Goal: Information Seeking & Learning: Compare options

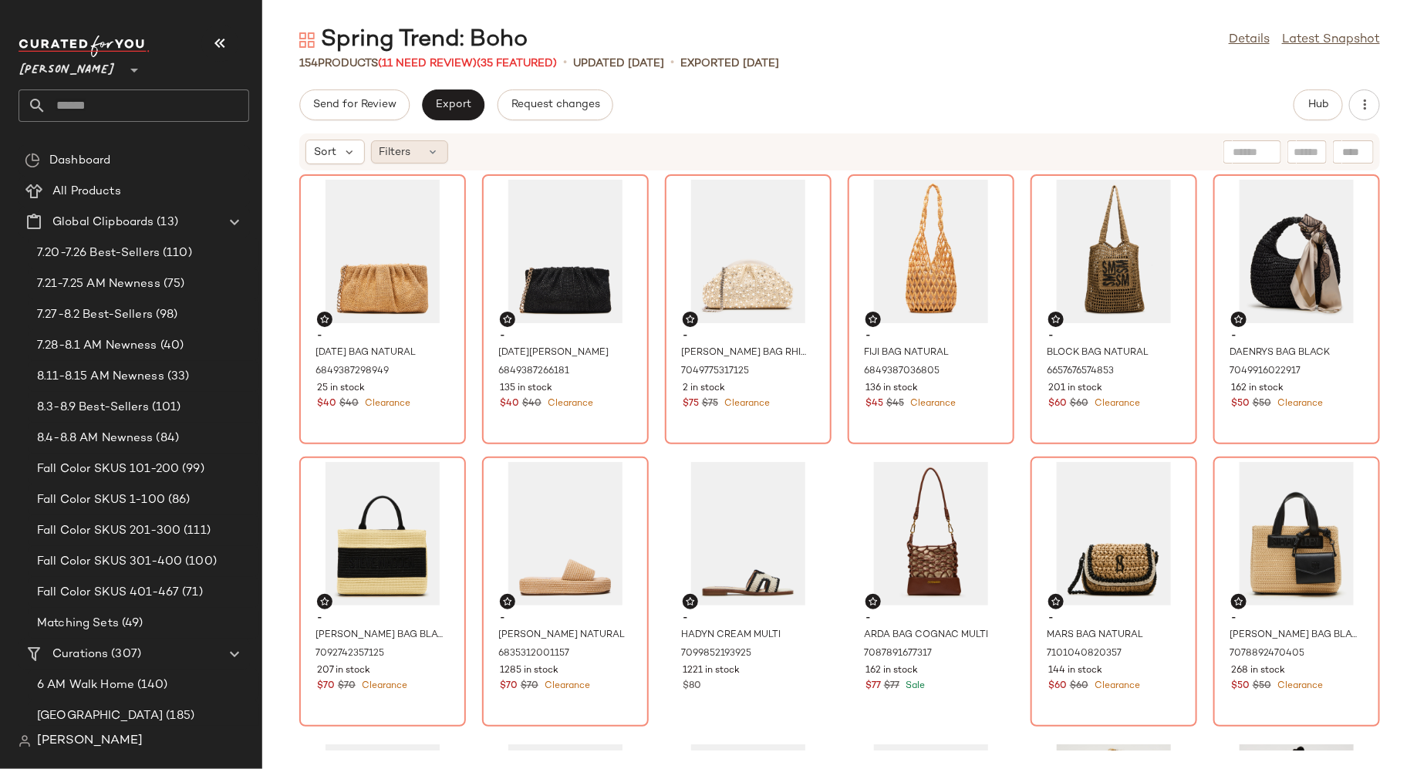
click at [427, 150] on icon at bounding box center [433, 152] width 12 height 12
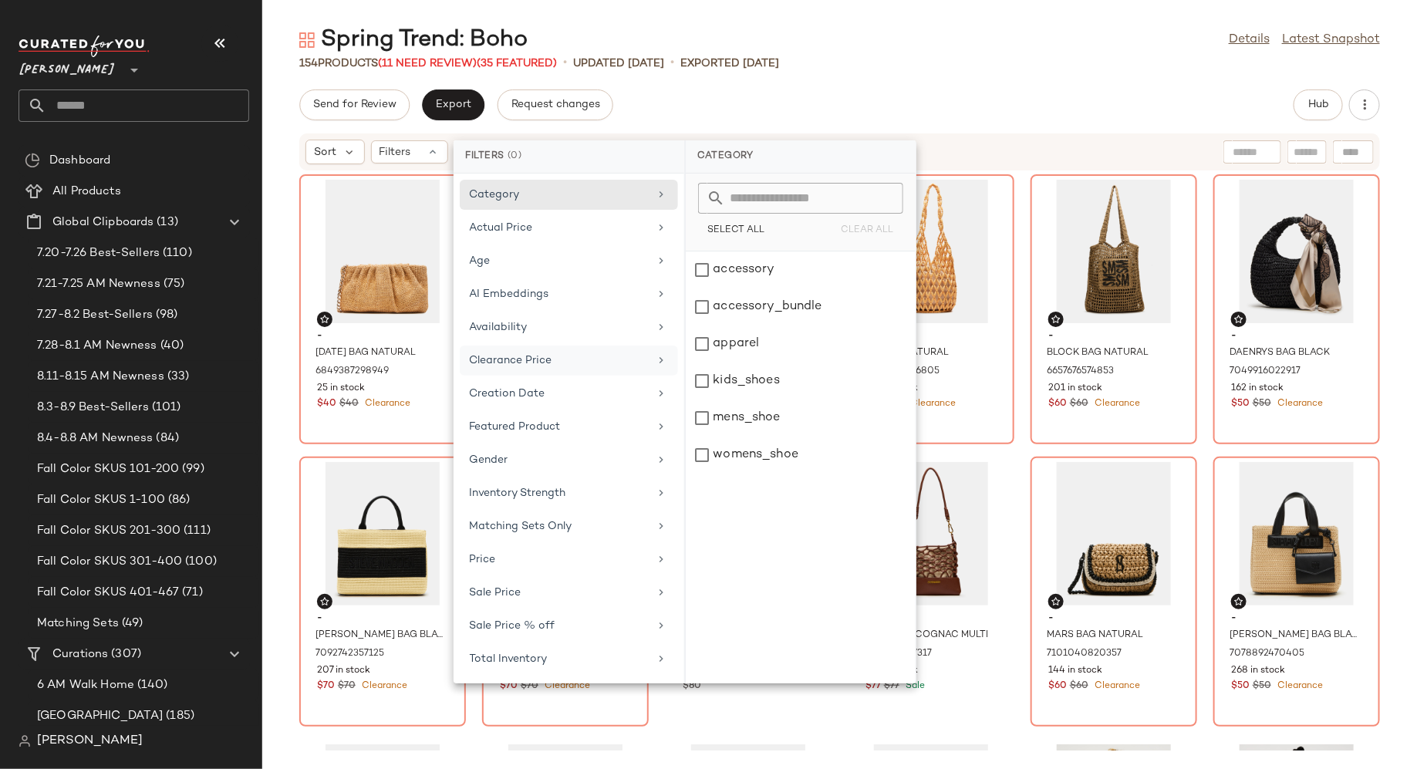
click at [522, 379] on div "Clearance Price" at bounding box center [569, 394] width 218 height 30
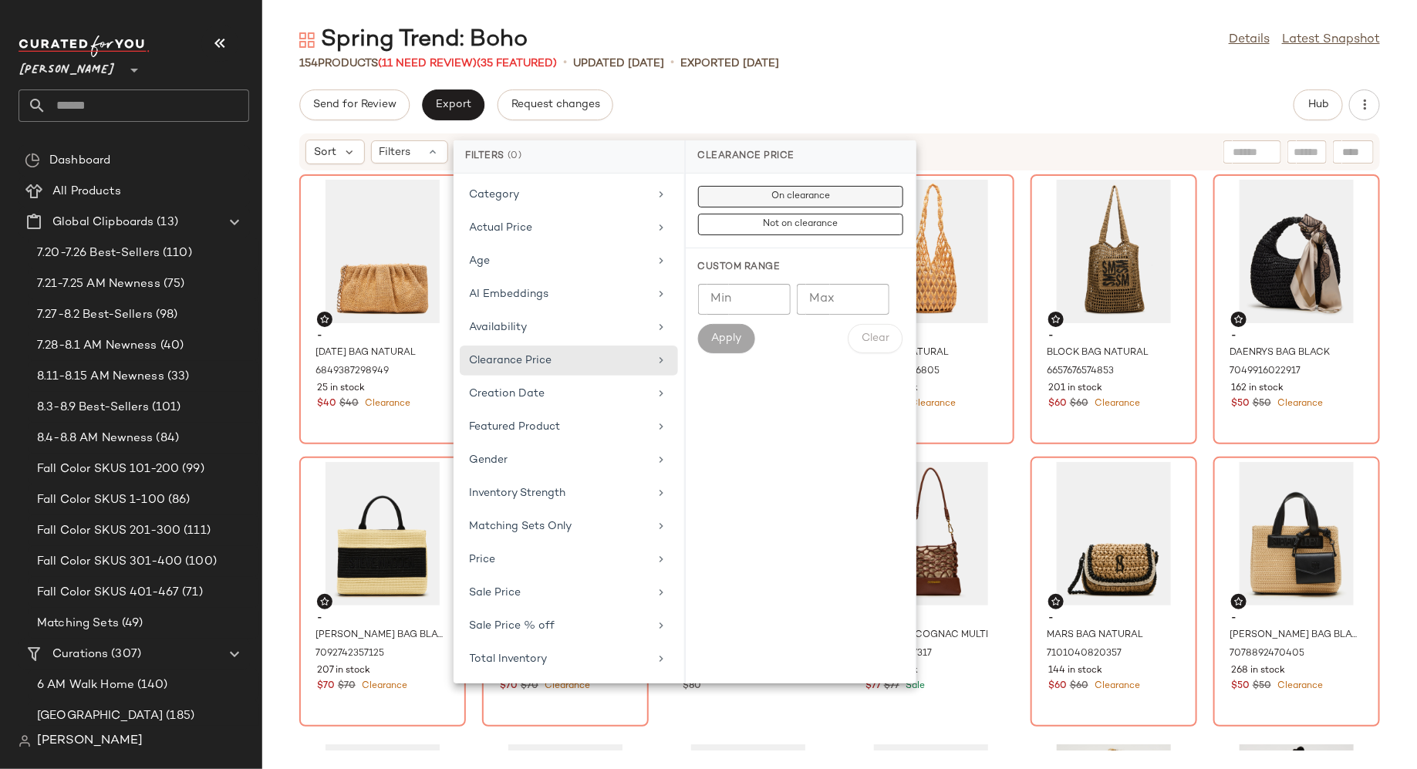
click at [774, 192] on span "On clearance" at bounding box center [800, 196] width 59 height 11
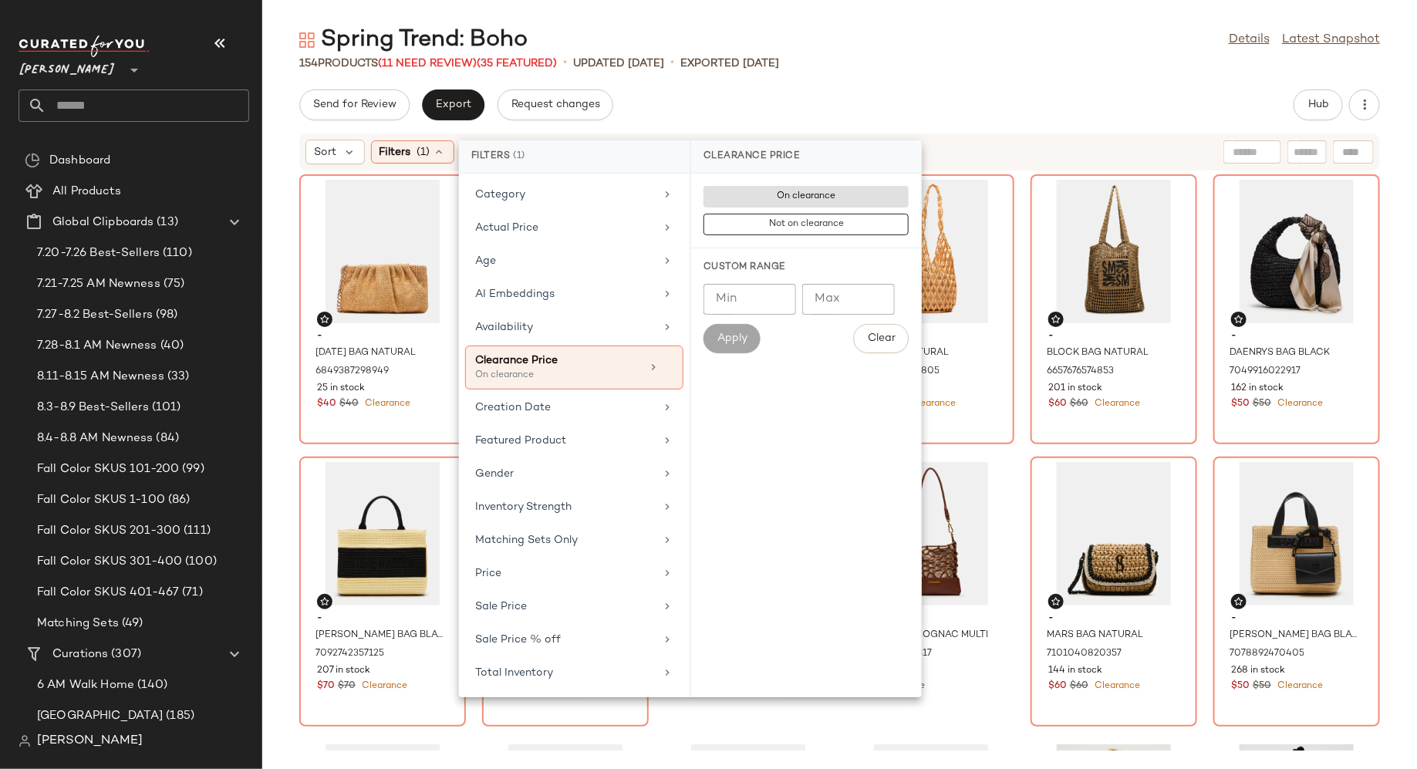
click at [931, 75] on div "Spring Trend: Boho Details Latest Snapshot 154 Products (11 Need Review) (35 Fe…" at bounding box center [839, 397] width 1155 height 745
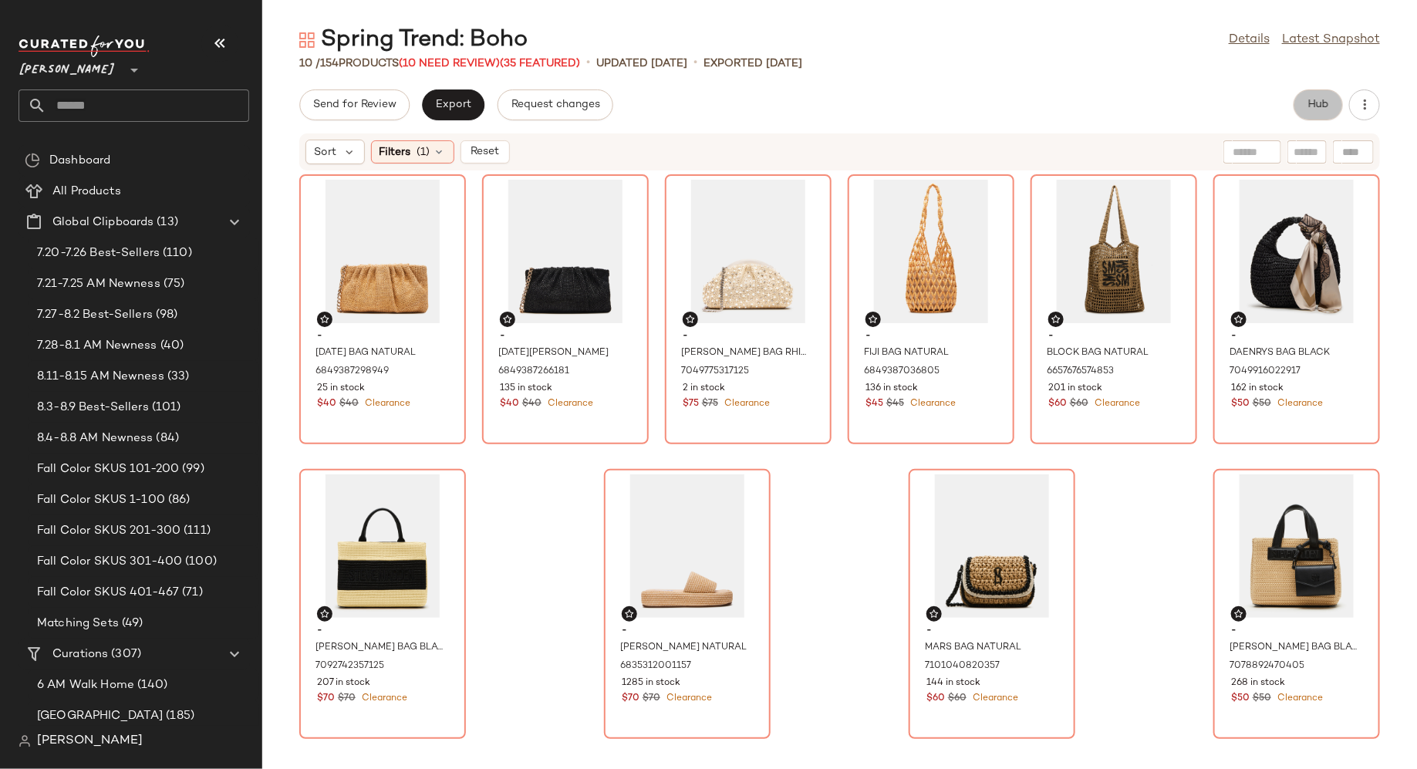
click at [1317, 100] on span "Hub" at bounding box center [1319, 105] width 22 height 12
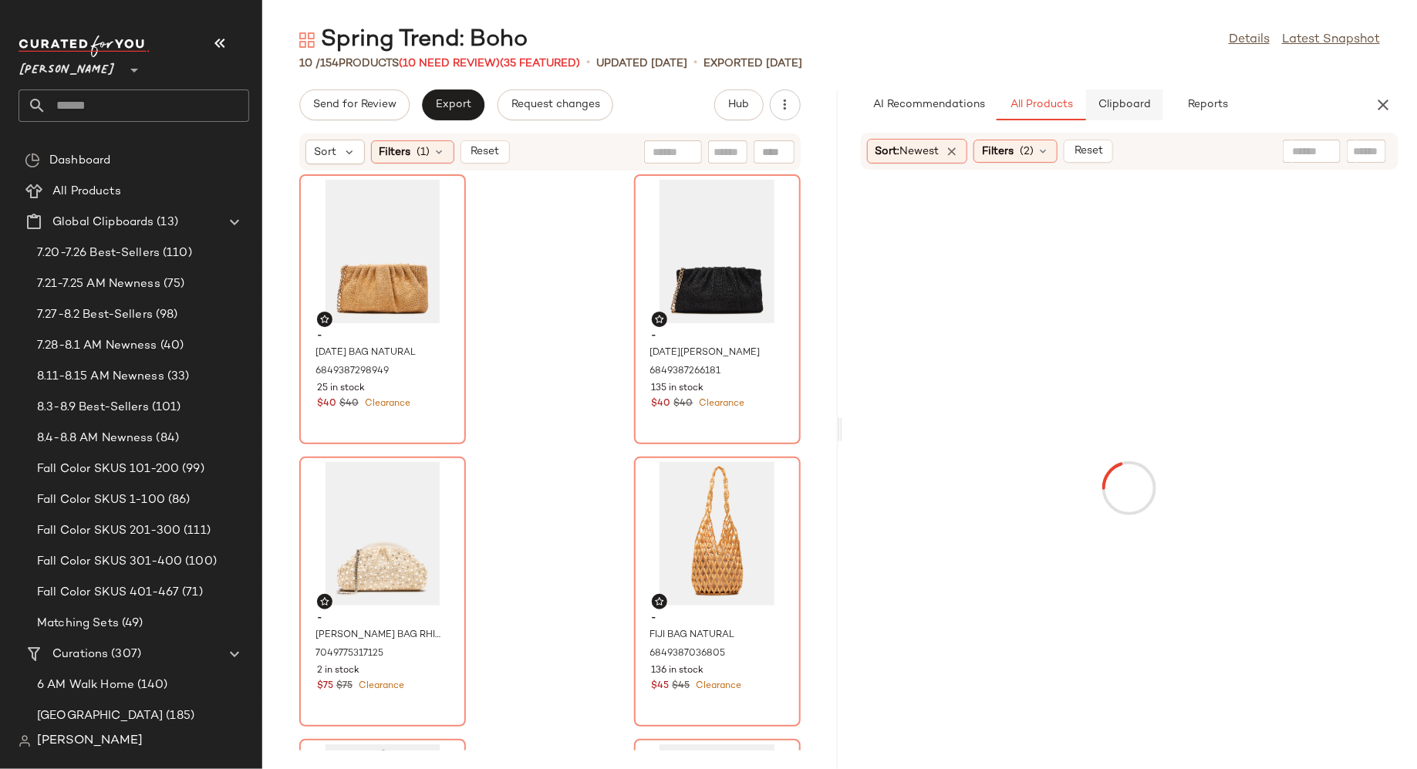
click at [1150, 110] on span "Clipboard" at bounding box center [1124, 105] width 53 height 12
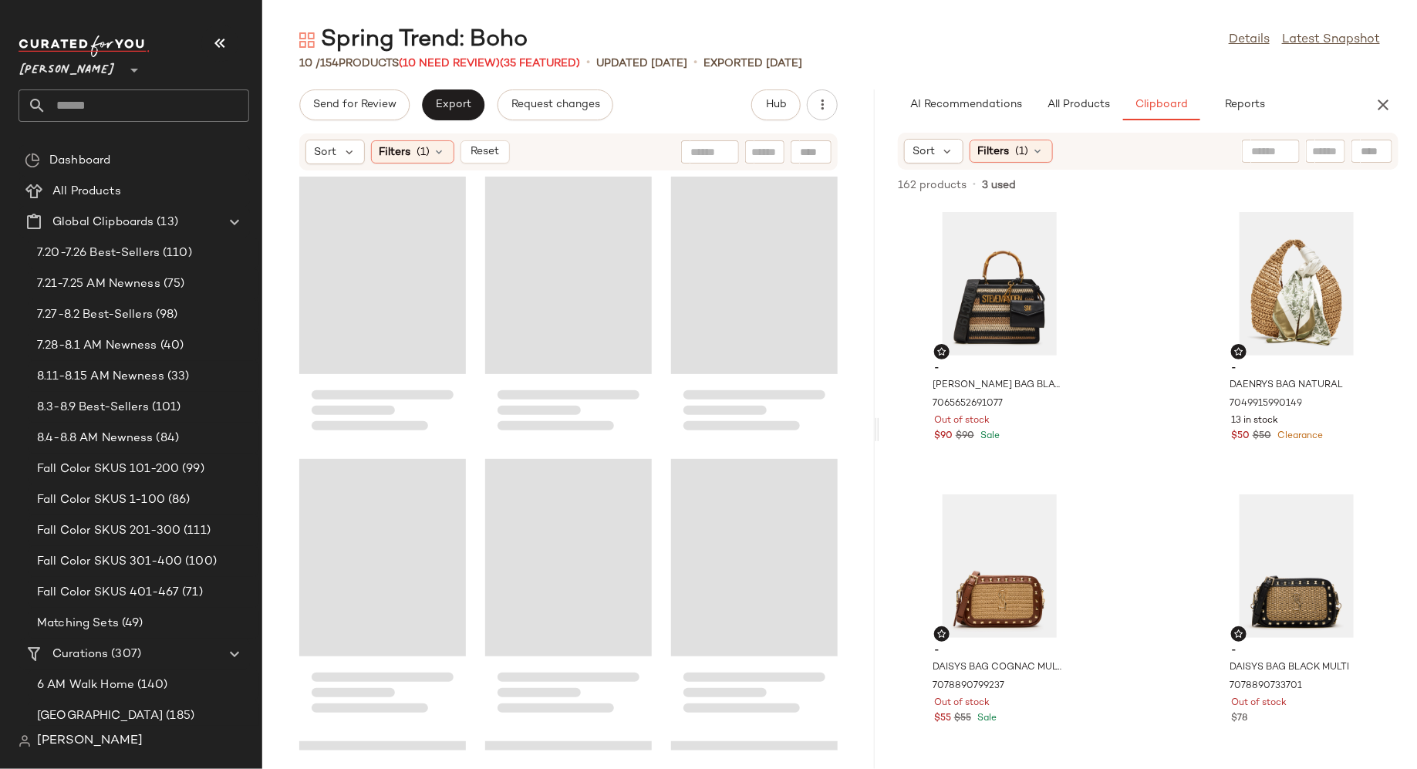
drag, startPoint x: 840, startPoint y: 431, endPoint x: 877, endPoint y: 431, distance: 37.8
click at [879, 431] on div "Spring Trend: Boho Details Latest Snapshot 10 / 154 Products (10 Need Review) (…" at bounding box center [839, 397] width 1155 height 745
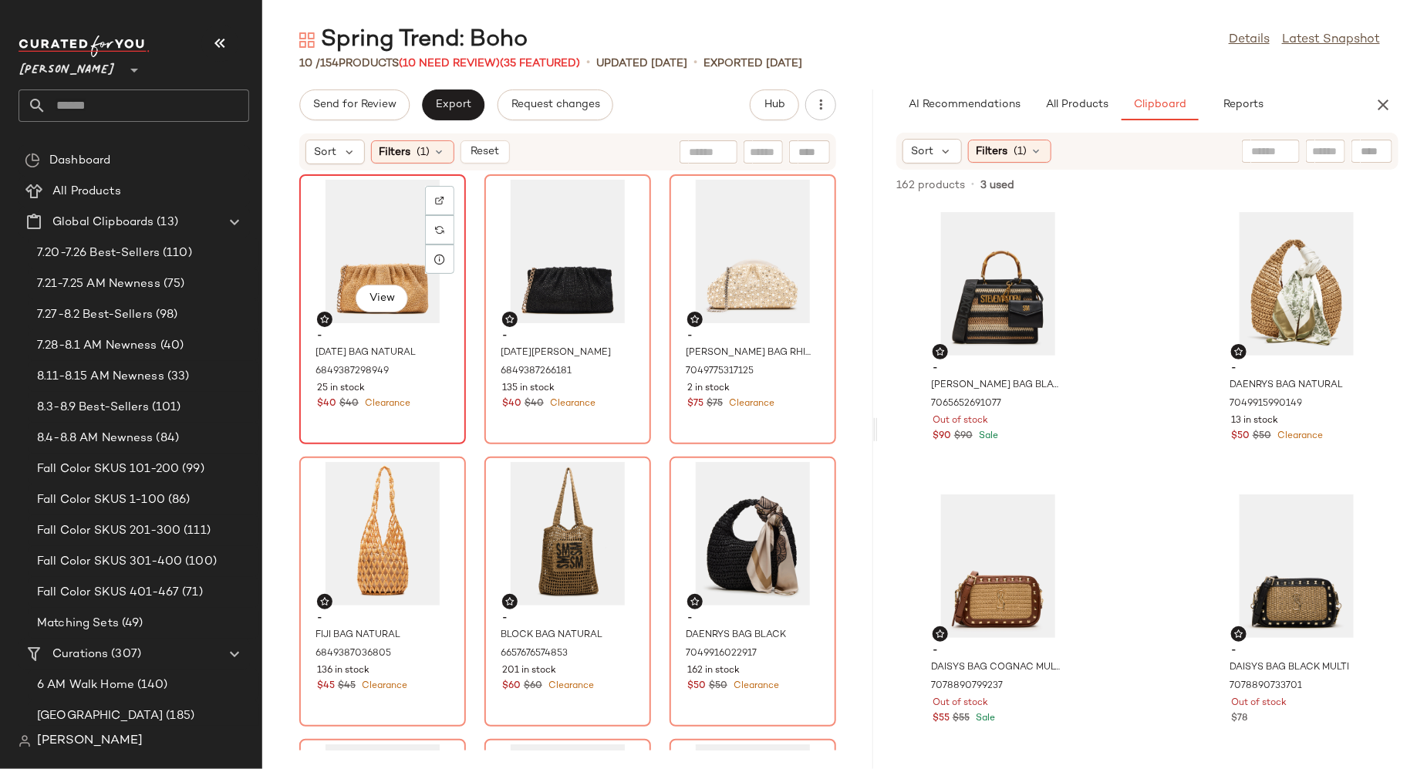
click at [433, 398] on div "$40 $40 Clearance" at bounding box center [382, 404] width 131 height 14
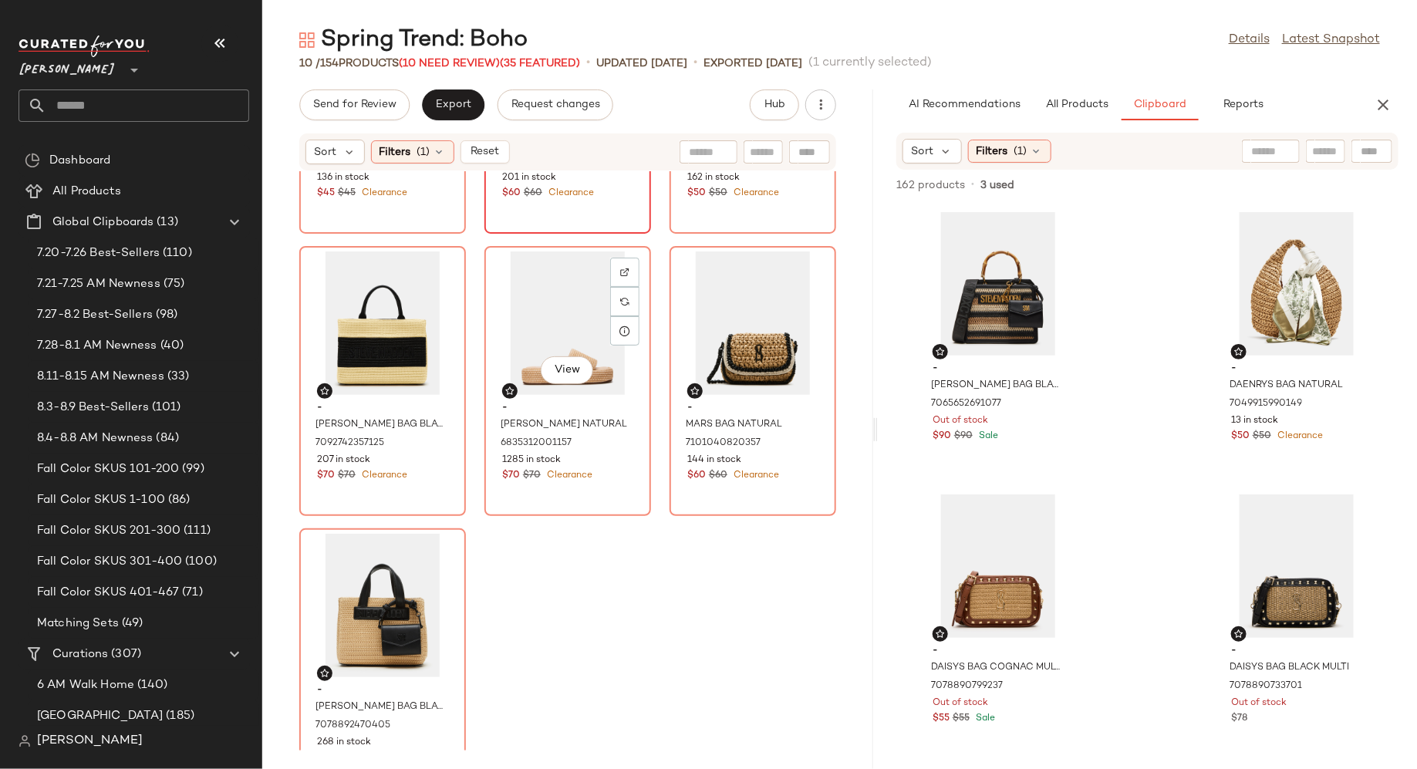
scroll to position [552, 0]
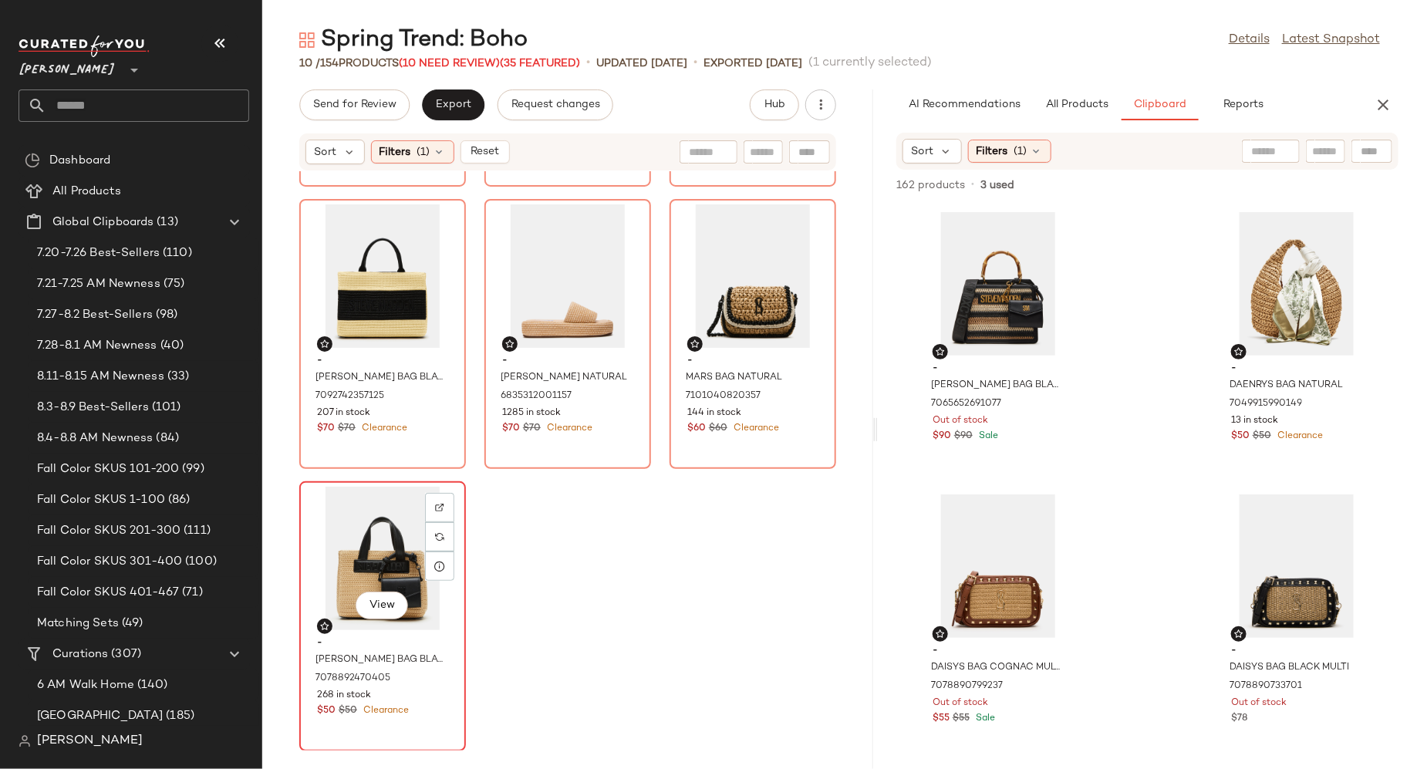
click at [444, 696] on div "268 in stock" at bounding box center [382, 696] width 131 height 14
click at [542, 562] on div "- [GEOGRAPHIC_DATA] BAG NATURAL 6849387036805 136 in stock $45 $45 Clearance - …" at bounding box center [567, 460] width 611 height 579
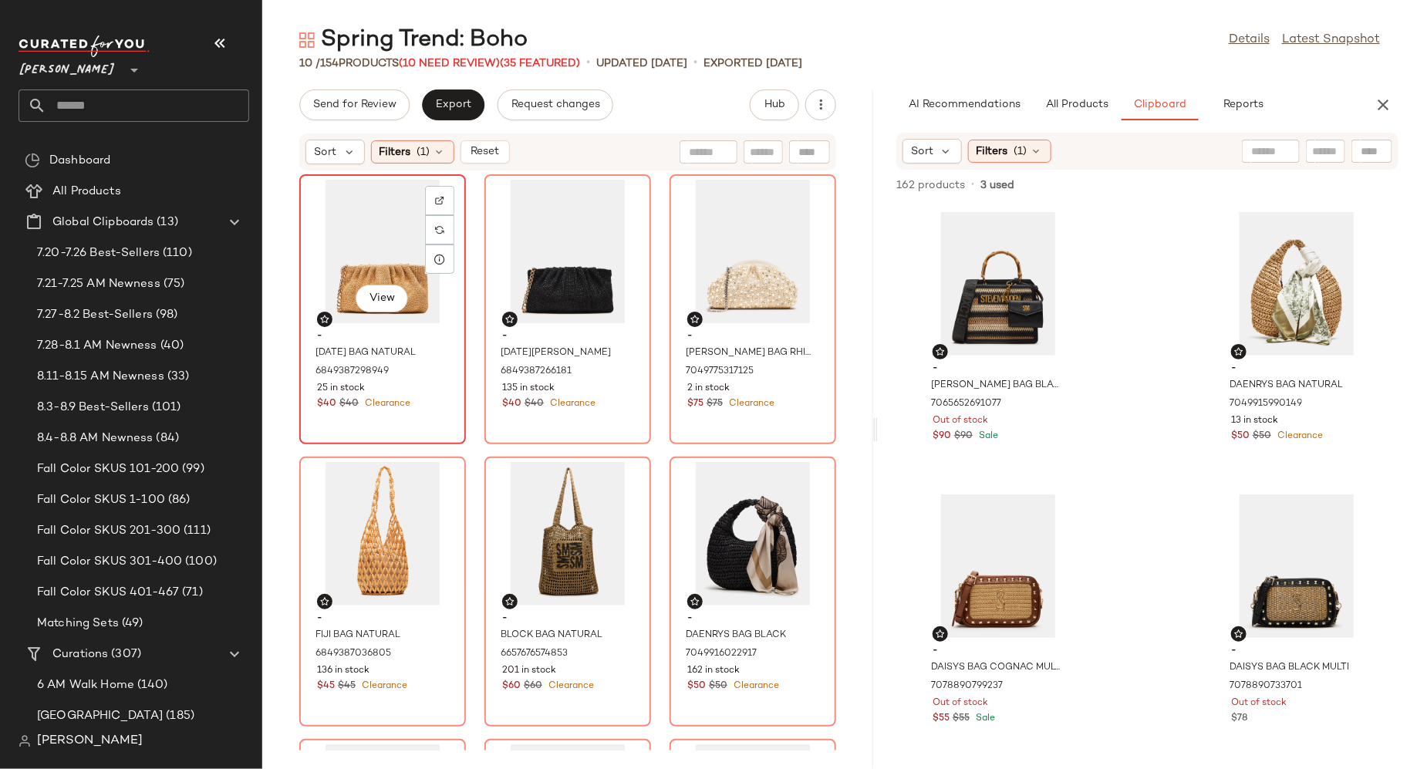
click at [397, 257] on div "View" at bounding box center [383, 252] width 156 height 144
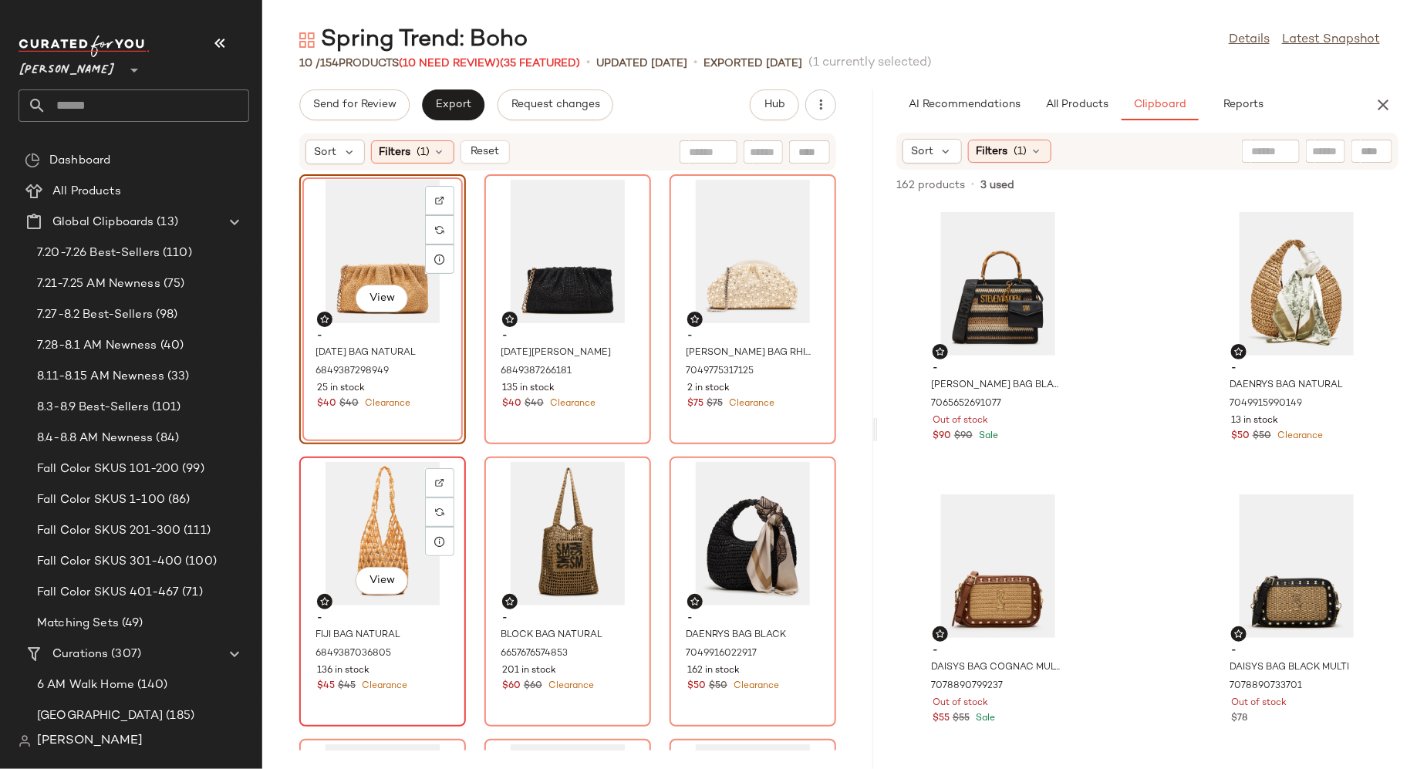
scroll to position [552, 0]
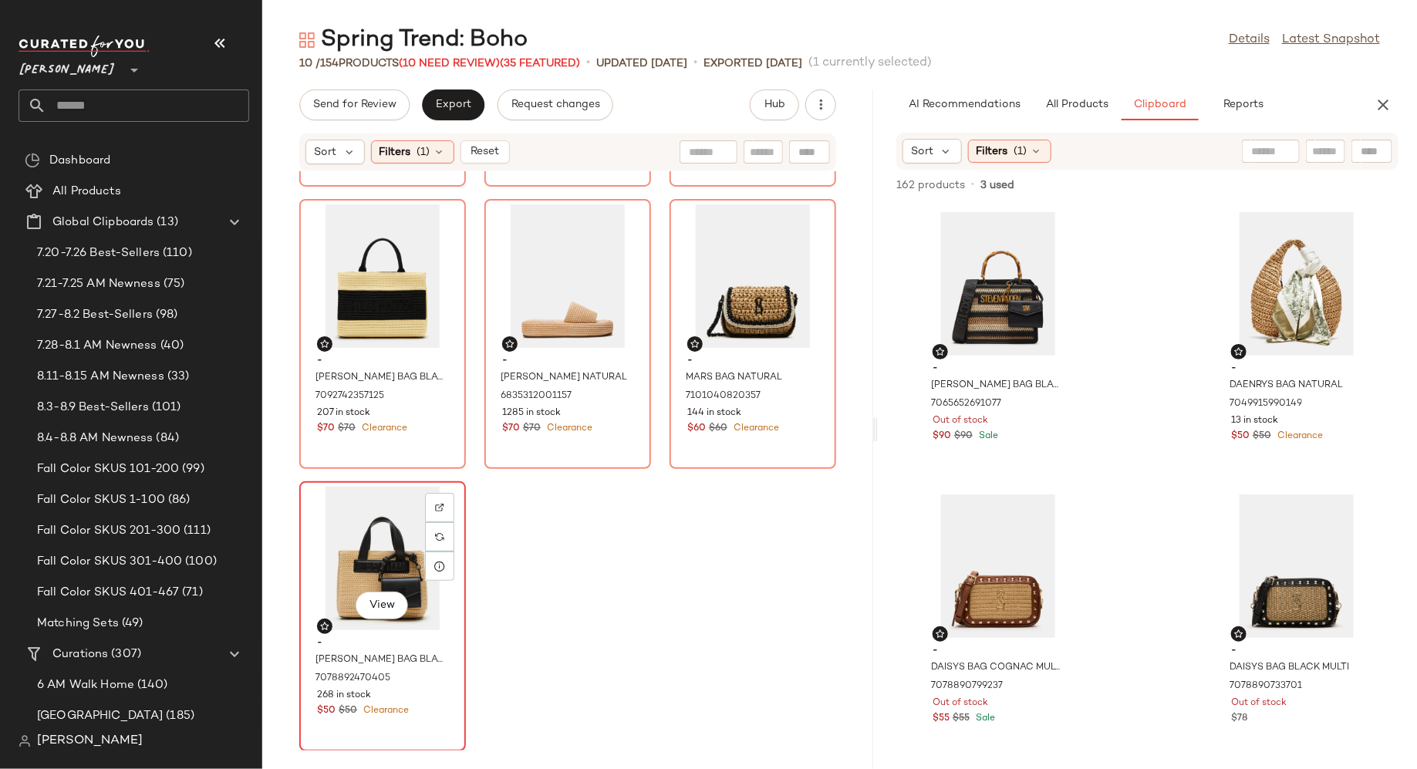
click at [370, 550] on div "View" at bounding box center [383, 559] width 156 height 144
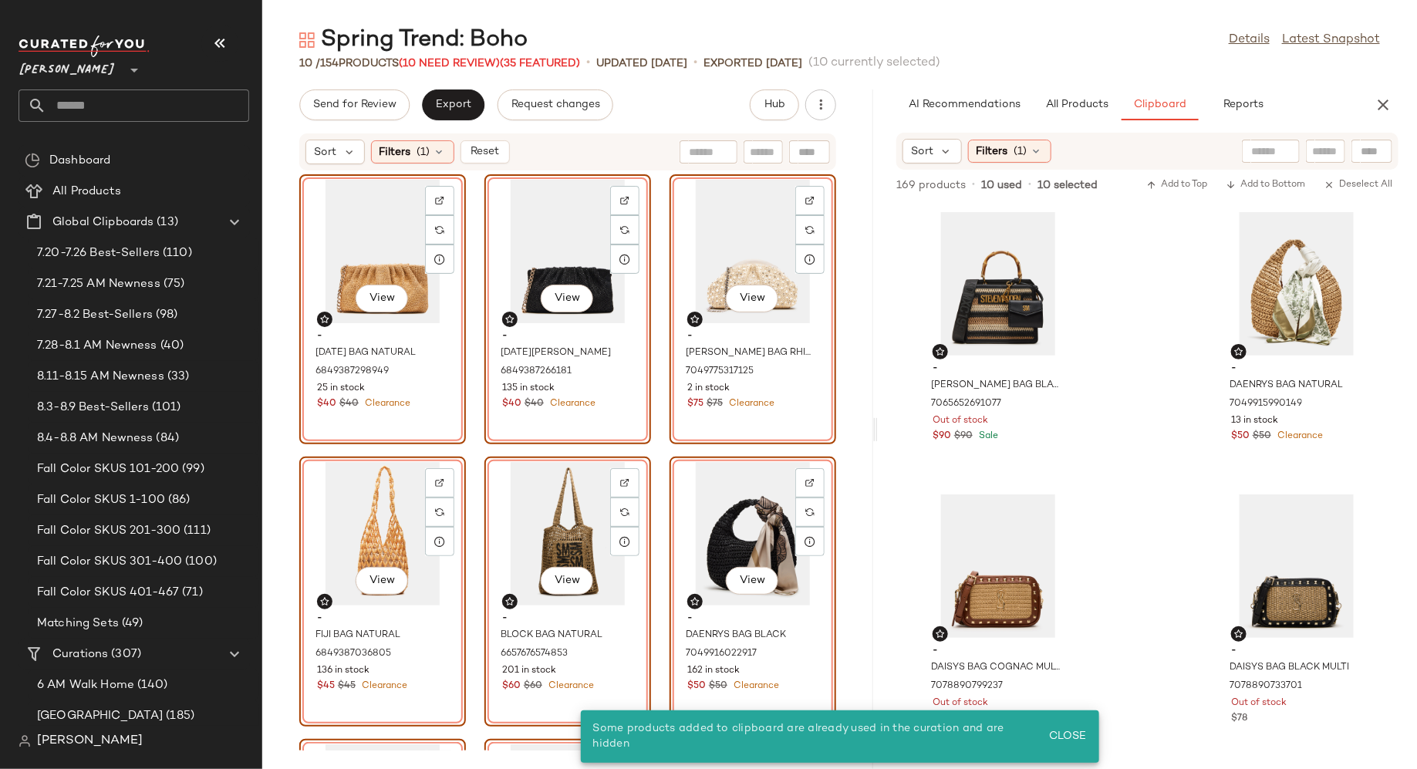
click at [422, 388] on div "View - [PERSON_NAME] BAG NATURAL 6849387298949 25 in stock $40 $40 Clearance" at bounding box center [382, 309] width 167 height 270
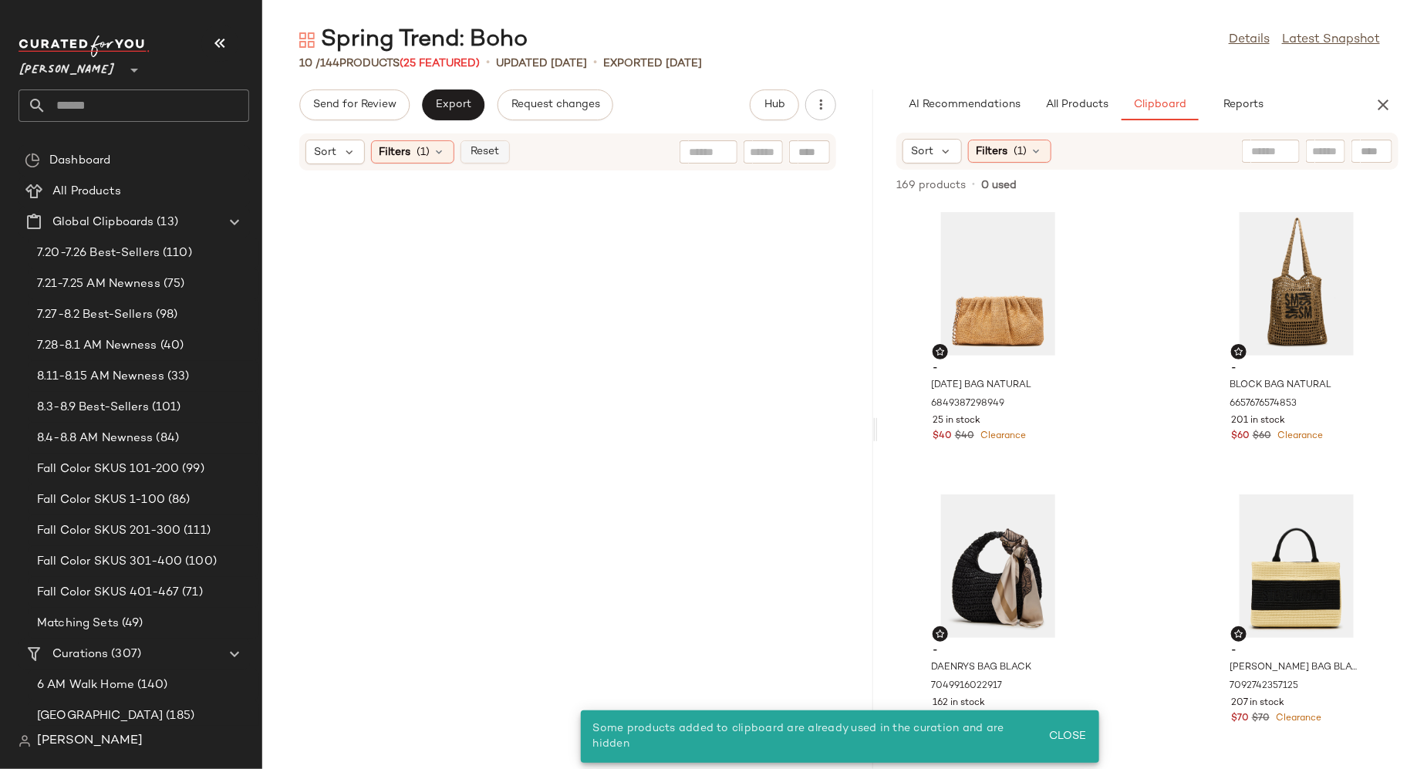
click at [493, 151] on span "Reset" at bounding box center [484, 152] width 29 height 12
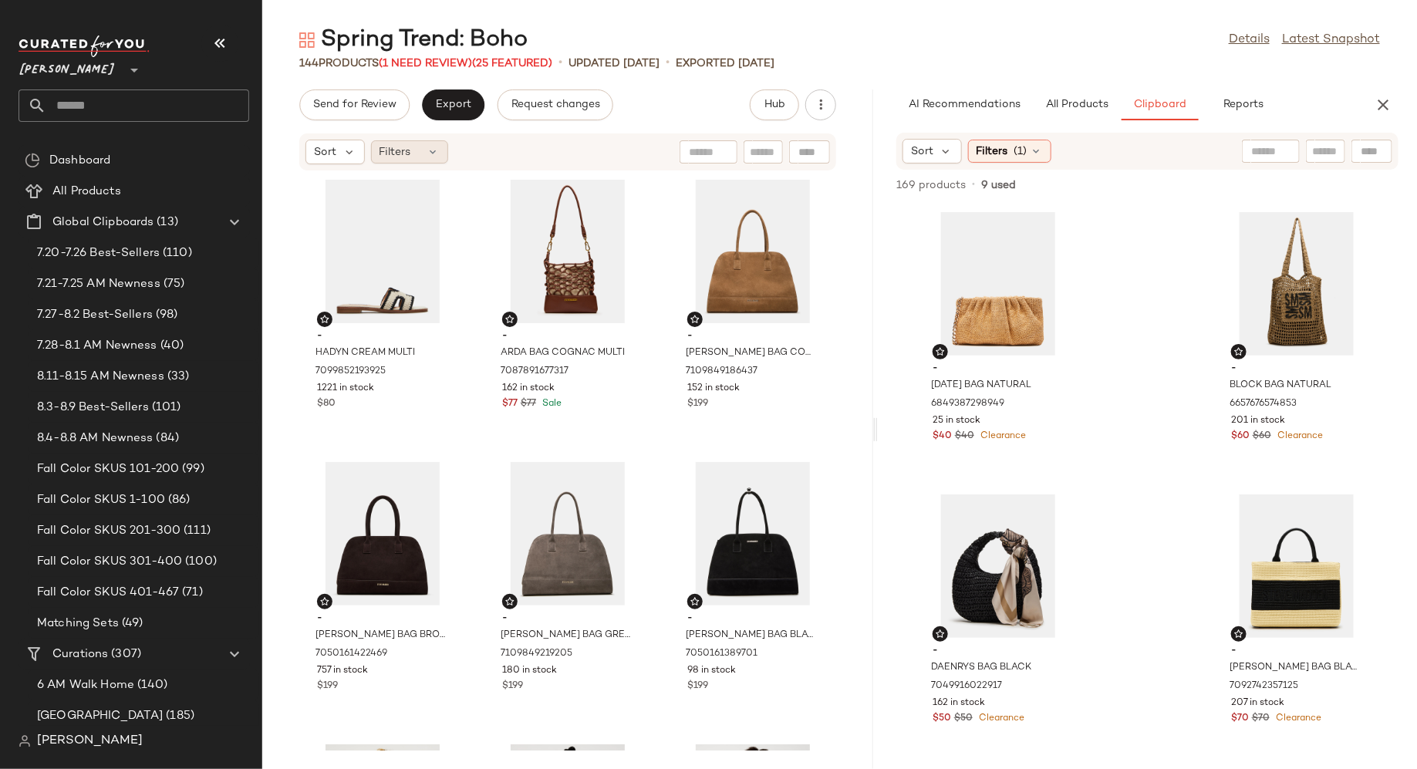
click at [434, 148] on icon at bounding box center [433, 152] width 12 height 12
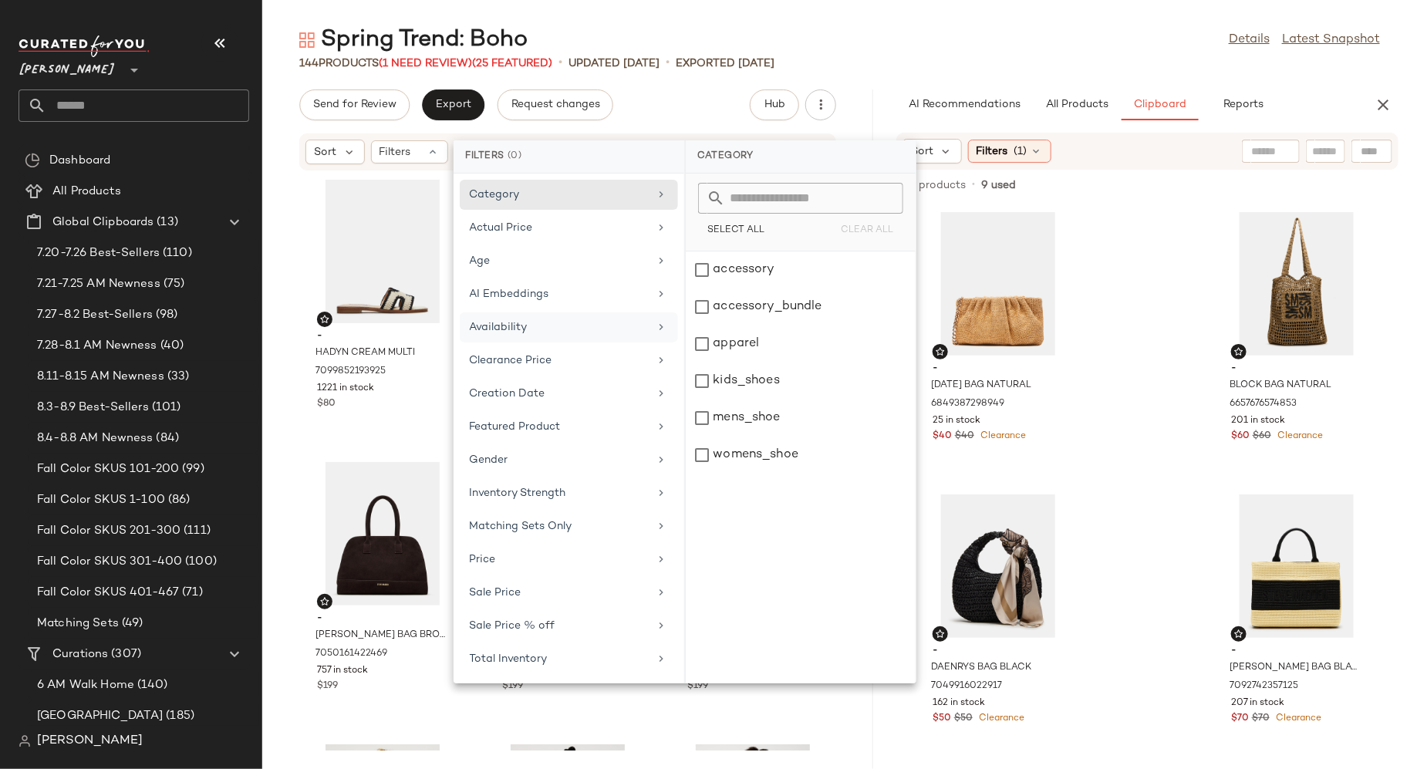
click at [508, 328] on div "Availability" at bounding box center [560, 327] width 180 height 16
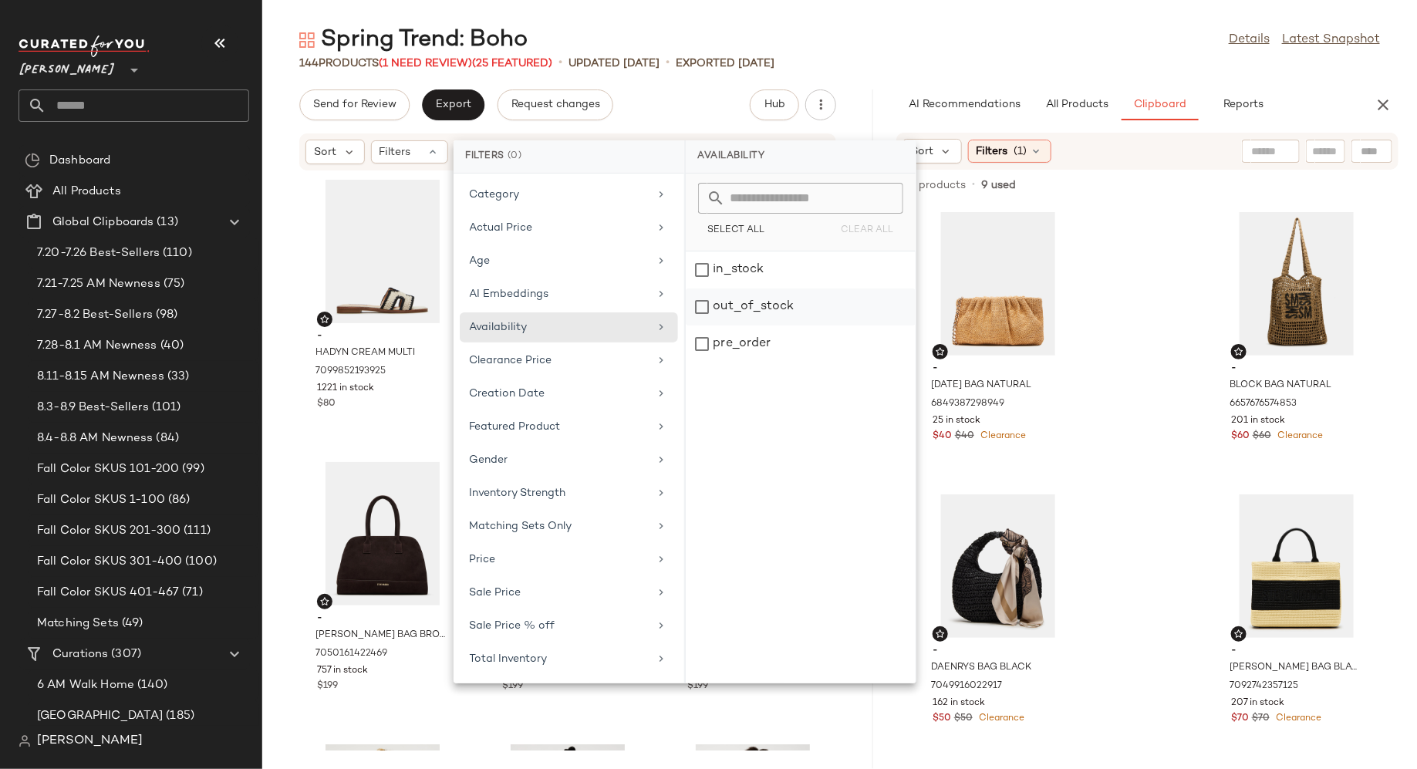
click at [698, 326] on div "out_of_stock" at bounding box center [801, 344] width 230 height 37
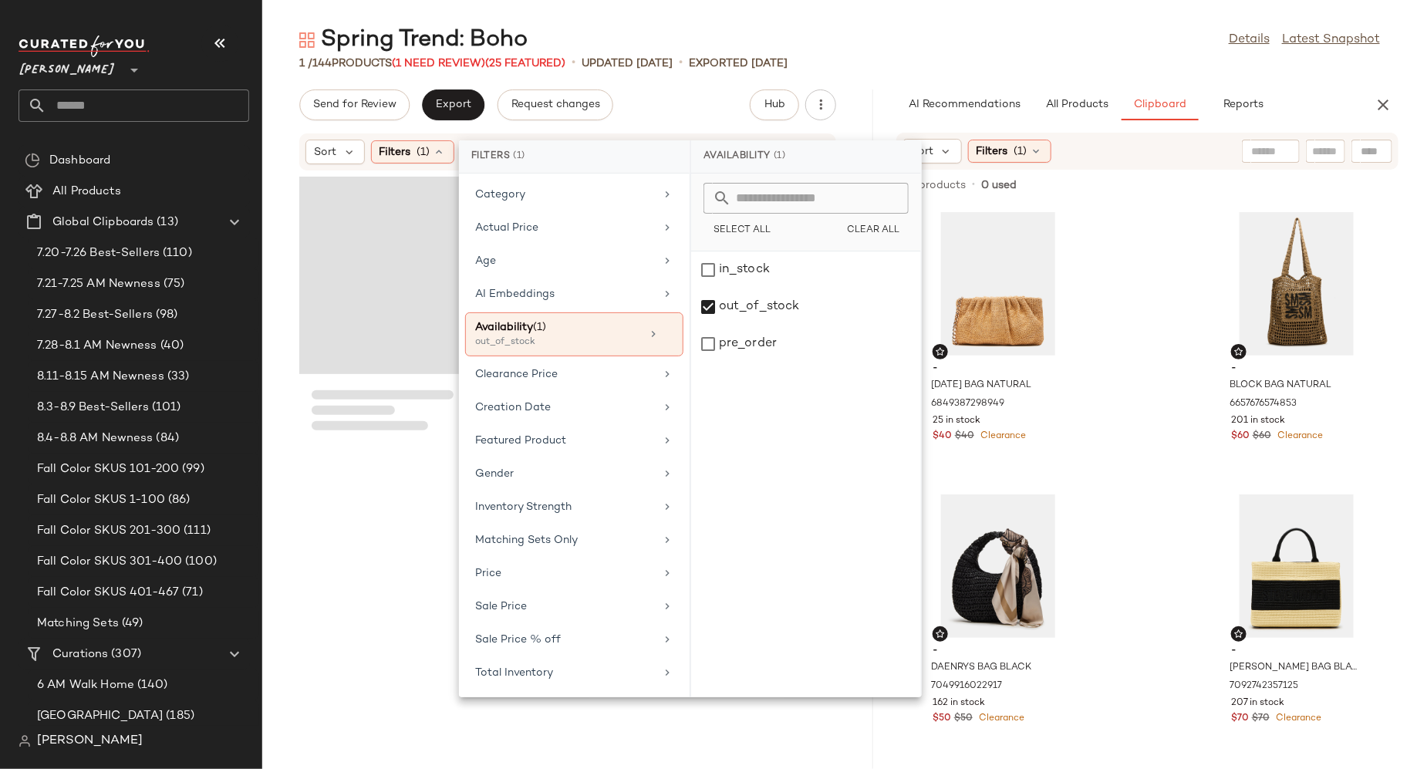
click at [287, 390] on div at bounding box center [567, 460] width 611 height 579
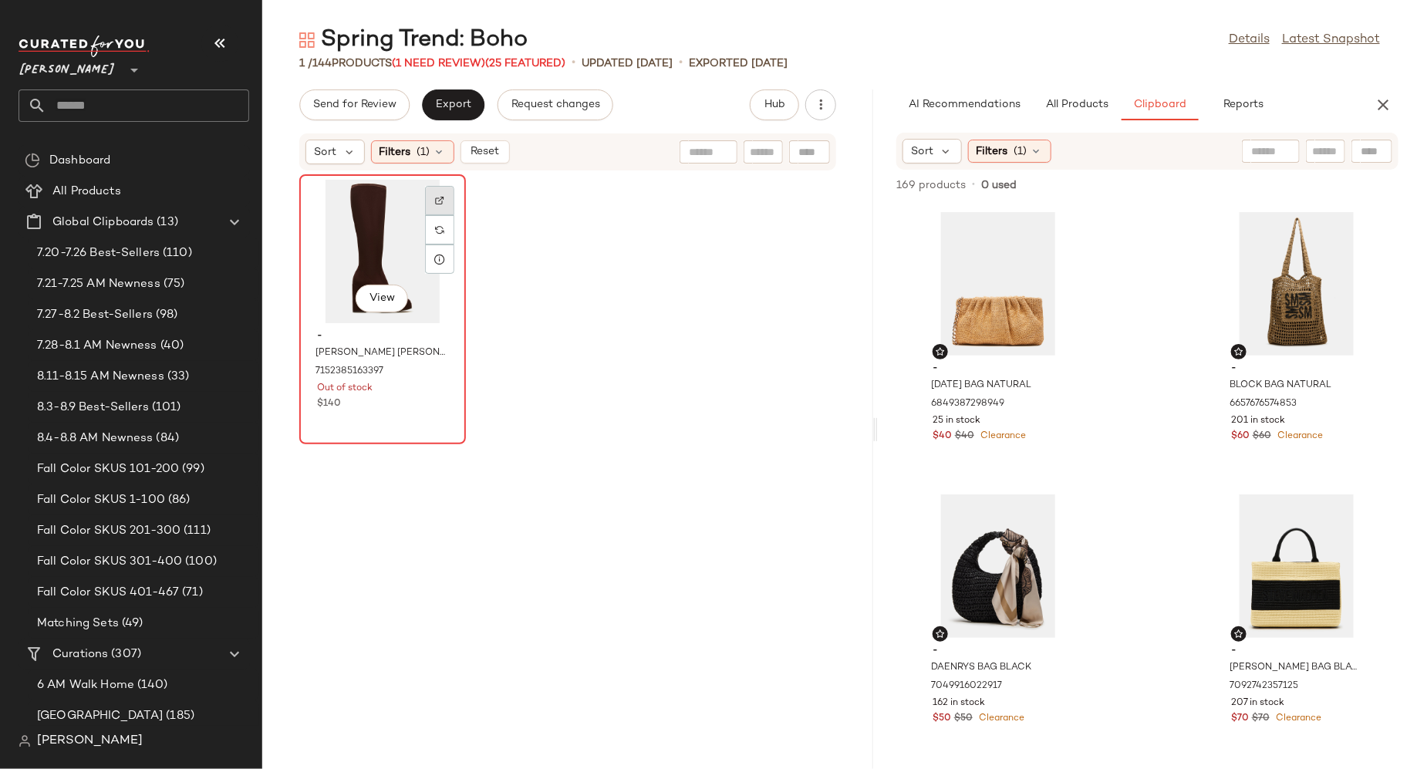
click at [441, 200] on img at bounding box center [439, 200] width 9 height 9
click at [494, 151] on span "Reset" at bounding box center [484, 152] width 29 height 12
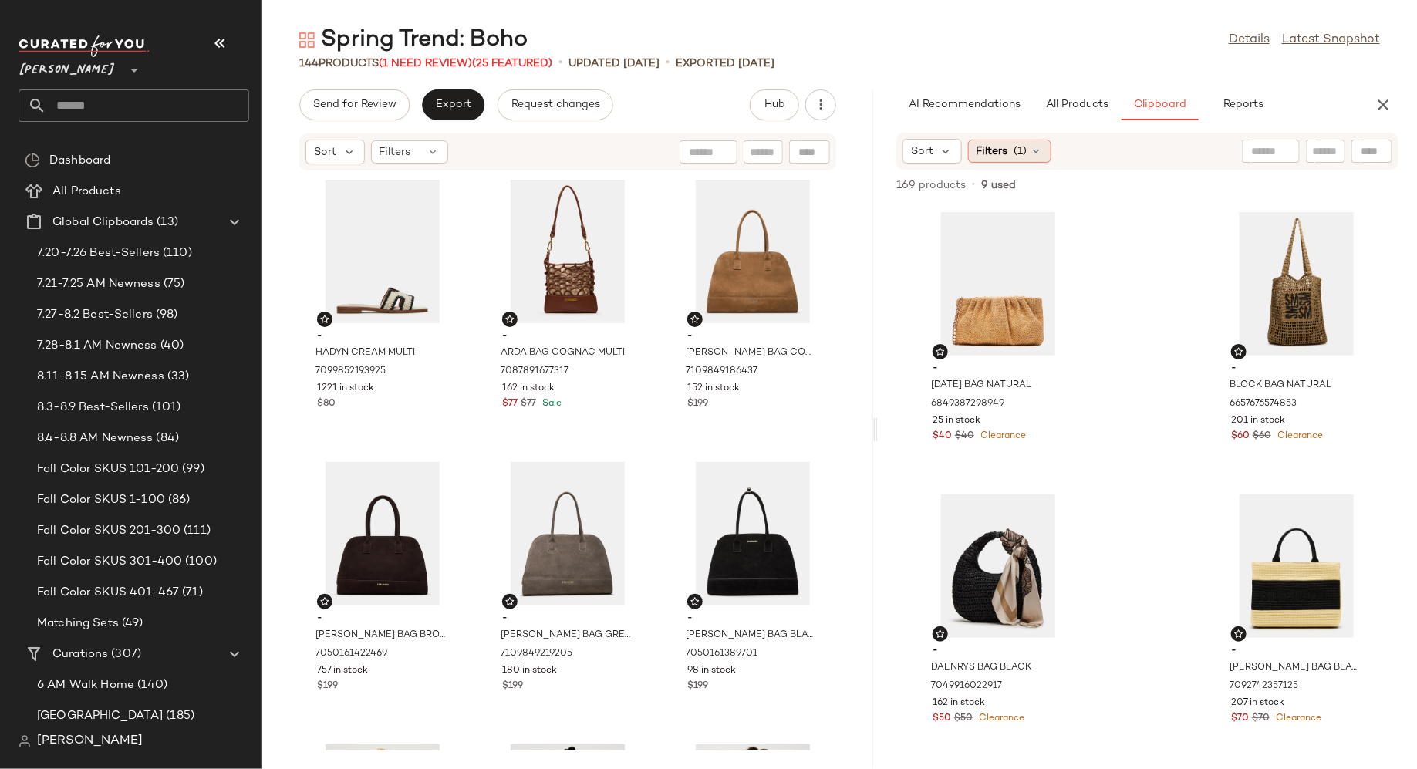
click at [1043, 149] on div "Filters (1)" at bounding box center [1009, 151] width 83 height 23
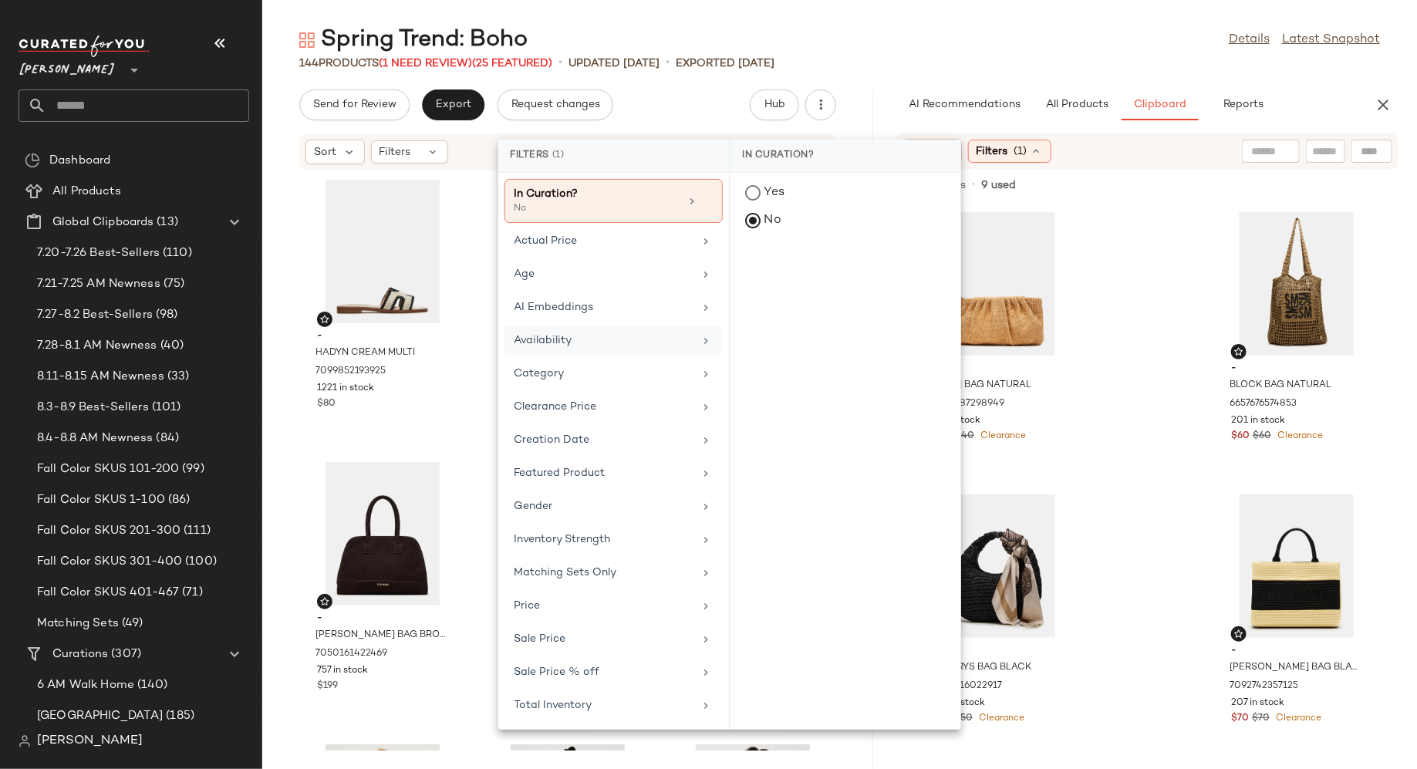
click at [629, 340] on div "Availability" at bounding box center [605, 341] width 180 height 16
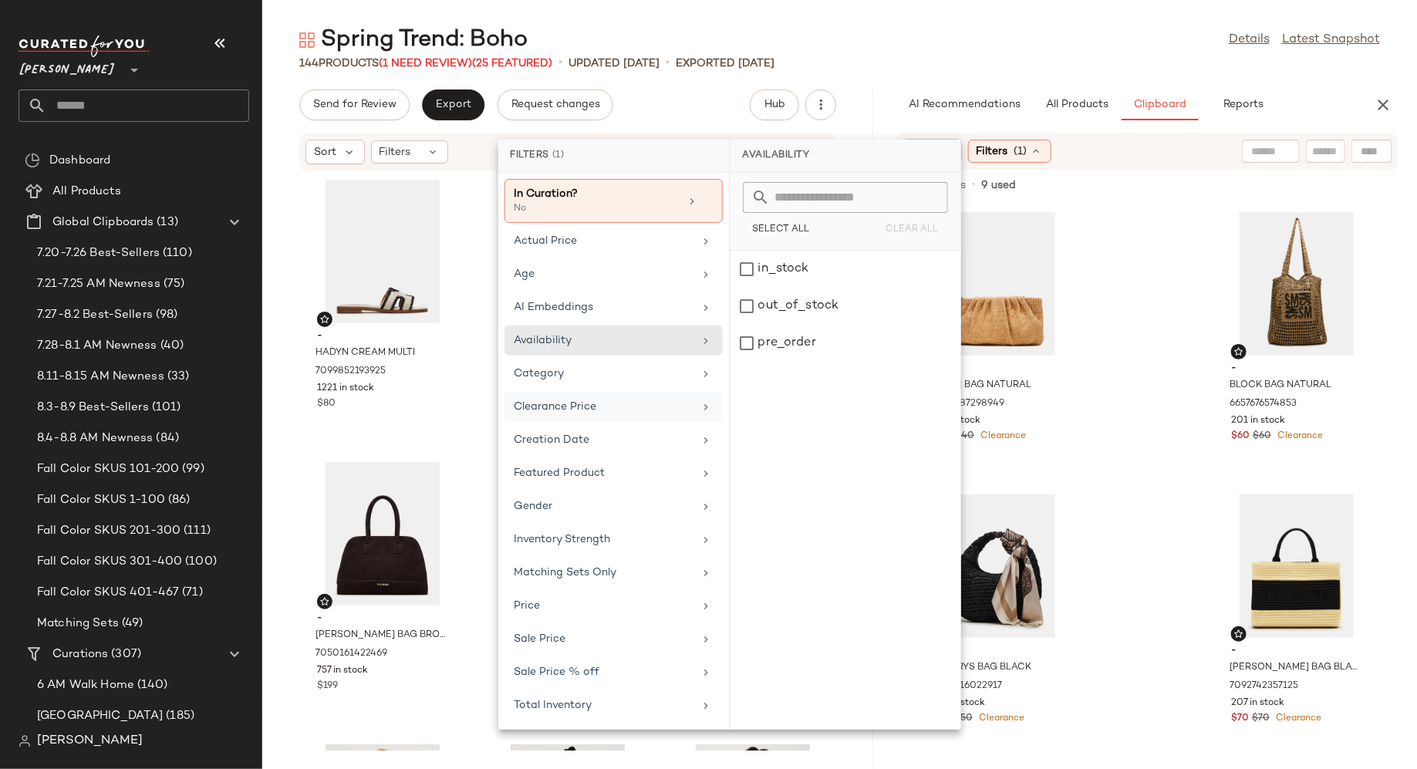
click at [650, 399] on div "Clearance Price" at bounding box center [605, 407] width 180 height 16
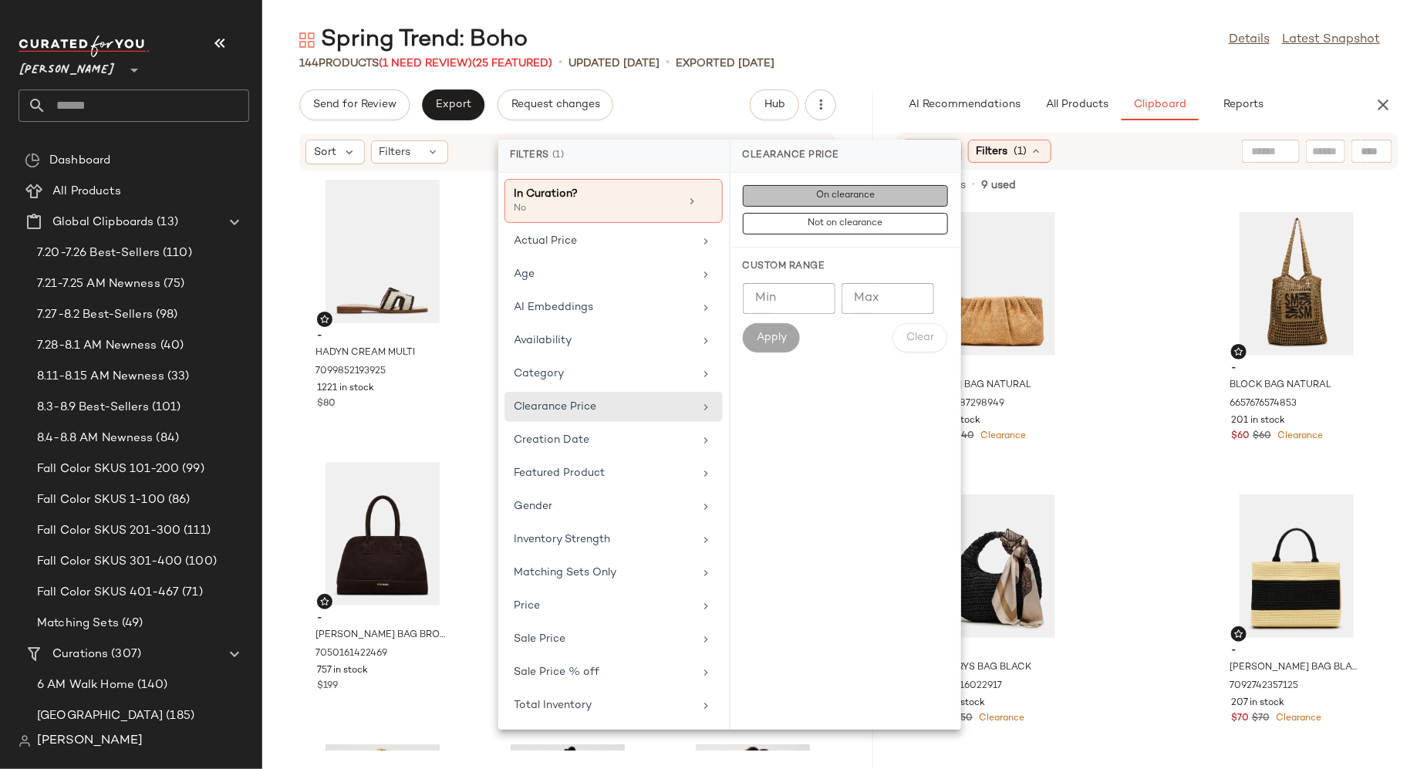
click at [843, 213] on button "On clearance" at bounding box center [845, 224] width 205 height 22
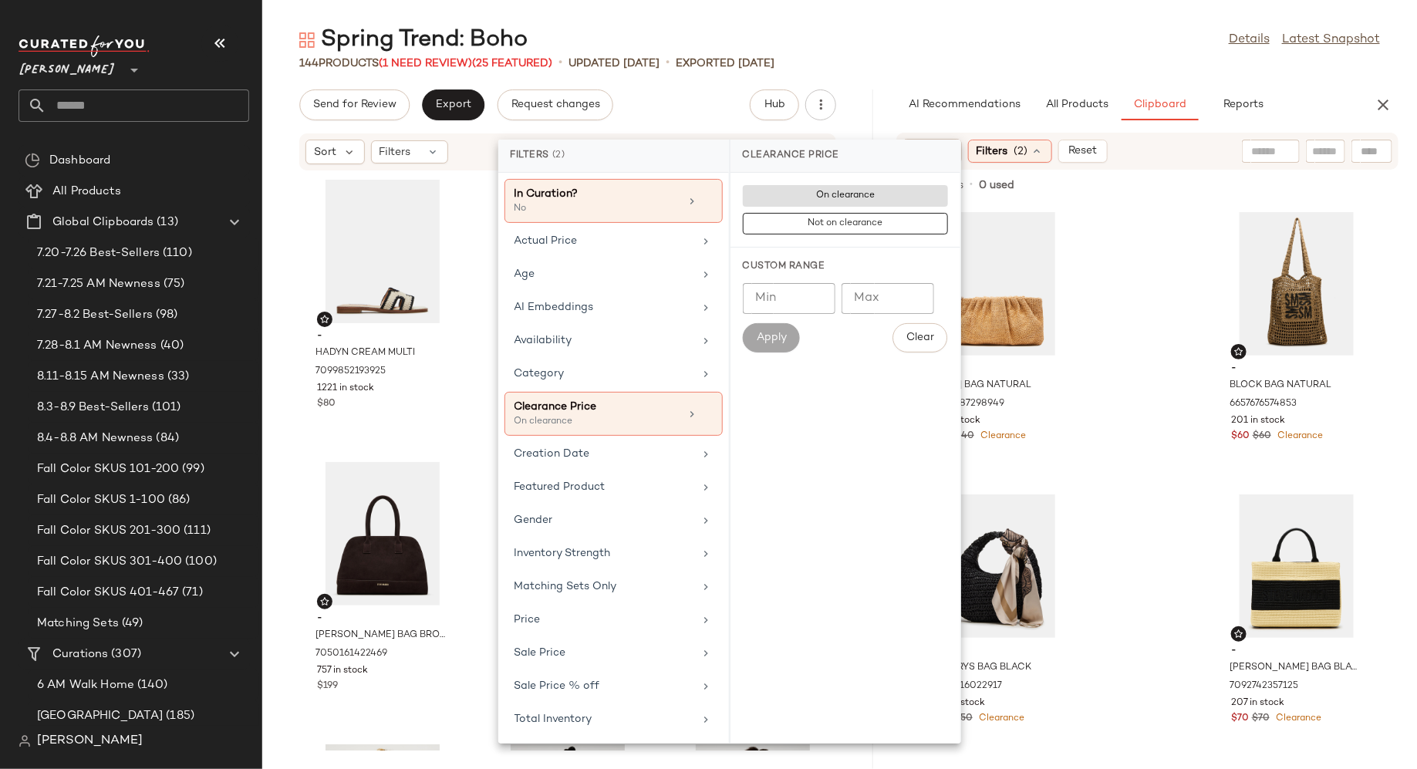
click at [1123, 373] on div "- [DATE] BAG NATURAL 6849387298949 25 in stock $40 $40 Clearance - BLOCK BAG NA…" at bounding box center [1147, 487] width 539 height 566
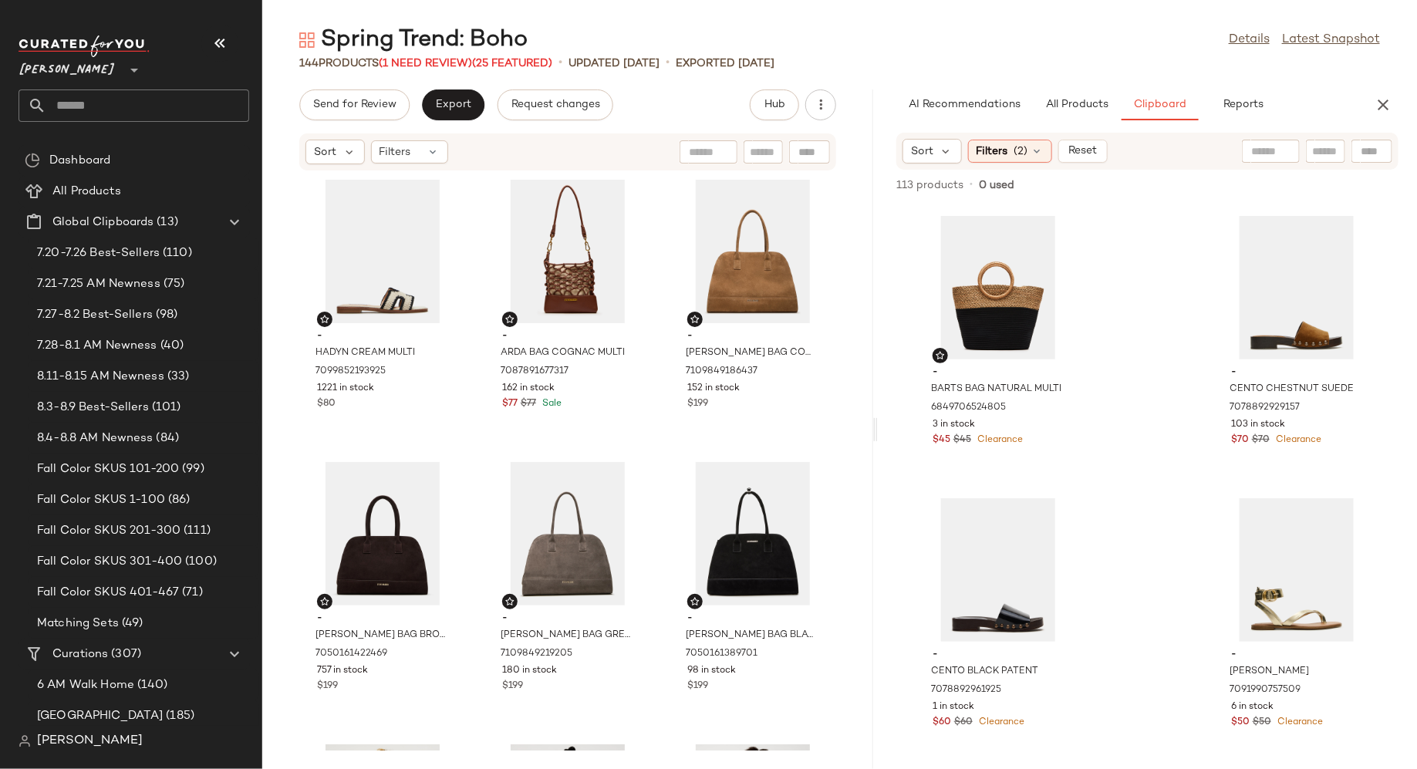
scroll to position [1140, 0]
click at [1242, 311] on div "View" at bounding box center [1297, 286] width 156 height 144
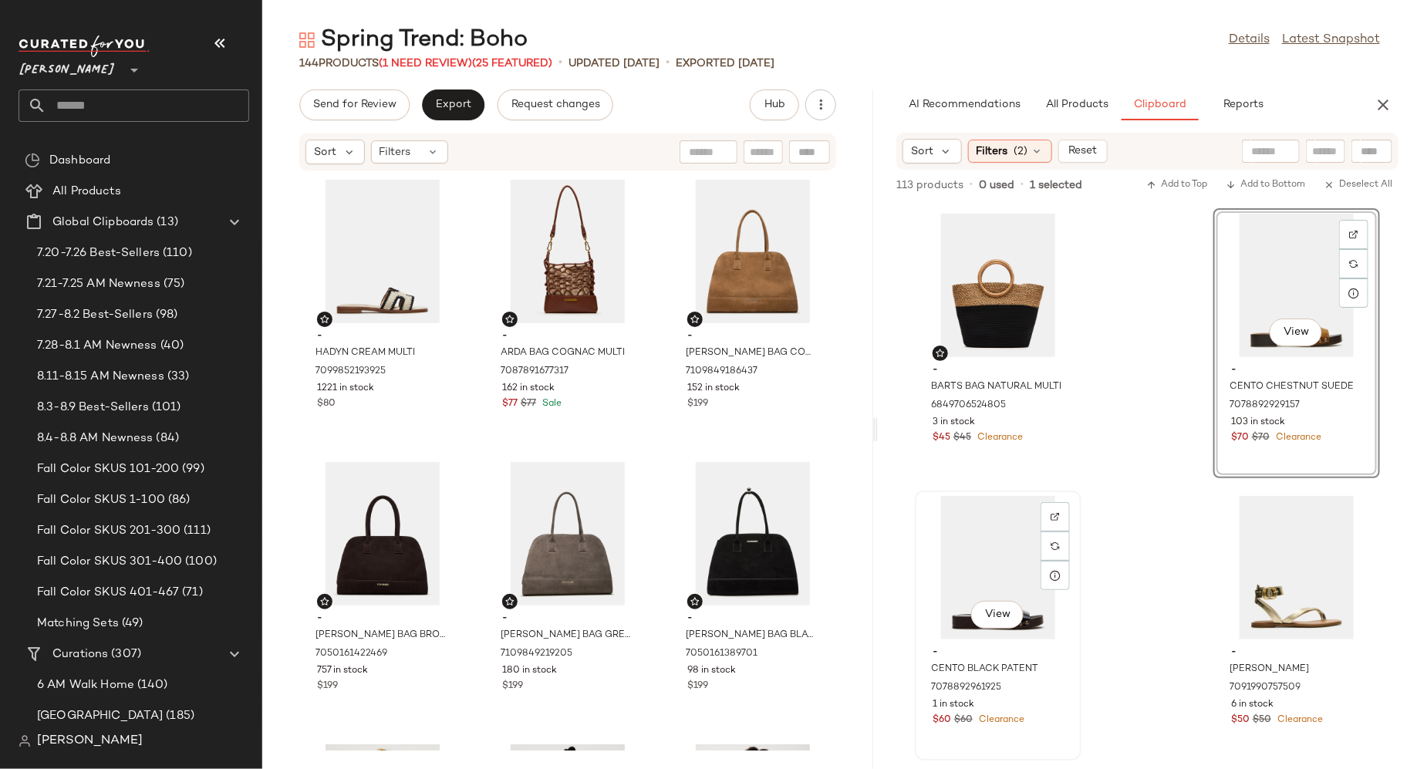
click at [987, 550] on div "View" at bounding box center [999, 568] width 156 height 144
click at [1239, 559] on div "View" at bounding box center [1297, 568] width 156 height 144
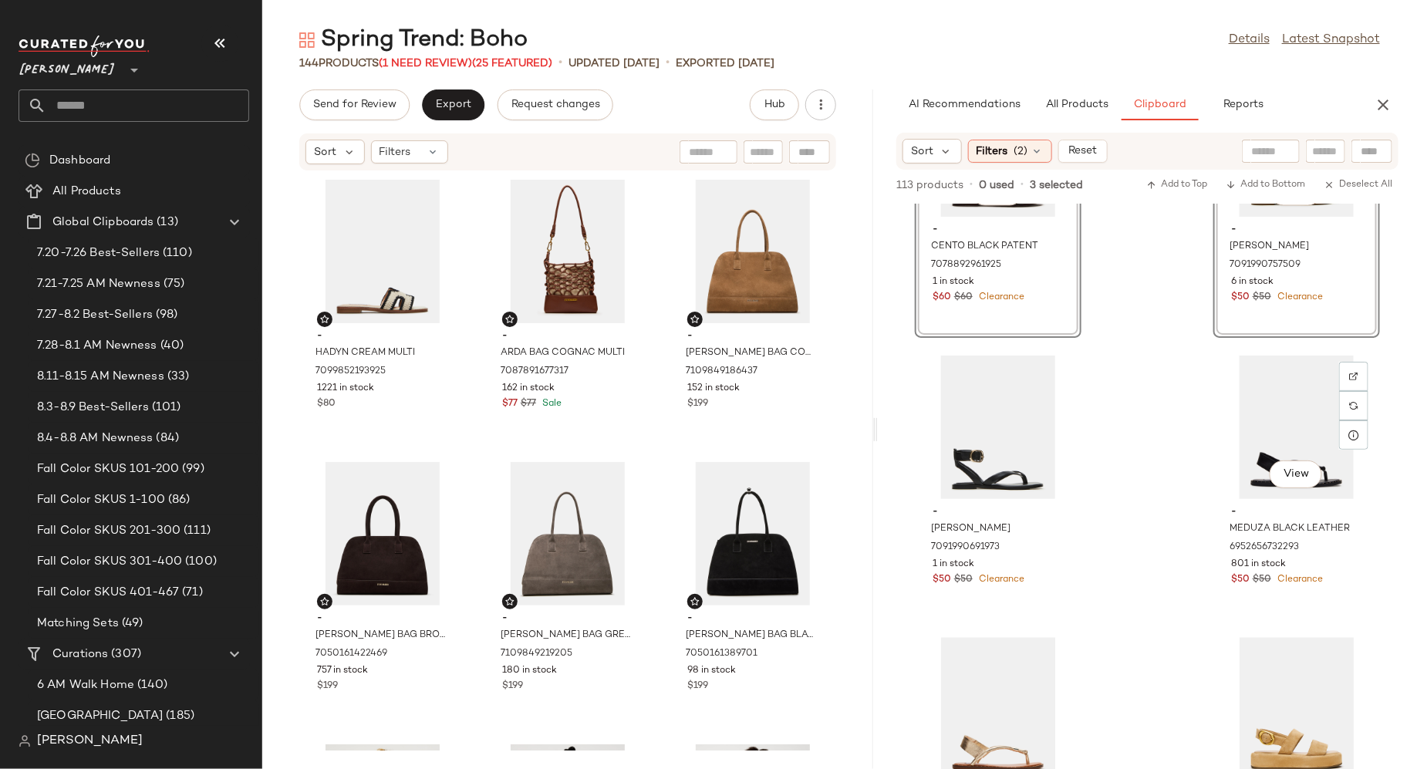
scroll to position [1571, 0]
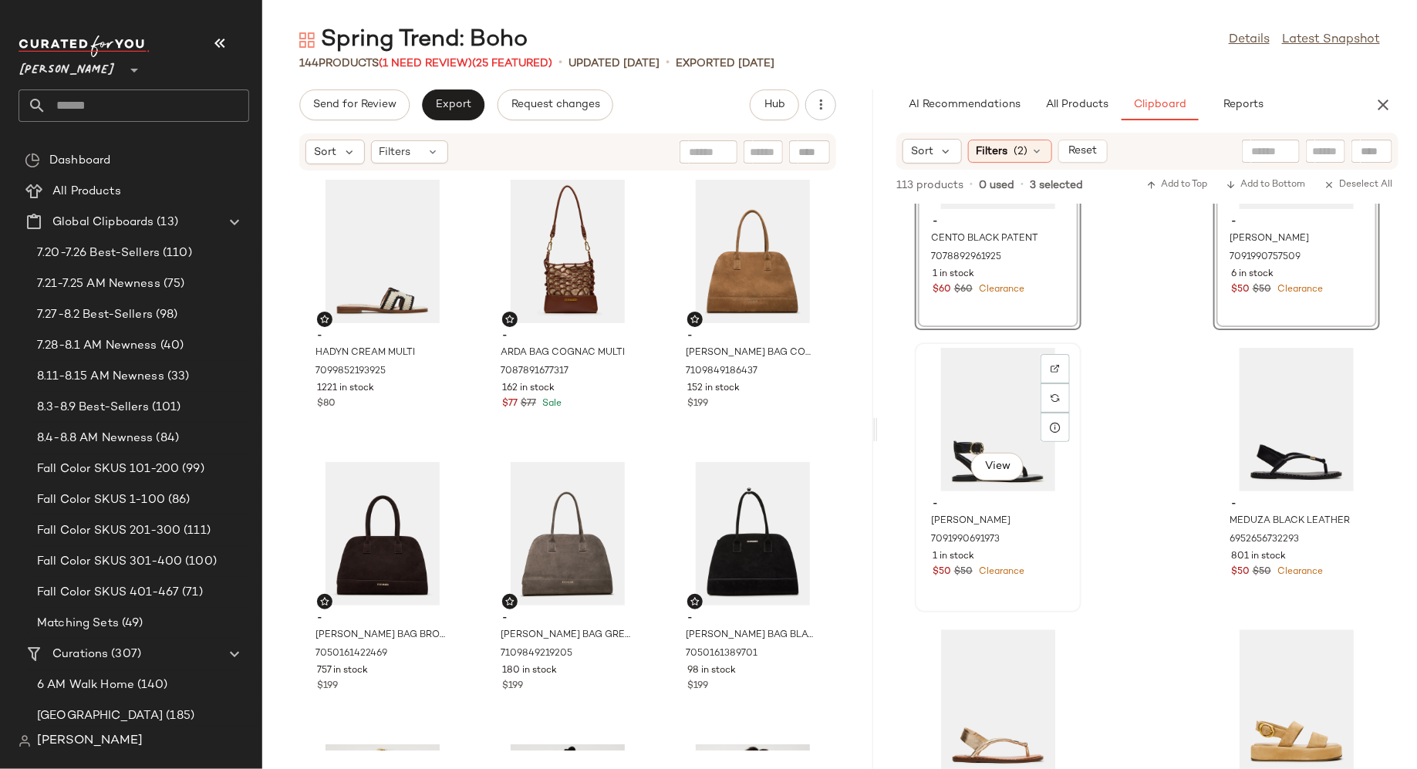
click at [1010, 388] on div "View" at bounding box center [999, 420] width 156 height 144
click at [1220, 437] on div "View" at bounding box center [1297, 420] width 156 height 144
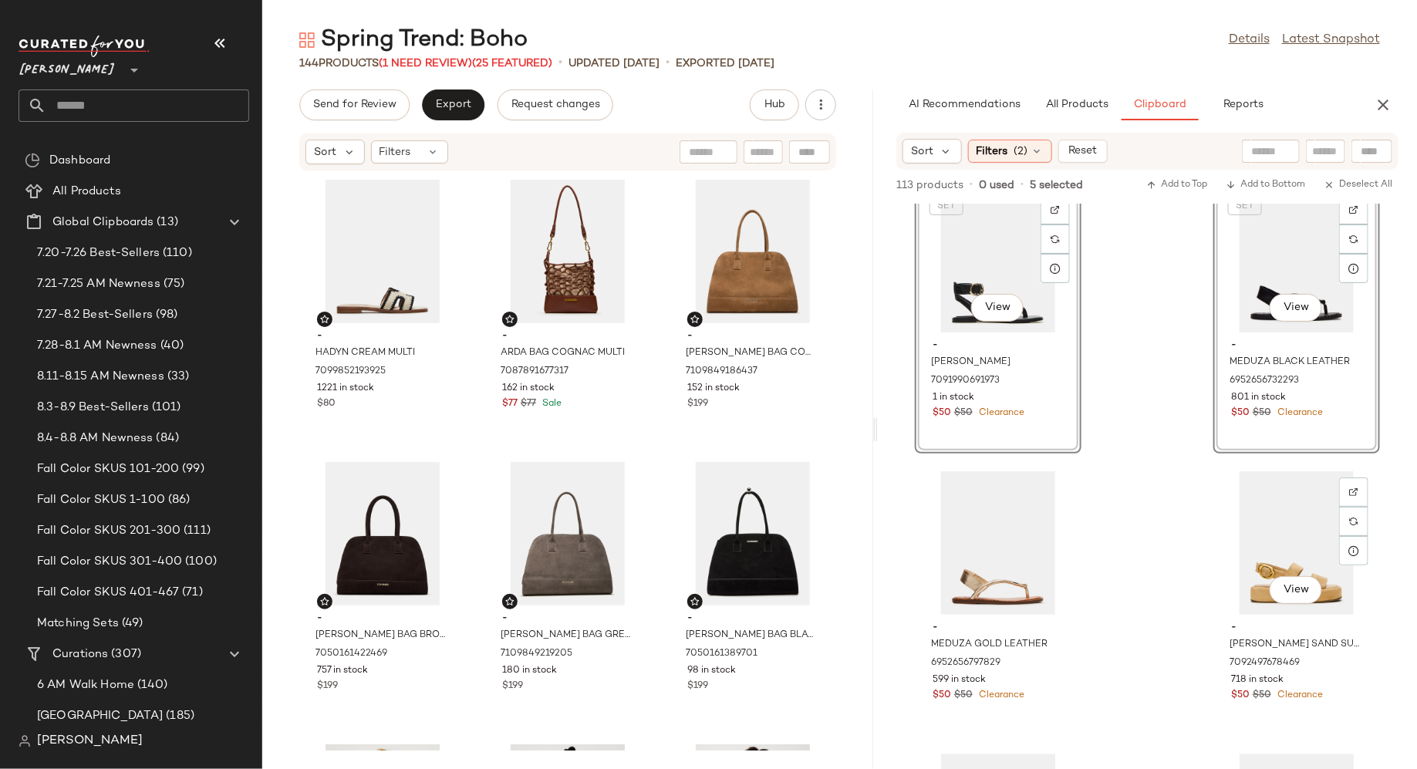
scroll to position [1796, 0]
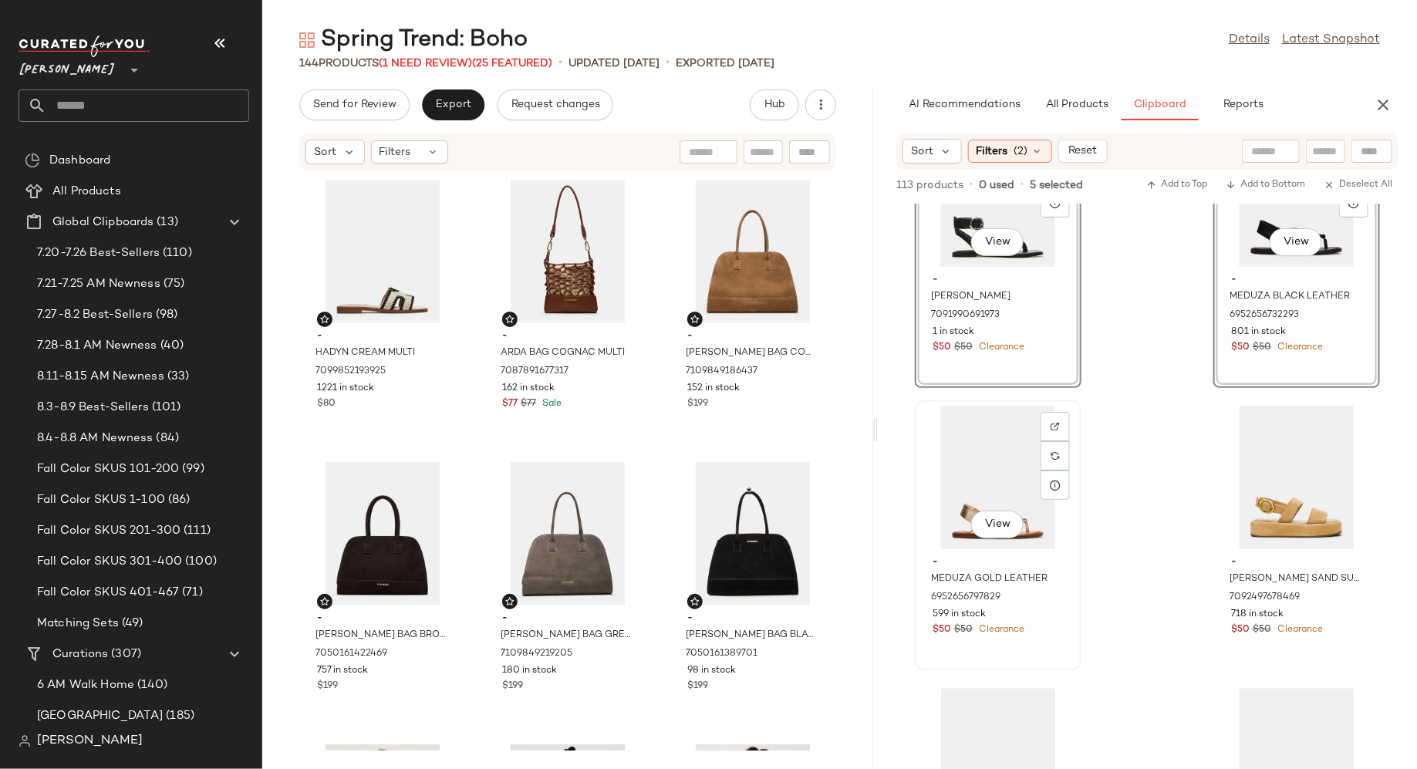
click at [1010, 483] on div "View" at bounding box center [999, 478] width 156 height 144
click at [1252, 493] on div "View" at bounding box center [1297, 478] width 156 height 144
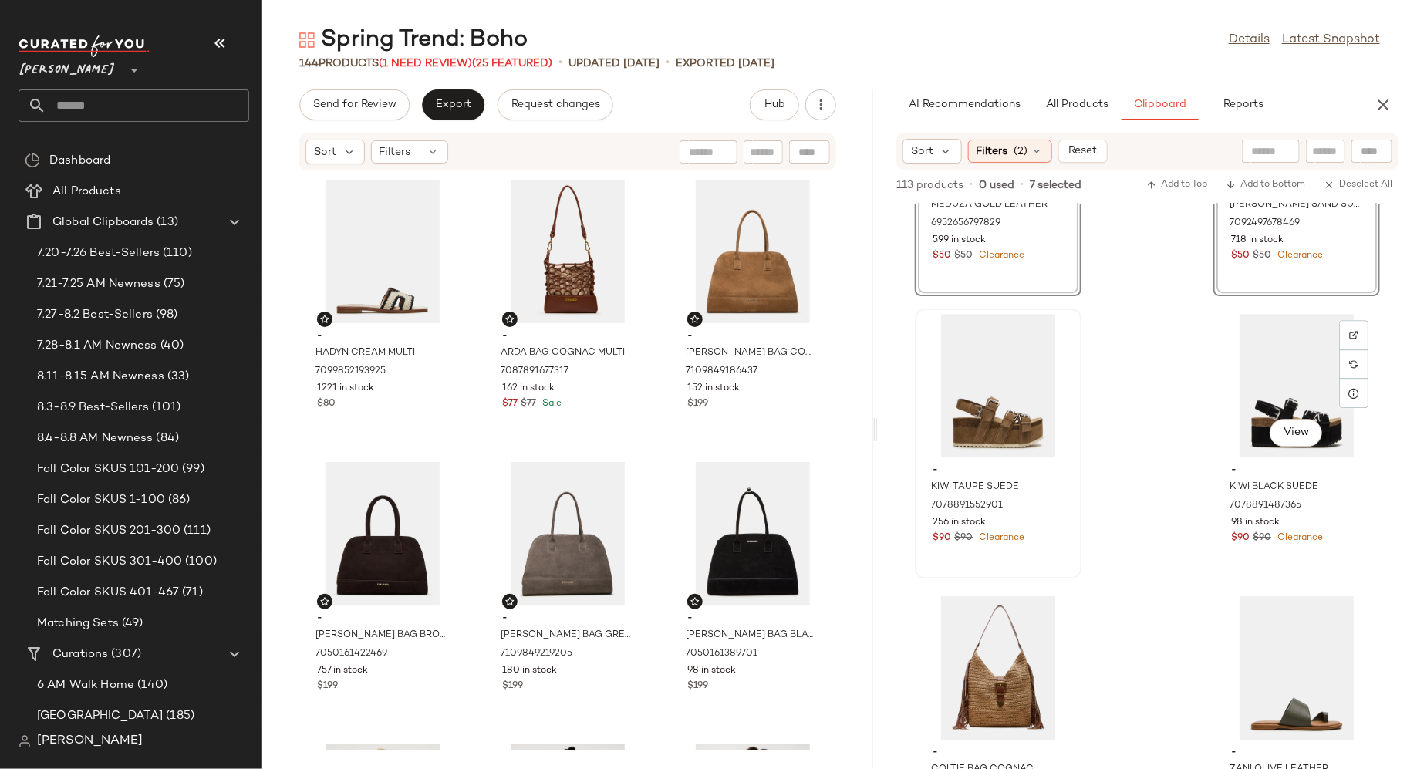
scroll to position [2187, 0]
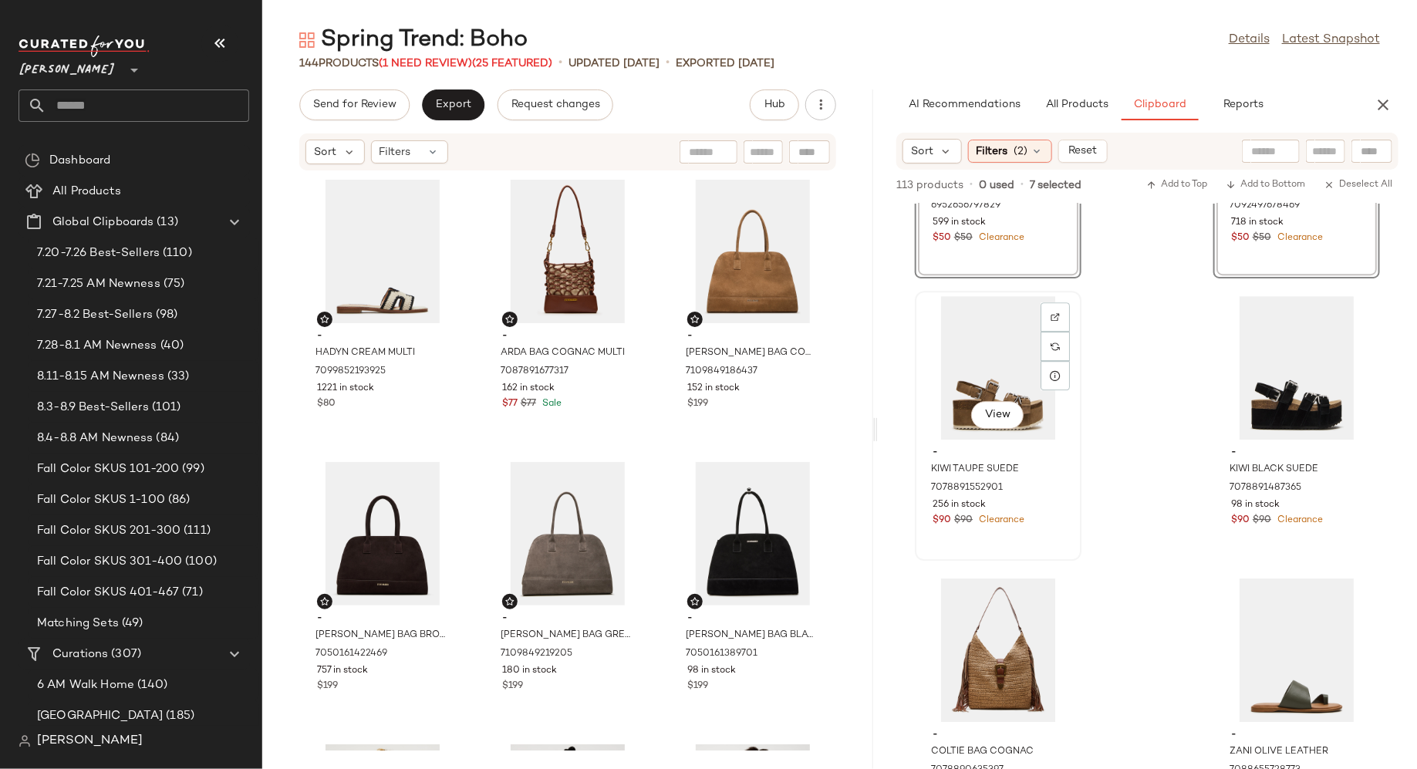
click at [992, 338] on div "View" at bounding box center [999, 368] width 156 height 144
click at [1252, 362] on div "View" at bounding box center [1297, 368] width 156 height 144
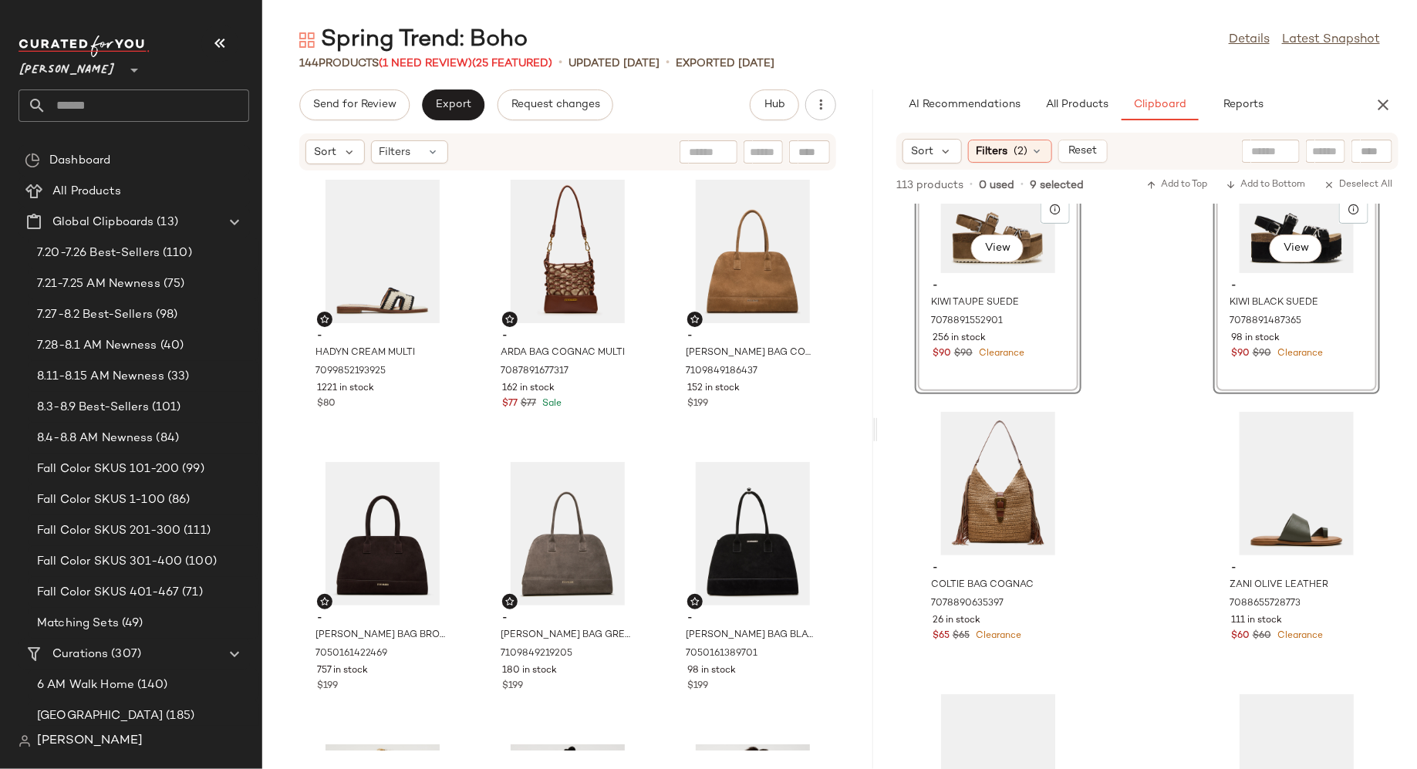
scroll to position [2419, 0]
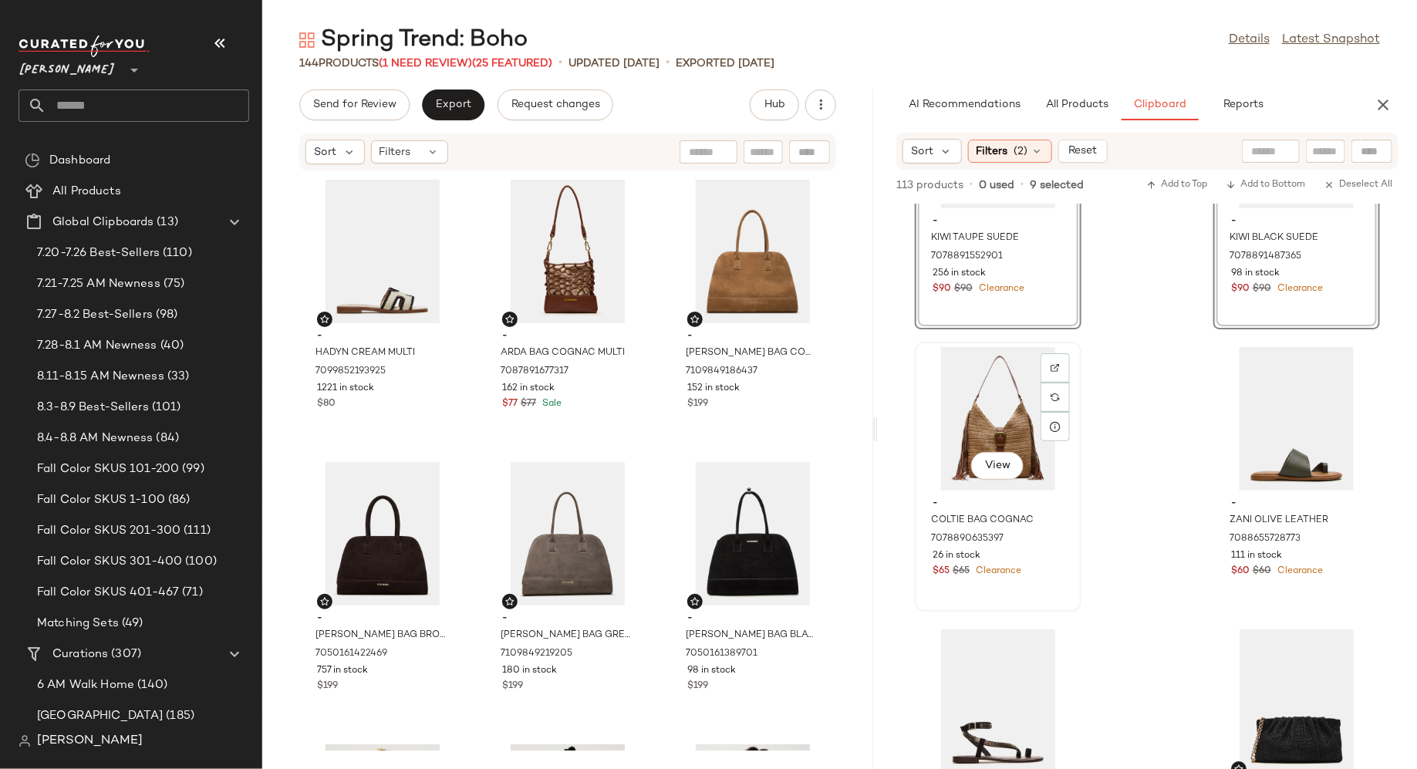
click at [1005, 414] on div "View" at bounding box center [999, 419] width 156 height 144
click at [1245, 431] on div "View" at bounding box center [1297, 419] width 156 height 144
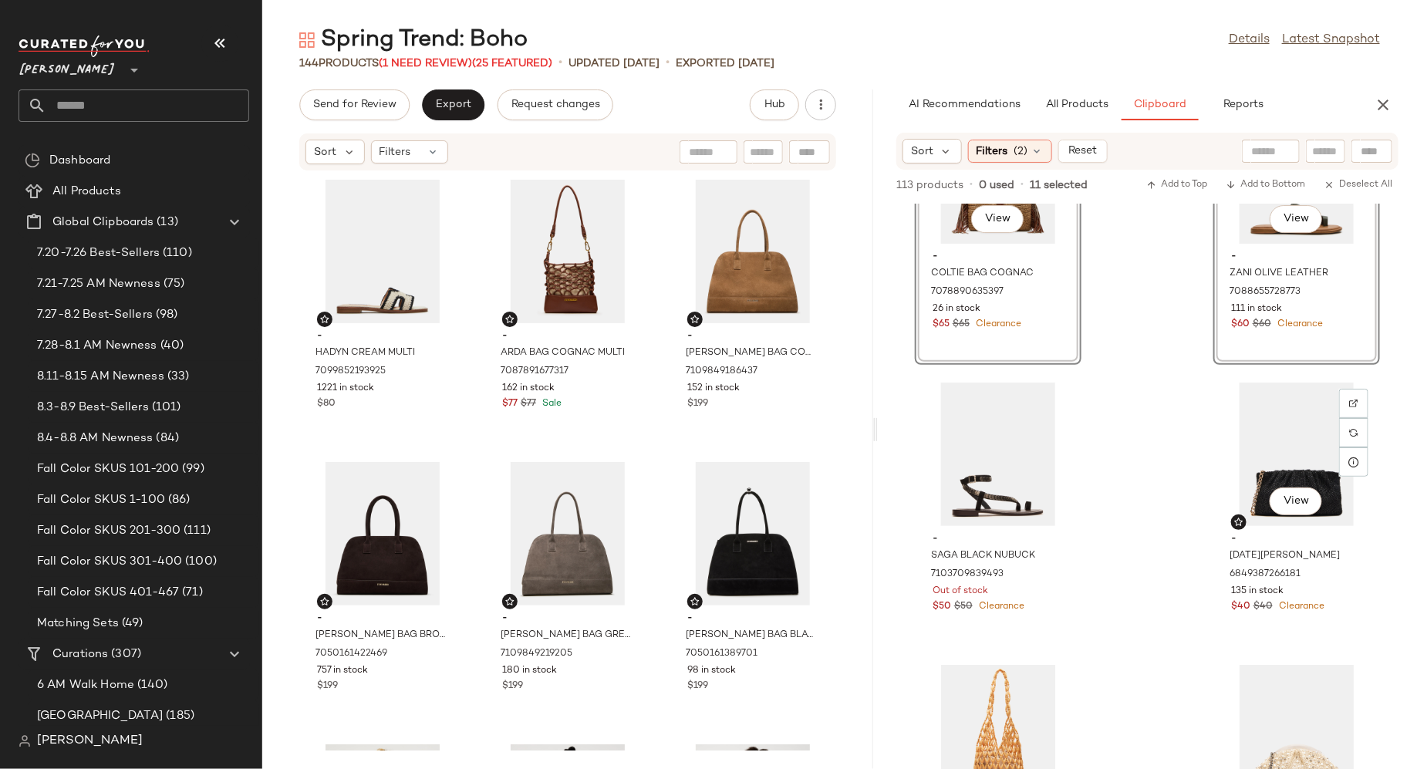
scroll to position [2695, 0]
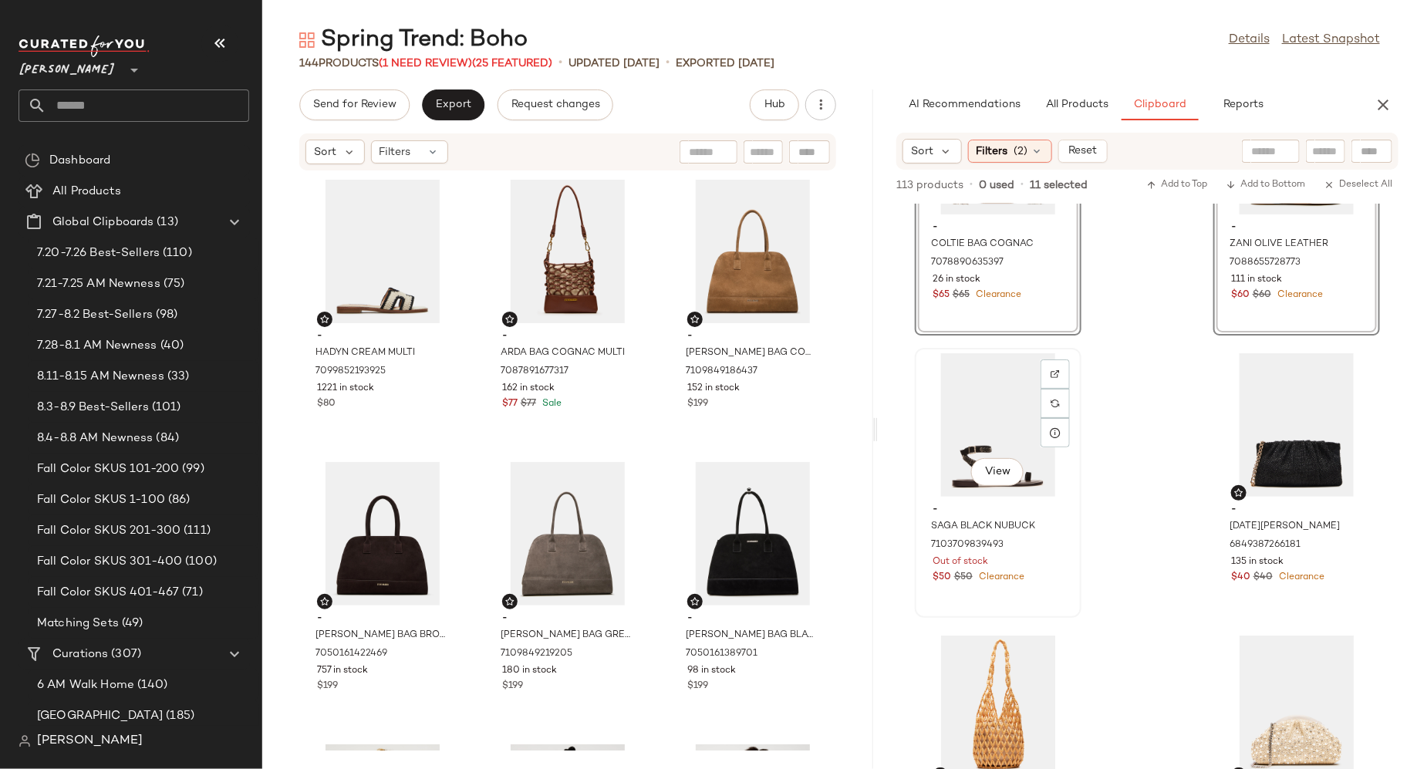
click at [1003, 444] on div "View" at bounding box center [999, 425] width 156 height 144
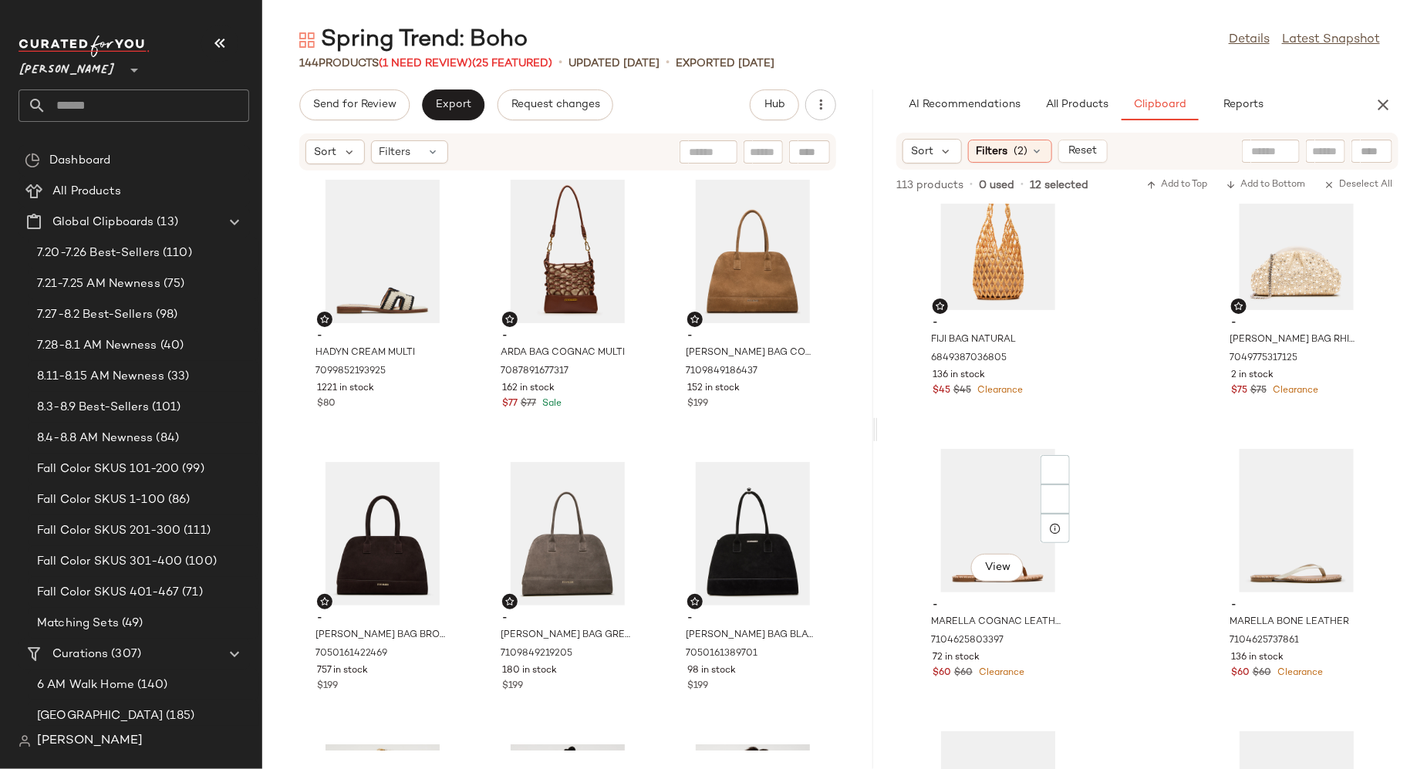
scroll to position [3211, 0]
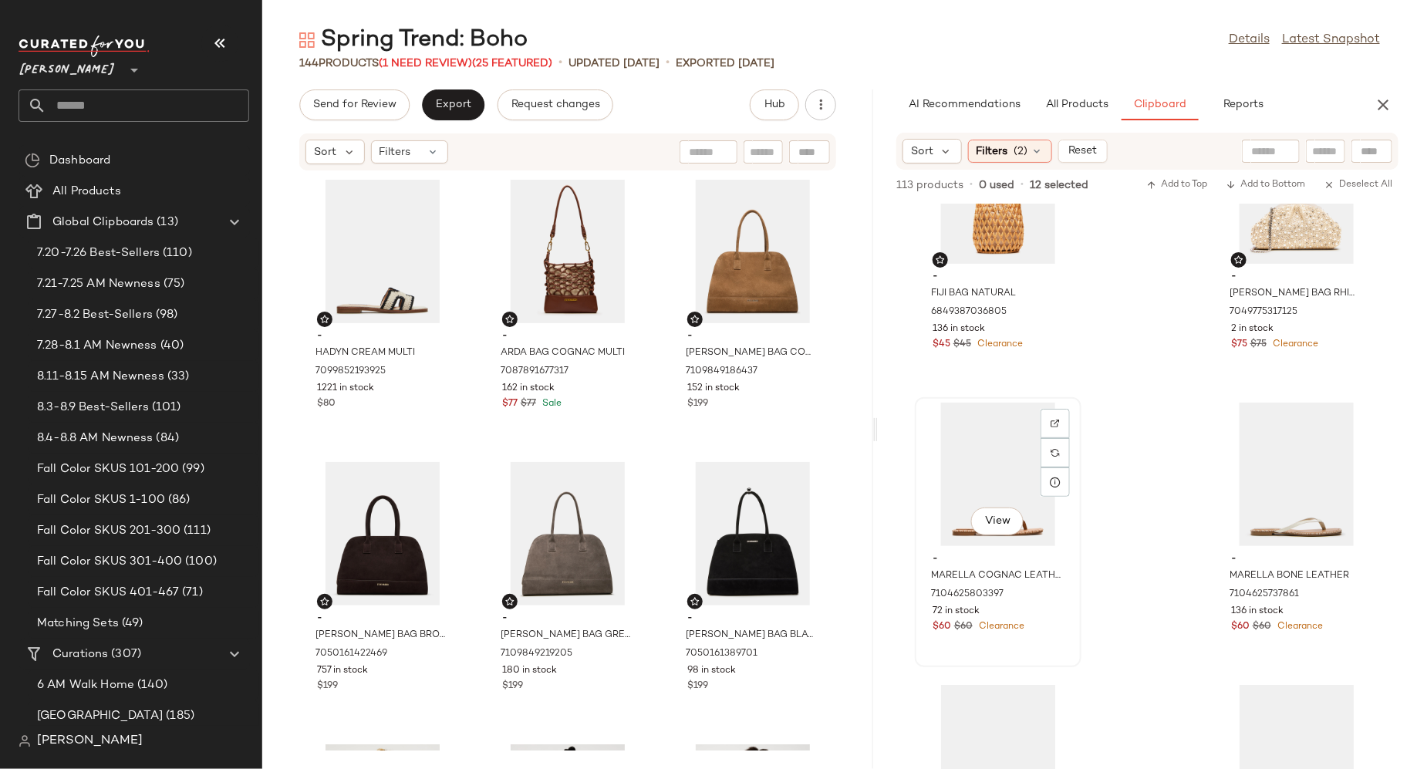
click at [998, 462] on div "View" at bounding box center [999, 475] width 156 height 144
click at [1262, 458] on div "View" at bounding box center [1297, 475] width 156 height 144
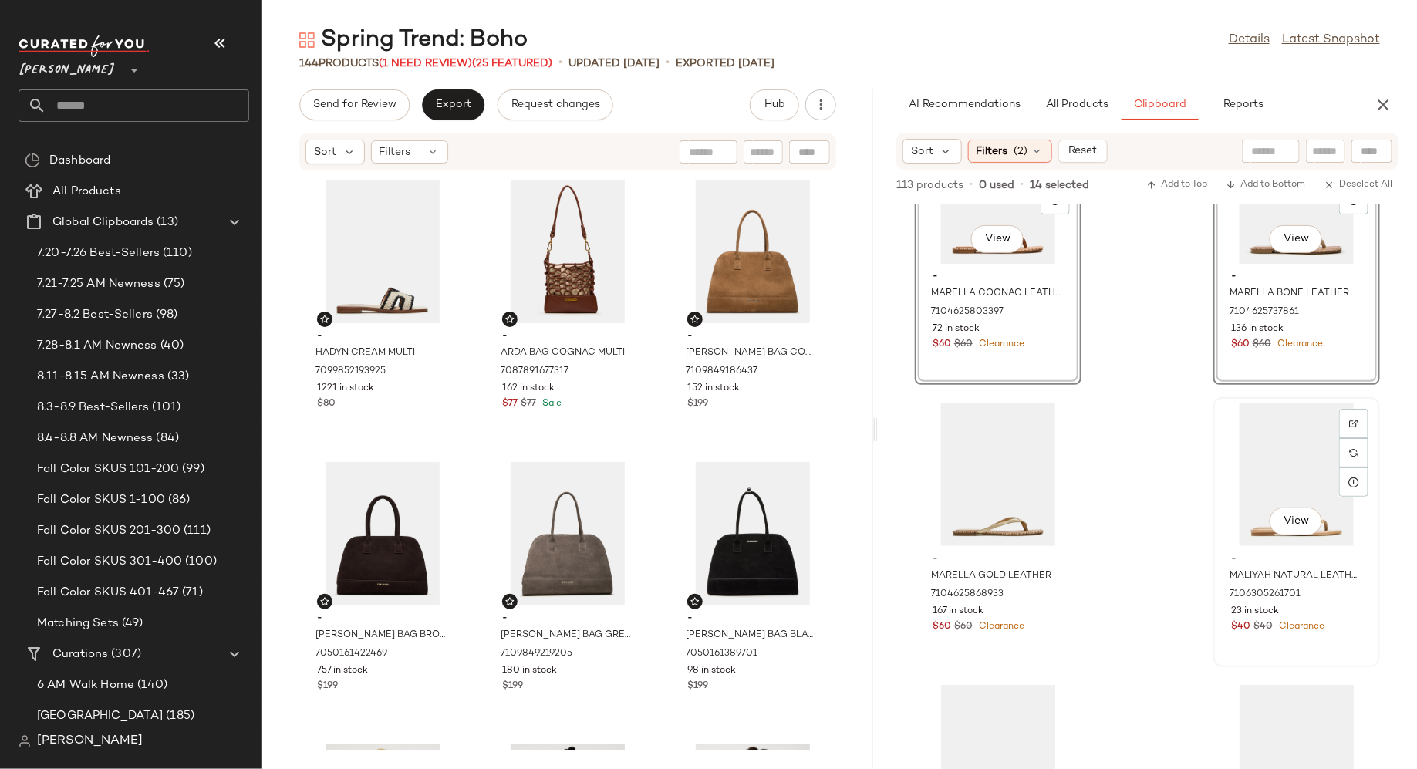
scroll to position [3522, 0]
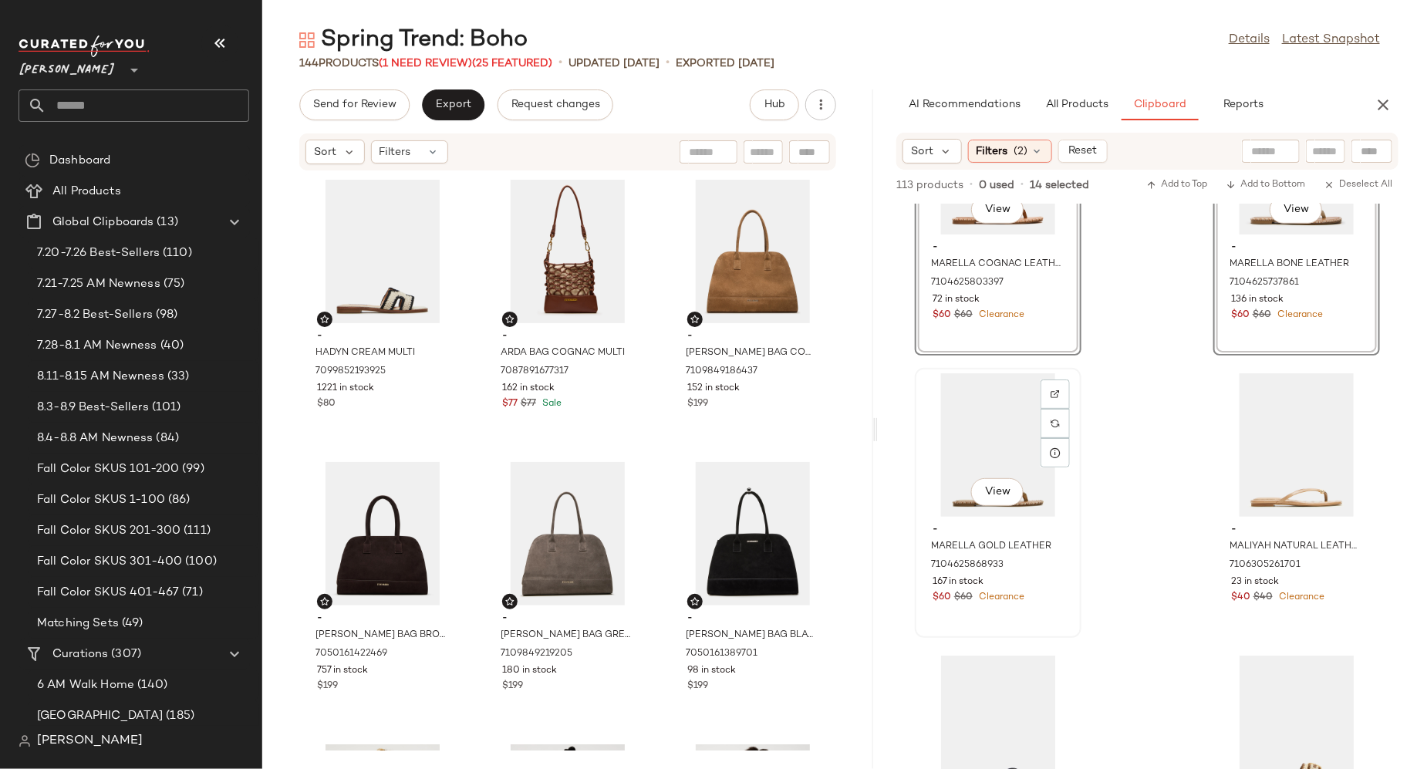
click at [991, 426] on div "View" at bounding box center [999, 445] width 156 height 144
click at [1239, 471] on div "View" at bounding box center [1297, 445] width 156 height 144
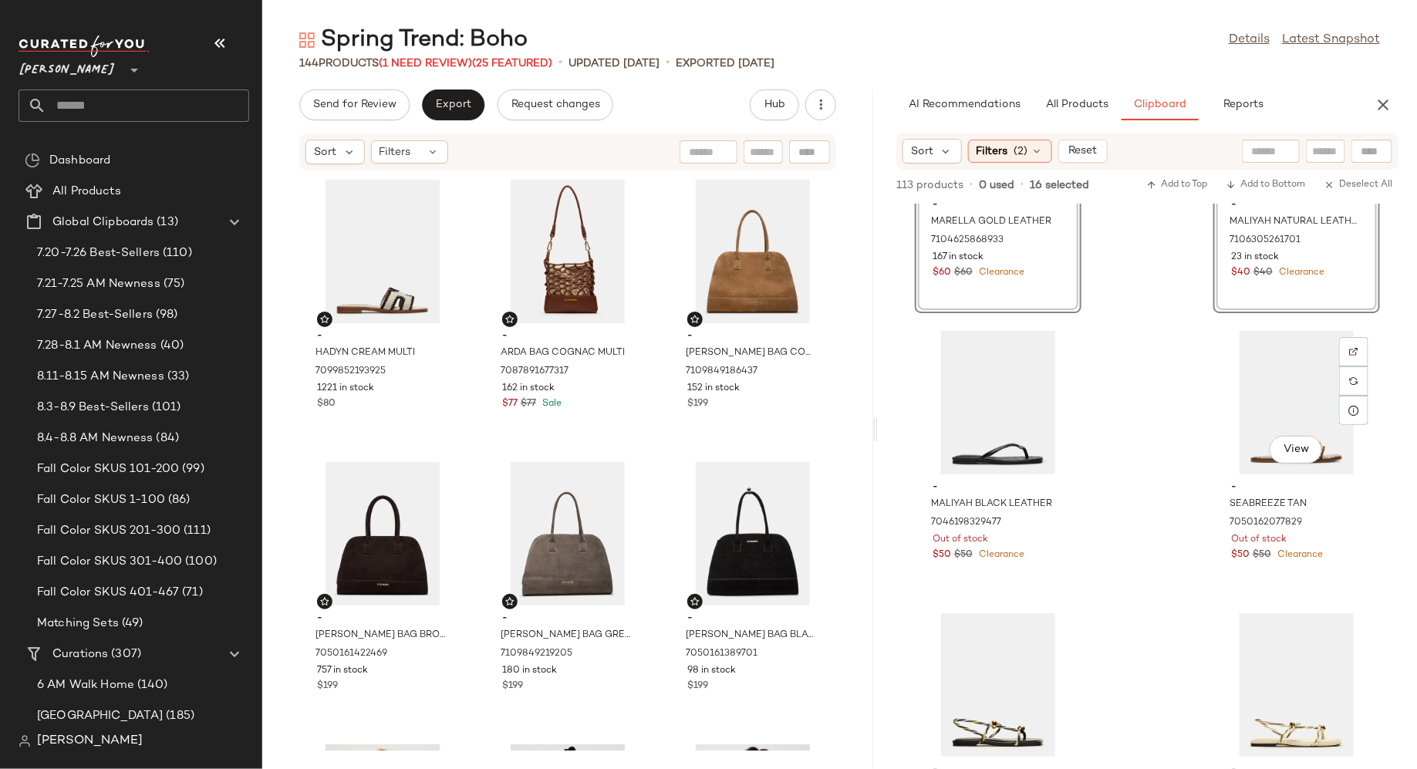
scroll to position [3850, 0]
click at [1006, 382] on div "View" at bounding box center [999, 400] width 156 height 144
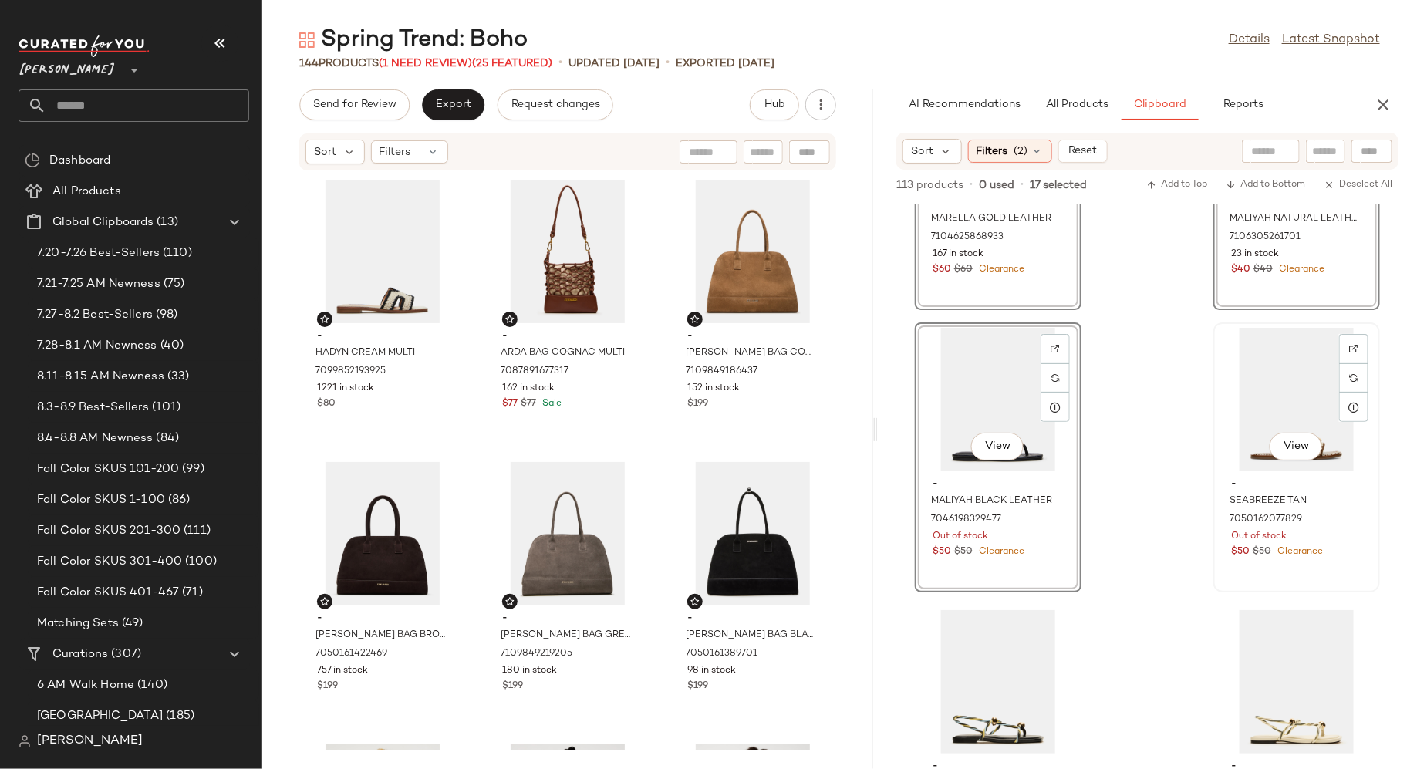
click at [1266, 401] on div "View" at bounding box center [1297, 400] width 156 height 144
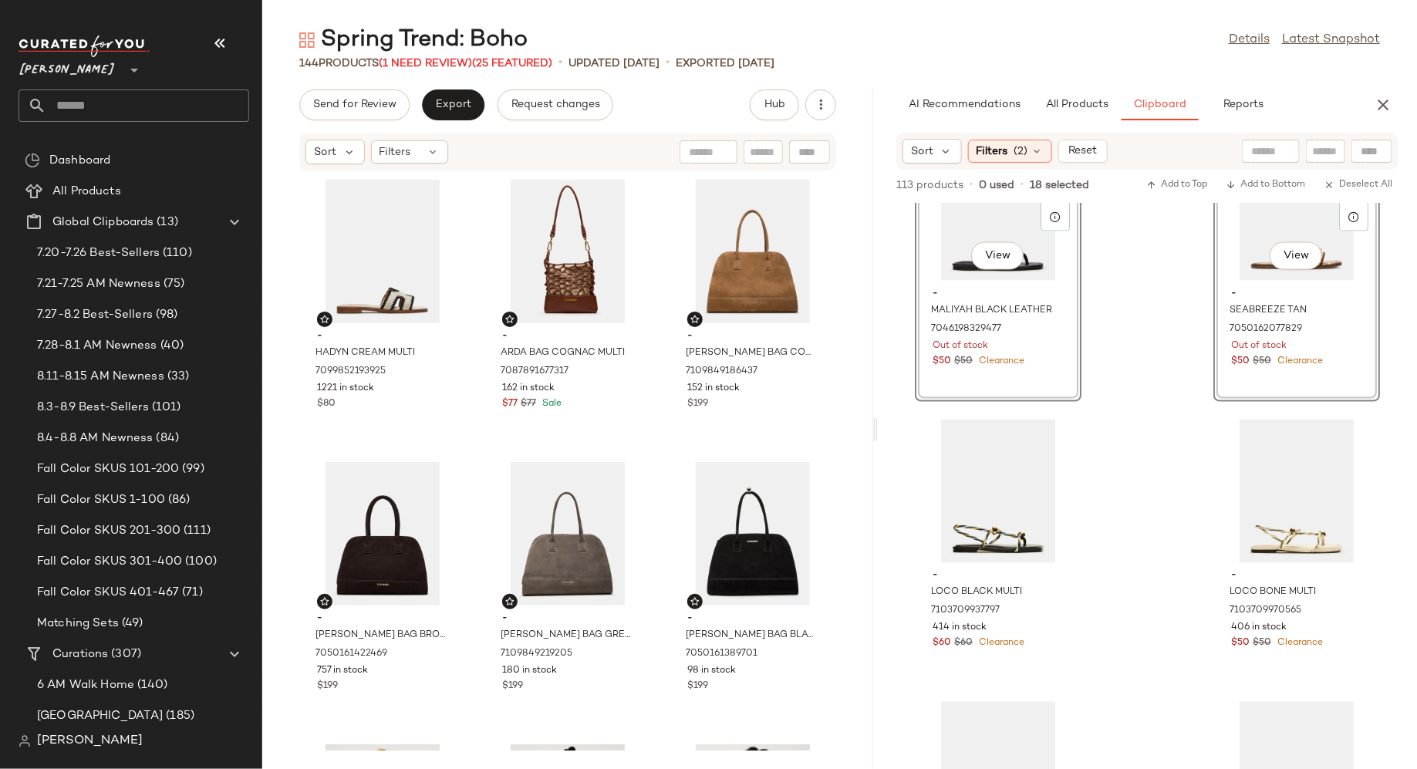
scroll to position [4088, 0]
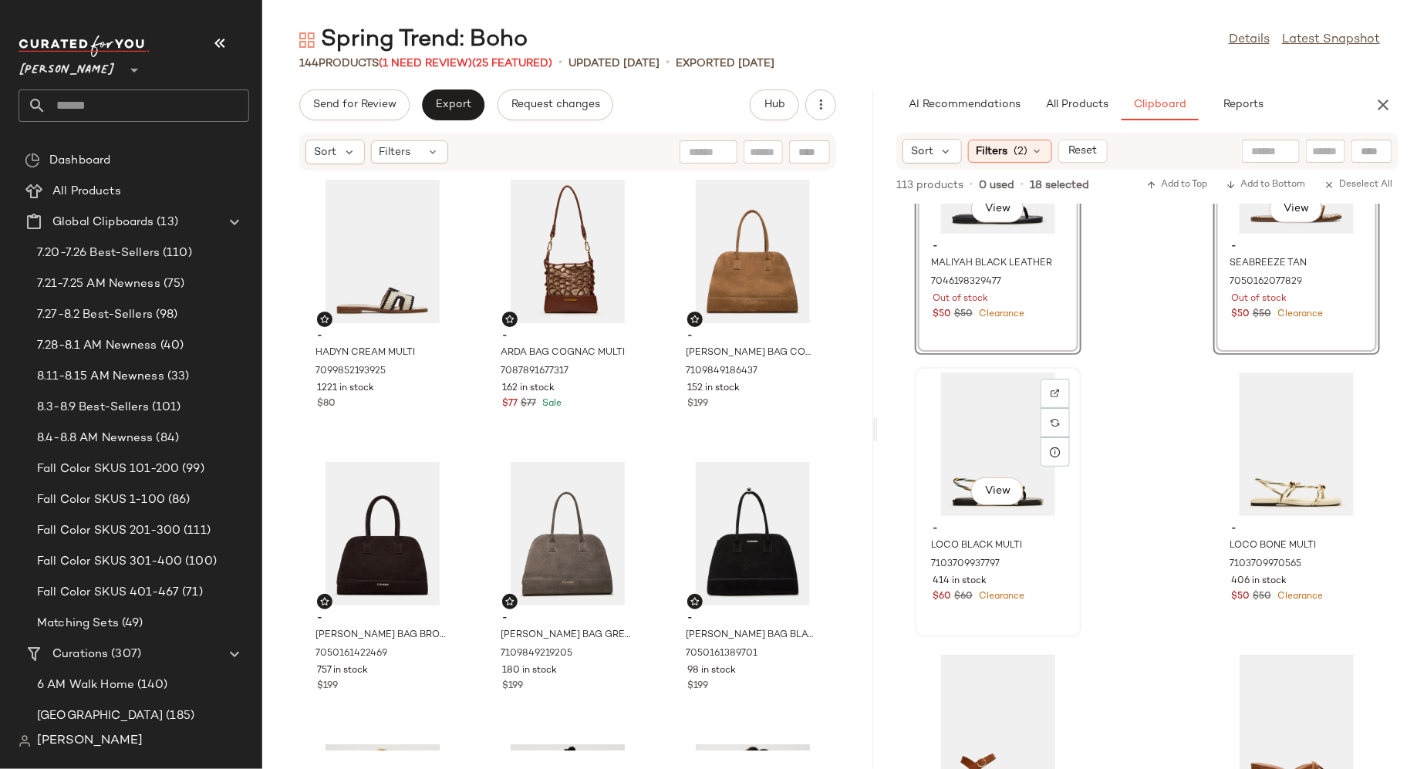
click at [966, 411] on div "View" at bounding box center [999, 445] width 156 height 144
click at [1265, 436] on div "View" at bounding box center [1297, 445] width 156 height 144
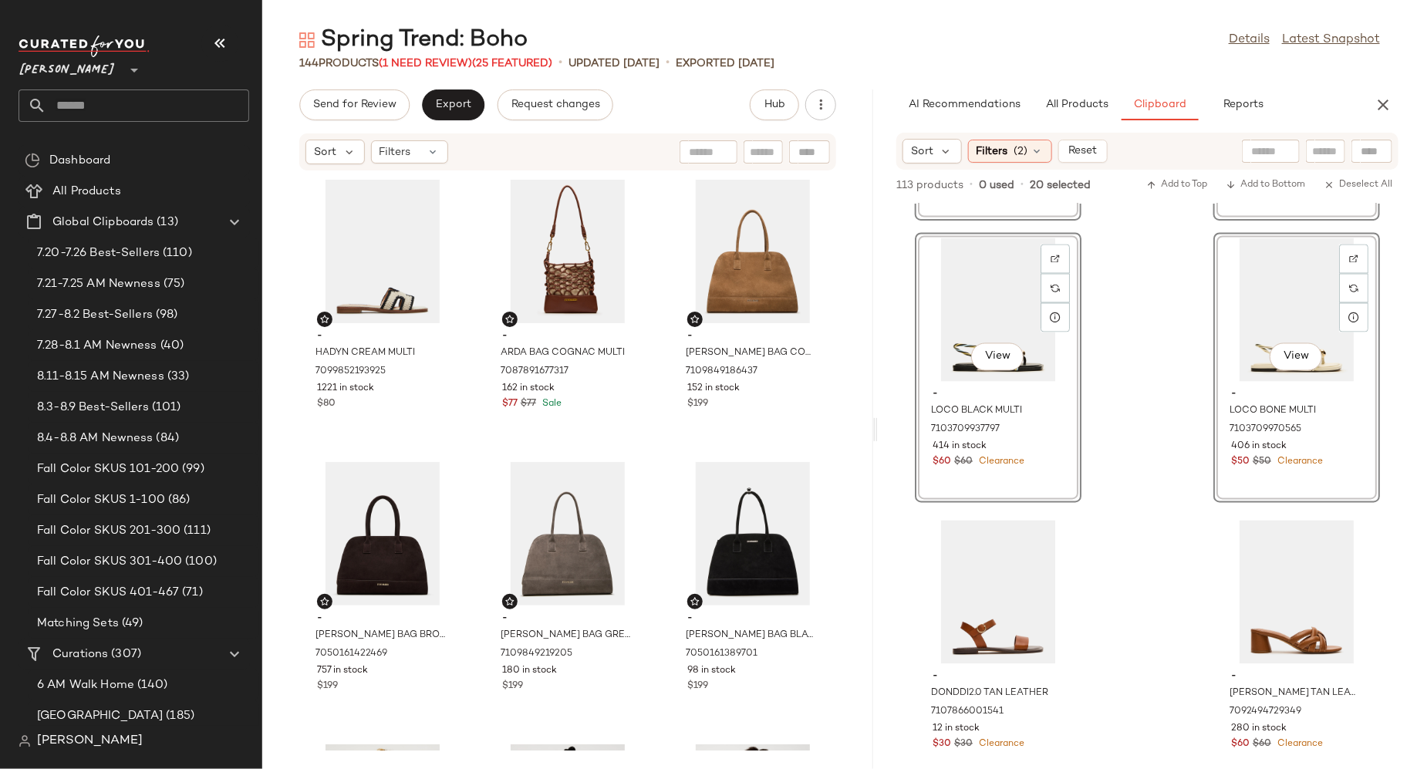
scroll to position [4418, 0]
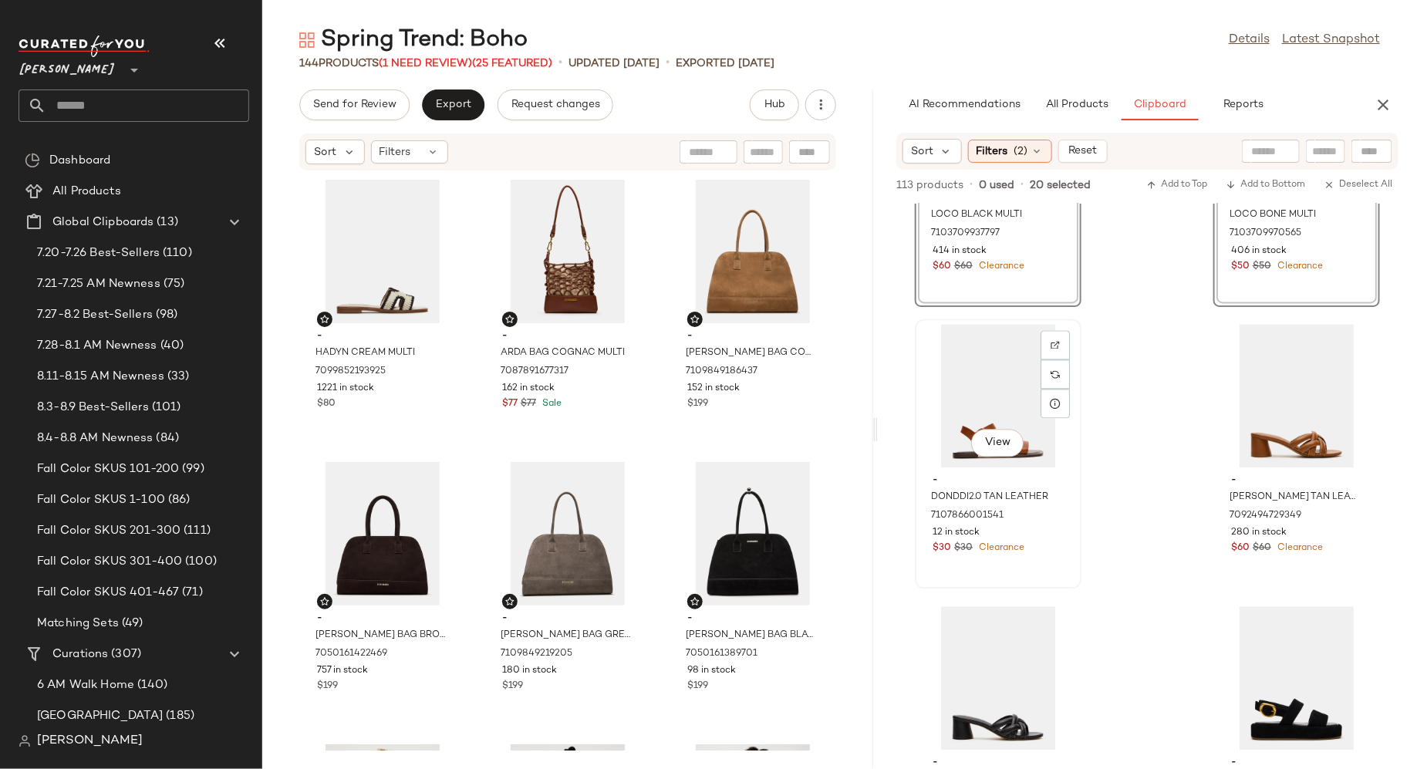
click at [1002, 389] on div "View" at bounding box center [999, 397] width 156 height 144
click at [1256, 385] on div "View" at bounding box center [1297, 397] width 156 height 144
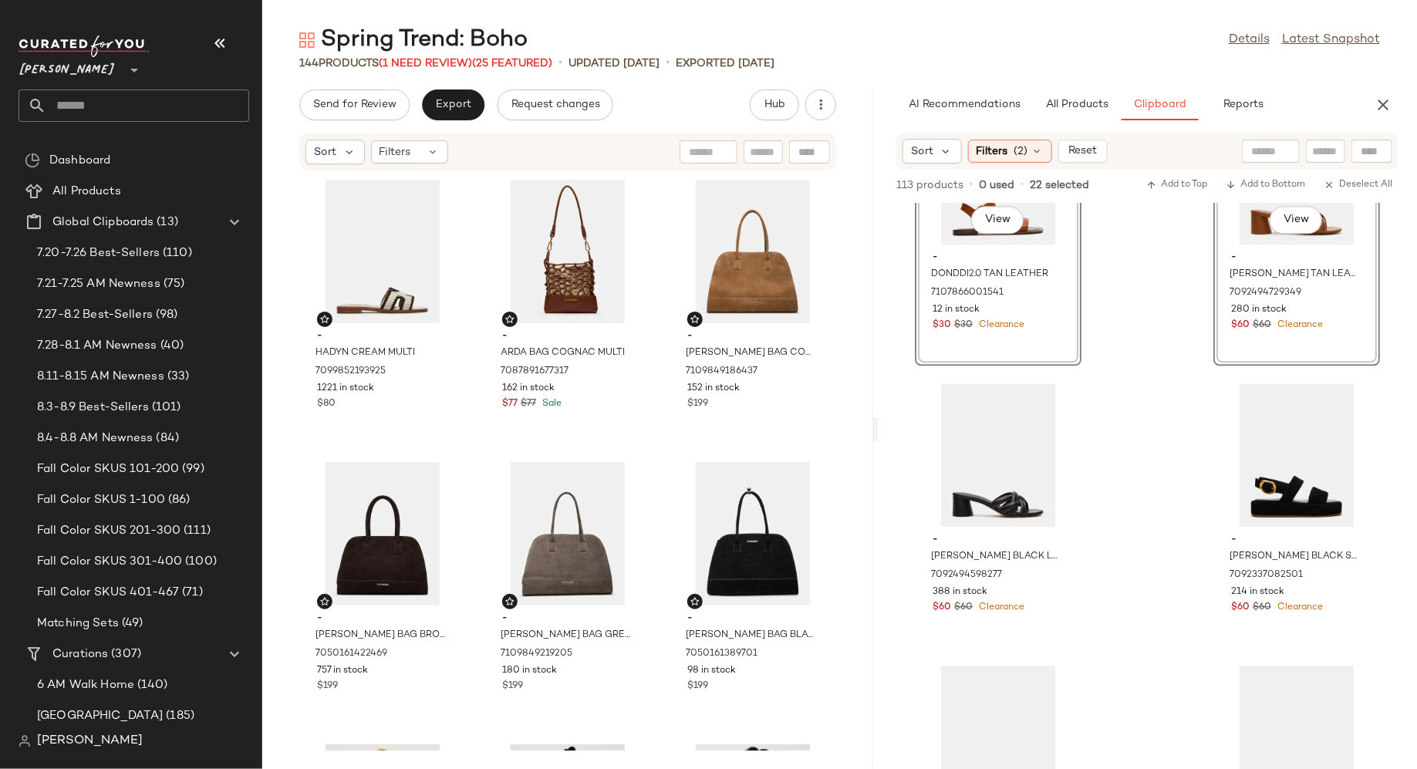
scroll to position [4689, 0]
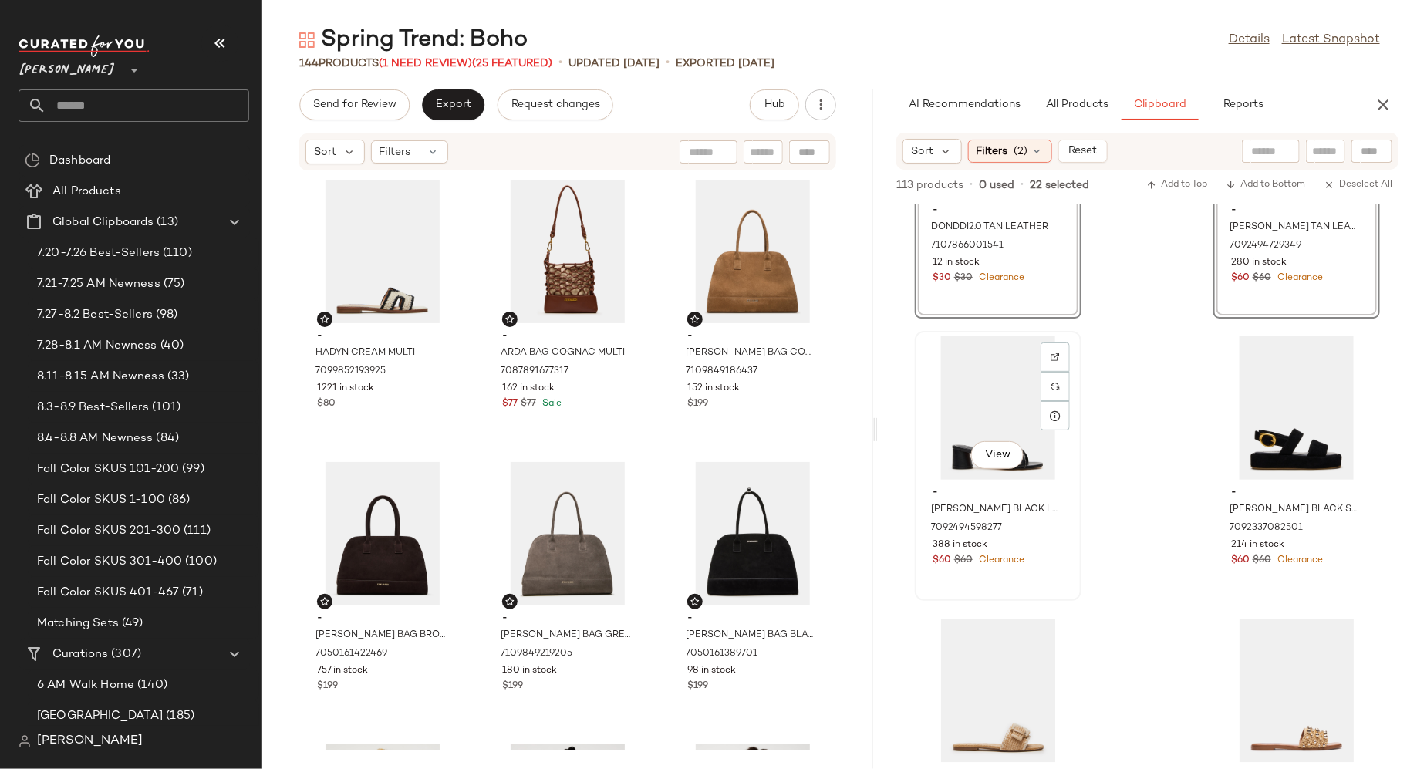
click at [1000, 365] on div "View" at bounding box center [999, 408] width 156 height 144
click at [1228, 403] on div "View" at bounding box center [1297, 408] width 156 height 144
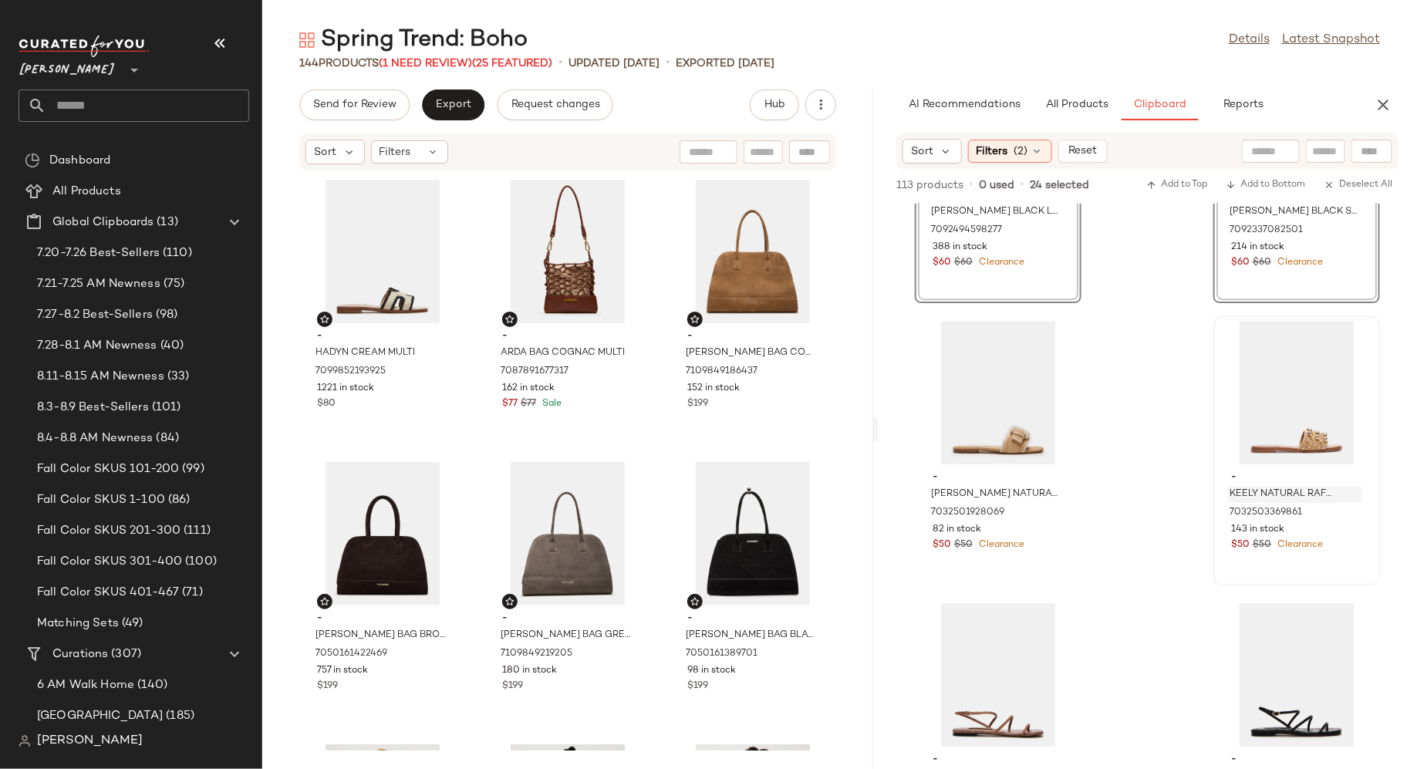
scroll to position [5045, 0]
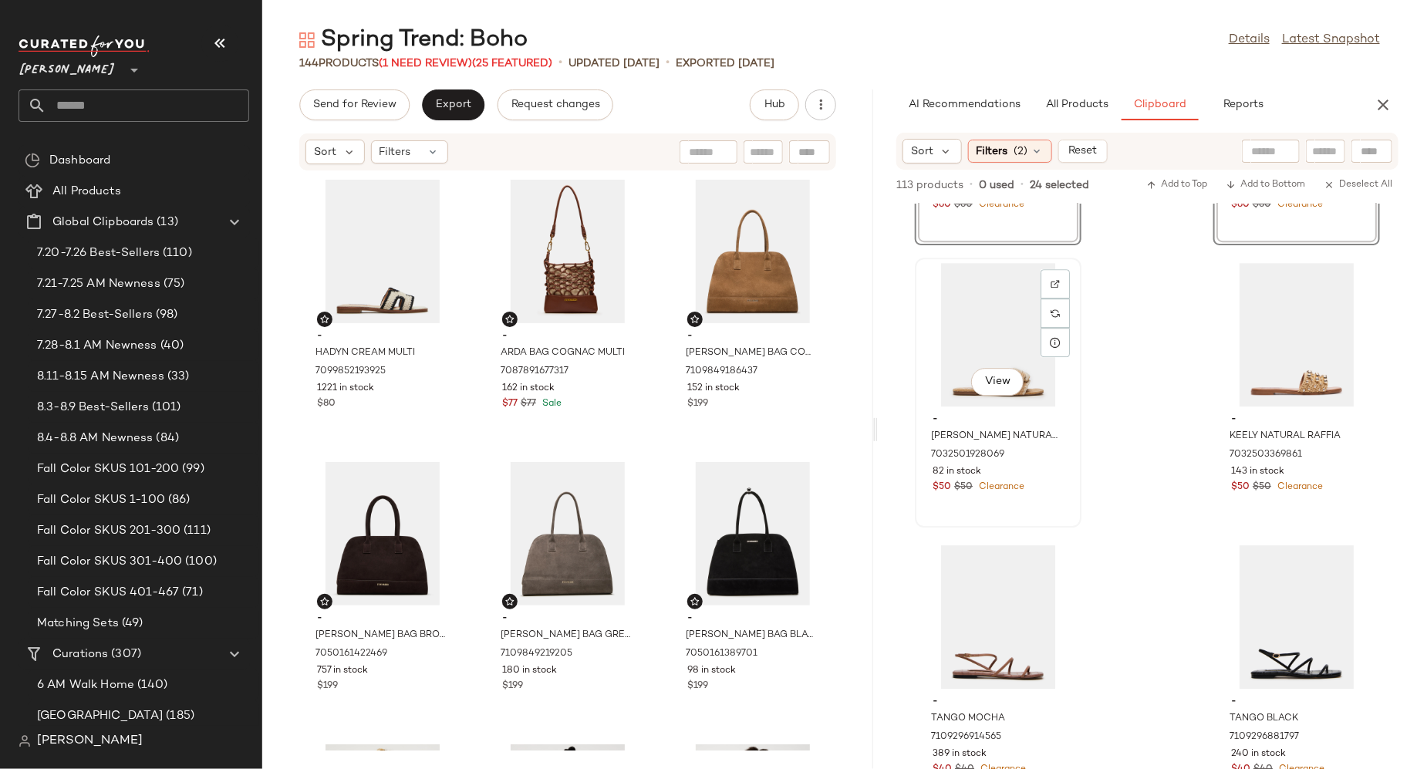
click at [1002, 321] on div "View" at bounding box center [999, 335] width 156 height 144
click at [1252, 336] on div "View" at bounding box center [1297, 335] width 156 height 144
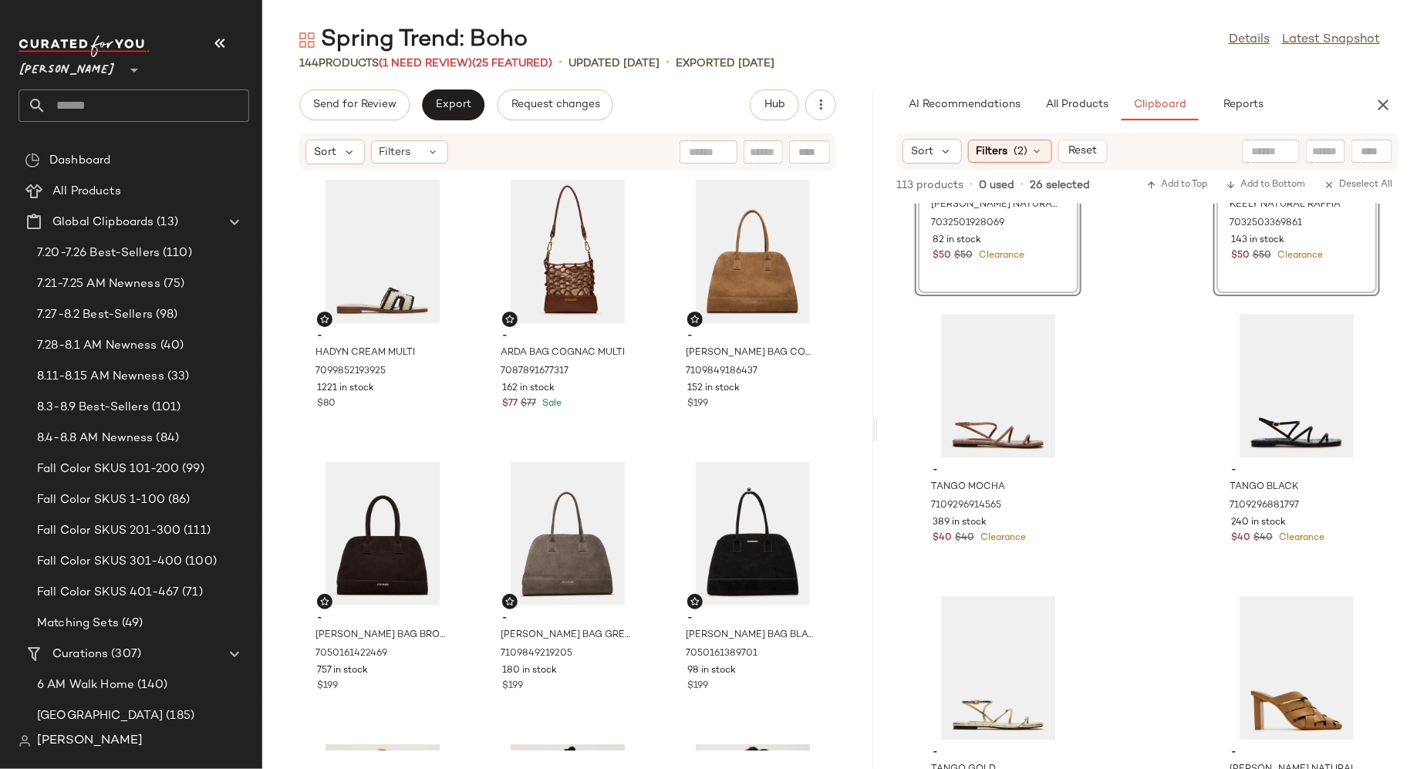
scroll to position [5302, 0]
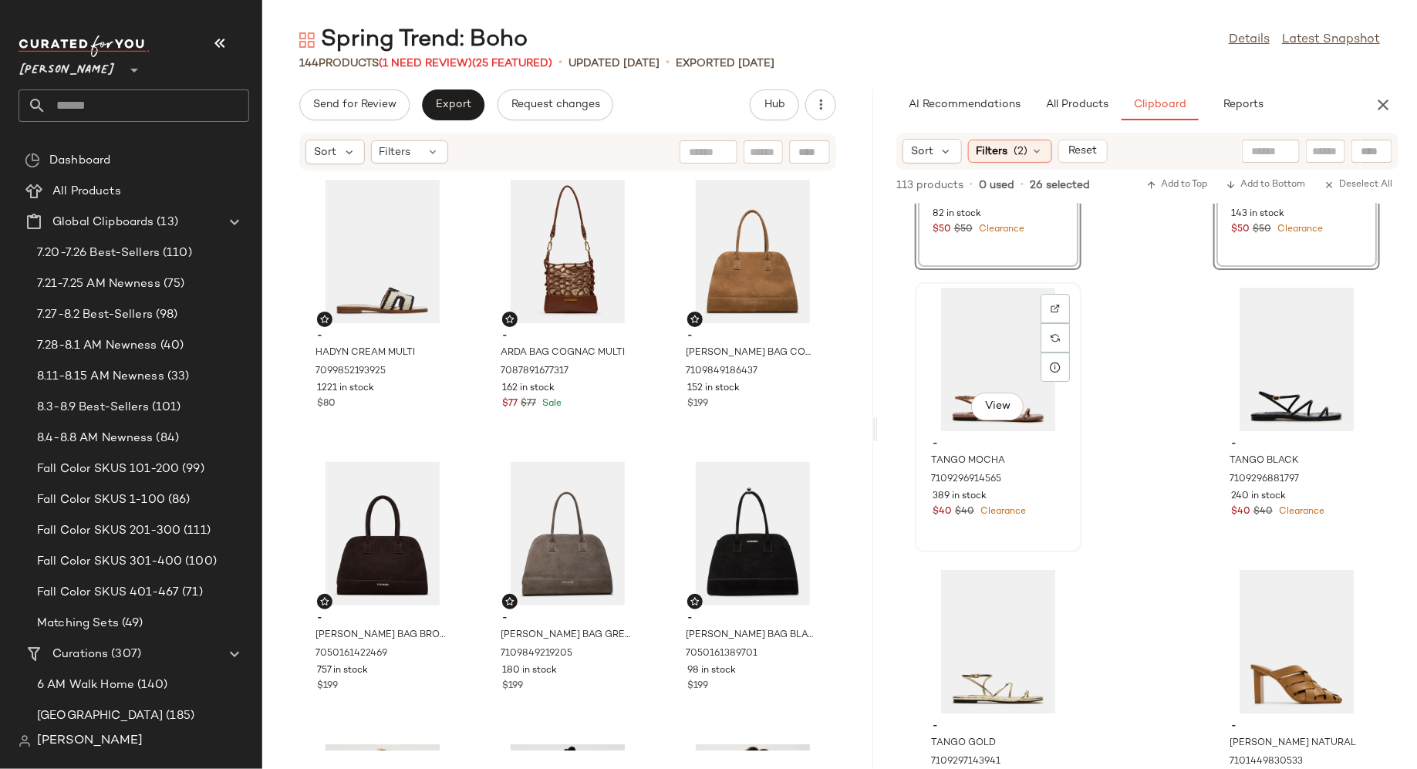
click at [995, 356] on div "View" at bounding box center [999, 360] width 156 height 144
click at [1257, 355] on div "View" at bounding box center [1297, 360] width 156 height 144
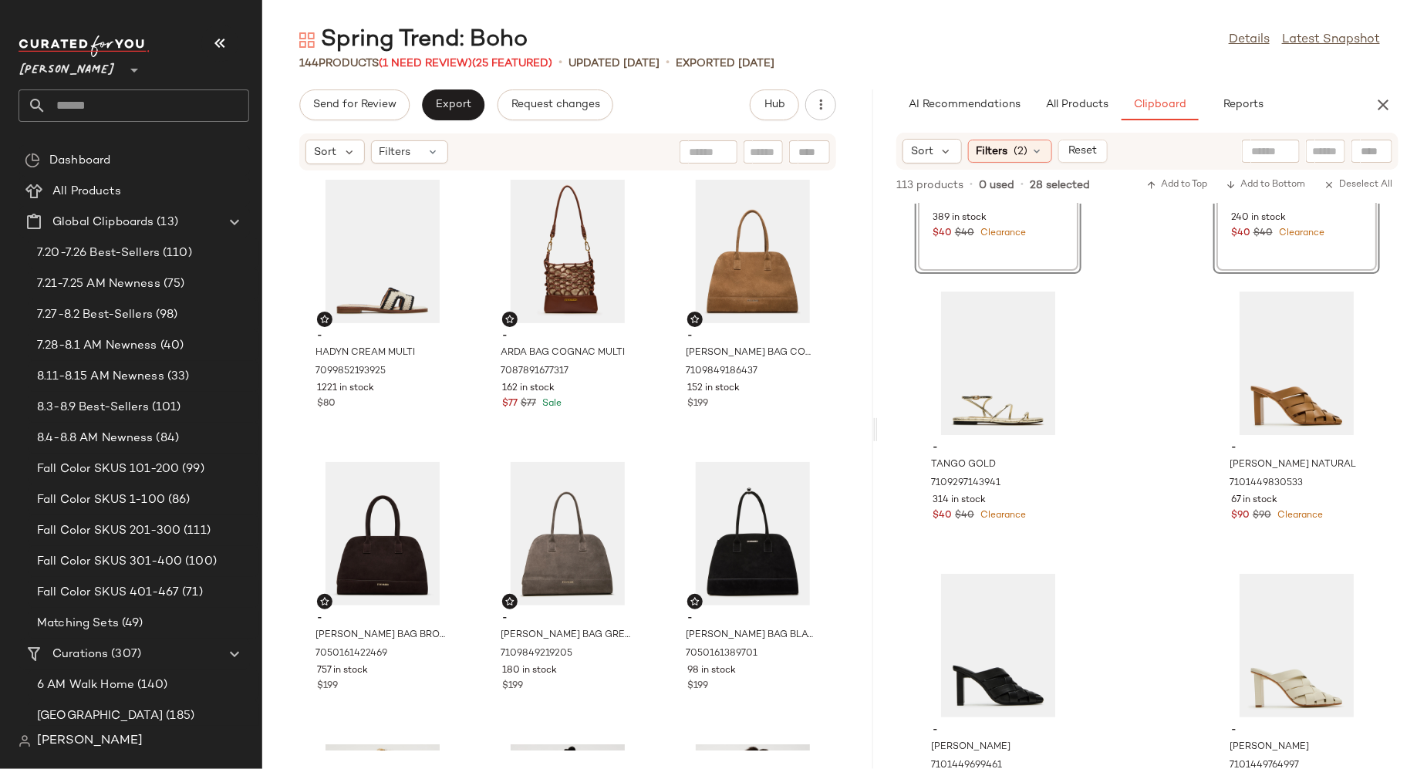
scroll to position [5639, 0]
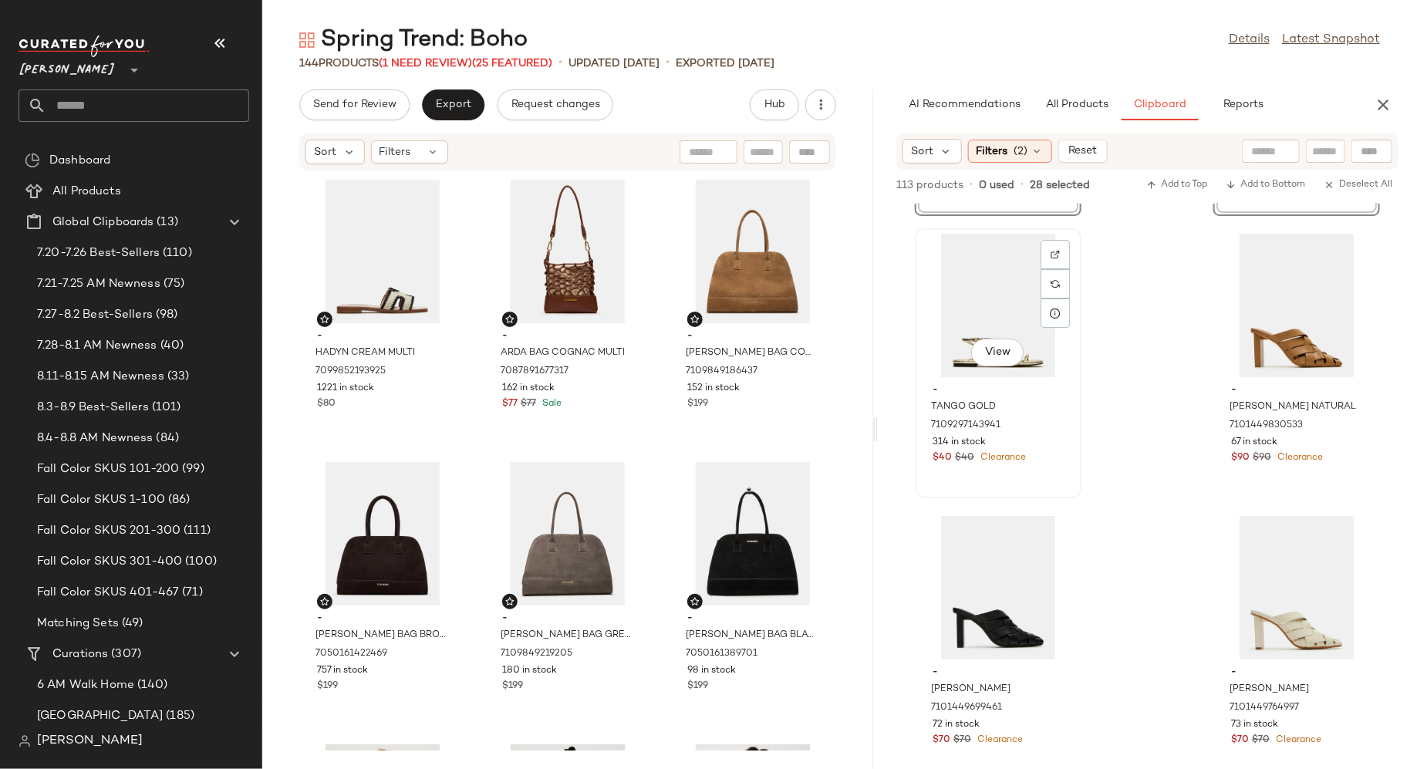
click at [1008, 279] on div "View" at bounding box center [999, 306] width 156 height 144
click at [1243, 291] on div "View" at bounding box center [1297, 306] width 156 height 144
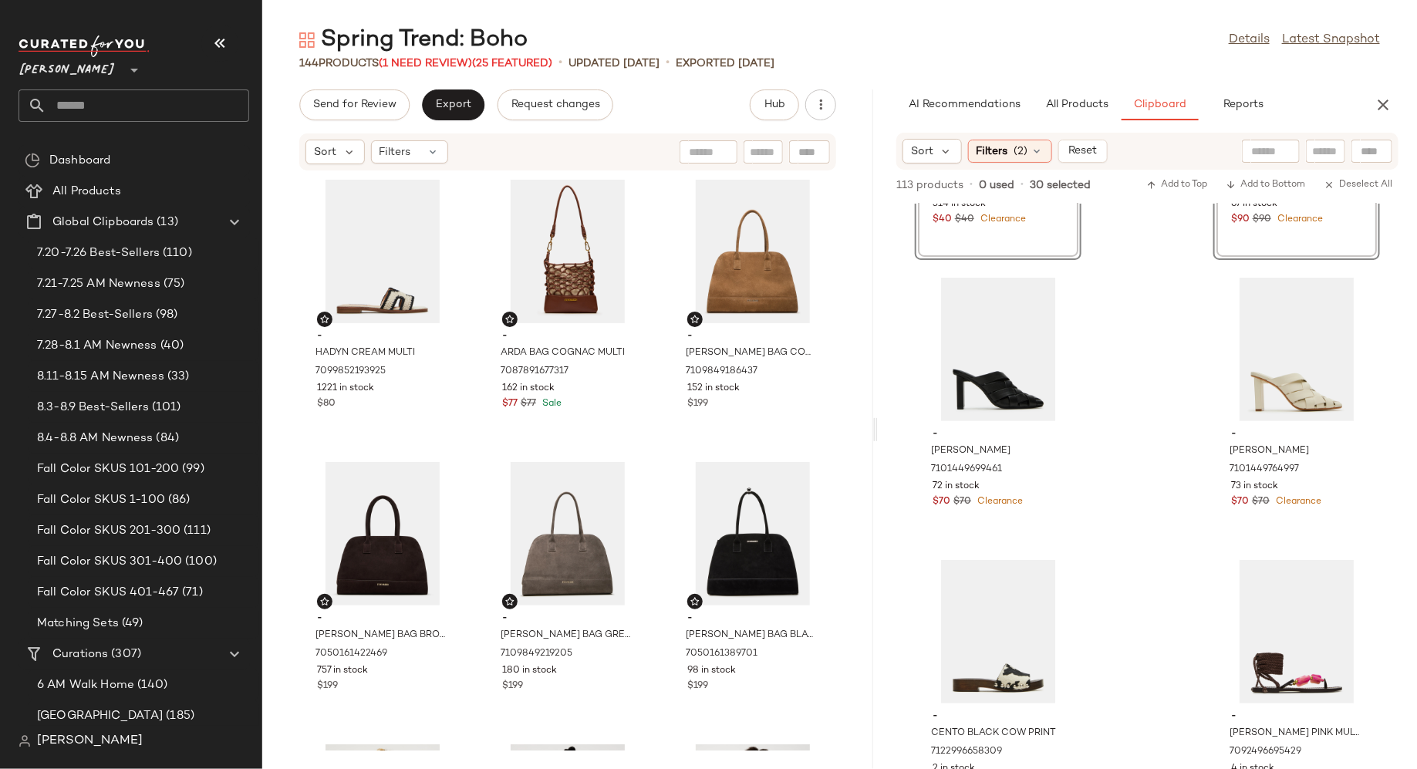
scroll to position [5927, 0]
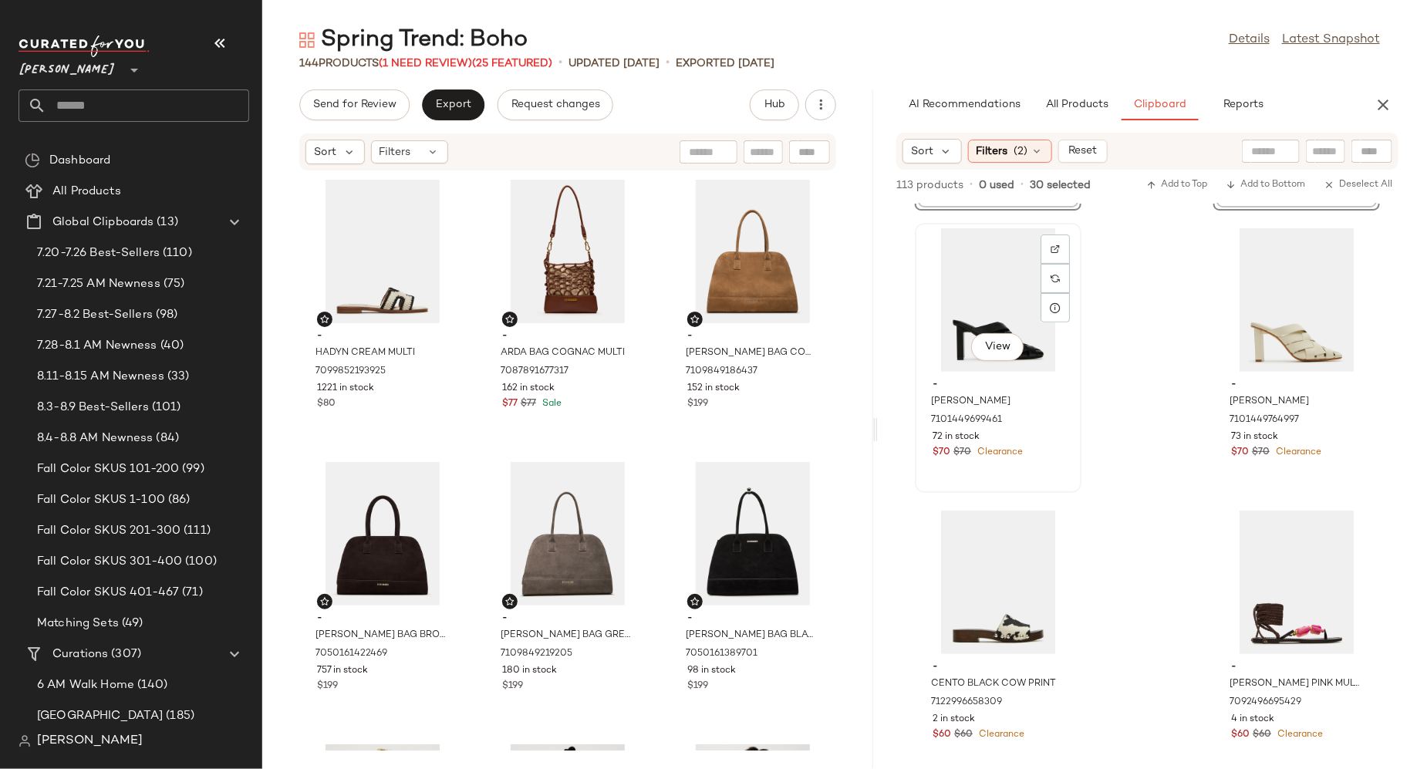
click at [1004, 268] on div "View" at bounding box center [999, 300] width 156 height 144
click at [1250, 269] on div "View" at bounding box center [1297, 300] width 156 height 144
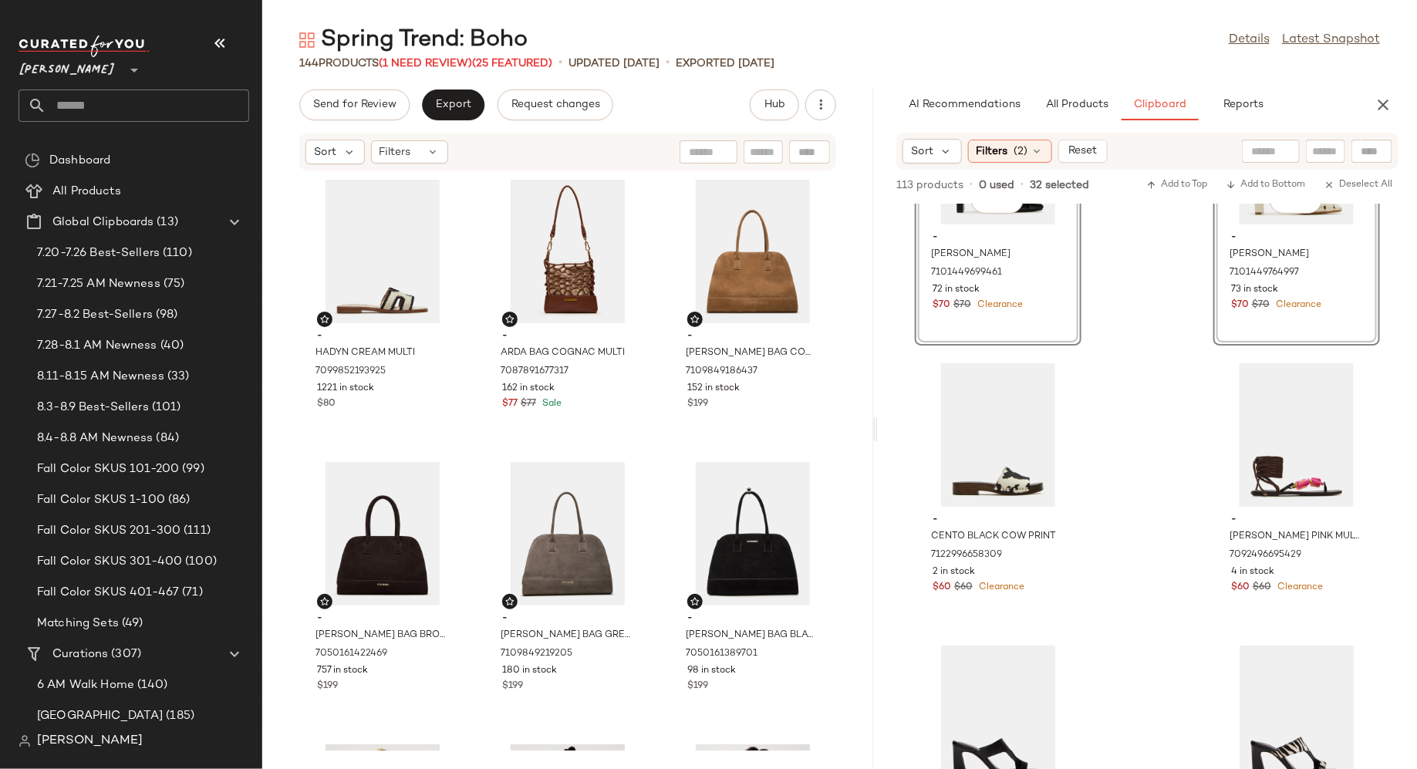
scroll to position [6123, 0]
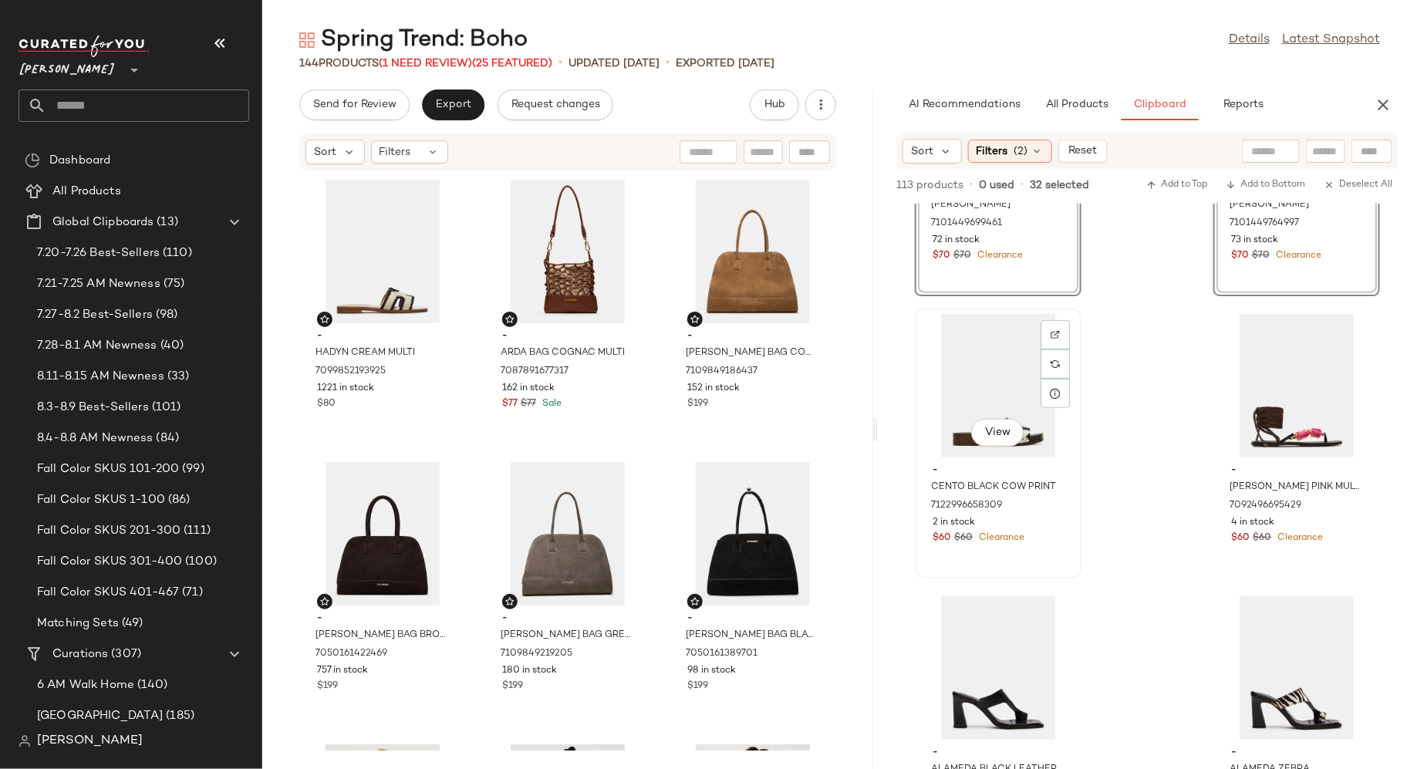
click at [1062, 555] on div "View - CENTO BLACK COW PRINT 7122996658309 2 in stock $60 $60 Clearance" at bounding box center [999, 443] width 164 height 267
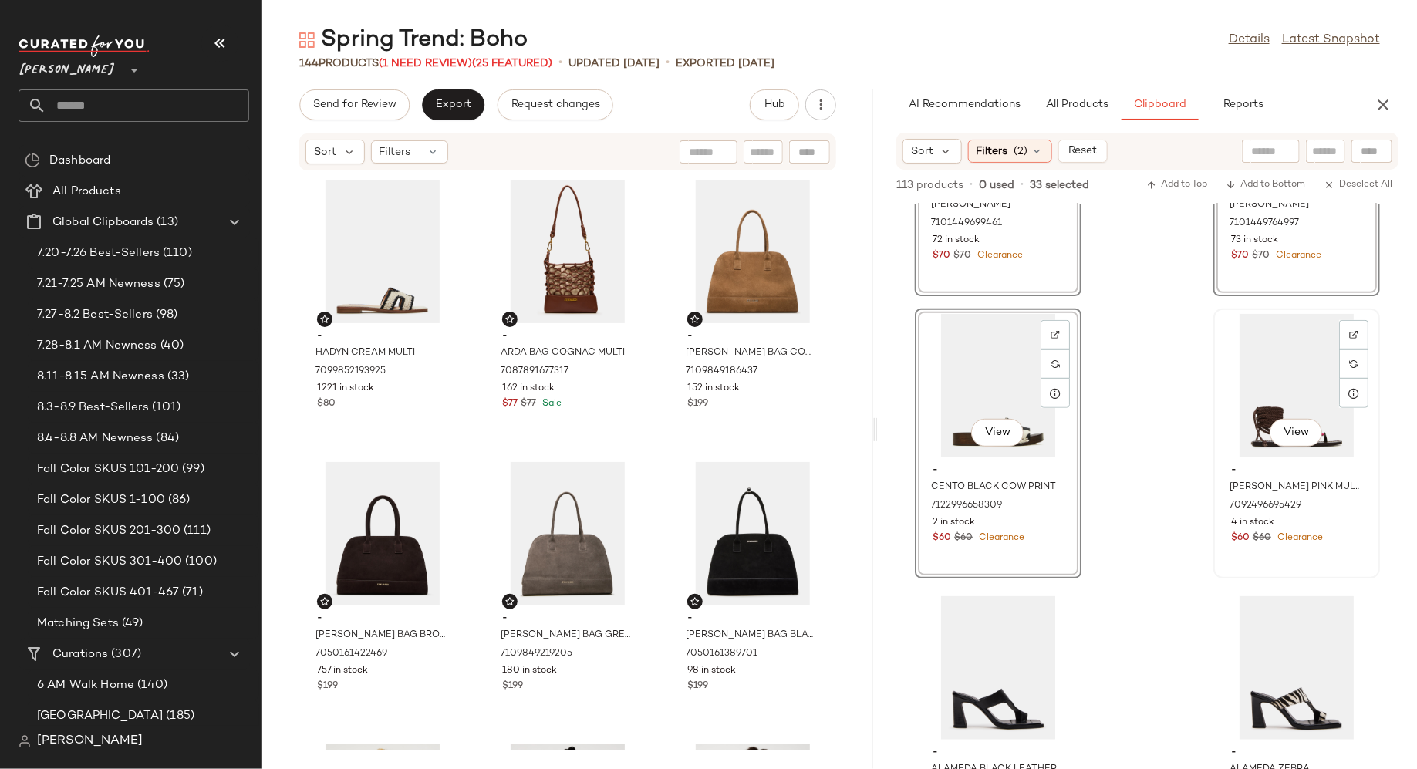
click at [1253, 542] on span "$60" at bounding box center [1262, 539] width 19 height 14
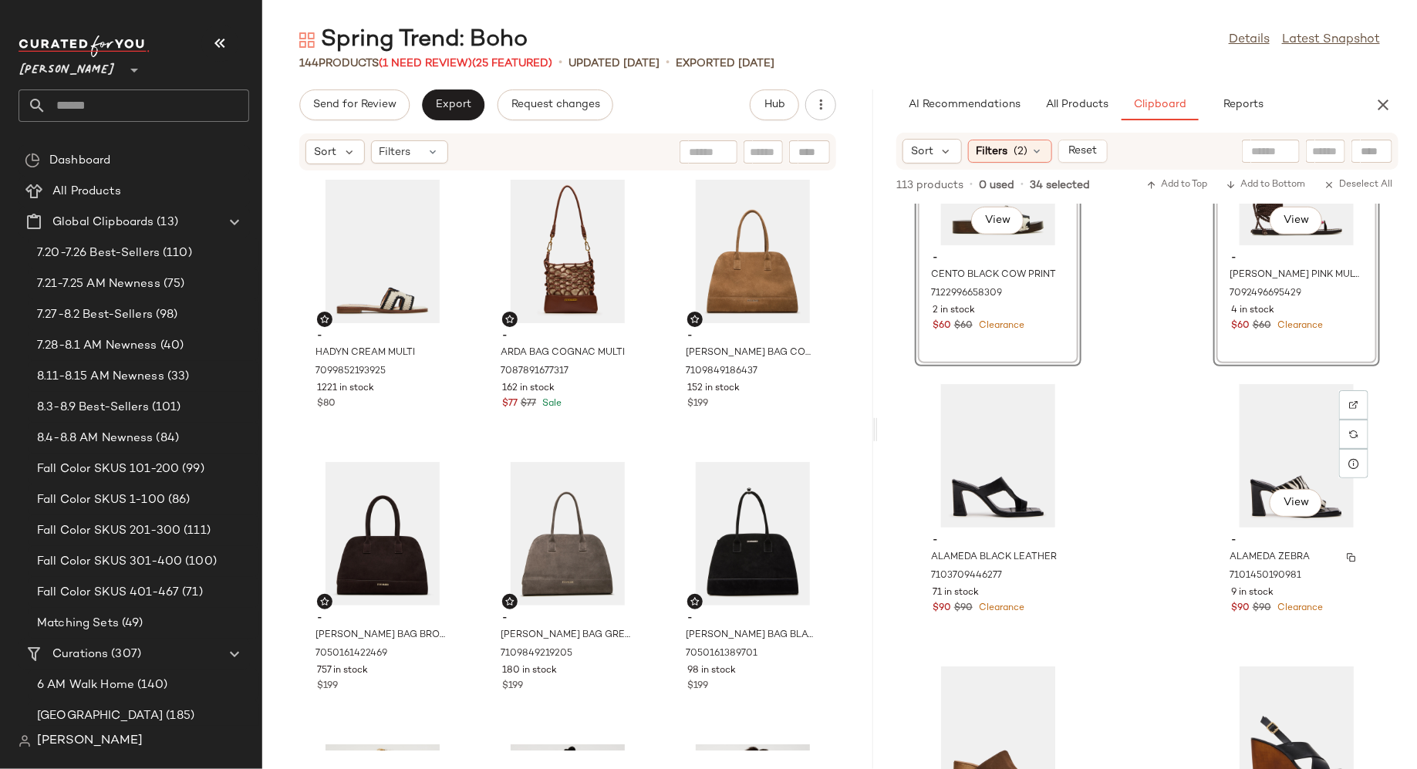
scroll to position [6343, 0]
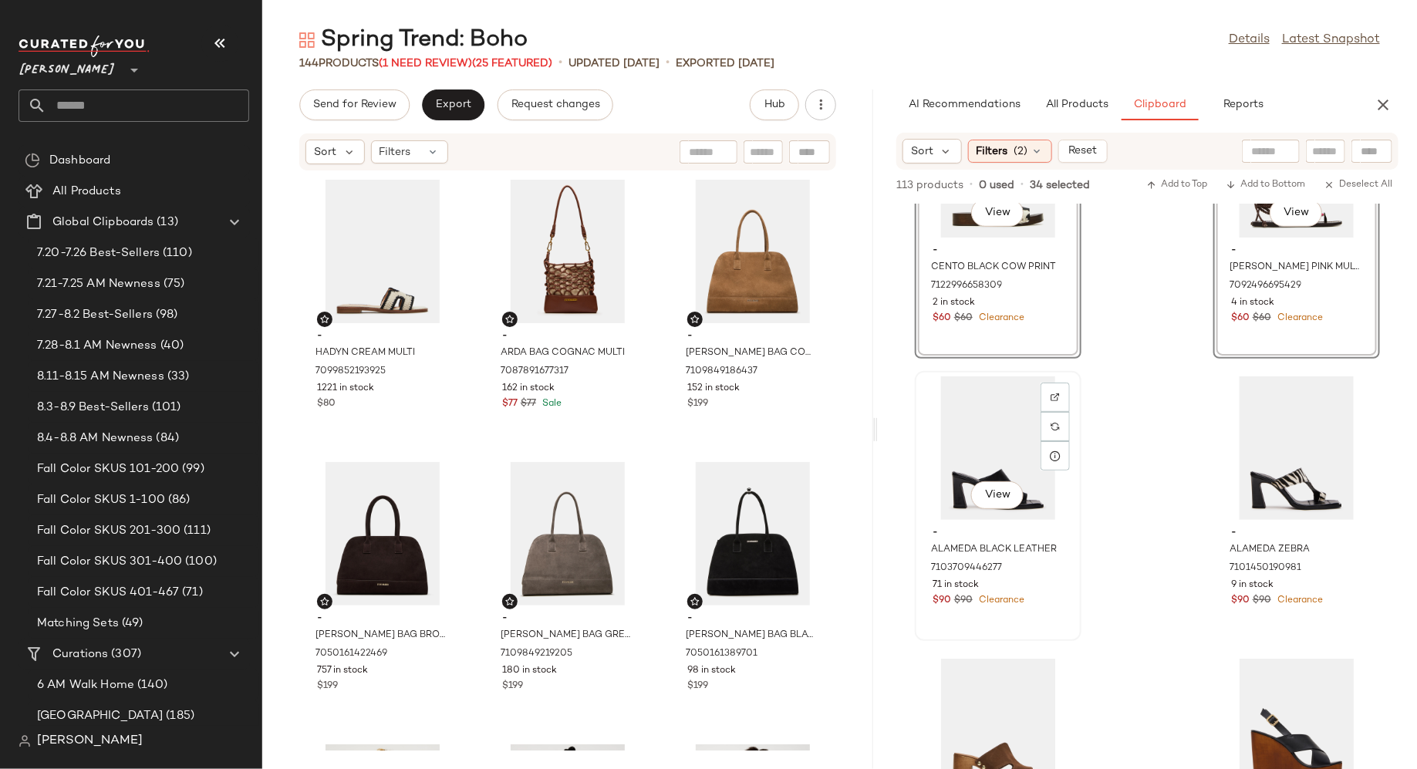
click at [1051, 601] on div "$90 $90 Clearance" at bounding box center [998, 601] width 131 height 14
click at [1250, 608] on div "- ALAMEDA ZEBRA 7101450190981 9 in stock $90 $90 Clearance" at bounding box center [1297, 565] width 156 height 90
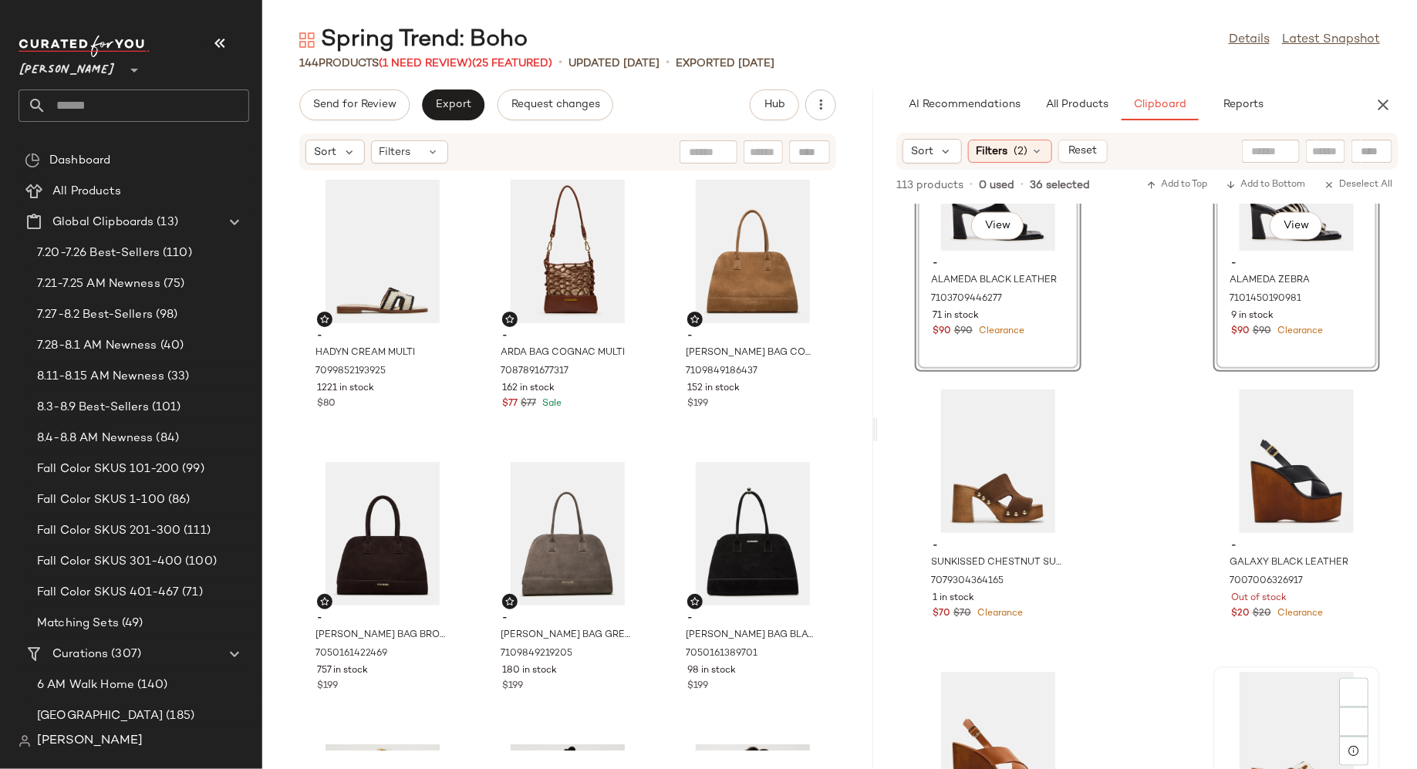
scroll to position [6677, 0]
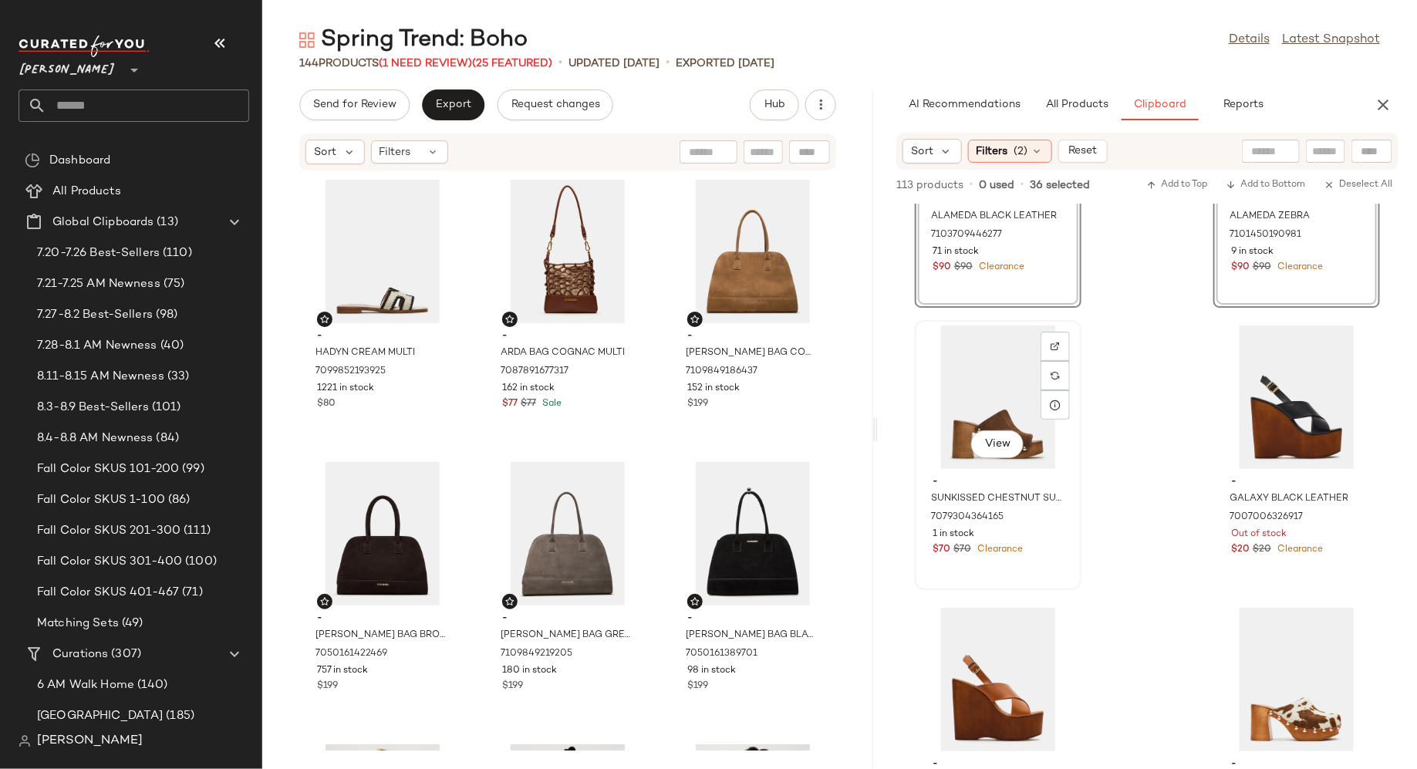
click at [1071, 532] on div "- SUNKISSED CHESTNUT SUEDE 7079304364165 1 in stock $70 $70 Clearance" at bounding box center [999, 514] width 156 height 90
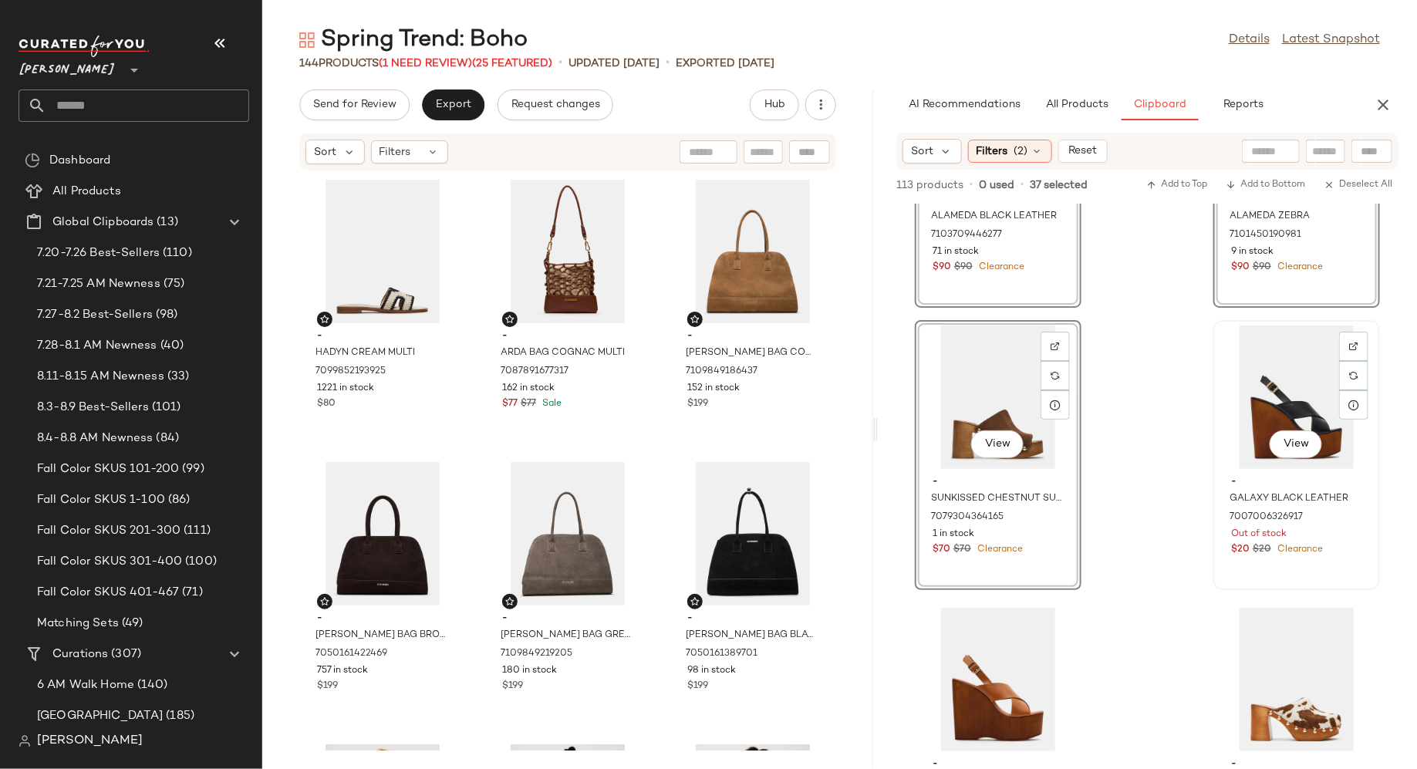
click at [1231, 573] on div "View - GALAXY BLACK LEATHER 7007006326917 Out of stock $20 $20 Clearance" at bounding box center [1297, 455] width 164 height 267
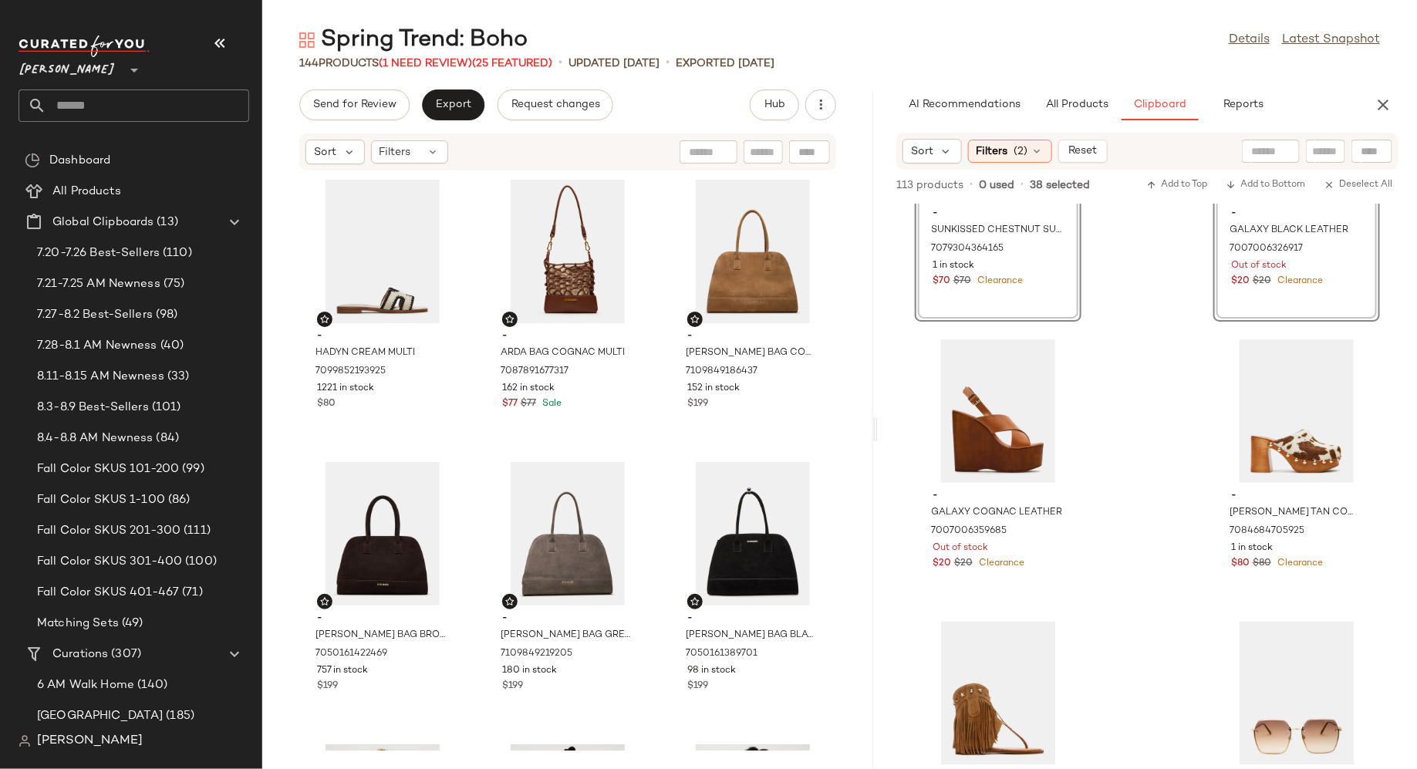
scroll to position [6956, 0]
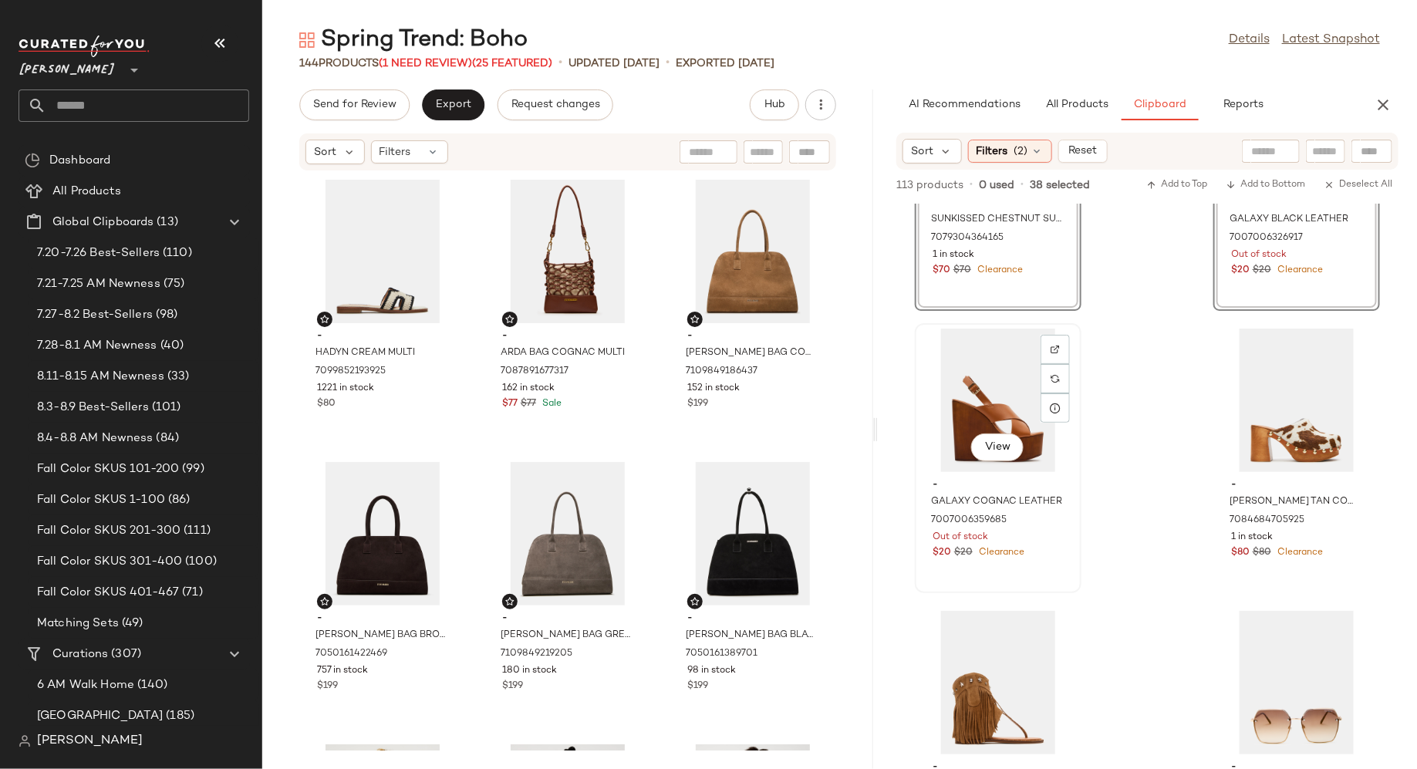
click at [1058, 556] on div "$20 $20 Clearance" at bounding box center [998, 553] width 131 height 14
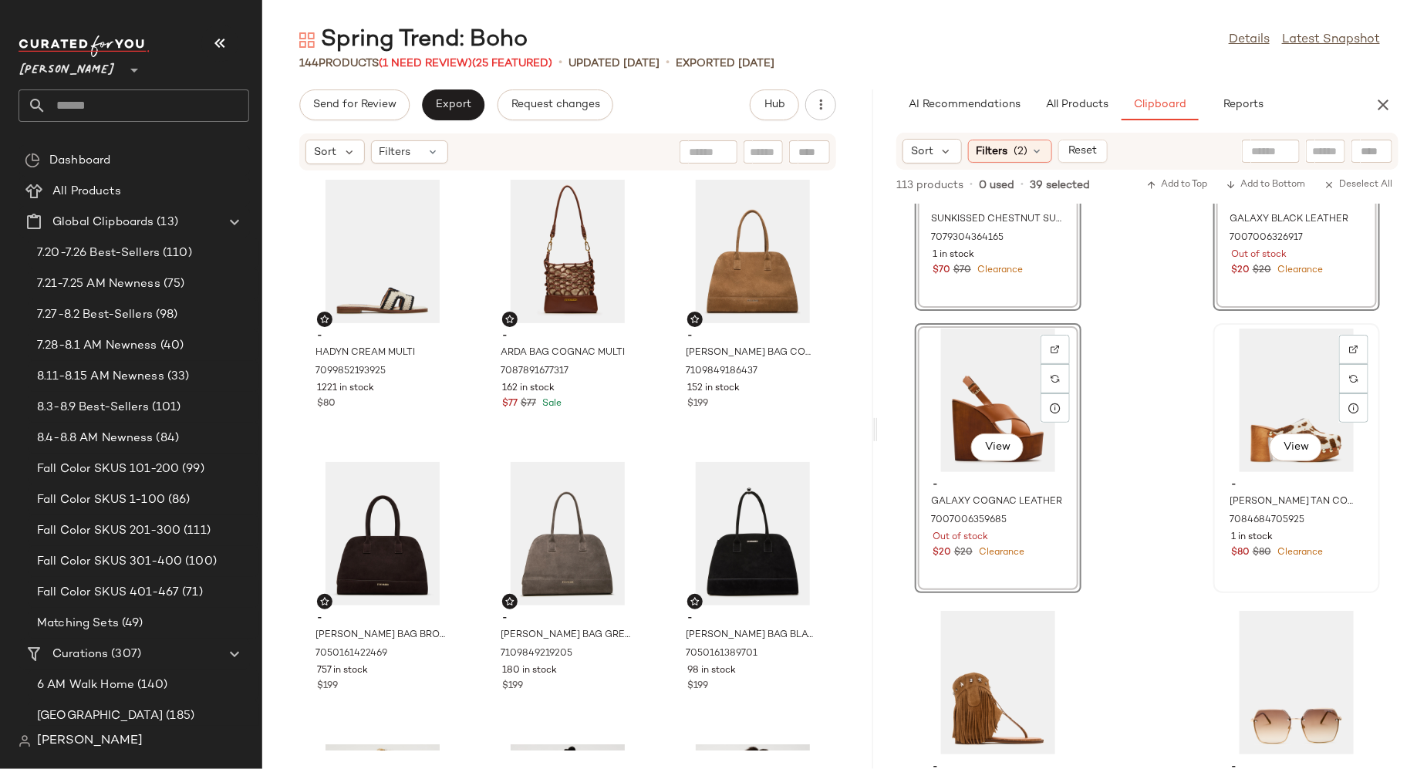
click at [1216, 572] on div "View - [PERSON_NAME] TAN COW PRINT 7084684705925 1 in stock $80 $80 Clearance" at bounding box center [1297, 458] width 164 height 267
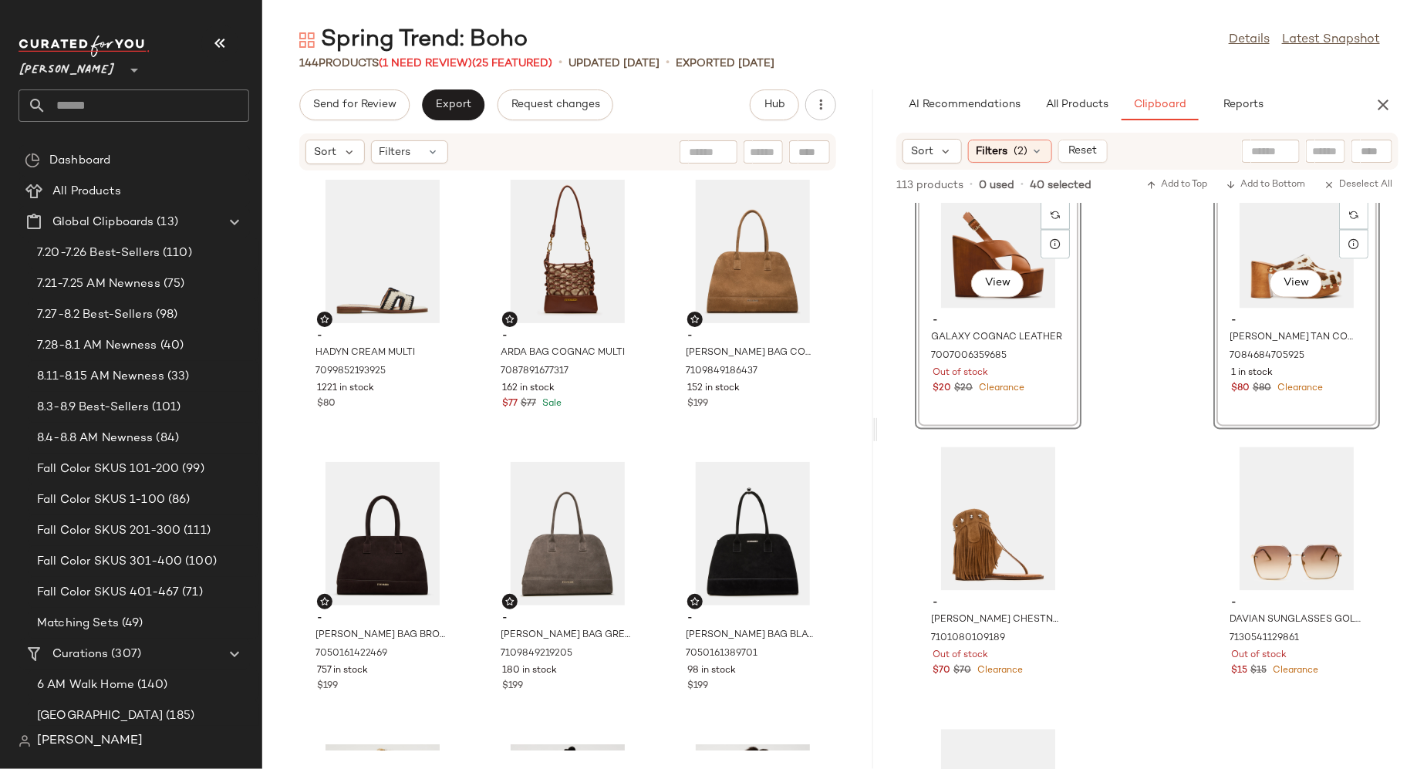
scroll to position [7177, 0]
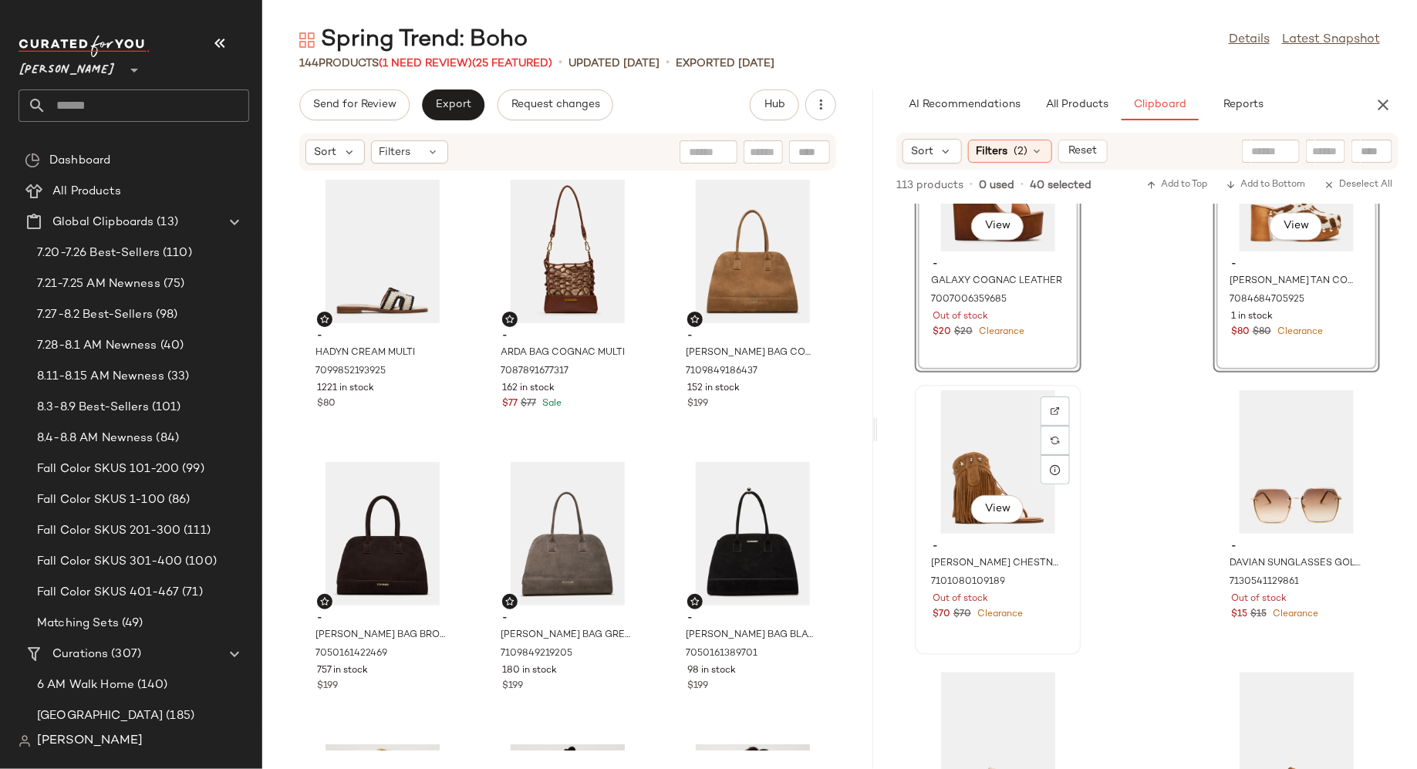
click at [1067, 610] on div "- [PERSON_NAME] CHESTNUT SUEDE 7101080109189 Out of stock $70 $70 Clearance" at bounding box center [999, 579] width 156 height 90
click at [1262, 630] on div "View - DAVIAN SUNGLASSES GOLD 7130541129861 Out of stock $15 $15 Clearance" at bounding box center [1297, 520] width 164 height 267
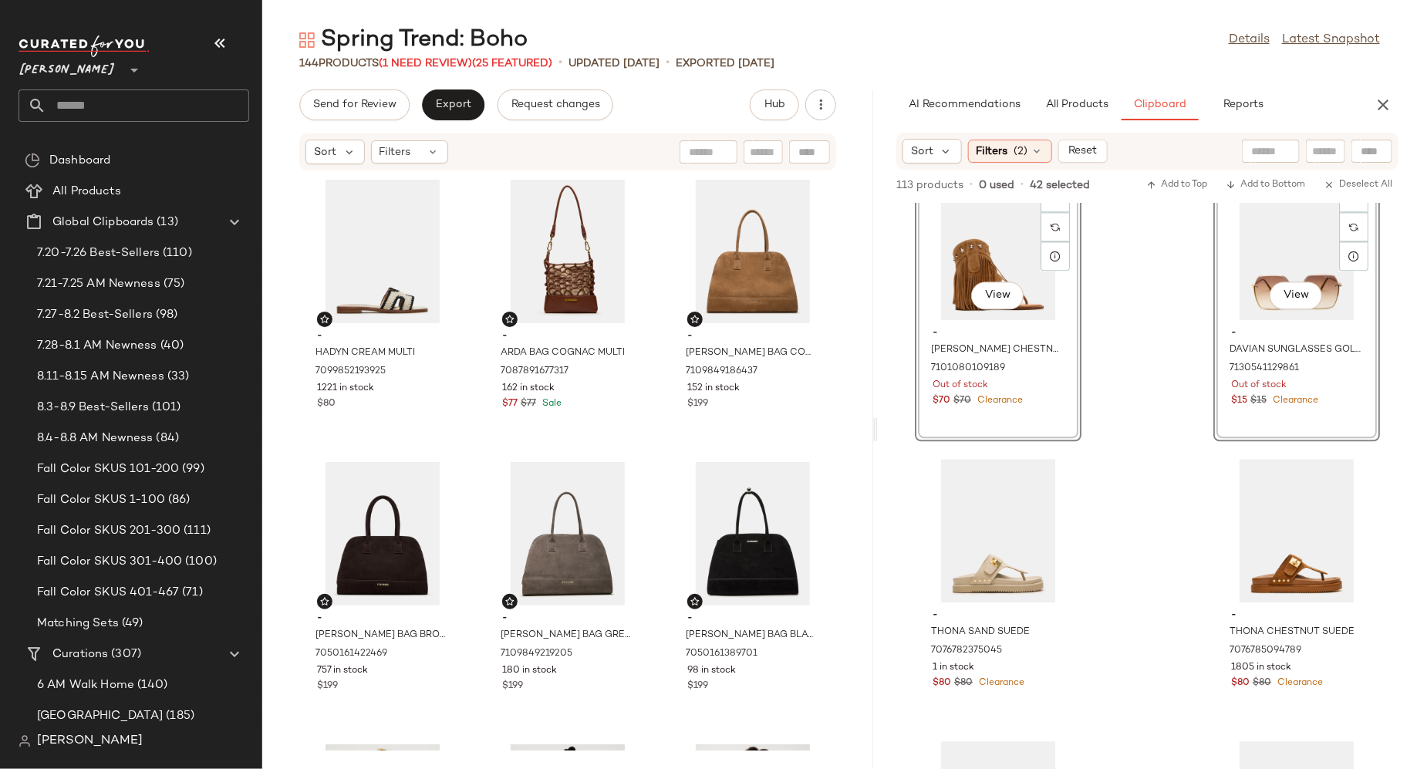
scroll to position [7462, 0]
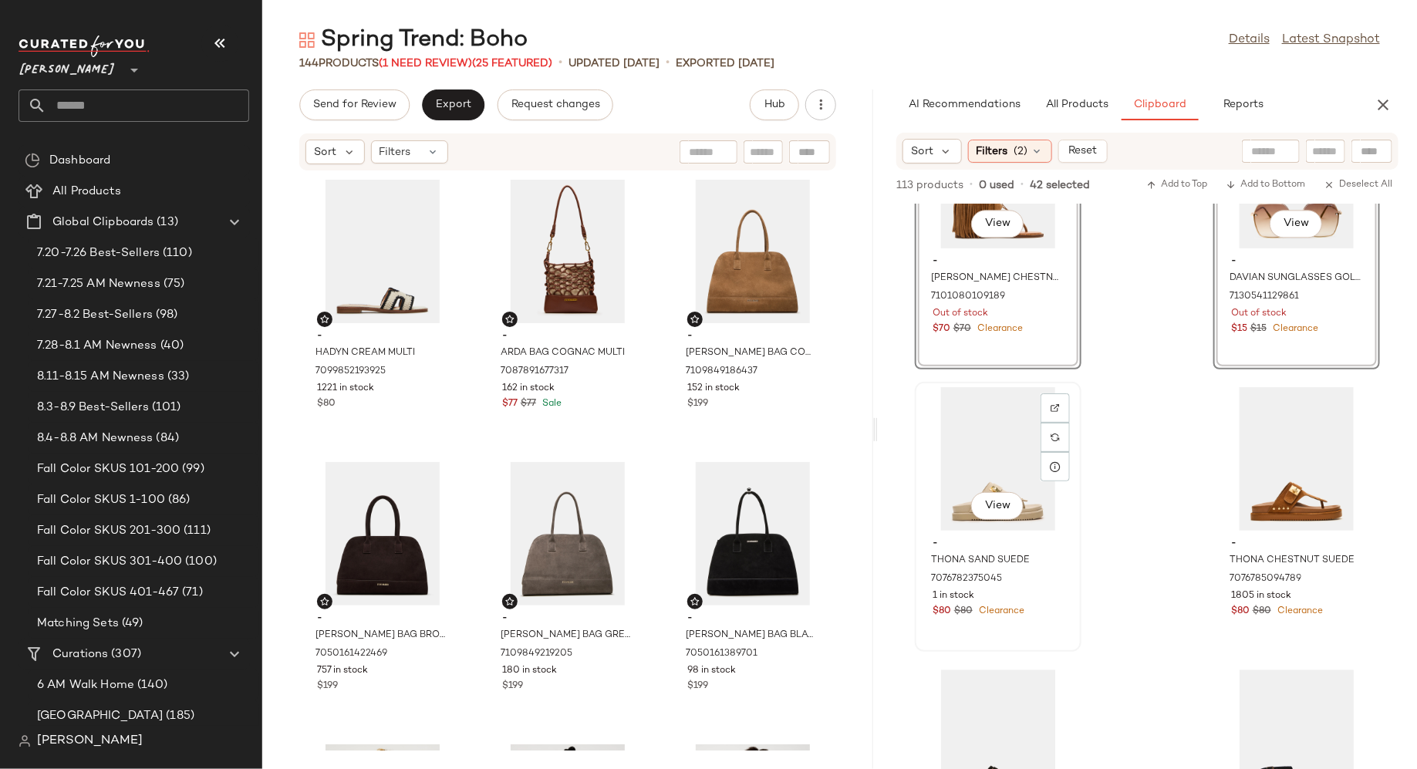
click at [1056, 605] on div "$80 $80 Clearance" at bounding box center [998, 612] width 131 height 14
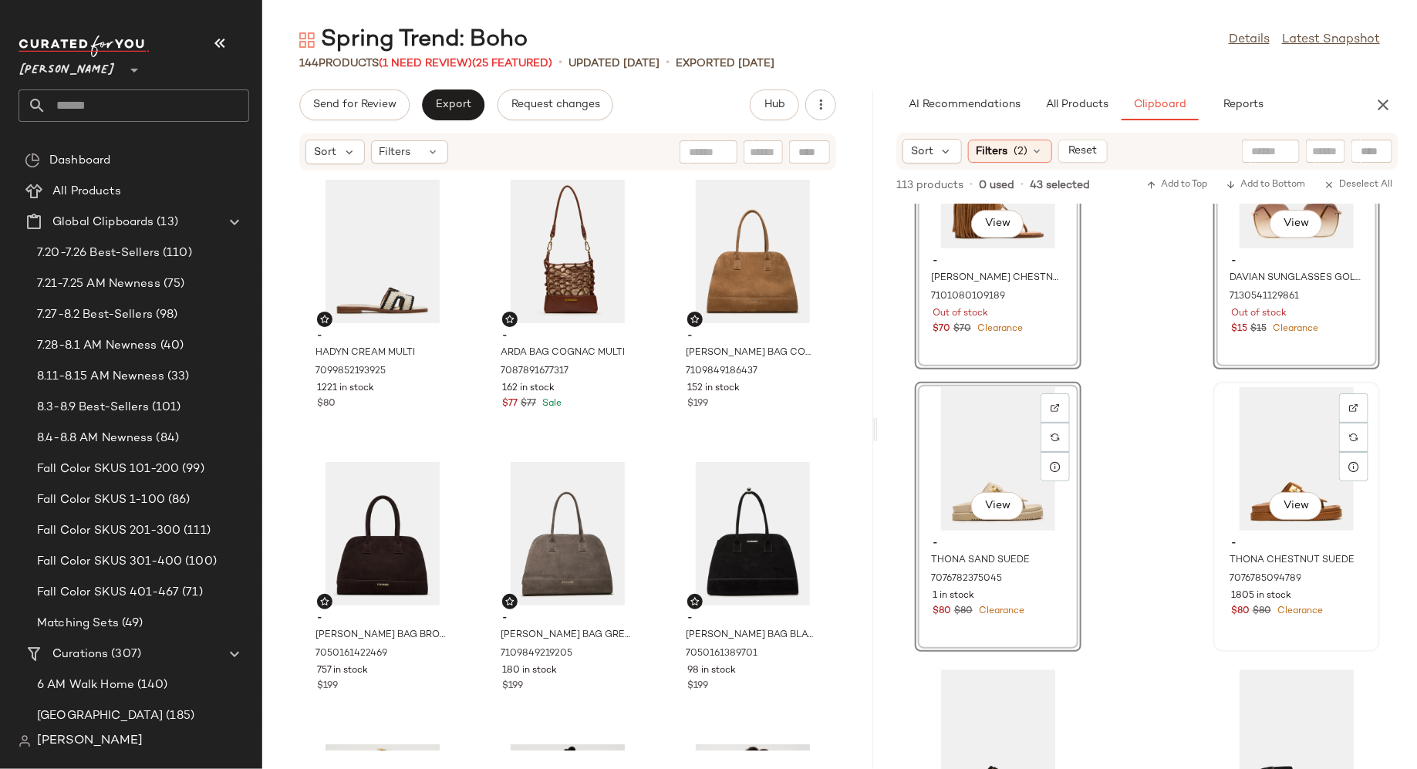
click at [1238, 627] on div "View - THONA CHESTNUT SUEDE 7076785094789 1805 in stock $80 $80 Clearance" at bounding box center [1297, 516] width 164 height 267
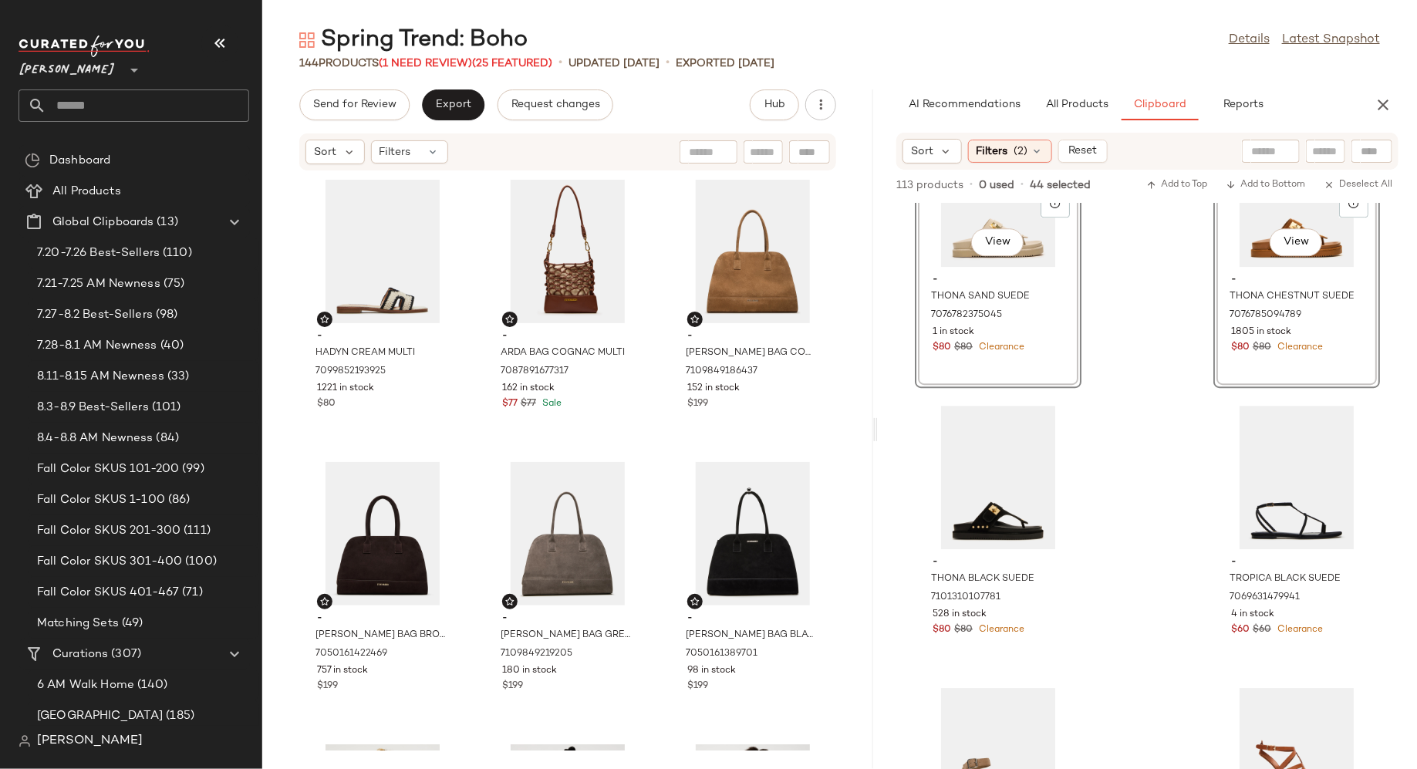
scroll to position [7733, 0]
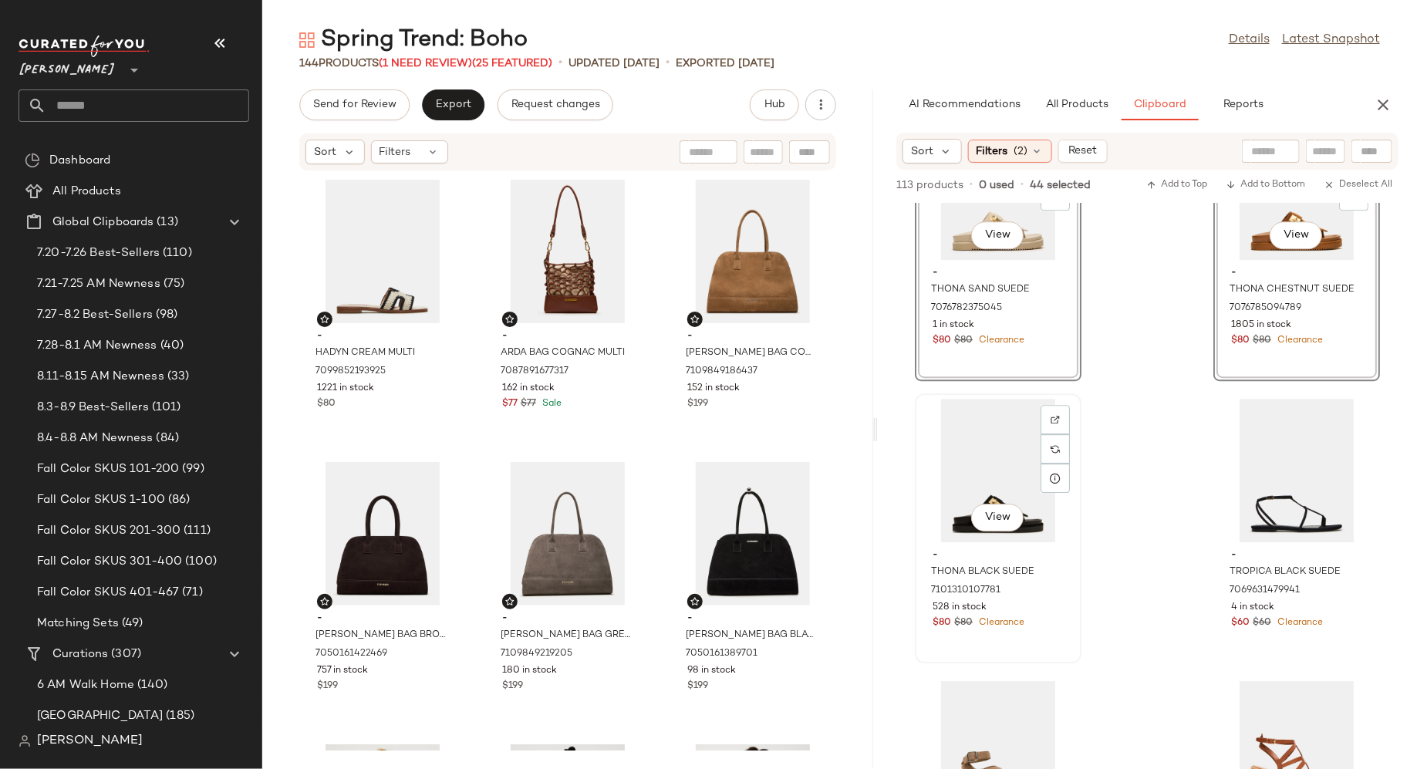
click at [1074, 630] on div "- THONA BLACK SUEDE 7101310107781 528 in stock $80 $80 Clearance" at bounding box center [999, 587] width 156 height 90
click at [1251, 637] on div "View - TROPICA BLACK SUEDE 7069631479941 4 in stock $60 $60 Clearance" at bounding box center [1297, 528] width 164 height 267
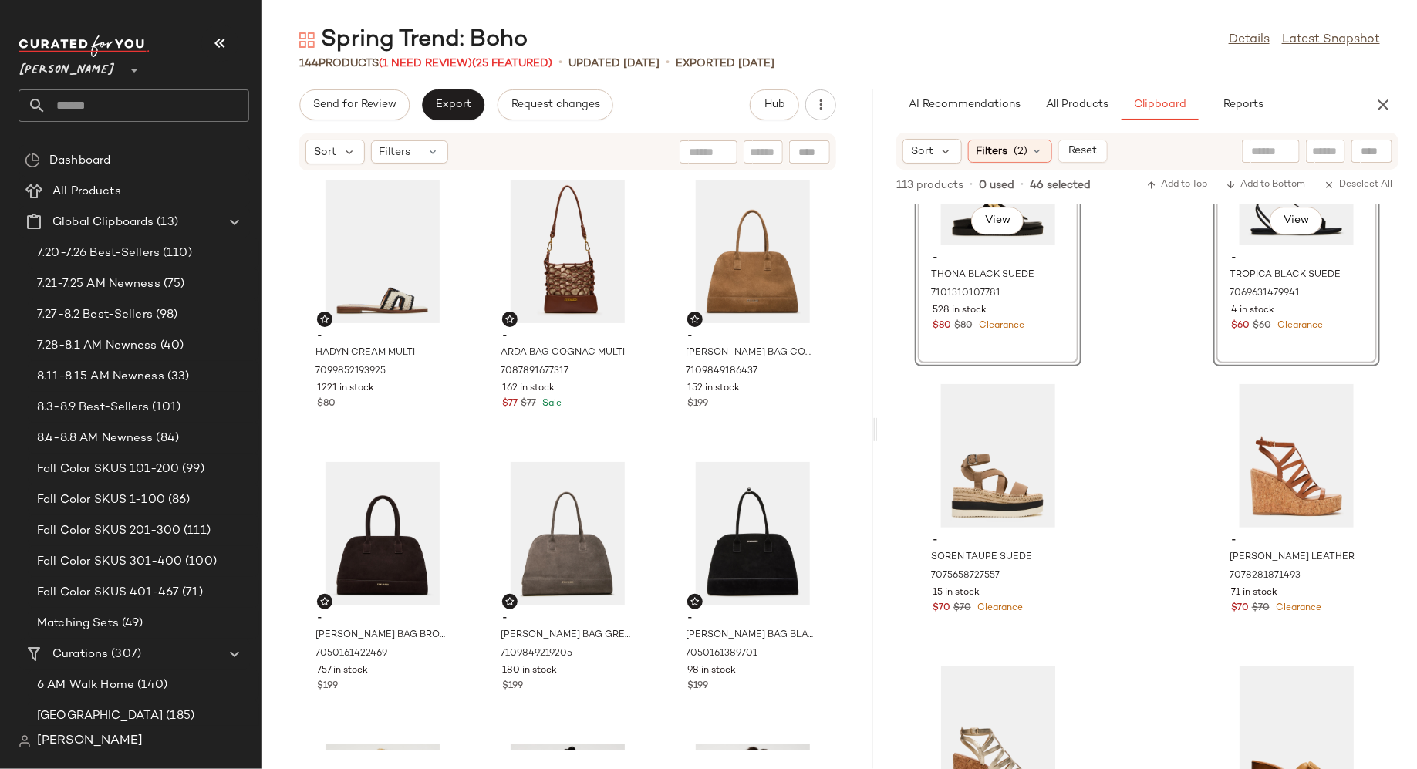
scroll to position [8034, 0]
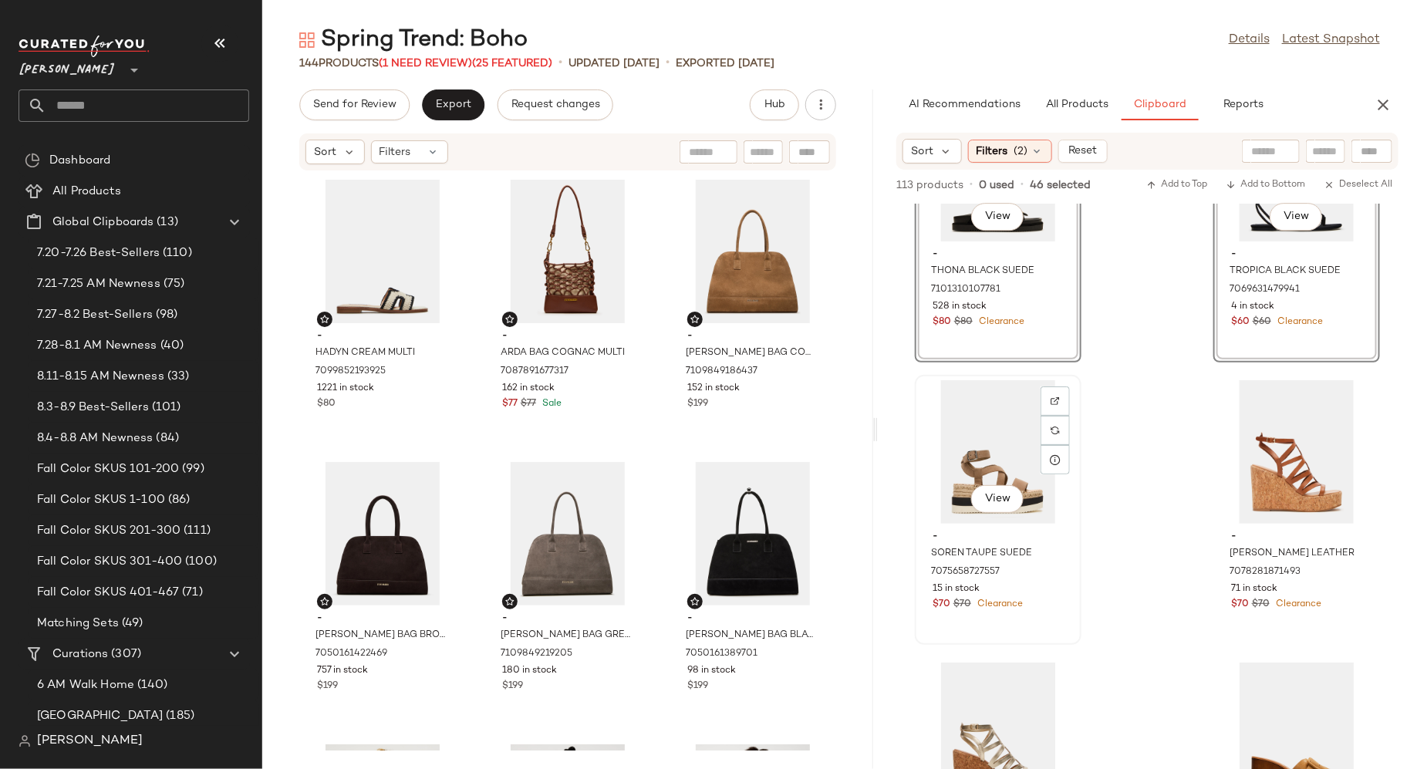
click at [1062, 603] on div "$70 $70 Clearance" at bounding box center [998, 605] width 131 height 14
click at [1240, 618] on div "View - [PERSON_NAME] LEATHER 7078281871493 71 in stock $70 $70 Clearance" at bounding box center [1297, 510] width 164 height 267
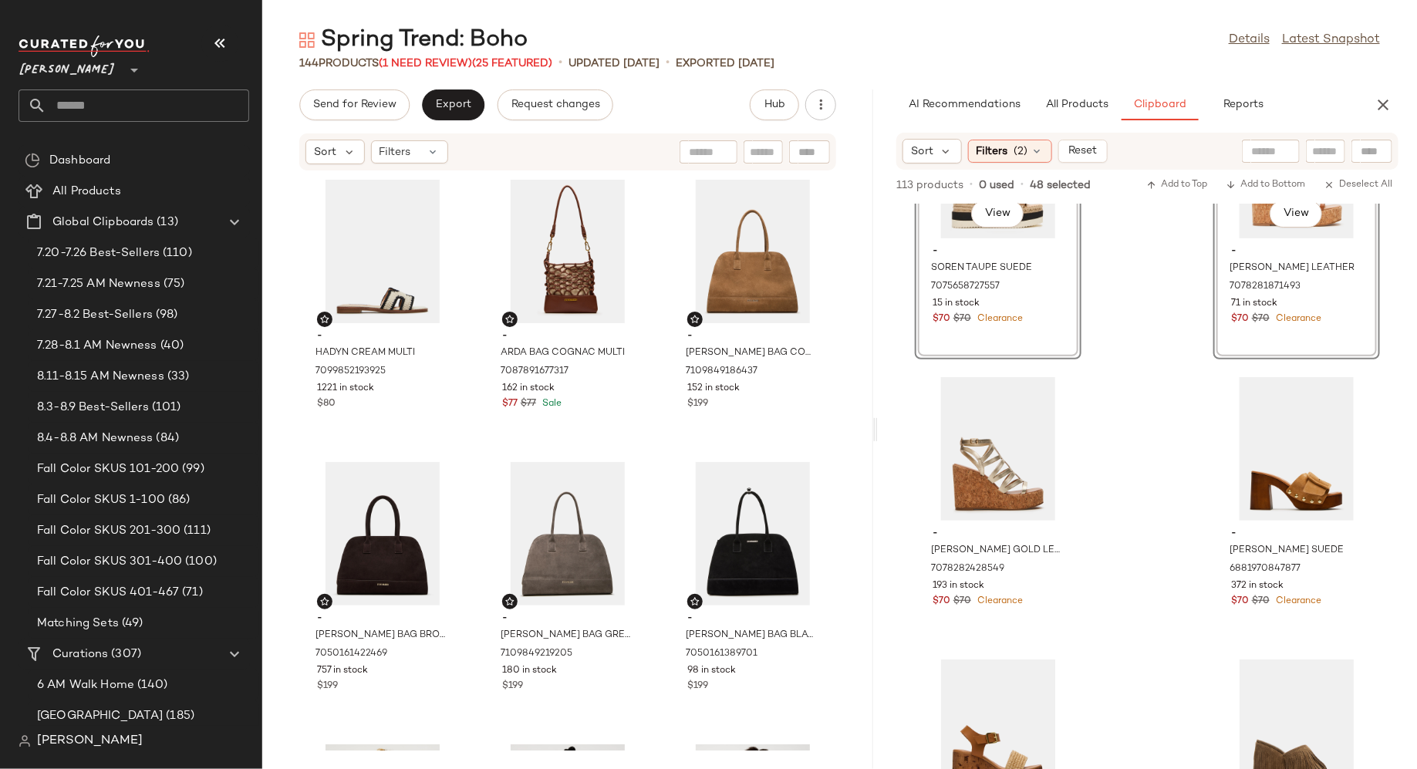
scroll to position [8326, 0]
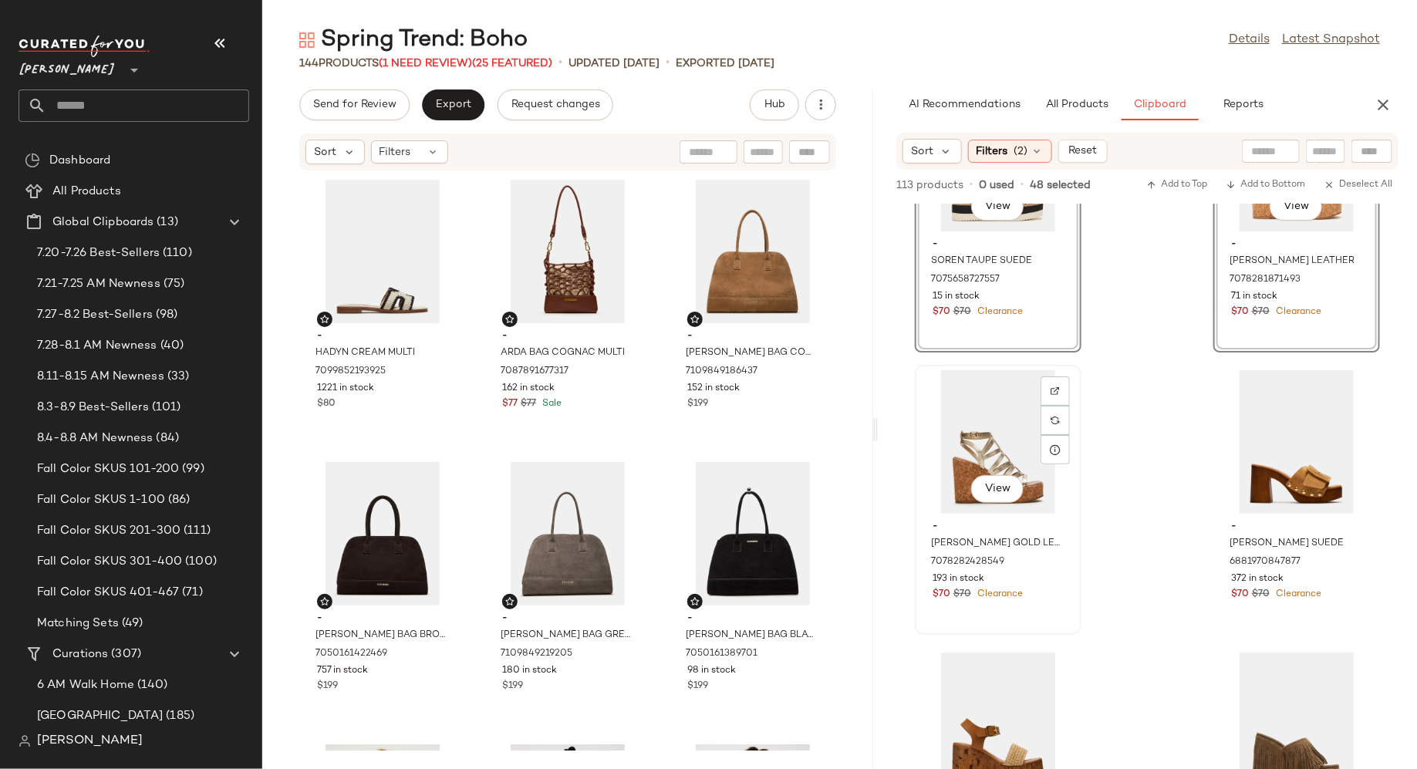
click at [1069, 598] on div "- [PERSON_NAME] GOLD LEATHER 7078282428549 193 in stock $70 $70 Clearance" at bounding box center [999, 559] width 156 height 90
click at [1241, 619] on div "View - [PERSON_NAME] SUEDE 6881970847877 372 in stock $70 $70 Clearance" at bounding box center [1297, 500] width 164 height 267
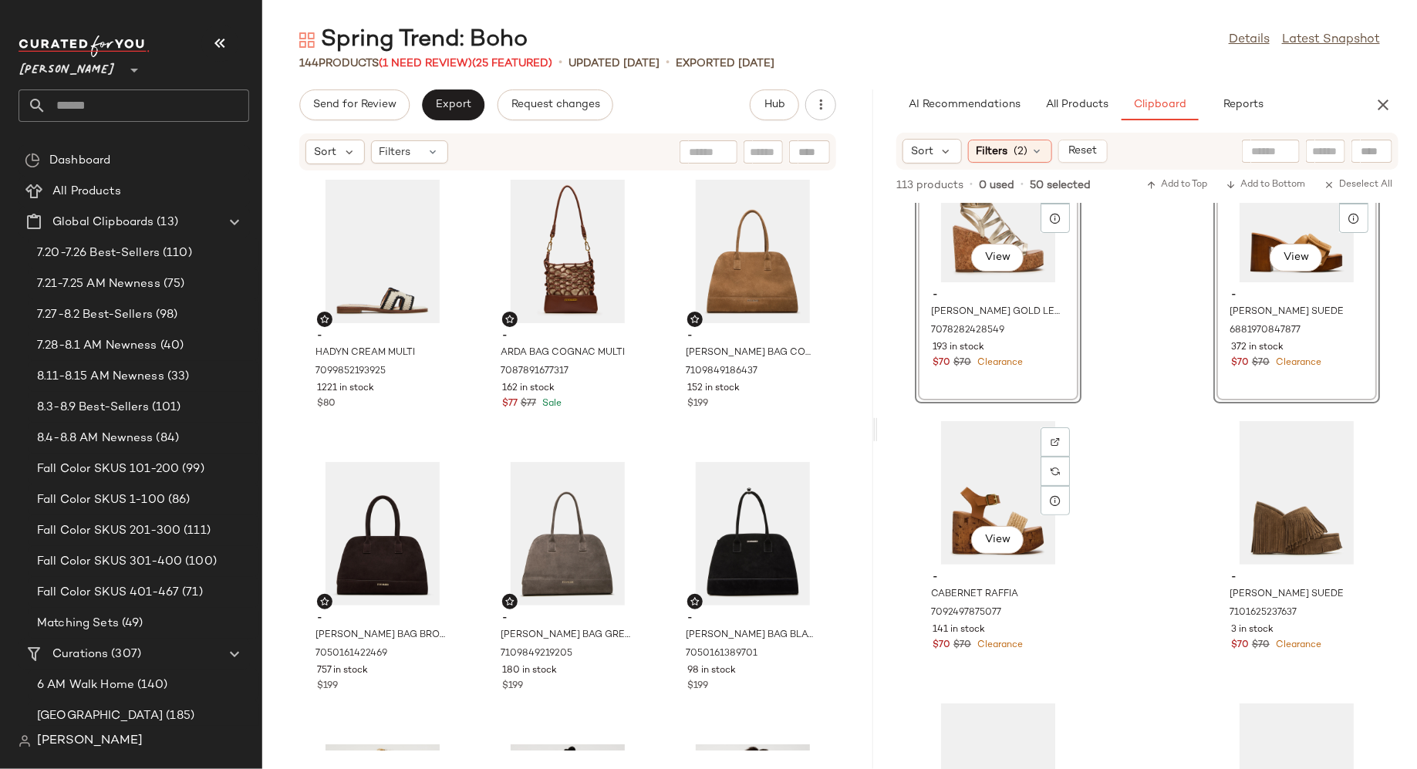
scroll to position [8574, 0]
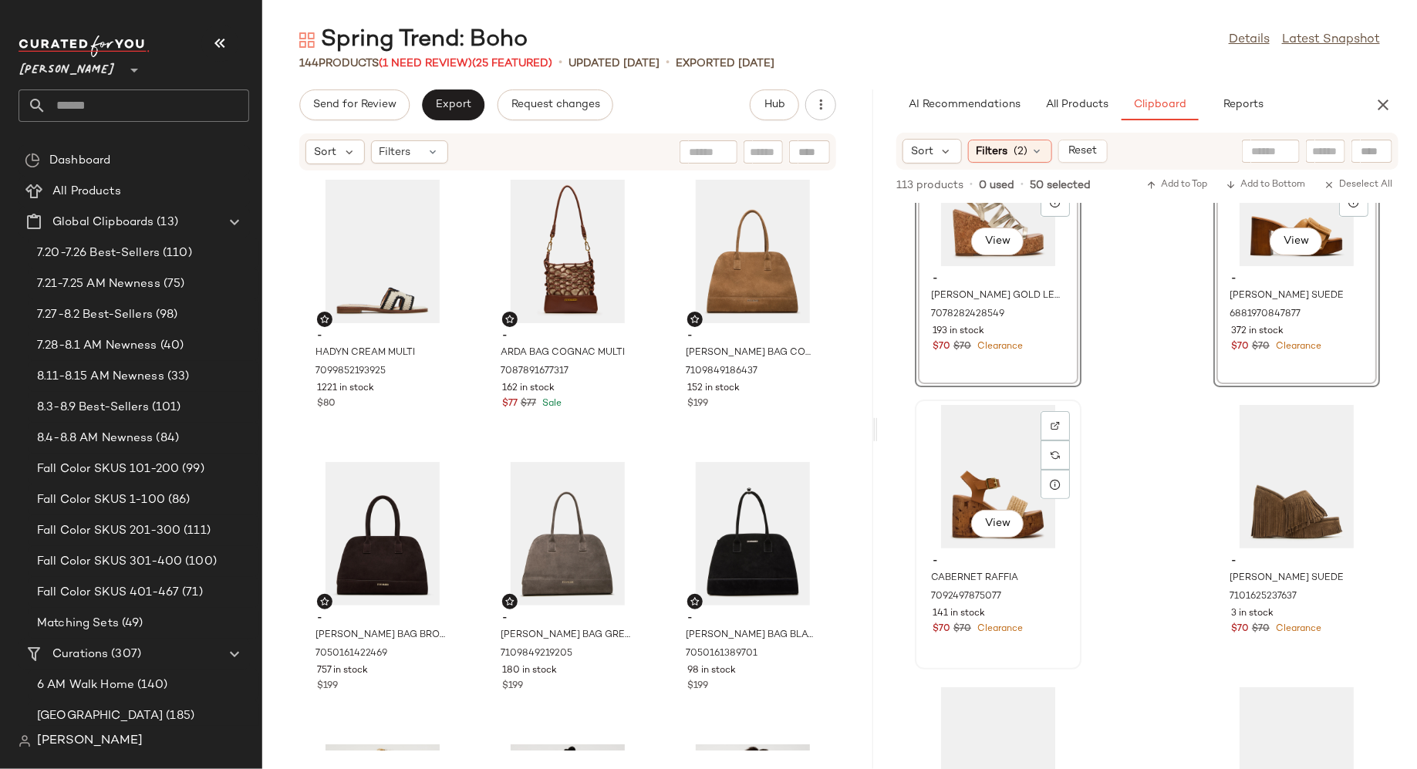
click at [1056, 633] on div "$70 $70 Clearance" at bounding box center [998, 630] width 131 height 14
click at [1229, 654] on div "View - [PERSON_NAME] SUEDE 7101625237637 3 in stock $70 $70 Clearance" at bounding box center [1297, 534] width 164 height 267
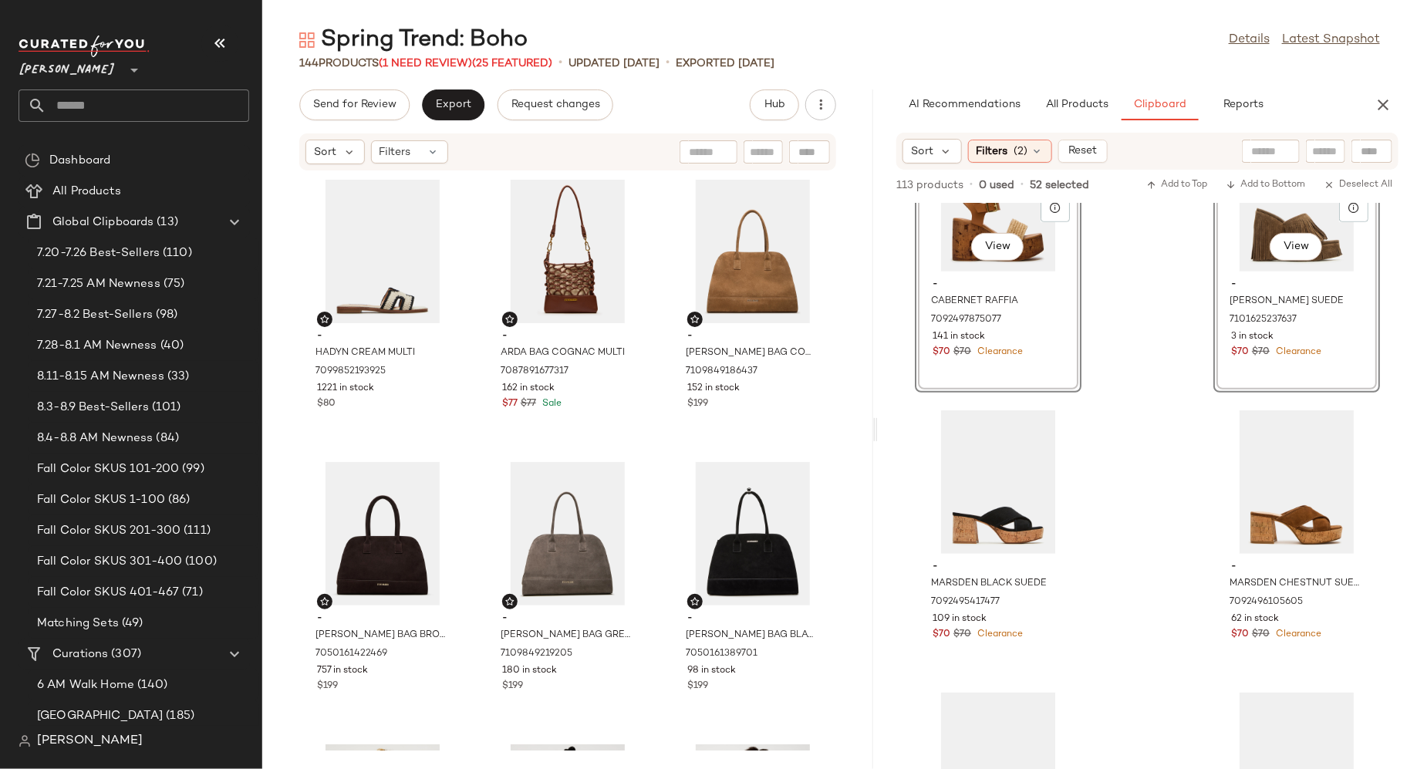
scroll to position [8875, 0]
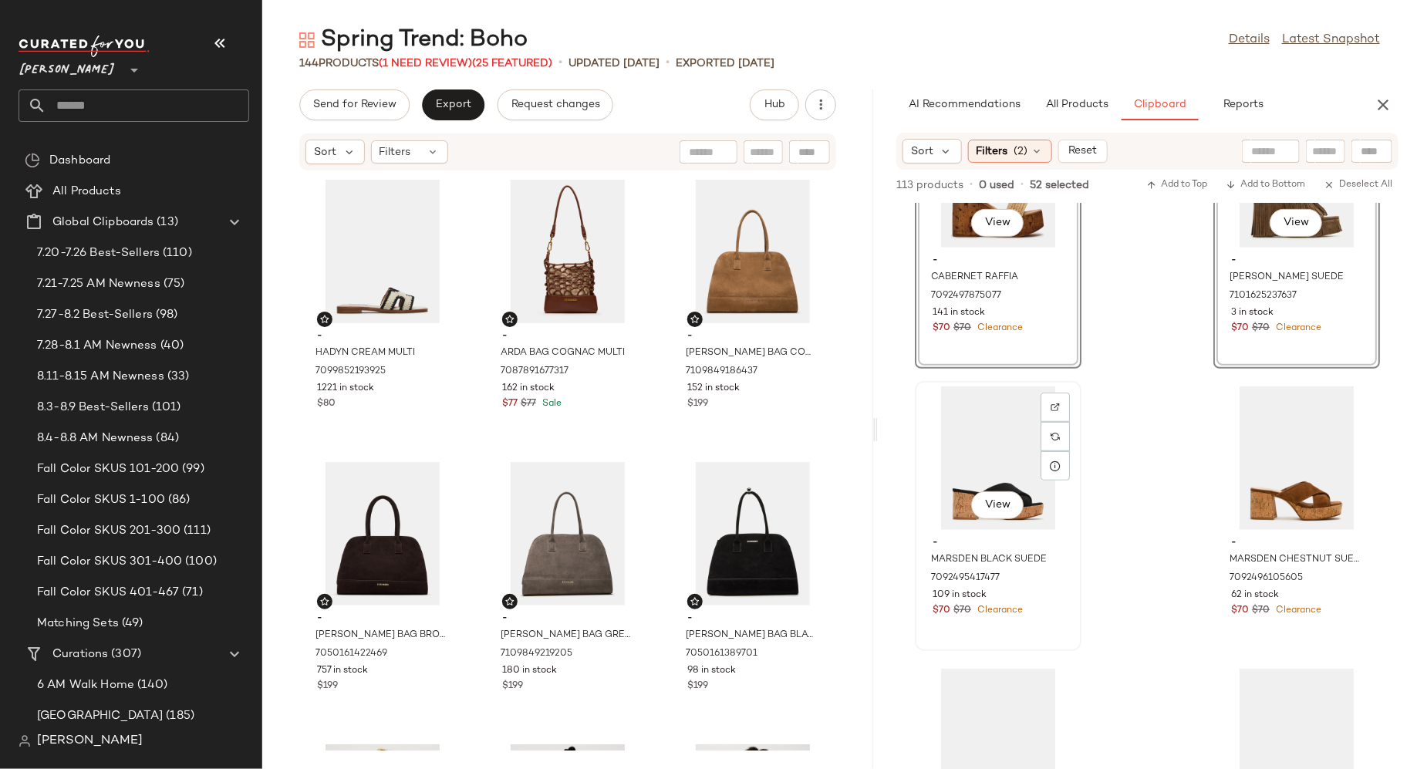
click at [1070, 613] on div "- MARSDEN BLACK SUEDE 7092495417477 109 in stock $70 $70 Clearance" at bounding box center [999, 575] width 156 height 90
click at [1250, 635] on div "View - MARSDEN CHESTNUT SUEDE 7092496105605 62 in stock $70 $70 Clearance" at bounding box center [1297, 516] width 164 height 267
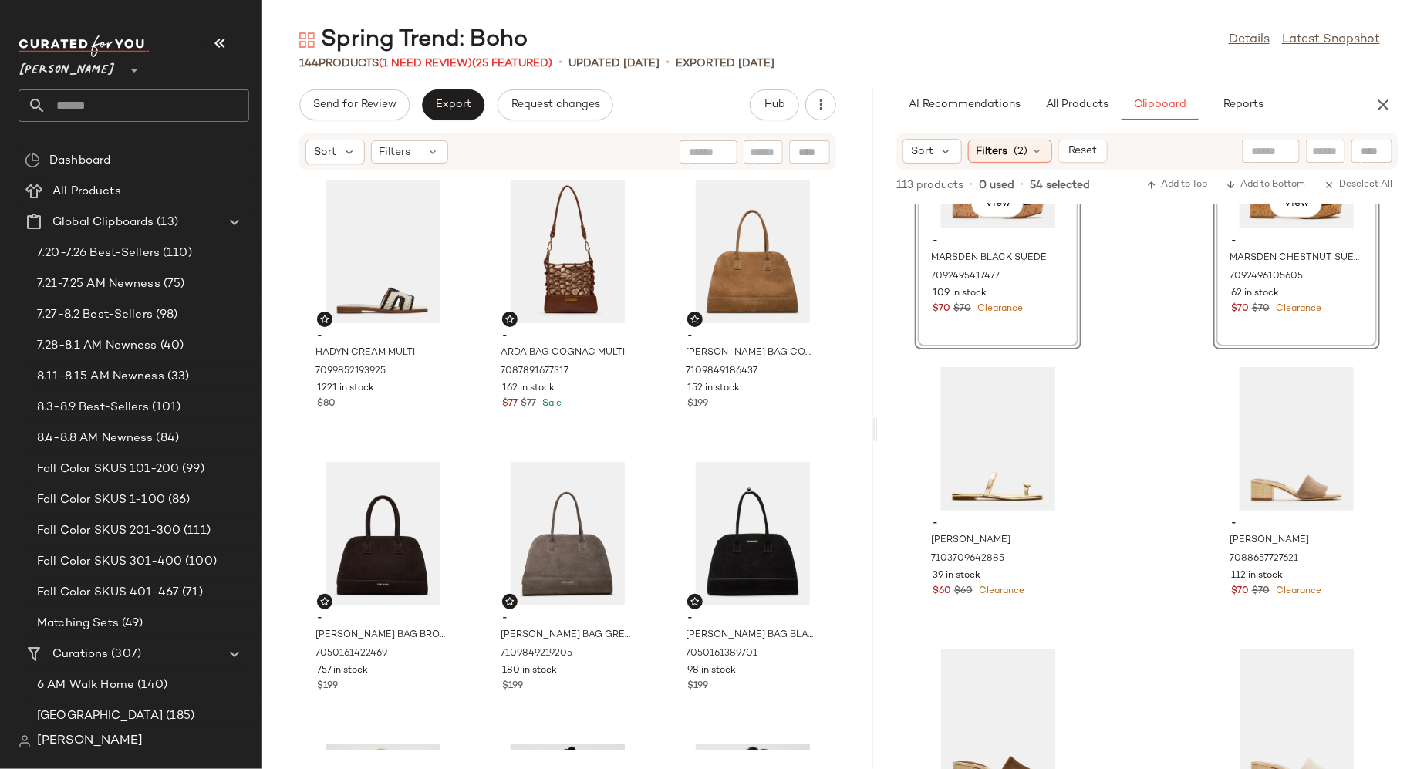
scroll to position [9180, 0]
click at [1069, 597] on div "View - [PERSON_NAME] GOLD 7103709642885 39 in stock $60 $60 Clearance" at bounding box center [999, 493] width 164 height 267
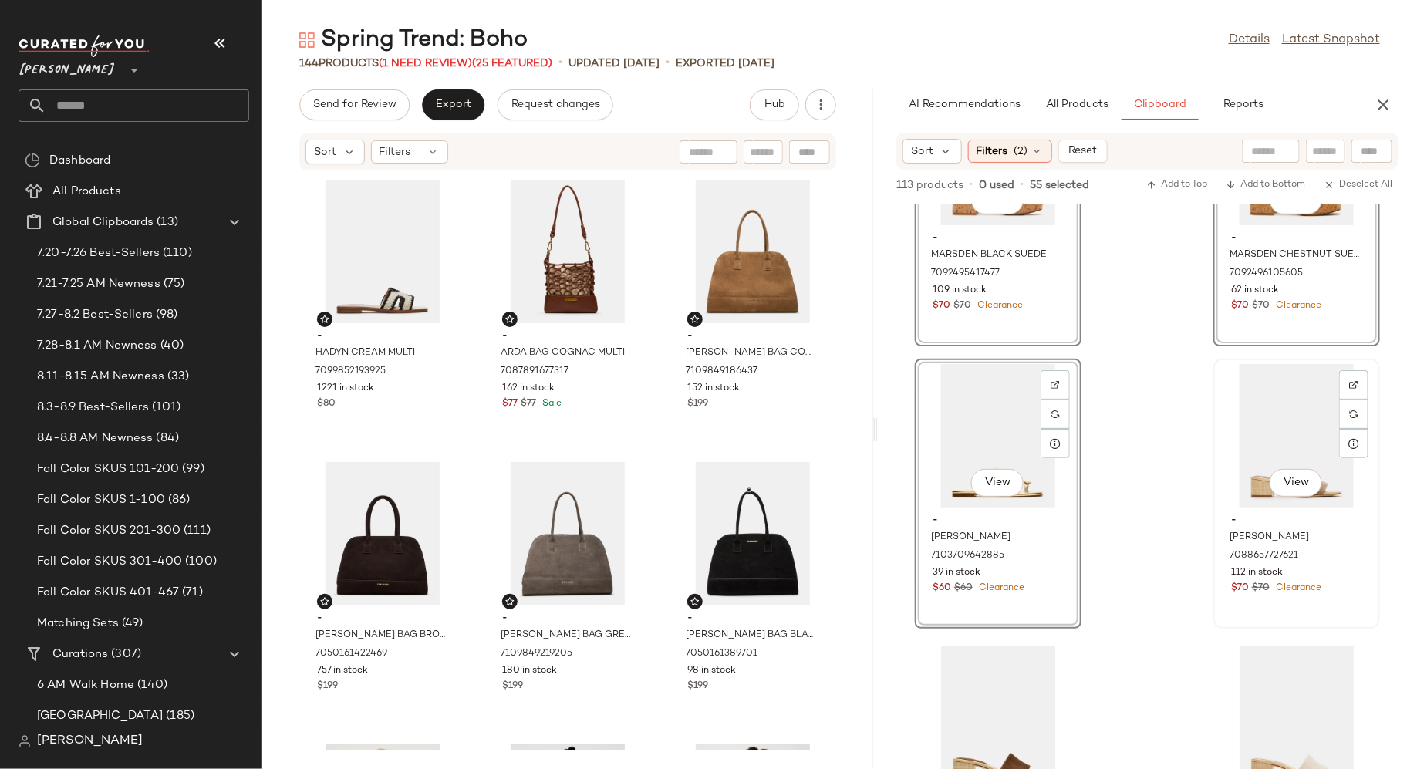
click at [1255, 613] on div "View - [PERSON_NAME] SUEDE 7088657727621 112 in stock $70 $70 Clearance" at bounding box center [1297, 493] width 164 height 267
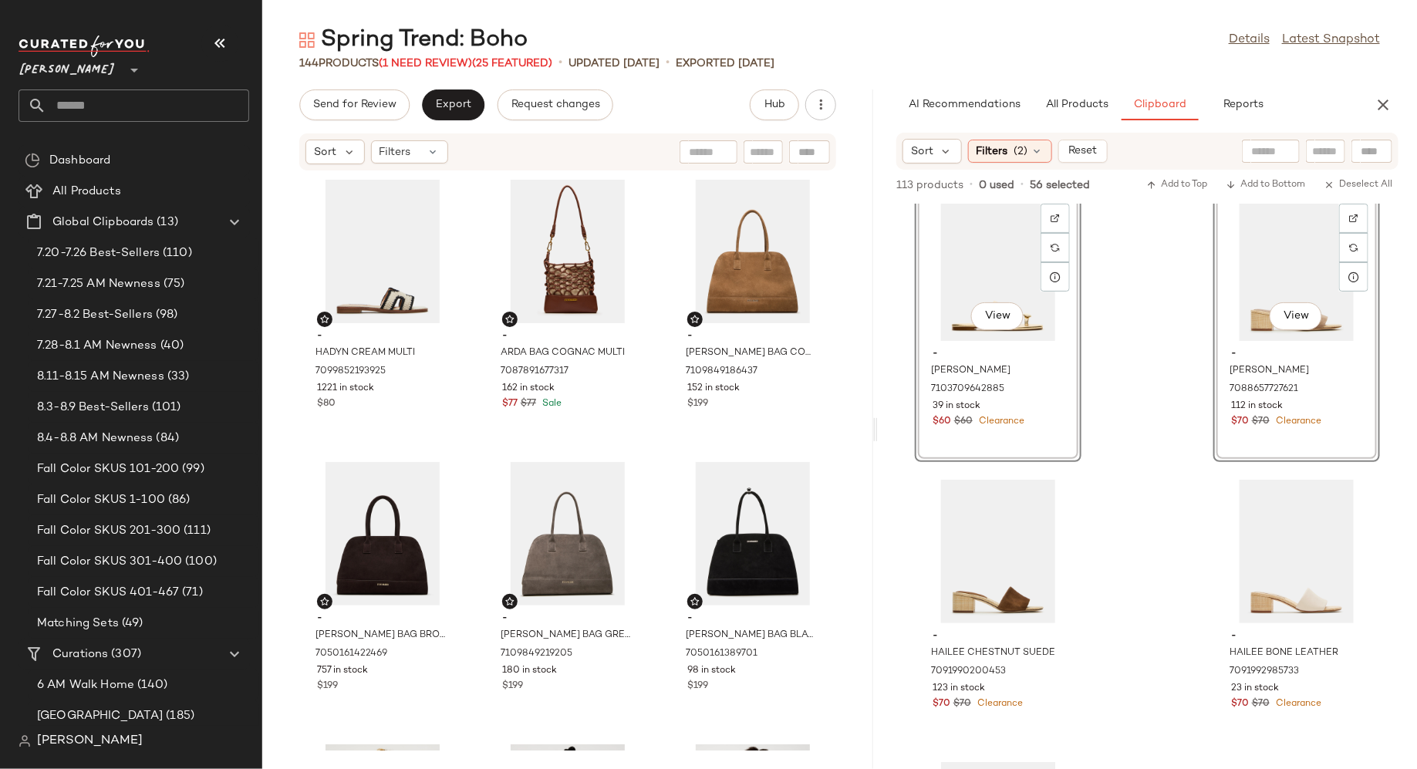
scroll to position [9461, 0]
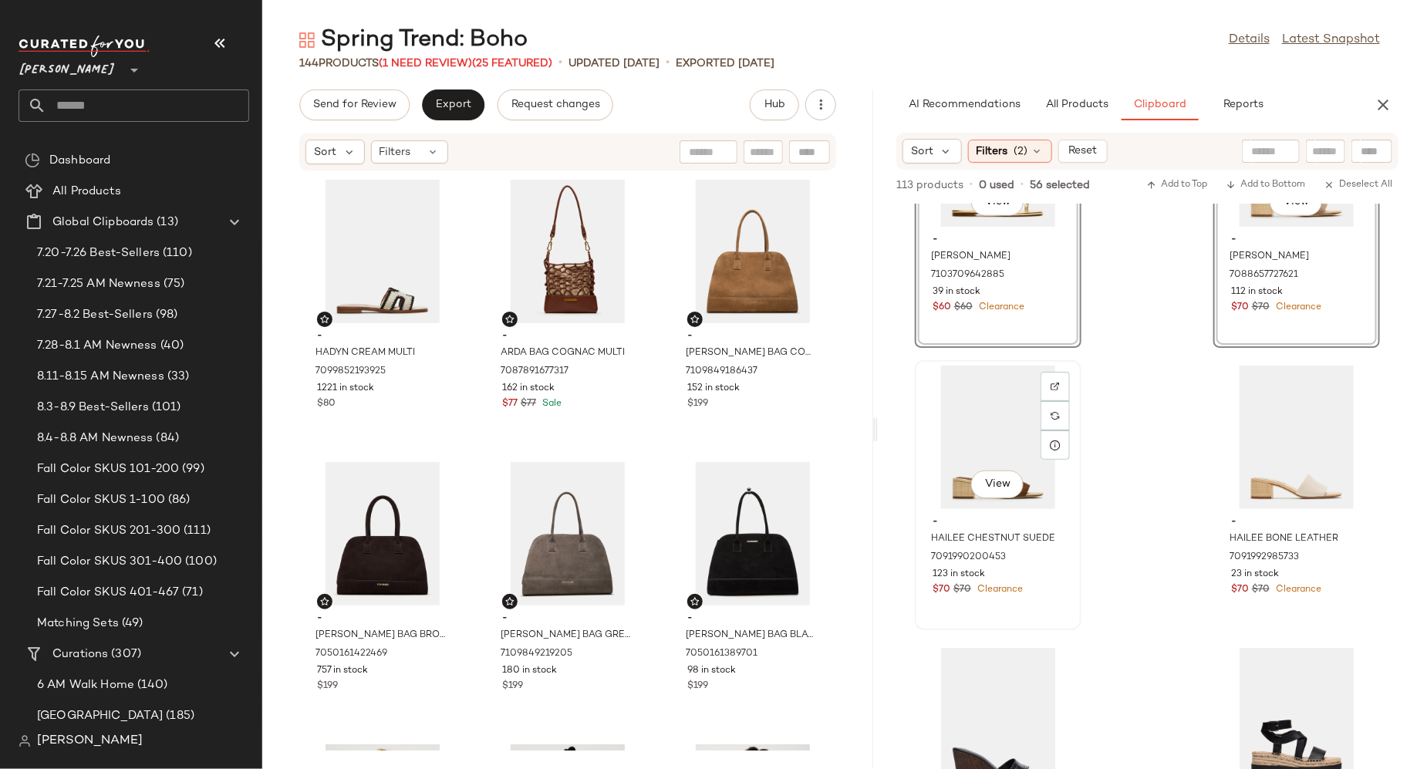
click at [1072, 596] on div "- HAILEE CHESTNUT SUEDE 7091990200453 123 in stock $70 $70 Clearance" at bounding box center [999, 554] width 156 height 90
click at [1252, 605] on div "View - HAILEE BONE LEATHER 7091992985733 23 in stock $70 $70 Clearance" at bounding box center [1297, 495] width 164 height 267
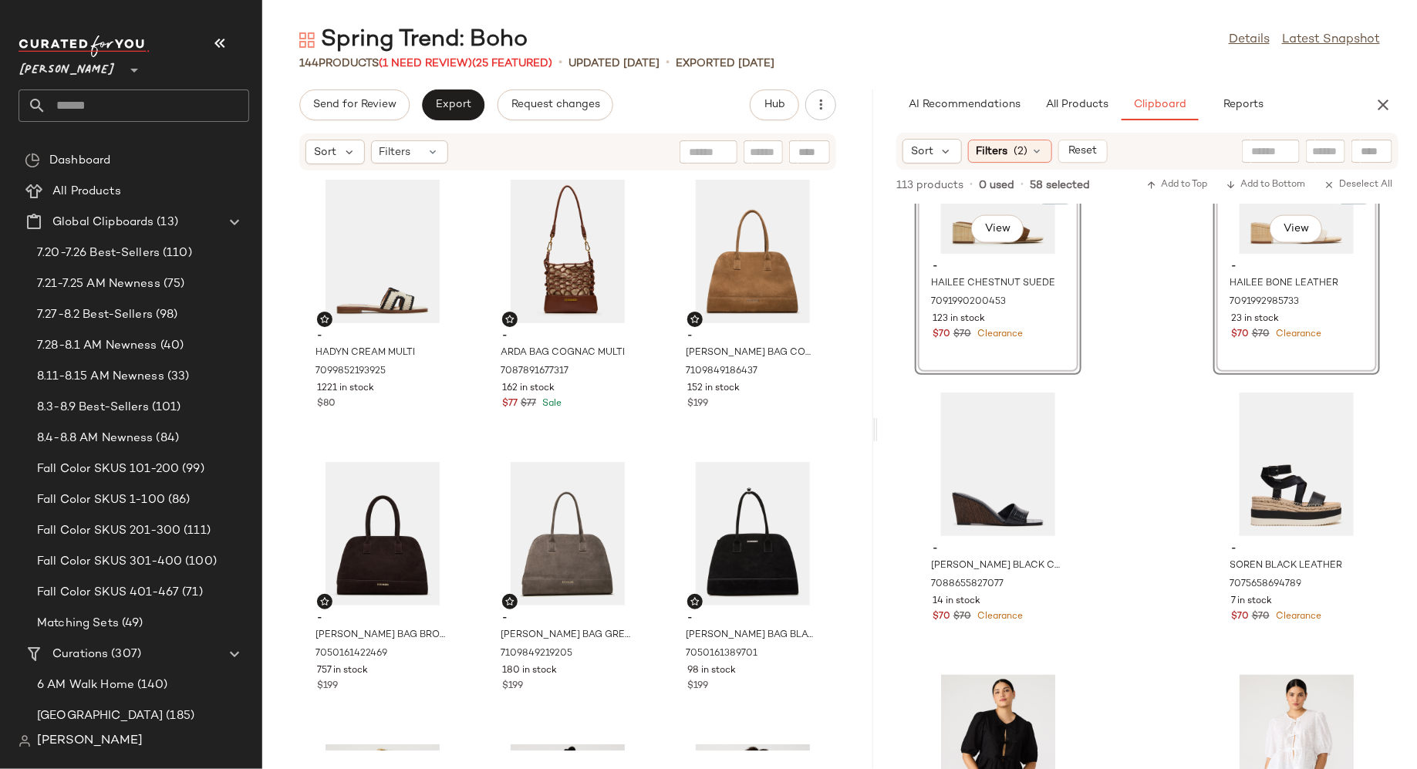
scroll to position [9734, 0]
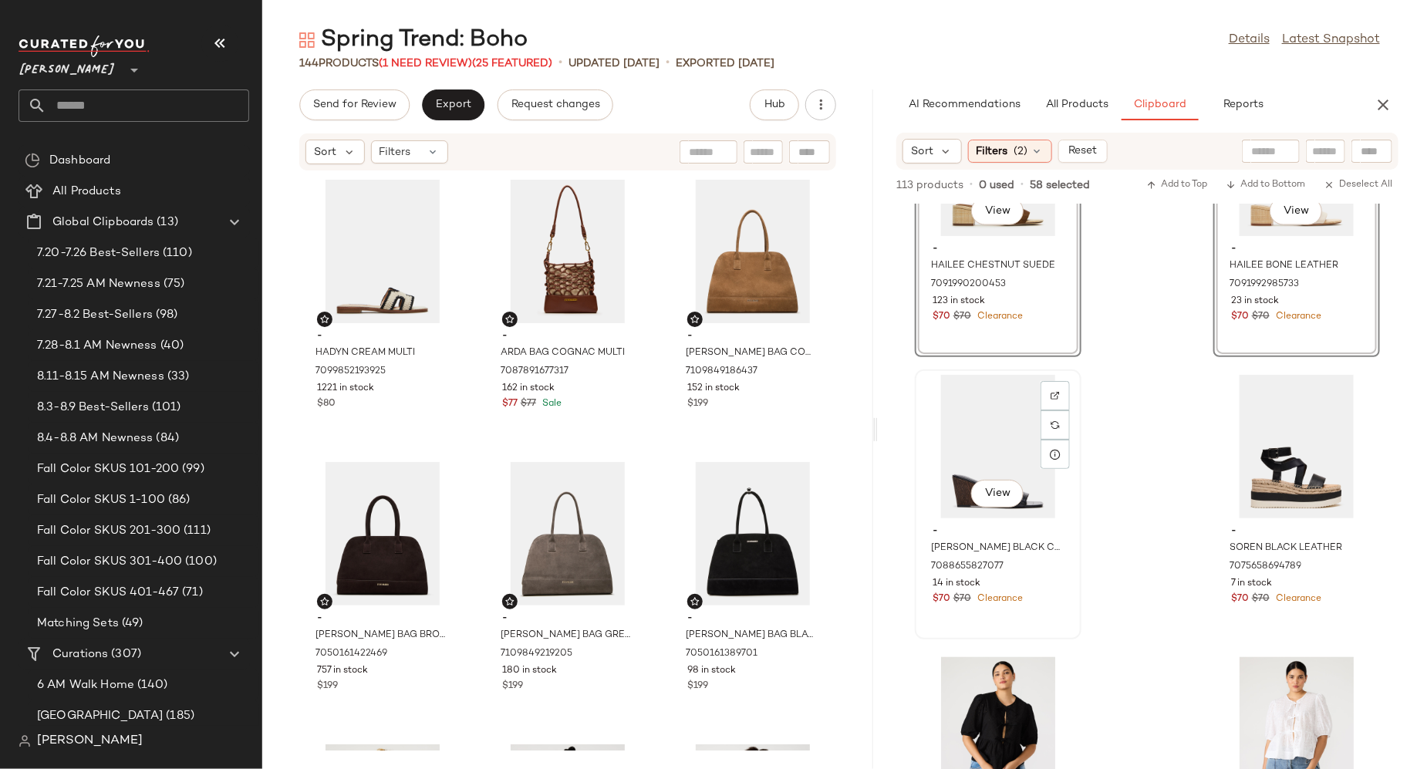
click at [1056, 590] on div "14 in stock" at bounding box center [998, 584] width 131 height 14
click at [1238, 626] on div "- SOREN BLACK LEATHER 7075658694789 7 in stock $70 $70 Clearance" at bounding box center [1297, 504] width 164 height 267
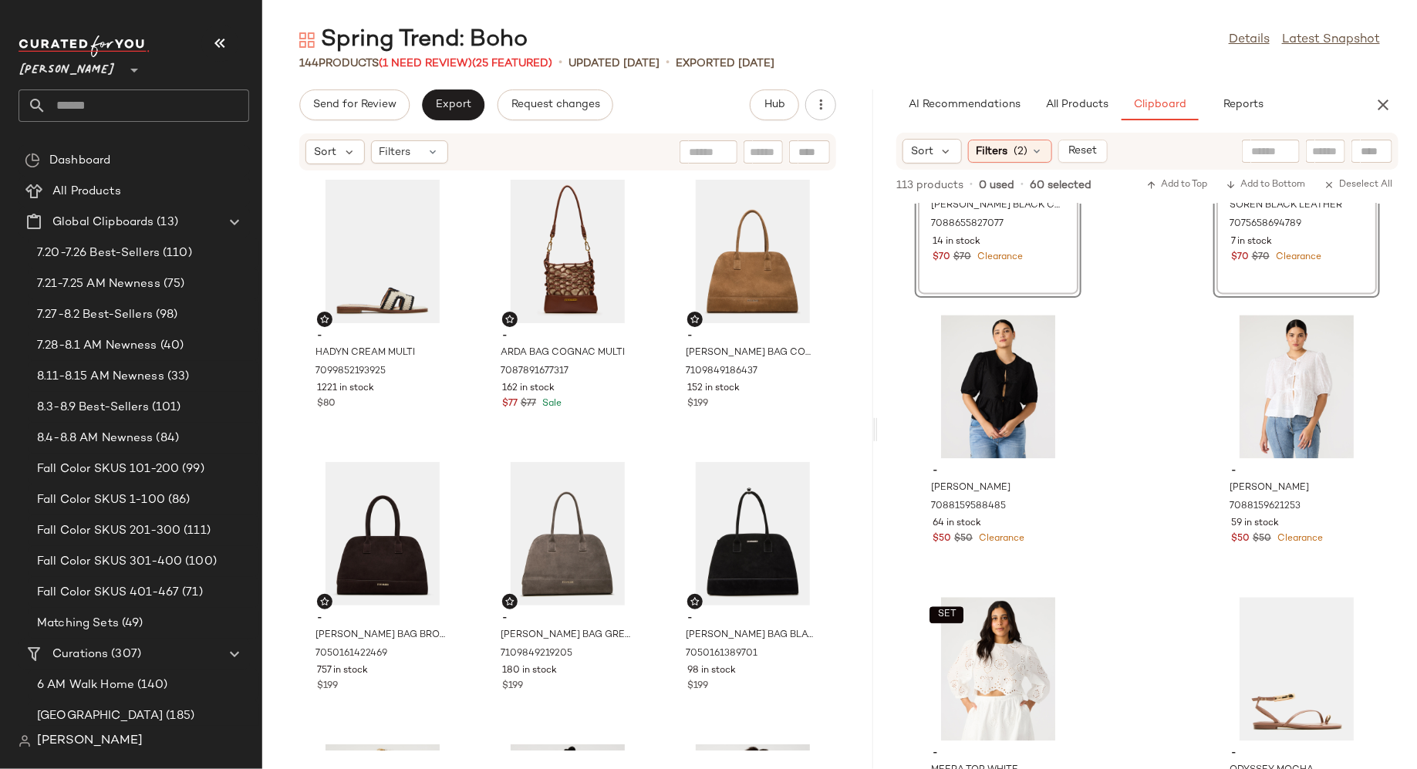
scroll to position [10085, 0]
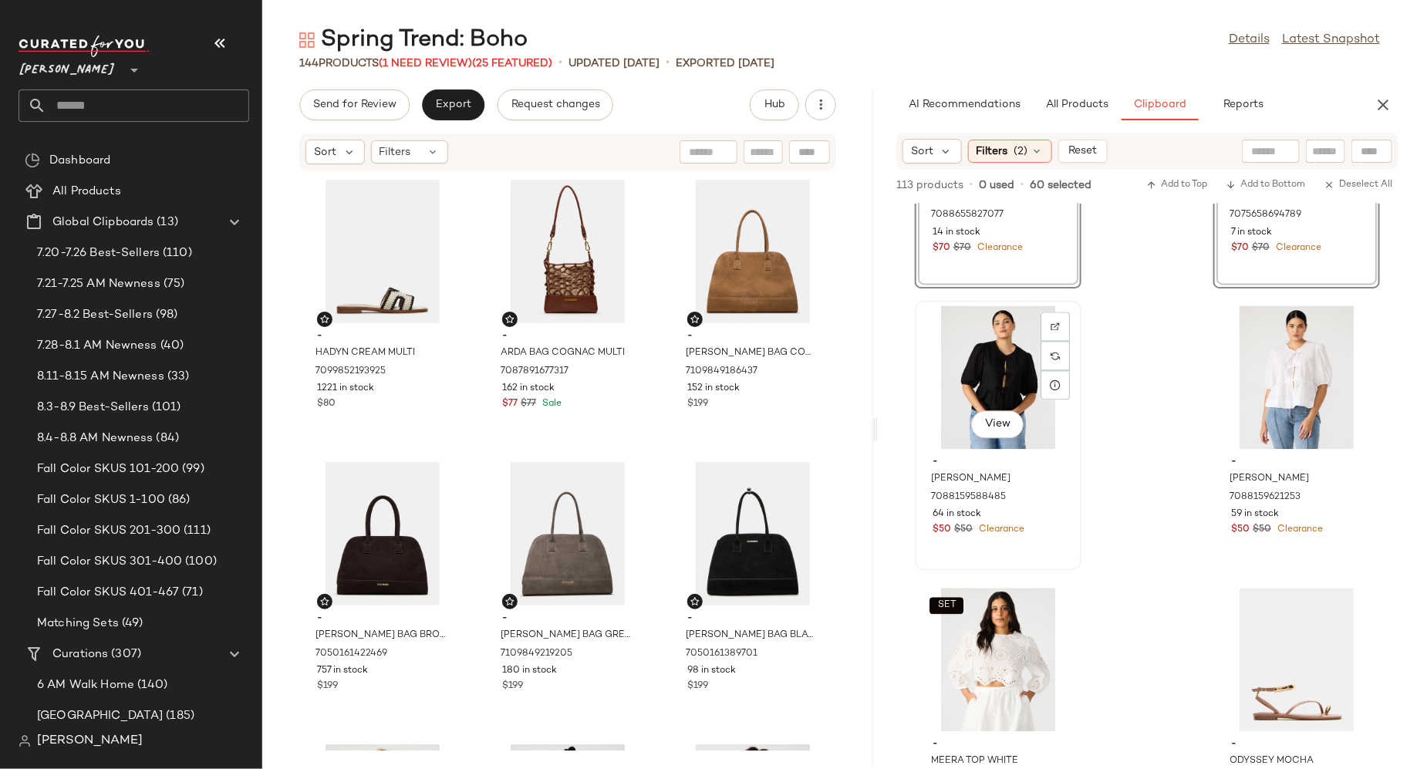
click at [1064, 529] on div "$50 $50 Clearance" at bounding box center [998, 531] width 131 height 14
click at [1220, 549] on div "View - [PERSON_NAME] TOP WHITE 7088159621253 59 in stock $50 $50 Clearance" at bounding box center [1297, 435] width 164 height 267
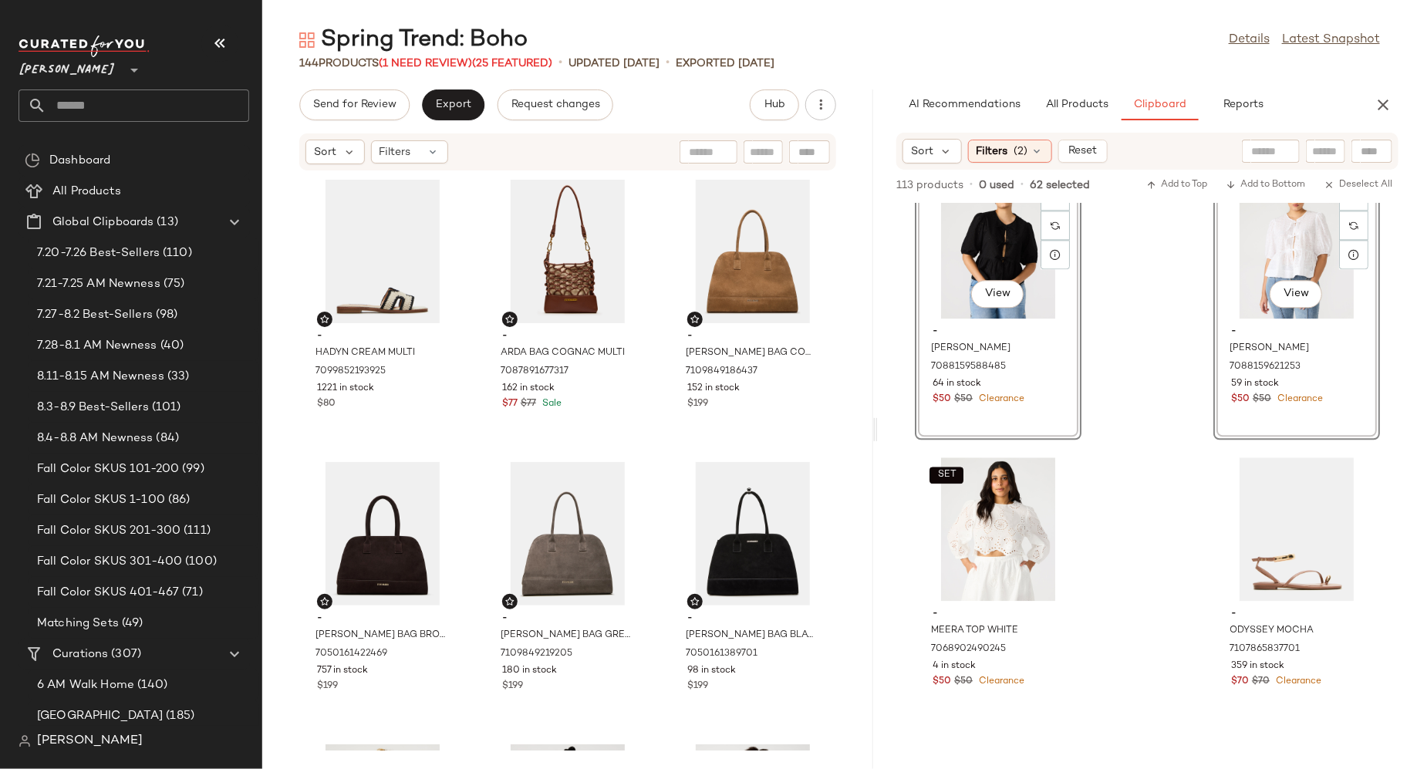
scroll to position [10282, 0]
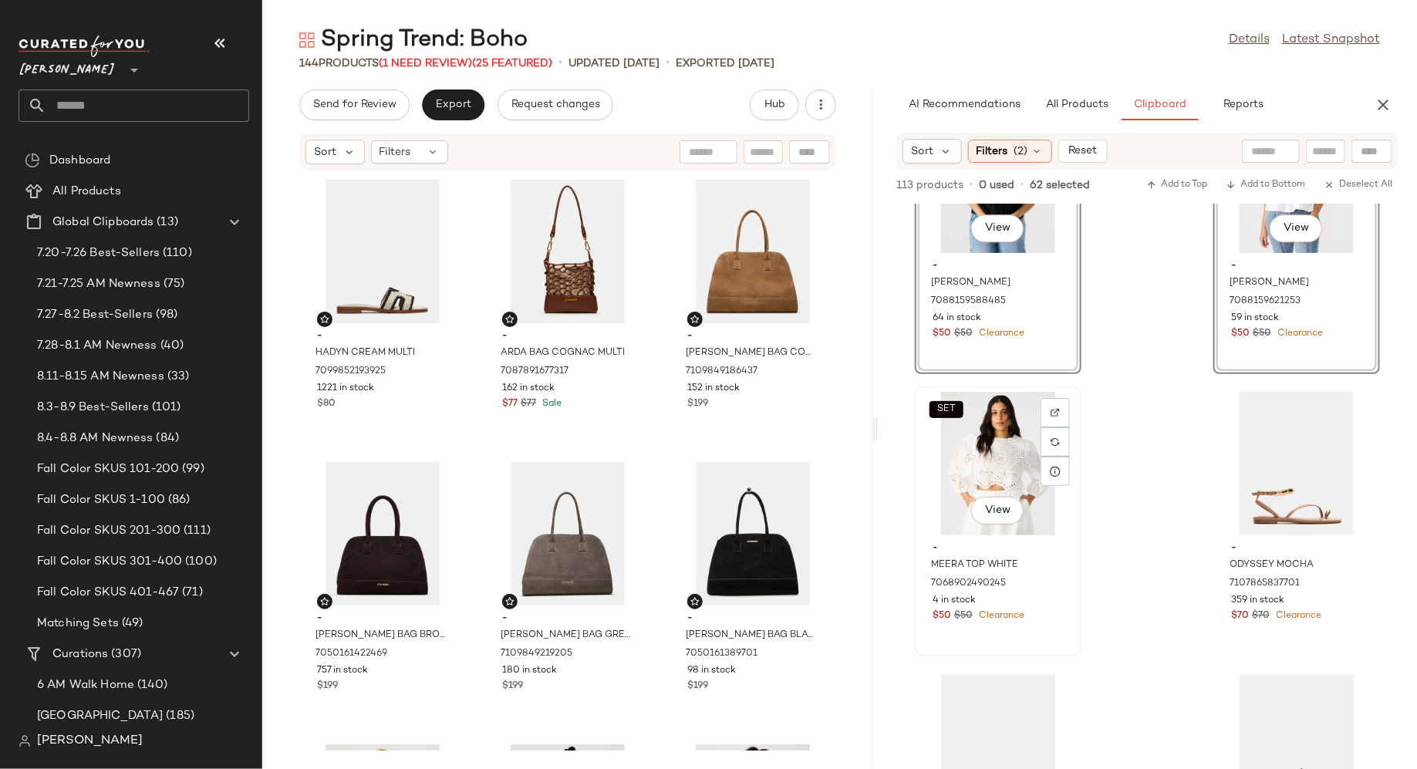
click at [1060, 623] on div "$50 $50 Clearance" at bounding box center [998, 617] width 131 height 14
click at [1215, 627] on div "View - ODYSSEY MOCHA 7107865837701 359 in stock $70 $70 Clearance" at bounding box center [1297, 521] width 164 height 267
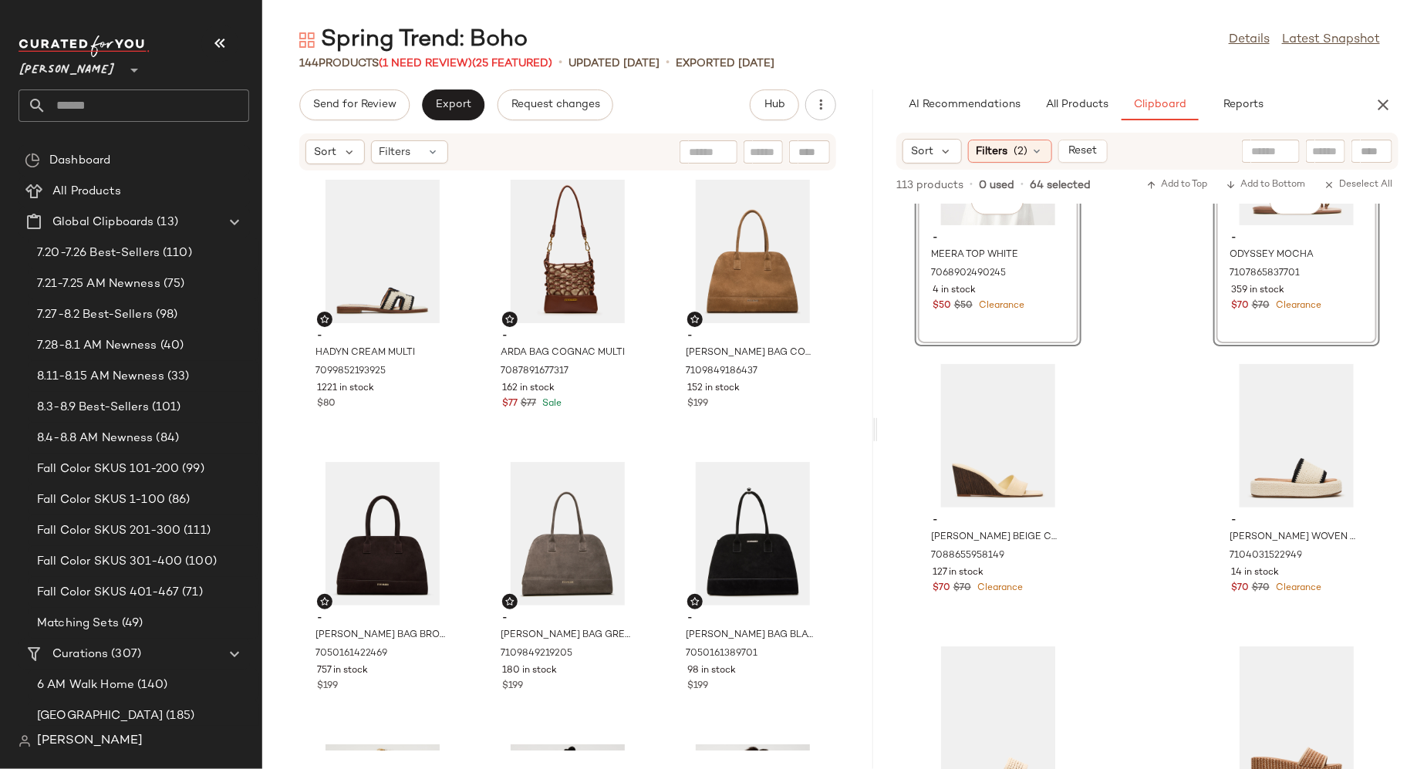
scroll to position [10609, 0]
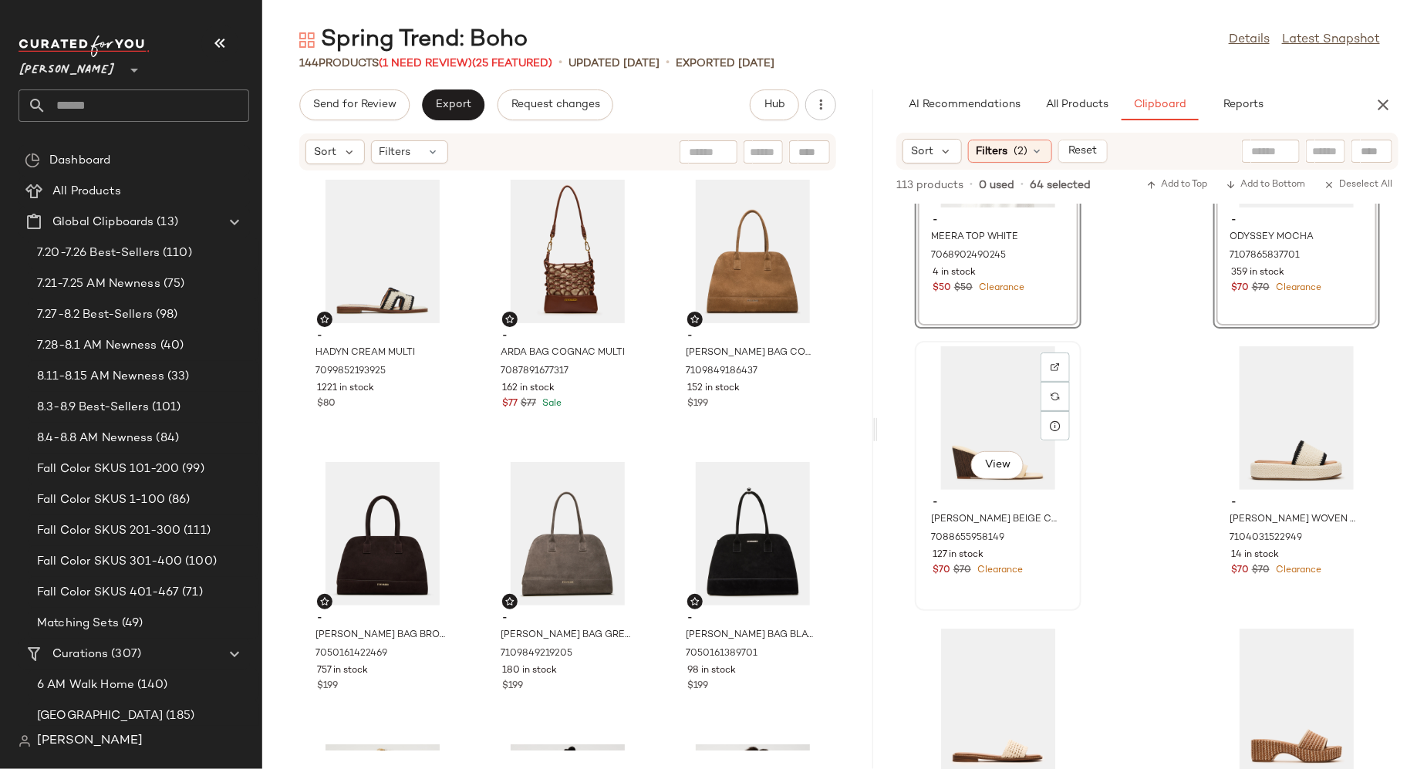
click at [1052, 583] on div "View - [PERSON_NAME] BEIGE CROCODILE 7088655958149 127 in stock $70 $70 Clearan…" at bounding box center [999, 476] width 164 height 267
click at [1243, 596] on div "View - [PERSON_NAME] WOVEN CREAM MULTI 7104031522949 14 in stock $70 $70 Cleara…" at bounding box center [1297, 476] width 164 height 267
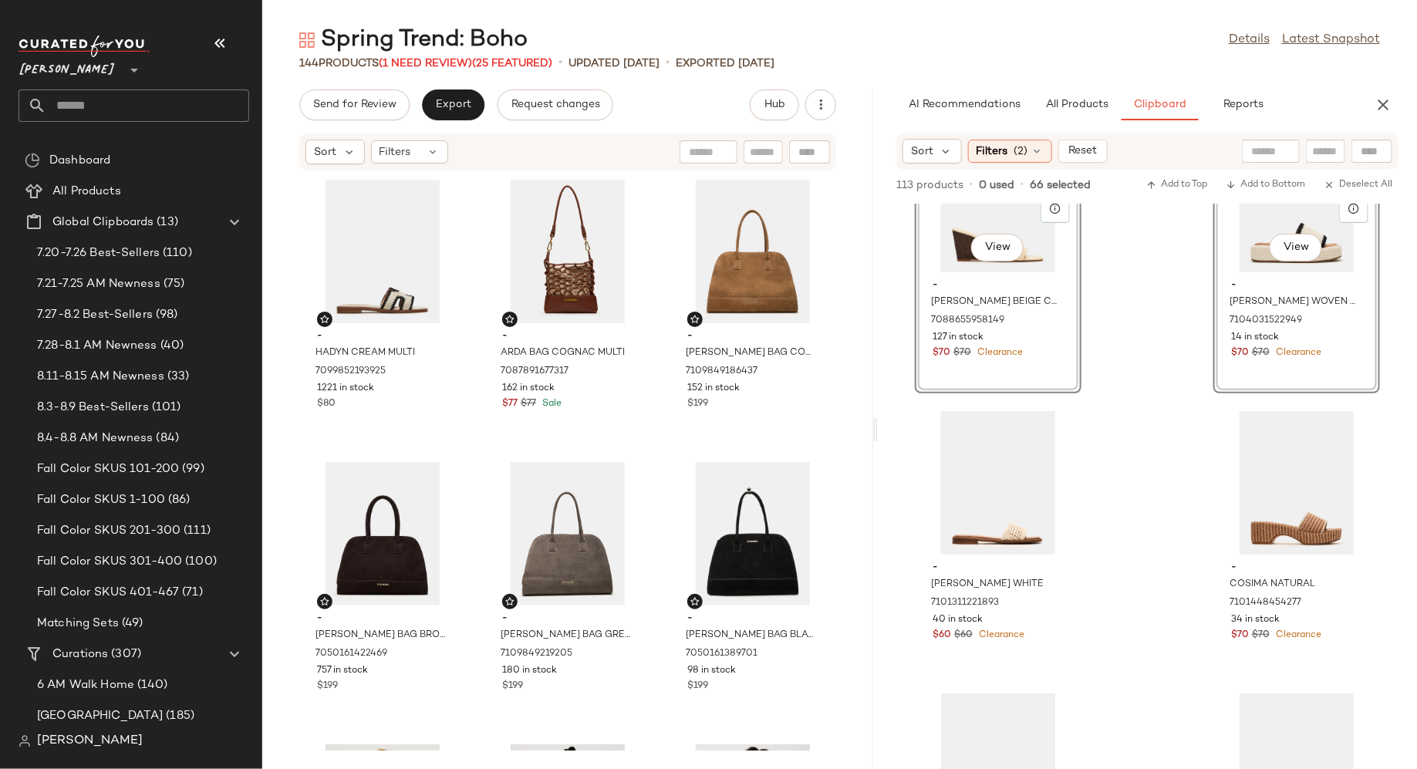
scroll to position [10881, 0]
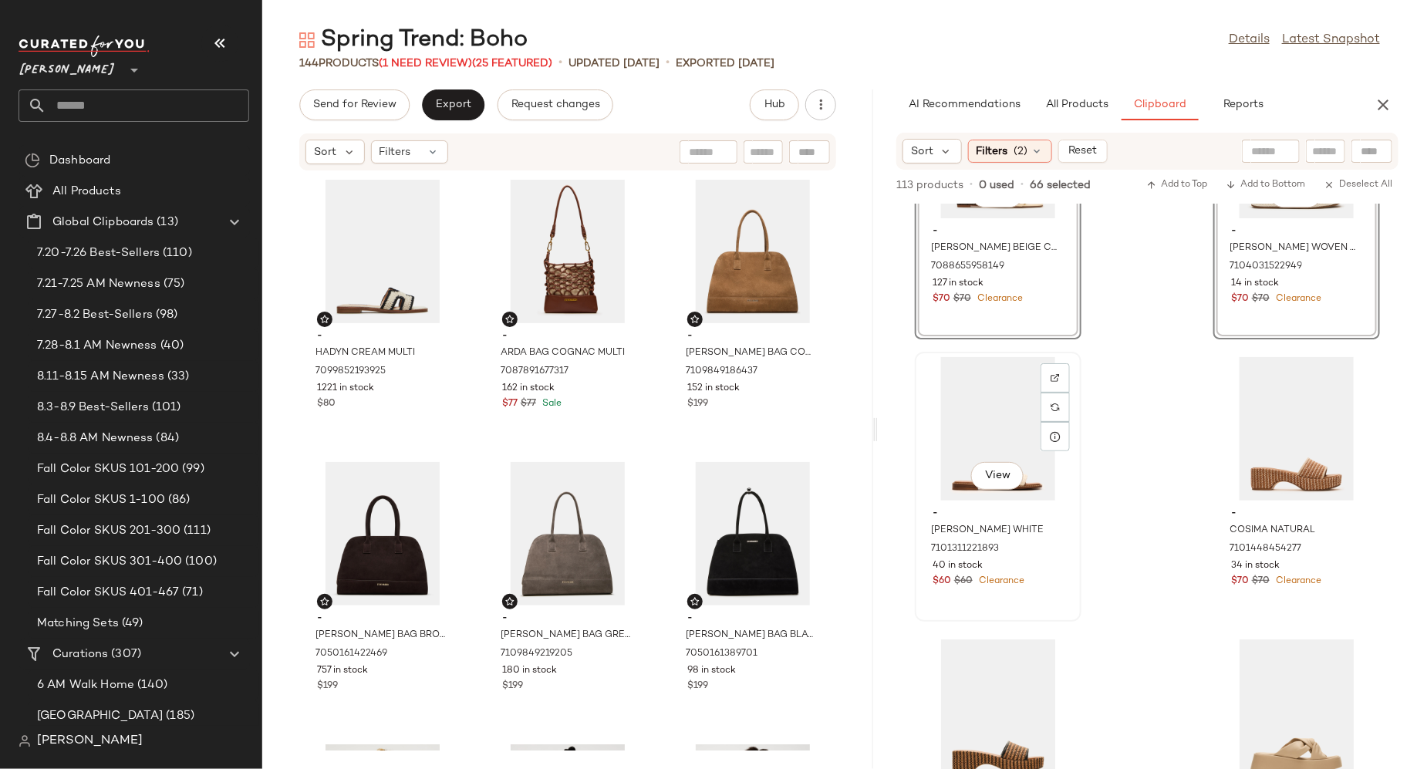
click at [1069, 585] on div "- [PERSON_NAME] WHITE 7101311221893 40 in stock $60 $60 Clearance" at bounding box center [999, 546] width 156 height 90
click at [1228, 608] on div "View - COSIMA NATURAL 7101448454277 34 in stock $70 $70 Clearance" at bounding box center [1297, 486] width 164 height 267
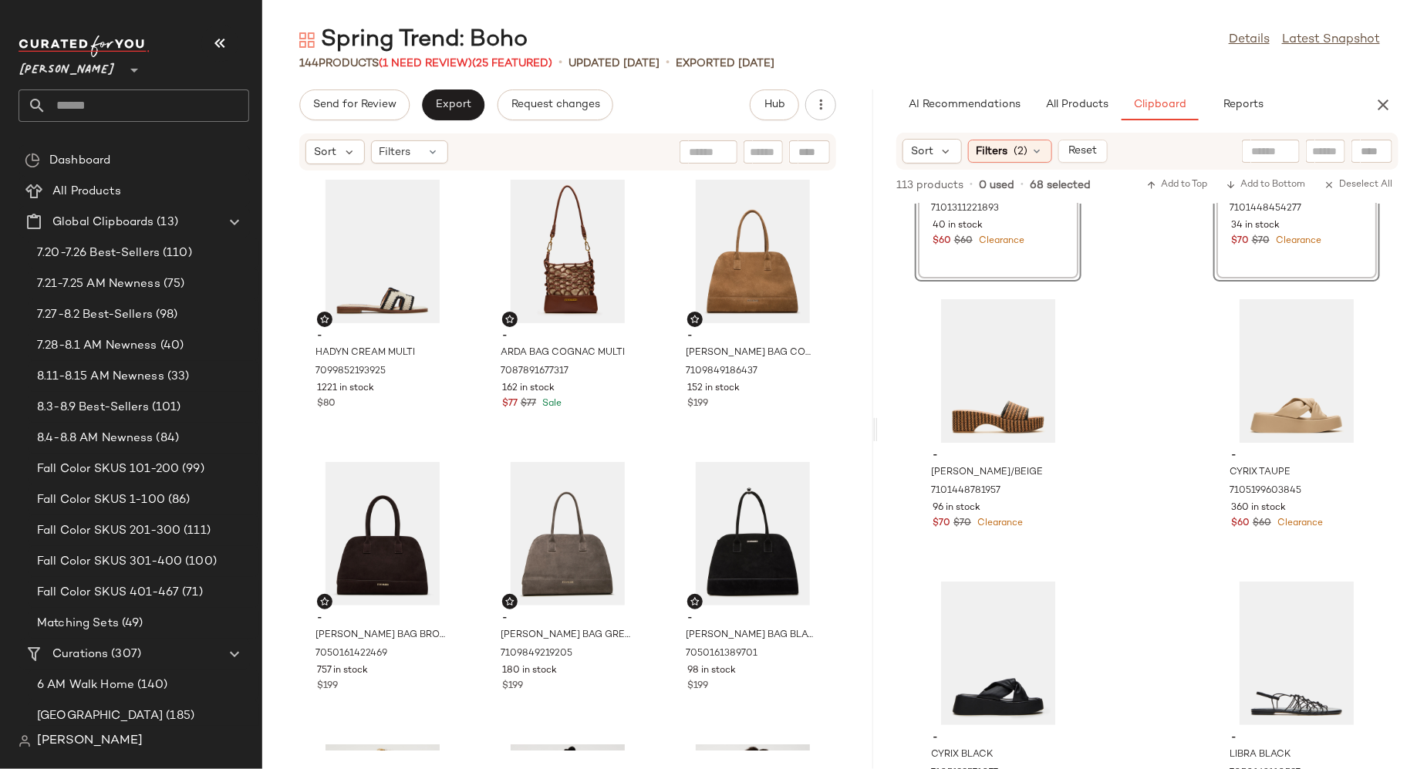
scroll to position [11240, 0]
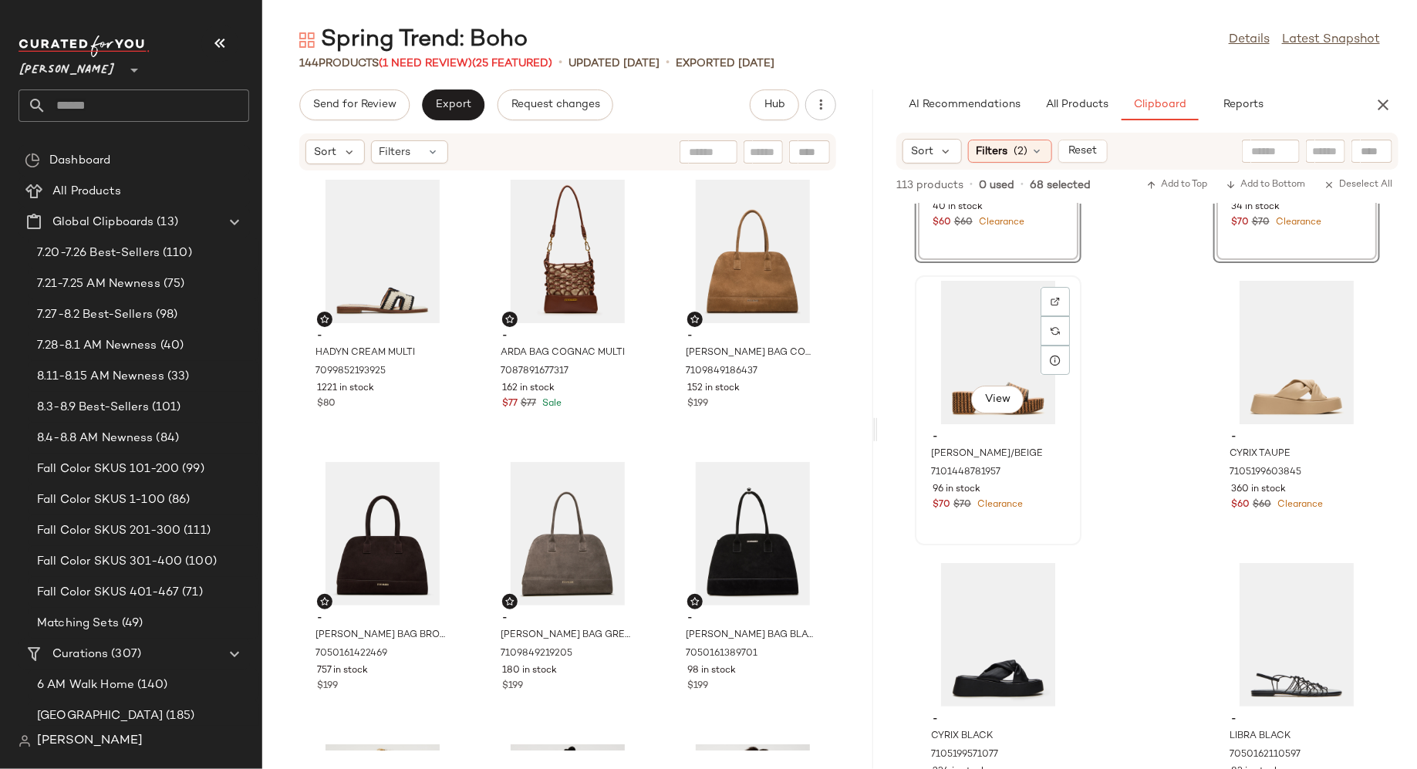
click at [1058, 519] on div "View - [PERSON_NAME]/BEIGE 7101448781957 96 in stock $70 $70 Clearance" at bounding box center [999, 410] width 164 height 267
click at [1244, 535] on div "View - CYRIX TAUPE 7105199603845 360 in stock $60 $60 Clearance" at bounding box center [1297, 410] width 164 height 267
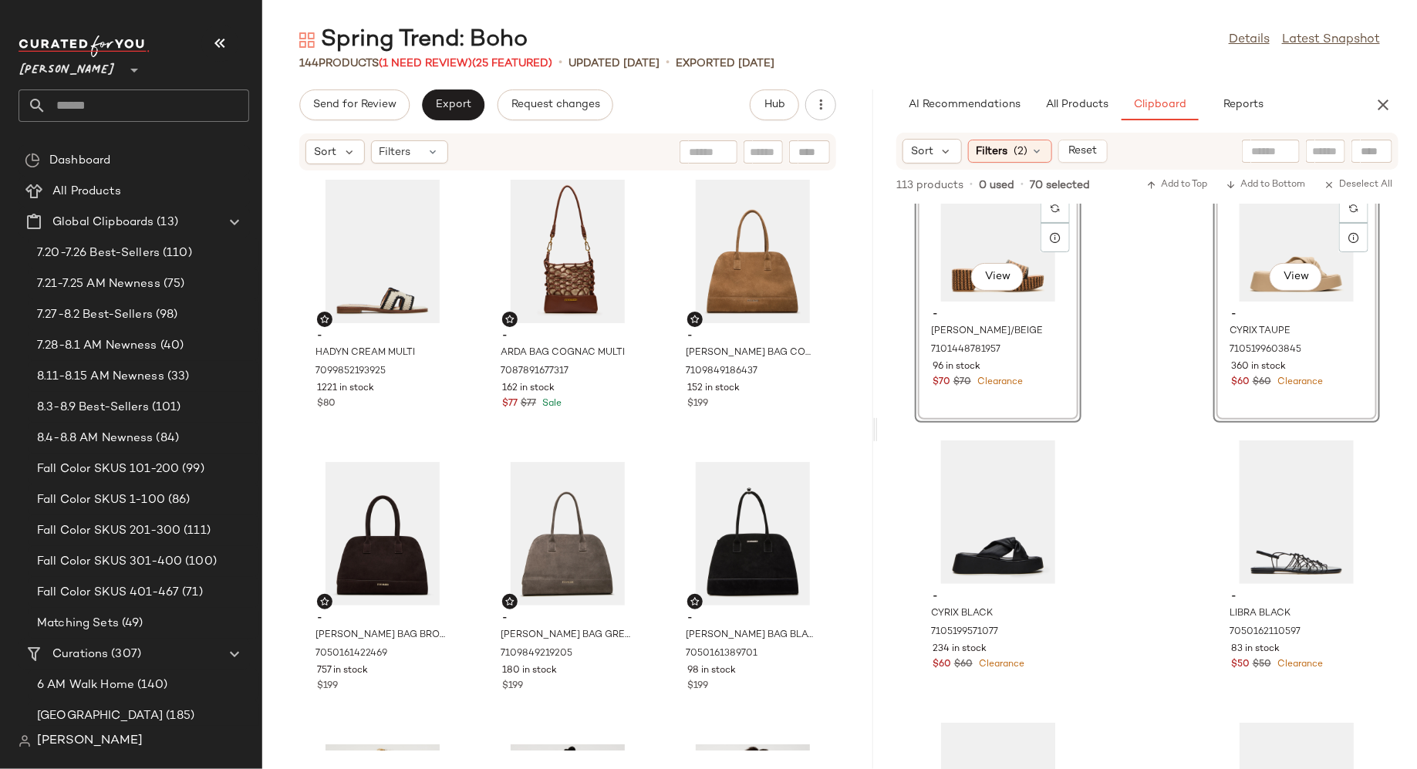
scroll to position [11549, 0]
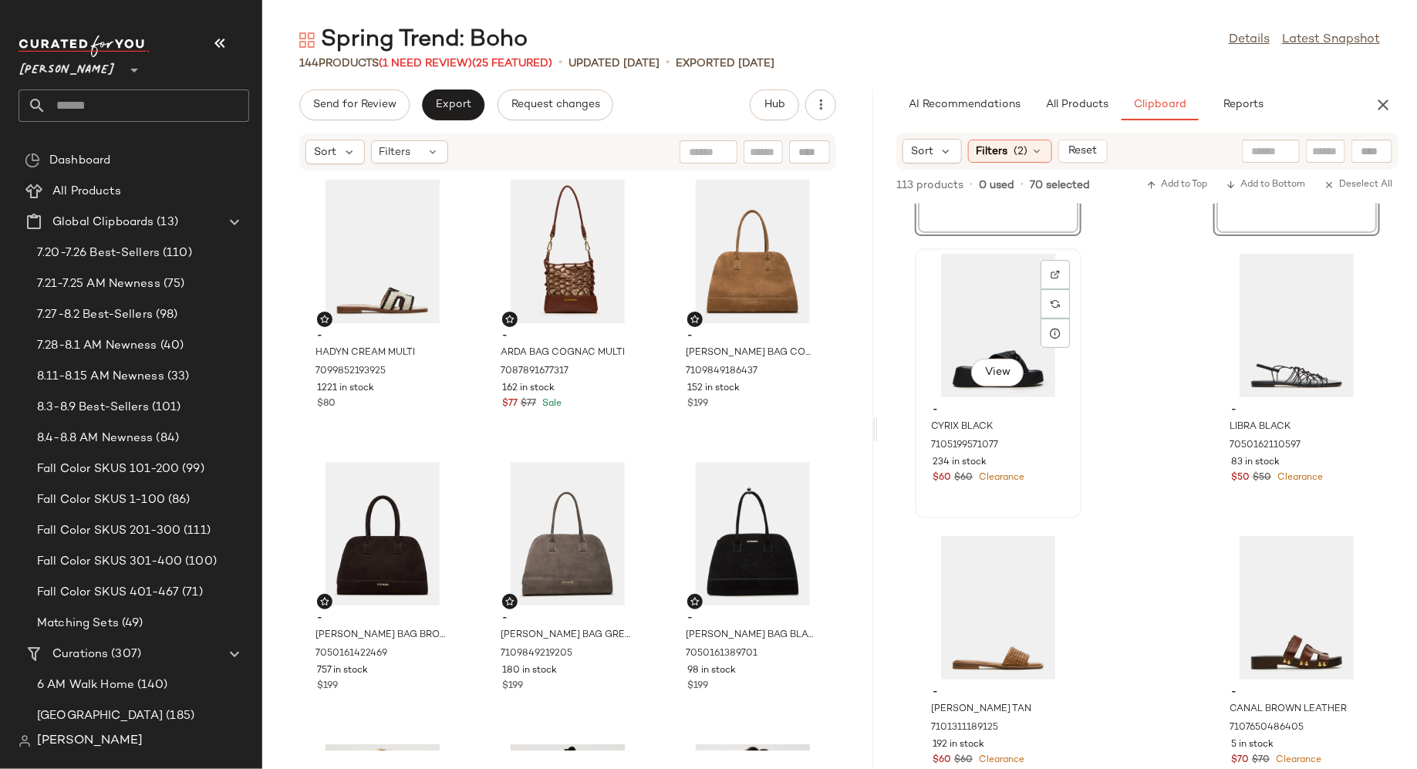
click at [1062, 481] on div "$60 $60 Clearance" at bounding box center [998, 478] width 131 height 14
click at [1252, 502] on div "View - LIBRA BLACK 7050162110597 83 in stock $50 $50 Clearance" at bounding box center [1297, 383] width 164 height 267
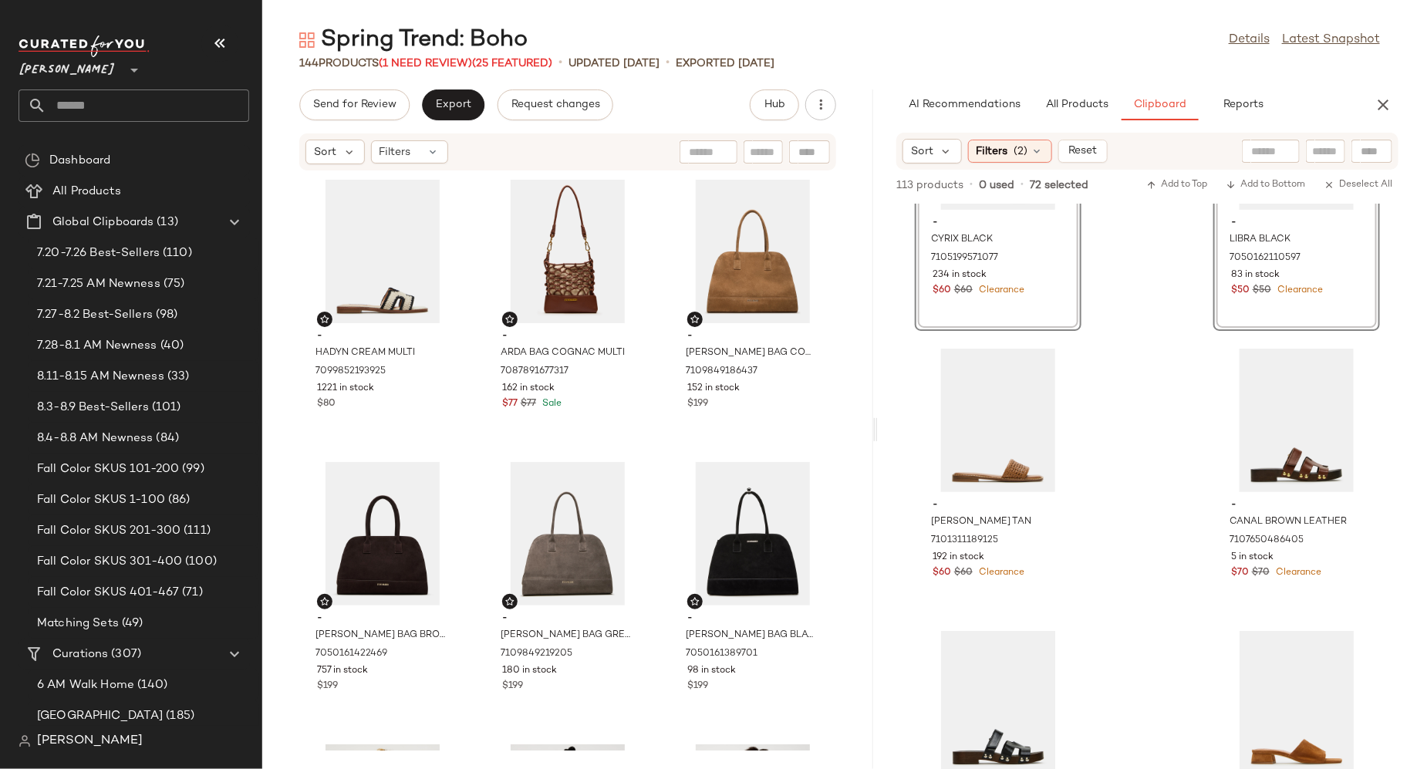
scroll to position [11756, 0]
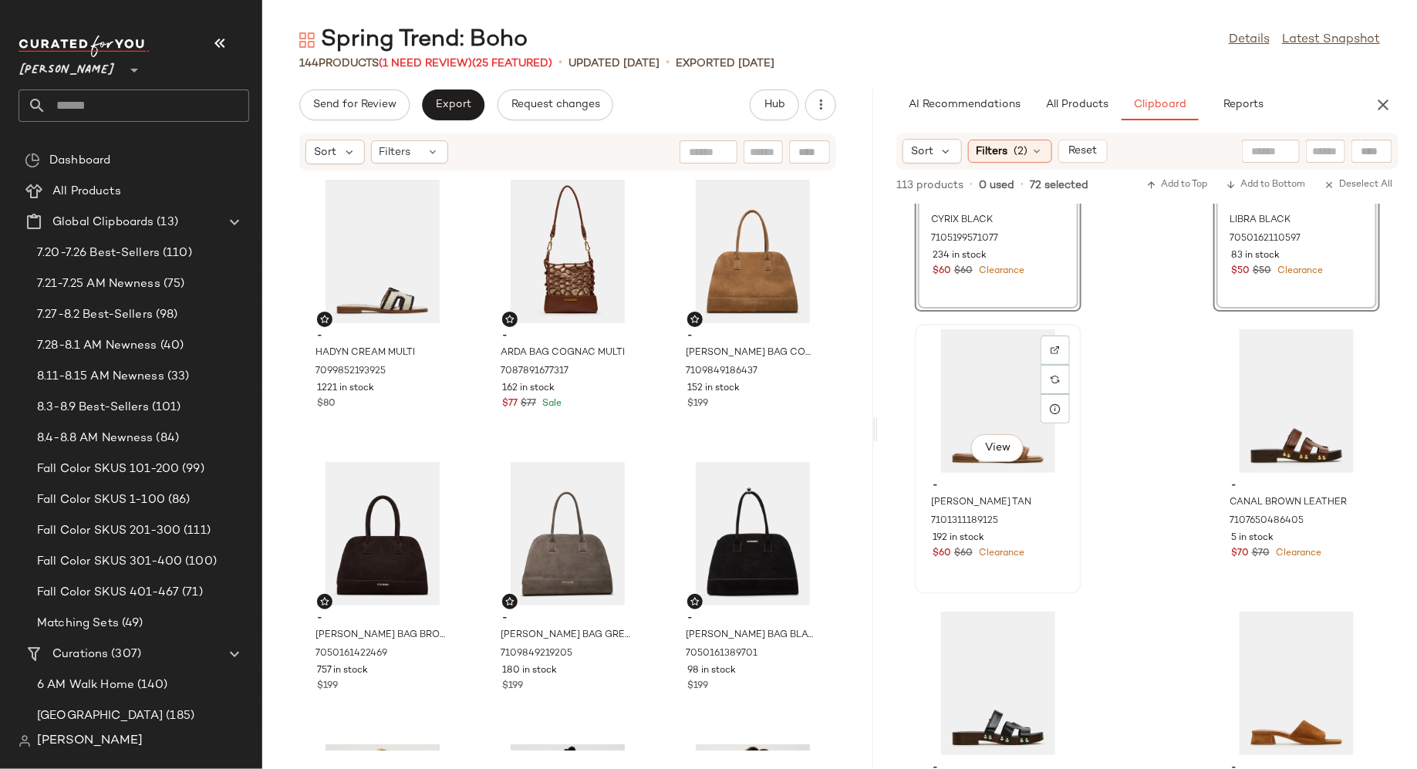
click at [1069, 544] on div "- [PERSON_NAME] TAN 7101311189125 192 in stock $60 $60 Clearance" at bounding box center [999, 518] width 156 height 90
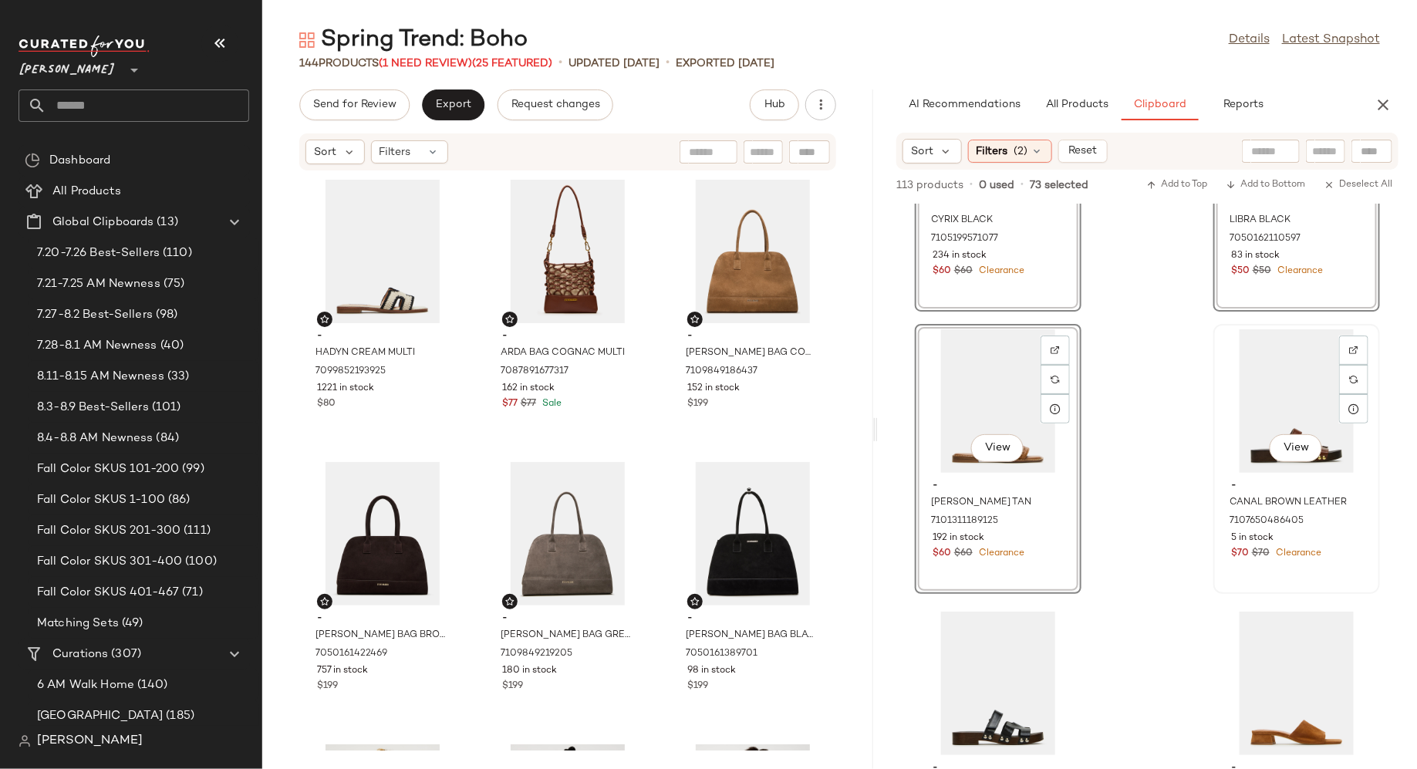
click at [1238, 578] on div "View - CANAL BROWN LEATHER 7107650486405 5 in stock $70 $70 Clearance" at bounding box center [1297, 459] width 164 height 267
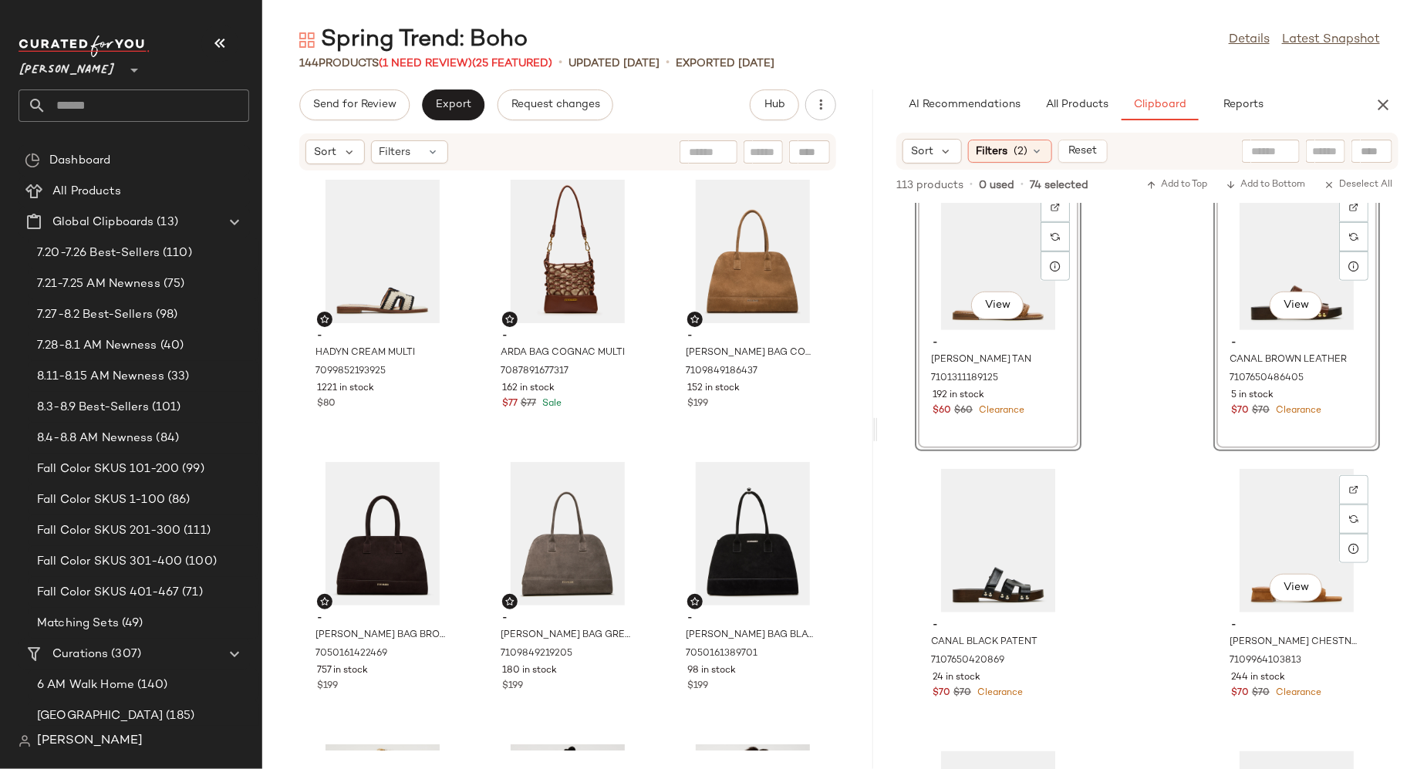
scroll to position [11993, 0]
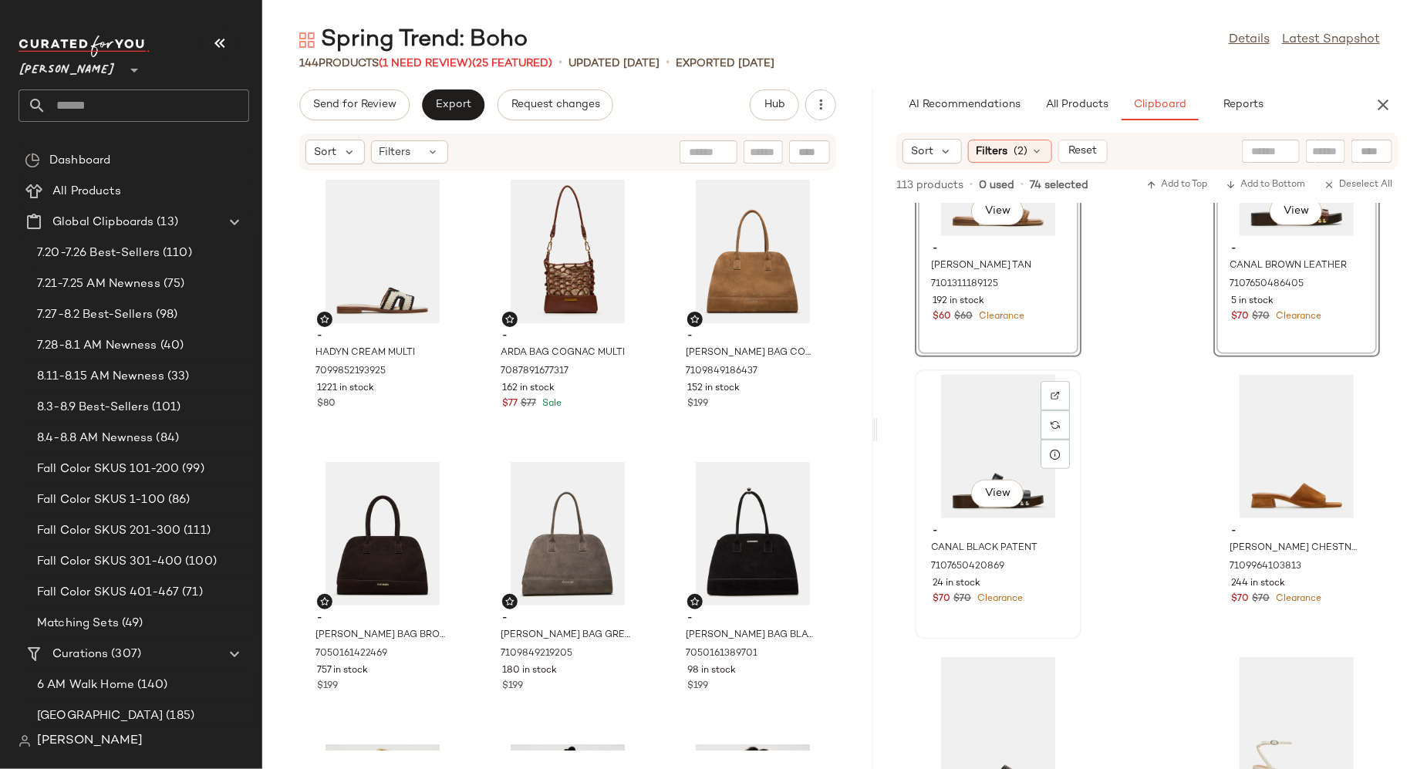
click at [1067, 589] on div "- CANAL BLACK PATENT 7107650420869 24 in stock $70 $70 Clearance" at bounding box center [999, 564] width 156 height 90
click at [1219, 604] on div "- [PERSON_NAME] CHESTNUT SUEDE 7109964103813 244 in stock $70 $70 Clearance" at bounding box center [1297, 564] width 156 height 90
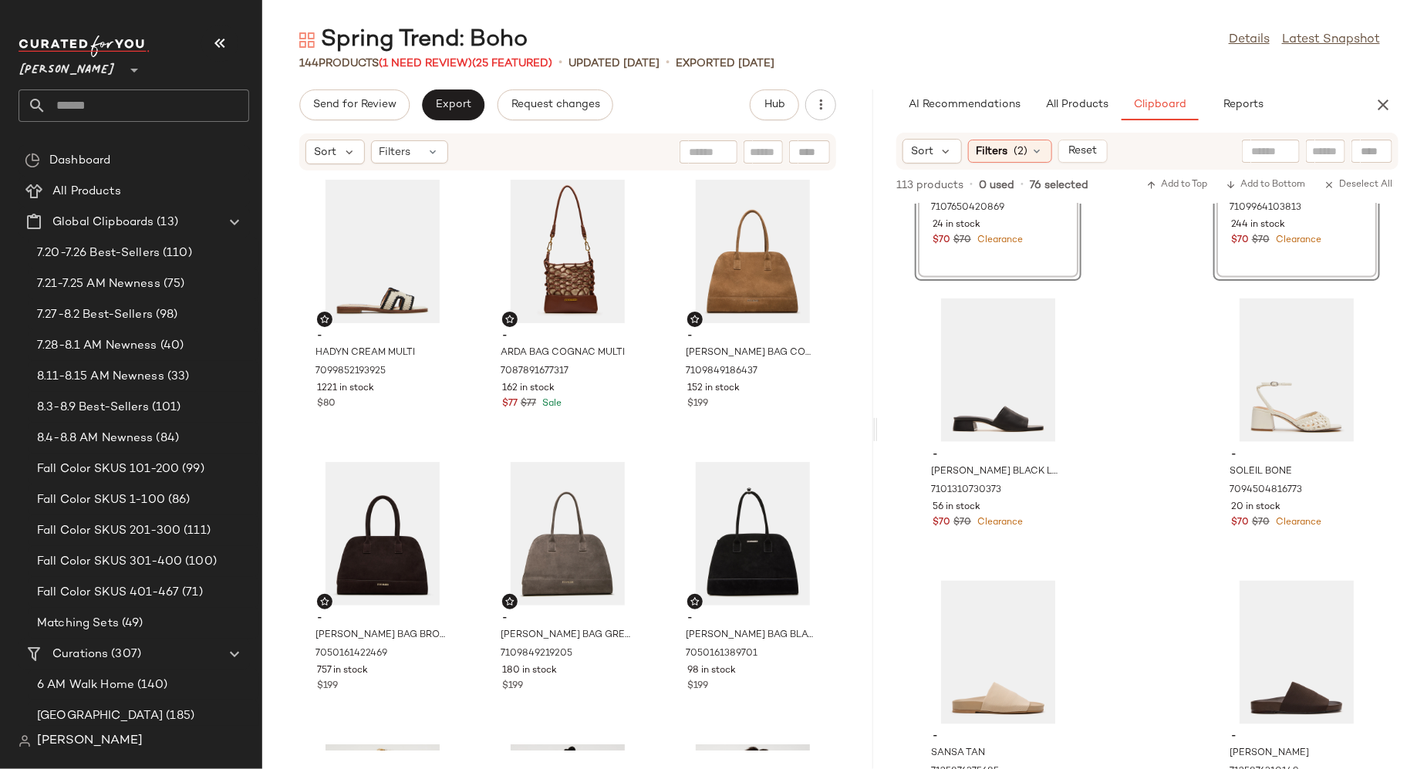
scroll to position [12359, 0]
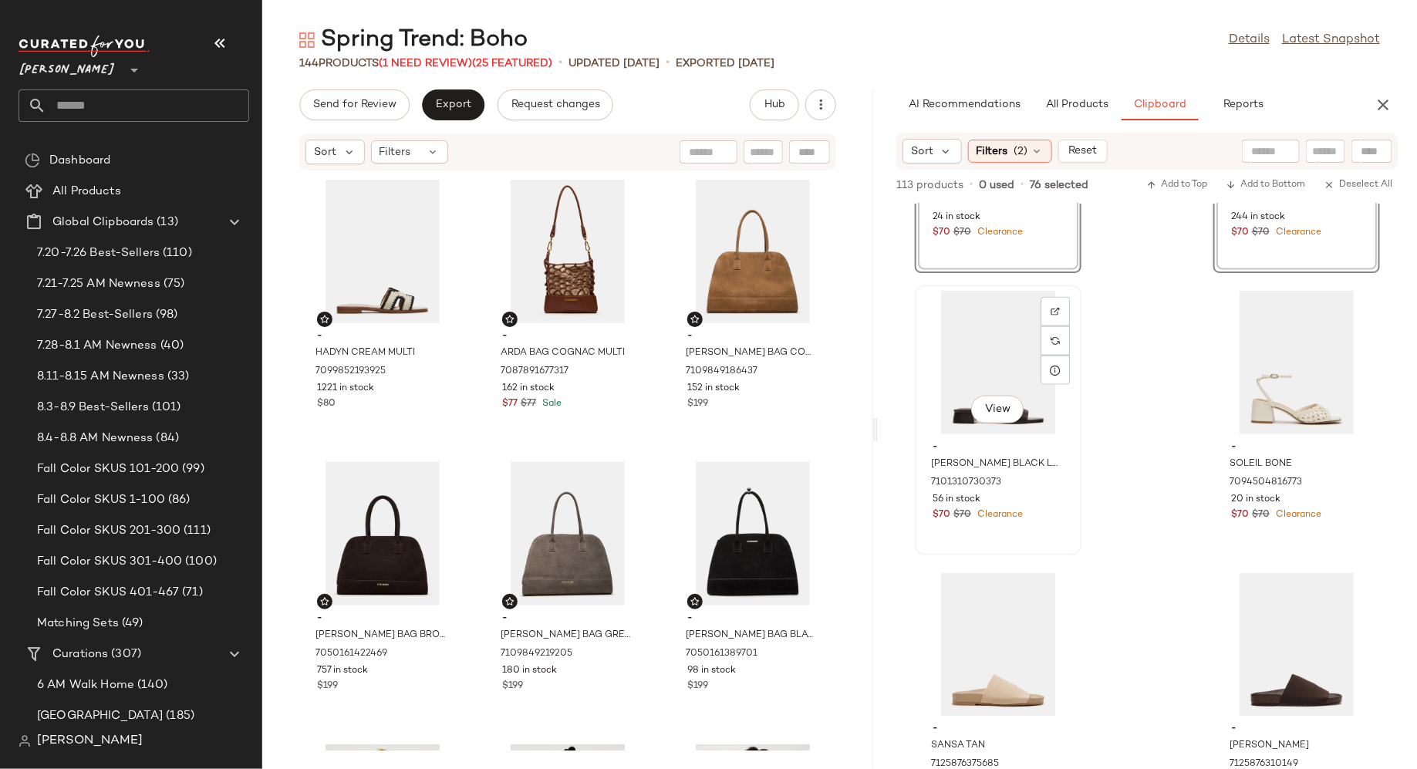
click at [1052, 516] on div "$70 $70 Clearance" at bounding box center [998, 515] width 131 height 14
click at [1215, 524] on div "View - SOLEIL BONE 7094504816773 20 in stock $70 $70 Clearance" at bounding box center [1297, 420] width 164 height 267
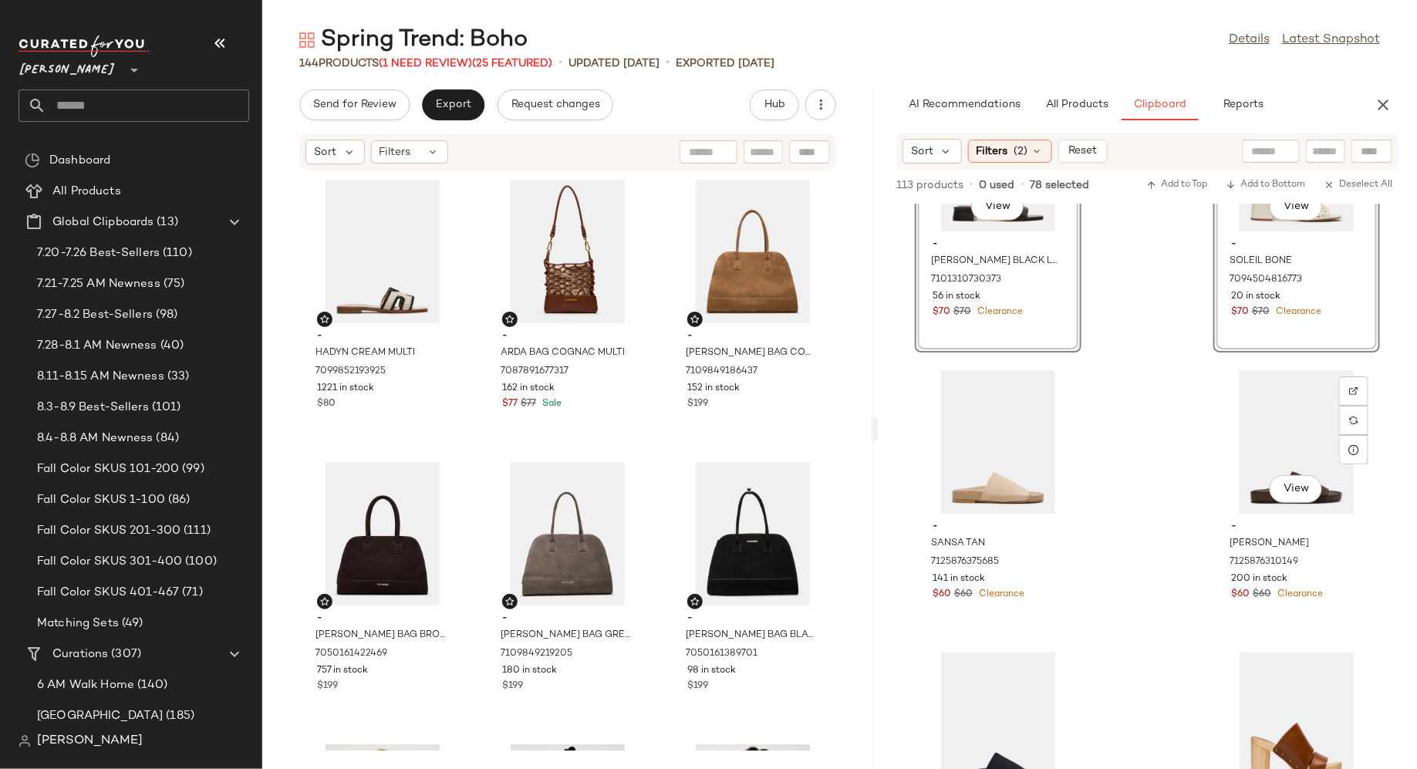
scroll to position [12568, 0]
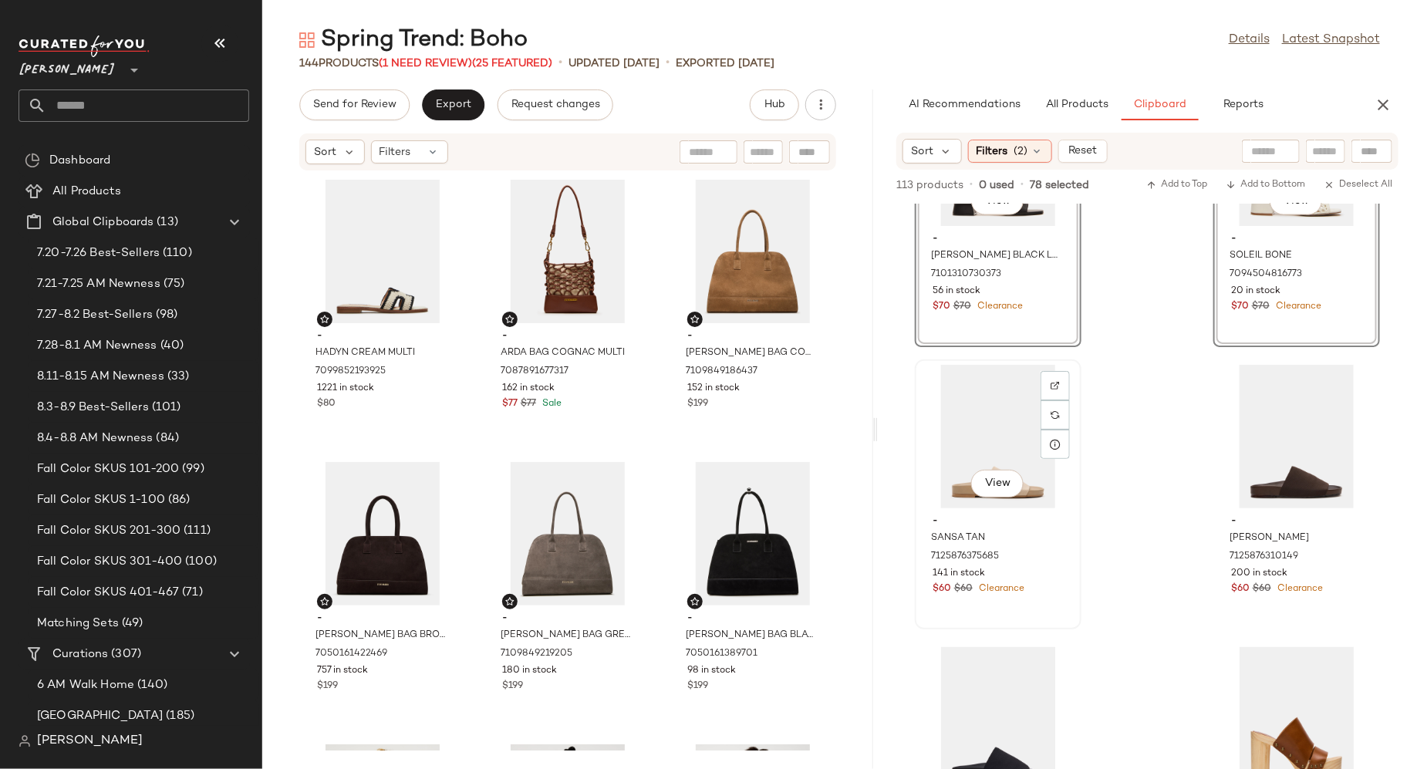
click at [1070, 593] on div "- SANSA TAN 7125876375685 141 in stock $60 $60 Clearance" at bounding box center [999, 553] width 156 height 90
click at [1227, 603] on div "View - [PERSON_NAME] 7125876310149 200 in stock $60 $60 Clearance" at bounding box center [1297, 494] width 164 height 267
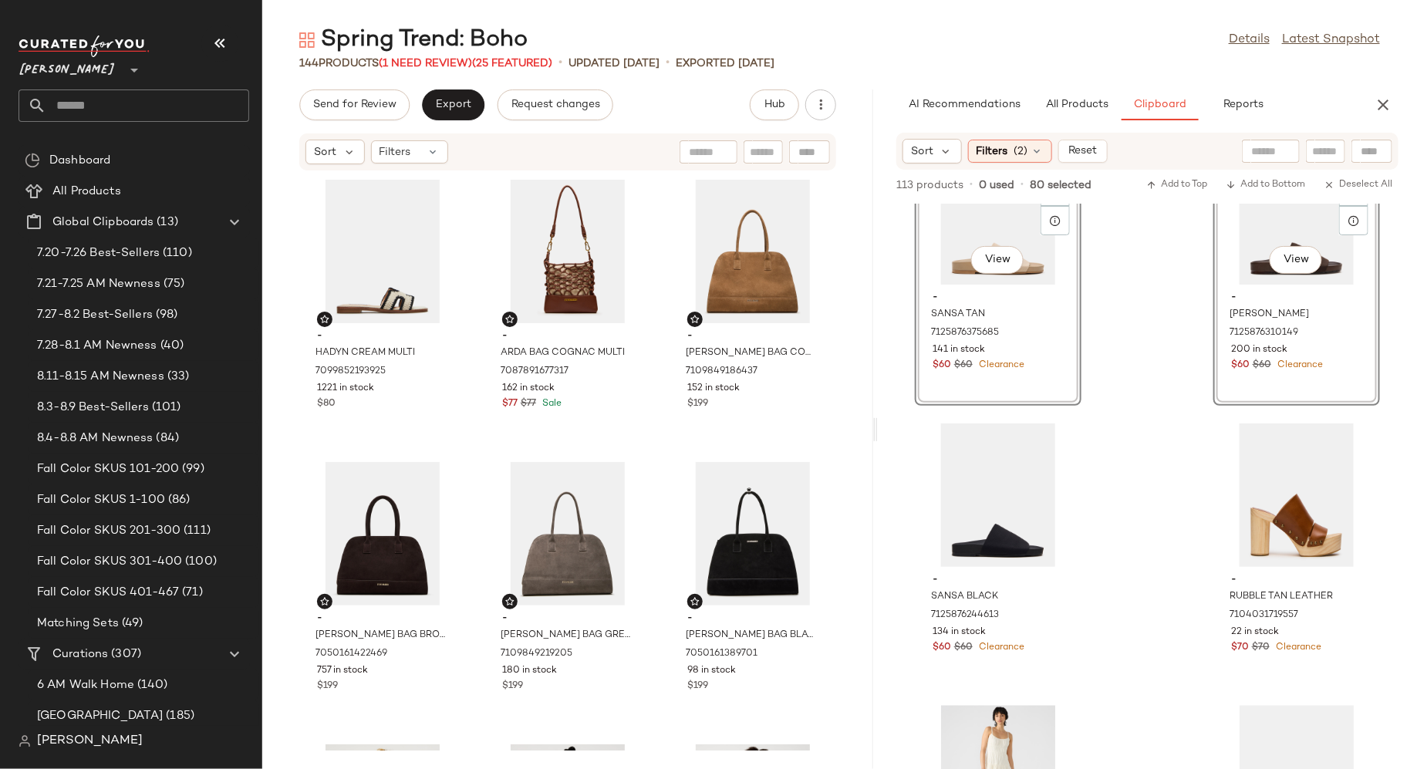
scroll to position [12867, 0]
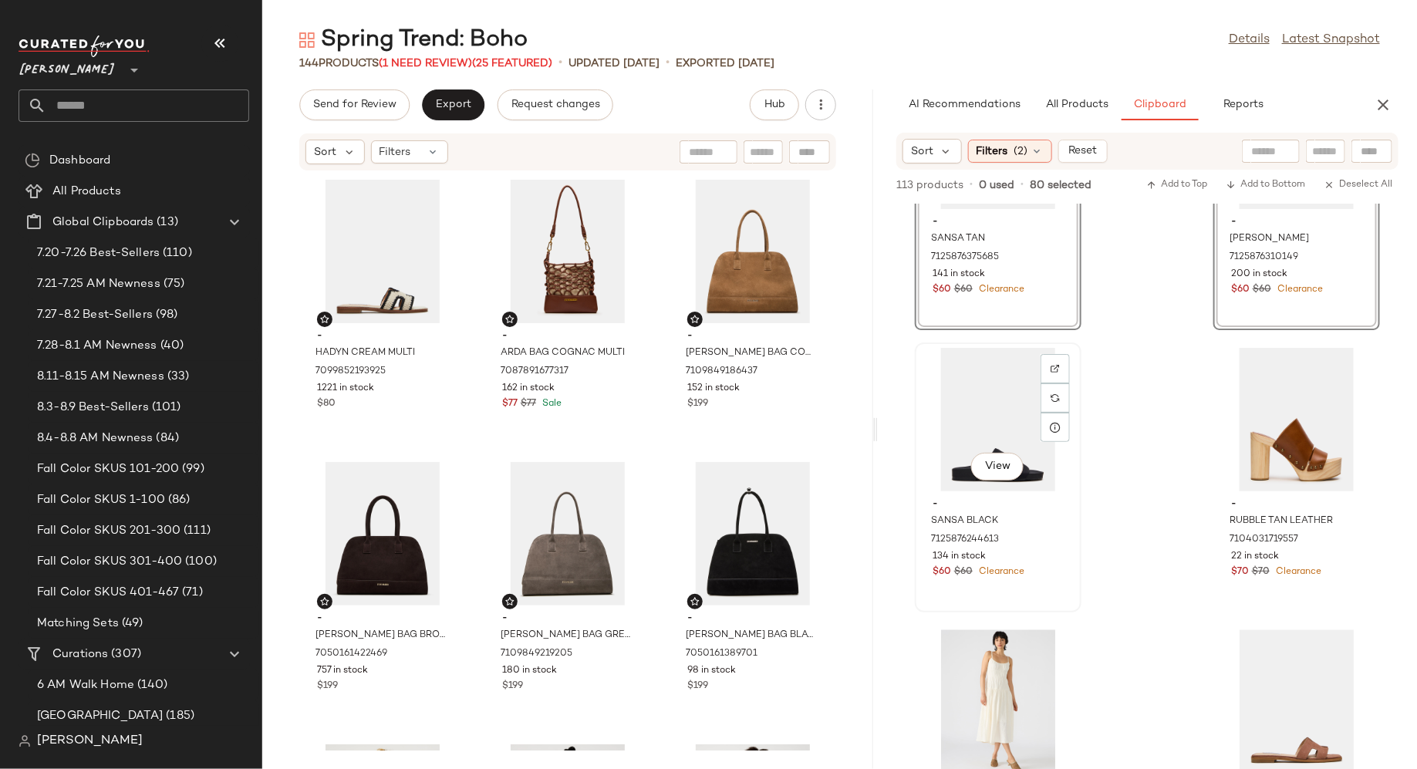
click at [1055, 570] on div "$60 $60 Clearance" at bounding box center [998, 573] width 131 height 14
click at [1244, 593] on div "View - RUBBLE TAN LEATHER 7104031719557 22 in stock $70 $70 Clearance" at bounding box center [1297, 477] width 164 height 267
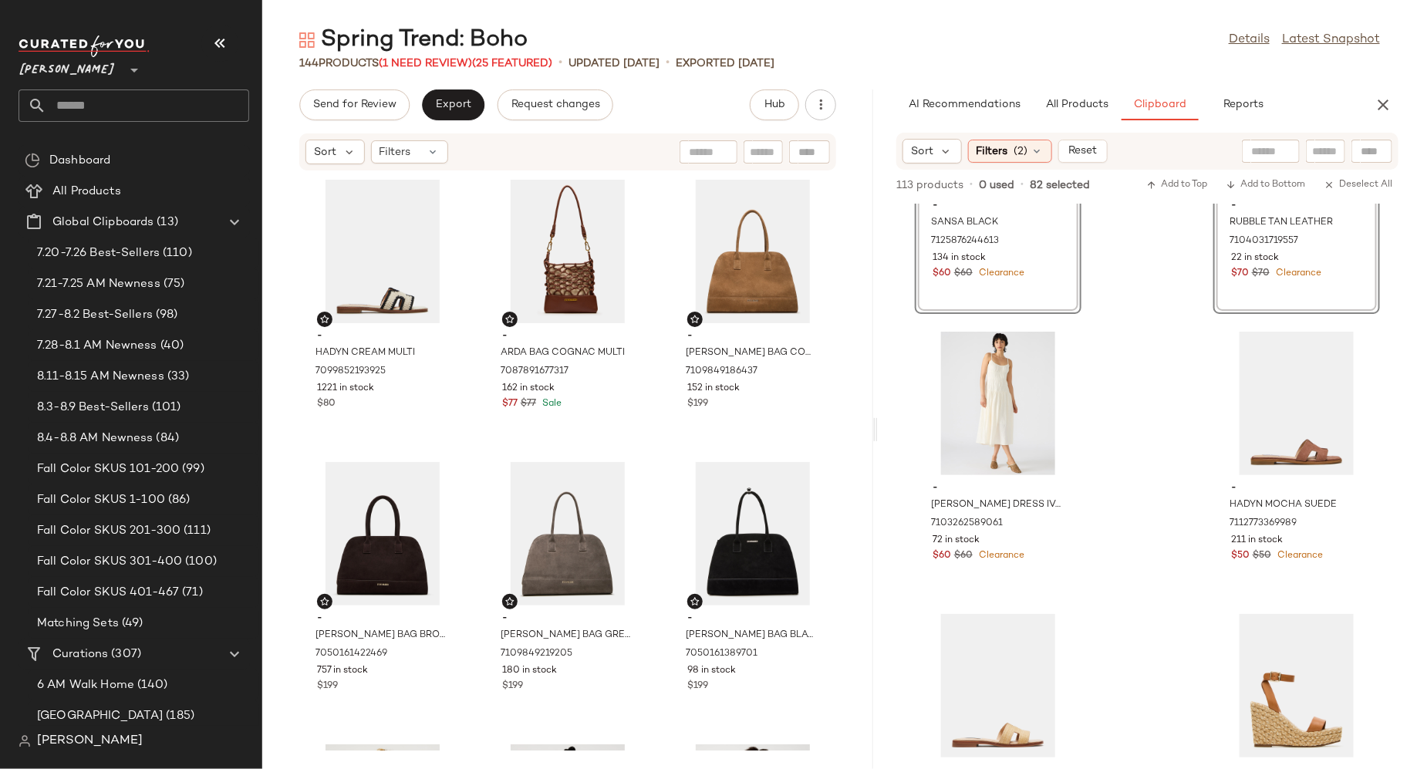
scroll to position [13173, 0]
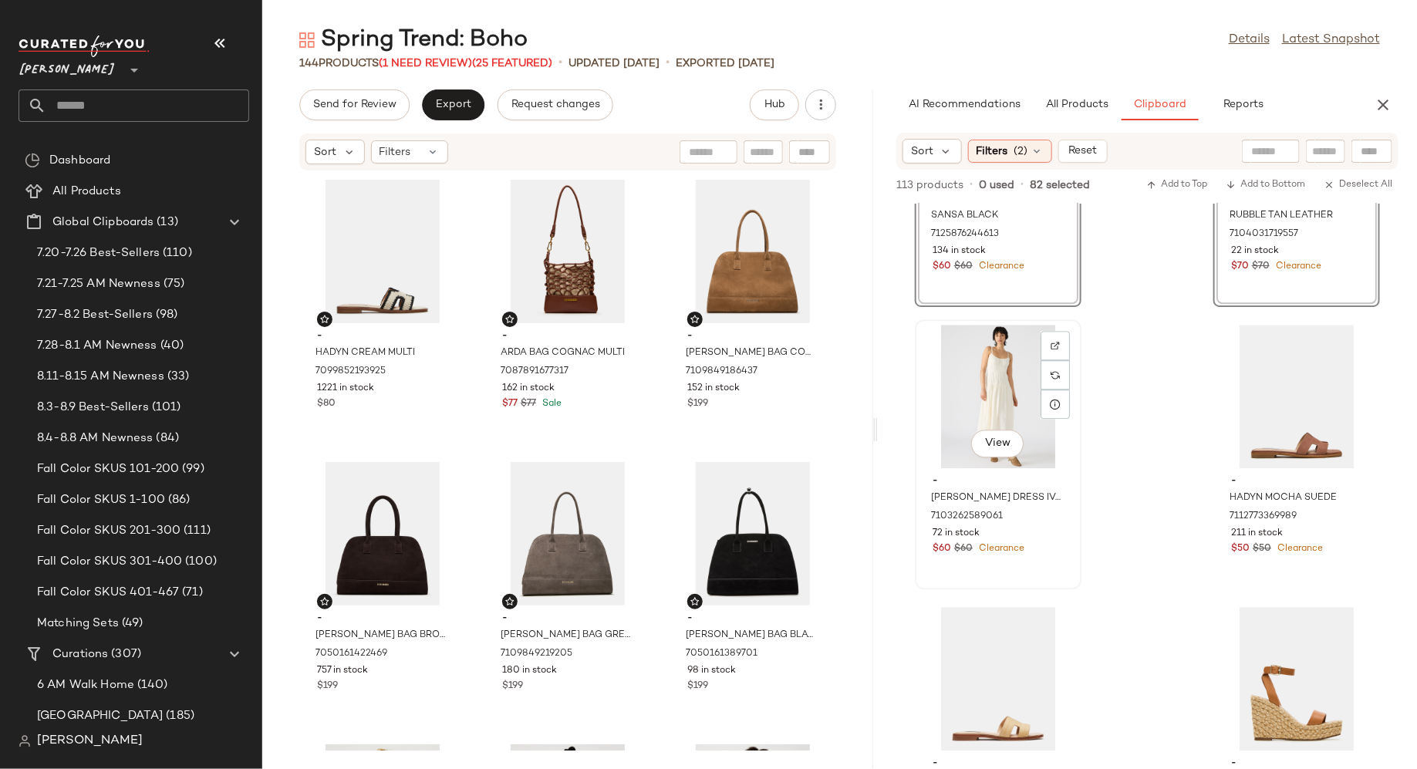
click at [1064, 544] on div "- [PERSON_NAME] DRESS IVORY 7103262589061 72 in stock $60 $60 Clearance" at bounding box center [999, 513] width 156 height 90
click at [1233, 563] on div "View - HADYN MOCHA SUEDE 7112773369989 211 in stock $50 $50 Clearance" at bounding box center [1297, 454] width 164 height 267
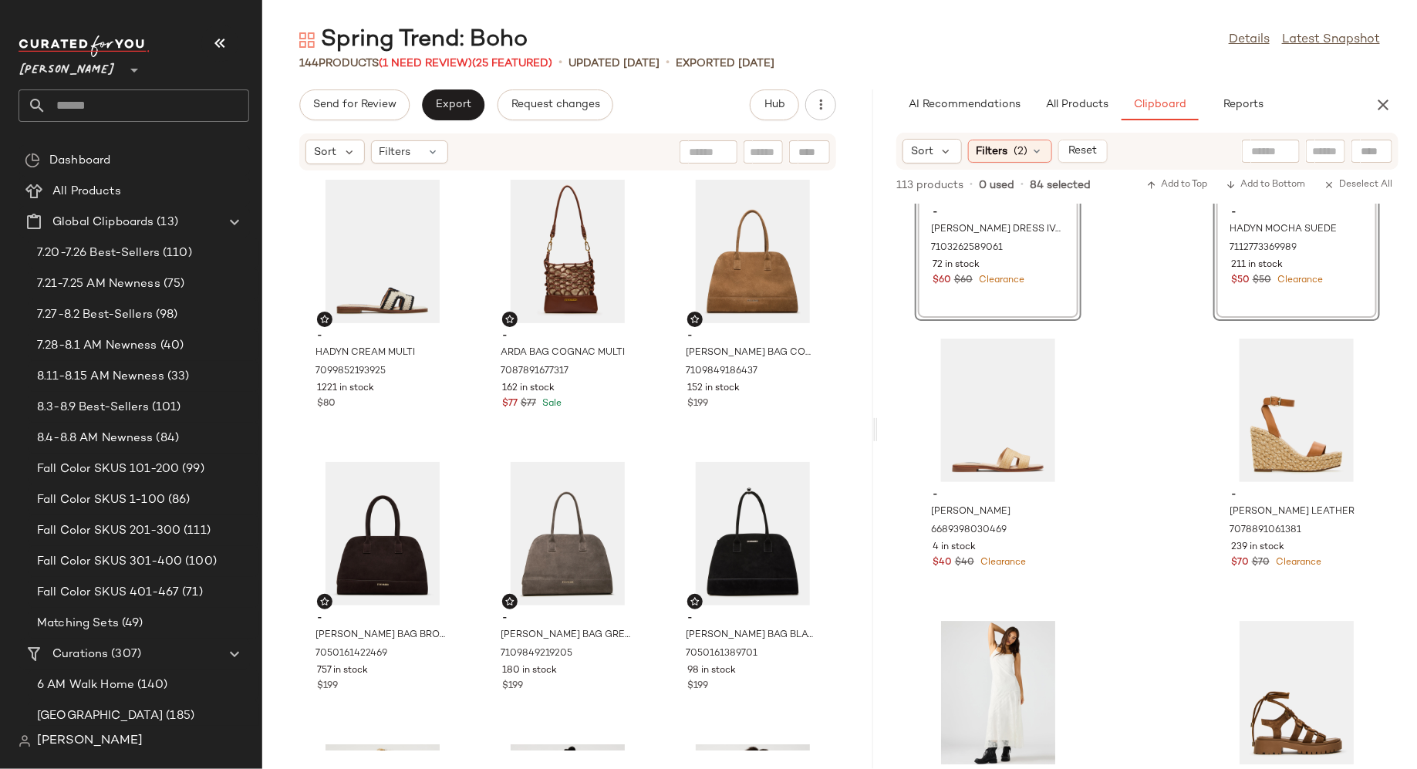
scroll to position [13449, 0]
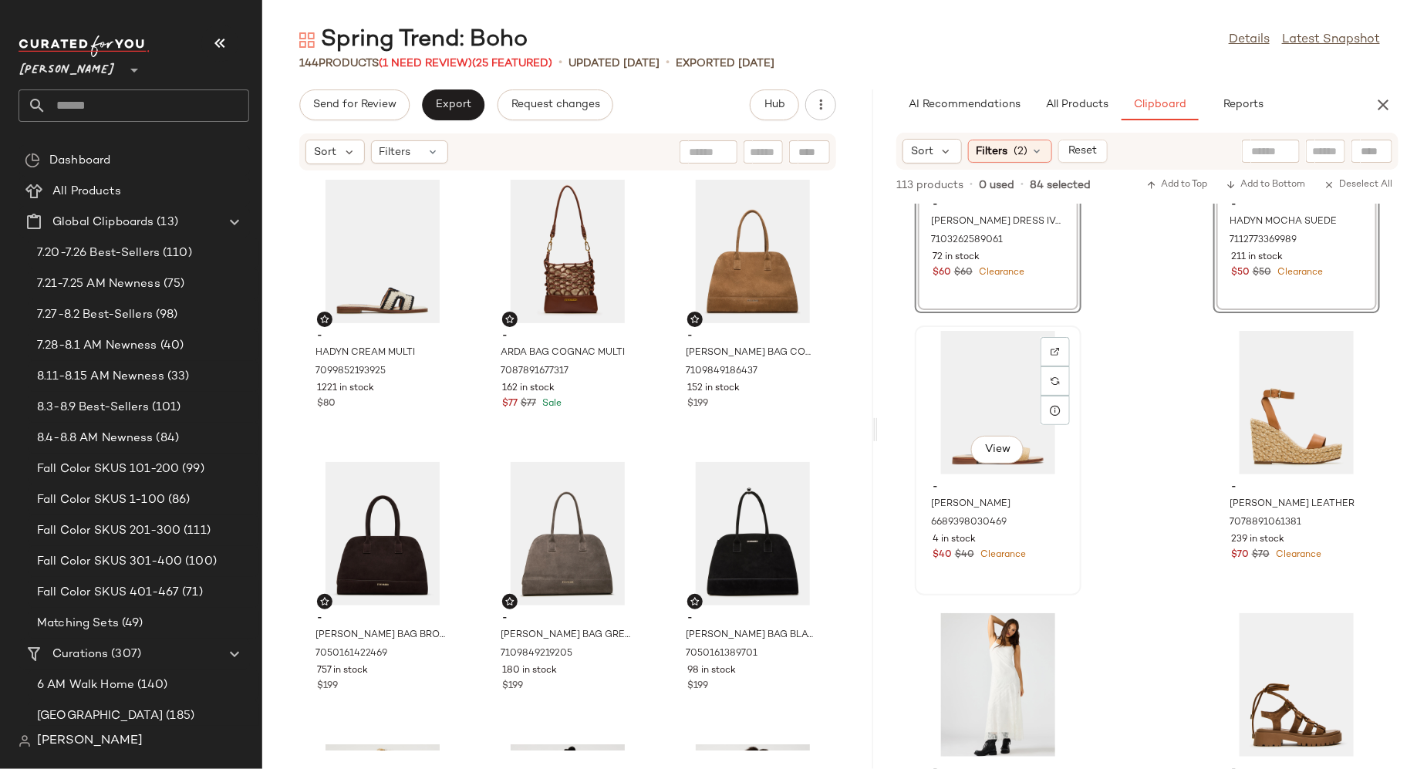
click at [1056, 574] on div "View - HADYN RAFFIA 6689398030469 4 in stock $40 $40 Clearance" at bounding box center [999, 460] width 164 height 267
click at [1215, 586] on div "View - [PERSON_NAME] LEATHER 7078891061381 239 in stock $70 $70 Clearance" at bounding box center [1297, 460] width 164 height 267
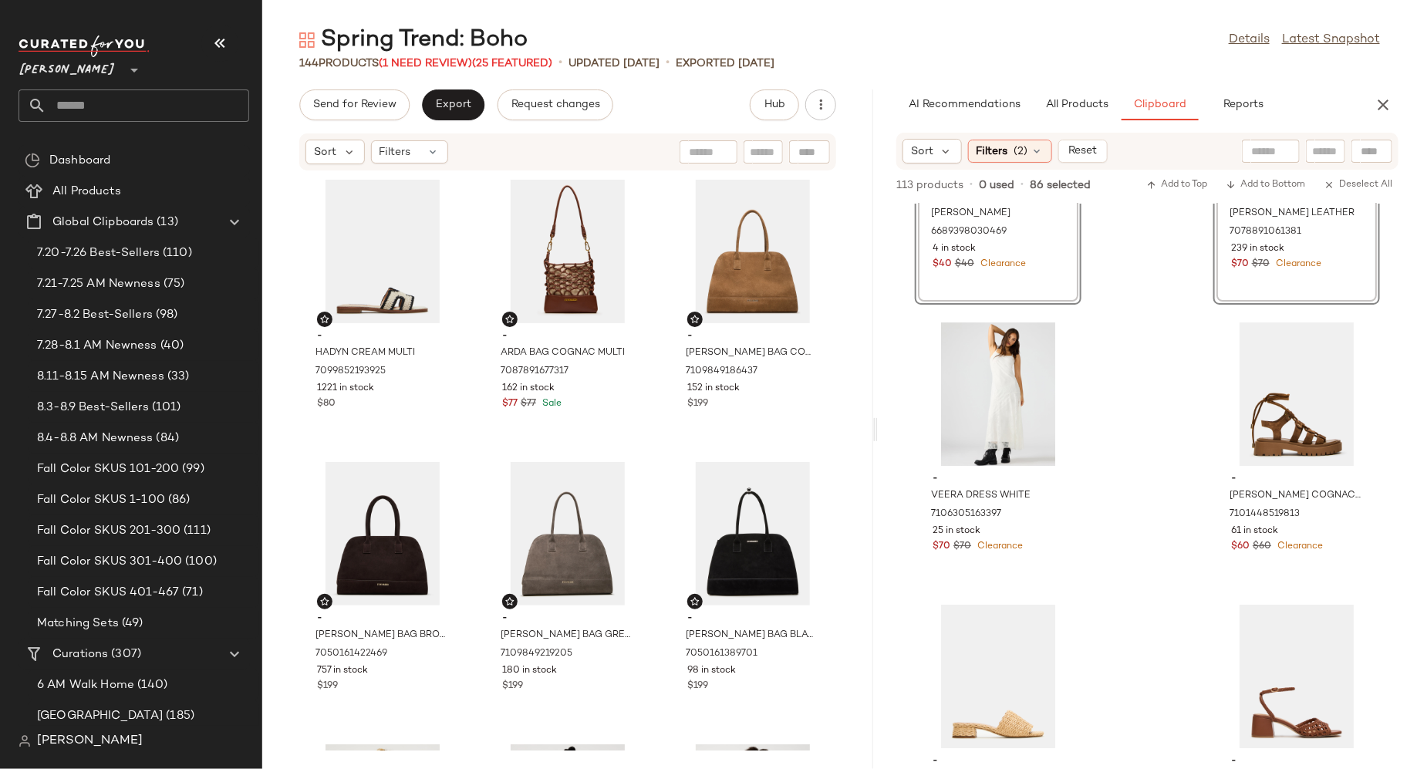
scroll to position [13742, 0]
click at [1053, 559] on div "View - VEERA DRESS WHITE 7106305163397 25 in stock $70 $70 Clearance" at bounding box center [999, 449] width 164 height 267
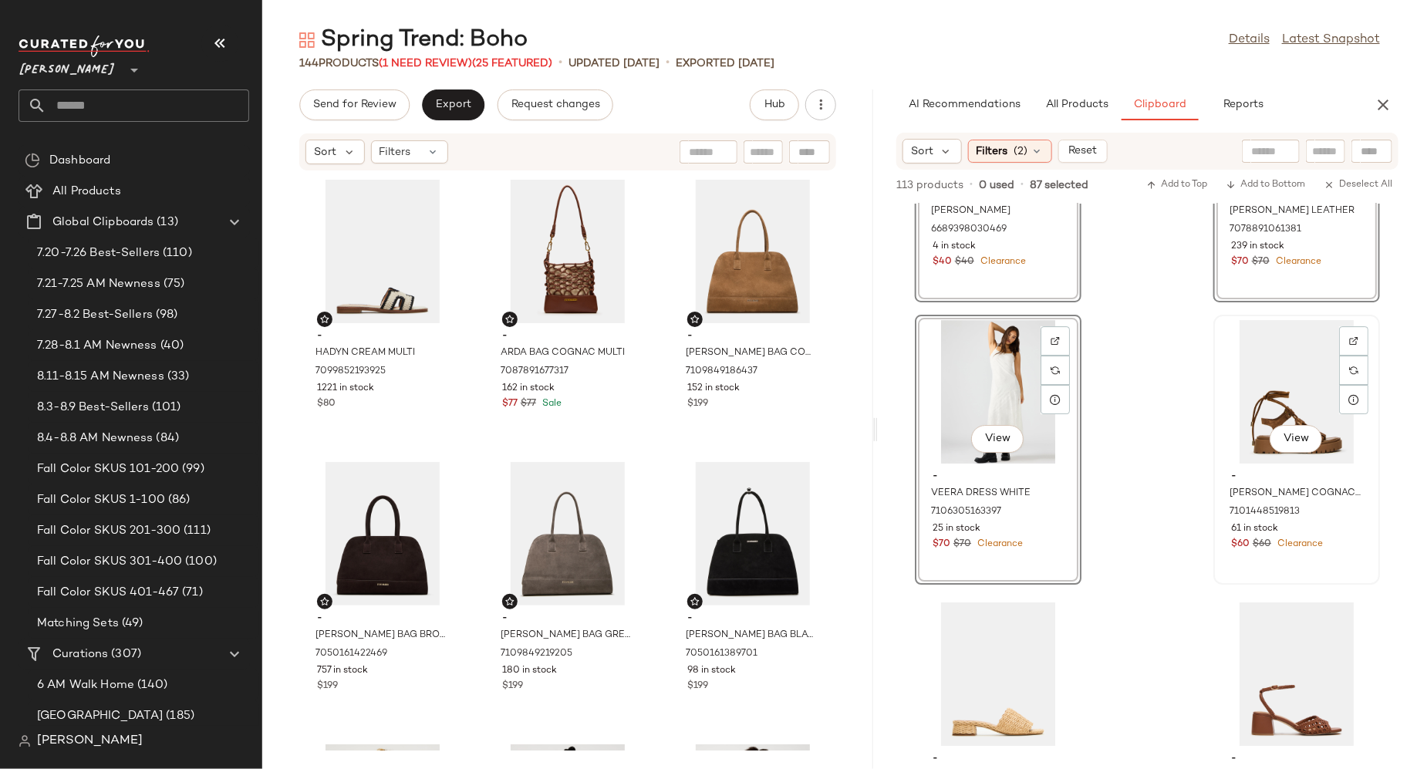
click at [1238, 572] on div "View - [PERSON_NAME] COGNAC SUEDE 7101448519813 61 in stock $60 $60 Clearance" at bounding box center [1297, 449] width 164 height 267
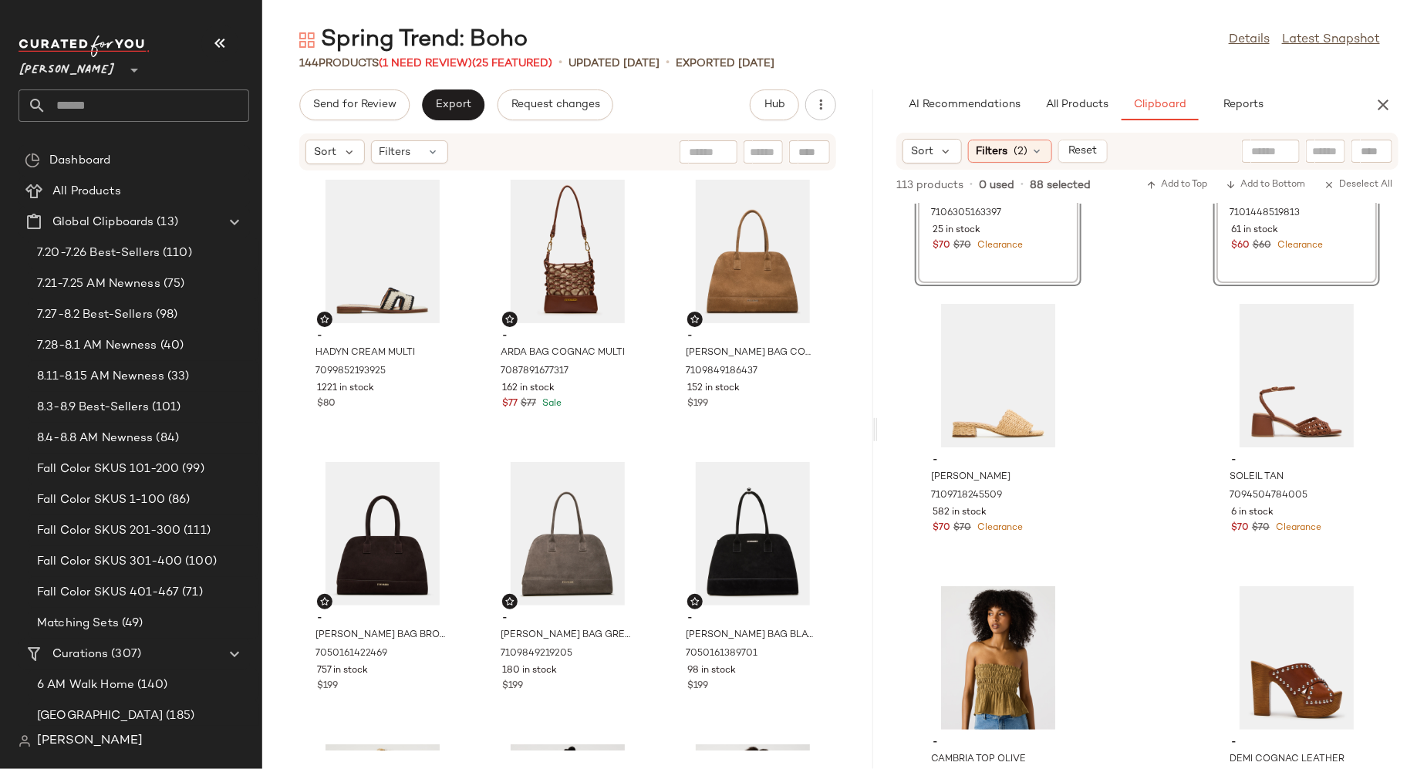
scroll to position [14061, 0]
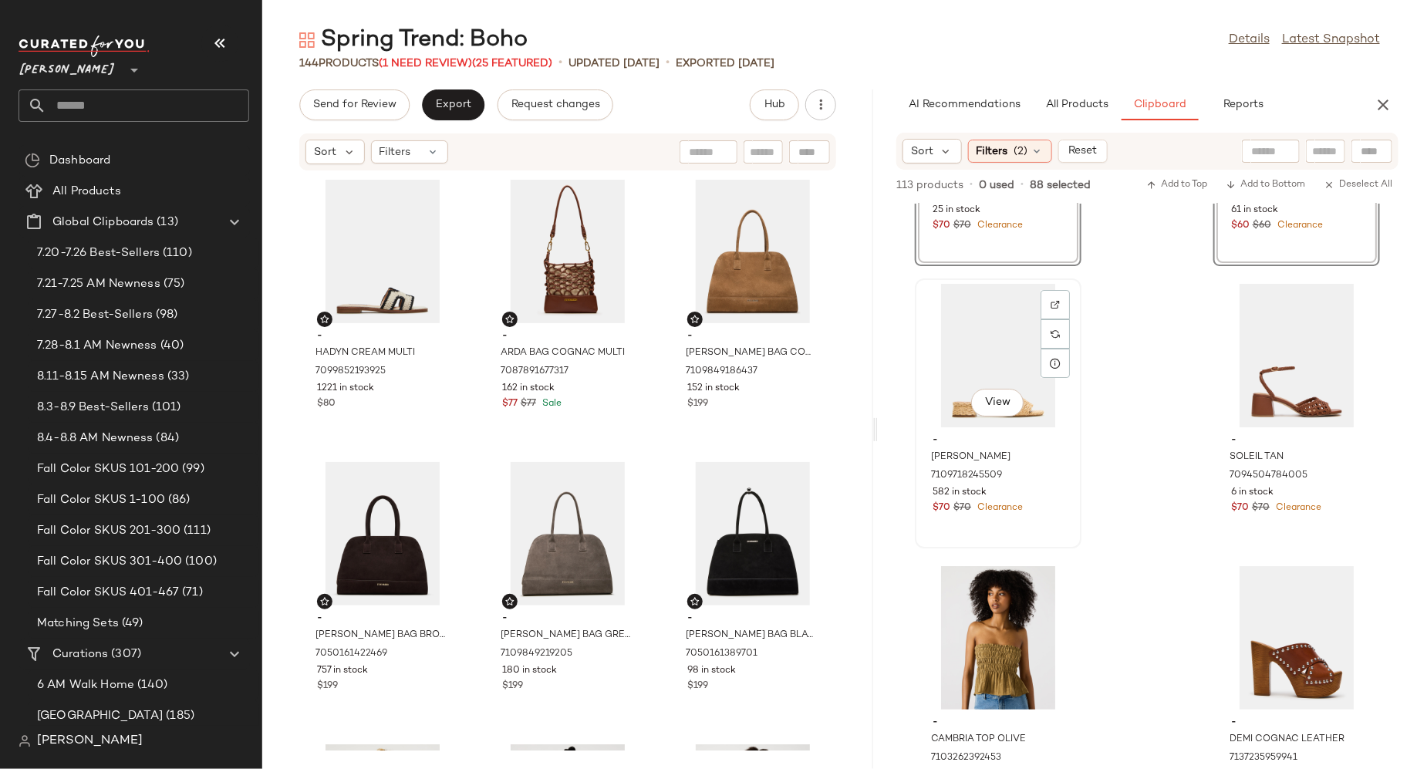
click at [1063, 513] on div "$70 $70 Clearance" at bounding box center [998, 509] width 131 height 14
click at [1252, 522] on div "View - SOLEIL TAN 7094504784005 6 in stock $70 $70 Clearance" at bounding box center [1297, 413] width 164 height 267
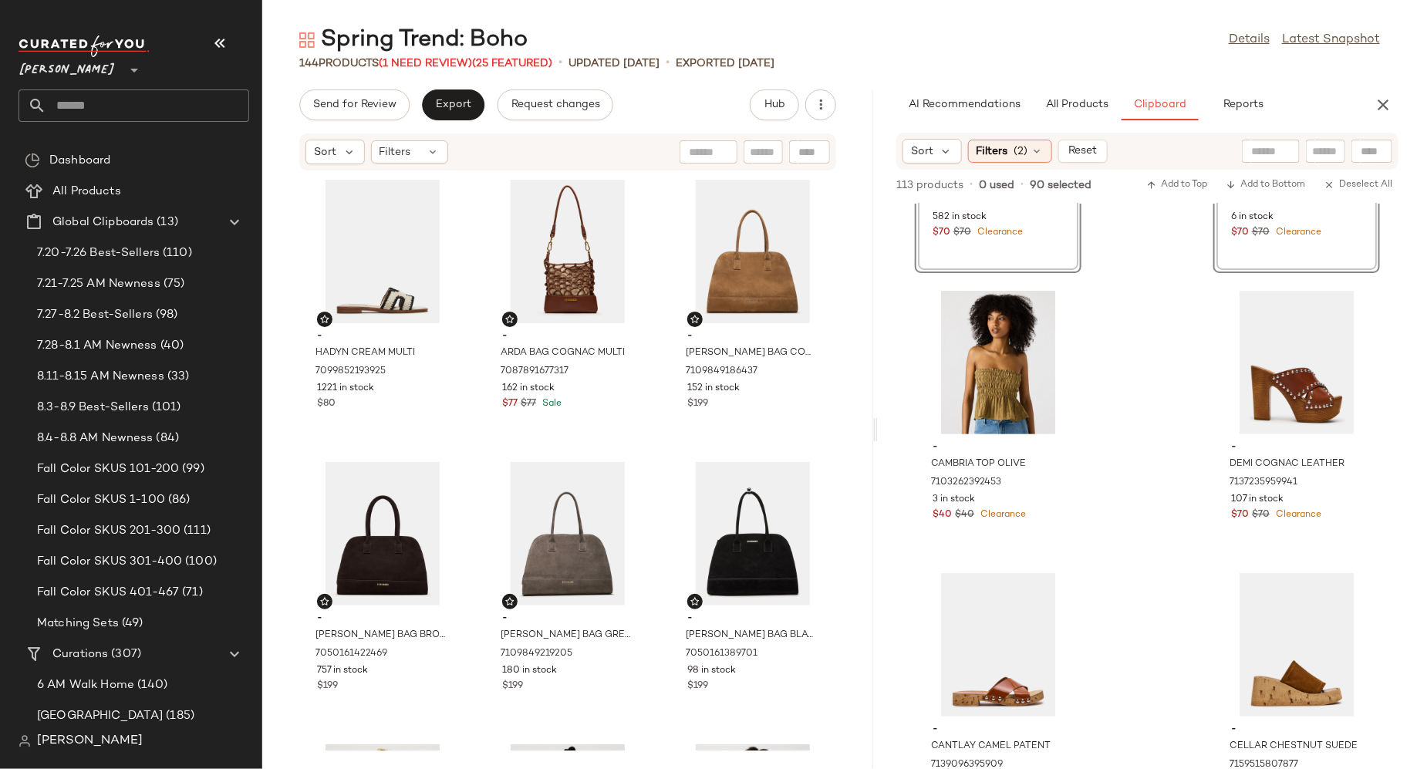
scroll to position [14338, 0]
click at [1061, 516] on div "$40 $40 Clearance" at bounding box center [998, 514] width 131 height 14
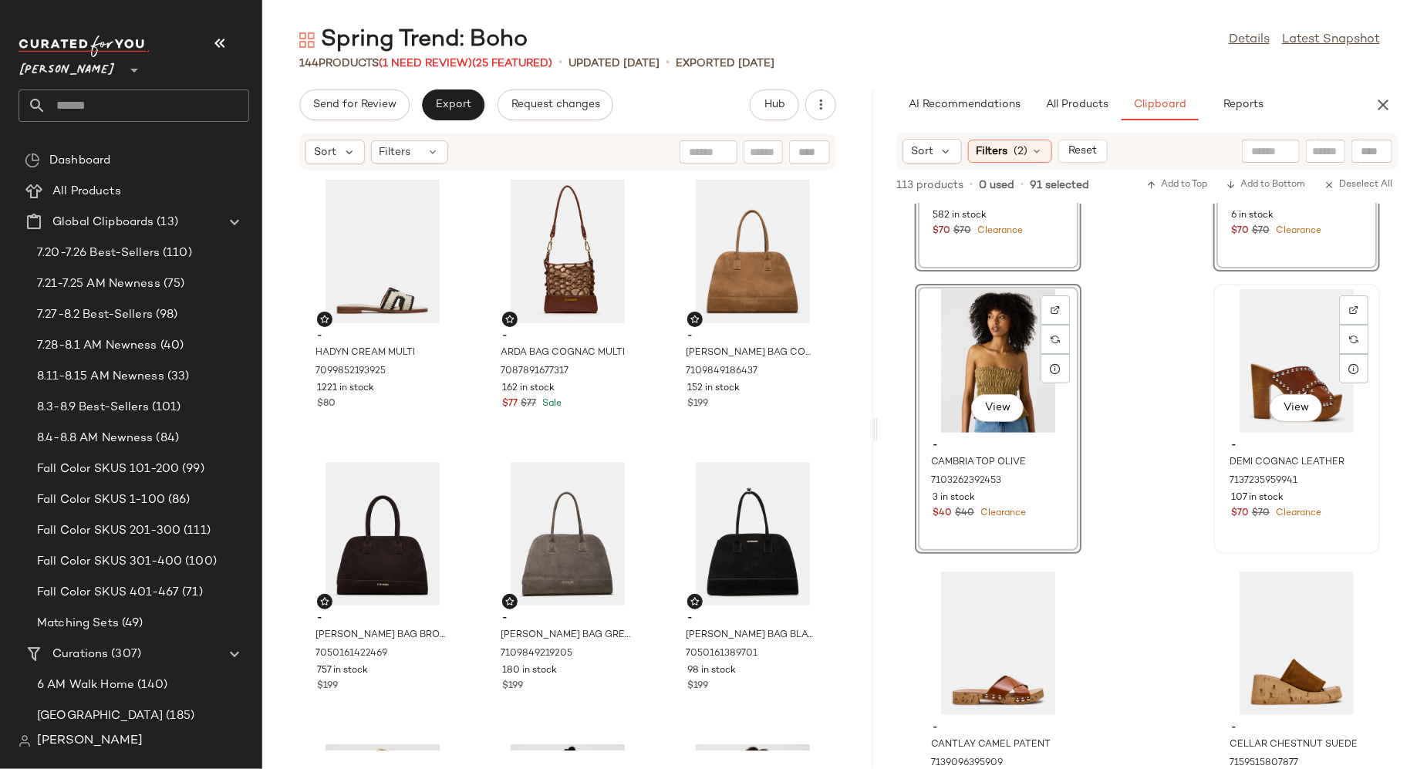
click at [1245, 531] on div "View - DEMI COGNAC LEATHER 7137235959941 107 in stock $70 $70 Clearance" at bounding box center [1297, 418] width 164 height 267
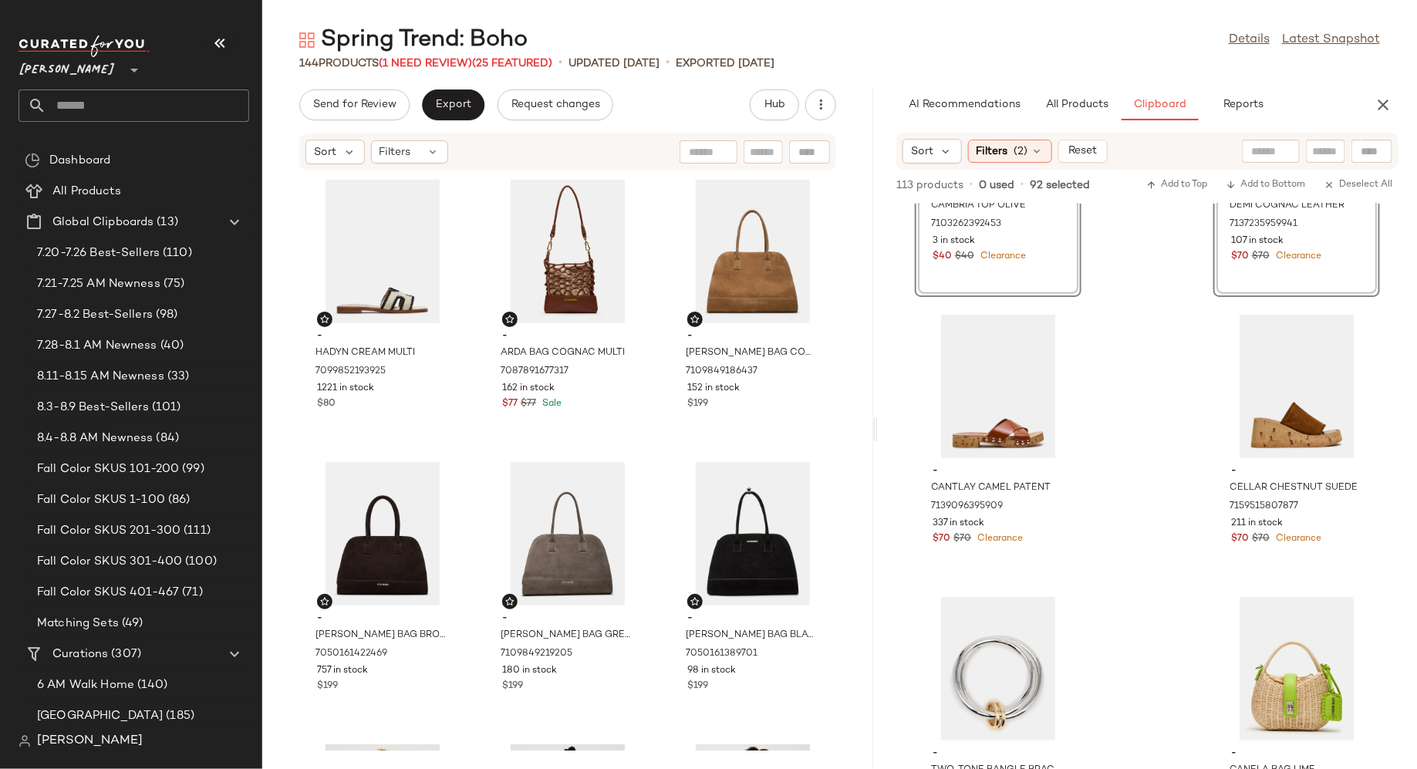
scroll to position [14604, 0]
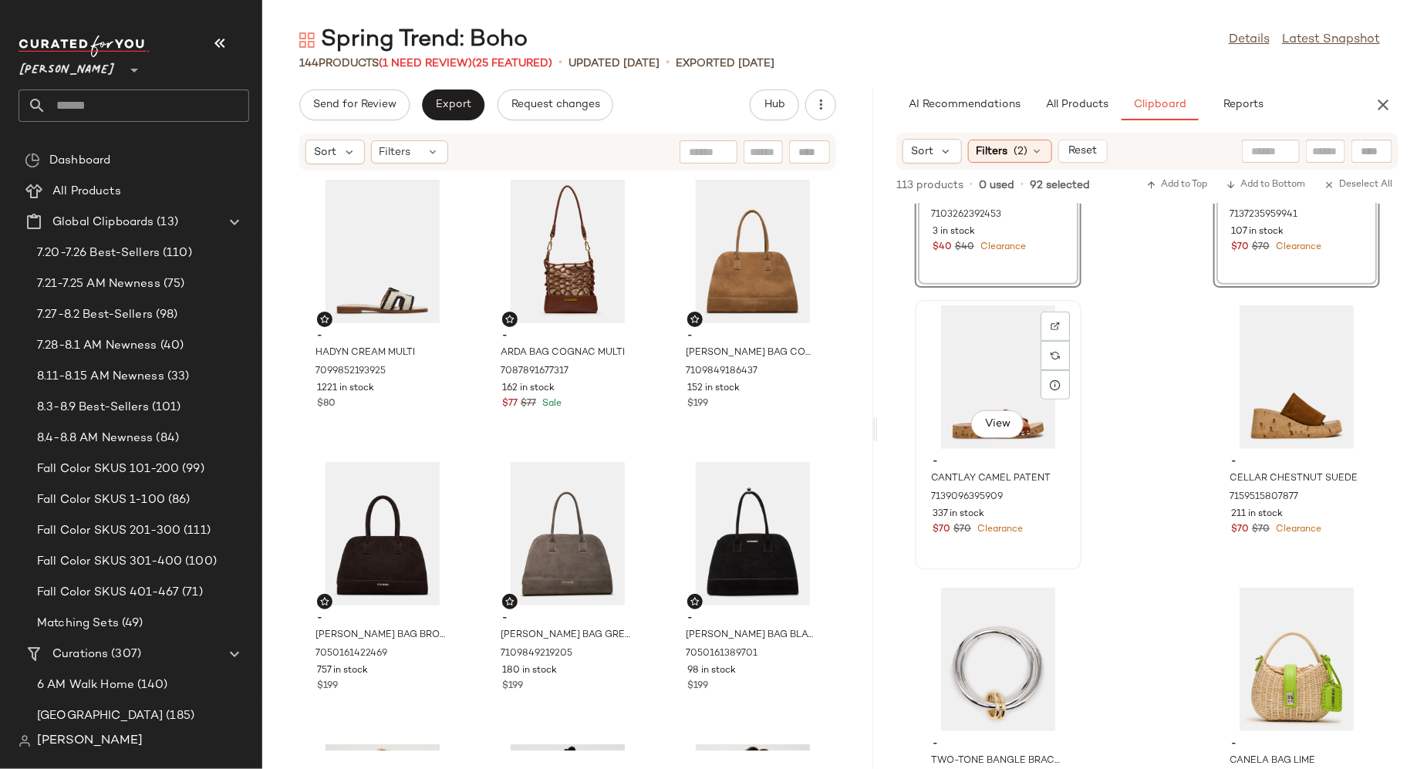
click at [1057, 539] on div "View - CANTLAY CAMEL PATENT 7139096395909 337 in stock $70 $70 Clearance" at bounding box center [999, 435] width 164 height 267
click at [1244, 552] on div "View - CELLAR CHESTNUT SUEDE 7159515807877 211 in stock $70 $70 Clearance" at bounding box center [1297, 435] width 164 height 267
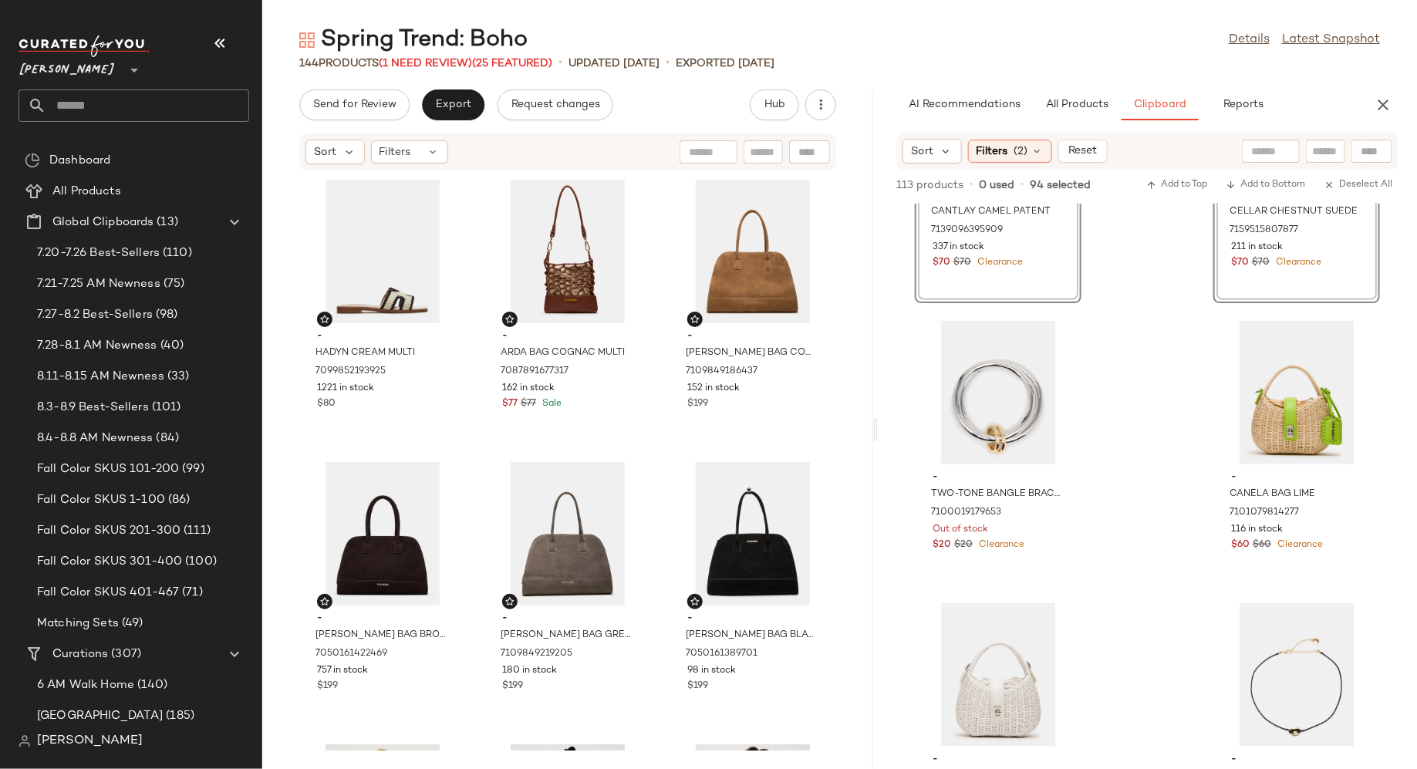
scroll to position [14876, 0]
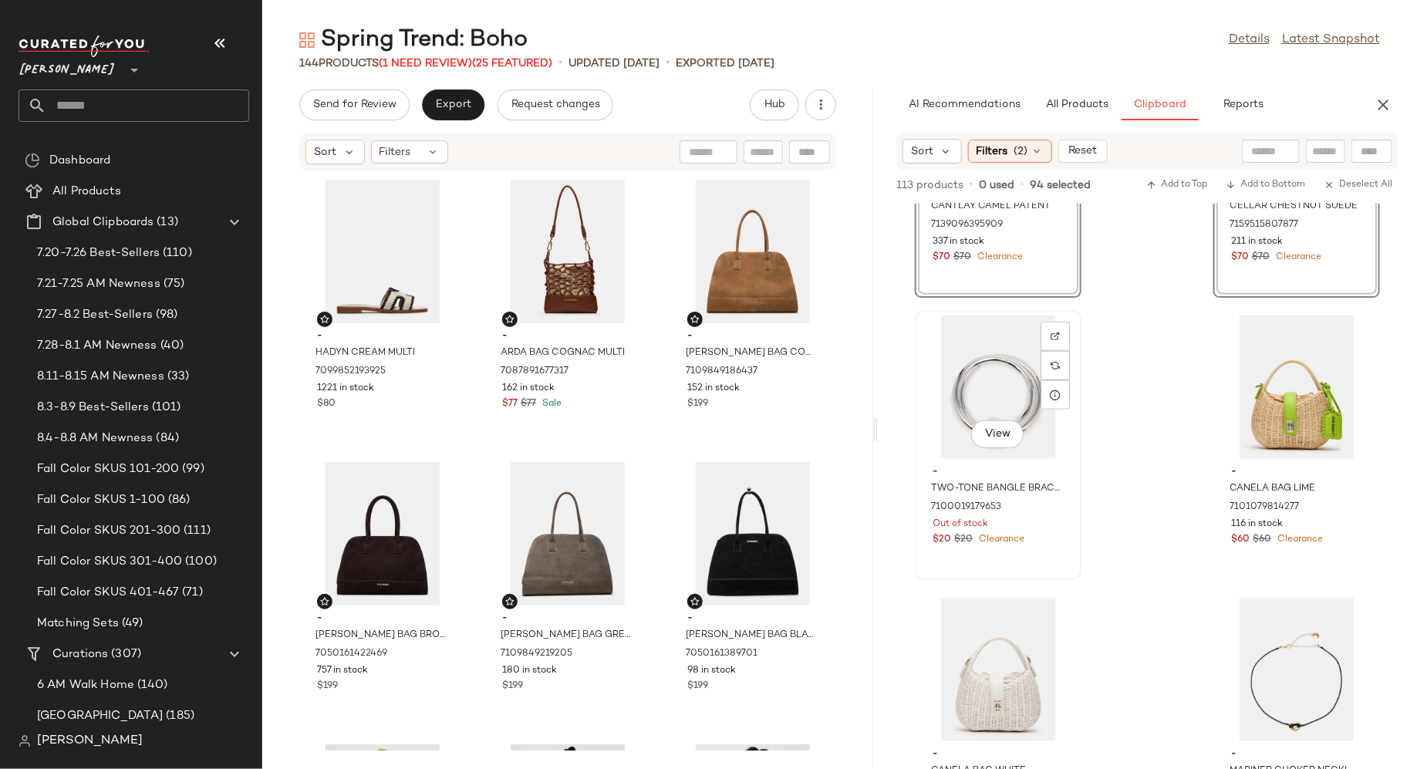
click at [1075, 532] on div "- TWO-TONE BANGLE BRACELET SILVER MULTI 7100019179653 Out of stock $20 $20 Clea…" at bounding box center [999, 504] width 156 height 90
click at [1256, 551] on div "View - CANELA BAG LIME 7101079814277 116 in stock $60 $60 Clearance" at bounding box center [1297, 445] width 164 height 267
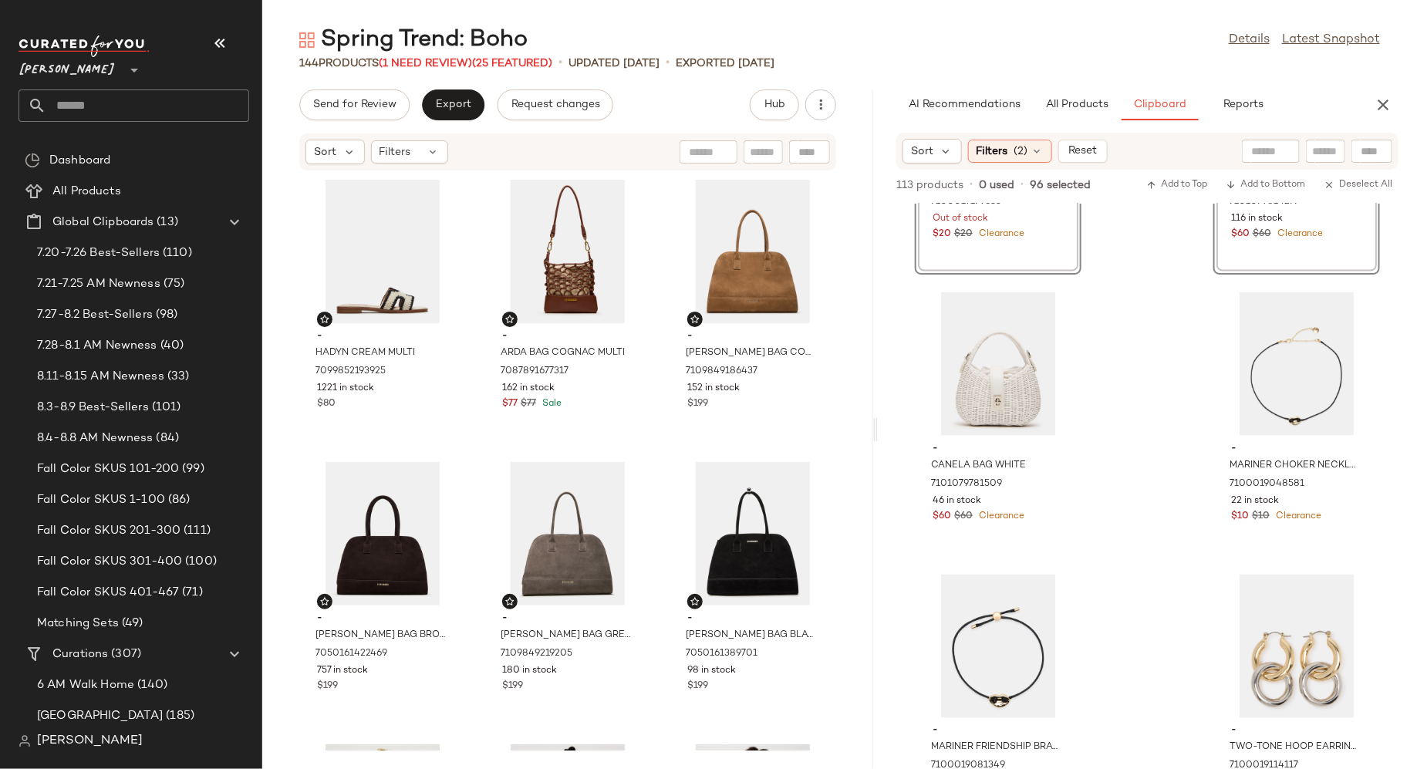
scroll to position [15185, 0]
click at [1059, 518] on div "$60 $60 Clearance" at bounding box center [998, 514] width 131 height 14
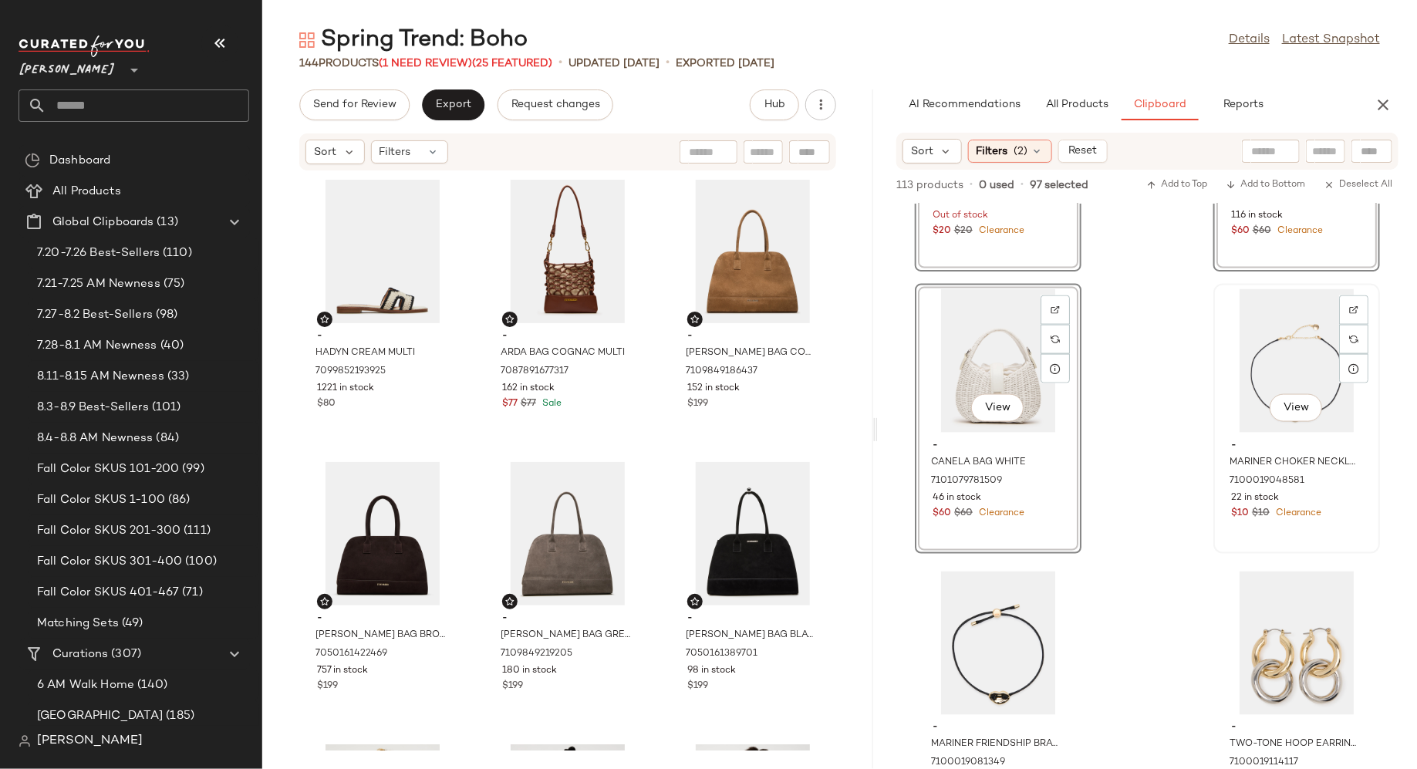
click at [1233, 525] on div "View - MARINER CHOKER NECKLACE BLACK 7100019048581 22 in stock $10 $10 Clearance" at bounding box center [1297, 418] width 164 height 267
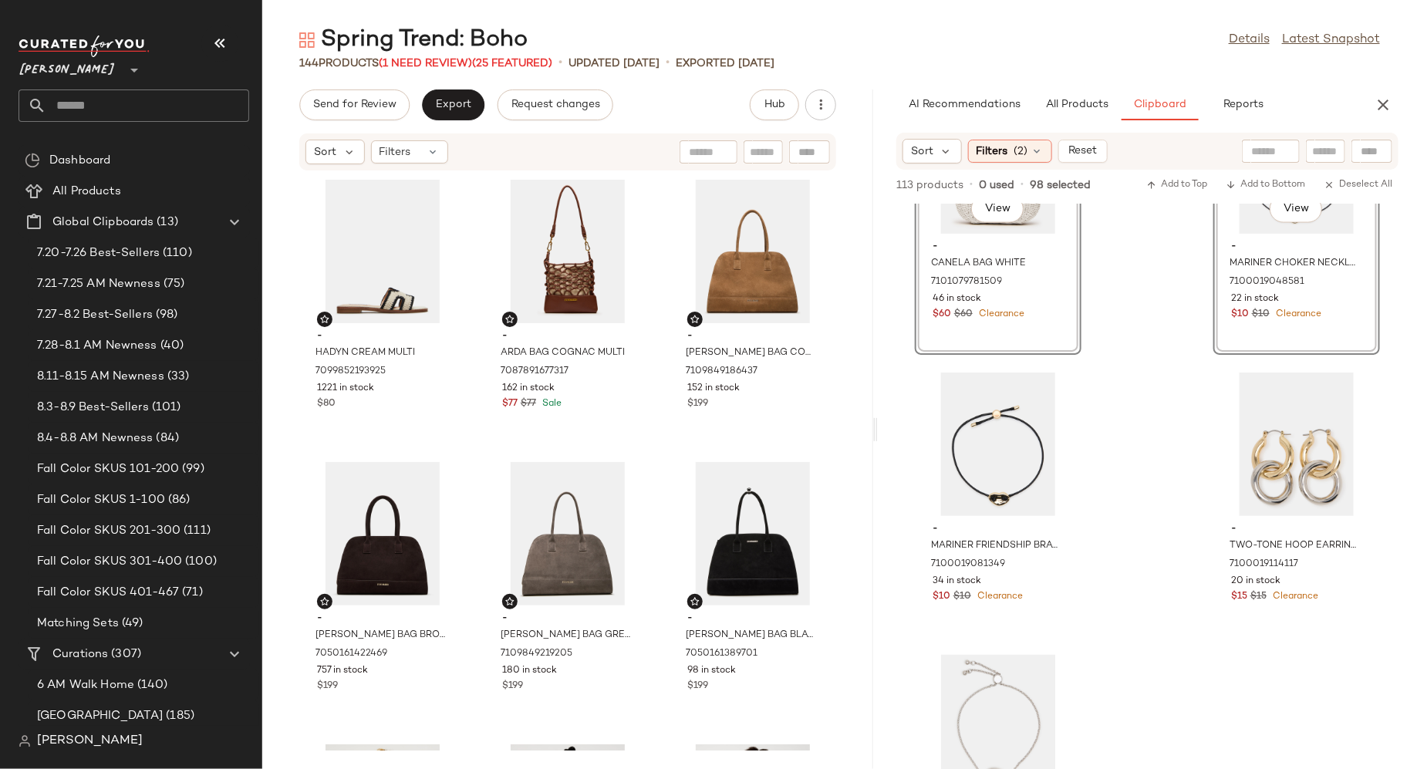
scroll to position [15423, 0]
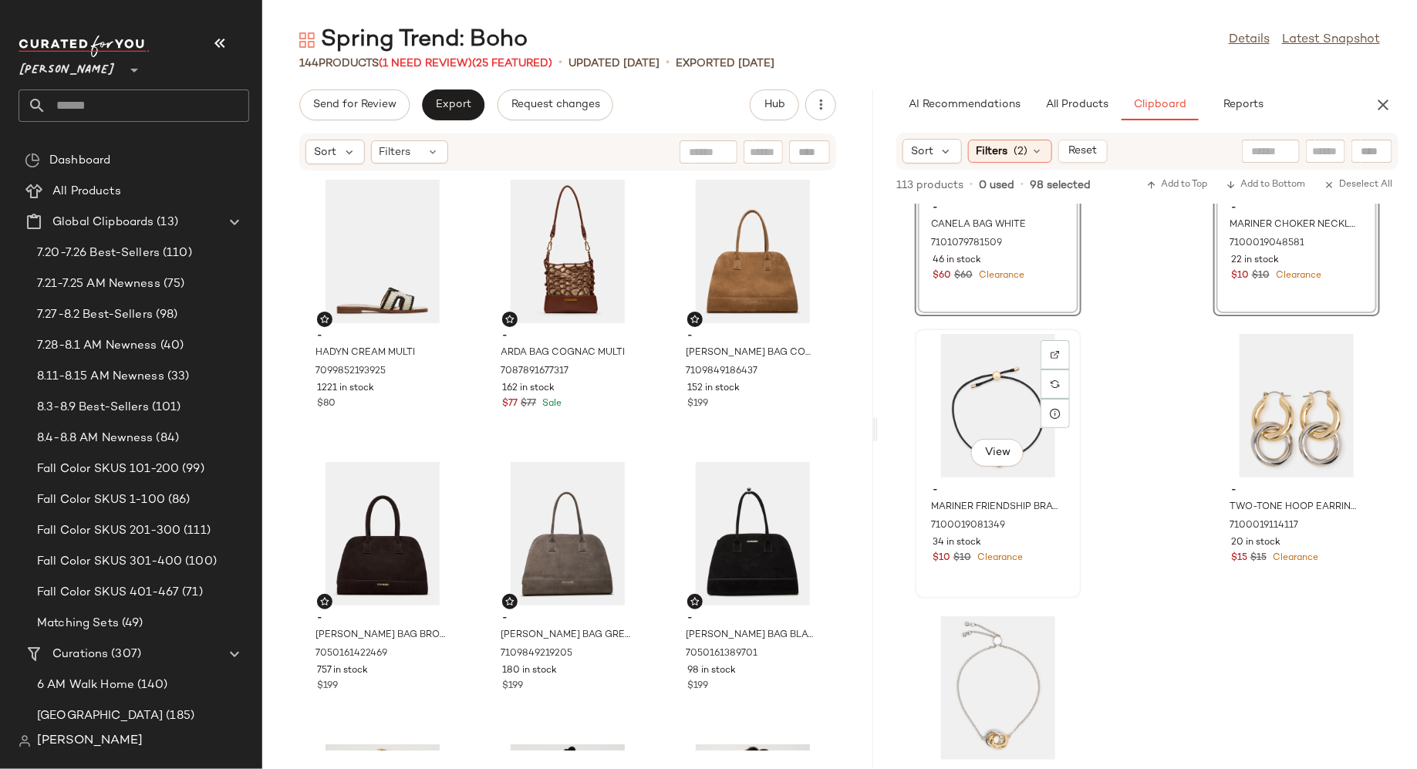
click at [1073, 579] on div "View - MARINER FRIENDSHIP BRACELET BLACK 7100019081349 34 in stock $10 $10 Clea…" at bounding box center [999, 463] width 164 height 267
click at [1248, 572] on div "View - TWO-TONE HOOP EARRINGS SILVER MULTI 7100019114117 20 in stock $15 $15 Cl…" at bounding box center [1297, 463] width 164 height 267
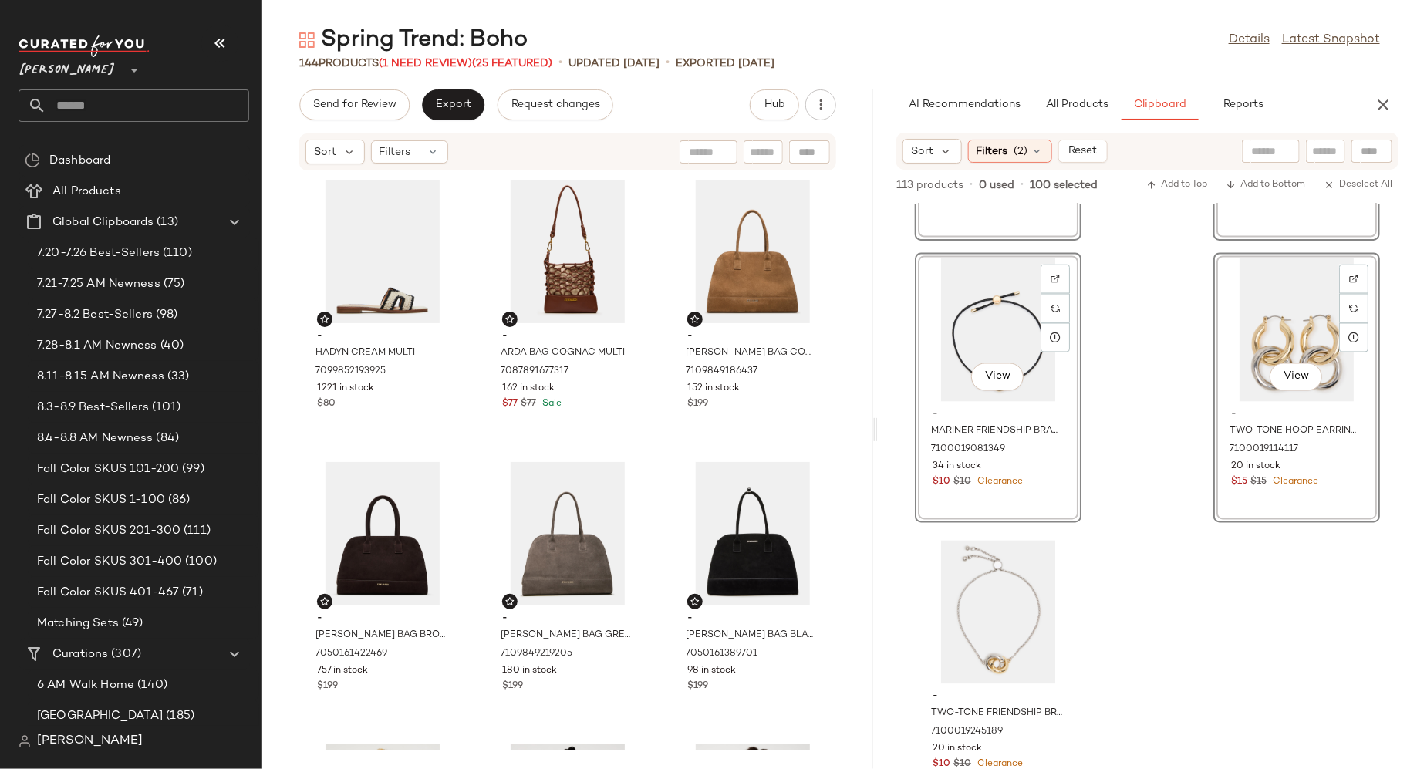
scroll to position [15534, 0]
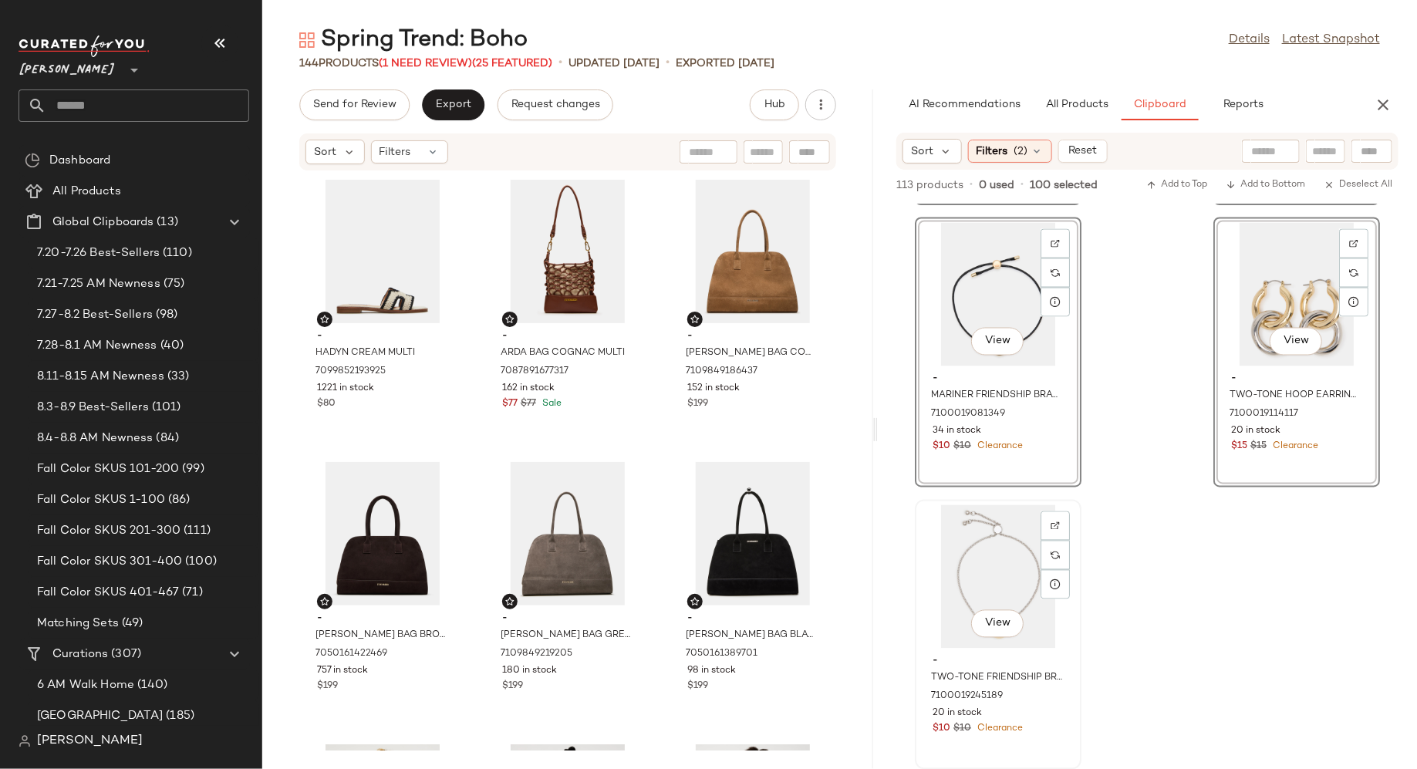
click at [1054, 733] on div "$10 $10 Clearance" at bounding box center [998, 730] width 131 height 14
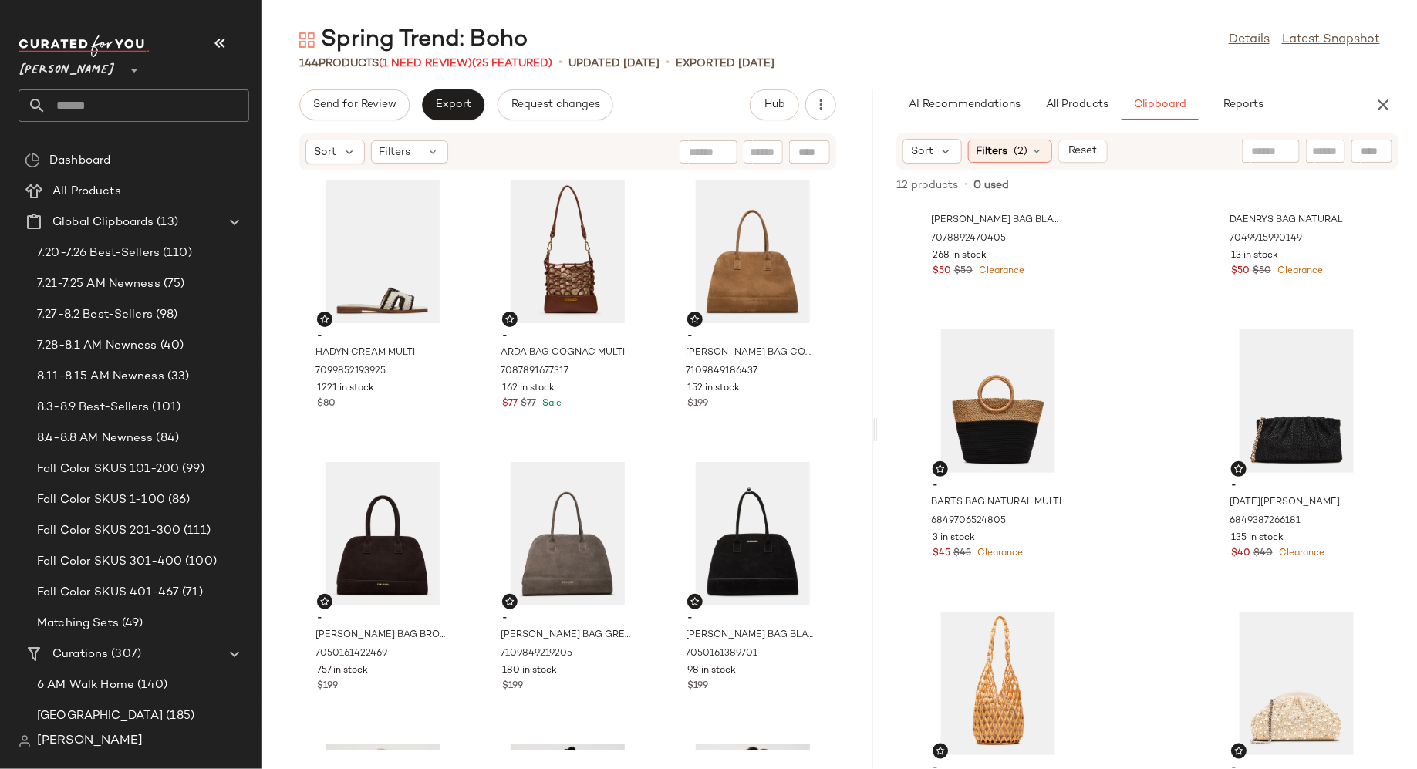
scroll to position [1131, 0]
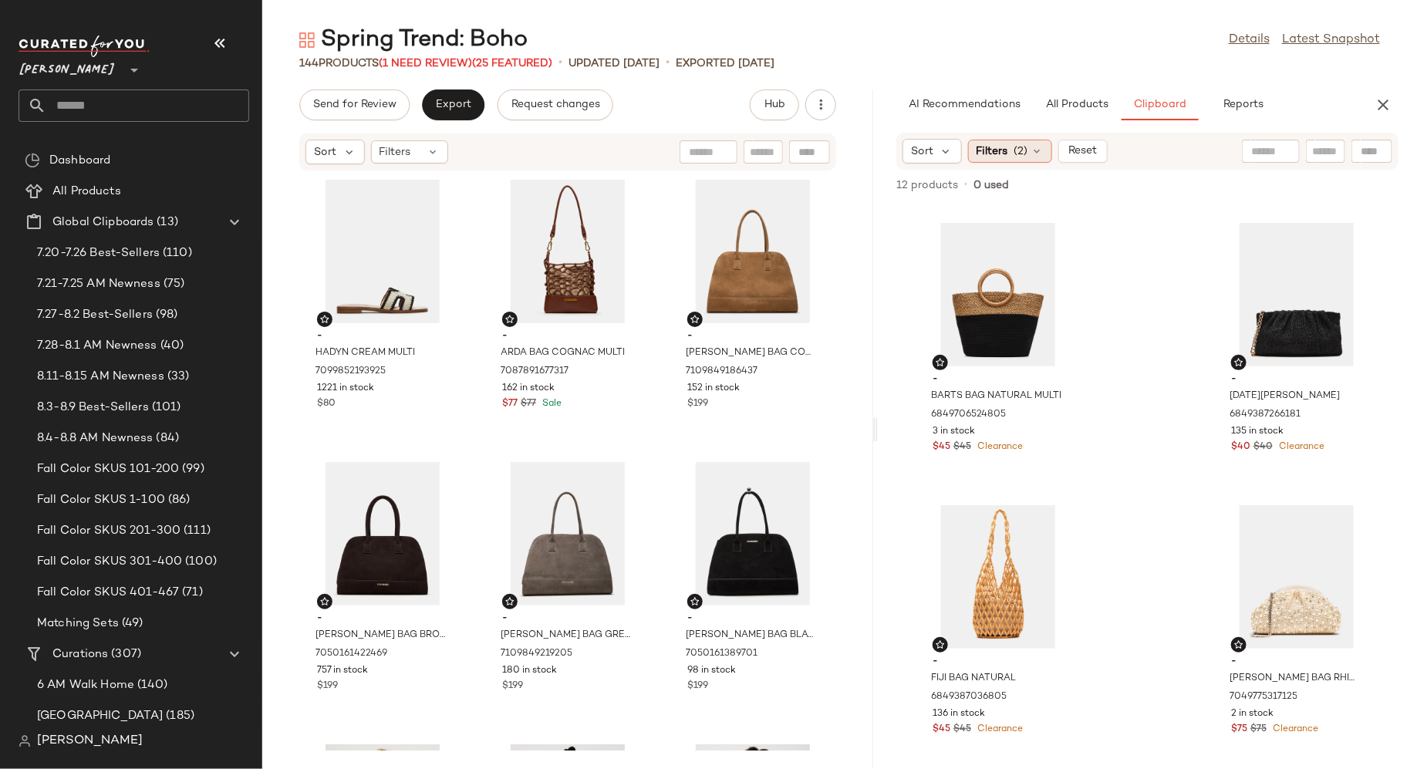
click at [1042, 150] on div "Filters (2)" at bounding box center [1010, 151] width 84 height 23
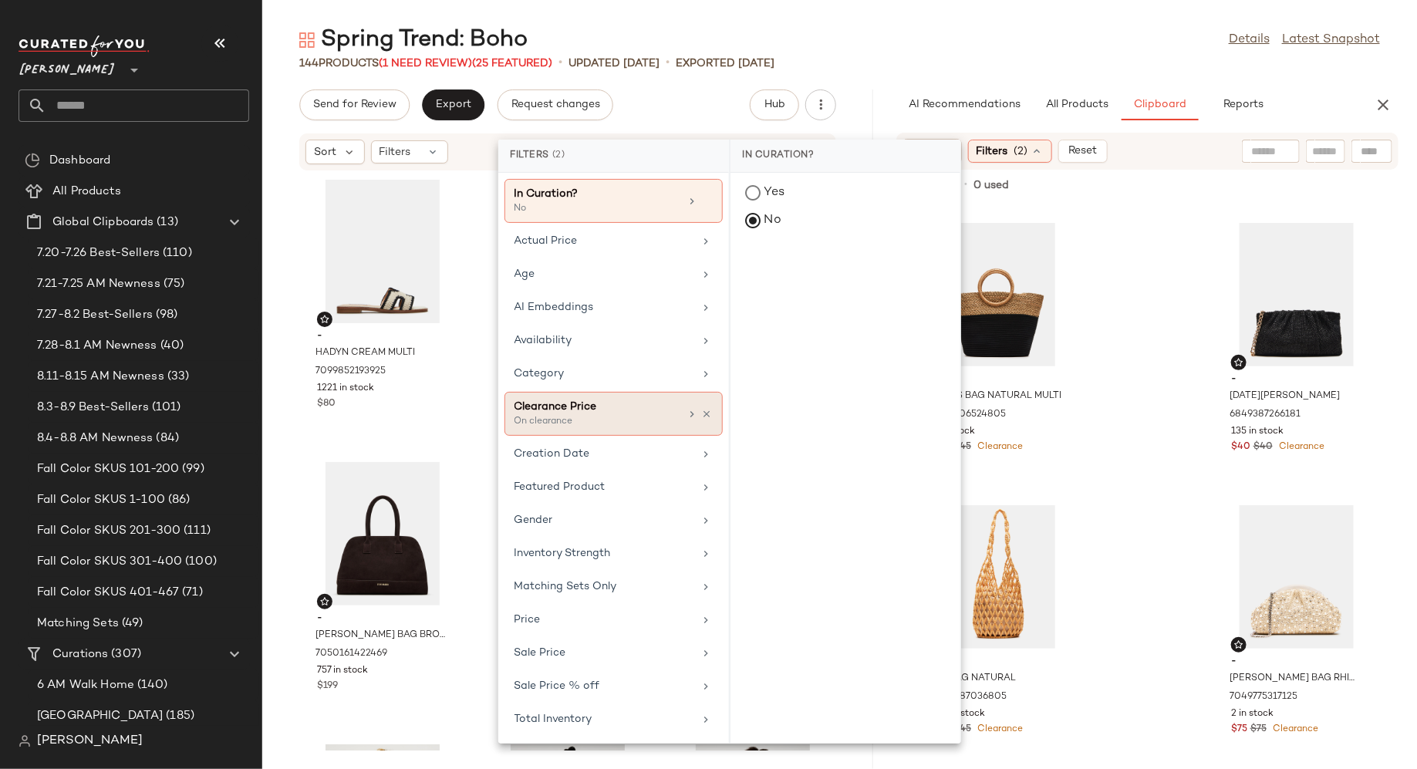
click at [714, 404] on div "Clearance Price On clearance" at bounding box center [614, 414] width 218 height 44
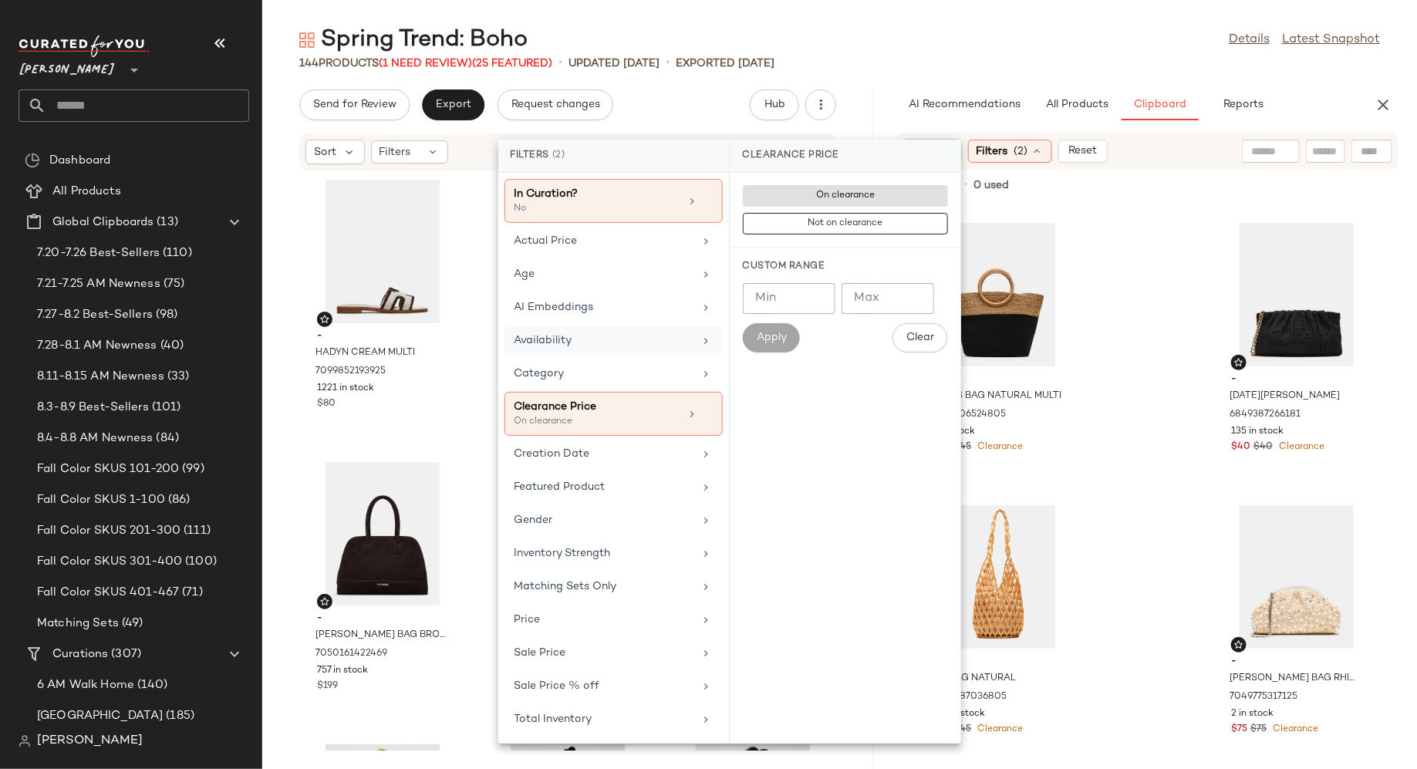
click at [657, 333] on div "Availability" at bounding box center [605, 341] width 180 height 16
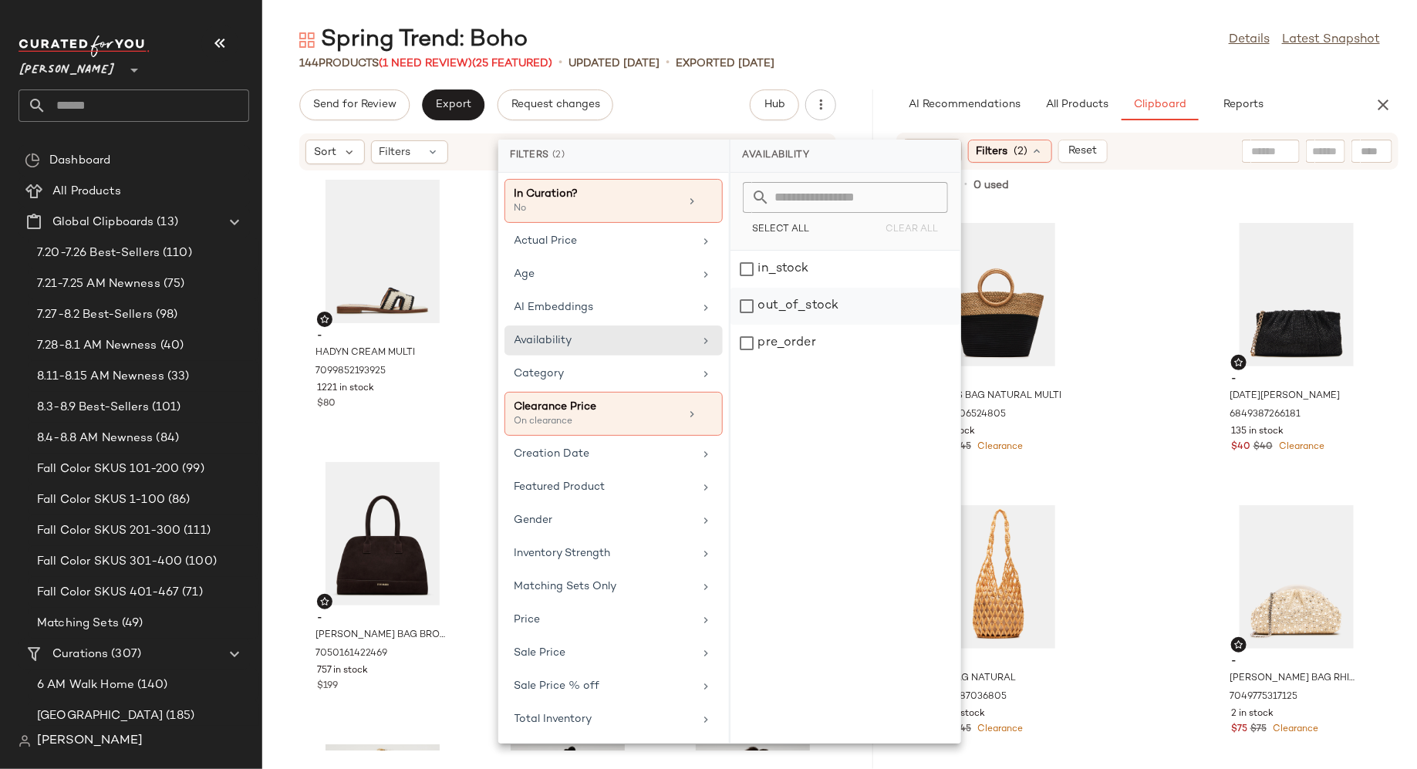
click at [742, 325] on div "out_of_stock" at bounding box center [846, 343] width 230 height 37
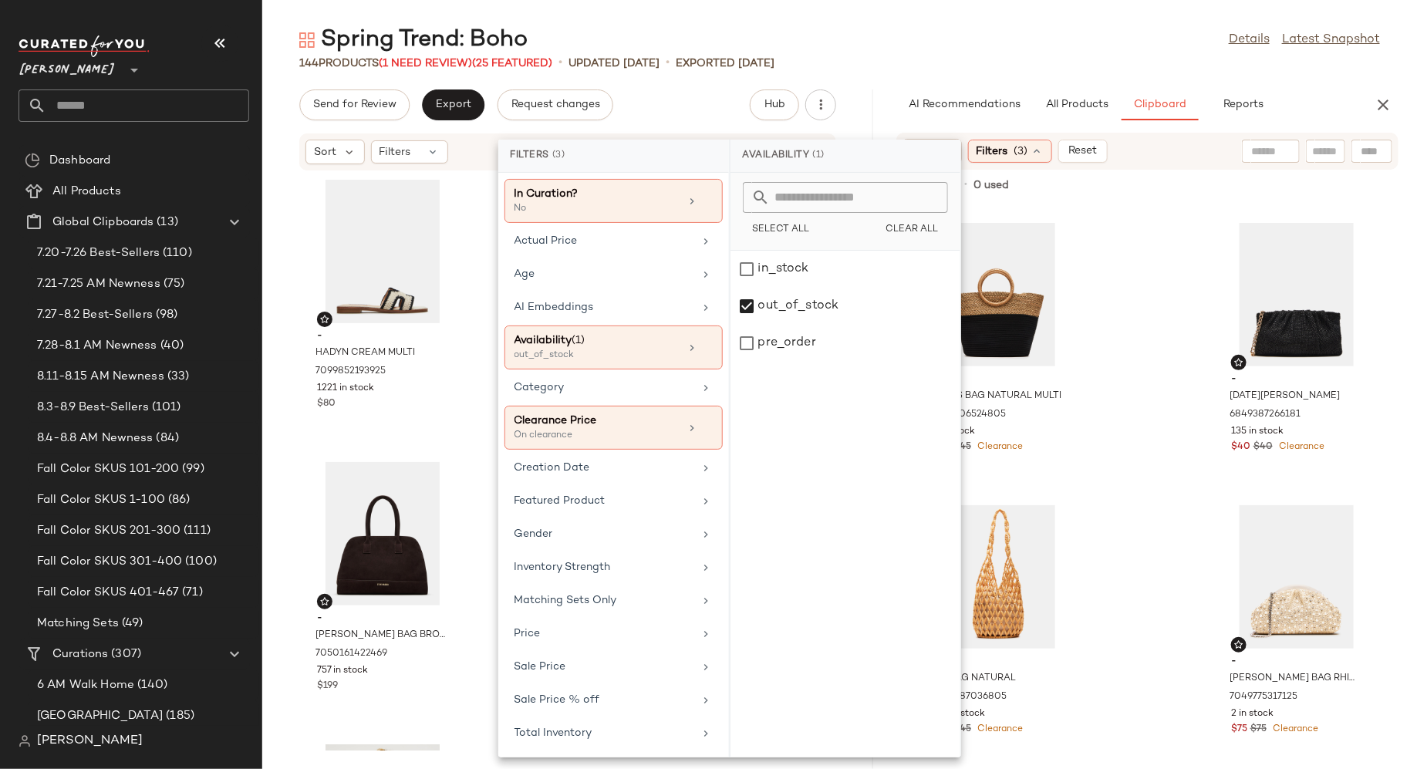
click at [1138, 360] on div "- [PERSON_NAME] BAG BLACK MULTI 7078892470405 268 in stock $50 $50 Clearance - …" at bounding box center [1147, 487] width 539 height 566
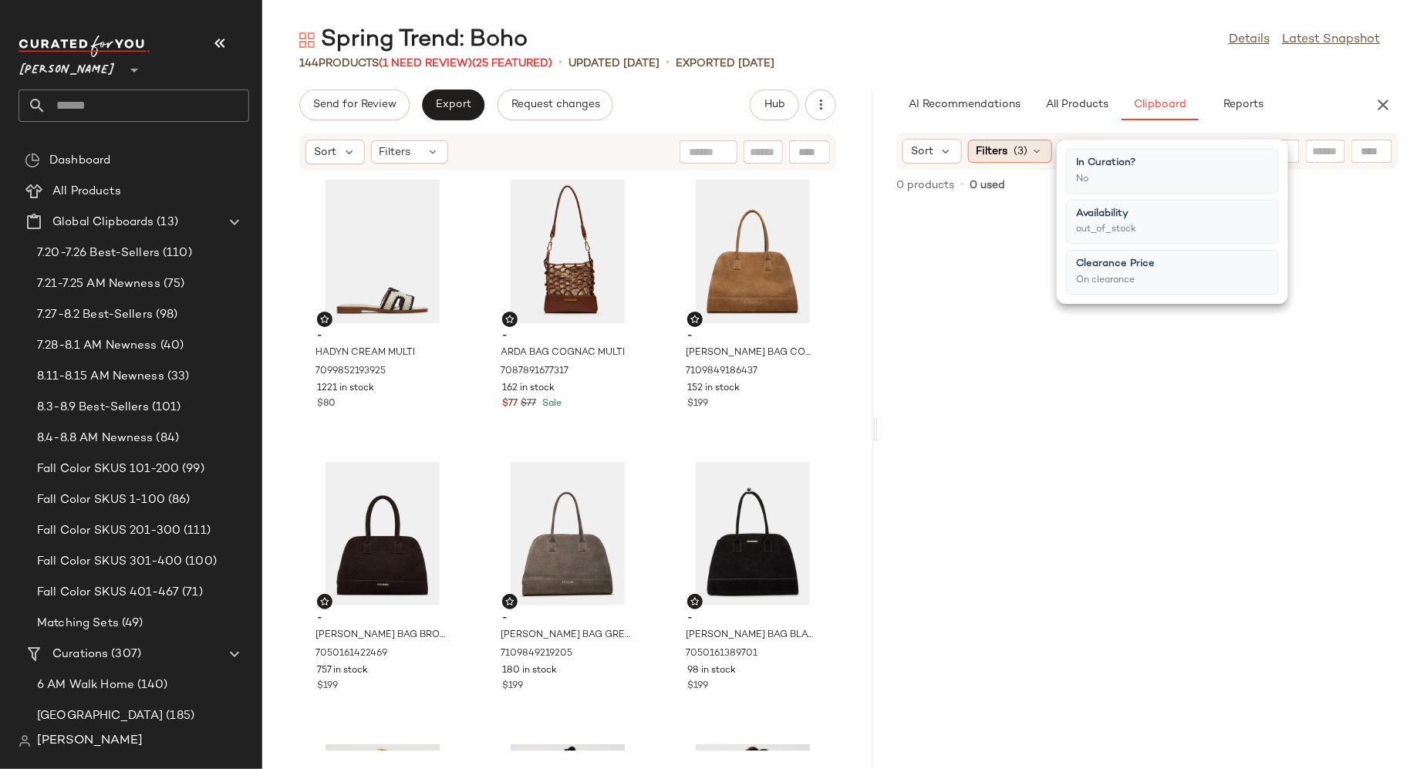
click at [1039, 150] on icon at bounding box center [1038, 151] width 12 height 12
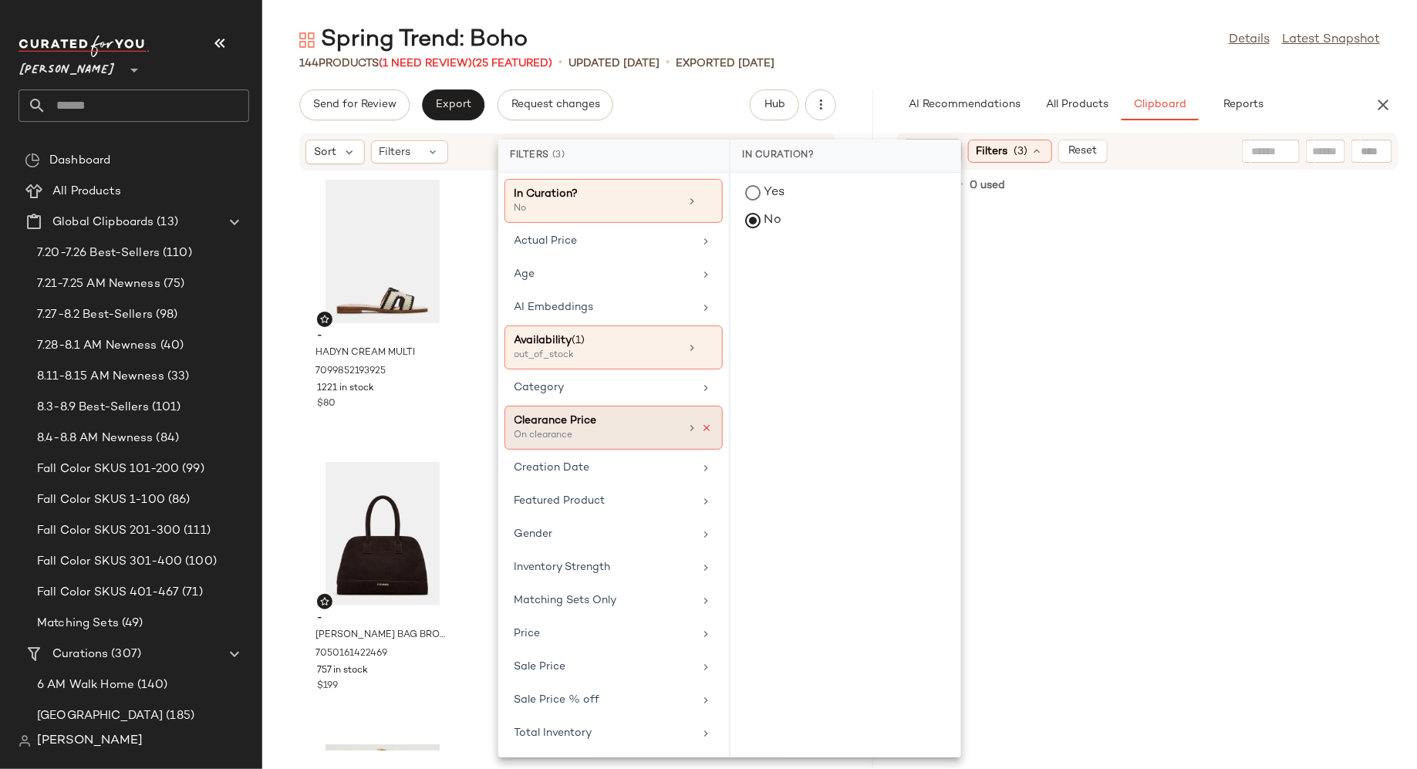
click at [710, 423] on icon at bounding box center [707, 428] width 11 height 11
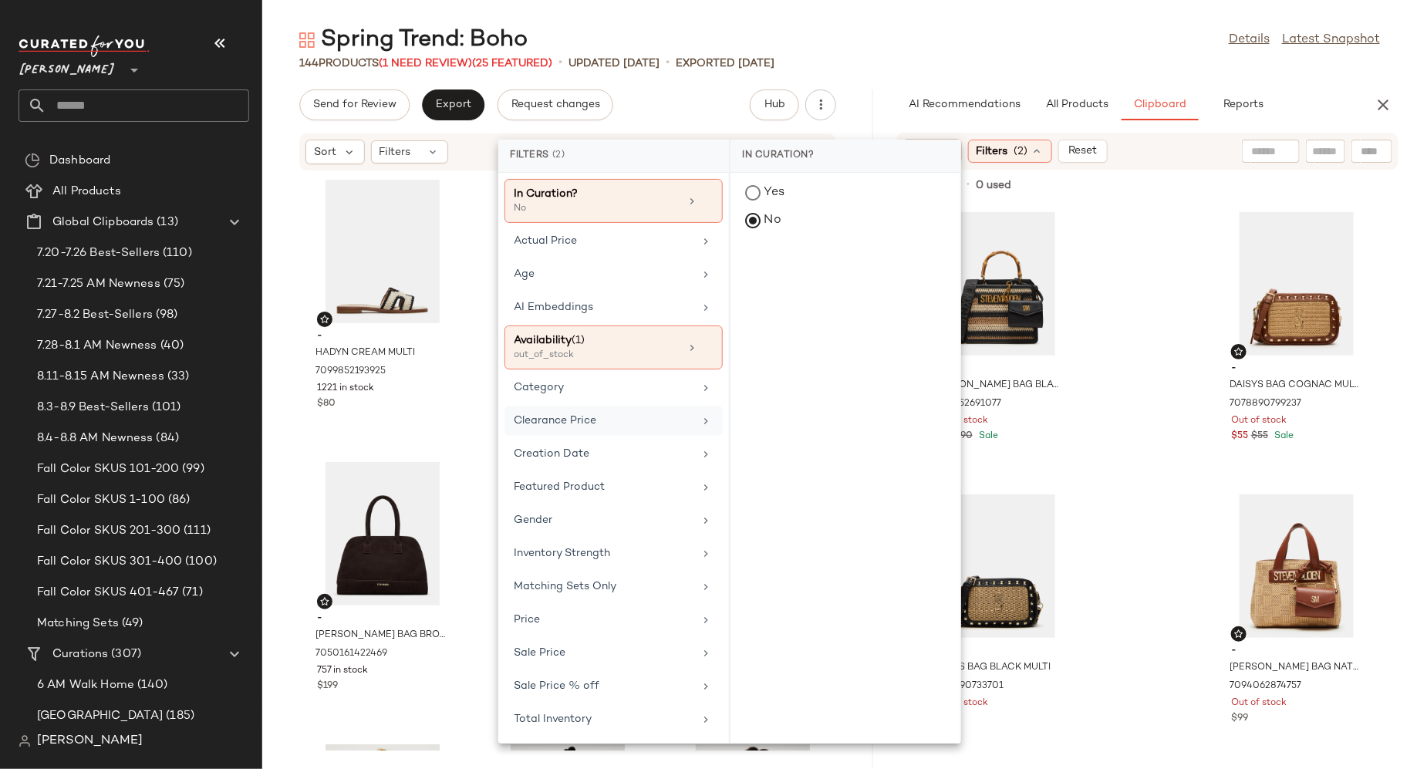
click at [1118, 316] on div "- [PERSON_NAME] BAG BLACK/TAN 7065652691077 Out of stock $90 $90 Sale - DAISYS …" at bounding box center [1147, 487] width 539 height 566
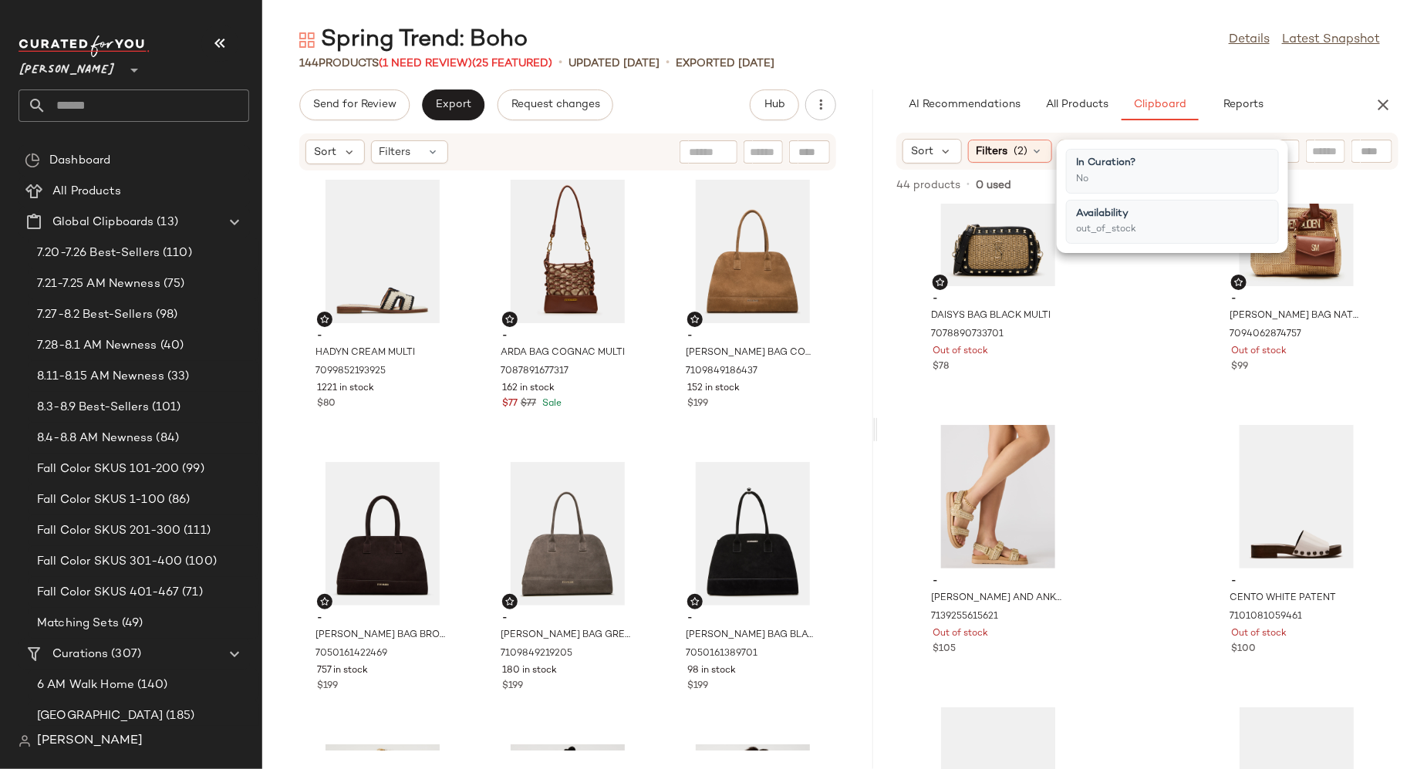
scroll to position [369, 0]
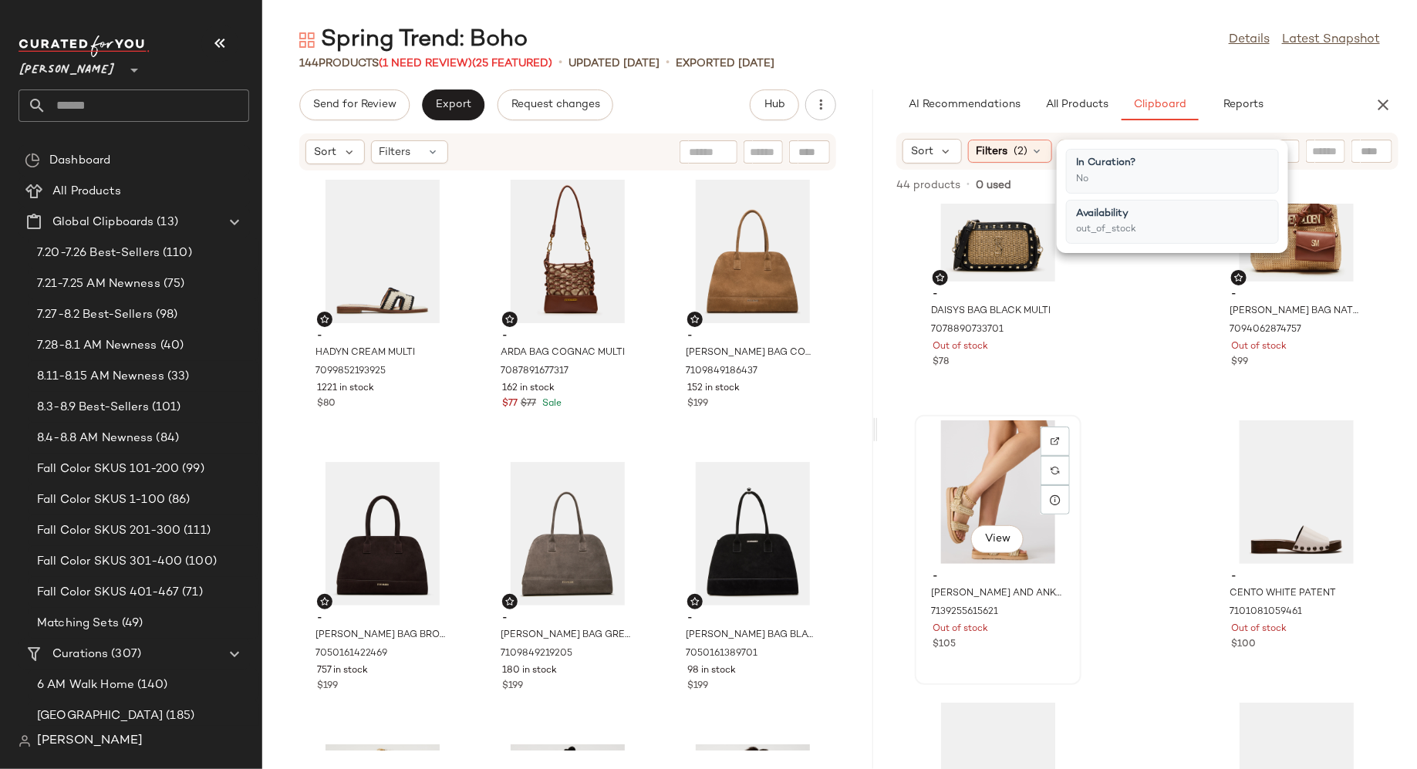
click at [1002, 467] on div "View" at bounding box center [999, 493] width 156 height 144
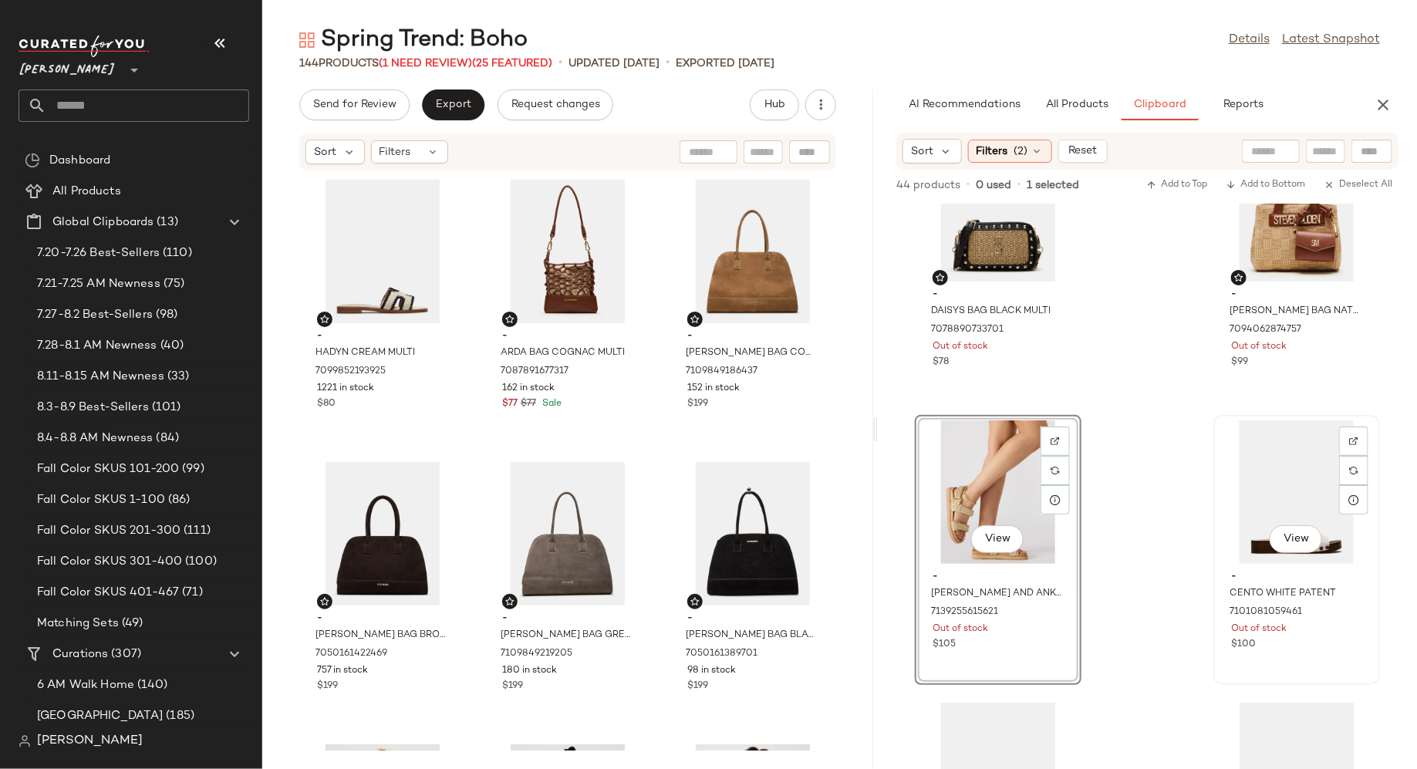
click at [1255, 493] on div "View" at bounding box center [1297, 493] width 156 height 144
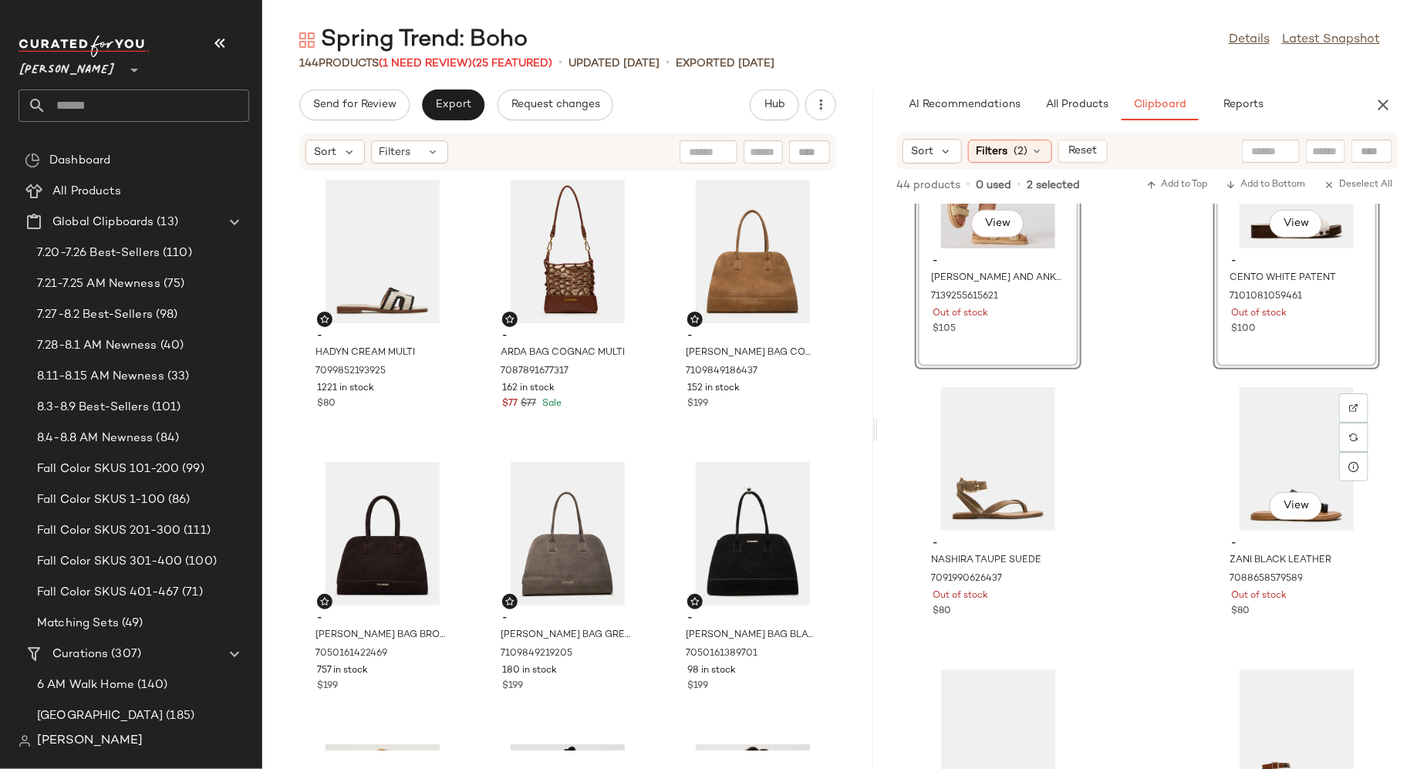
scroll to position [699, 0]
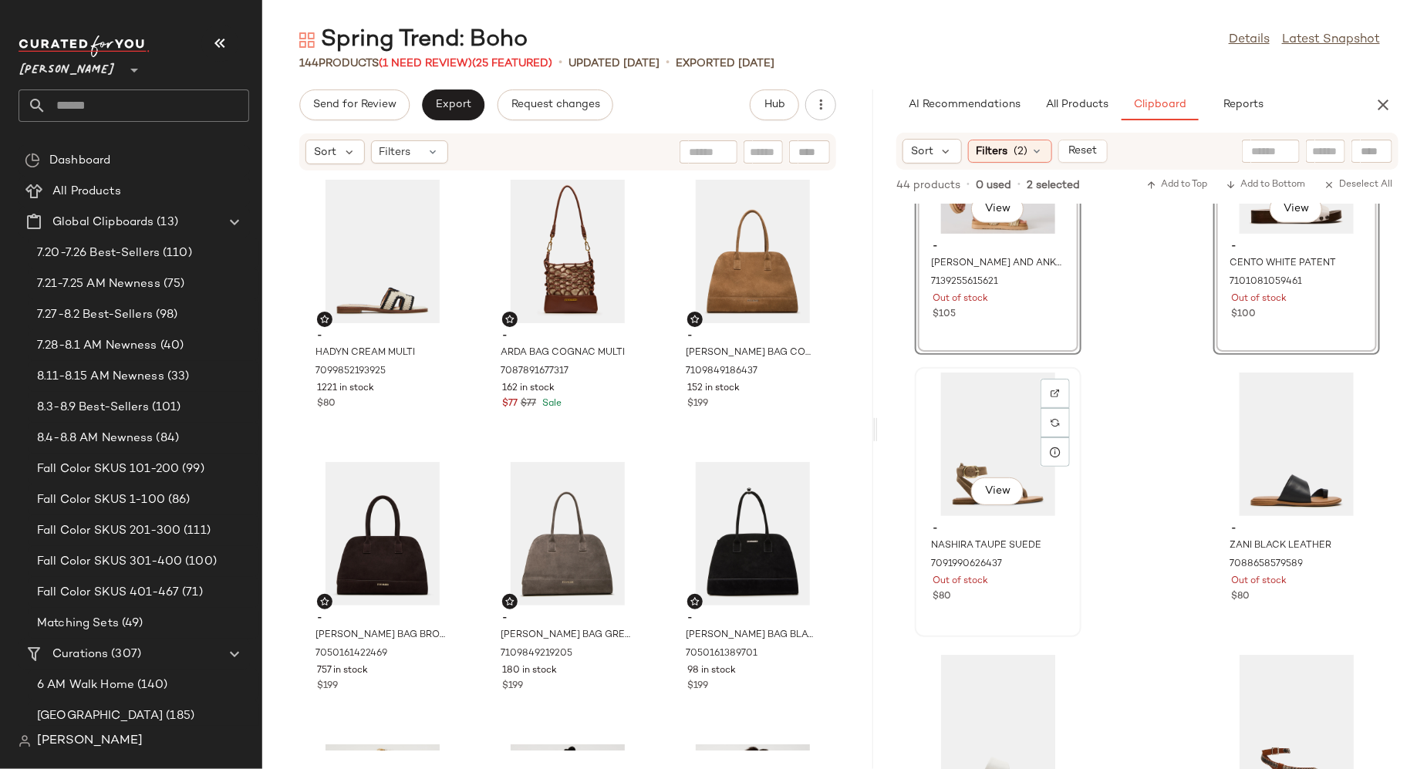
click at [986, 447] on div "View" at bounding box center [999, 445] width 156 height 144
click at [1284, 448] on div "View" at bounding box center [1297, 445] width 156 height 144
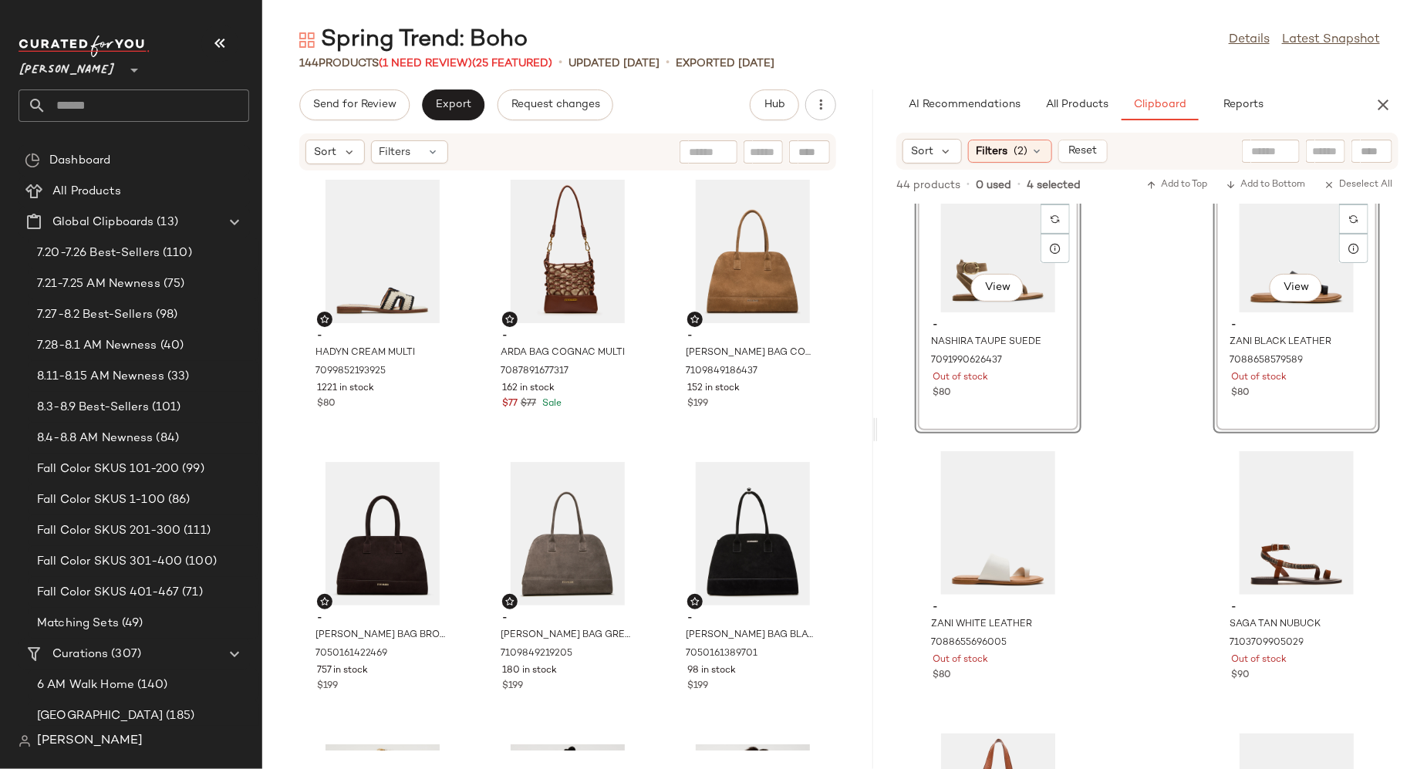
scroll to position [914, 0]
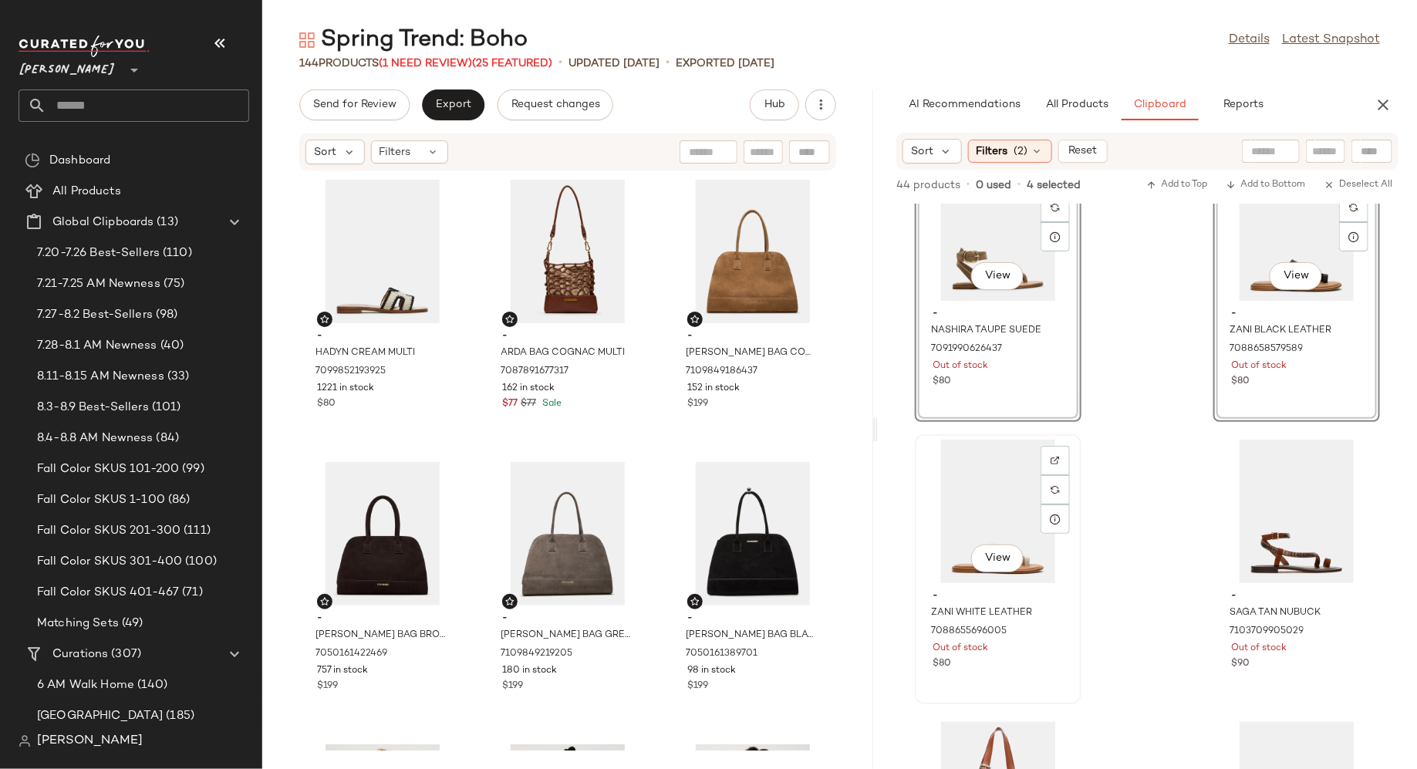
click at [988, 502] on div "View" at bounding box center [999, 512] width 156 height 144
click at [1265, 505] on div "View" at bounding box center [1297, 512] width 156 height 144
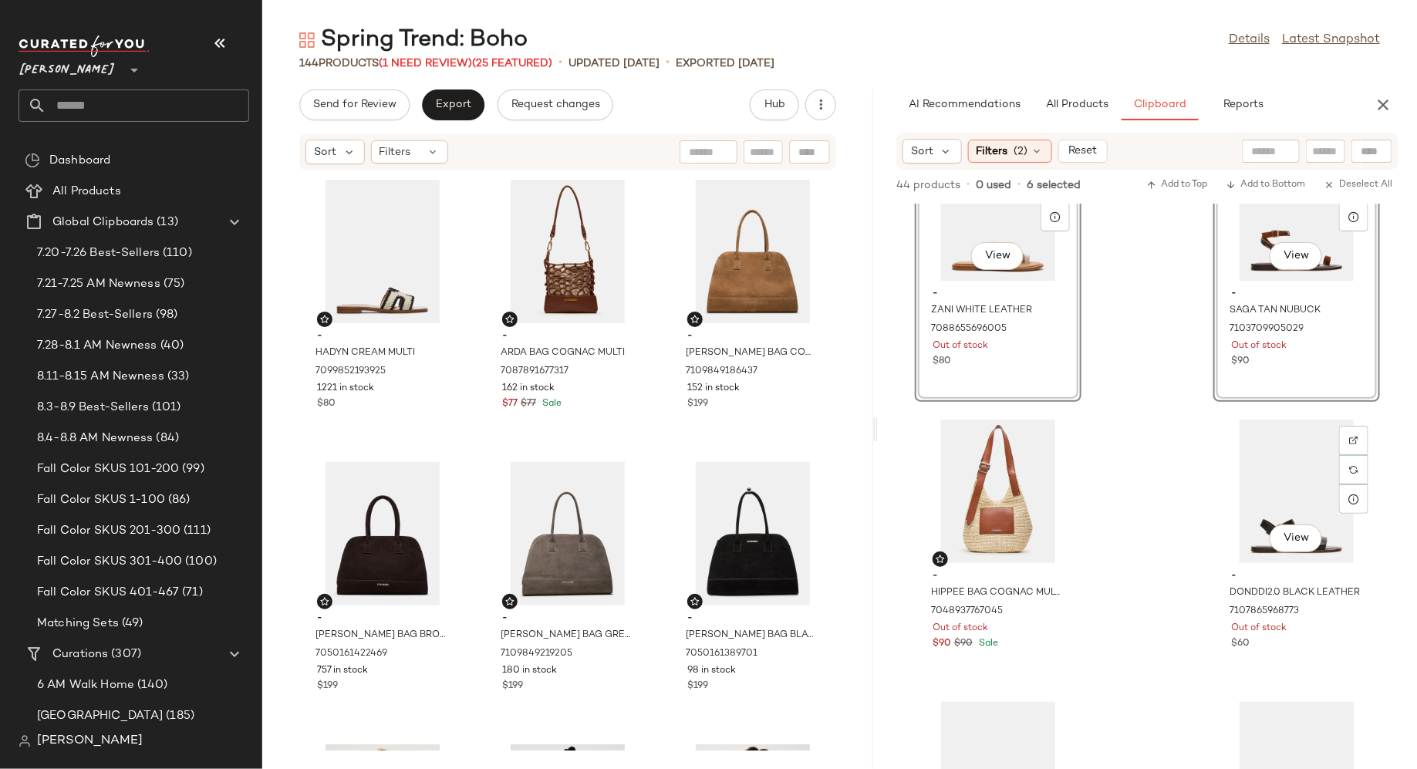
scroll to position [1233, 0]
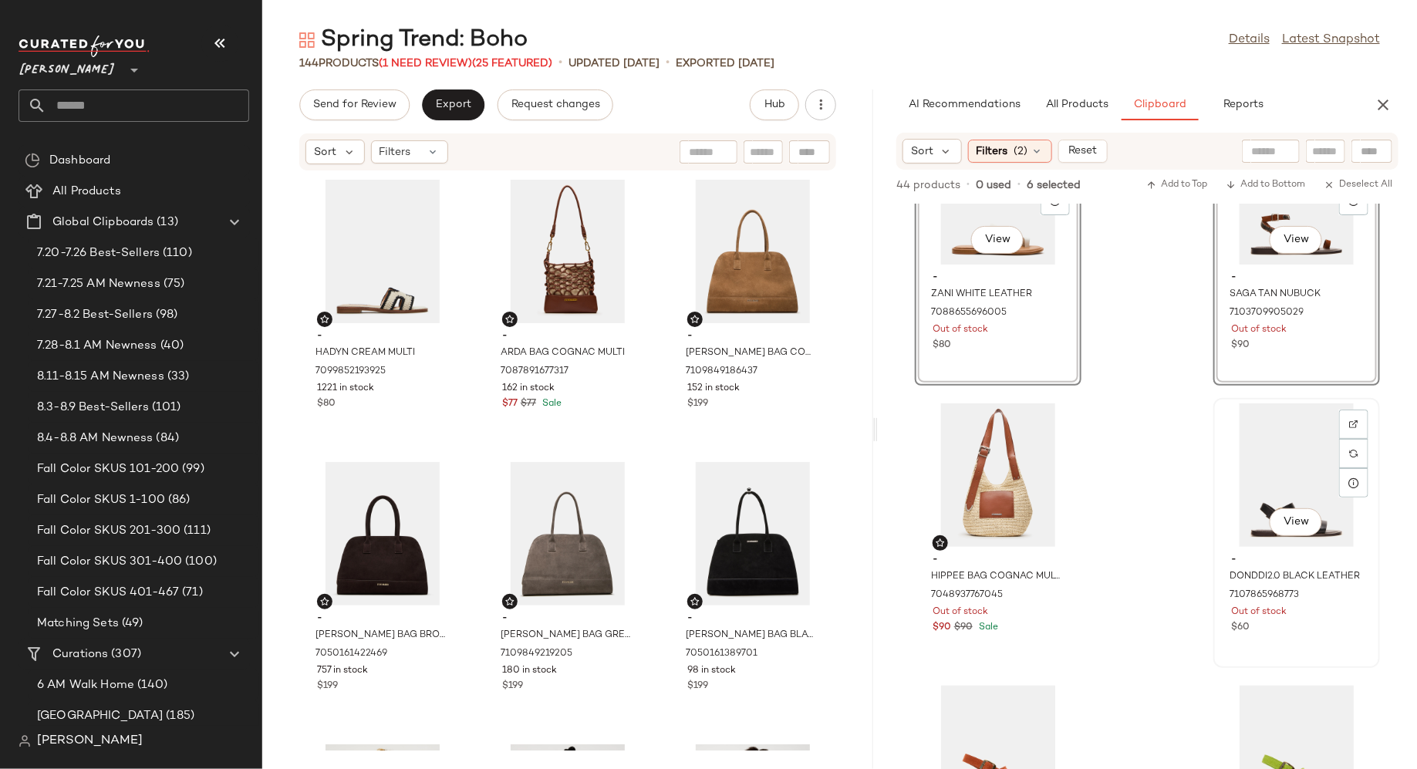
click at [1263, 483] on div "View" at bounding box center [1297, 476] width 156 height 144
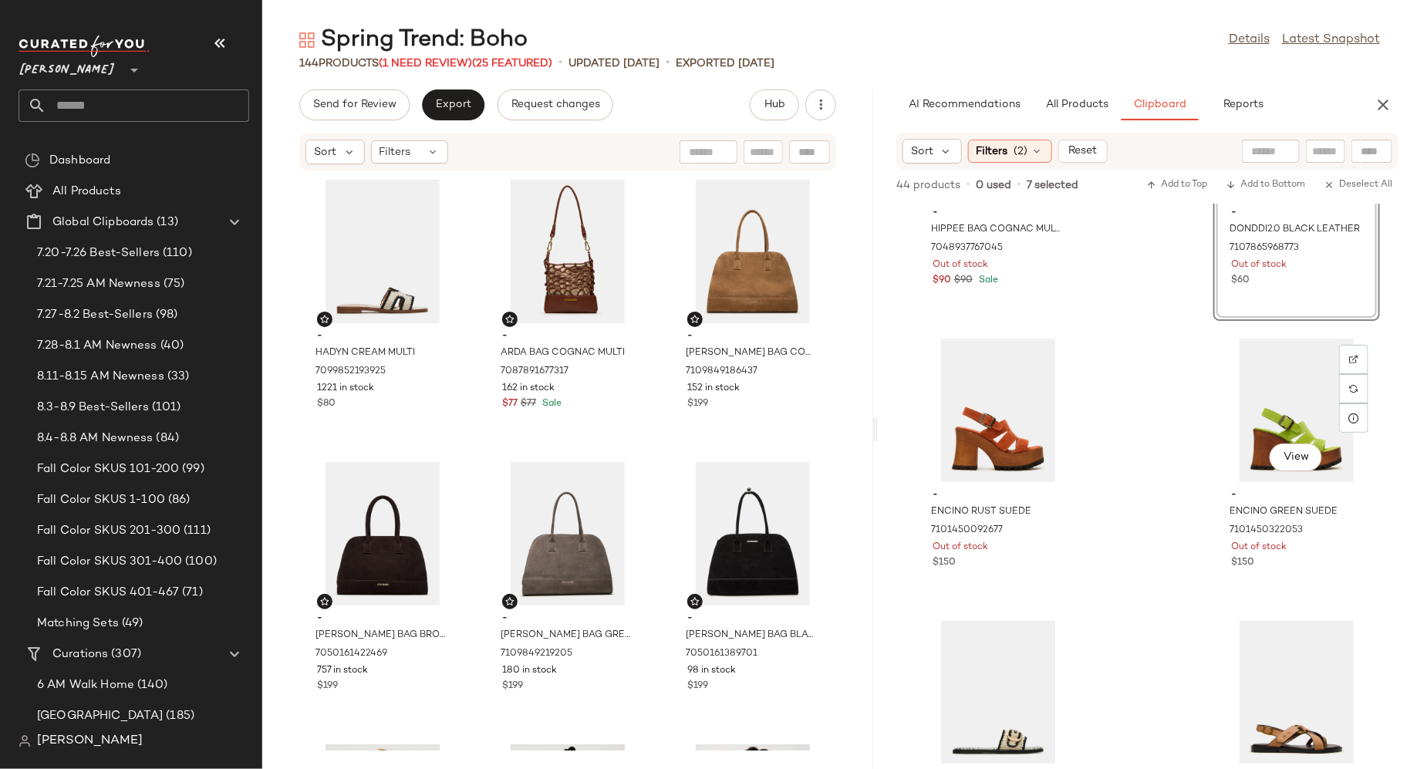
scroll to position [1646, 0]
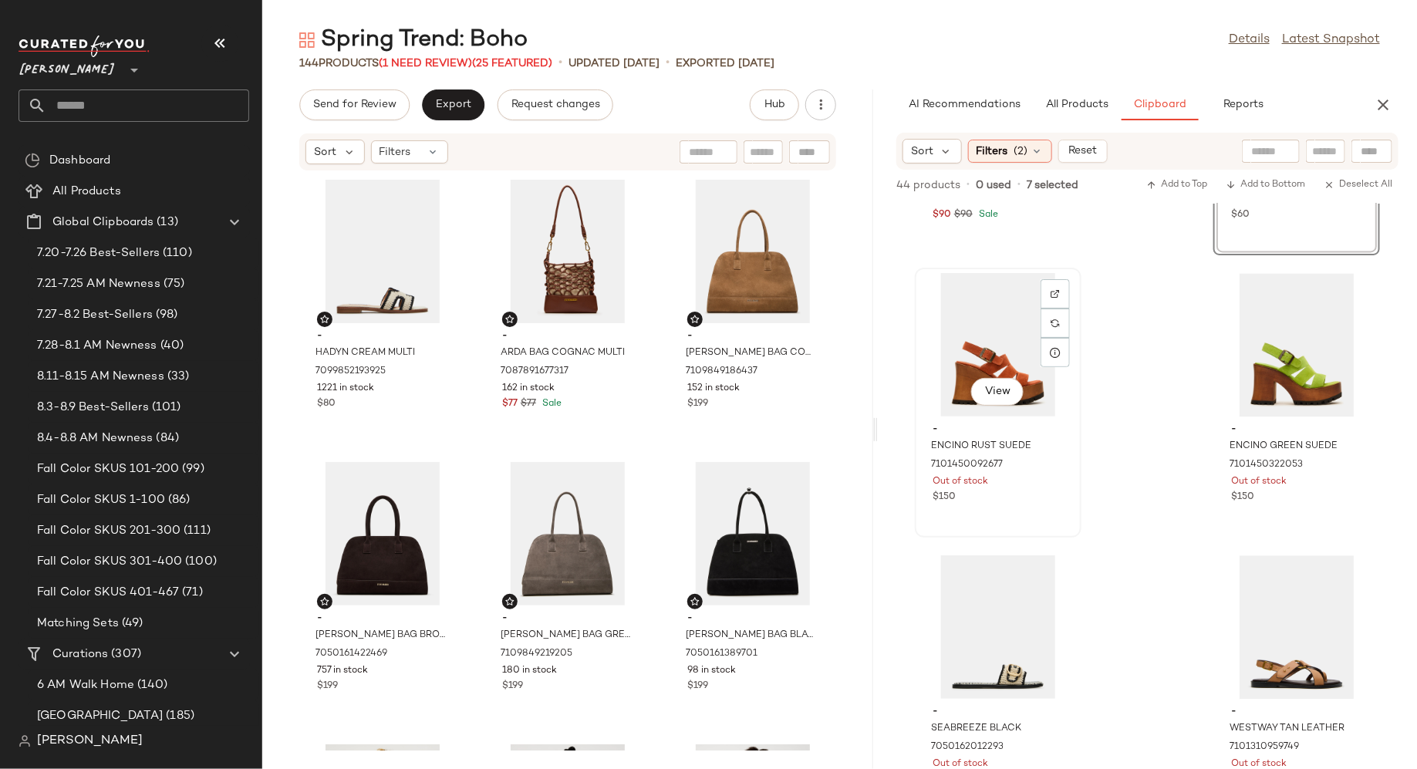
click at [1026, 503] on div "$150" at bounding box center [998, 498] width 131 height 14
click at [1247, 510] on div "View - ENCINO GREEN SUEDE 7101450322053 Out of stock $150" at bounding box center [1297, 402] width 164 height 267
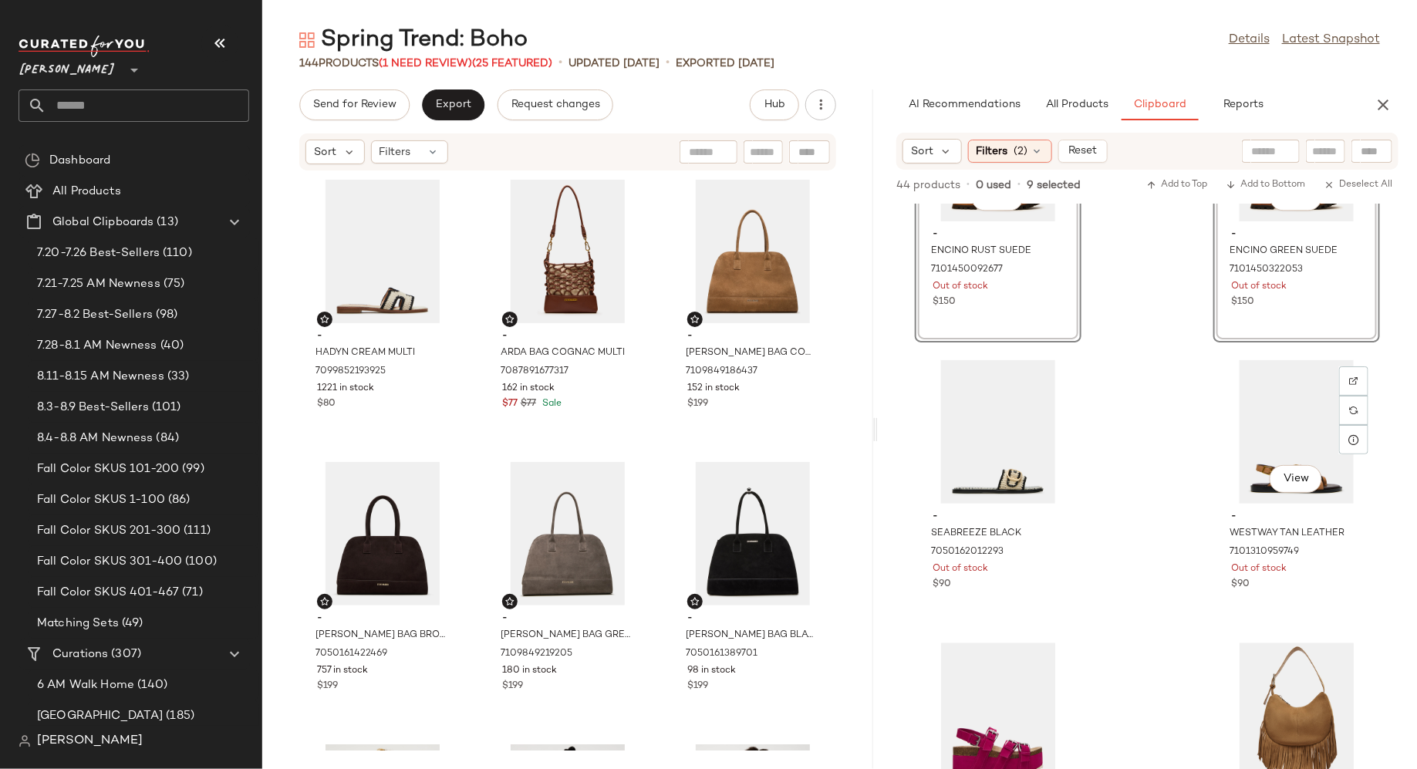
scroll to position [1910, 0]
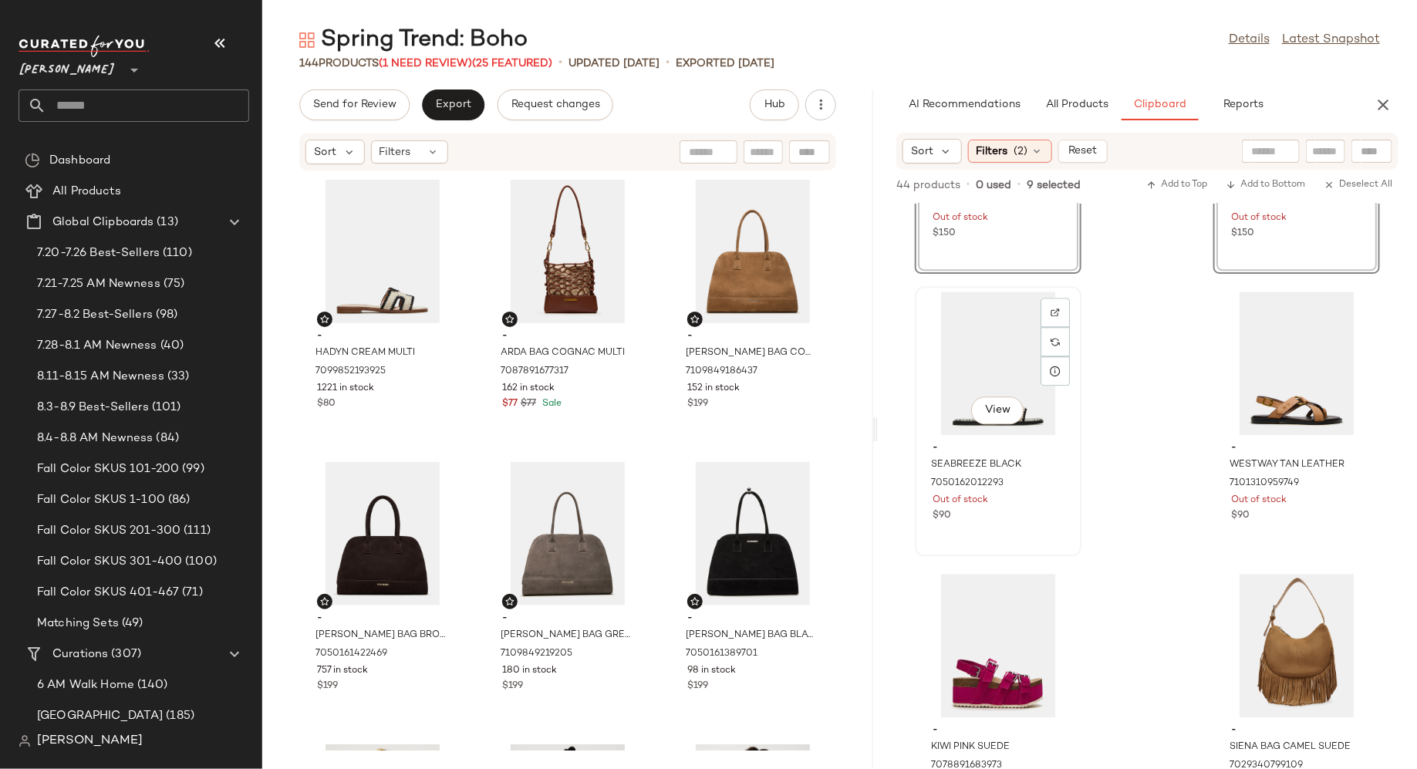
click at [1059, 524] on div "- SEABREEZE BLACK 7050162012293 Out of stock $90" at bounding box center [999, 480] width 156 height 90
click at [1267, 527] on div "View - WESTWAY TAN LEATHER 7101310959749 Out of stock $90" at bounding box center [1297, 421] width 164 height 267
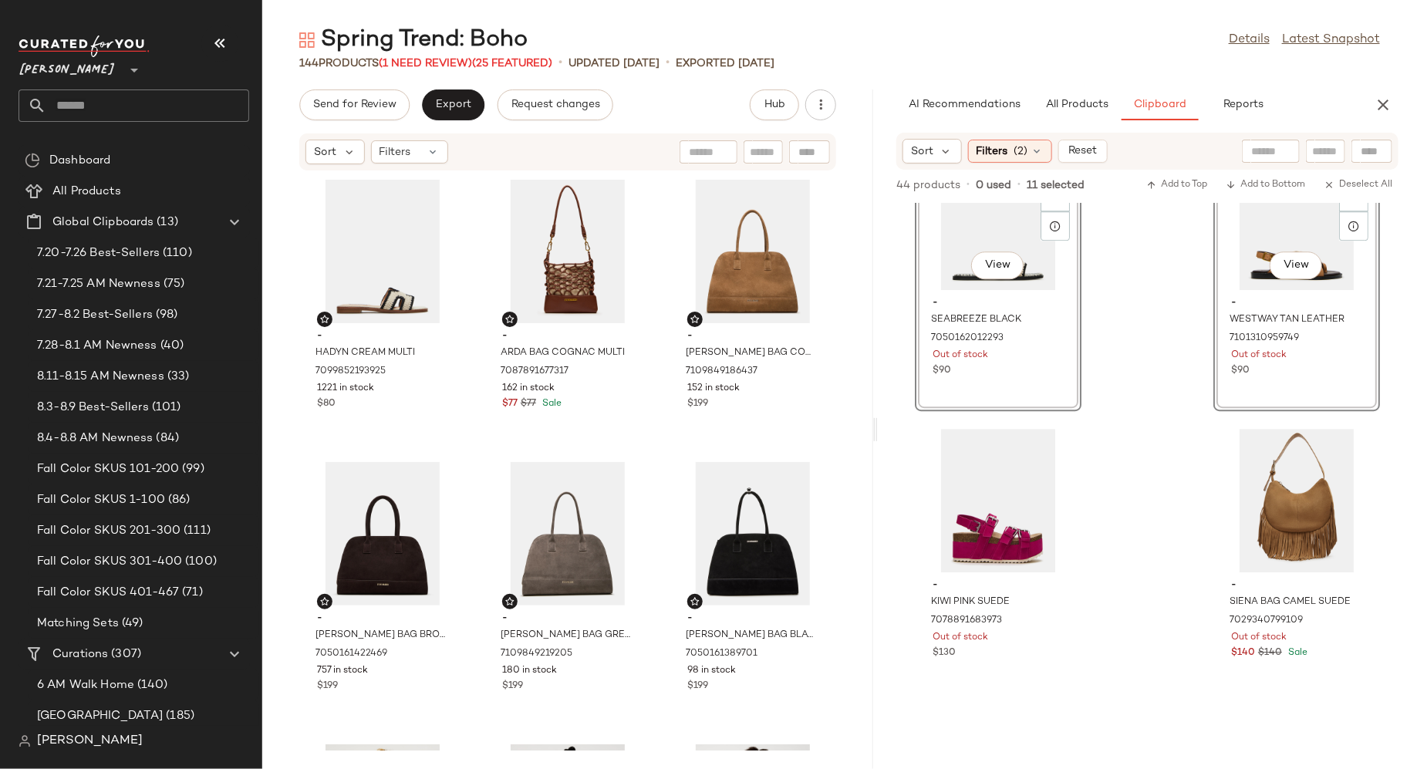
scroll to position [2081, 0]
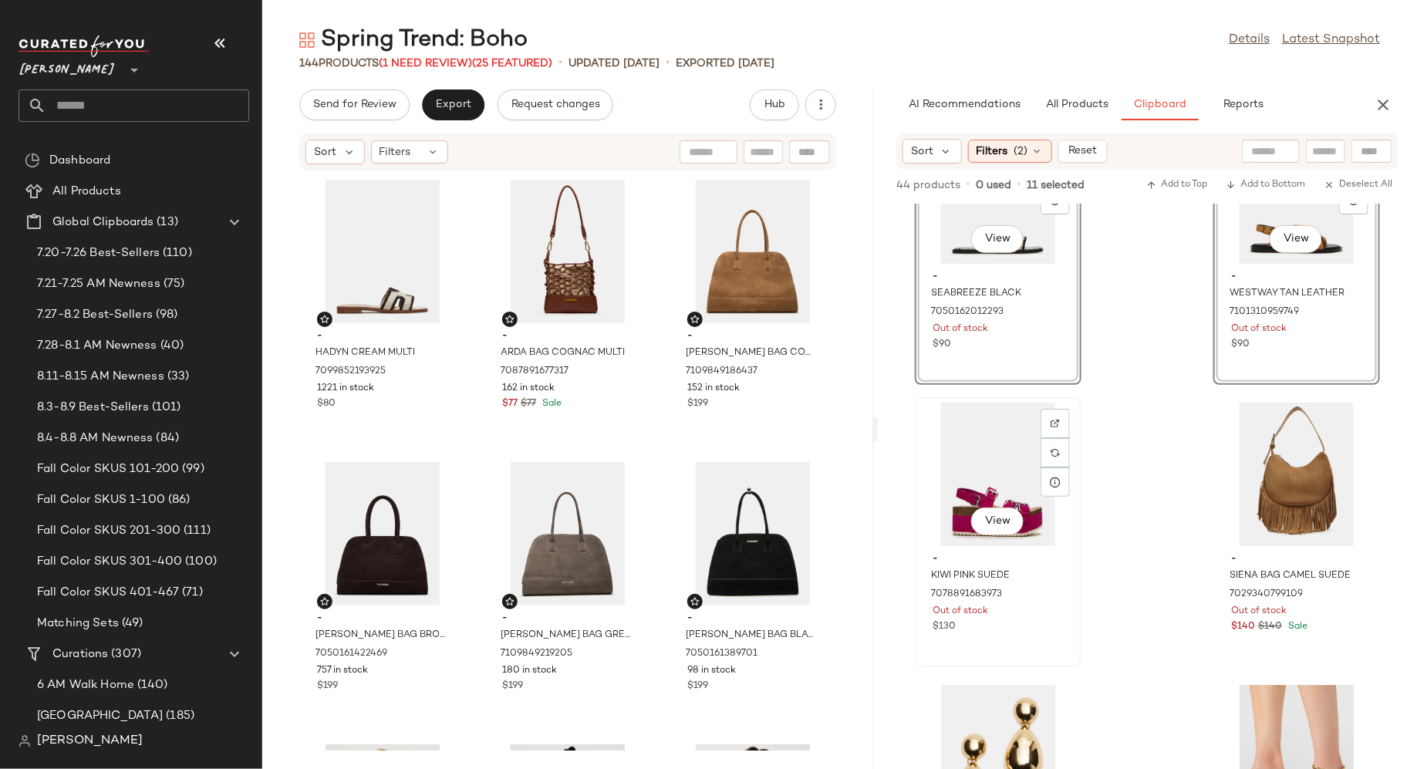
click at [1052, 640] on div "View - KIWI PINK SUEDE 7078891683973 Out of stock $130" at bounding box center [999, 532] width 164 height 267
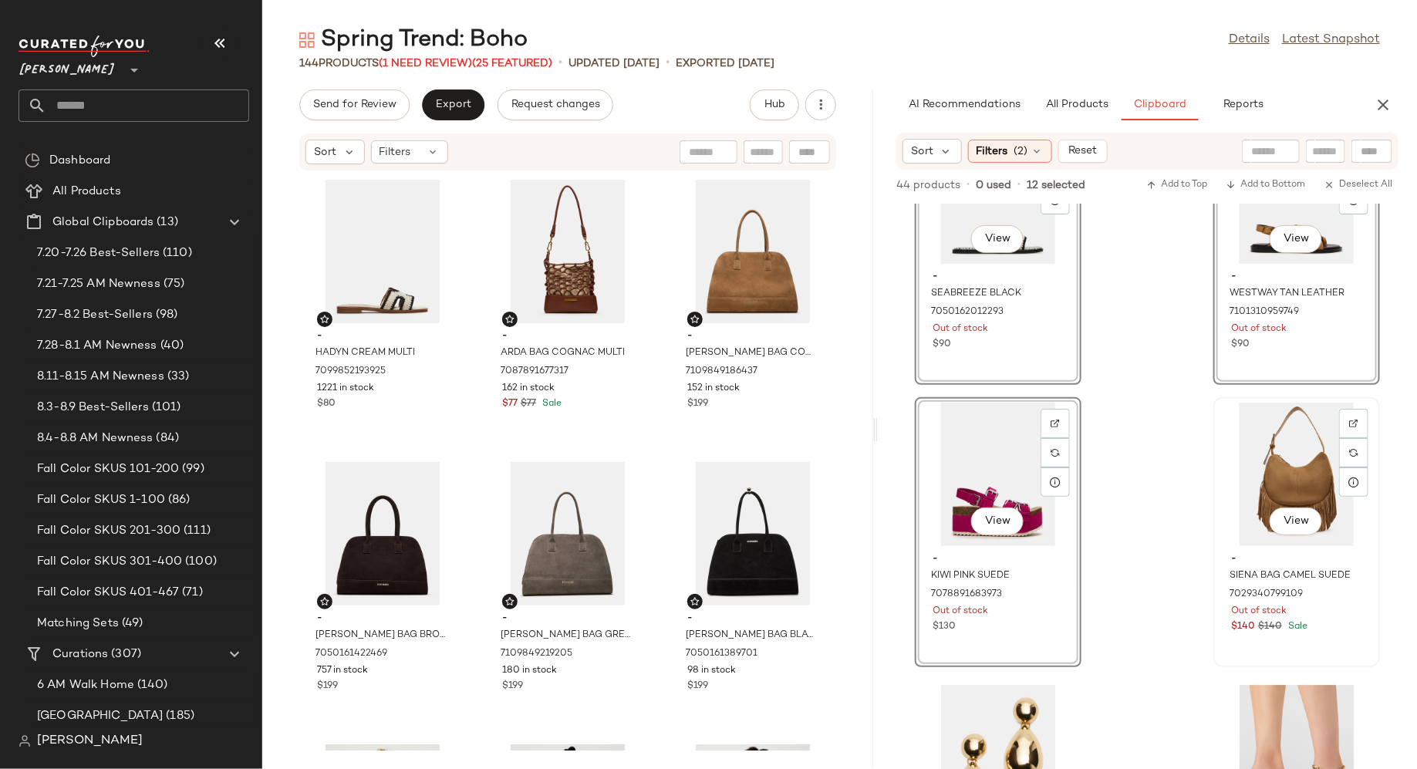
click at [1304, 634] on div "- SIENA BAG CAMEL SUEDE 7029340799109 Out of stock $140 $140 Sale" at bounding box center [1297, 591] width 156 height 90
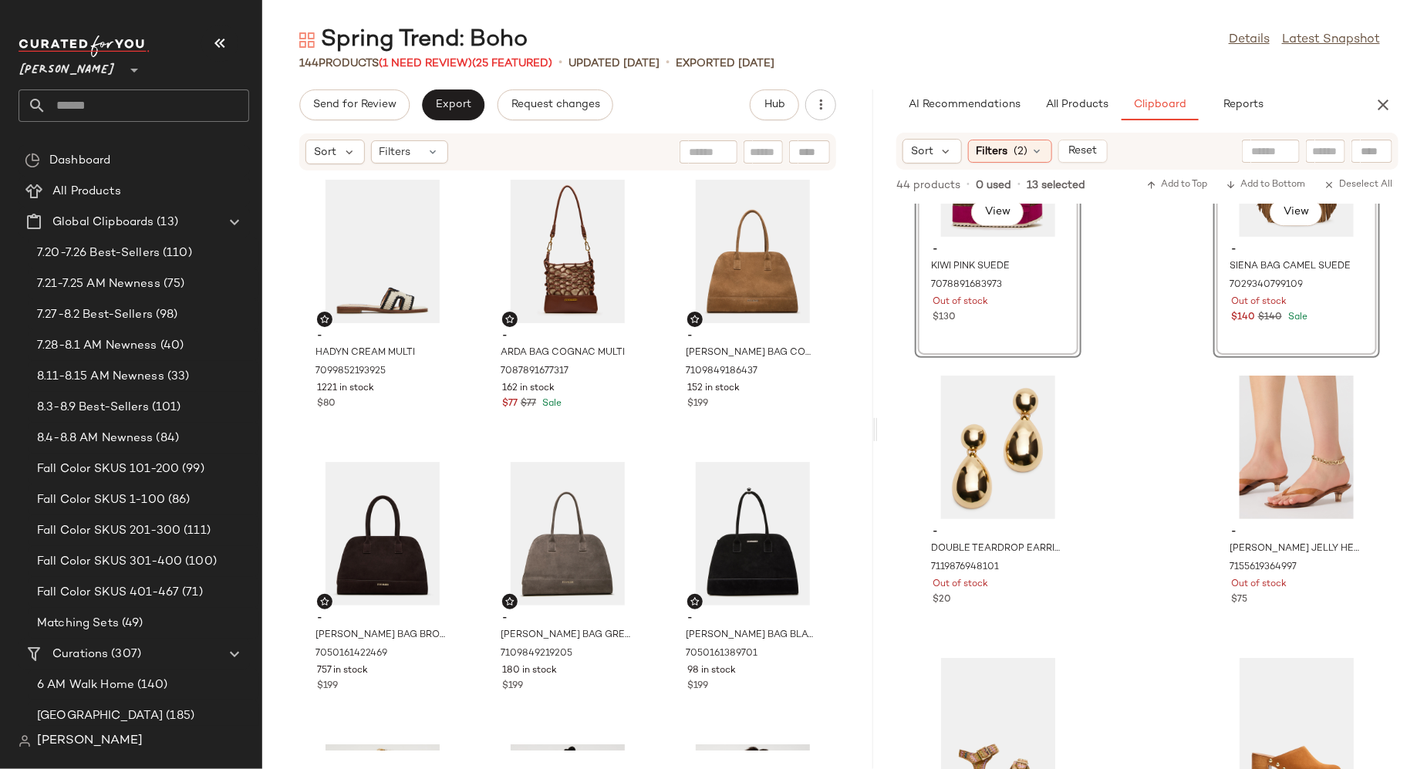
scroll to position [2413, 0]
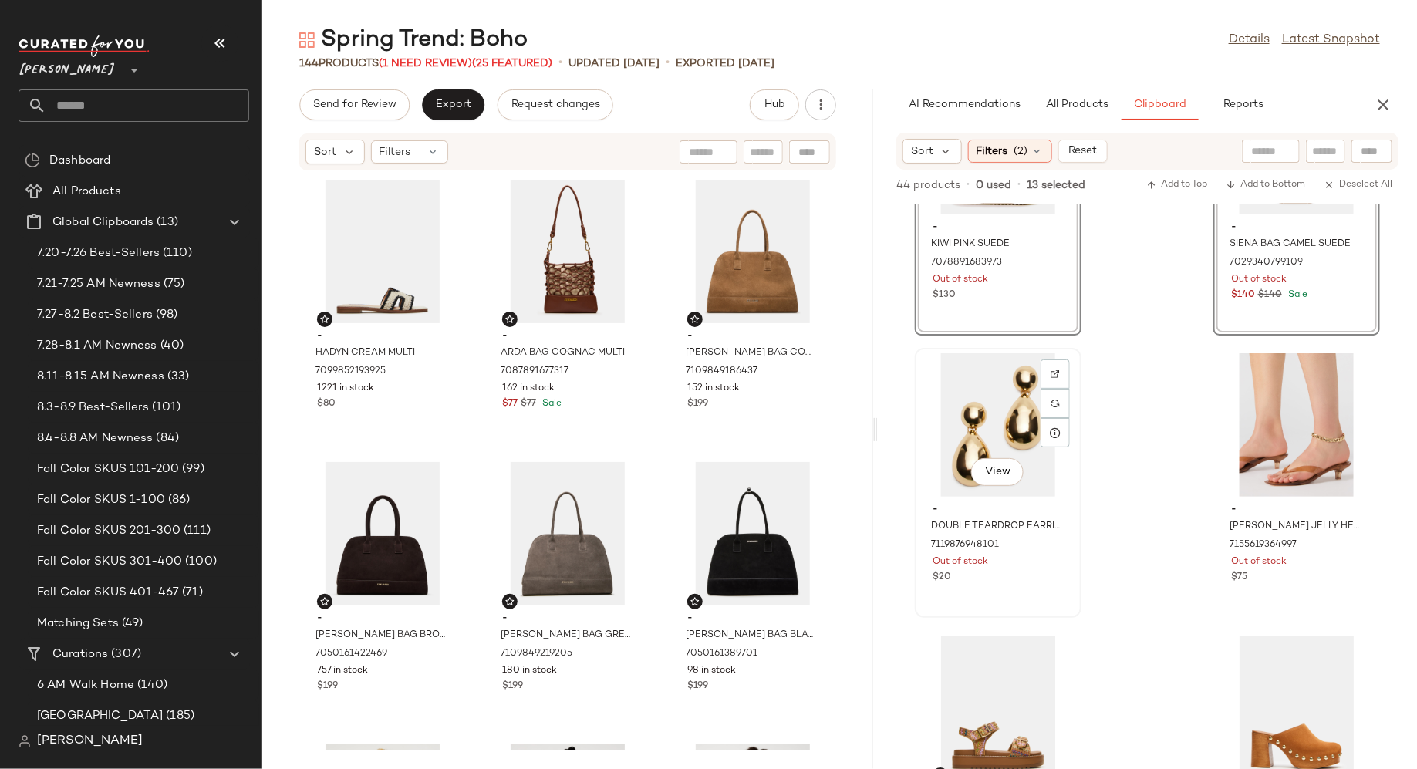
click at [1051, 571] on div "$20" at bounding box center [998, 578] width 131 height 14
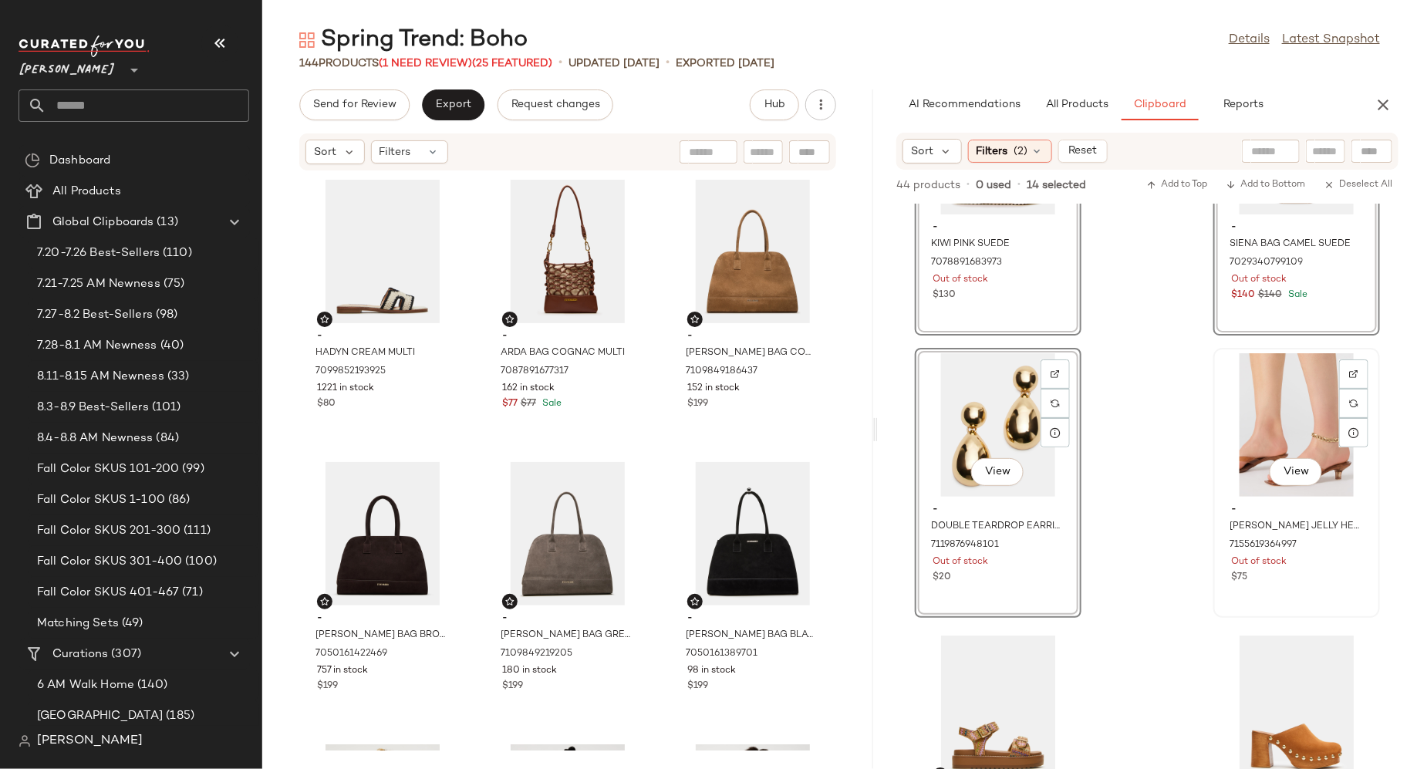
click at [1266, 586] on div "View - [PERSON_NAME] HEEL AND ANKLET BUNDLE 7155619364997 Out of stock $75" at bounding box center [1297, 483] width 164 height 267
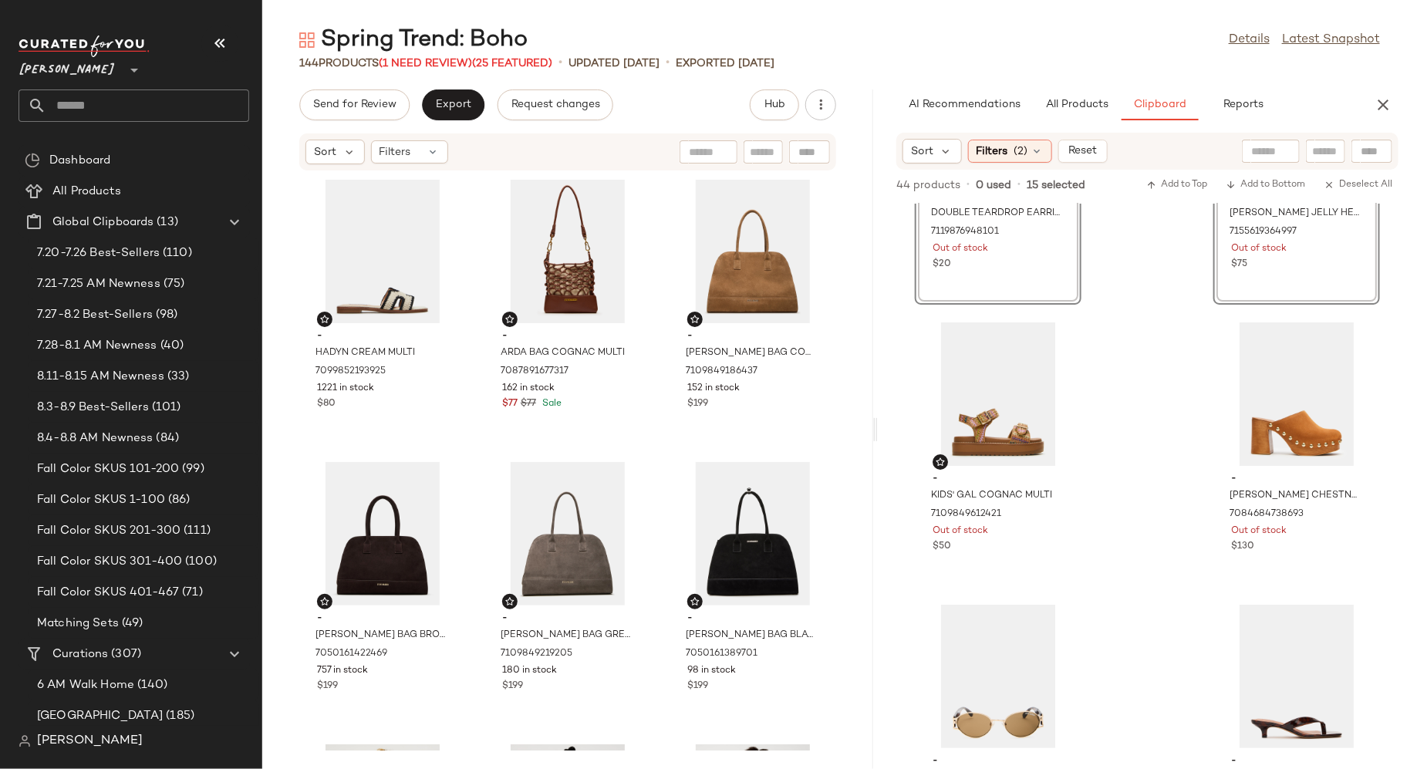
scroll to position [2728, 0]
click at [1290, 569] on div "View - [PERSON_NAME] CHESTNUT SUEDE 7084684738693 Out of stock $130" at bounding box center [1297, 449] width 164 height 267
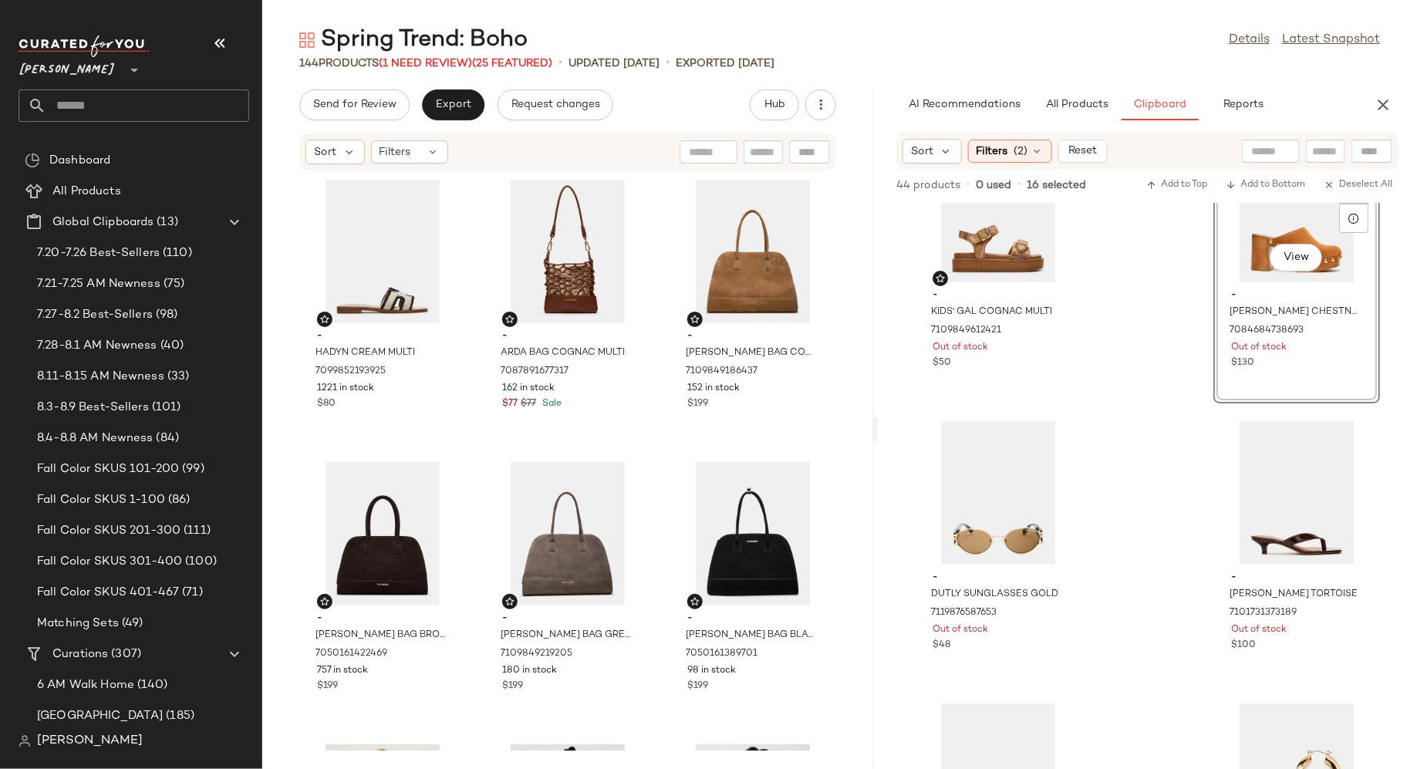
scroll to position [2942, 0]
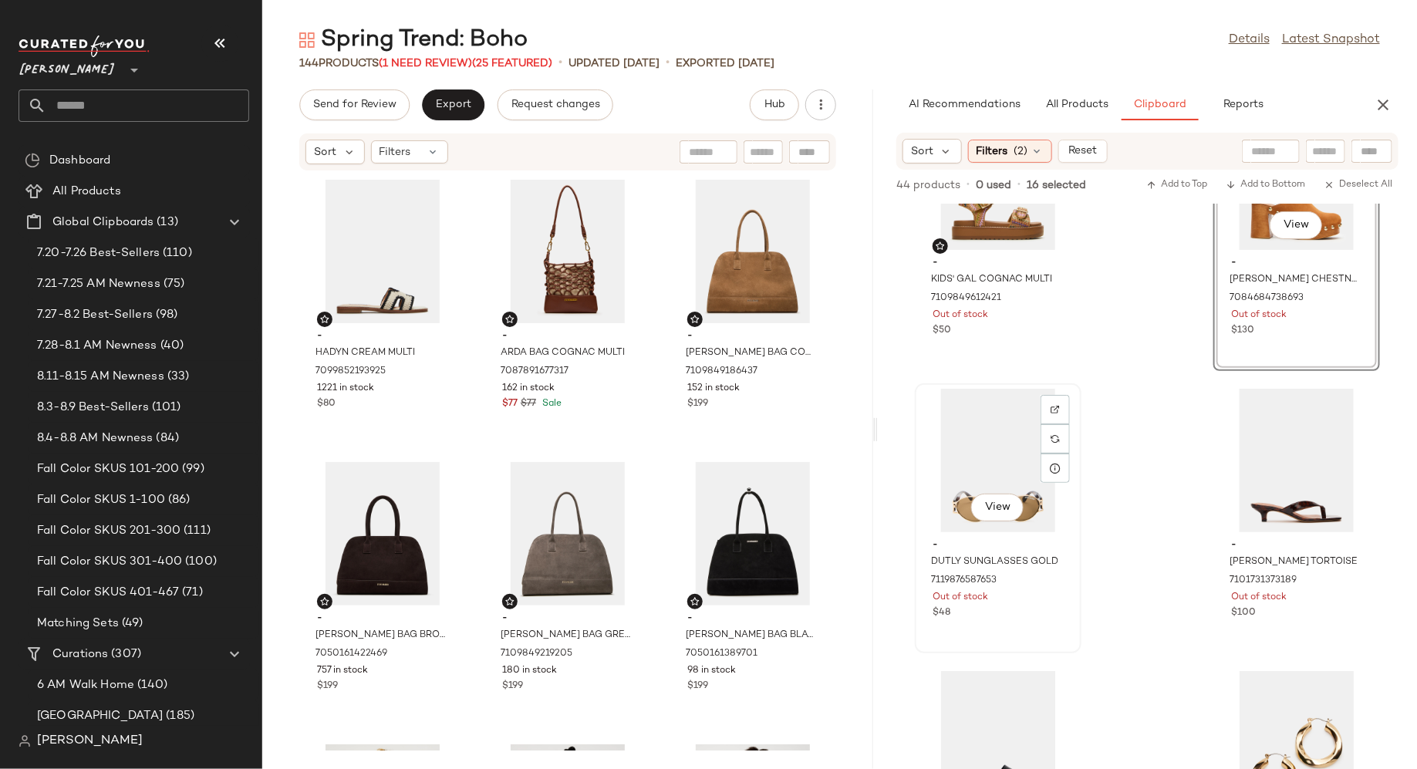
click at [1049, 605] on div "- DUTLY SUNGLASSES GOLD 7119876587653 Out of stock $48" at bounding box center [999, 577] width 156 height 90
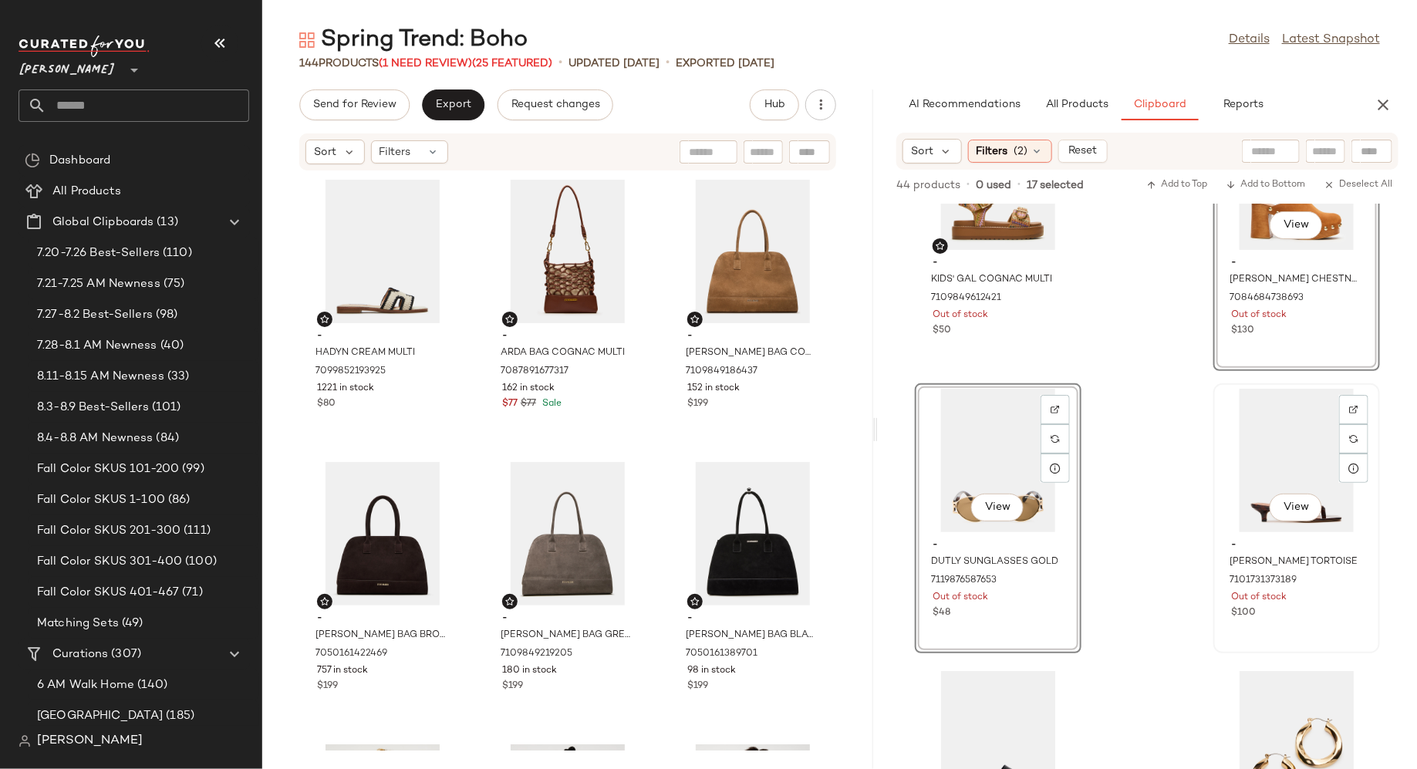
click at [1252, 632] on div "View - [PERSON_NAME] TORTOISE 7101731373189 Out of stock $100" at bounding box center [1297, 518] width 164 height 267
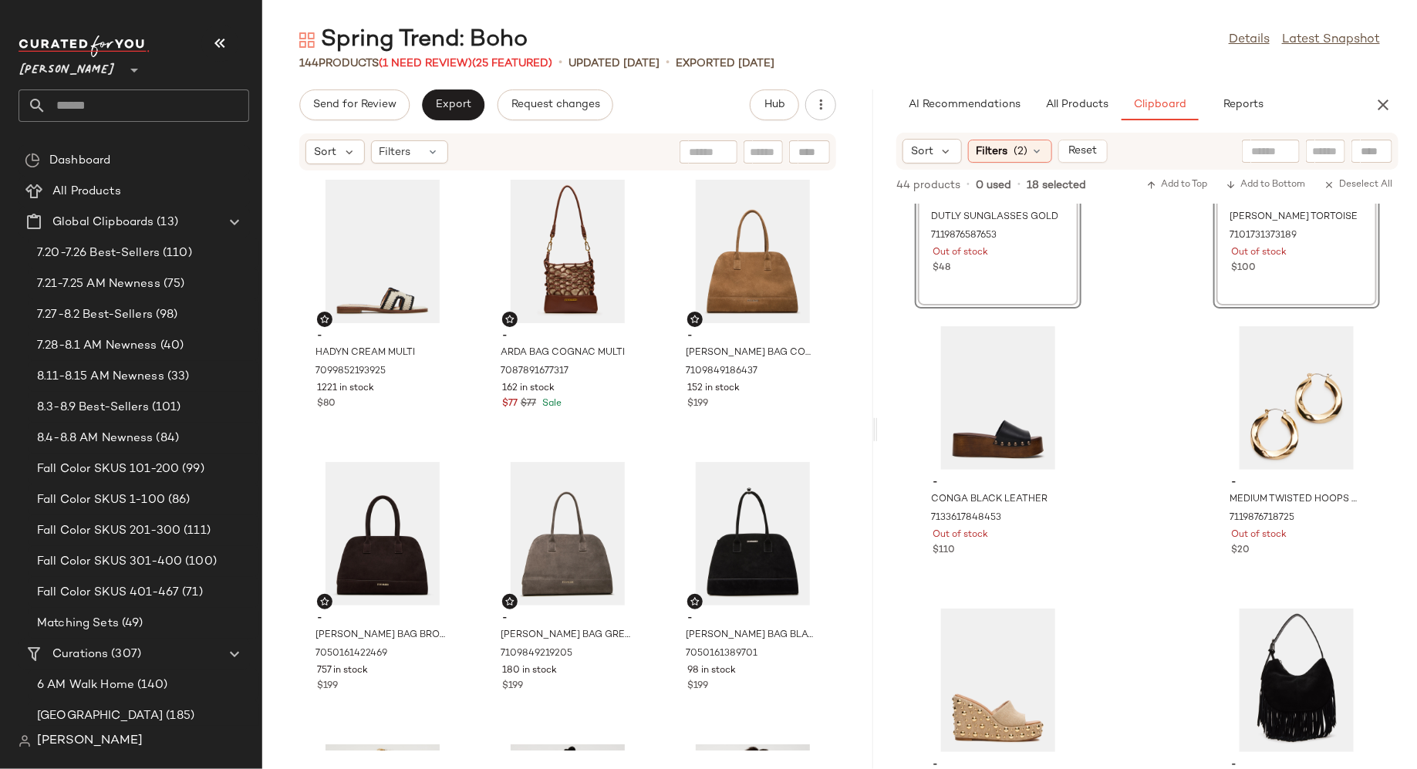
scroll to position [3288, 0]
click at [1050, 549] on div "$110" at bounding box center [998, 550] width 131 height 14
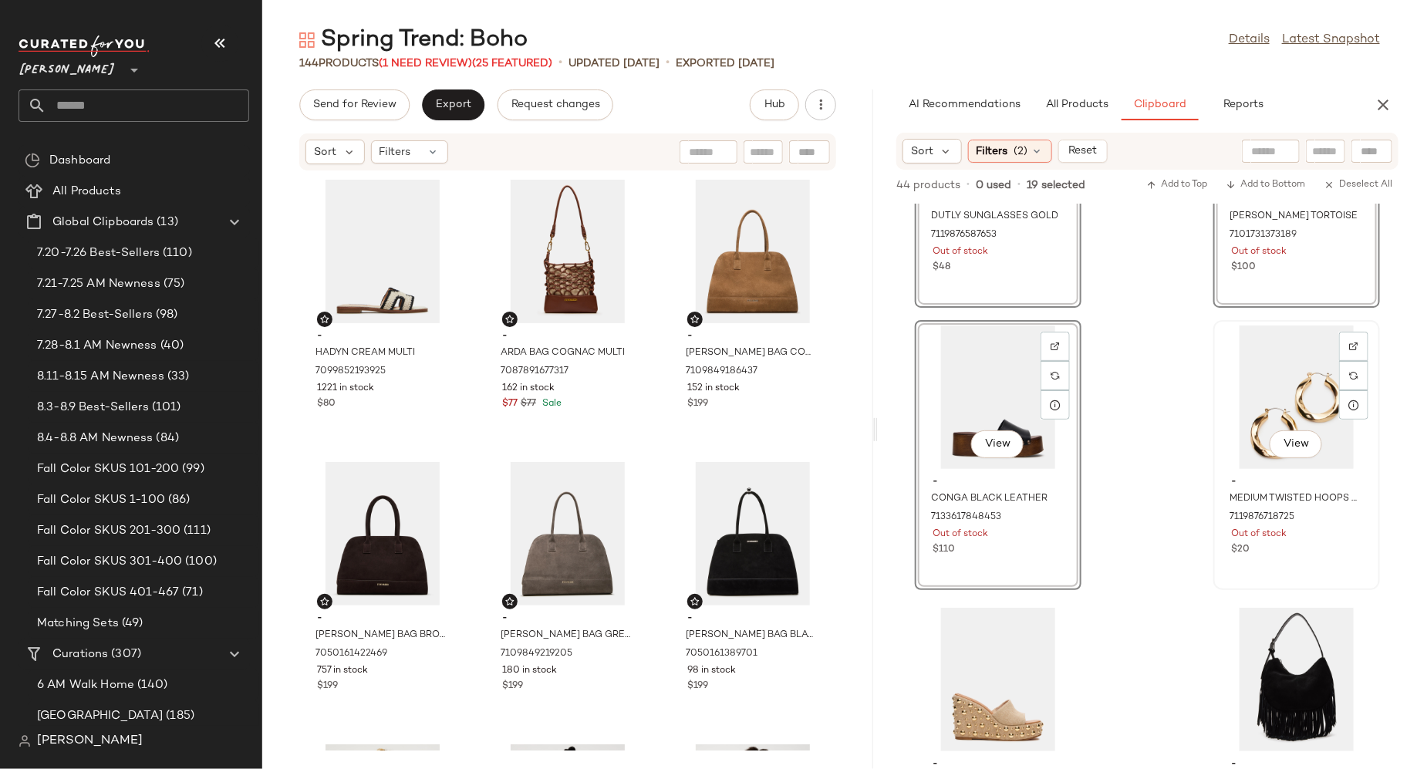
click at [1248, 563] on div "View - MEDIUM TWISTED HOOPS GOLD 7119876718725 Out of stock $20" at bounding box center [1297, 455] width 164 height 267
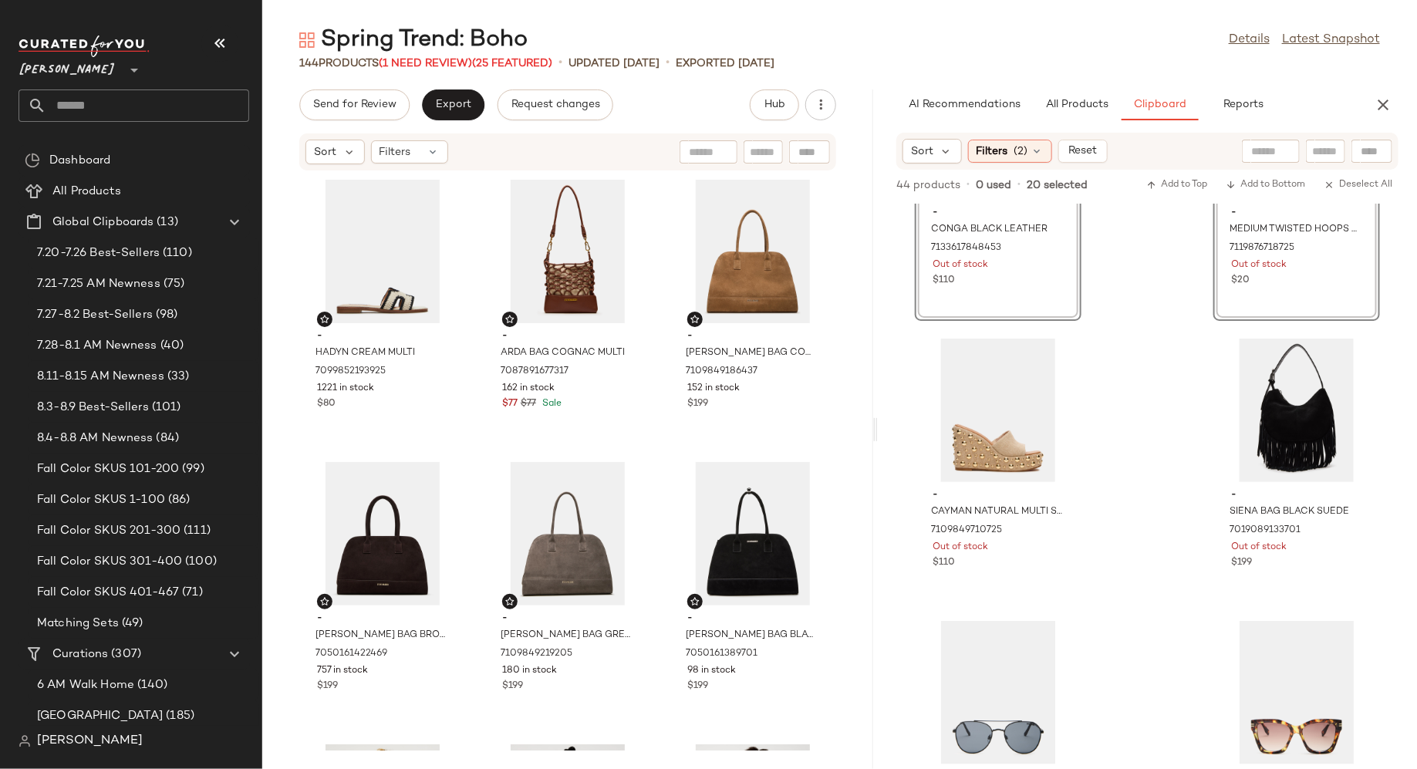
scroll to position [3558, 0]
click at [1052, 553] on div "Out of stock" at bounding box center [998, 547] width 131 height 14
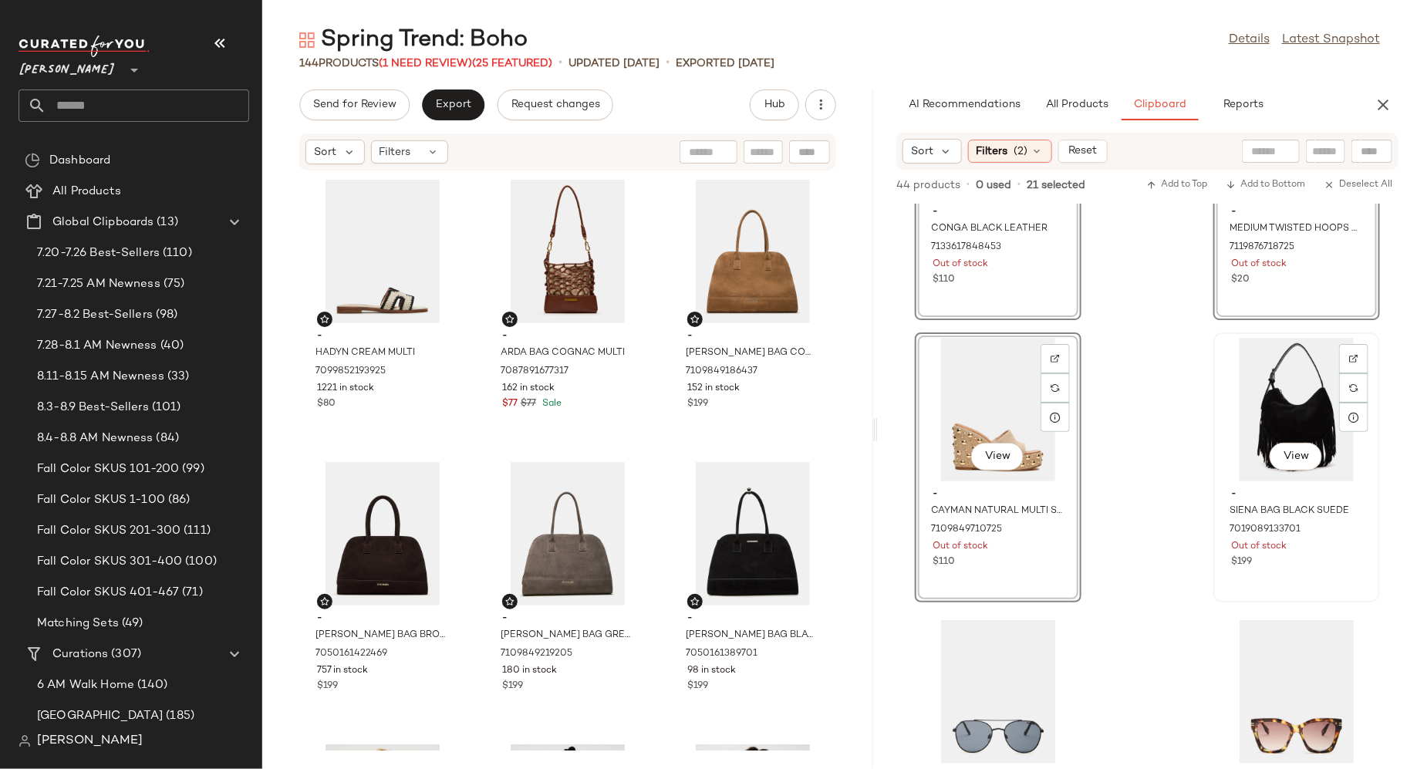
click at [1258, 567] on div "$199" at bounding box center [1296, 563] width 131 height 14
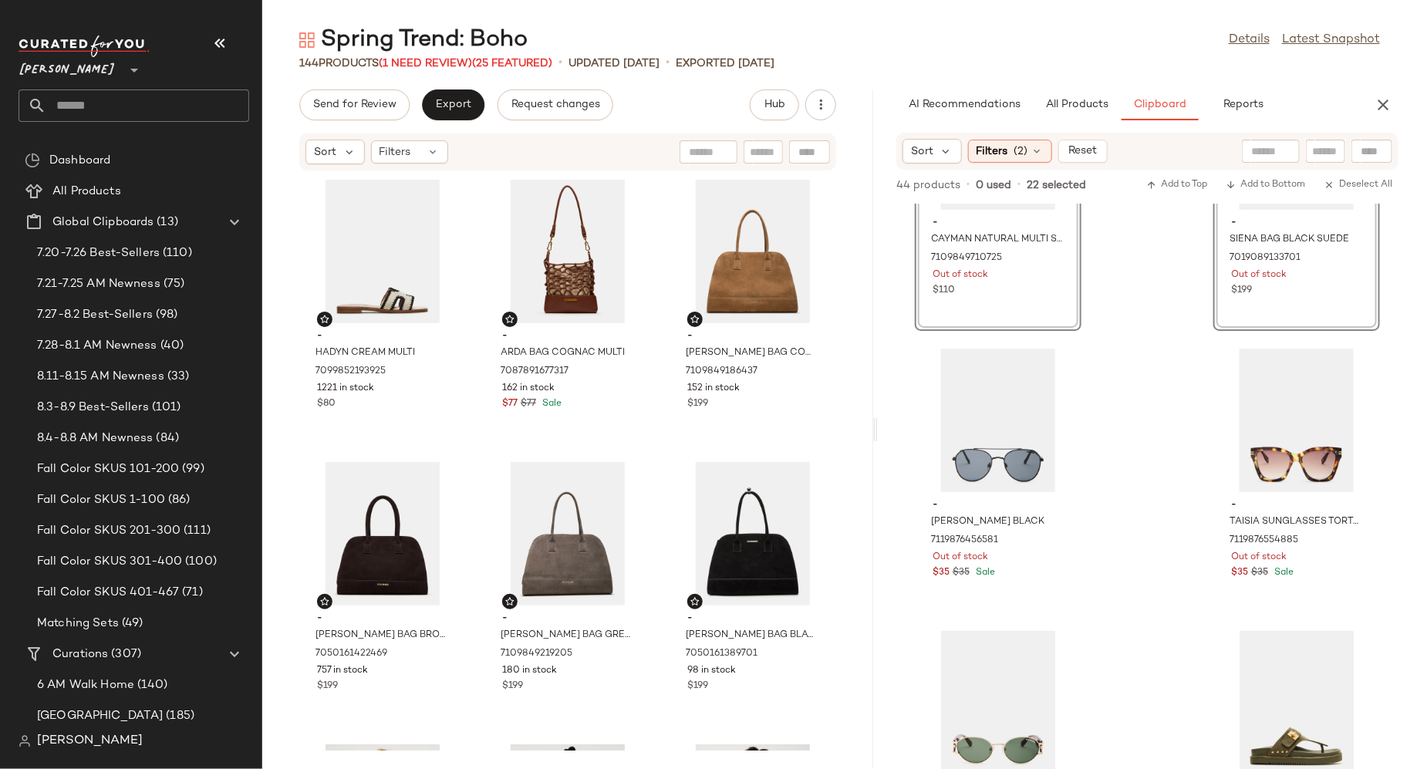
scroll to position [3839, 0]
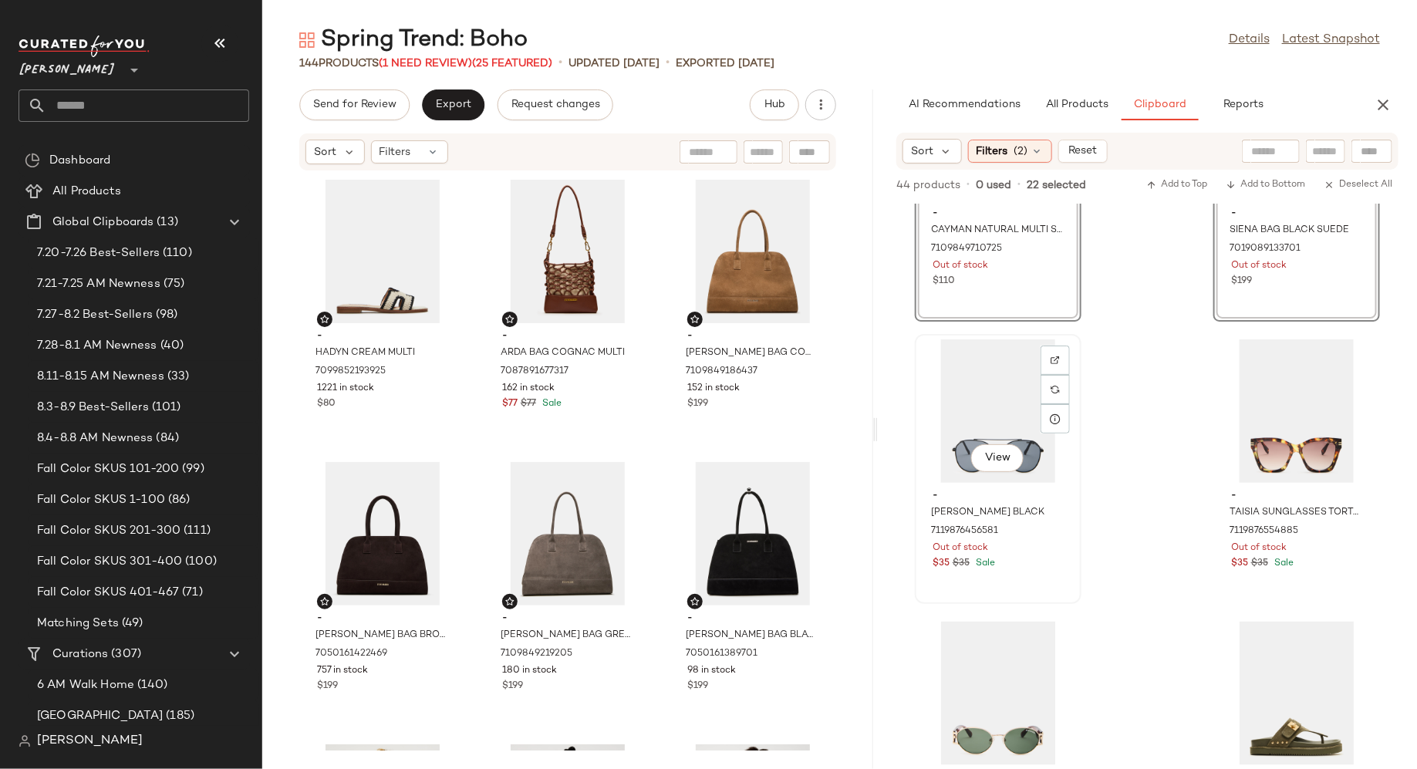
click at [1036, 558] on div "$35 $35 Sale" at bounding box center [998, 564] width 131 height 14
click at [1323, 566] on div "$35 $35 Sale" at bounding box center [1296, 564] width 131 height 14
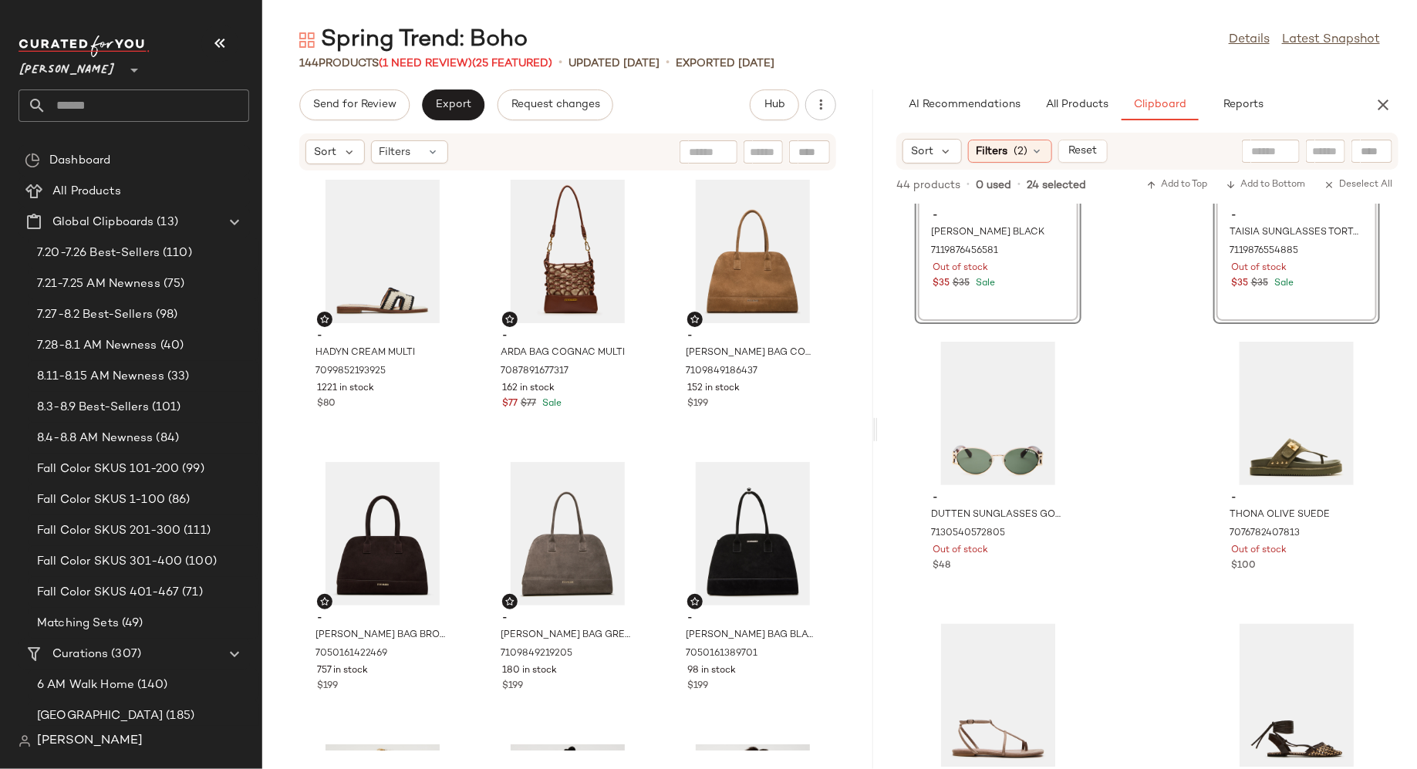
scroll to position [4137, 0]
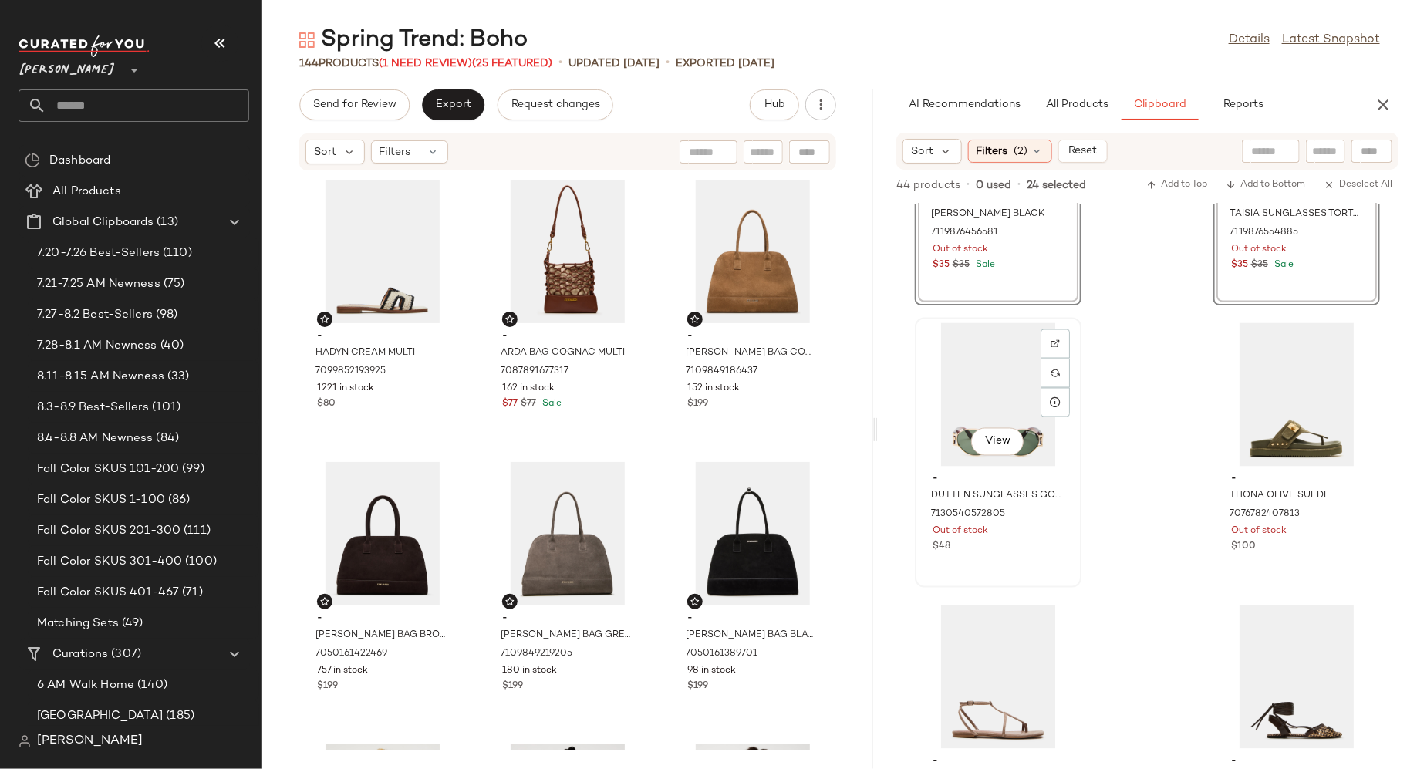
click at [1046, 555] on div "- DUTTEN SUNGLASSES GOLD 7130540572805 Out of stock $48" at bounding box center [999, 512] width 156 height 90
click at [1266, 556] on div "View - THONA OLIVE SUEDE 7076782407813 Out of stock $100" at bounding box center [1297, 452] width 164 height 267
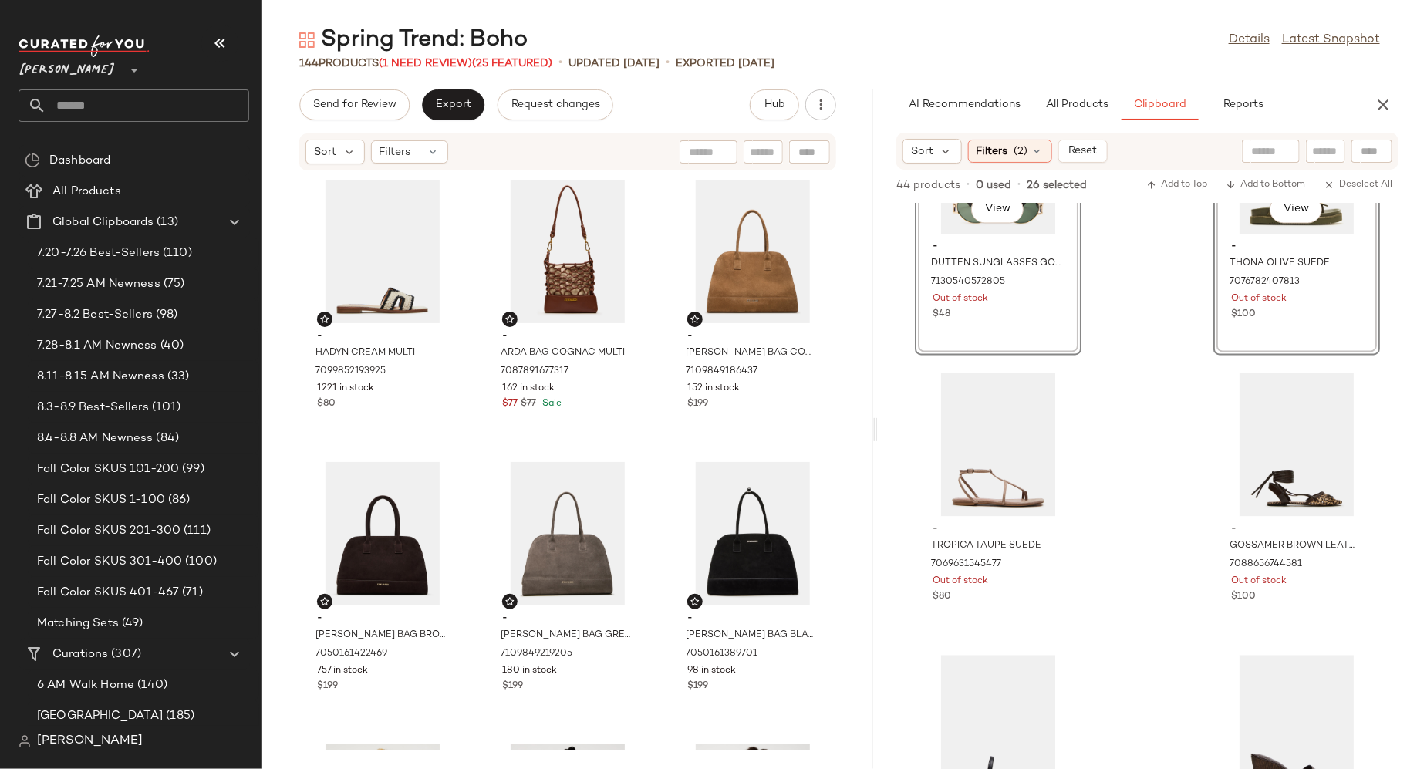
scroll to position [4398, 0]
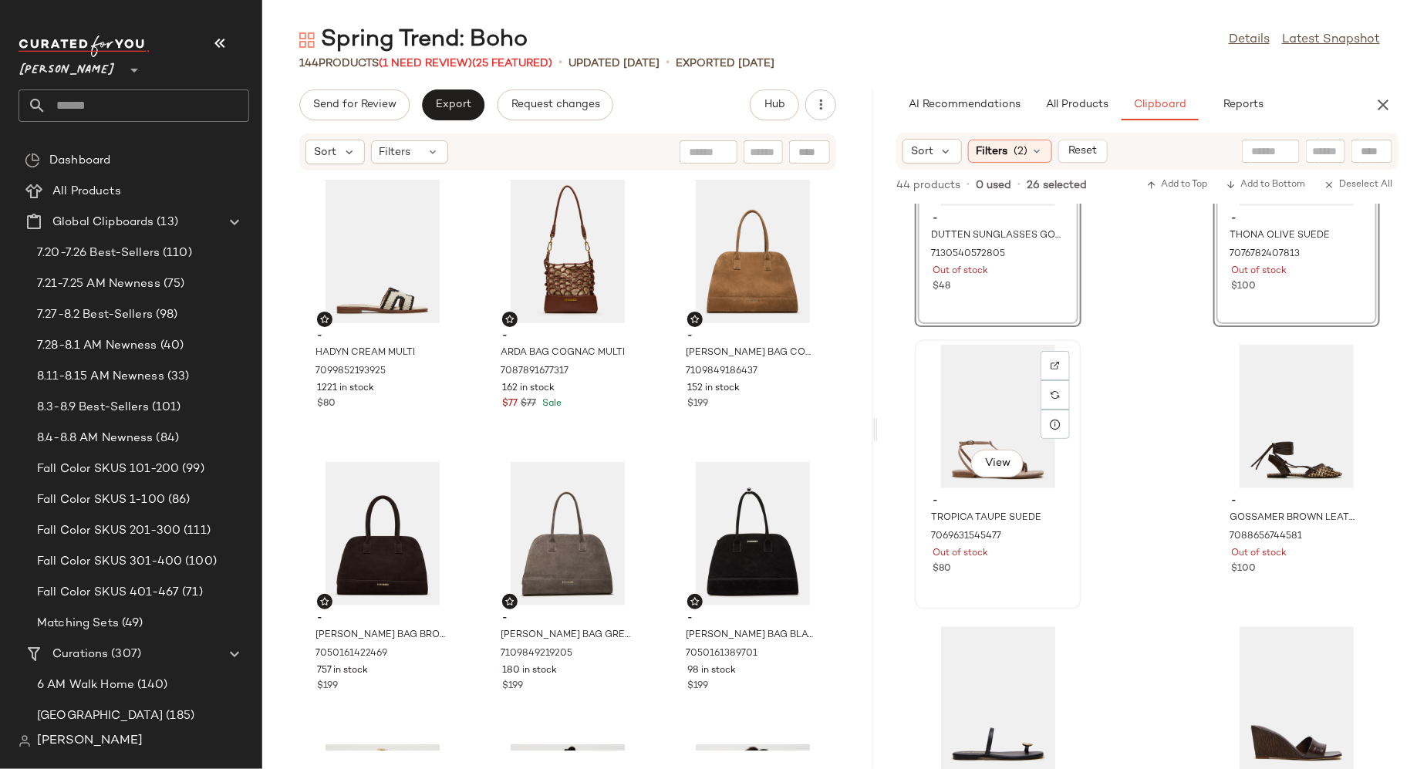
click at [1057, 546] on div "- TROPICA TAUPE SUEDE 7069631545477 Out of stock $80" at bounding box center [999, 533] width 156 height 90
click at [1231, 573] on span "$100" at bounding box center [1243, 569] width 25 height 14
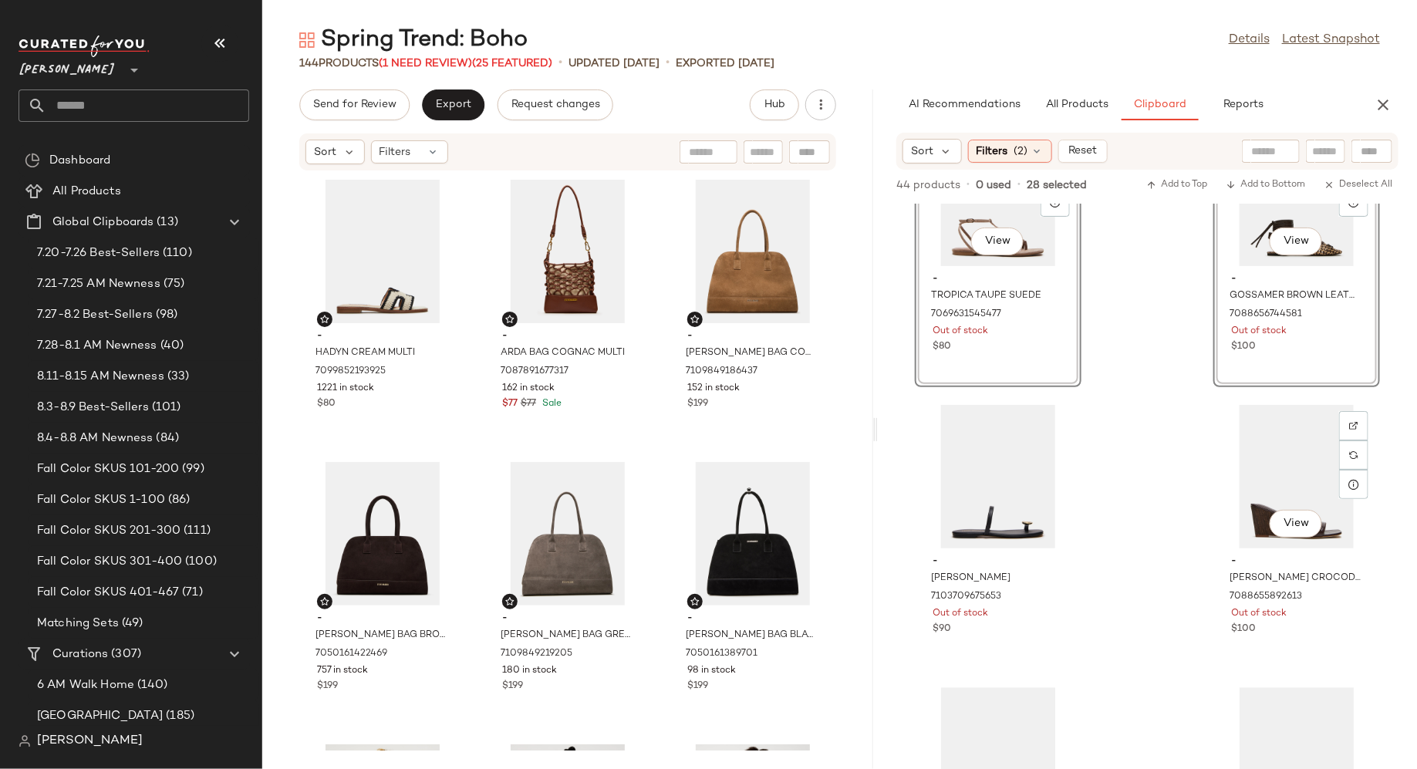
scroll to position [4647, 0]
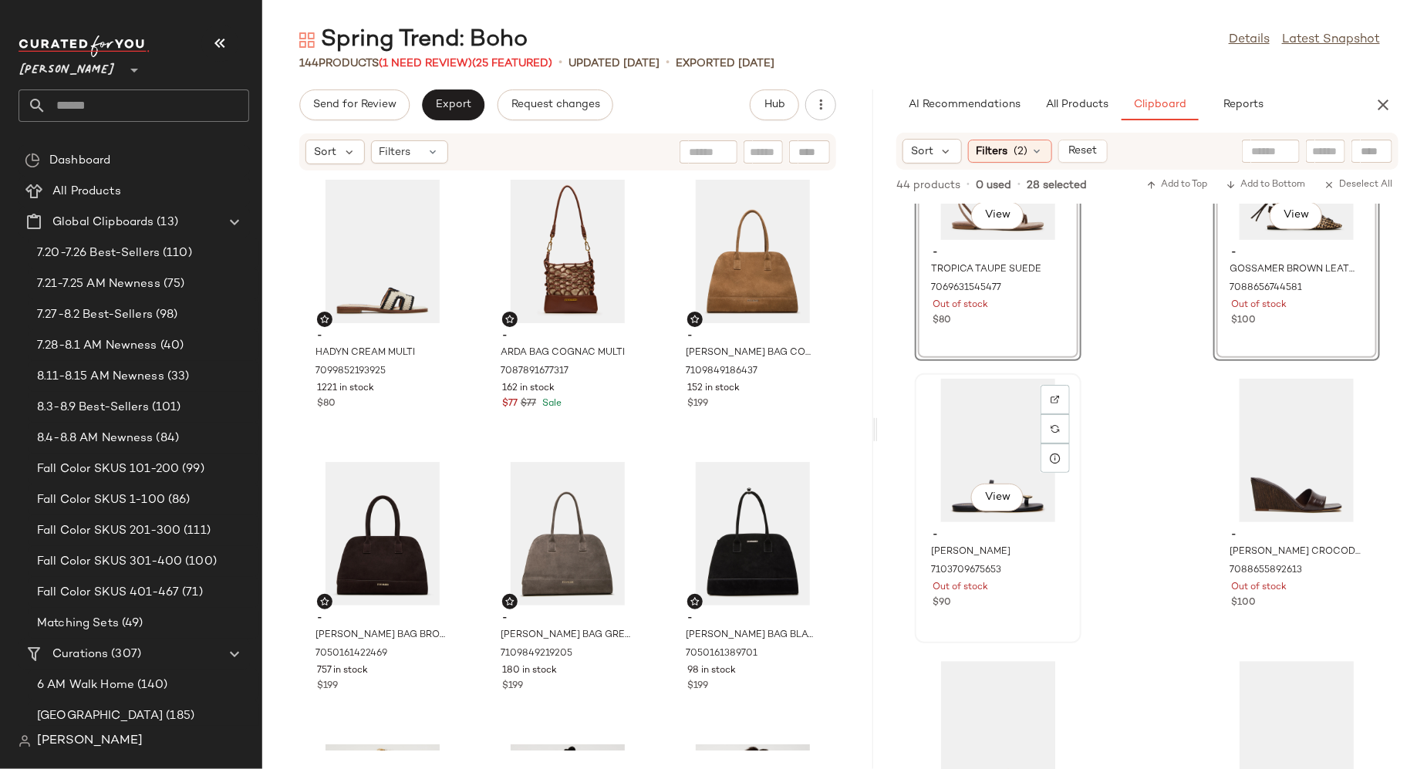
click at [1055, 599] on div "$90" at bounding box center [998, 603] width 131 height 14
click at [1255, 624] on div "View - [PERSON_NAME] CROCODILE 7088655892613 Out of stock $100" at bounding box center [1297, 508] width 164 height 267
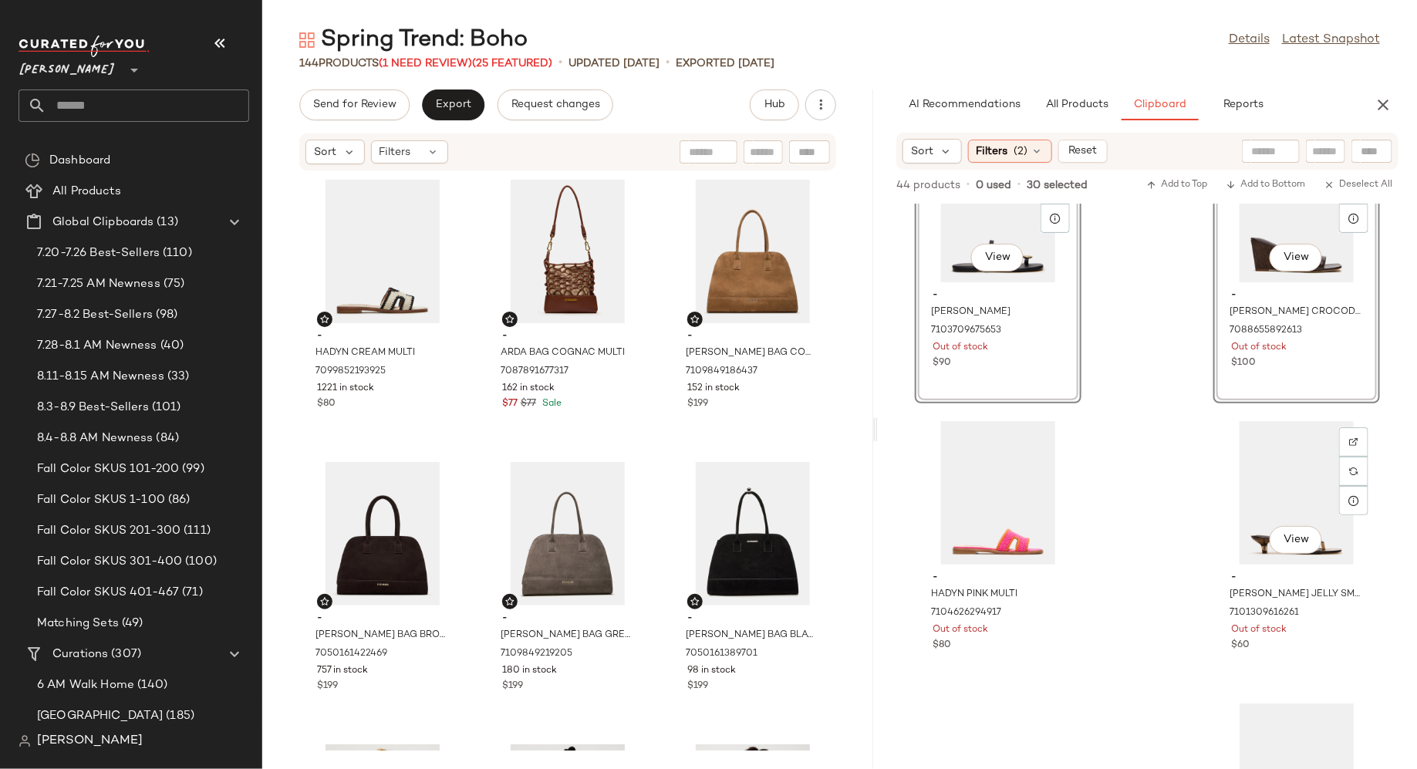
scroll to position [4905, 0]
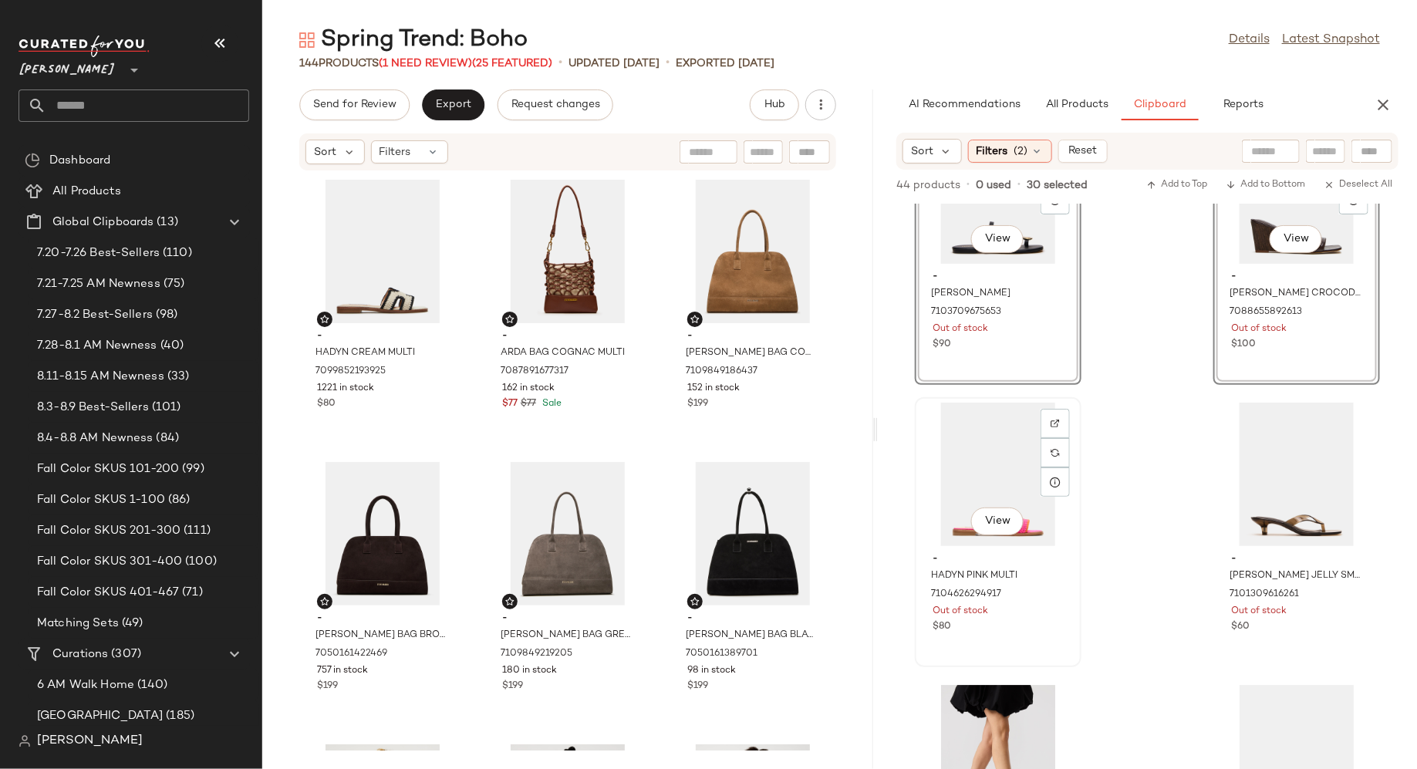
click at [1059, 626] on div "$80" at bounding box center [998, 627] width 131 height 14
click at [1246, 638] on div "View - [PERSON_NAME] JELLY SMOKE 7101309616261 Out of stock $60" at bounding box center [1297, 532] width 164 height 267
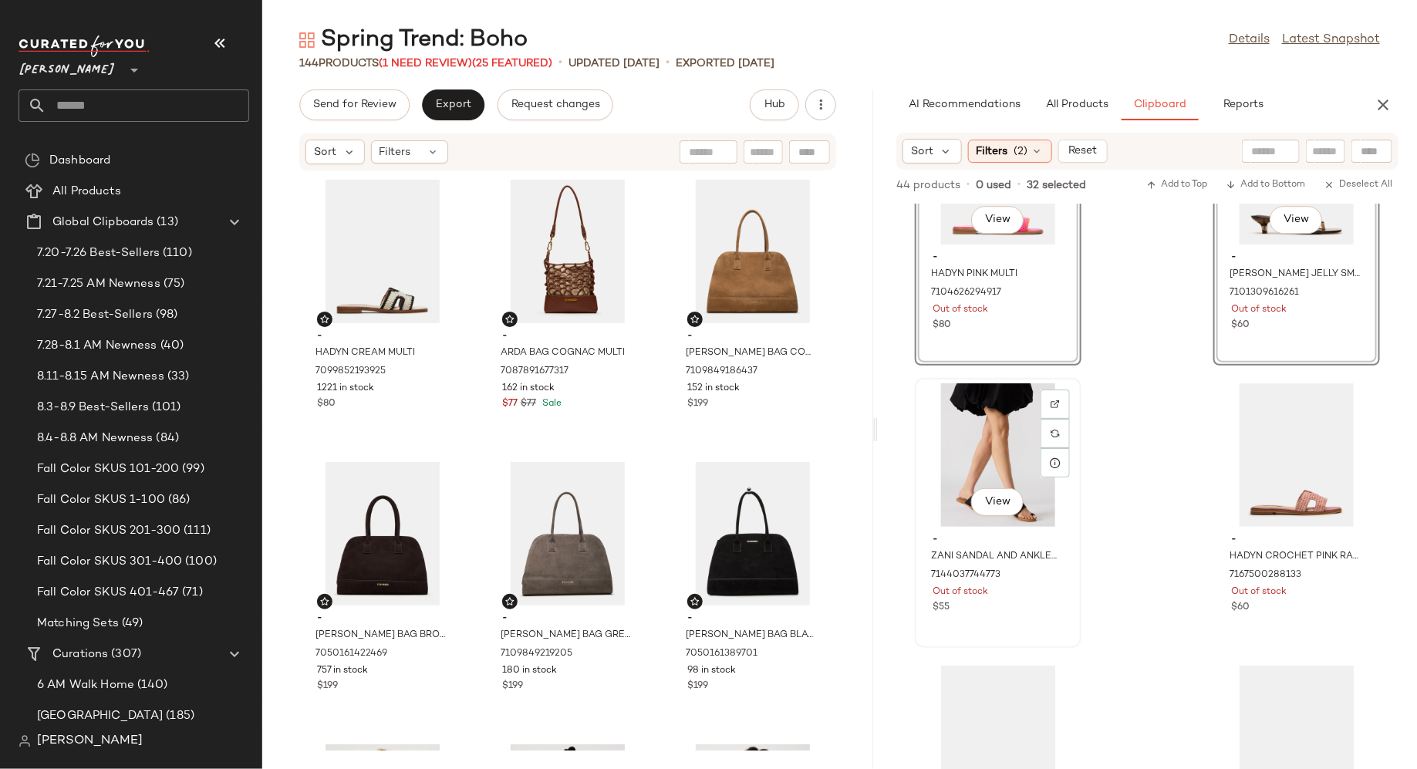
scroll to position [5221, 0]
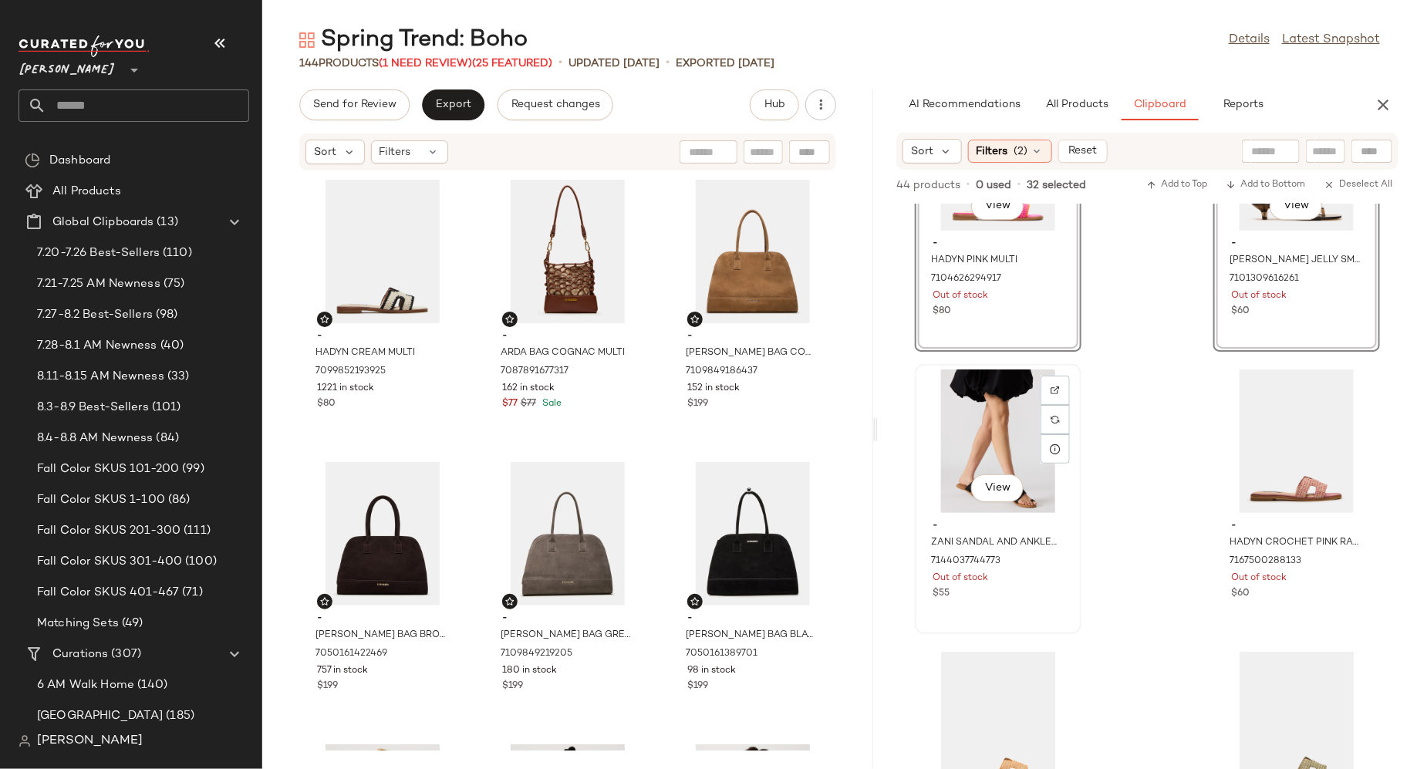
click at [1055, 611] on div "View - ZANI SANDAL AND ANKLET BUNDLE 7144037744773 Out of stock $55" at bounding box center [999, 499] width 164 height 267
click at [1261, 603] on div "View - HADYN CROCHET PINK RAFFIA 7167500288133 Out of stock $60" at bounding box center [1297, 499] width 164 height 267
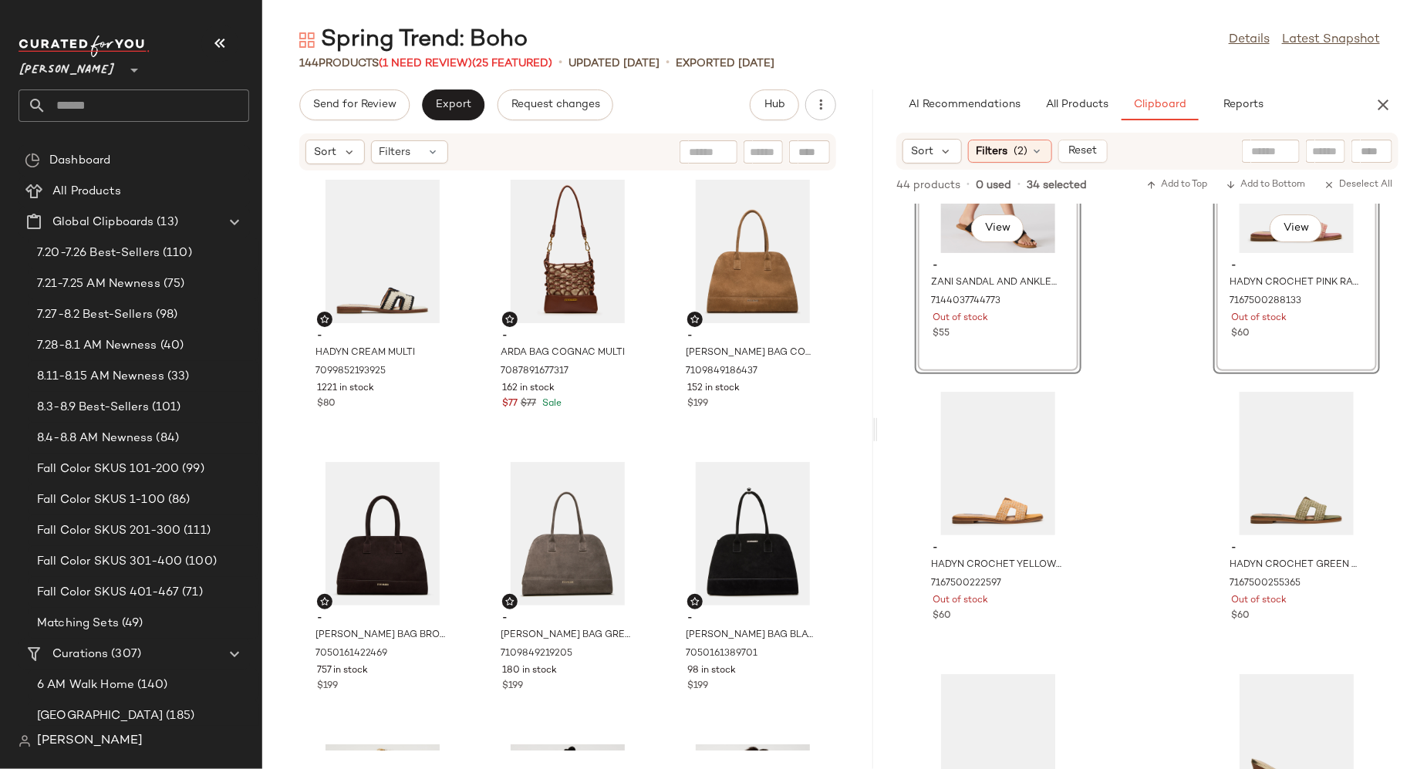
scroll to position [5486, 0]
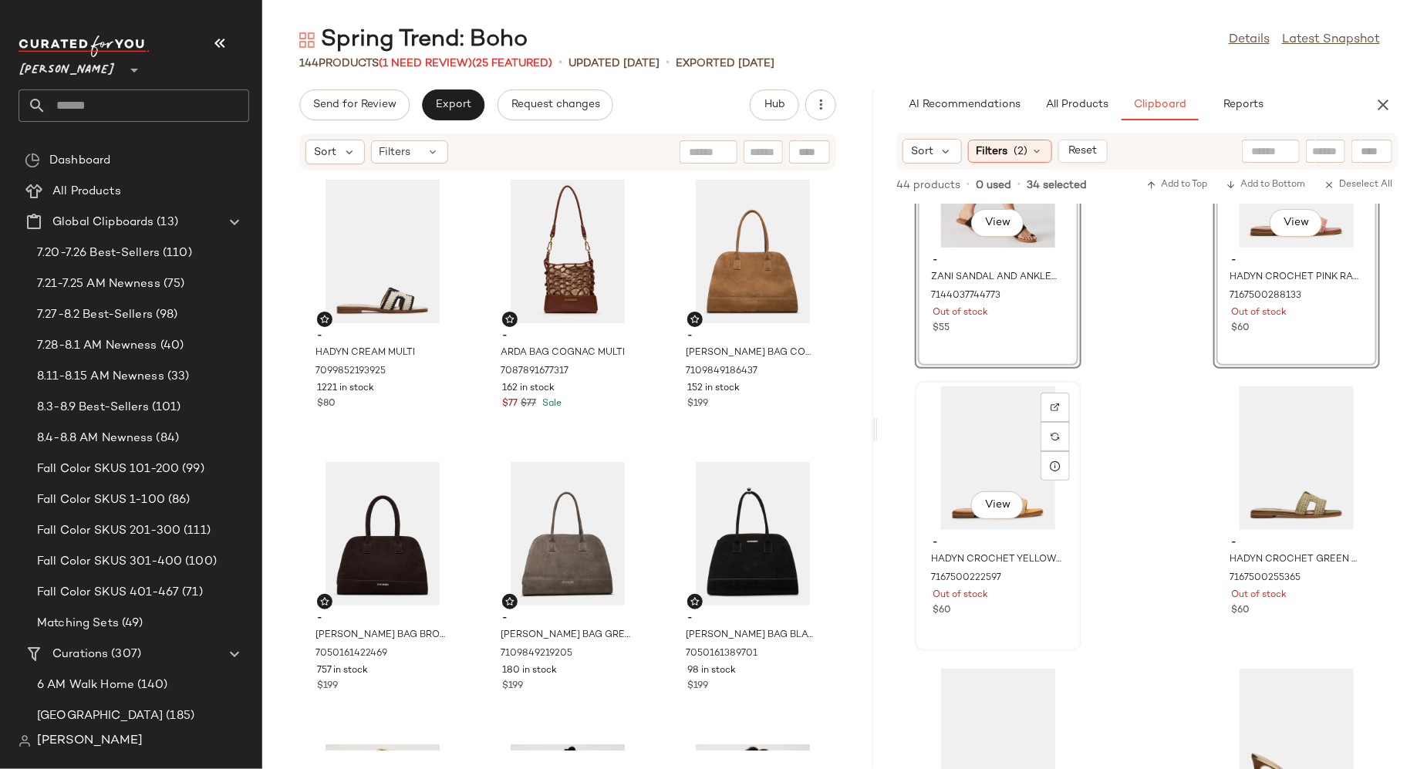
click at [1046, 620] on div "View - HADYN CROCHET YELLOW RAFFIA 7167500222597 Out of stock $60" at bounding box center [999, 516] width 164 height 267
click at [1229, 643] on div "View - HADYN CROCHET GREEN RAFFIA 7167500255365 Out of stock $60" at bounding box center [1297, 516] width 164 height 267
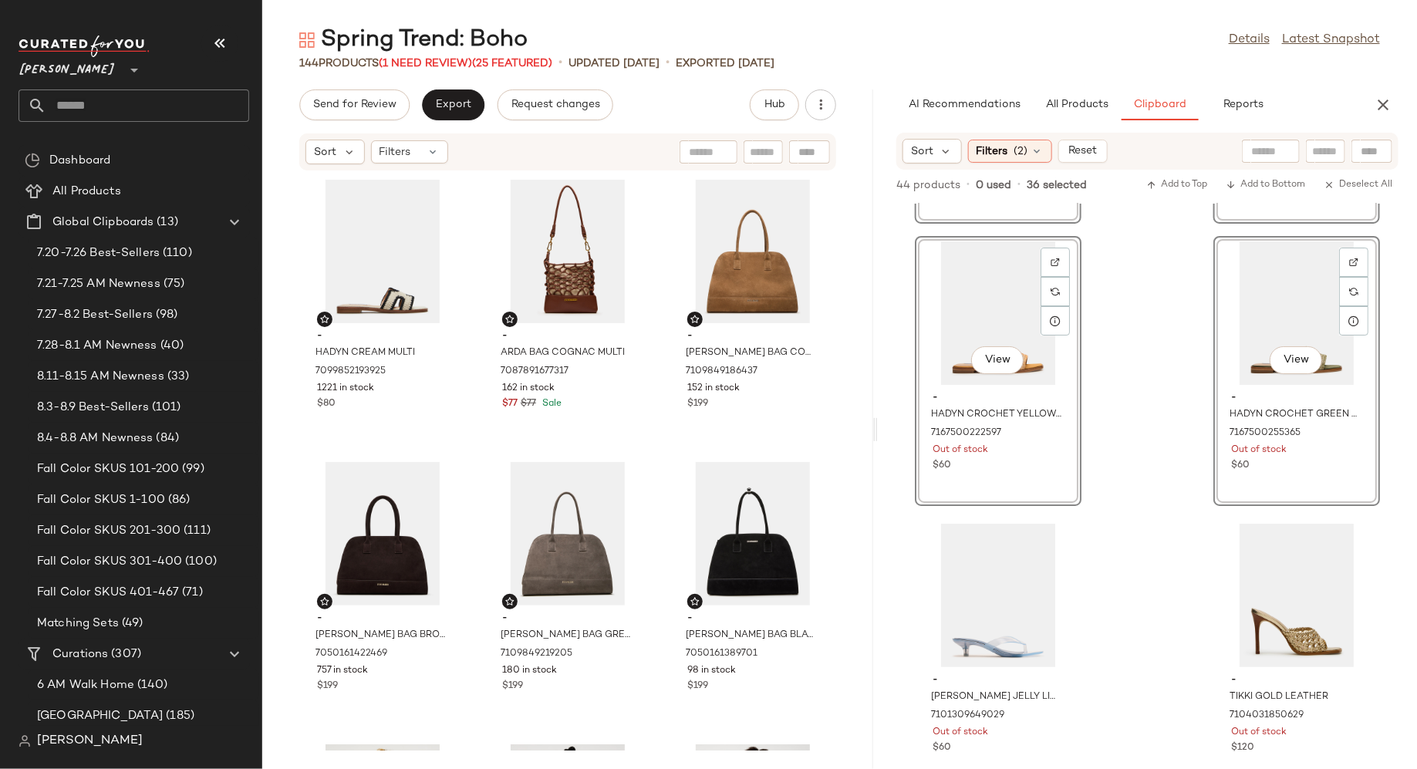
scroll to position [5650, 0]
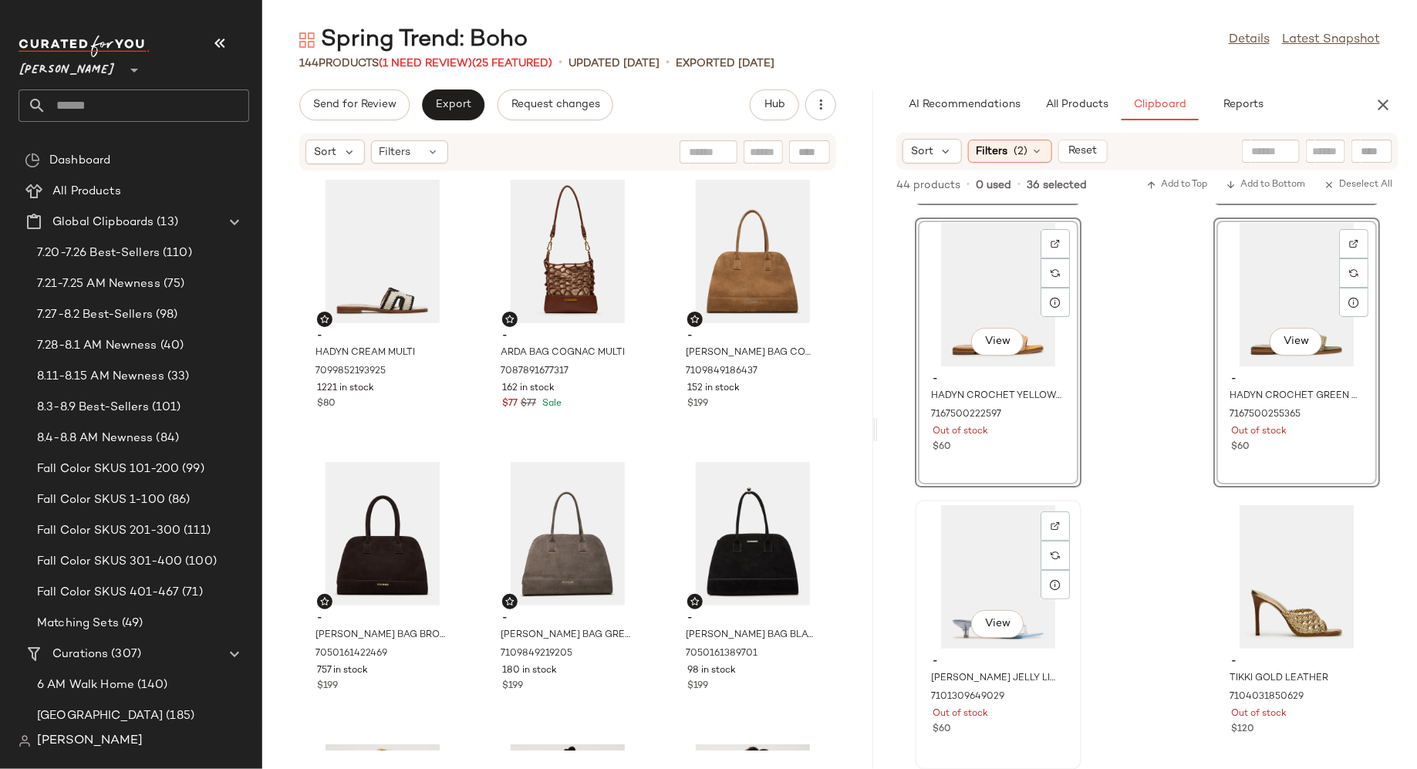
click at [1048, 720] on div "Out of stock" at bounding box center [998, 715] width 131 height 14
click at [1333, 744] on div "View - TIKKI GOLD LEATHER 7104031850629 Out of stock $120" at bounding box center [1297, 635] width 164 height 267
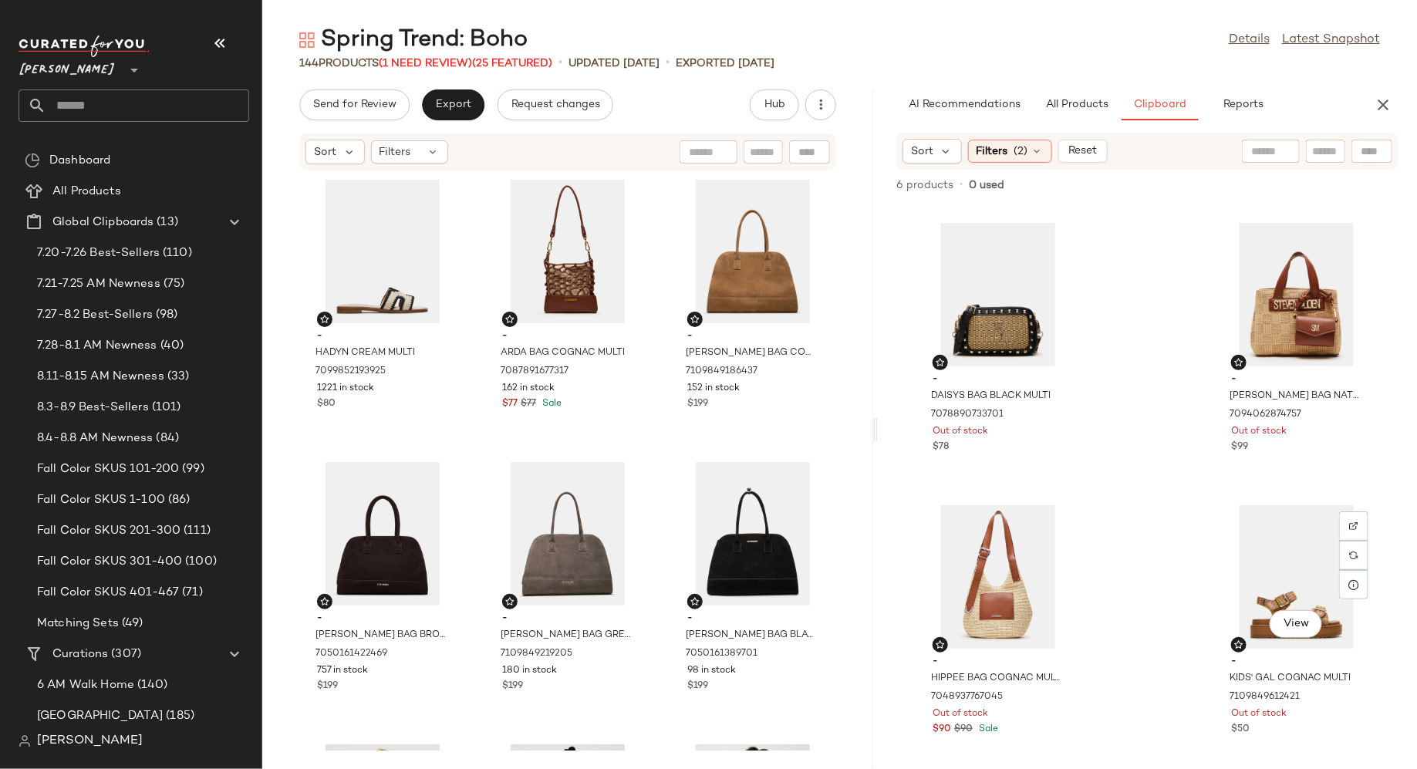
scroll to position [284, 0]
click at [1035, 157] on div "Filters (2)" at bounding box center [1010, 151] width 84 height 23
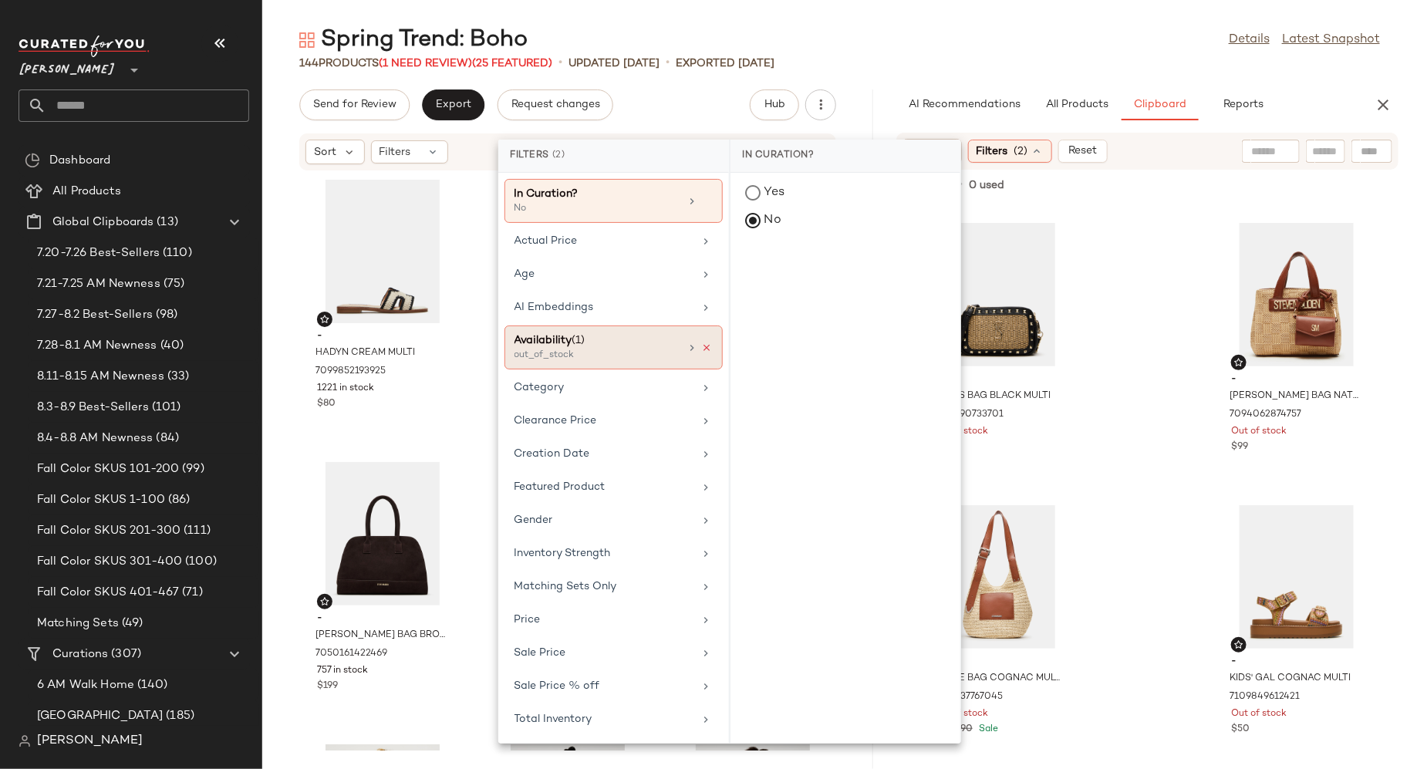
click at [711, 343] on icon at bounding box center [707, 348] width 11 height 11
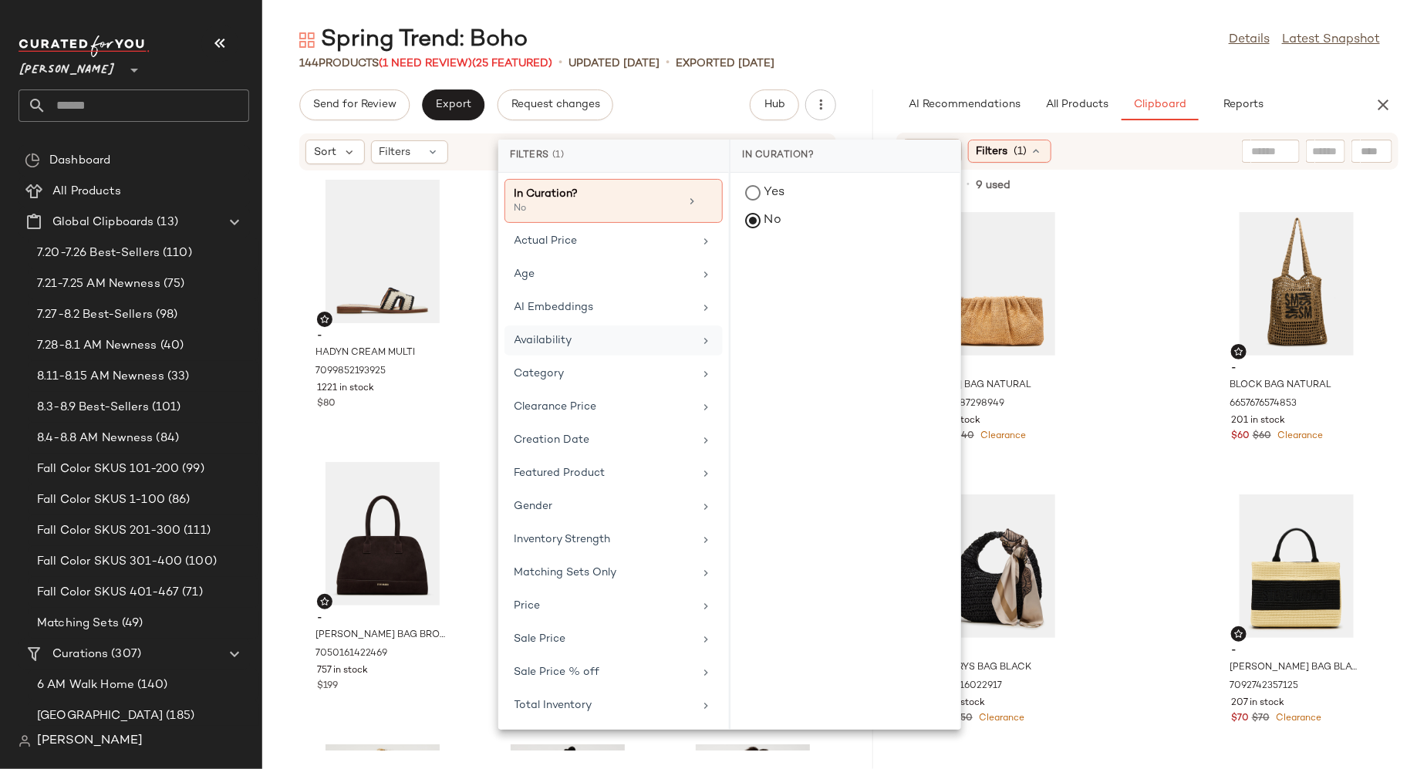
click at [1144, 338] on div "- [DATE] BAG NATURAL 6849387298949 25 in stock $40 $40 Clearance - BLOCK BAG NA…" at bounding box center [1147, 487] width 539 height 566
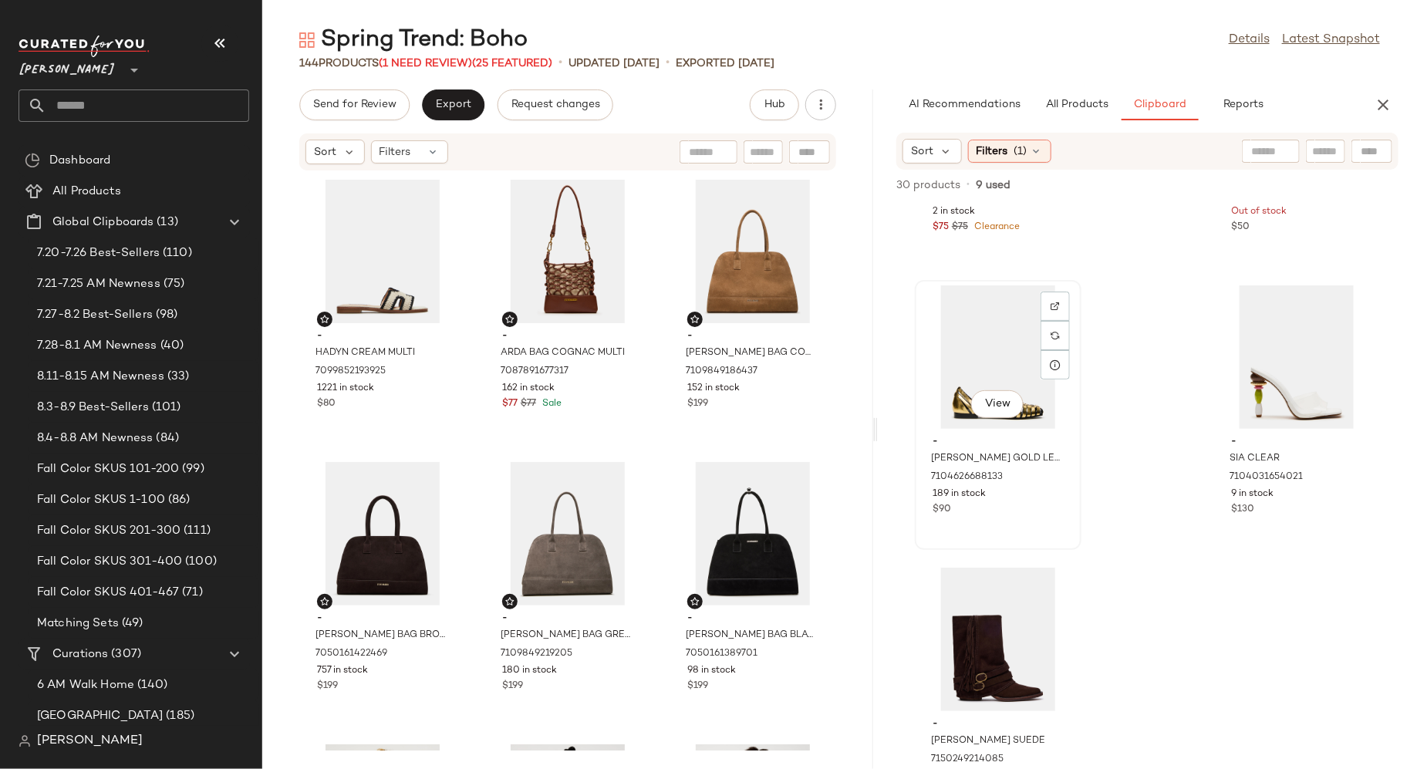
scroll to position [2543, 0]
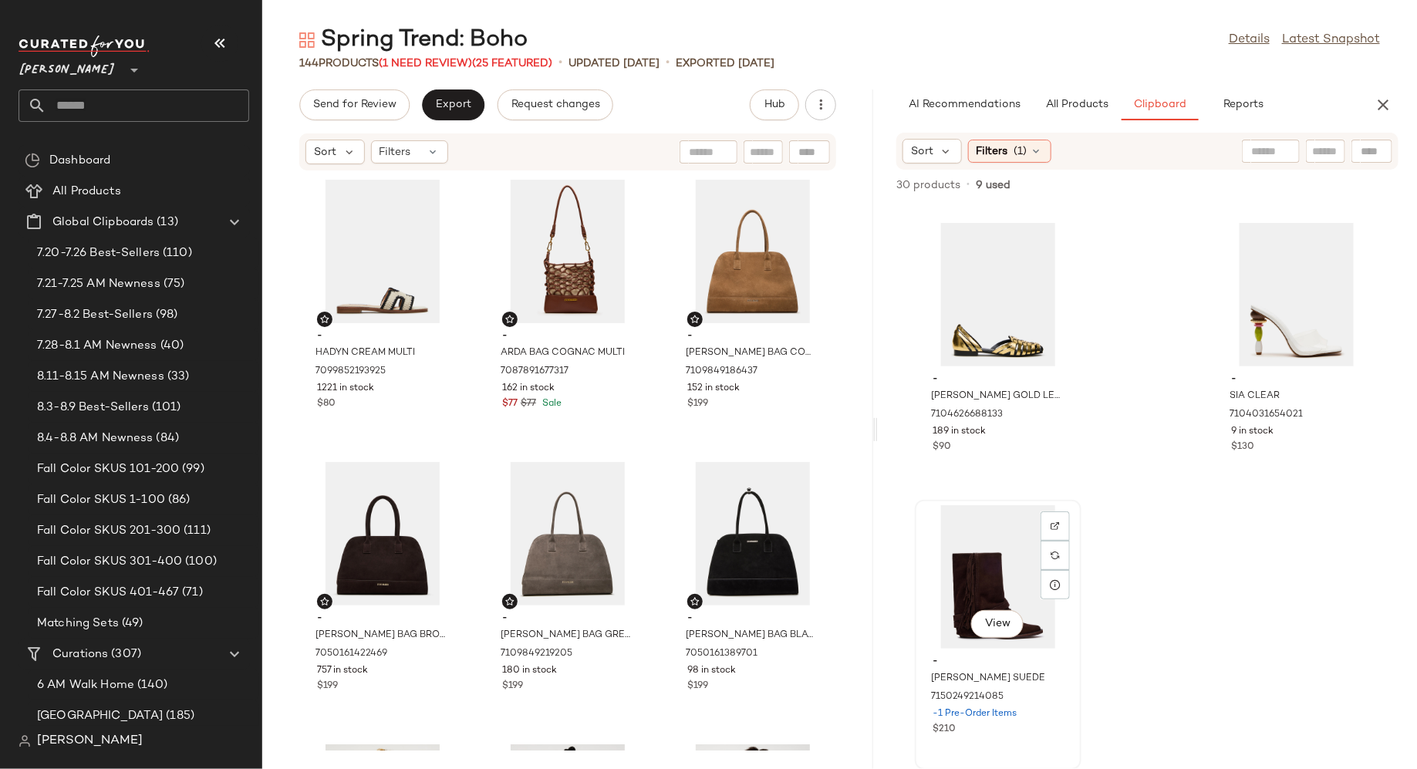
click at [995, 560] on div "View" at bounding box center [999, 577] width 156 height 144
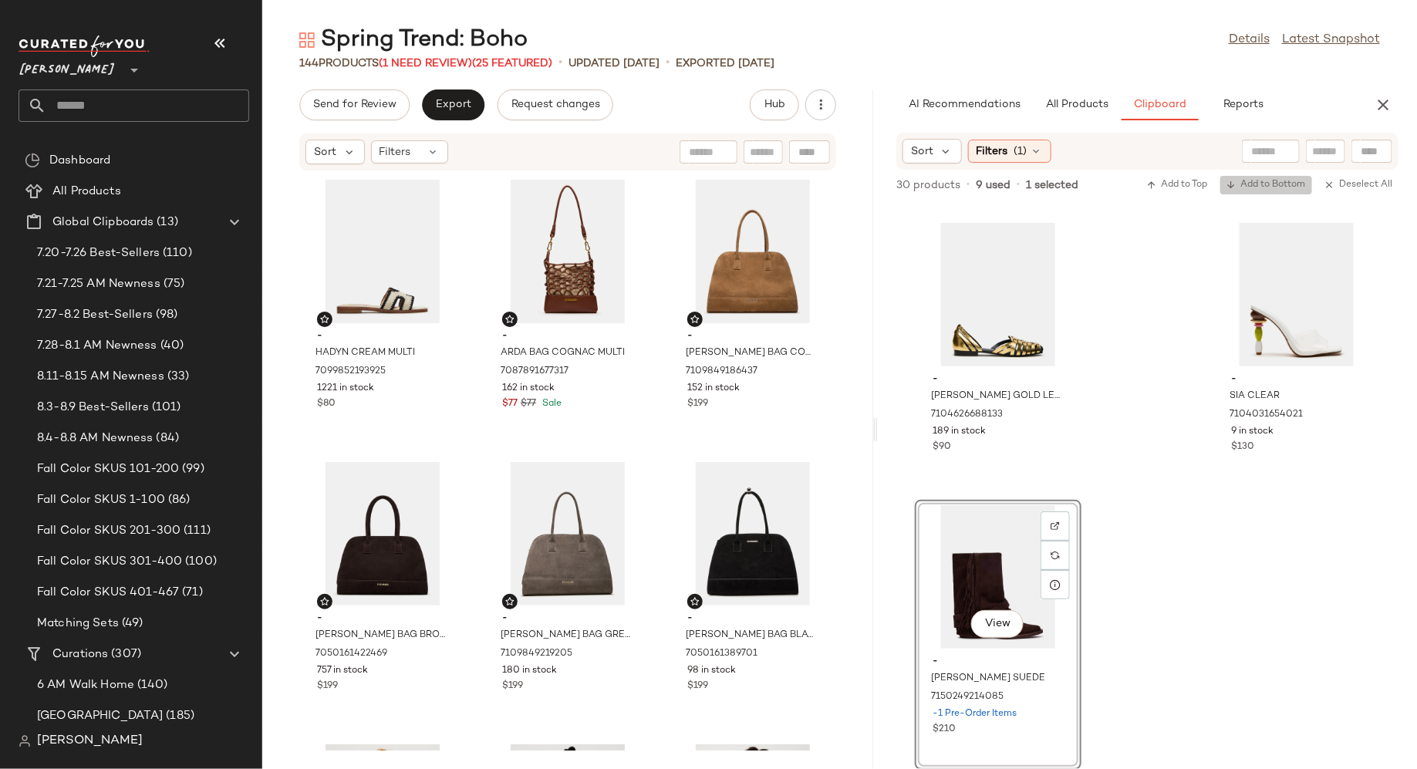
click at [1266, 185] on span "Add to Bottom" at bounding box center [1266, 185] width 79 height 11
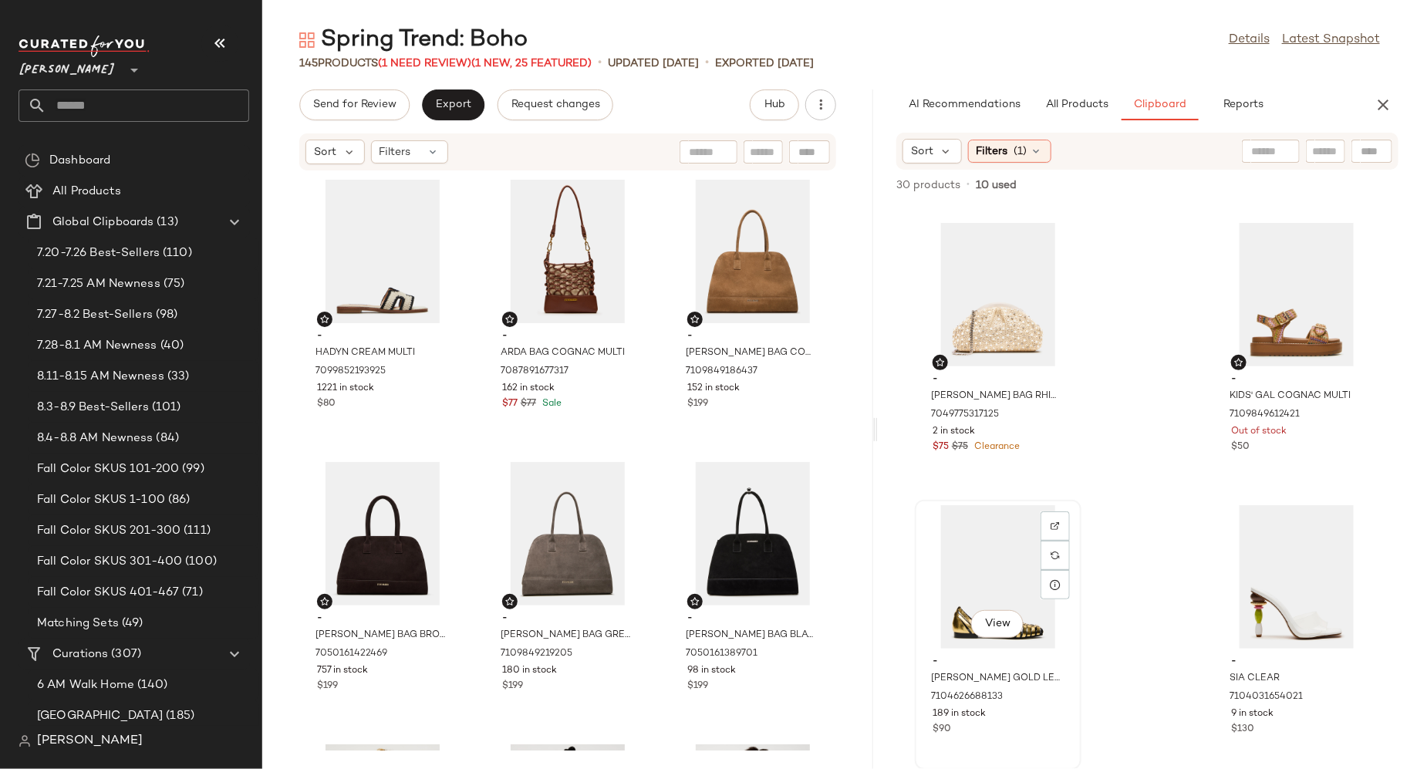
click at [1003, 542] on div "View" at bounding box center [999, 577] width 156 height 144
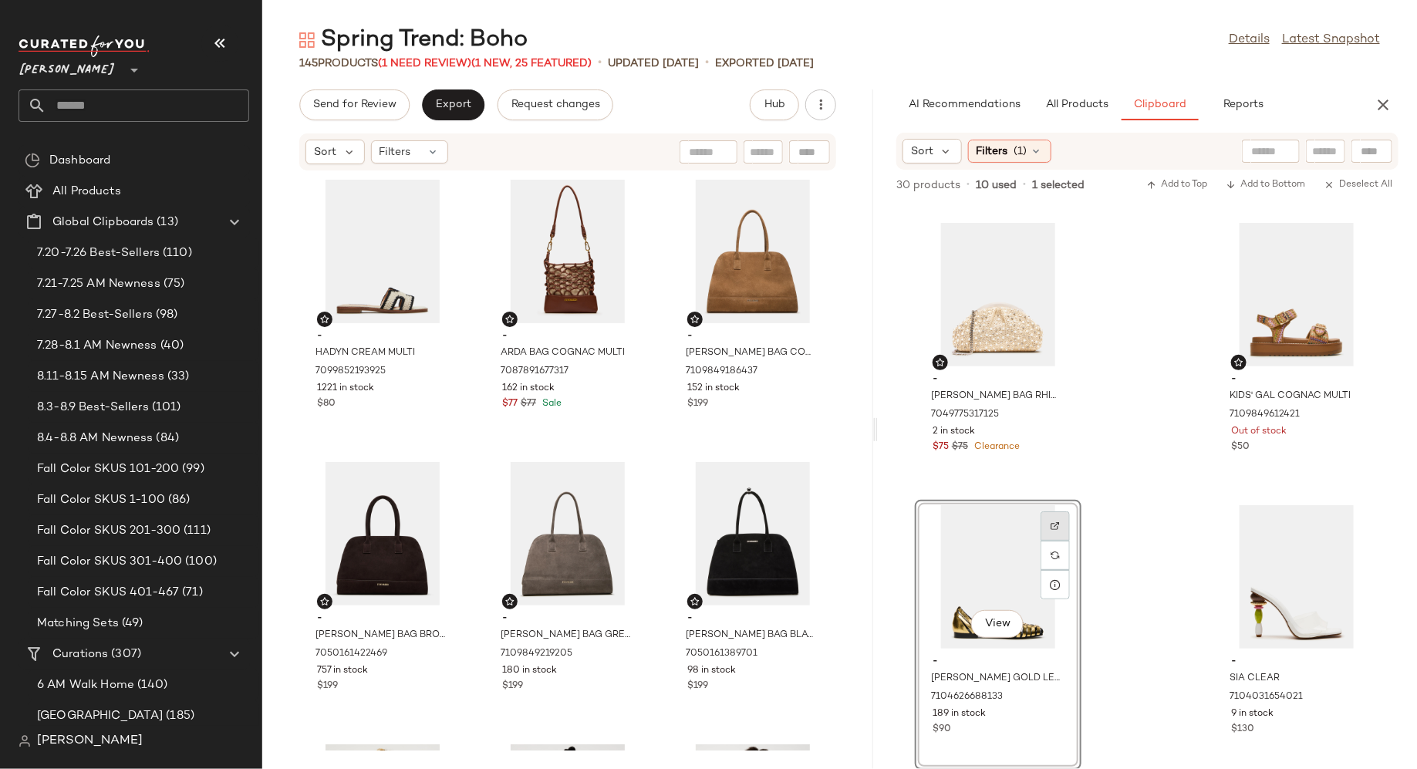
click at [1063, 541] on div at bounding box center [1055, 555] width 29 height 29
click at [965, 566] on div "View" at bounding box center [999, 577] width 156 height 144
click at [1279, 531] on div "View" at bounding box center [1297, 577] width 156 height 144
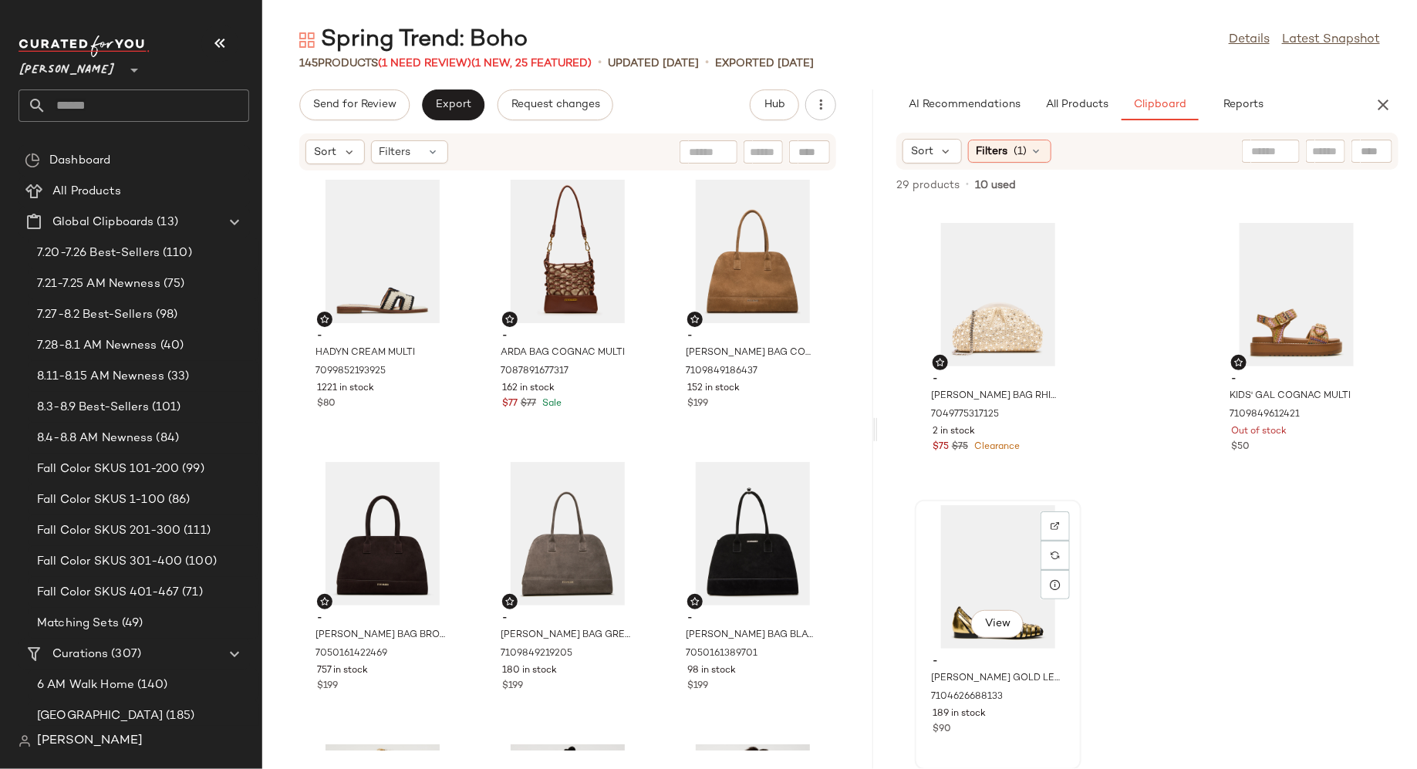
click at [971, 556] on div "View" at bounding box center [999, 577] width 156 height 144
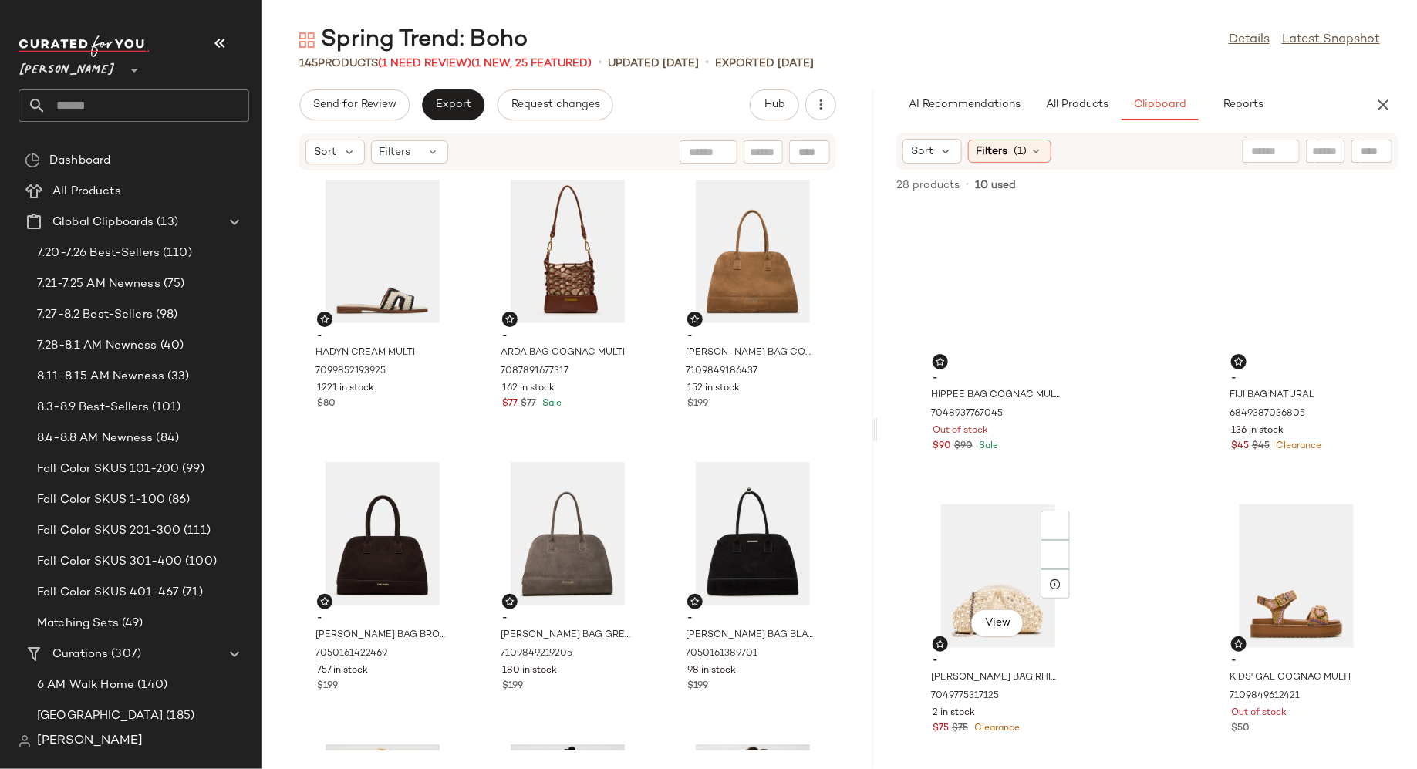
scroll to position [1978, 0]
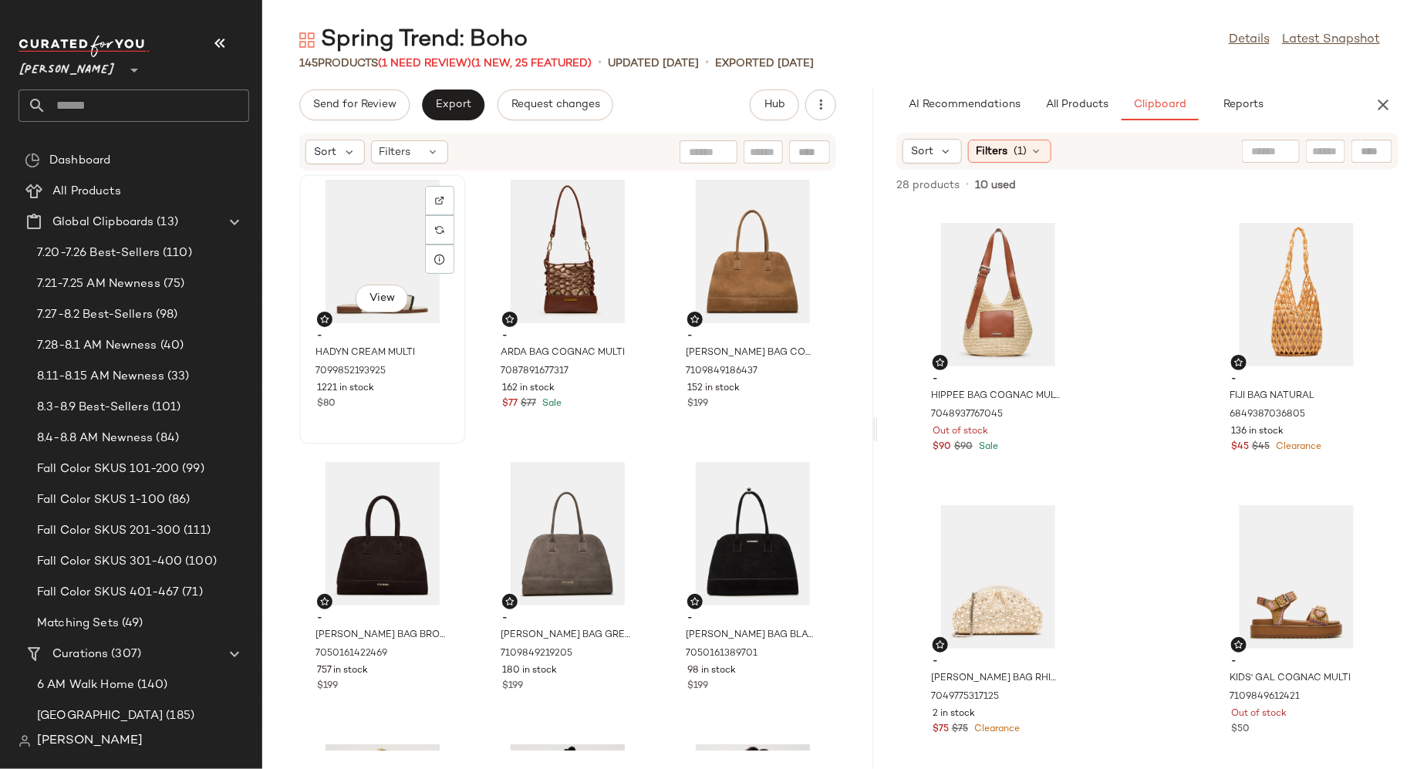
click at [383, 225] on div "View" at bounding box center [383, 252] width 156 height 144
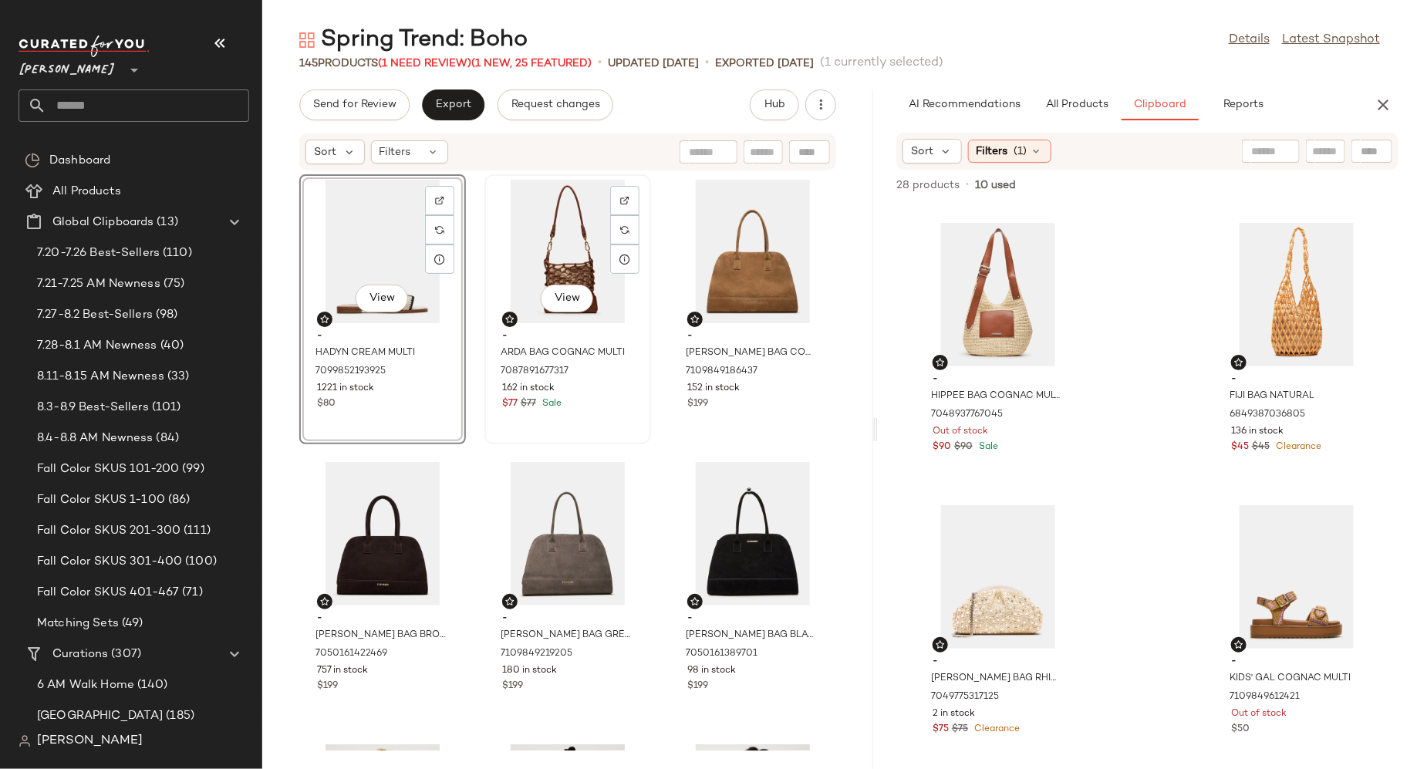
click at [552, 242] on div "View" at bounding box center [568, 252] width 156 height 144
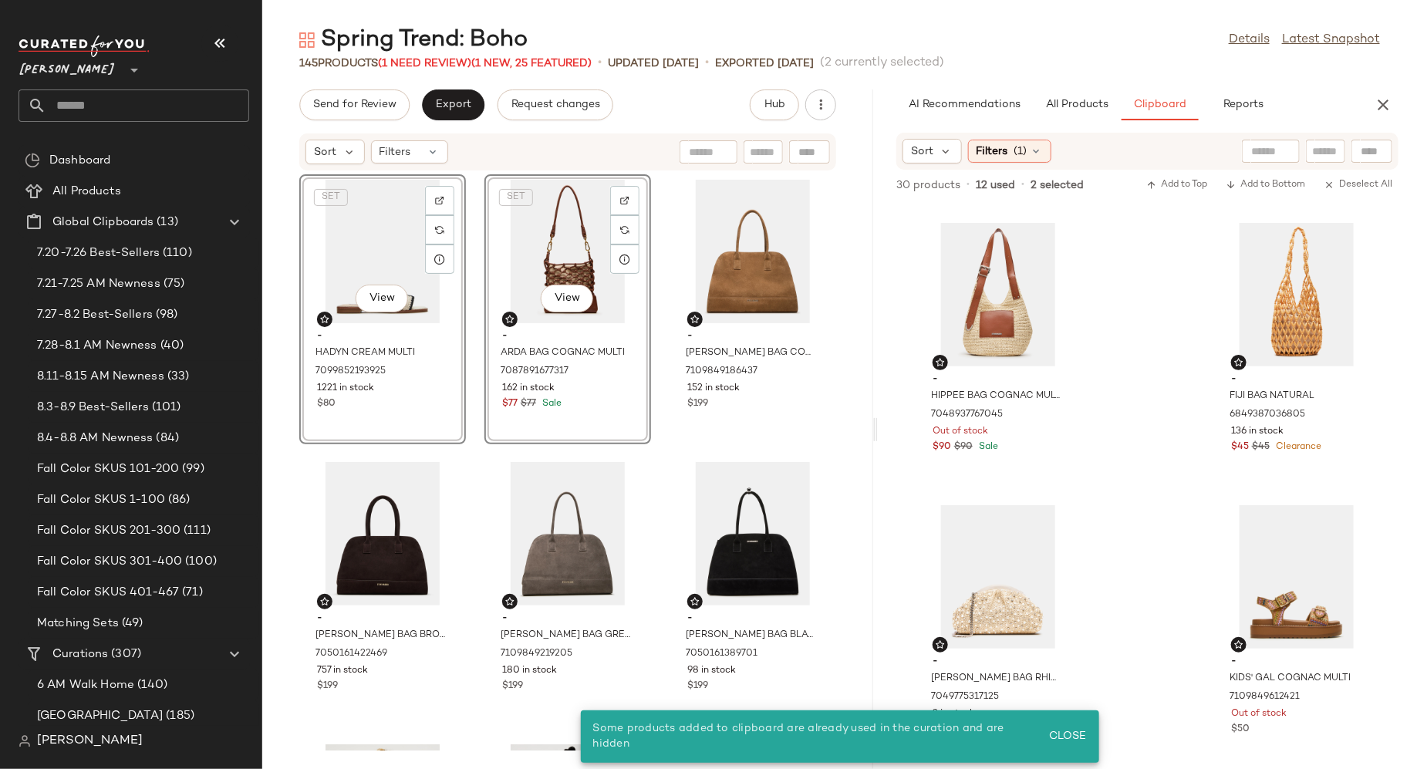
click at [361, 239] on div "SET View" at bounding box center [383, 252] width 156 height 144
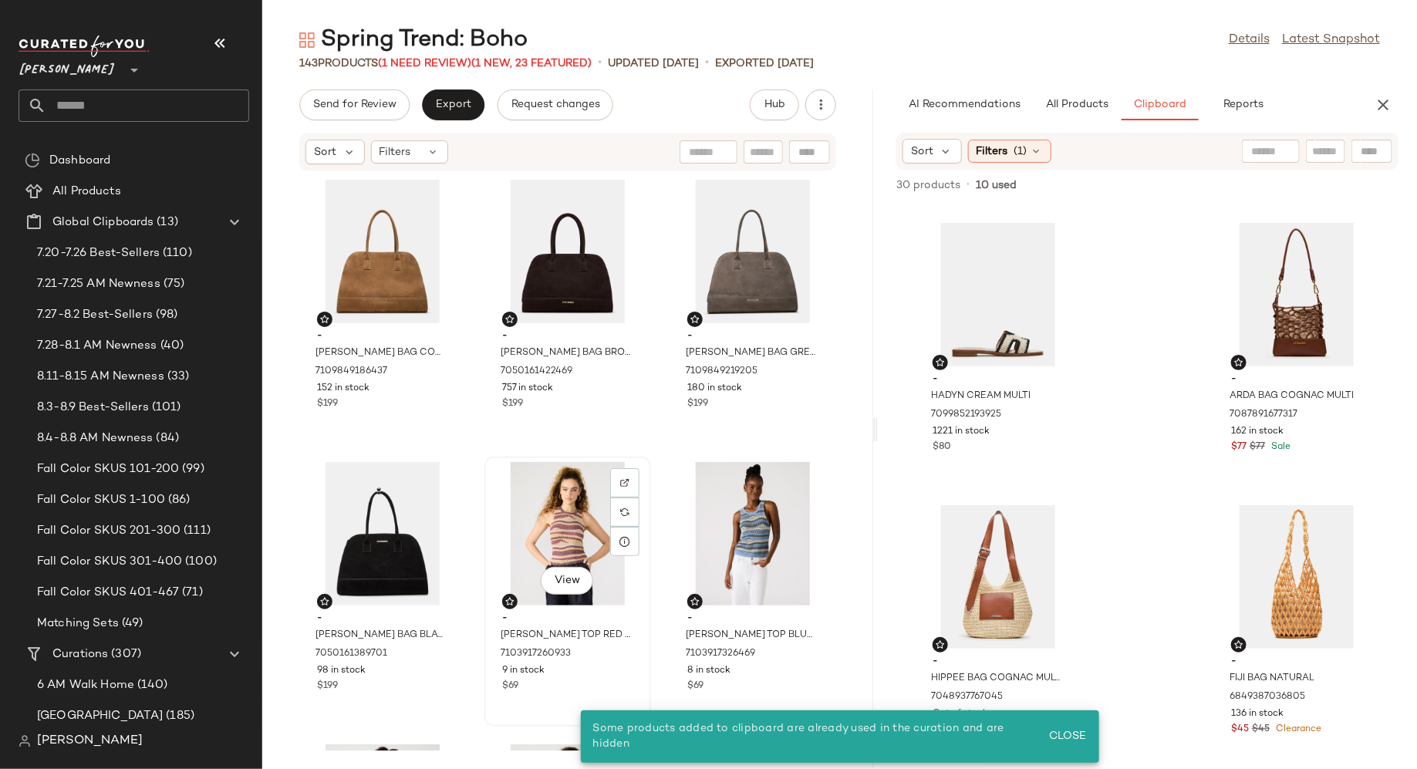
click at [569, 503] on div "View" at bounding box center [568, 534] width 156 height 144
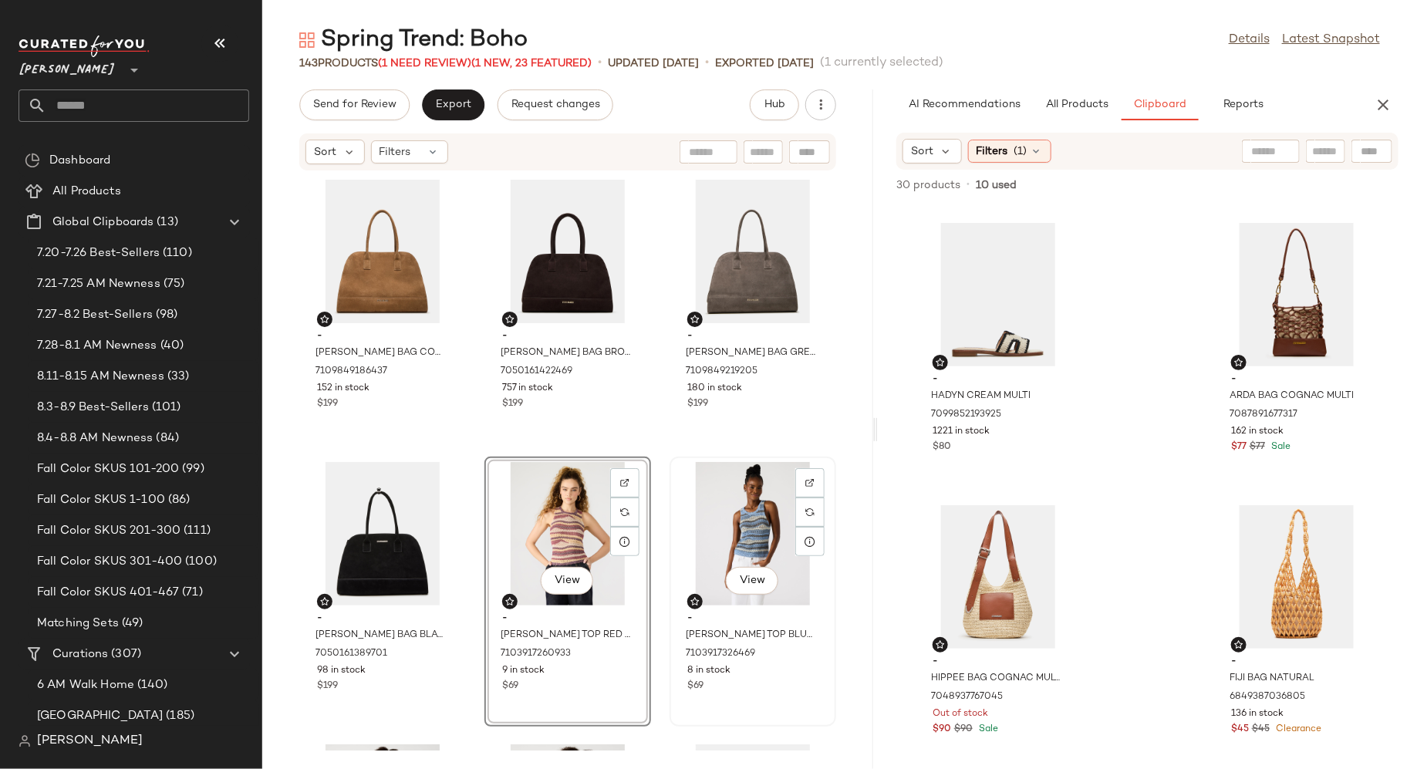
click at [739, 528] on div "View" at bounding box center [753, 534] width 156 height 144
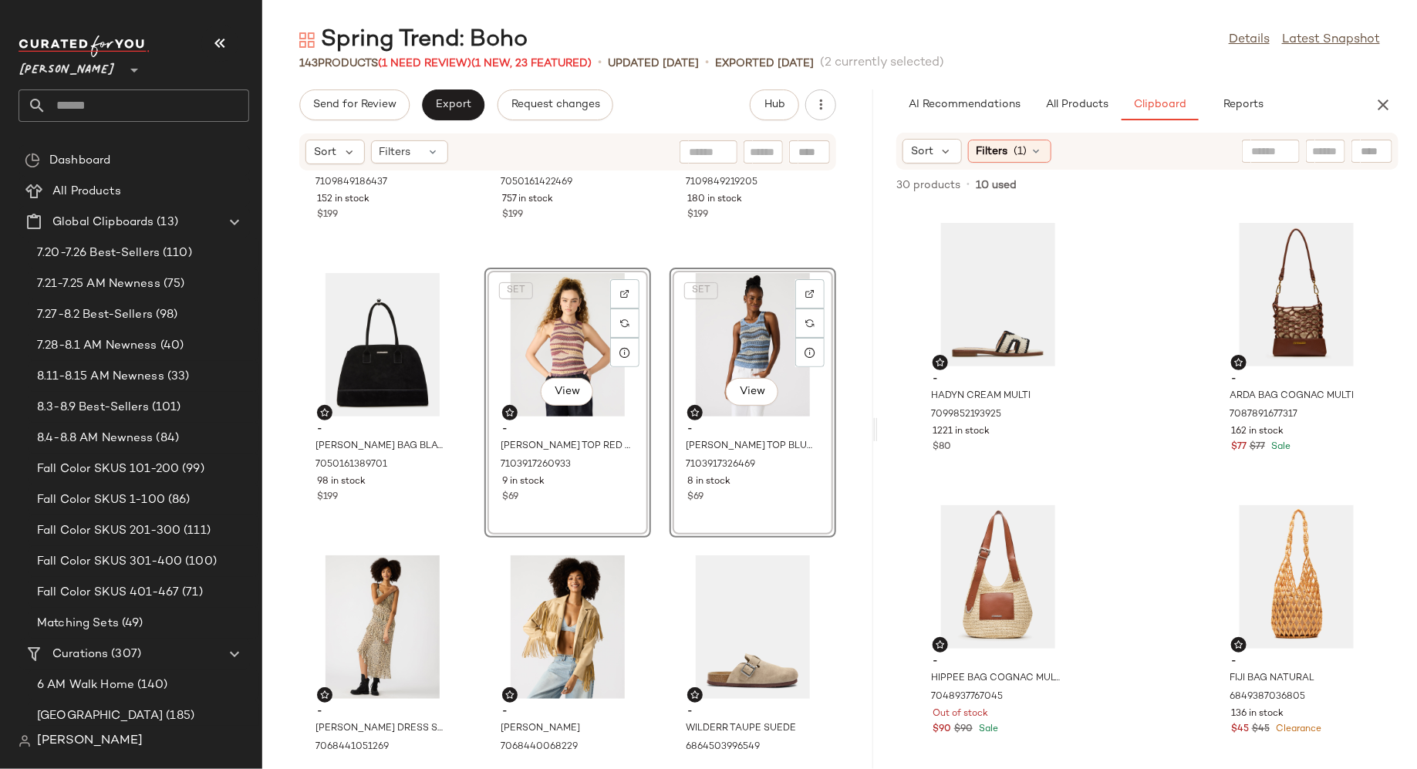
scroll to position [222, 0]
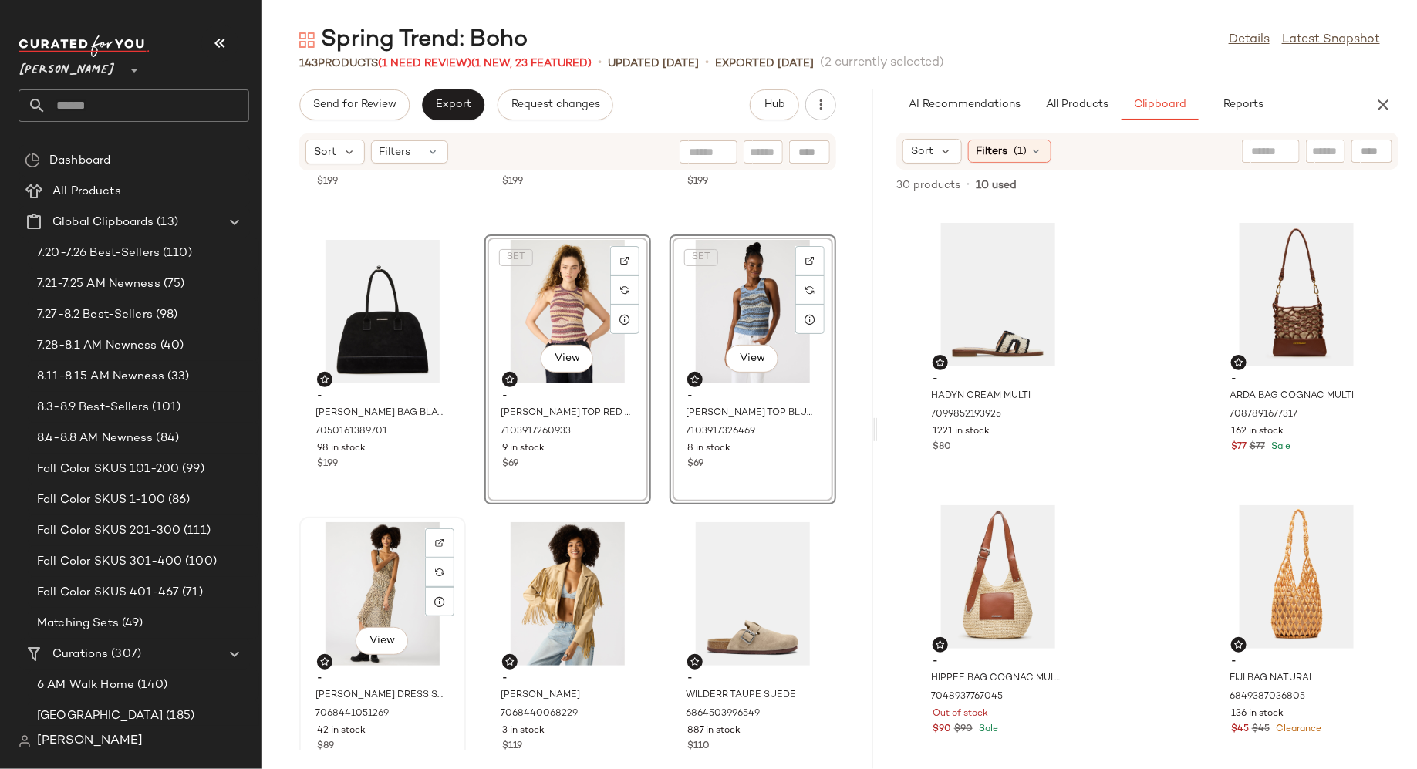
click at [385, 553] on div "View" at bounding box center [383, 594] width 156 height 144
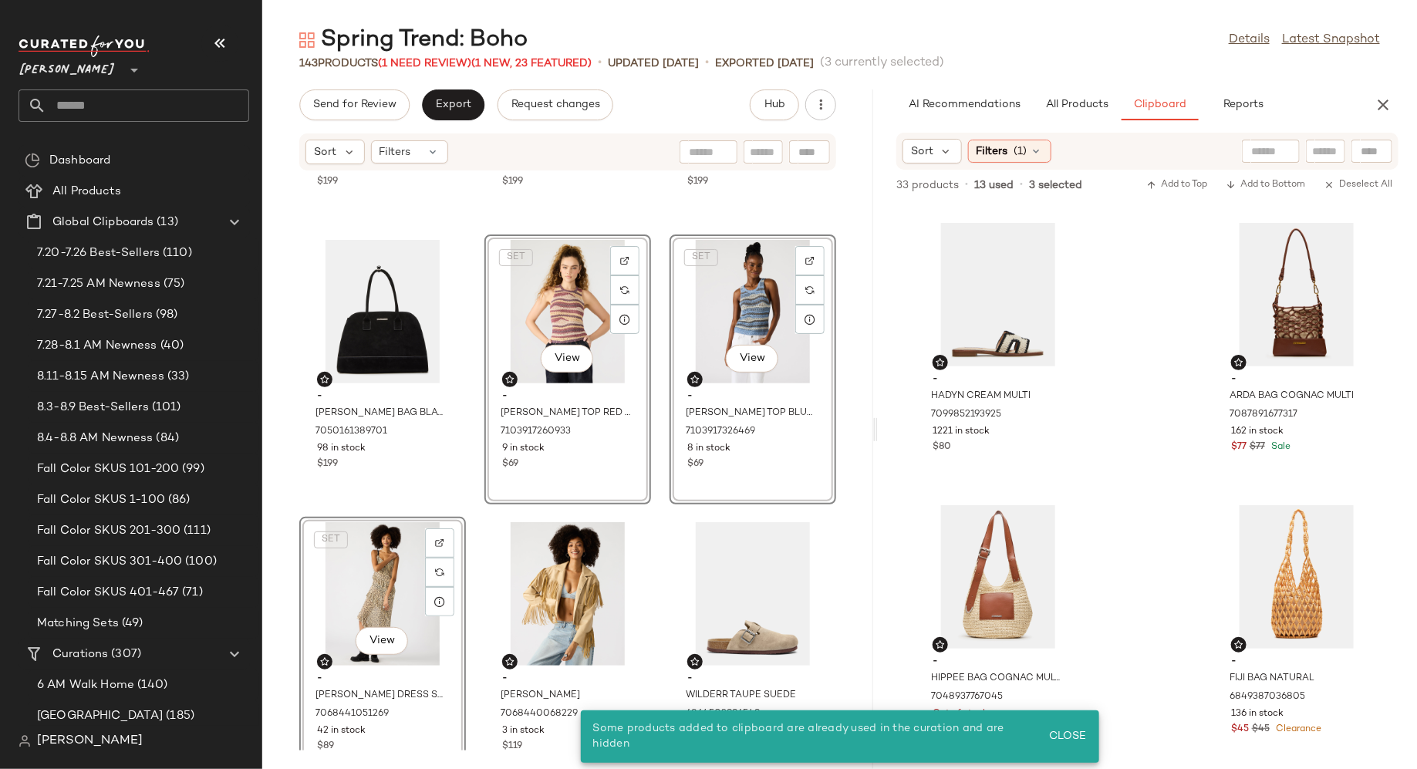
click at [607, 452] on div "SET View - [PERSON_NAME] TOP RED MULTI 7103917260933 9 in stock $69" at bounding box center [568, 370] width 167 height 270
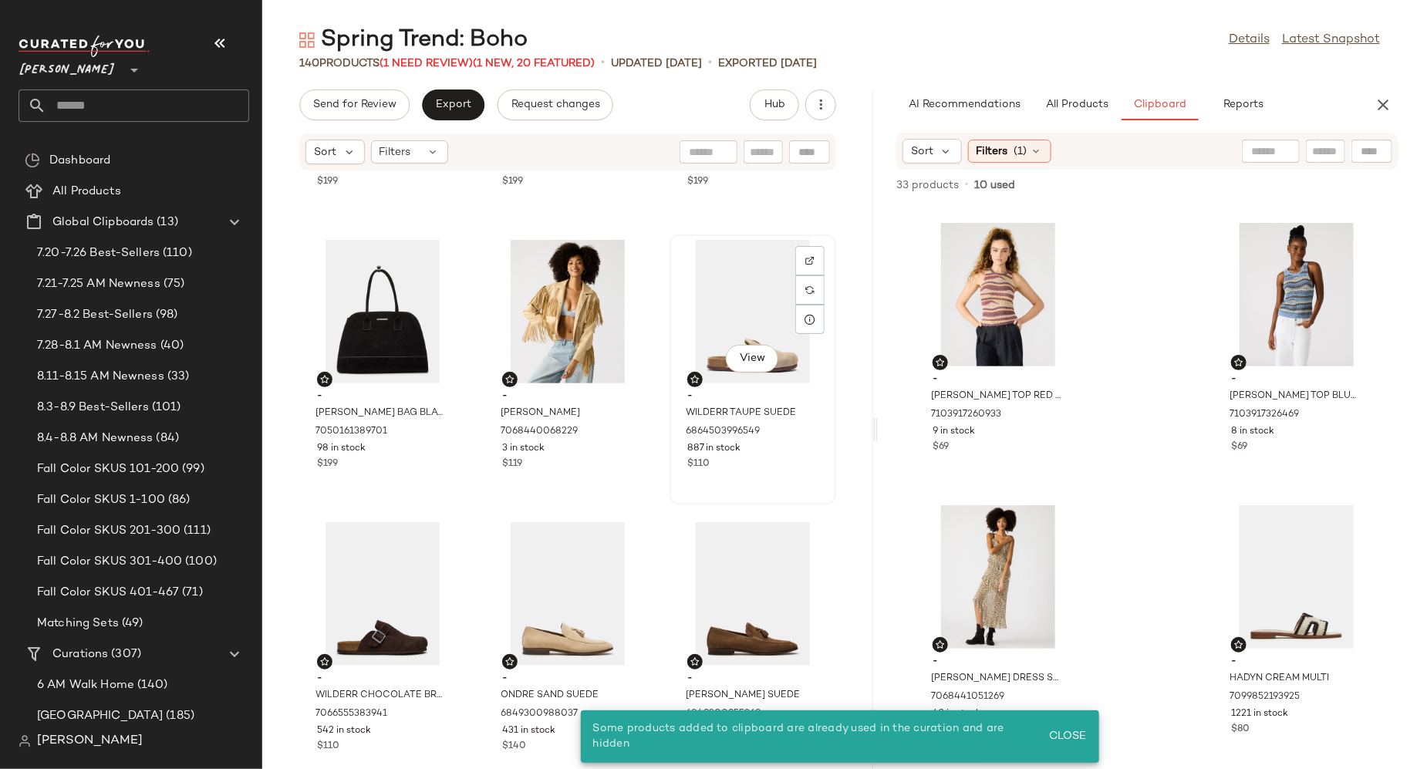
click at [735, 466] on div "$110" at bounding box center [752, 465] width 131 height 14
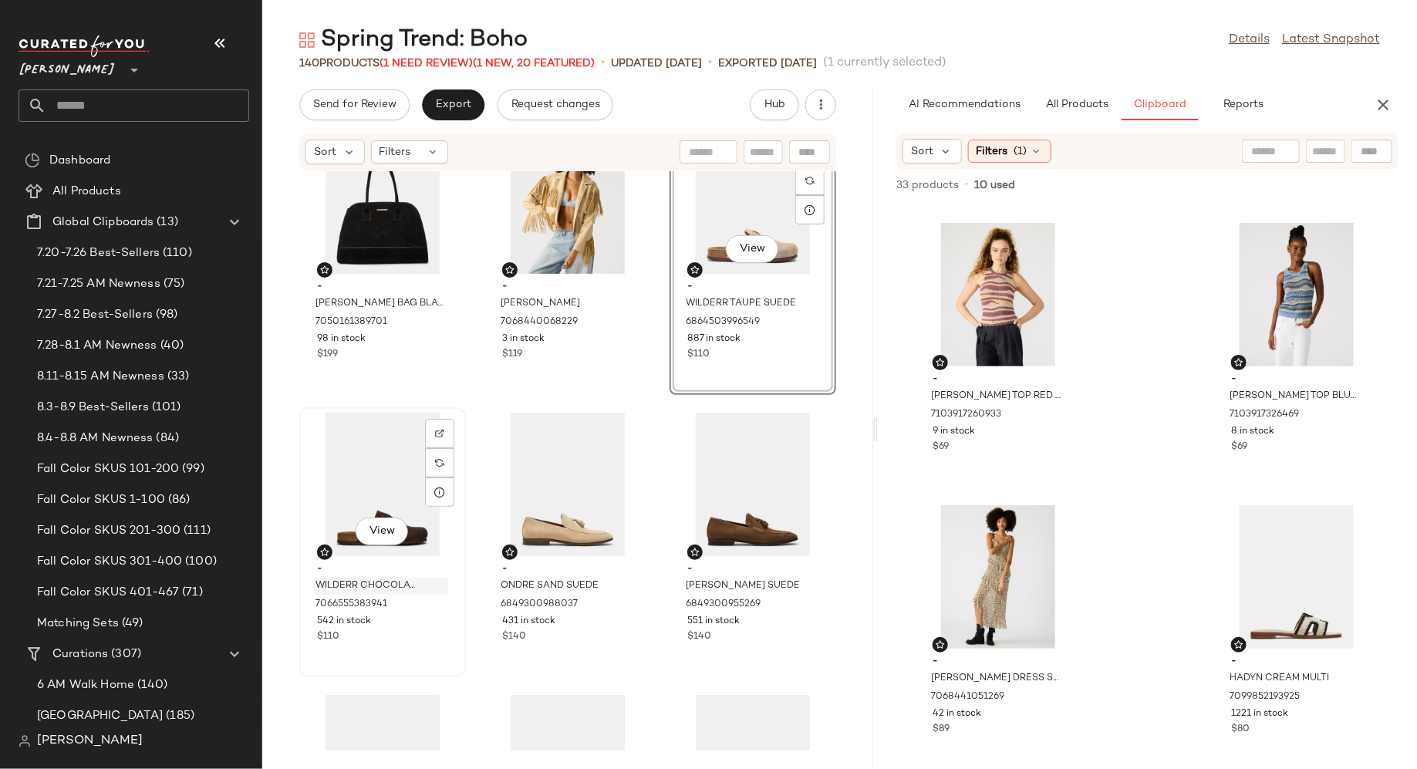
scroll to position [356, 0]
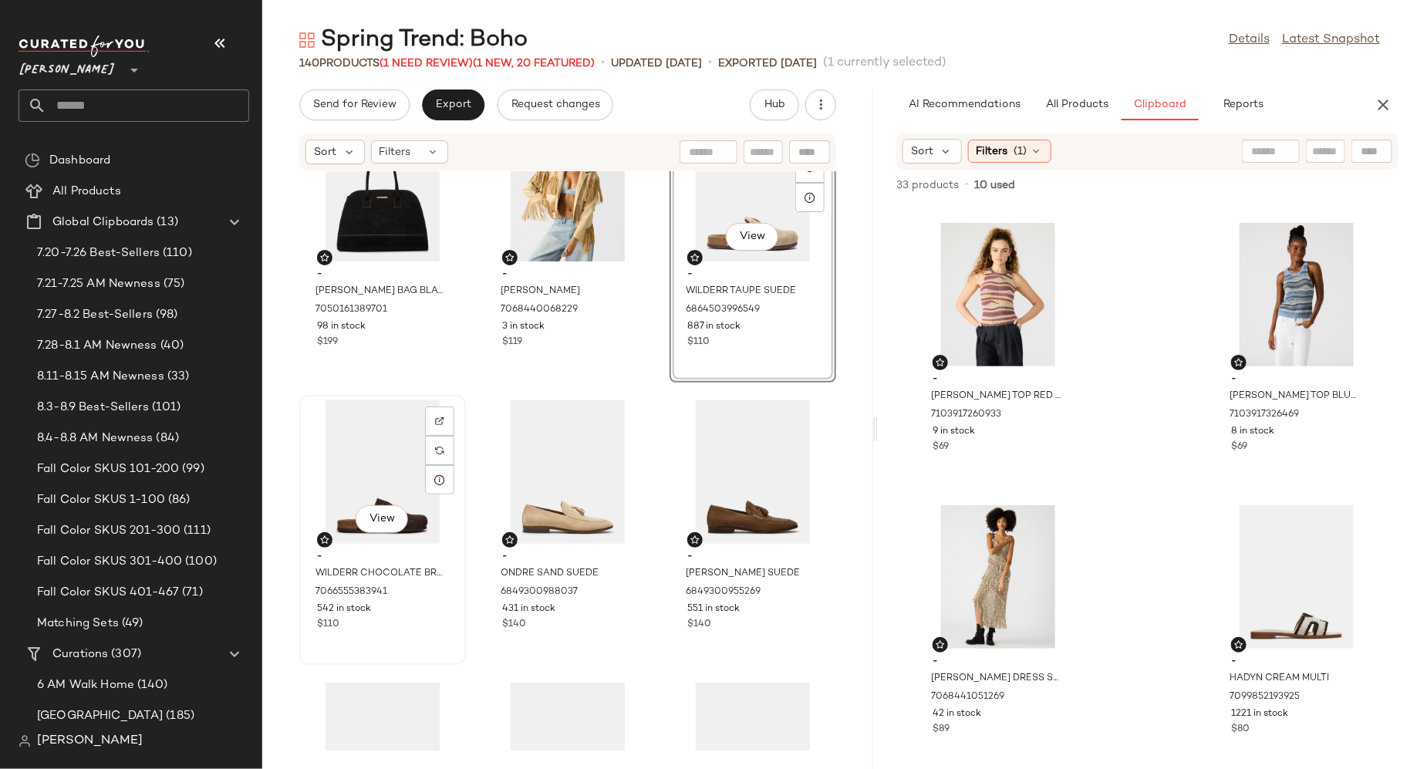
click at [415, 633] on div "View - WILDERR CHOCOLATE BROWN SUEDE 7066555383941 542 in stock $110" at bounding box center [383, 530] width 164 height 267
click at [574, 630] on div "$140" at bounding box center [567, 625] width 131 height 14
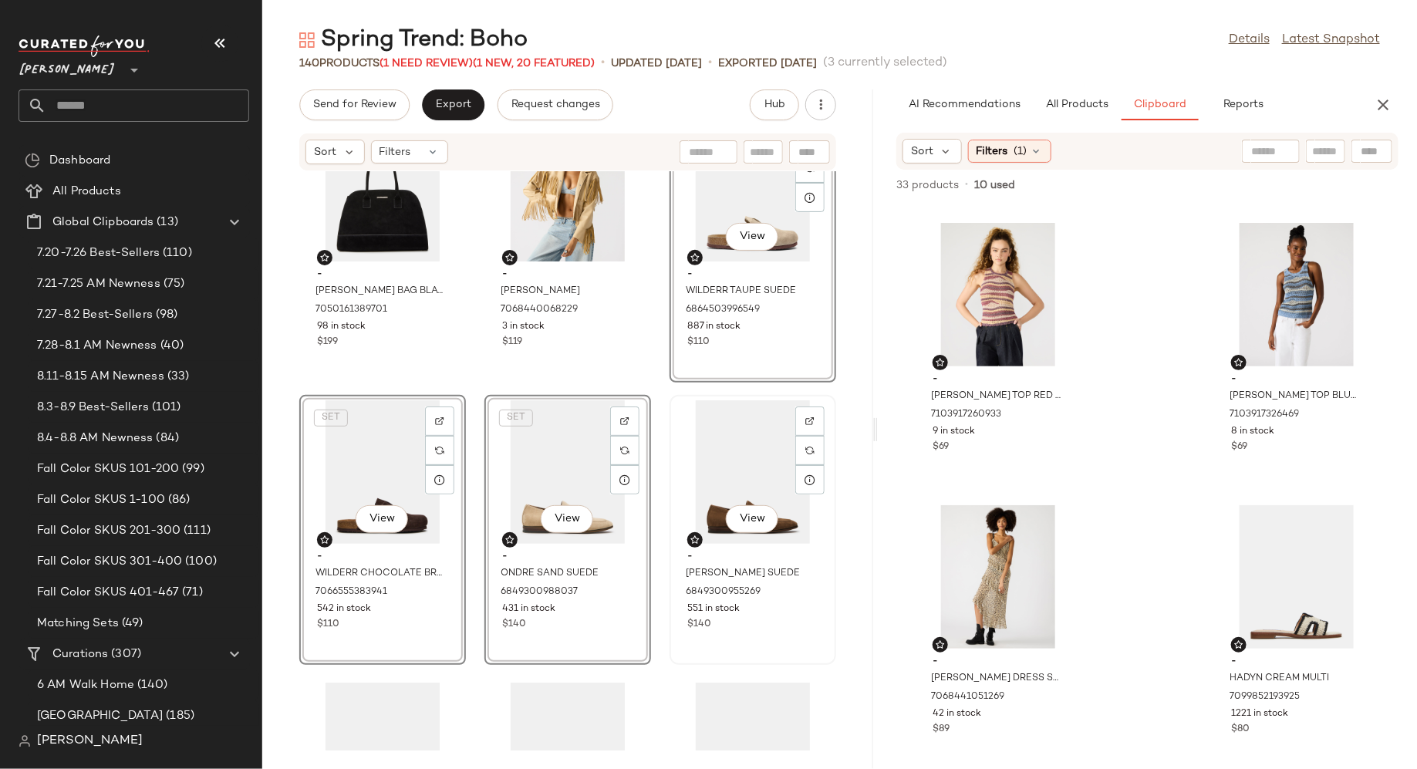
click at [752, 638] on div "View - [PERSON_NAME] SUEDE 6849300955269 551 in stock $140" at bounding box center [753, 530] width 164 height 267
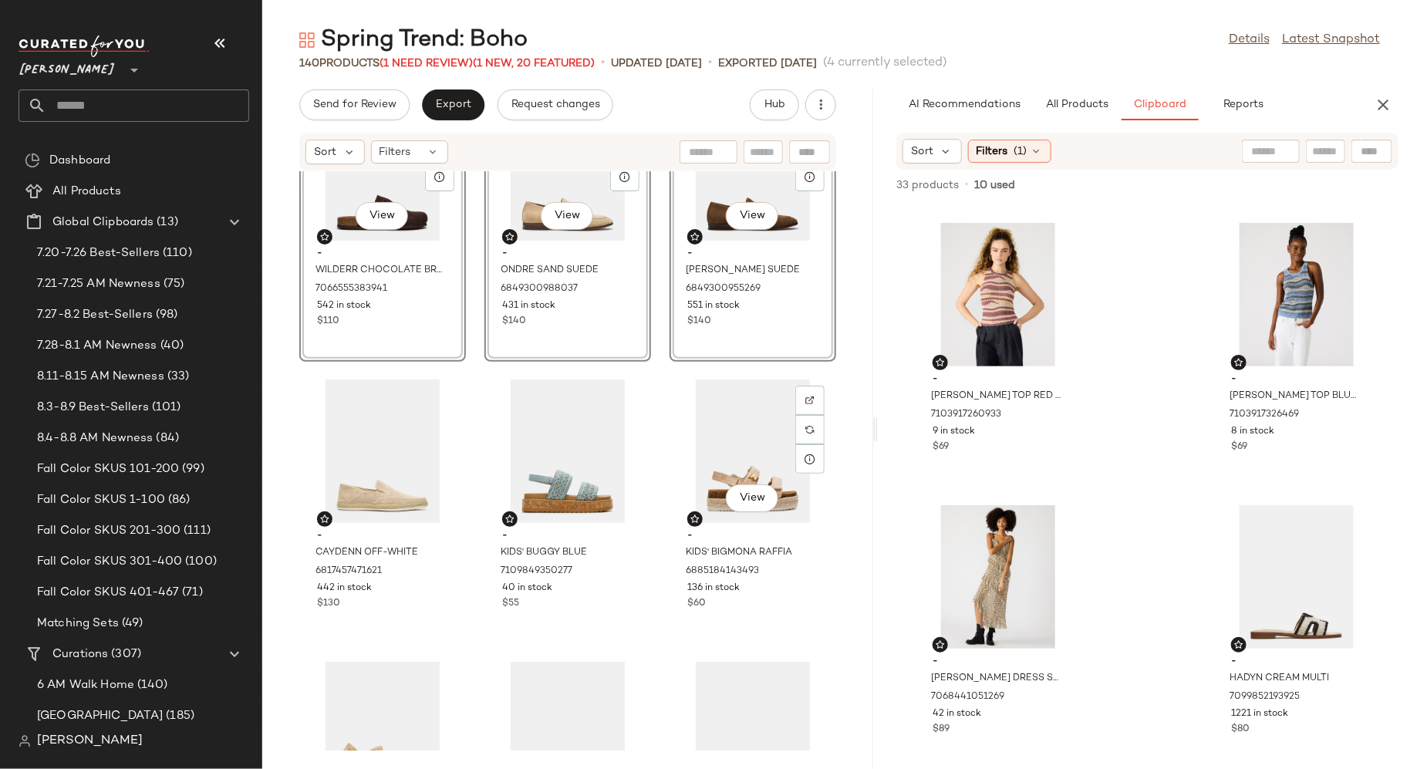
scroll to position [665, 0]
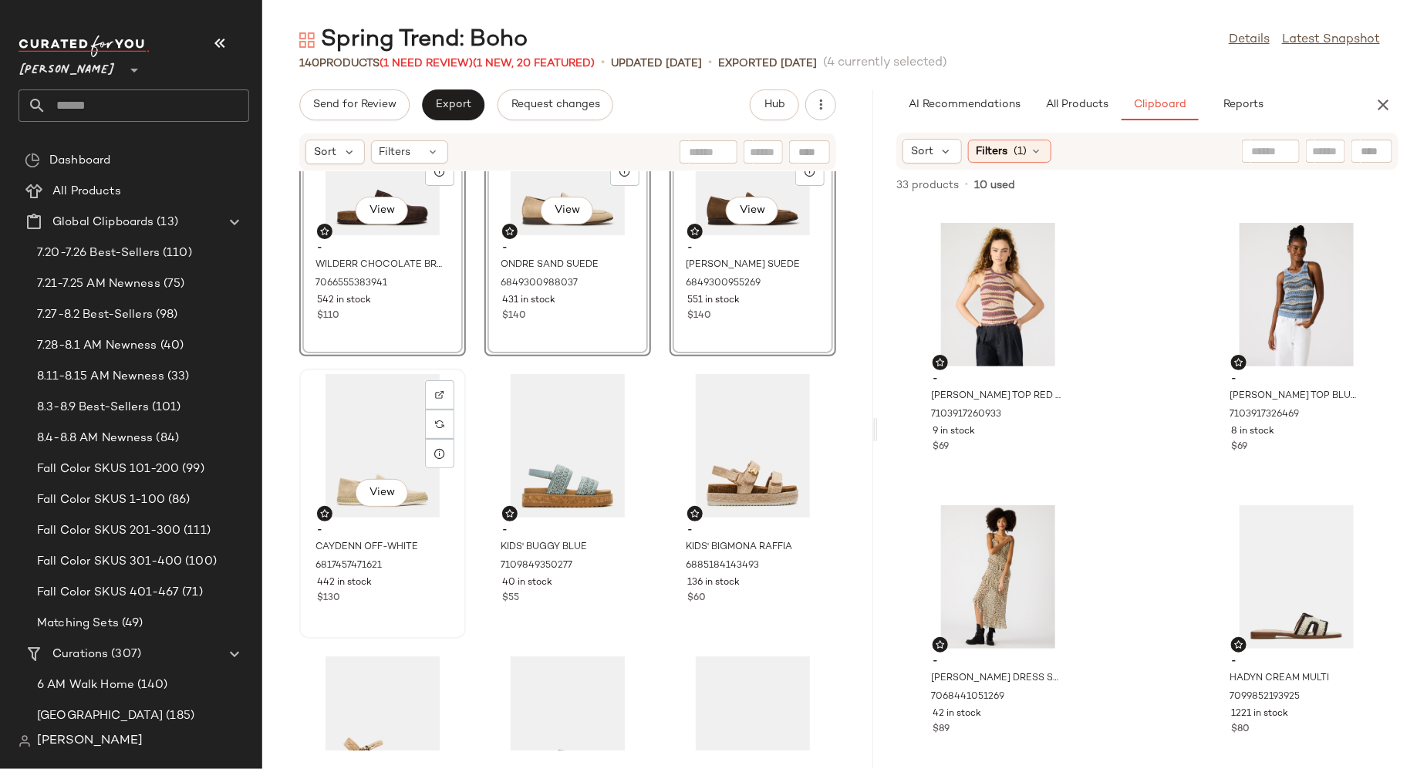
click at [421, 603] on div "$130" at bounding box center [382, 599] width 131 height 14
click at [584, 626] on div "View - KIDS' BUGGY BLUE 7109849350277 40 in stock $55" at bounding box center [568, 503] width 164 height 267
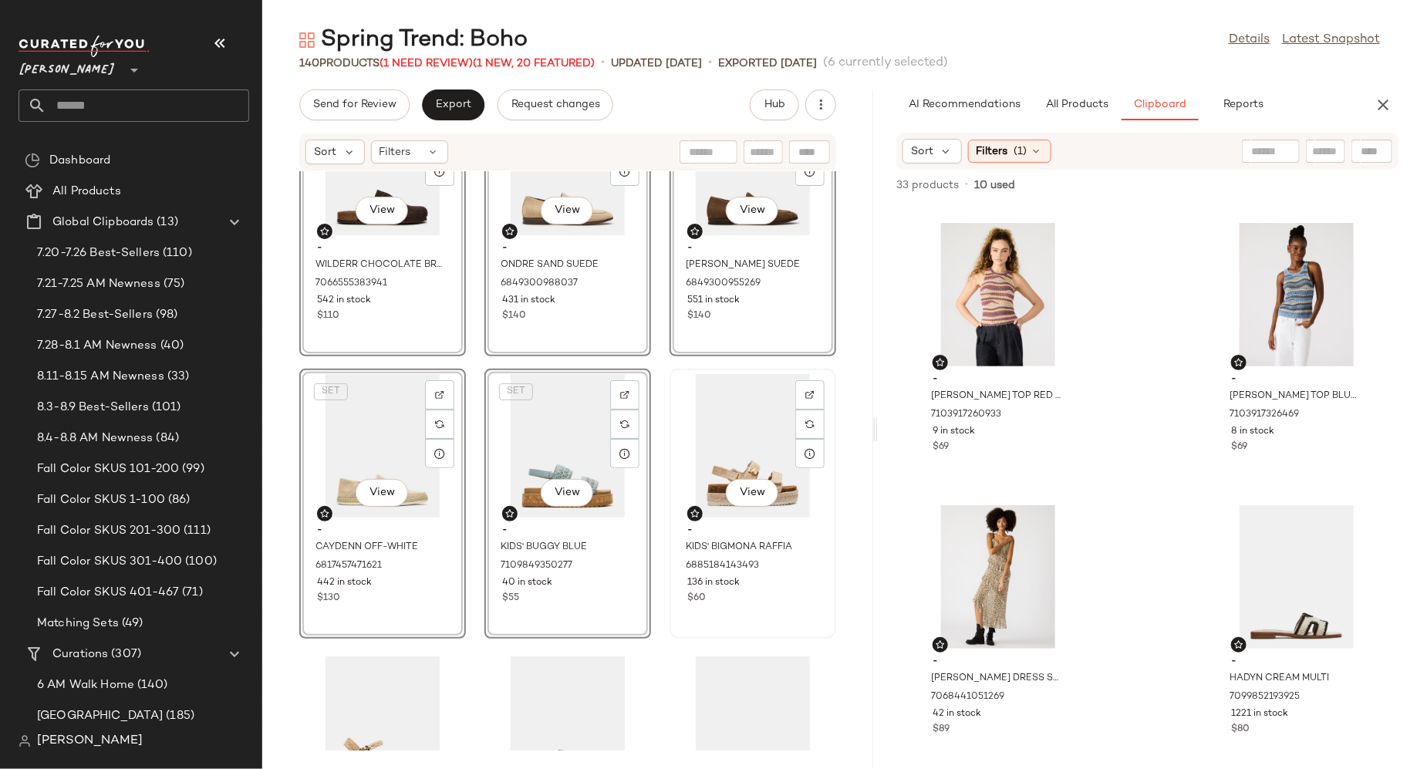
click at [757, 611] on div "View - KIDS' BIGMONA RAFFIA 6885184143493 136 in stock $60" at bounding box center [753, 503] width 164 height 267
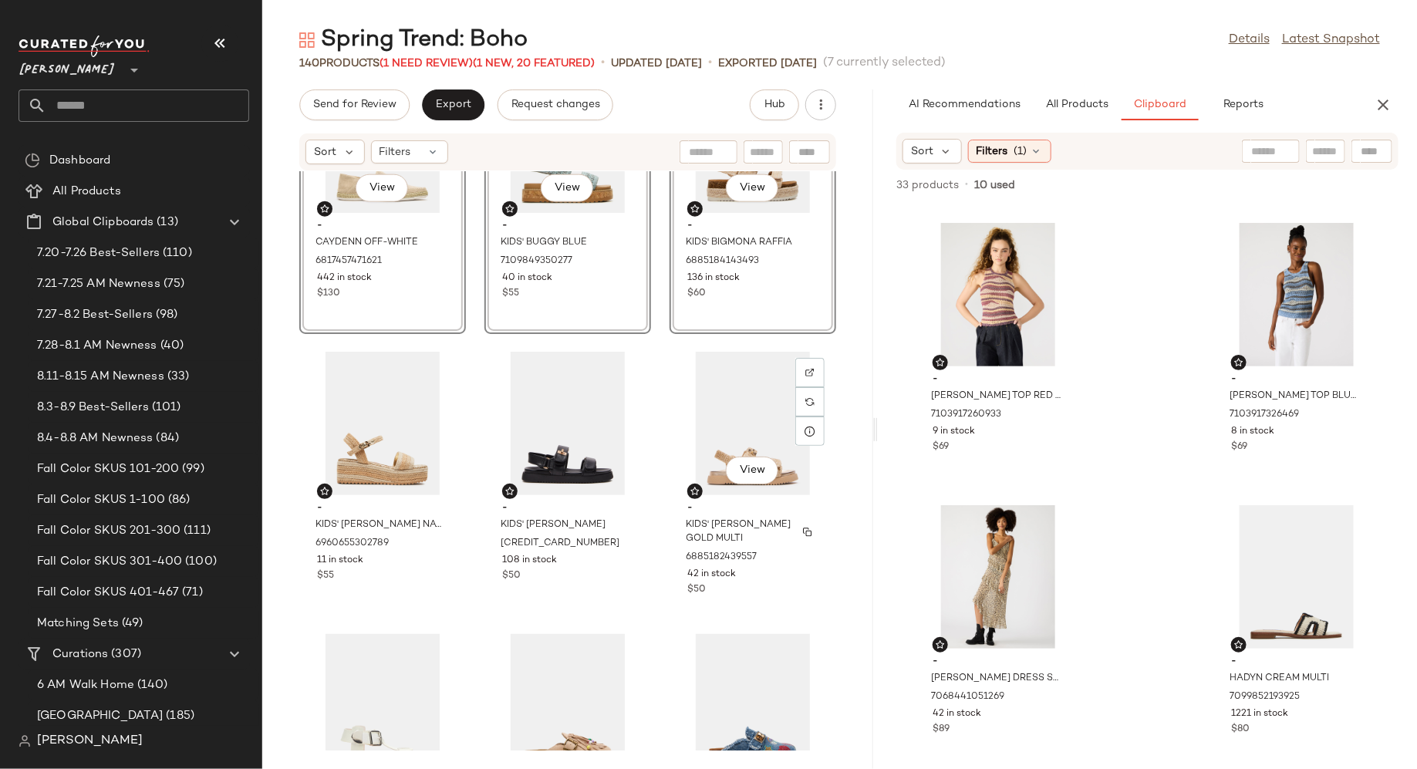
scroll to position [997, 0]
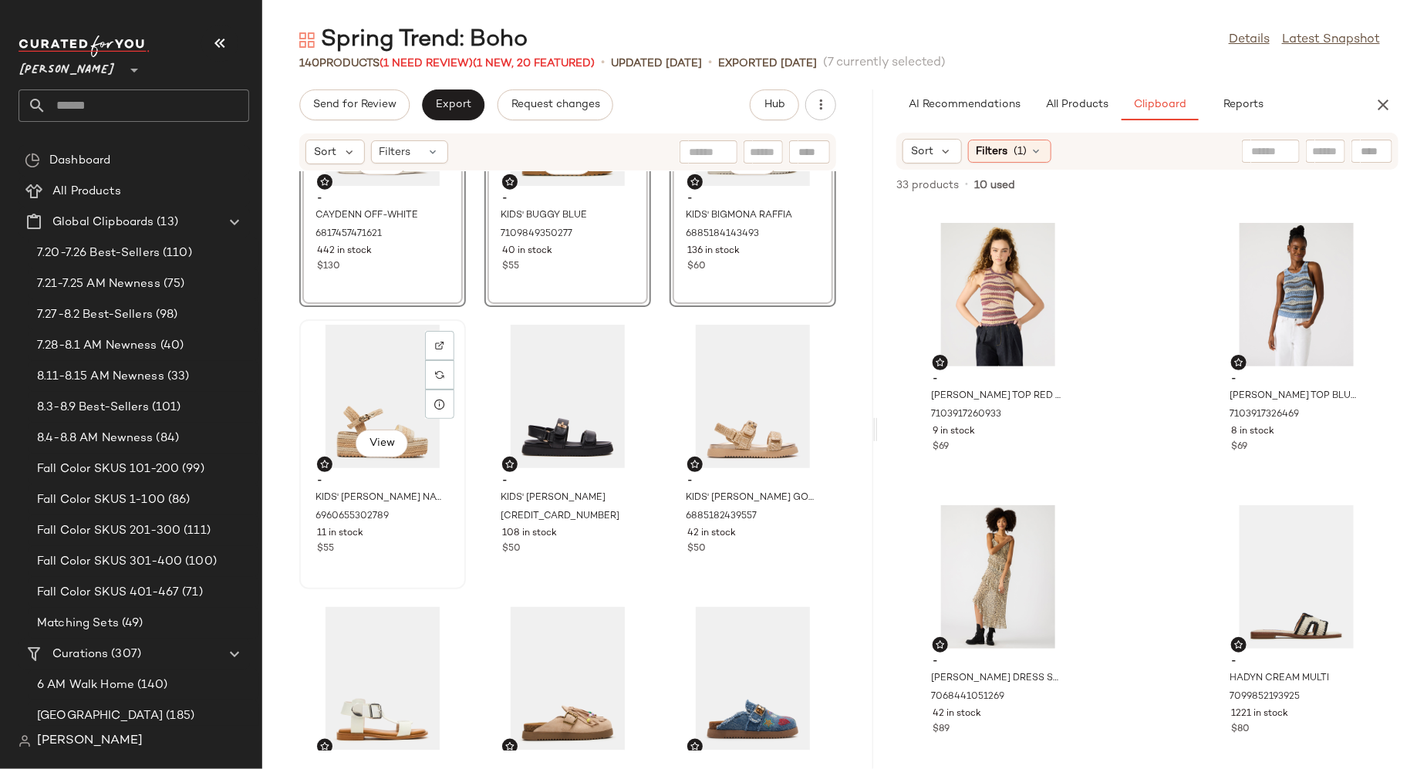
click at [427, 561] on div "View - KIDS' [PERSON_NAME] NATURAL 6960655302789 11 in stock $55" at bounding box center [383, 454] width 164 height 267
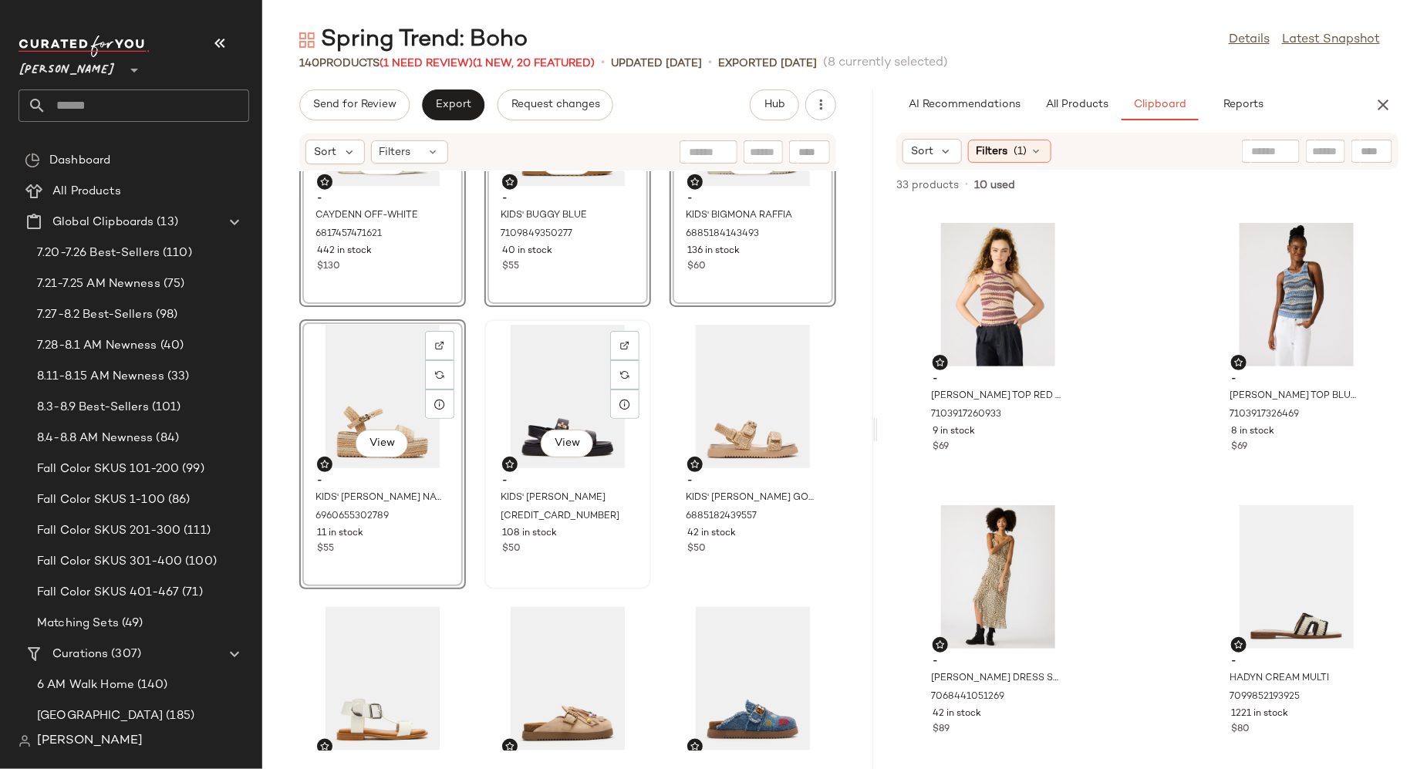
click at [582, 561] on div "View - KIDS' [PERSON_NAME] 6754801090693 108 in stock $50" at bounding box center [568, 454] width 164 height 267
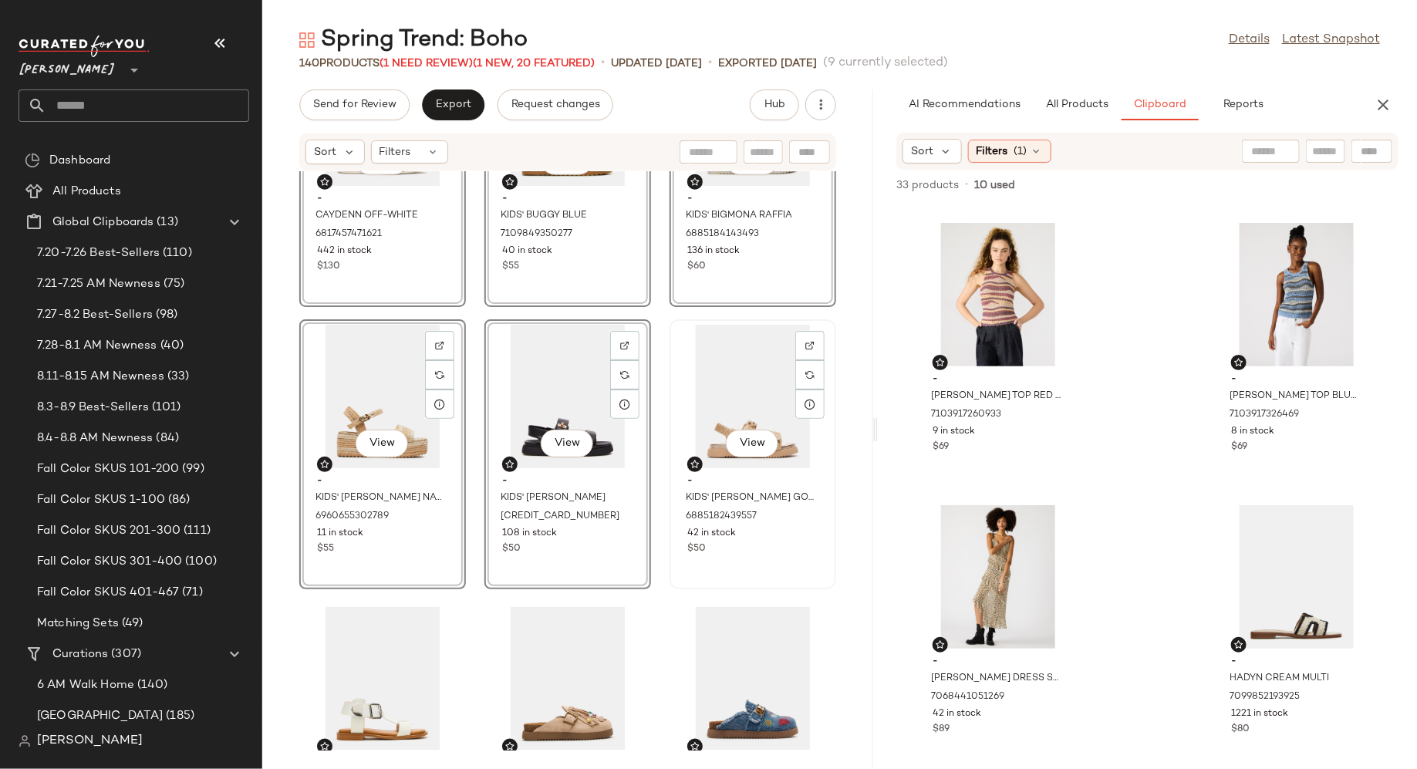
click at [729, 551] on div "$50" at bounding box center [752, 549] width 131 height 14
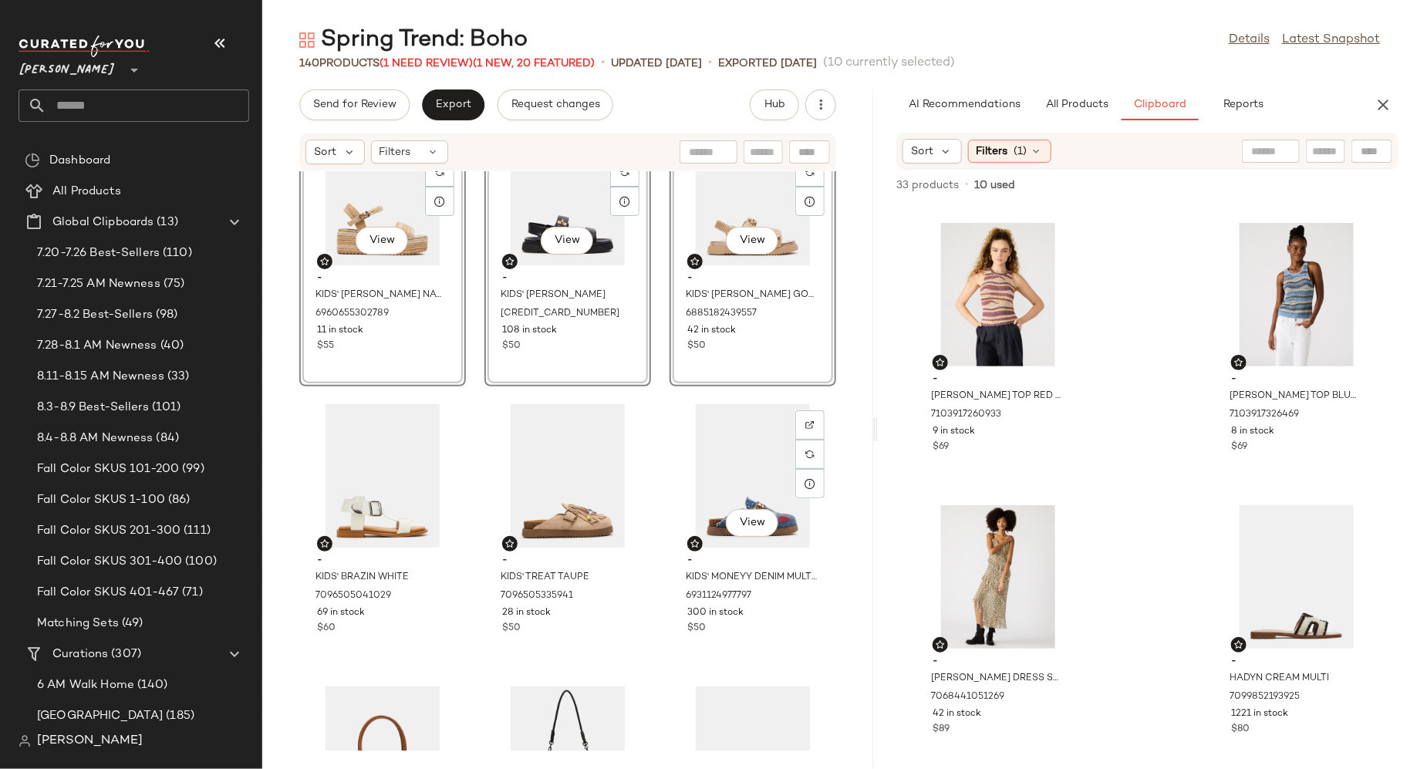
scroll to position [1286, 0]
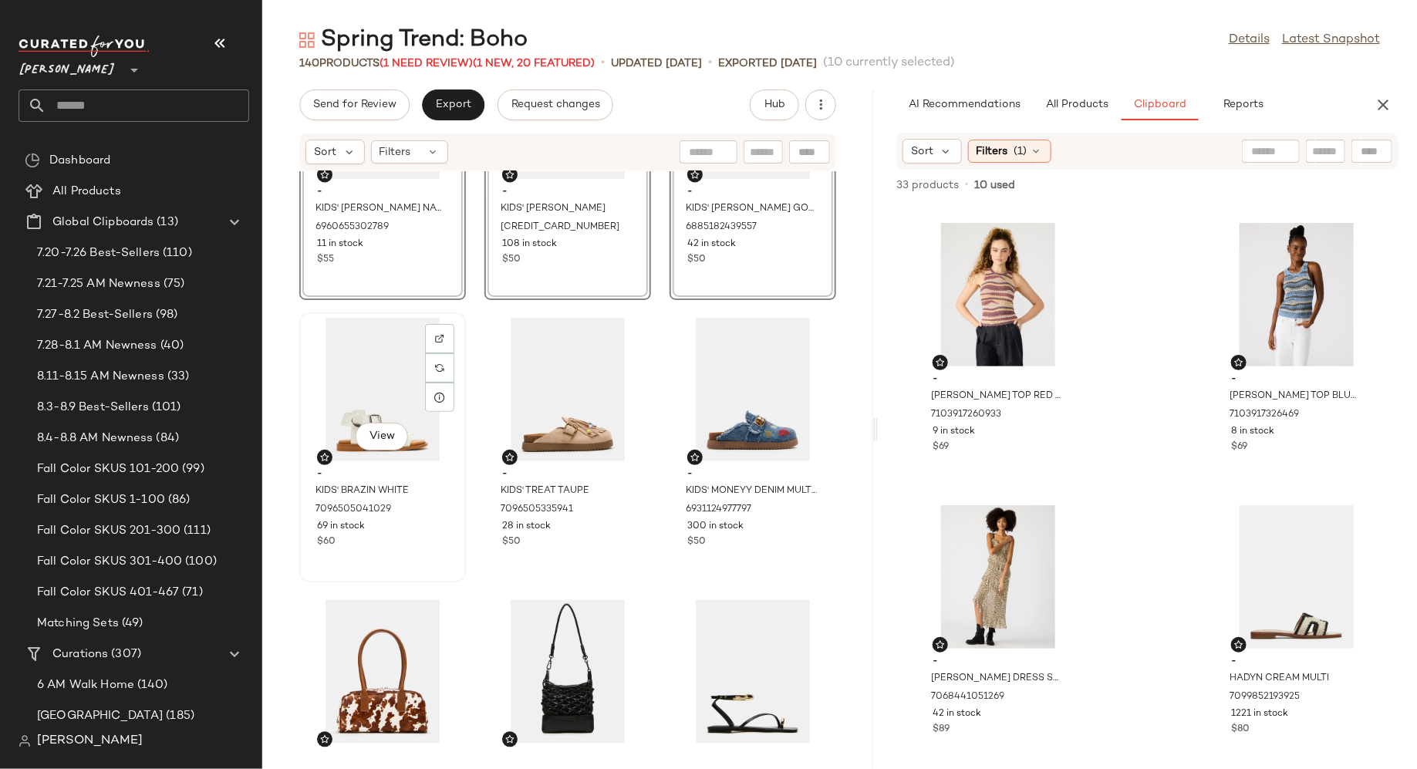
click at [424, 552] on div "View - KIDS' BRAZIN WHITE 7096505041029 69 in stock $60" at bounding box center [383, 447] width 164 height 267
click at [559, 557] on div "View - KIDS' TREAT TAUPE 7096505335941 28 in stock $50" at bounding box center [568, 447] width 164 height 267
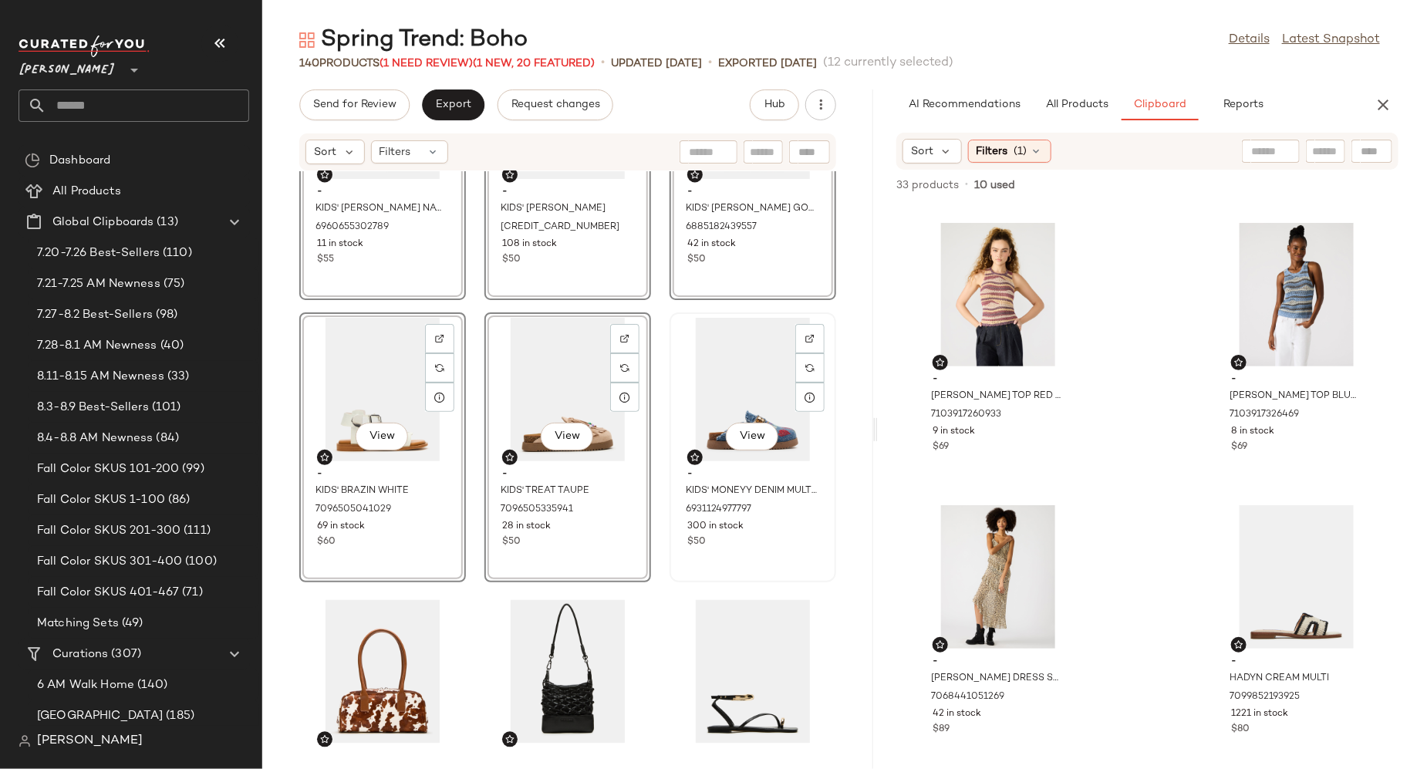
click at [743, 546] on div "$50" at bounding box center [752, 542] width 131 height 14
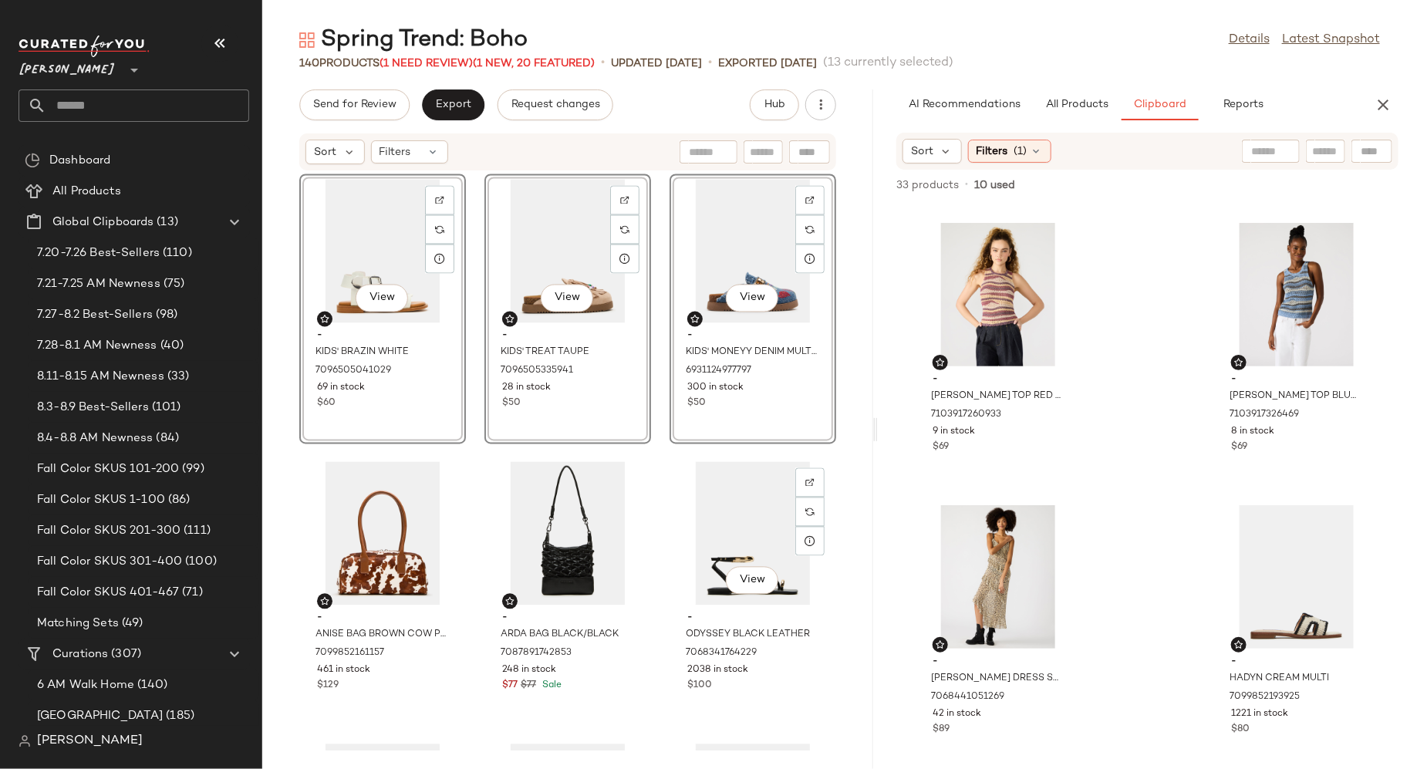
scroll to position [1427, 0]
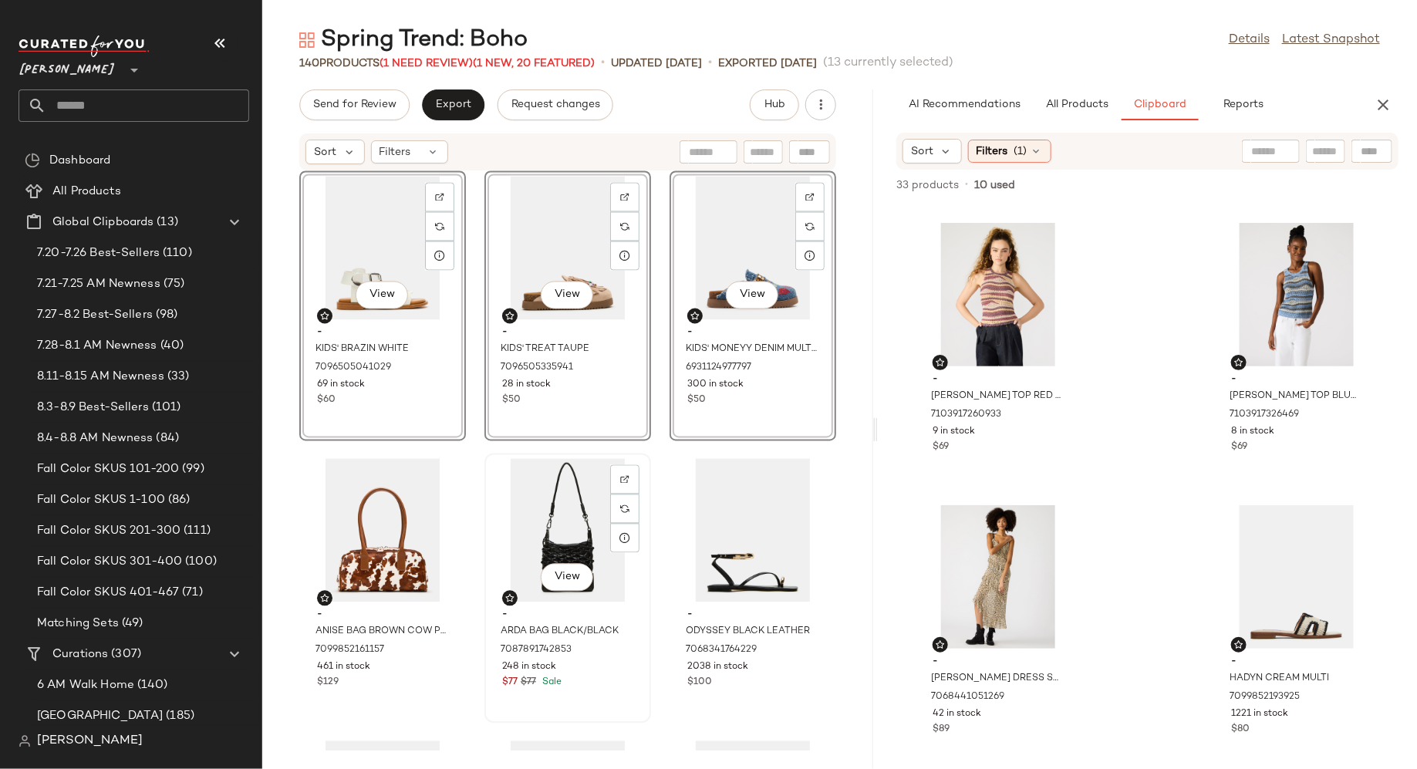
click at [606, 680] on div "$77 $77 Sale" at bounding box center [567, 684] width 131 height 14
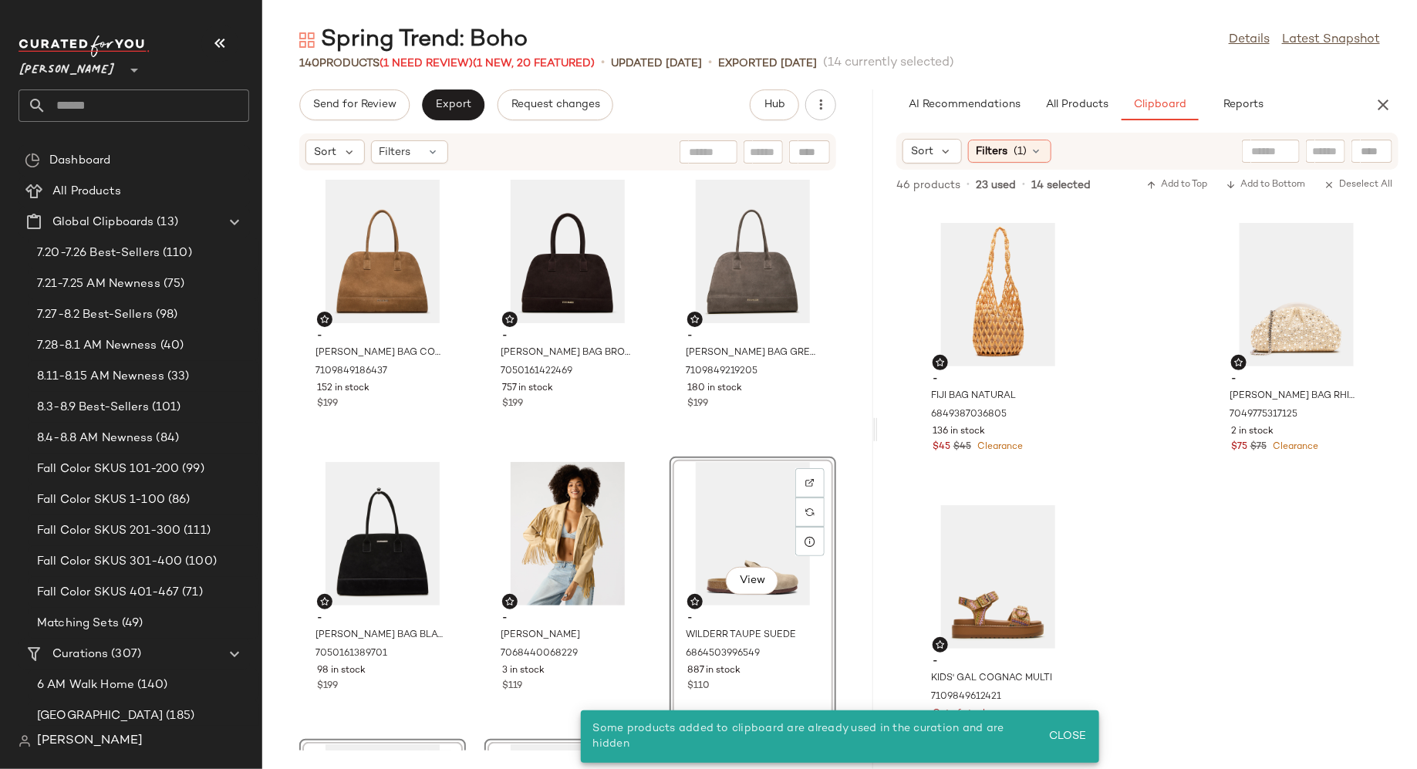
click at [740, 524] on div "View" at bounding box center [753, 534] width 156 height 144
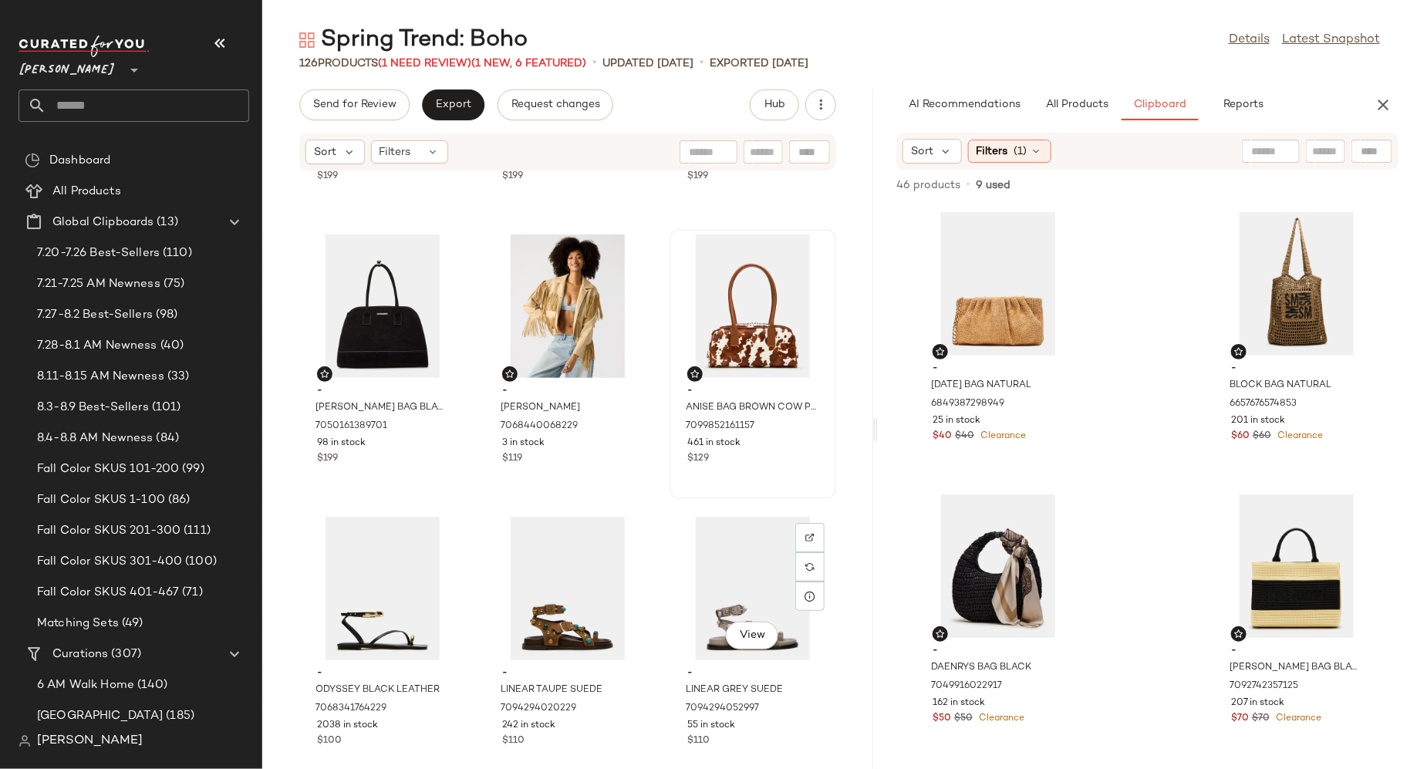
scroll to position [239, 0]
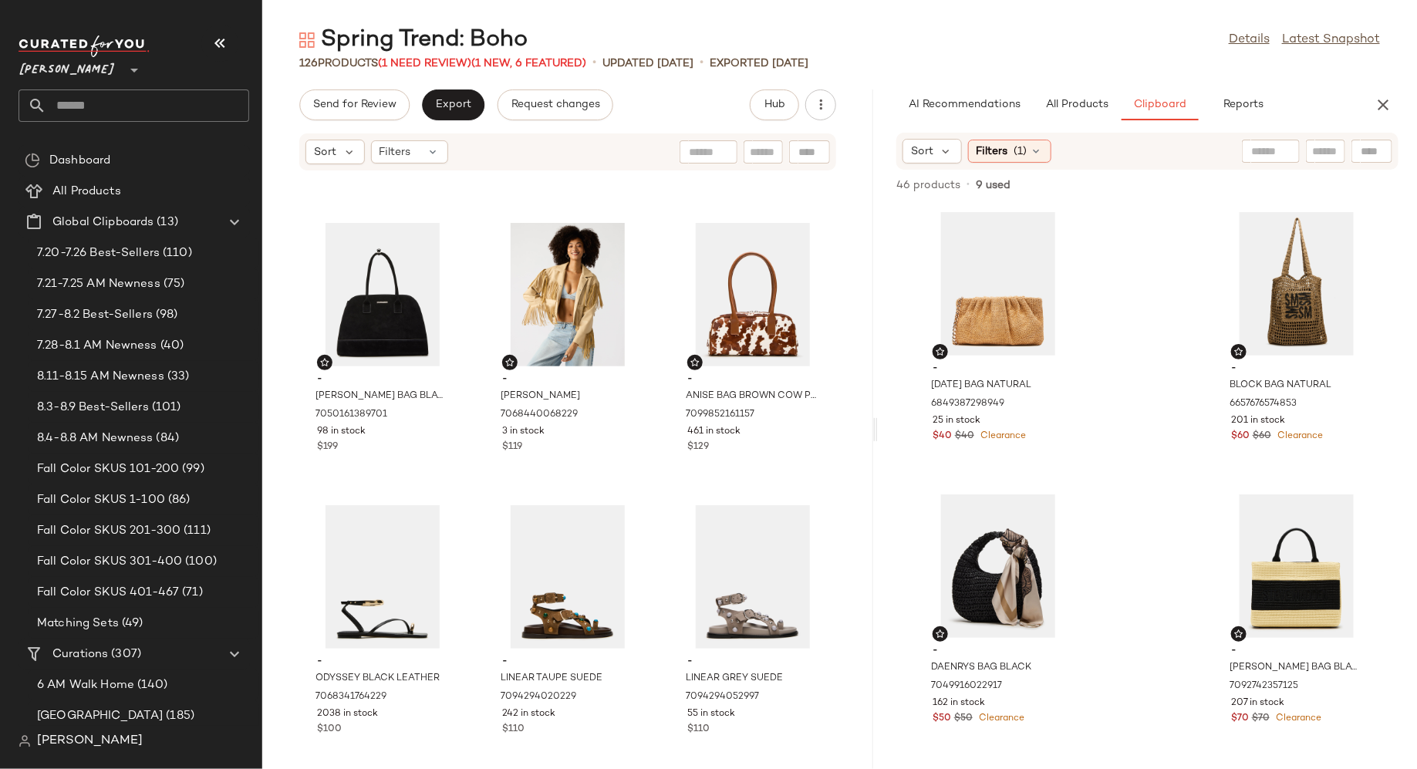
click at [1138, 535] on div "- [DATE] BAG NATURAL 6849387298949 25 in stock $40 $40 Clearance - BLOCK BAG NA…" at bounding box center [1147, 487] width 539 height 566
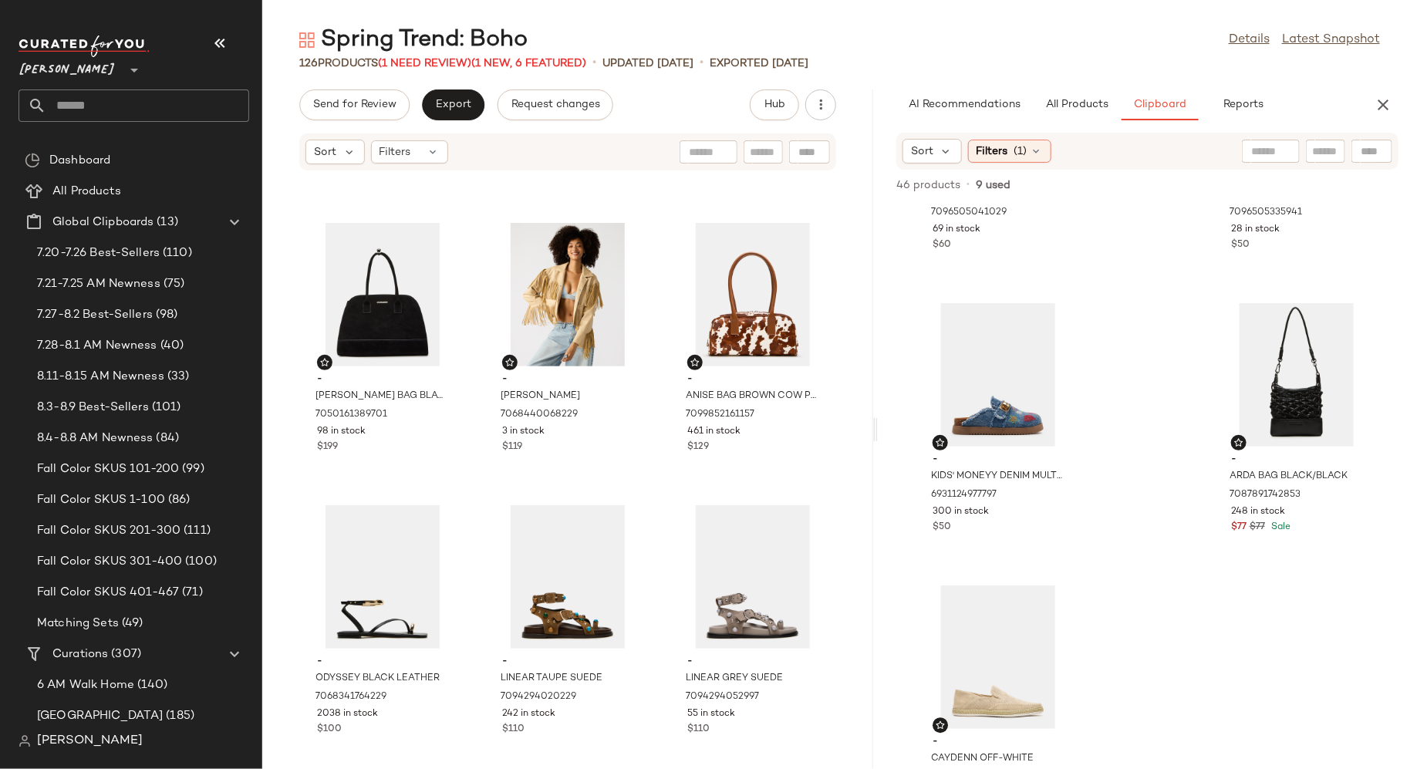
scroll to position [4802, 0]
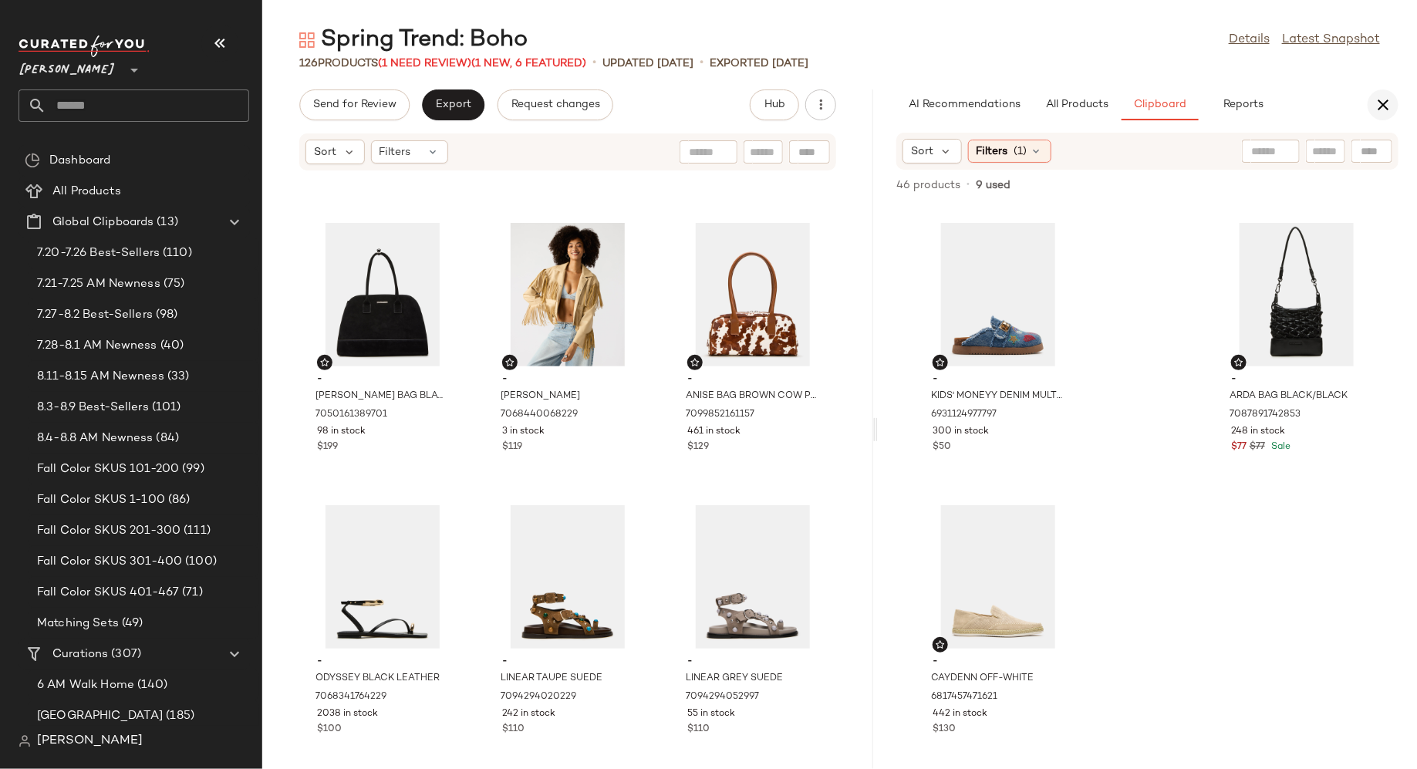
click at [1388, 101] on icon "button" at bounding box center [1383, 105] width 19 height 19
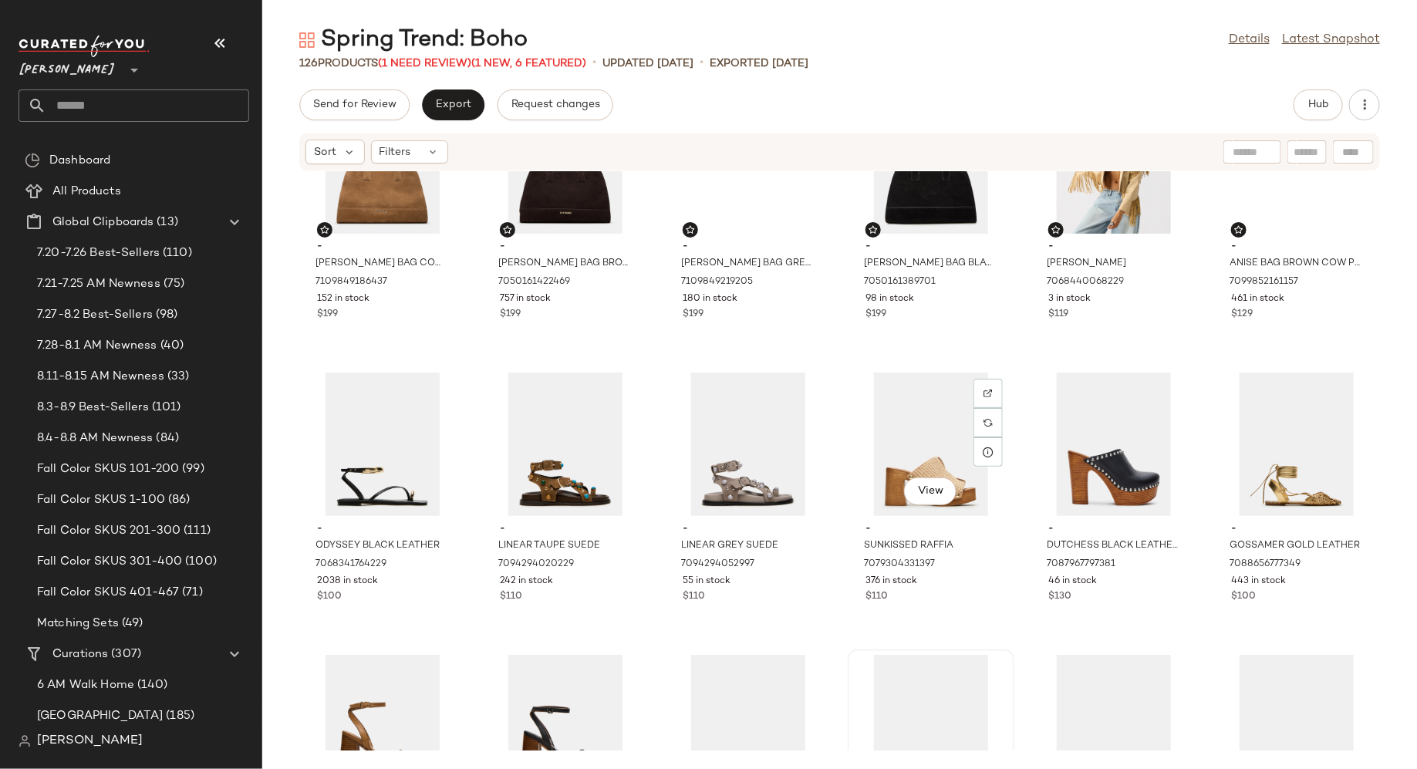
scroll to position [0, 0]
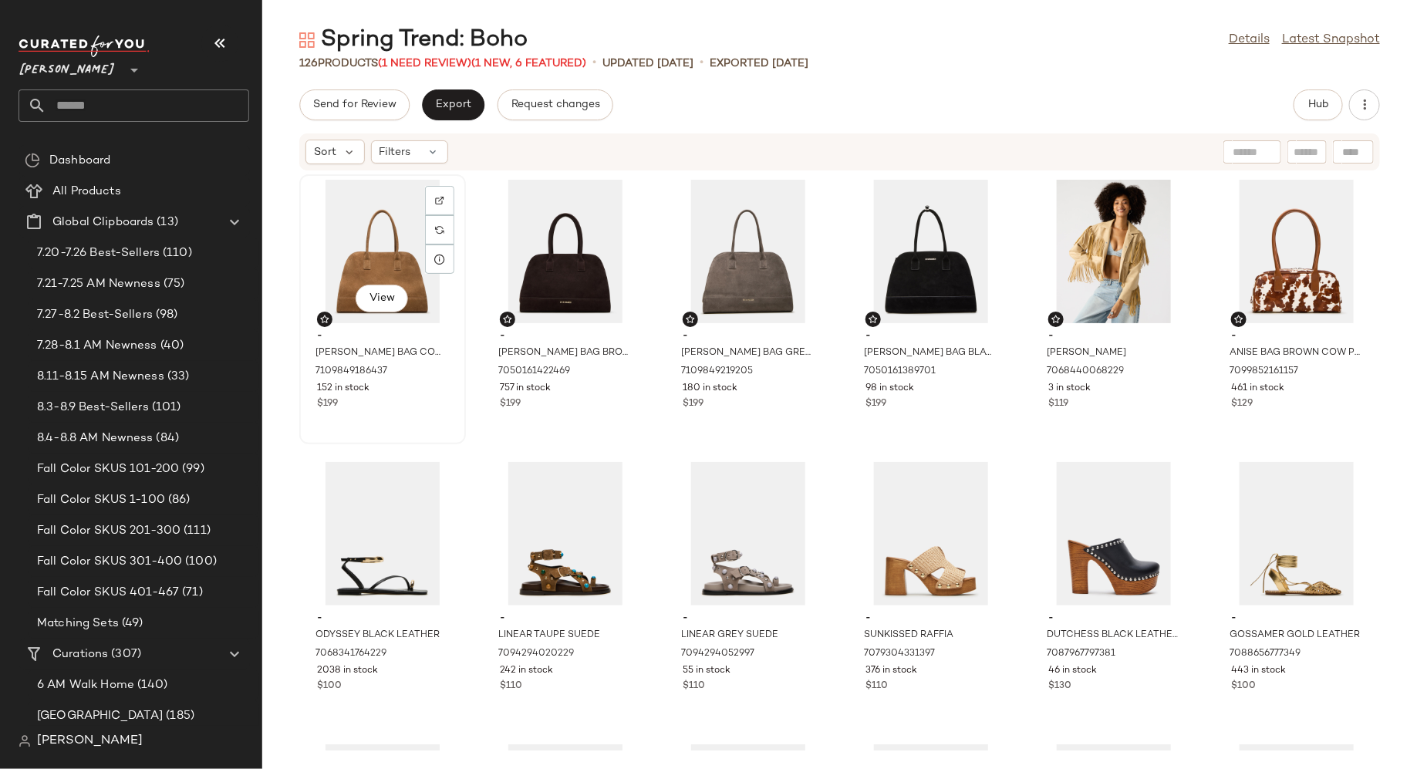
click at [419, 394] on div "152 in stock" at bounding box center [382, 389] width 131 height 14
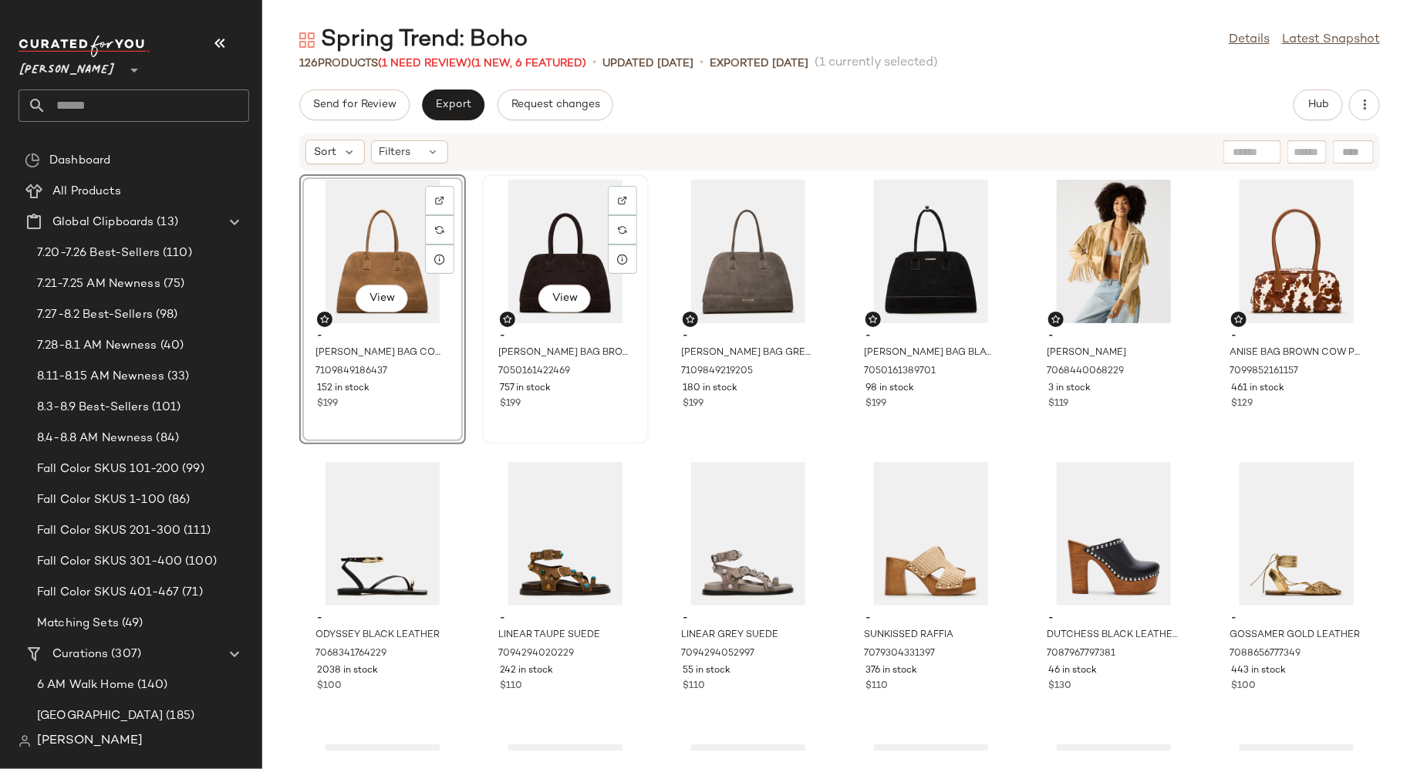
click at [589, 391] on div "757 in stock" at bounding box center [565, 389] width 131 height 14
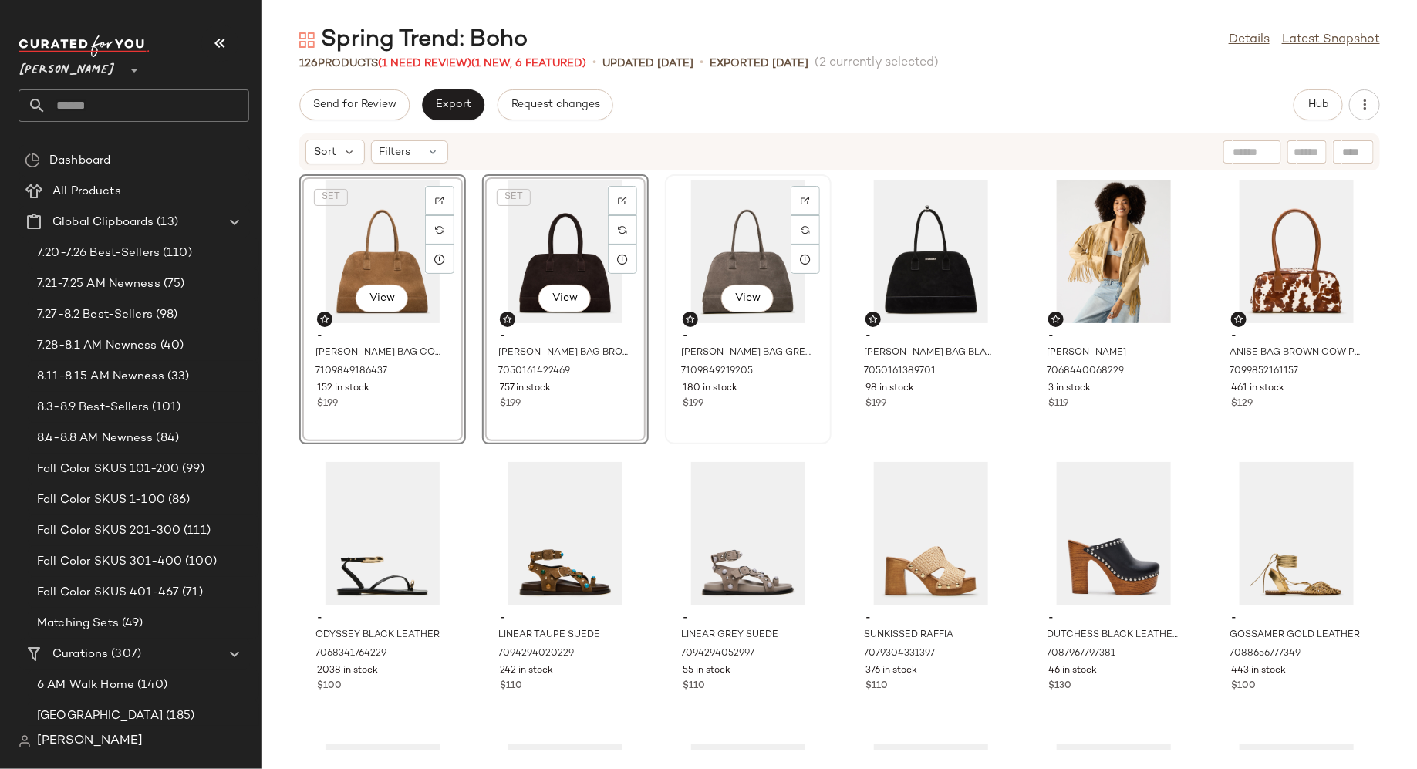
click at [752, 390] on div "180 in stock" at bounding box center [748, 389] width 131 height 14
click at [907, 392] on span "98 in stock" at bounding box center [890, 389] width 49 height 14
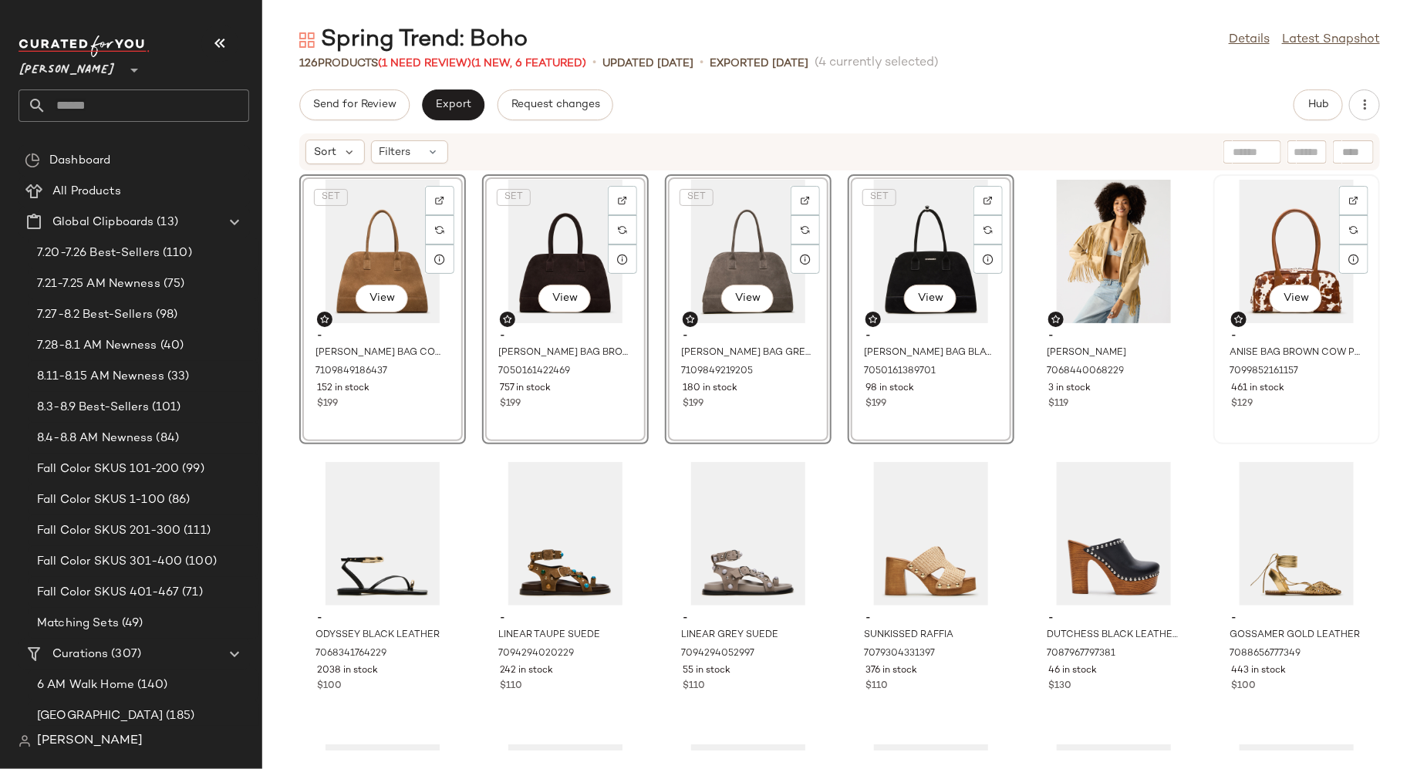
click at [1258, 408] on div "$129" at bounding box center [1296, 404] width 131 height 14
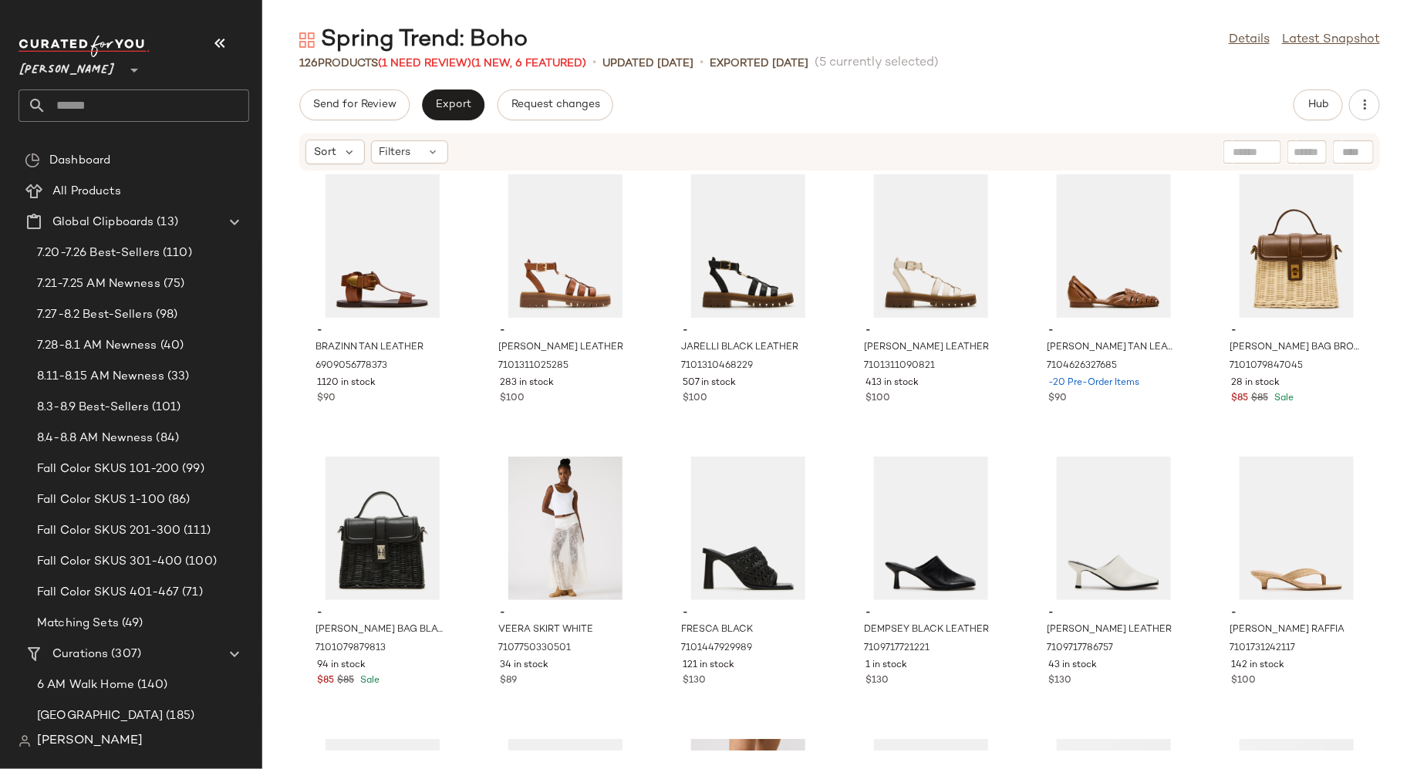
scroll to position [2032, 0]
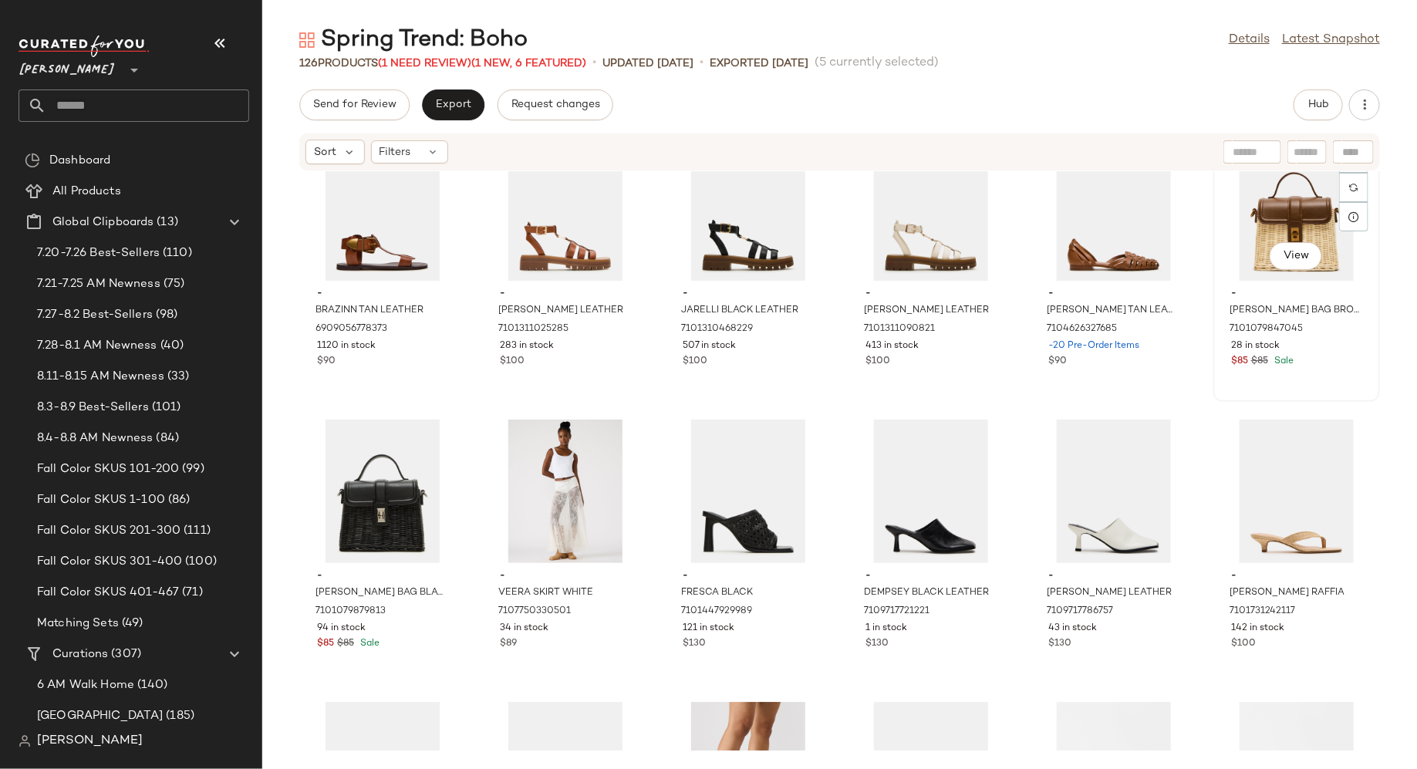
click at [1305, 379] on div "View - [PERSON_NAME] BAG BROWN 7101079847045 28 in stock $85 $85 Sale" at bounding box center [1297, 266] width 164 height 267
click at [421, 644] on div "$85 $85 Sale" at bounding box center [382, 644] width 131 height 14
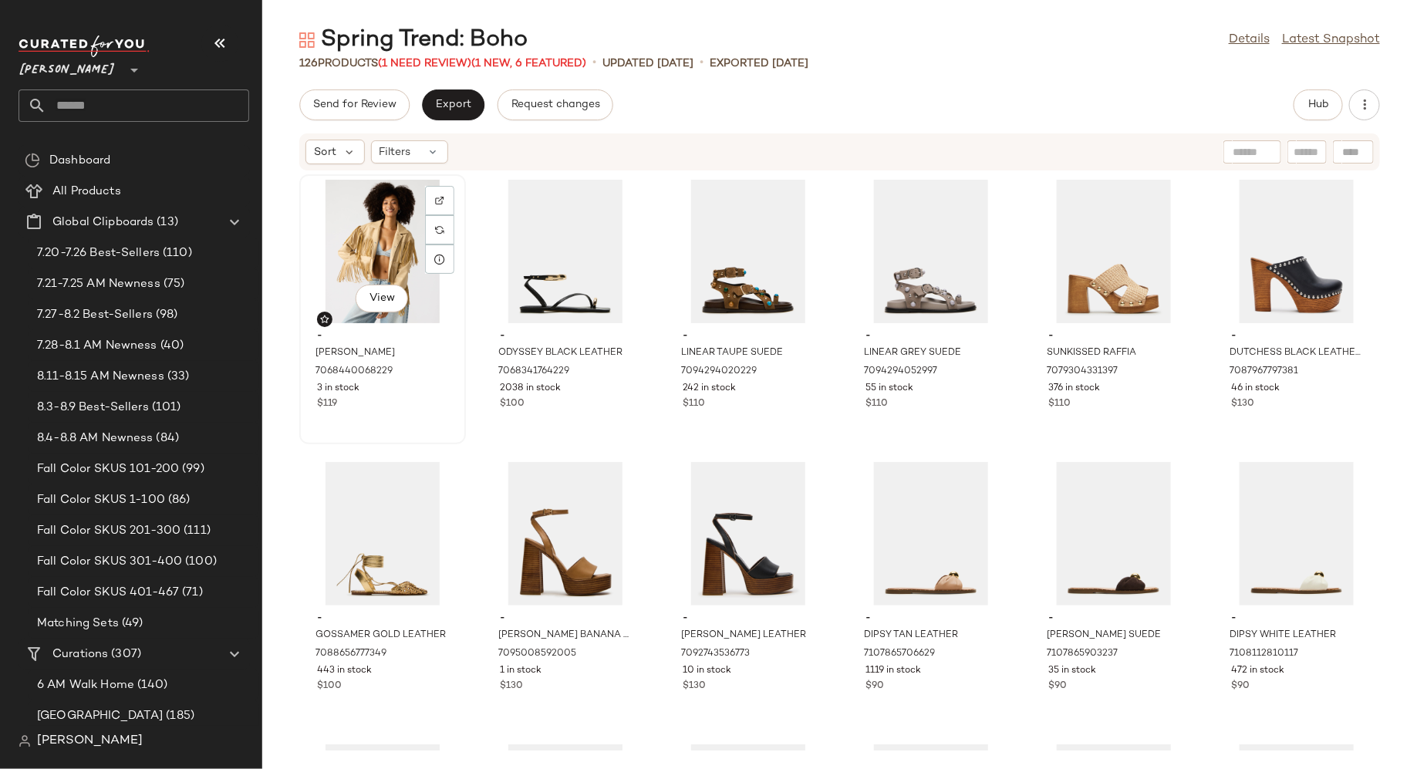
click at [428, 411] on div "- [PERSON_NAME] TAN 7068440068229 3 in stock $119" at bounding box center [383, 368] width 156 height 90
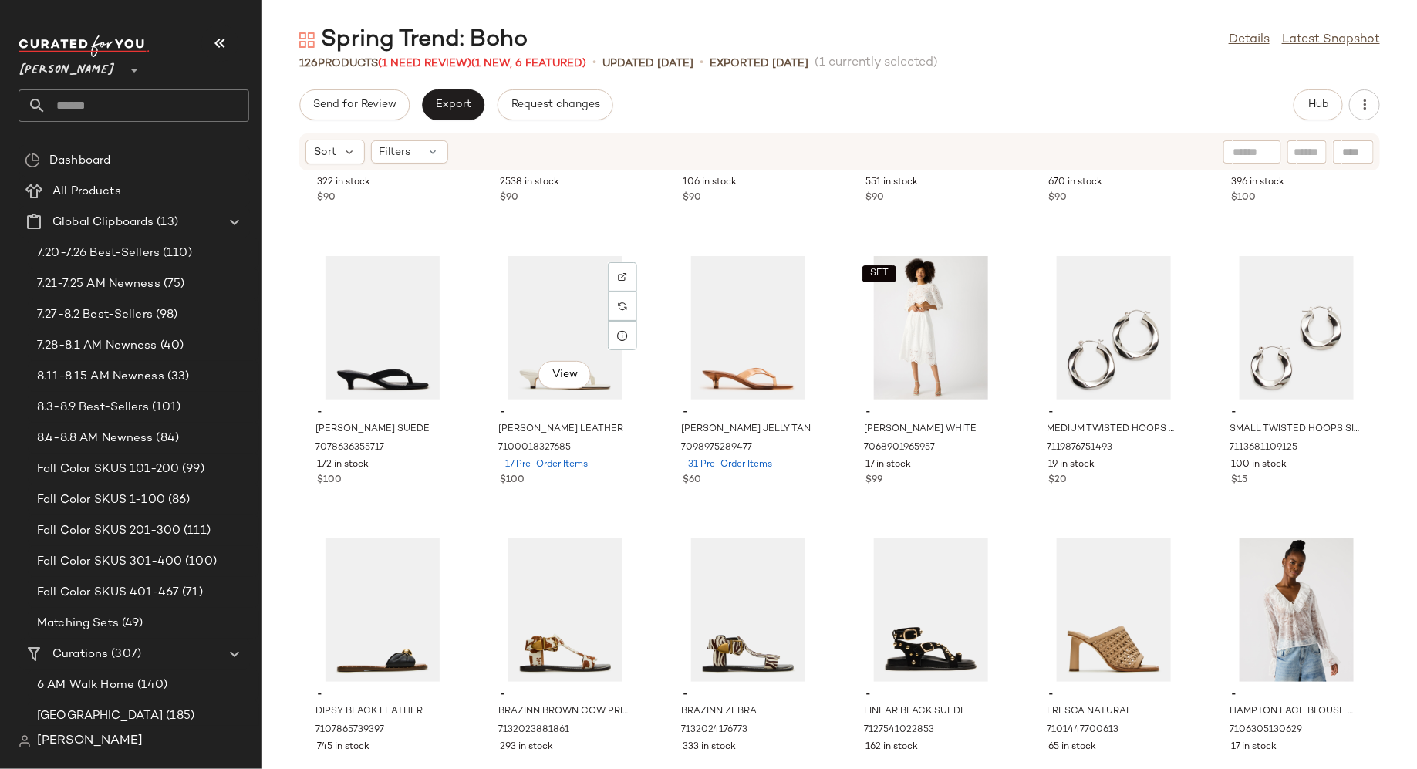
scroll to position [820, 0]
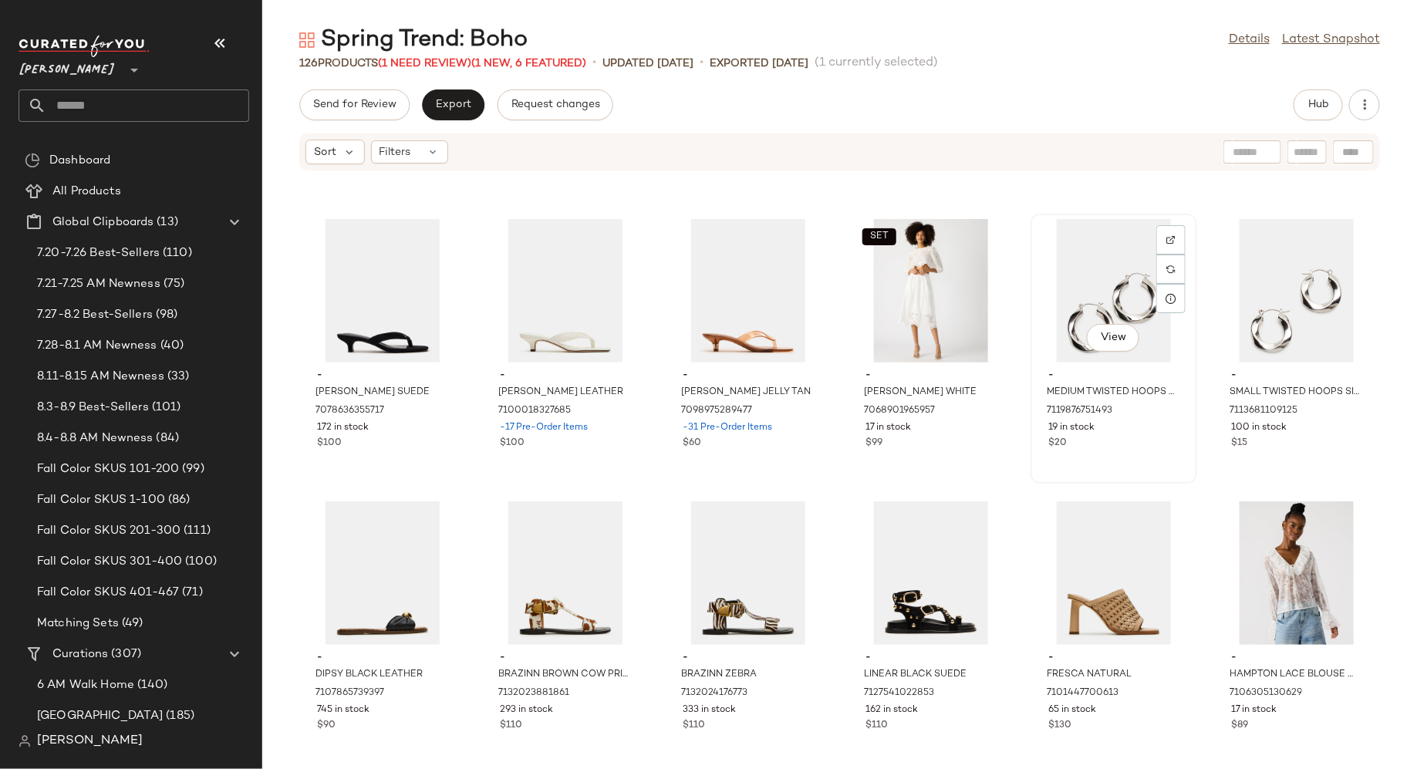
click at [1096, 458] on div "View - MEDIUM TWISTED HOOPS SILVER 7119876751493 19 in stock $20" at bounding box center [1114, 348] width 164 height 267
click at [1312, 461] on div "View - SMALL TWISTED HOOPS SILVER 7113681109125 100 in stock $15" at bounding box center [1297, 348] width 164 height 267
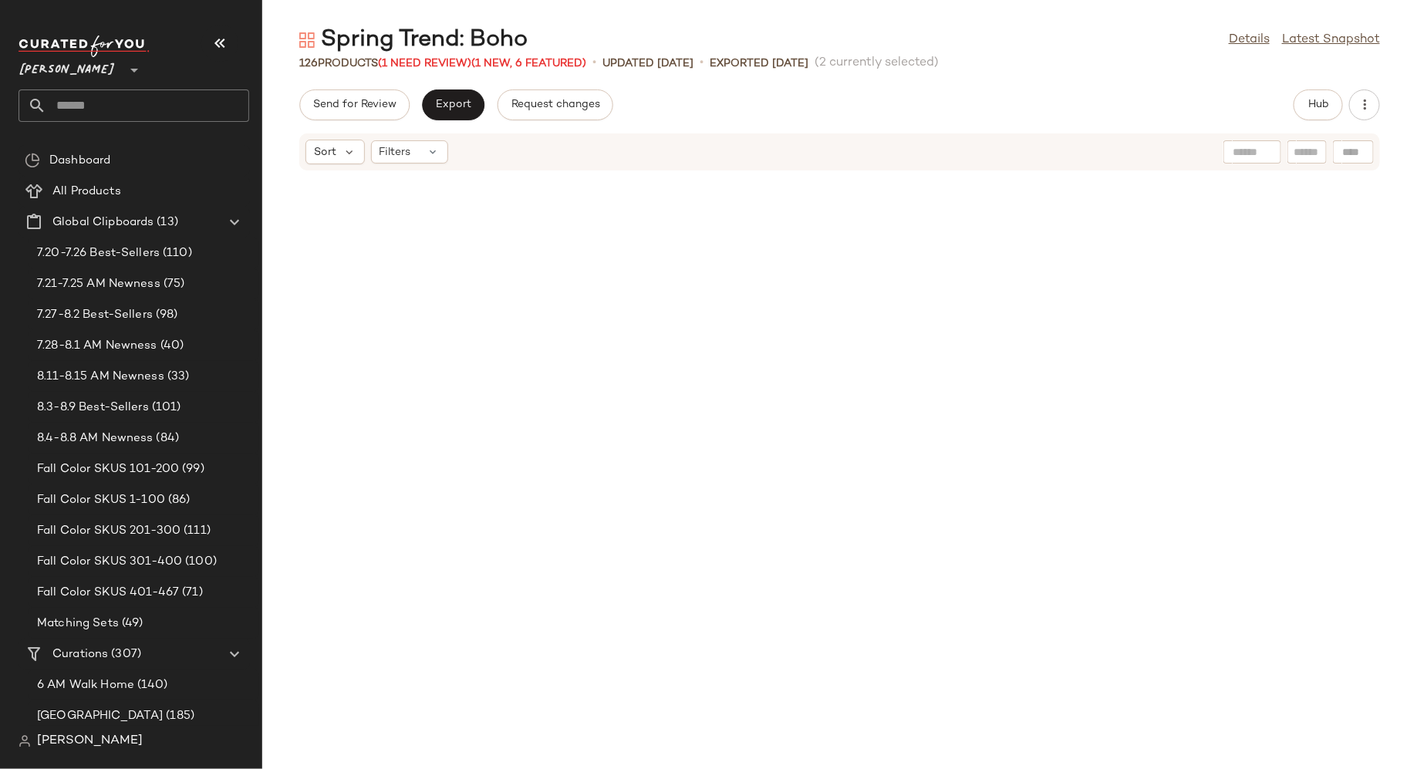
scroll to position [5353, 0]
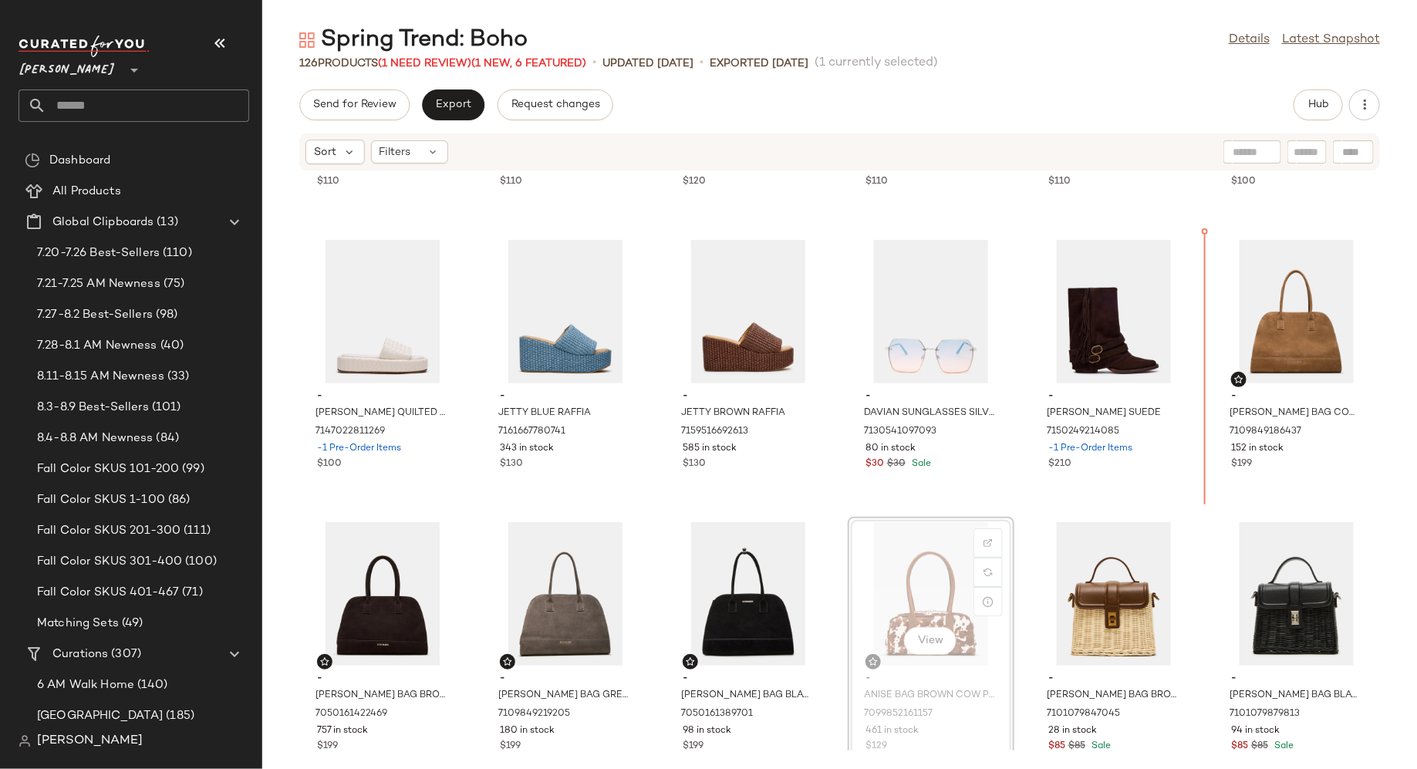
scroll to position [5292, 0]
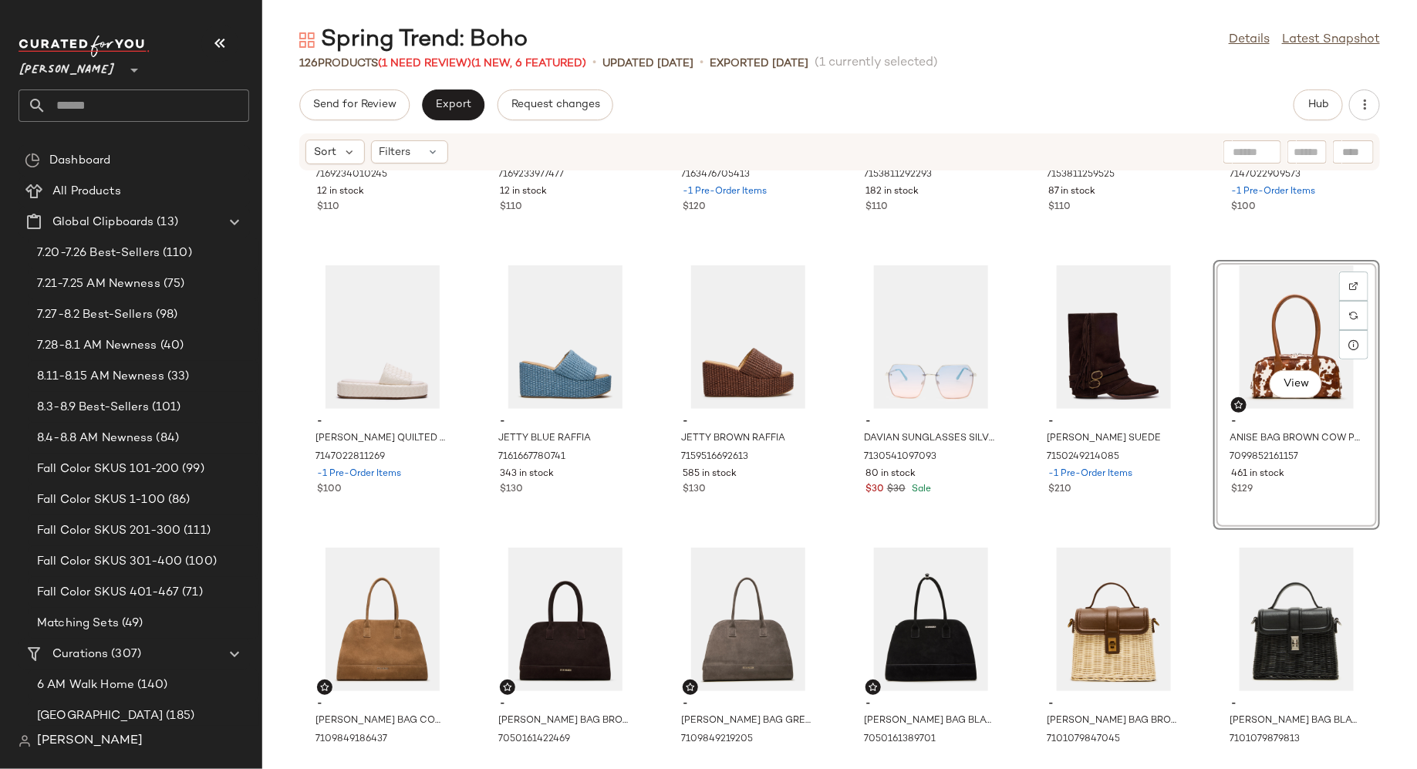
scroll to position [5353, 0]
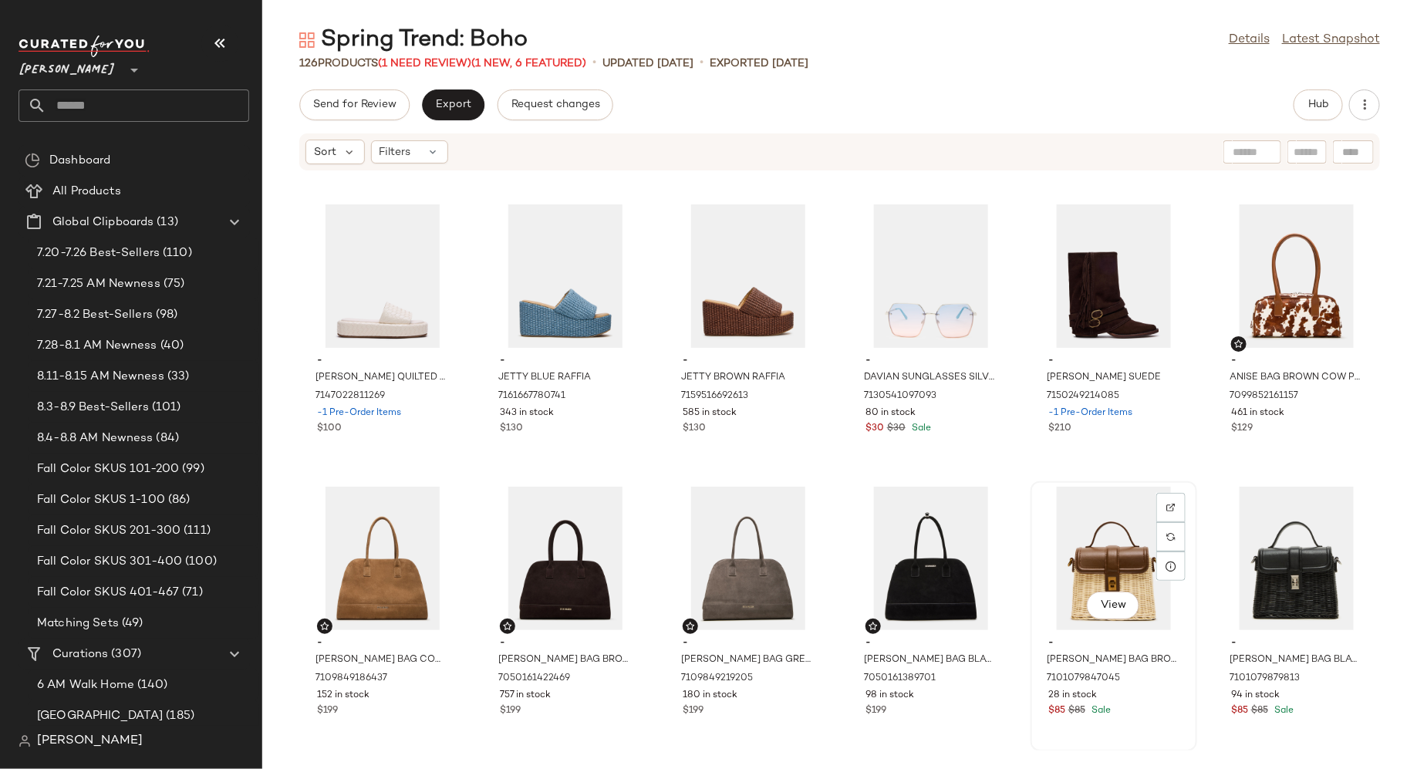
click at [1151, 713] on div "$85 $85 Sale" at bounding box center [1114, 711] width 131 height 14
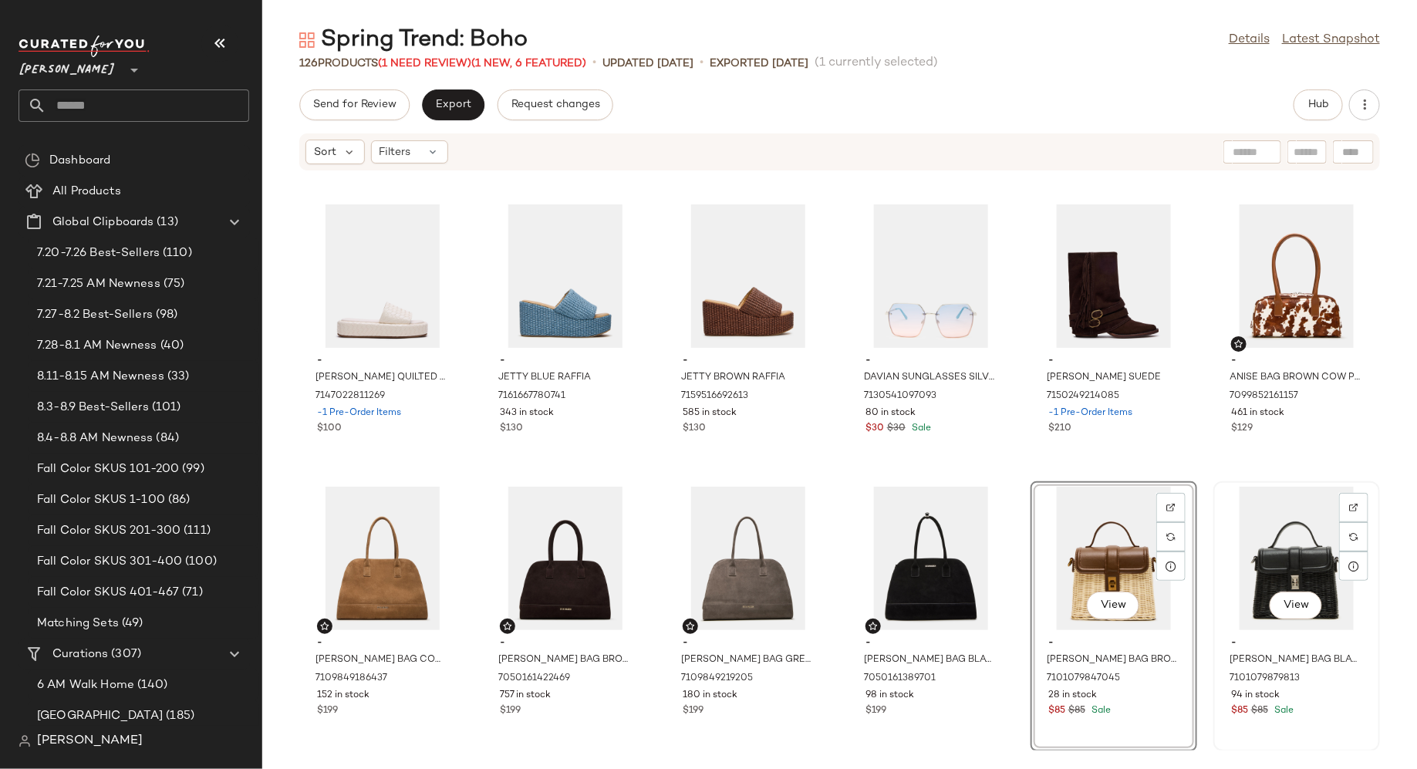
click at [1314, 711] on div "$85 $85 Sale" at bounding box center [1296, 711] width 131 height 14
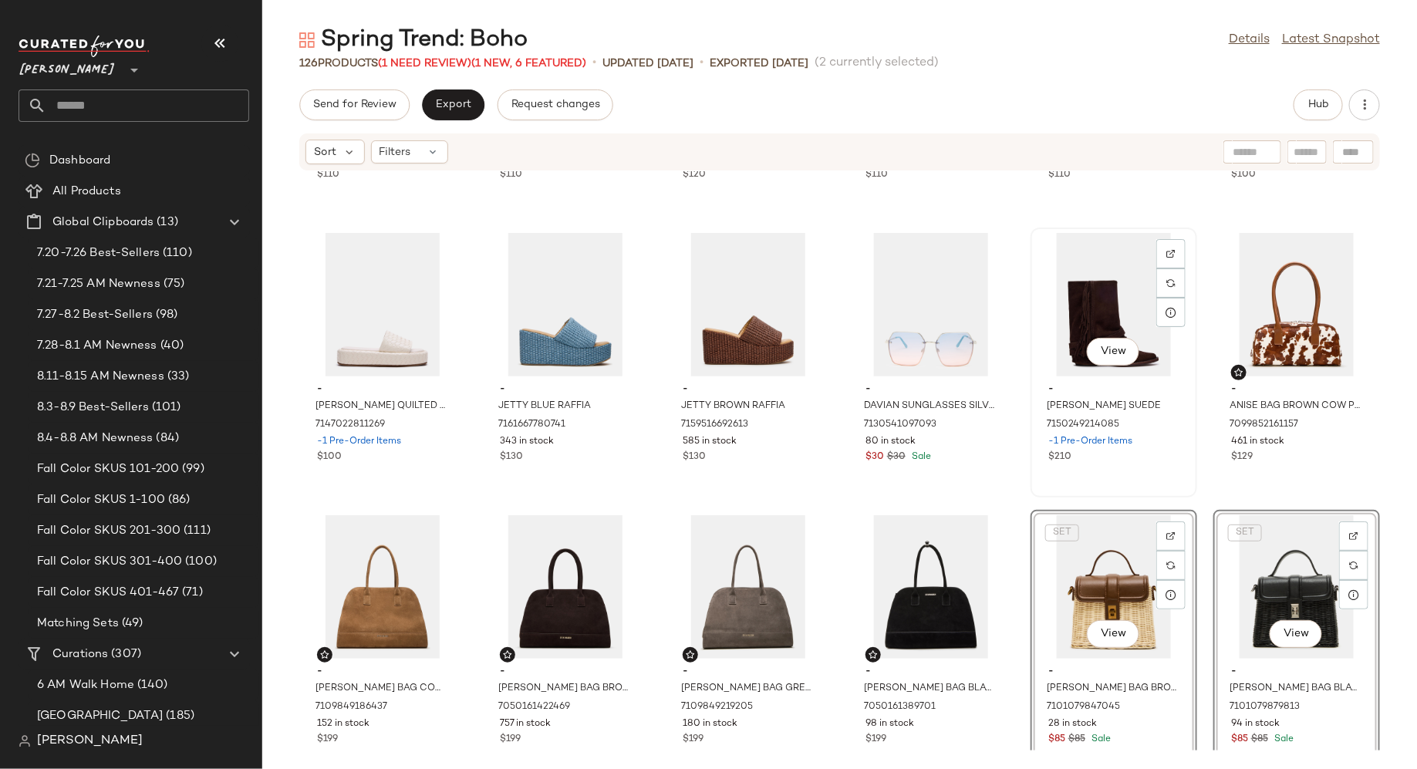
scroll to position [5353, 0]
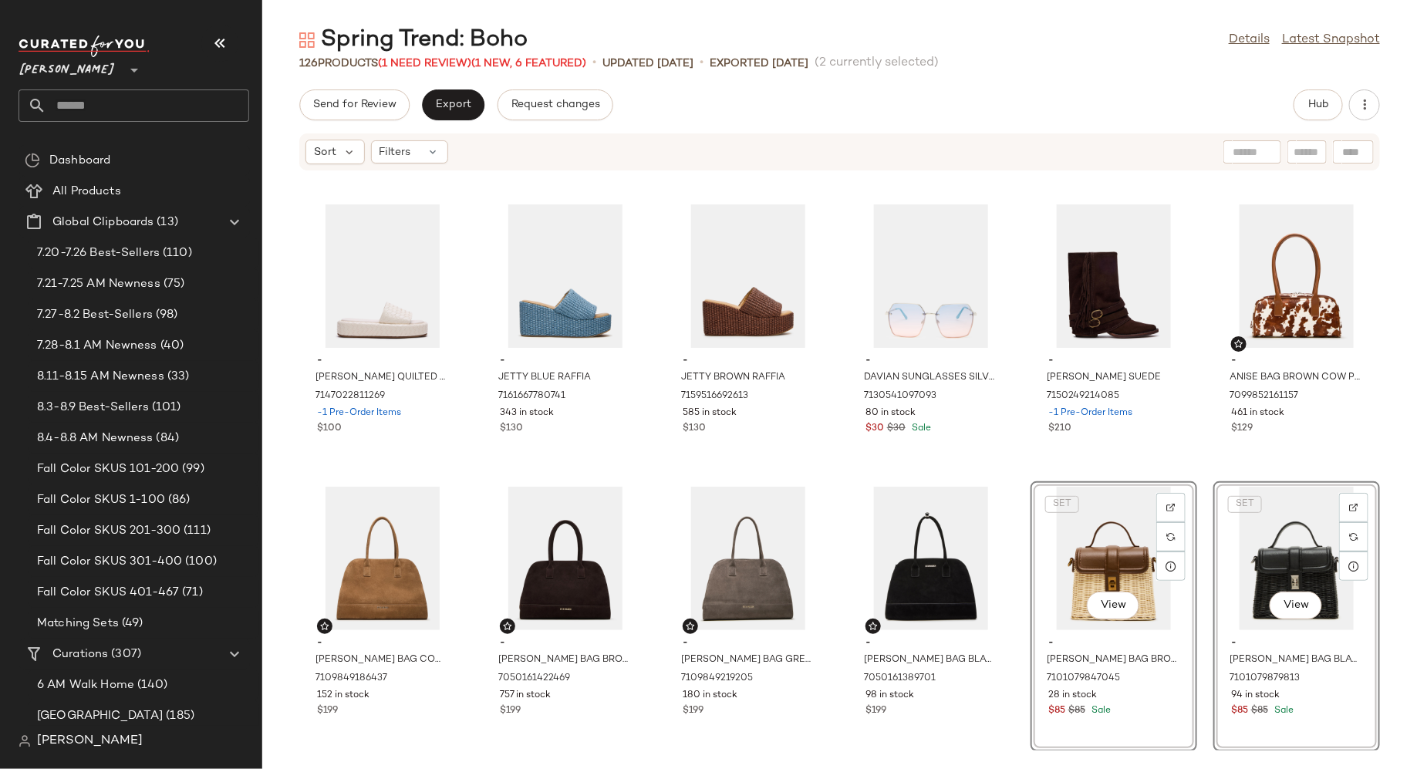
click at [1159, 710] on div "SET View - [PERSON_NAME] BAG BROWN 7101079847045 28 in stock $85 $85 Sale" at bounding box center [1114, 616] width 167 height 270
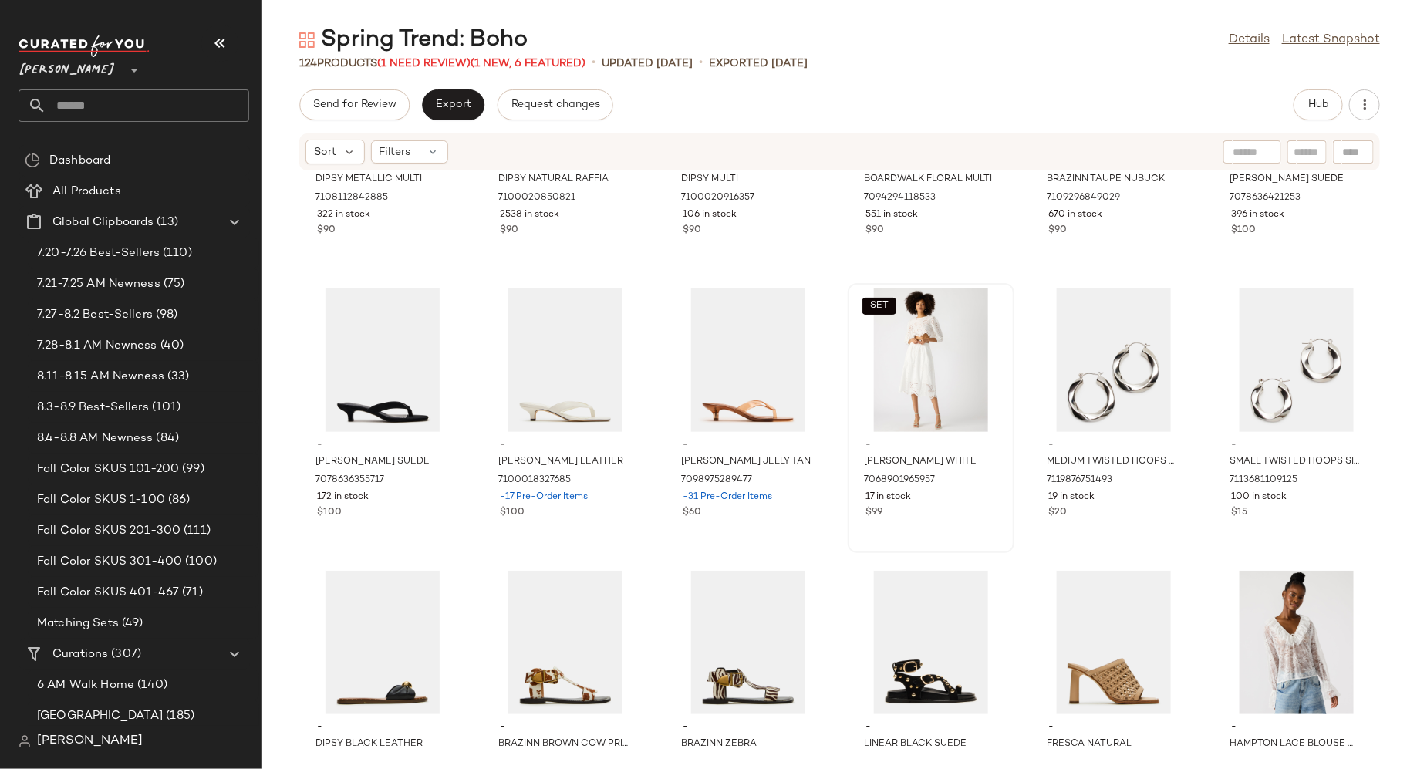
scroll to position [757, 0]
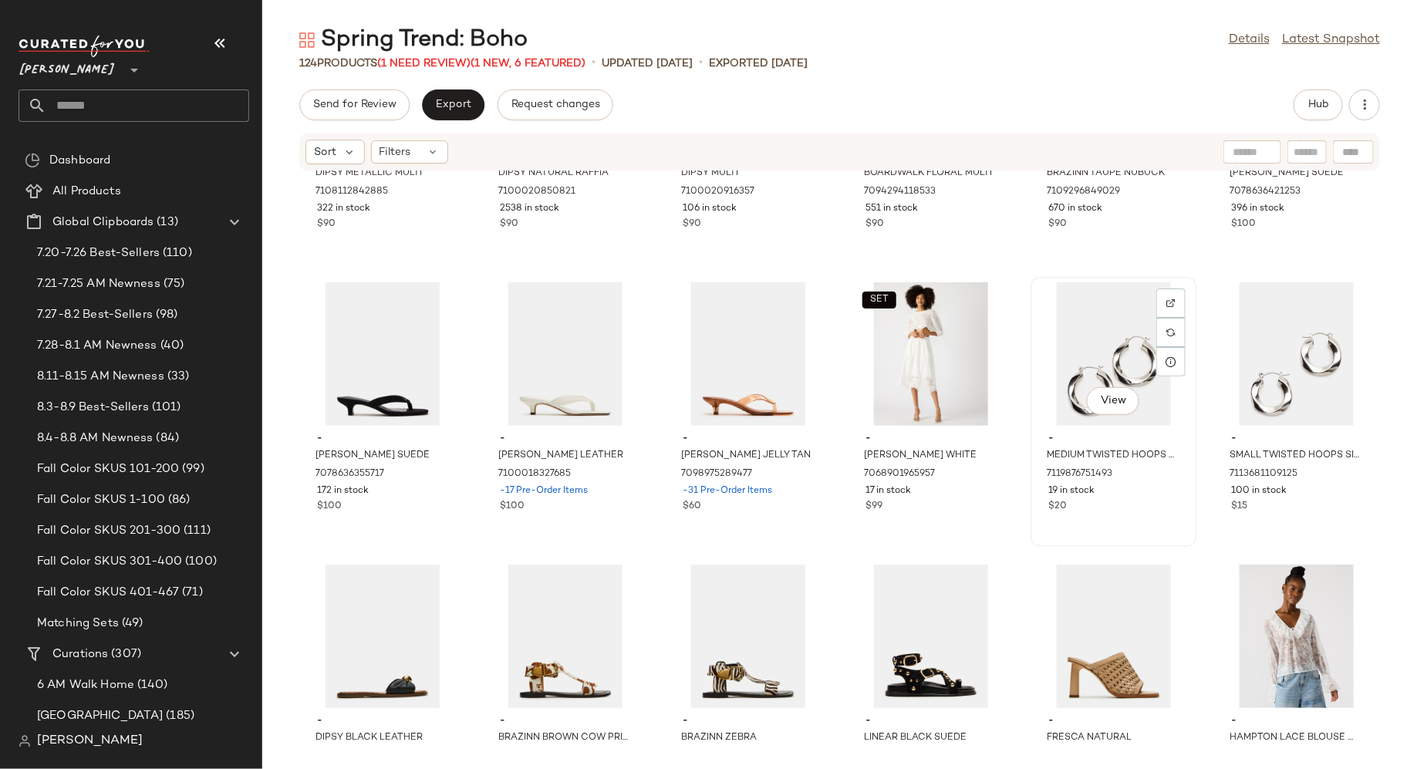
click at [1113, 520] on div "View - MEDIUM TWISTED HOOPS SILVER 7119876751493 19 in stock $20" at bounding box center [1114, 412] width 164 height 267
click at [1273, 527] on div "View - SMALL TWISTED HOOPS SILVER 7113681109125 100 in stock $15" at bounding box center [1297, 412] width 164 height 267
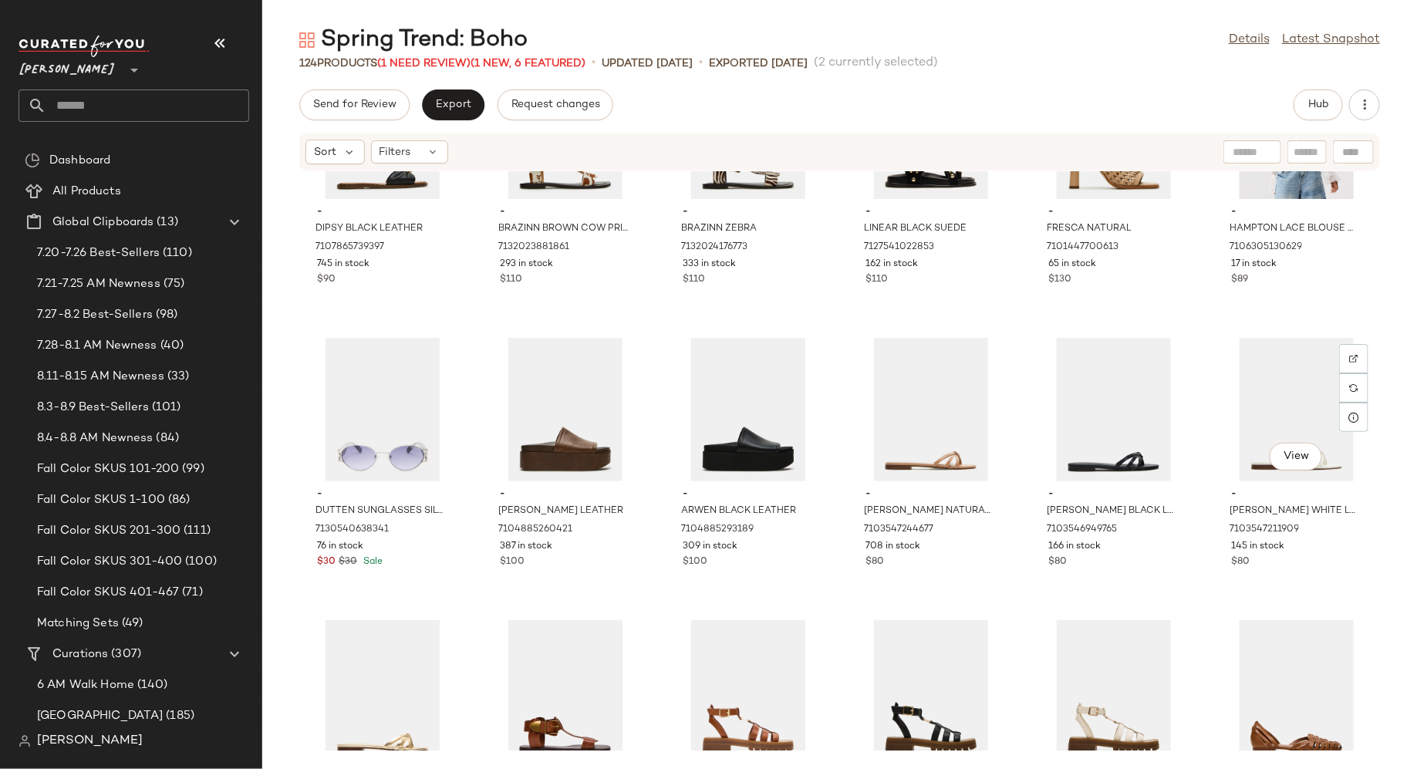
scroll to position [1271, 0]
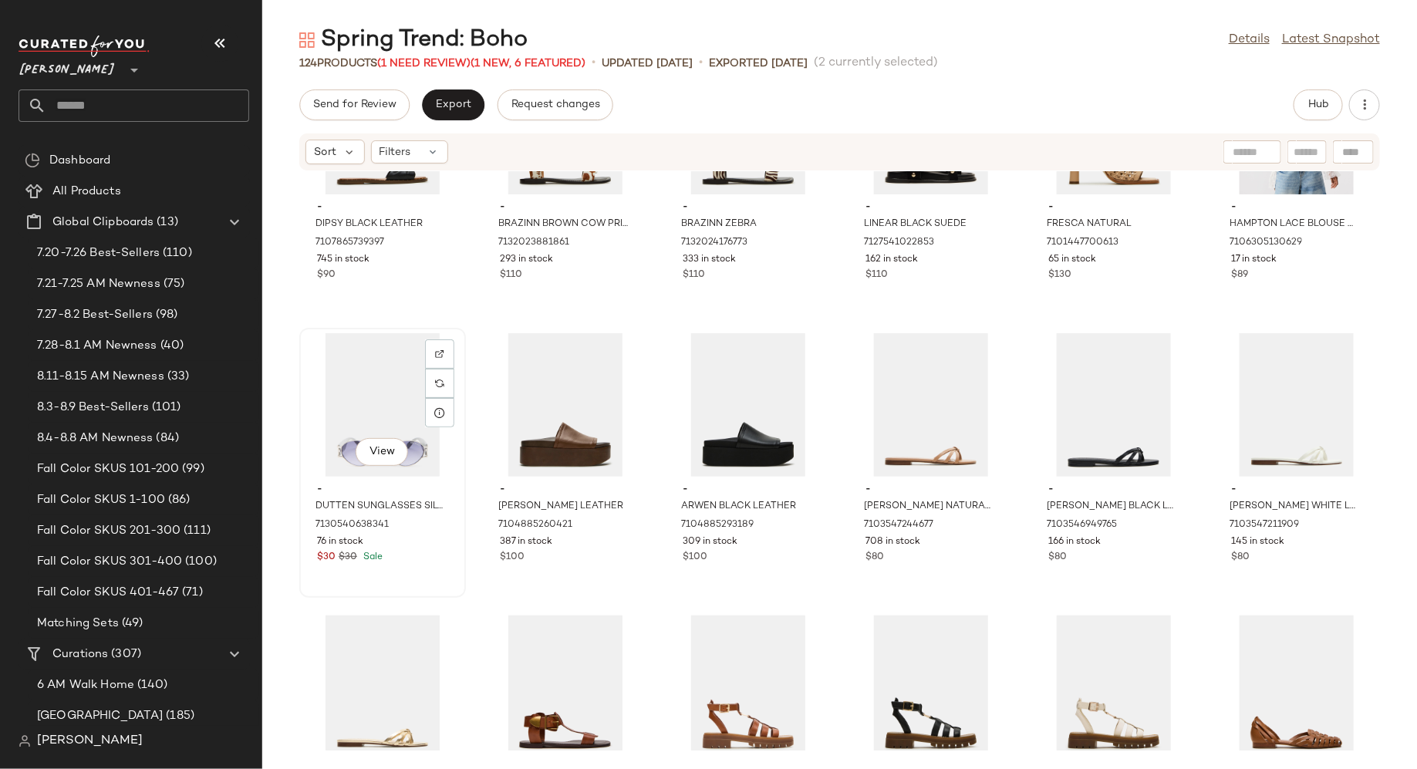
click at [419, 564] on div "$30 $30 Sale" at bounding box center [382, 558] width 131 height 14
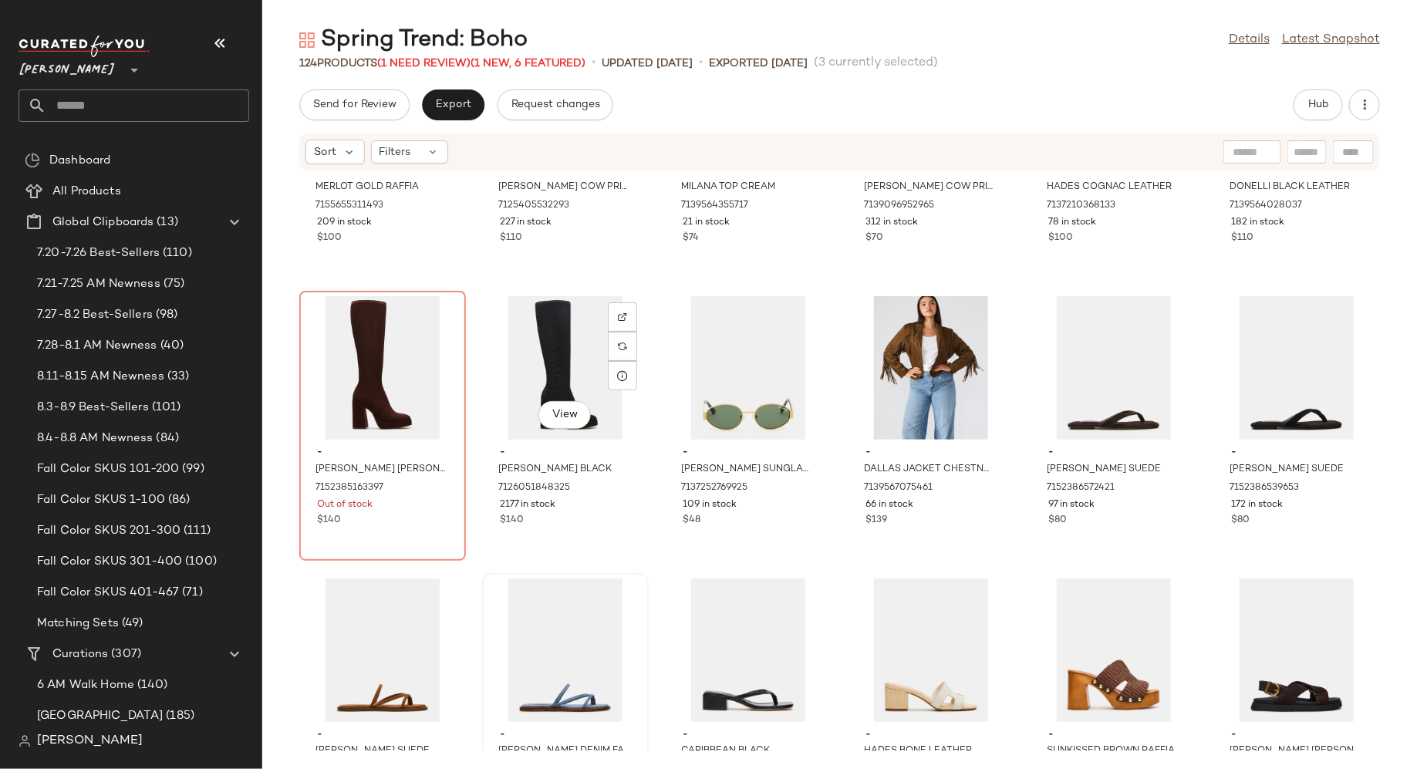
scroll to position [4223, 0]
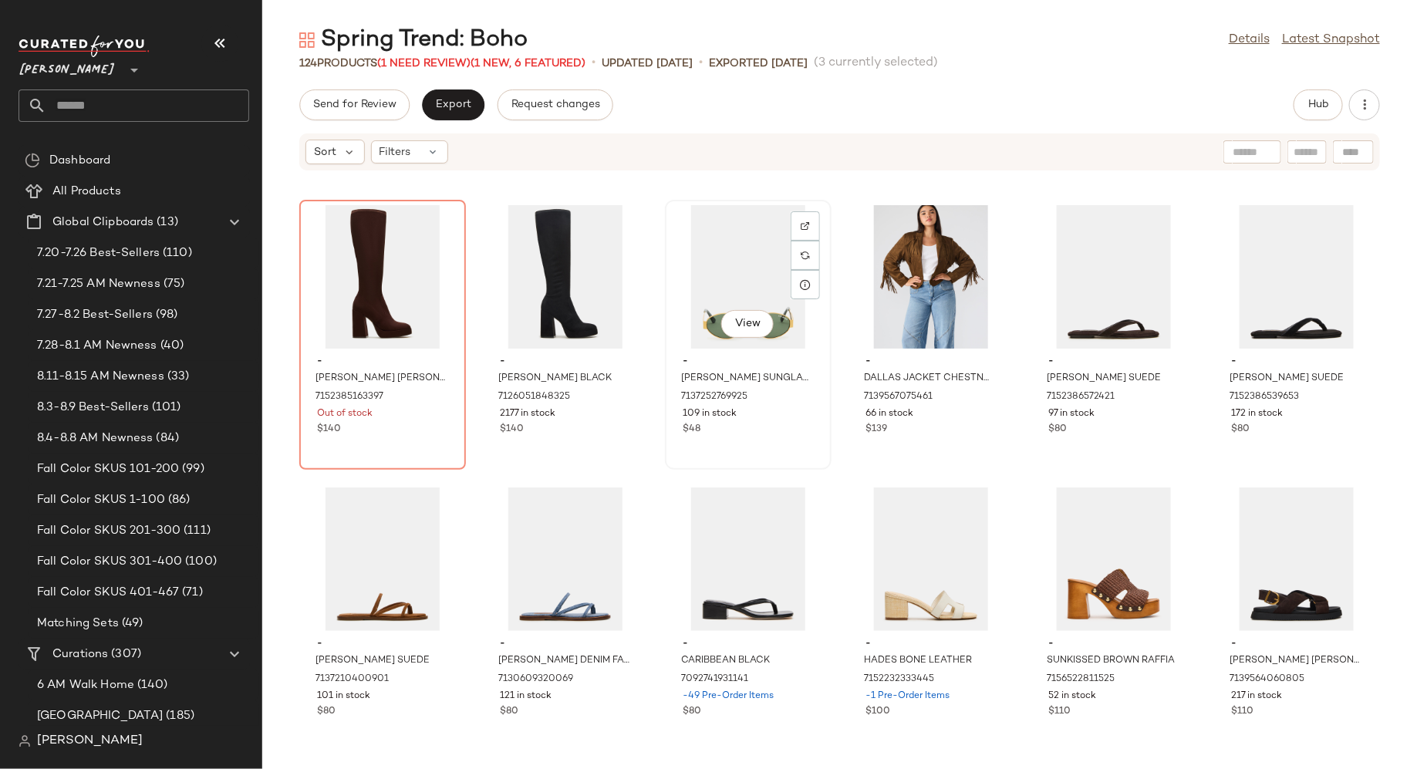
click at [769, 461] on div "View - [PERSON_NAME] SUNGLASSES GOLD 7137252769925 109 in stock $48" at bounding box center [749, 334] width 164 height 267
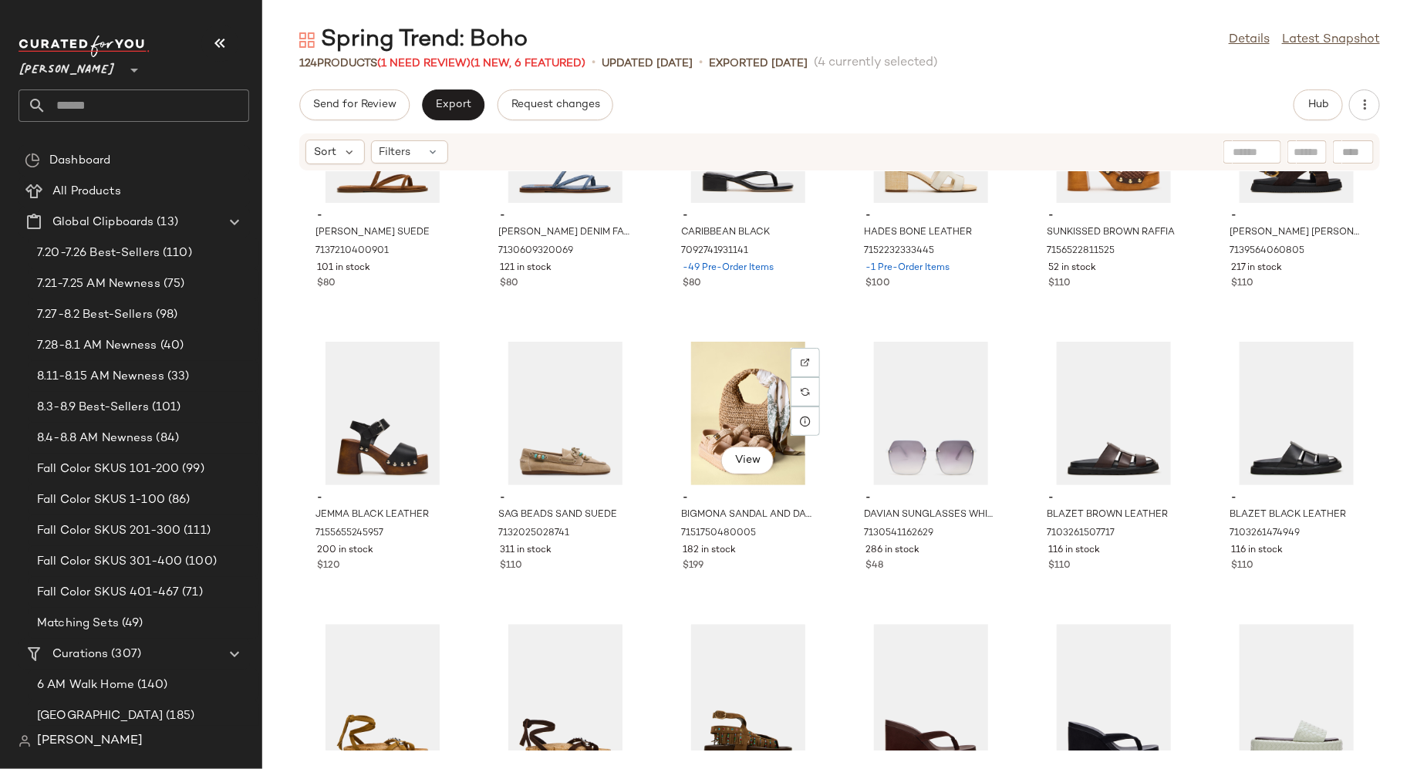
scroll to position [4662, 0]
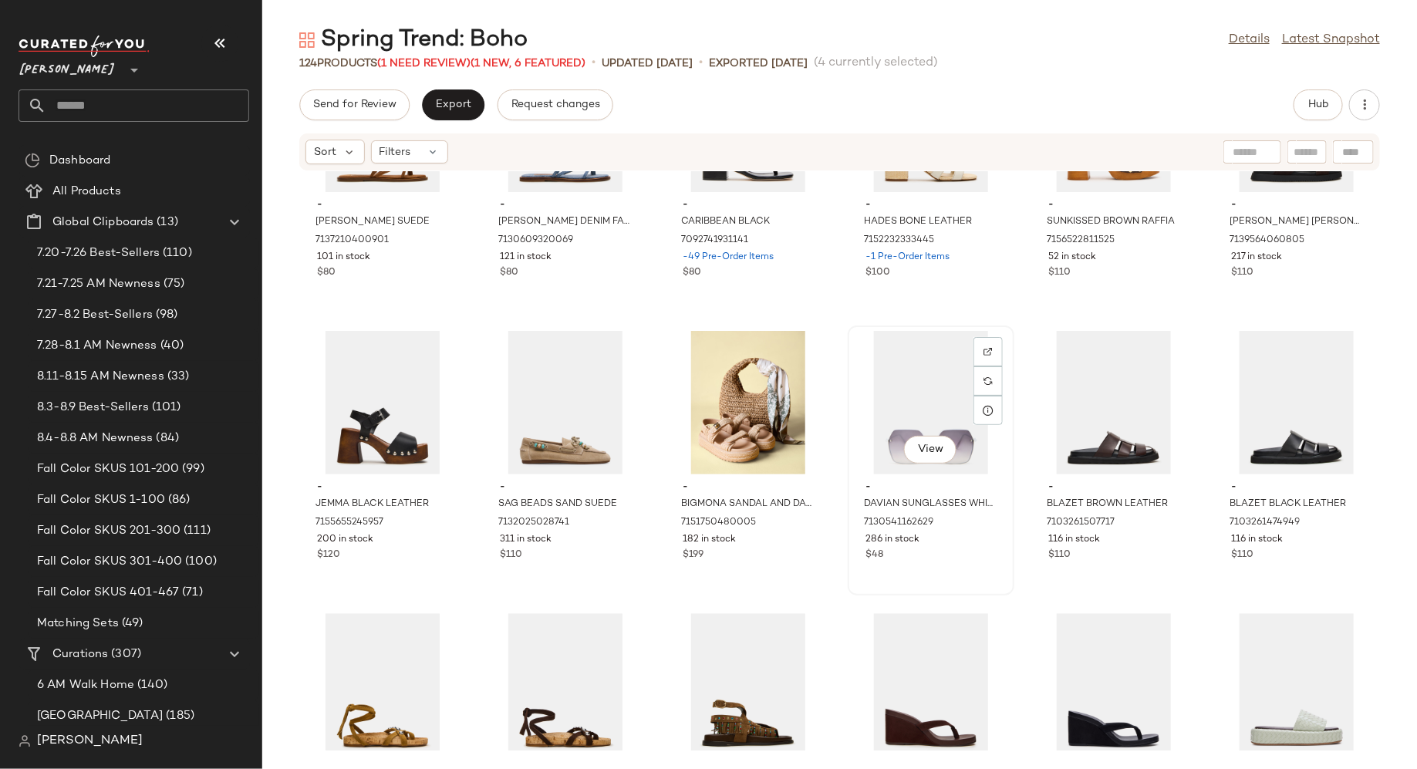
click at [944, 560] on div "$48" at bounding box center [931, 556] width 131 height 14
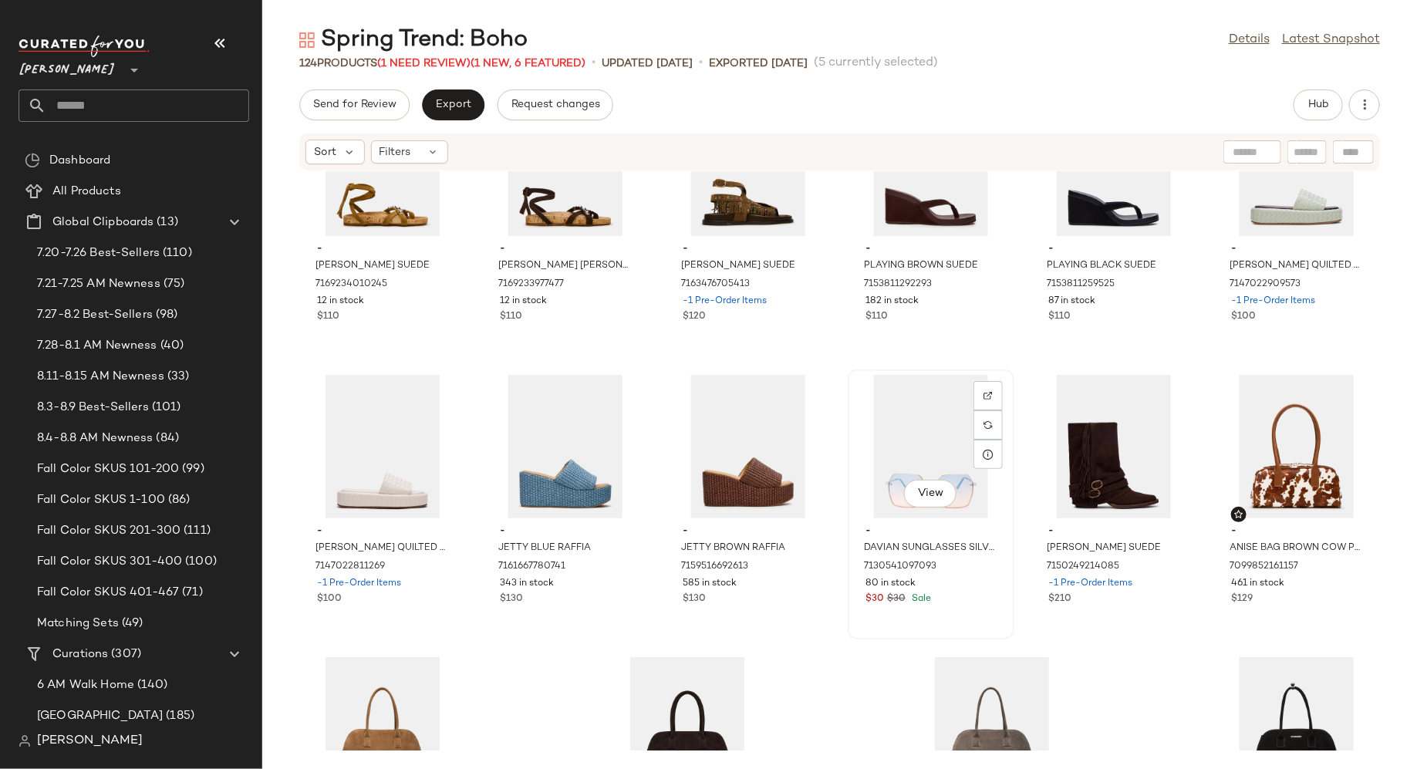
click at [967, 614] on div "View - DAVIAN SUNGLASSES SILVER 7130541097093 80 in stock $30 $30 Sale" at bounding box center [932, 504] width 164 height 267
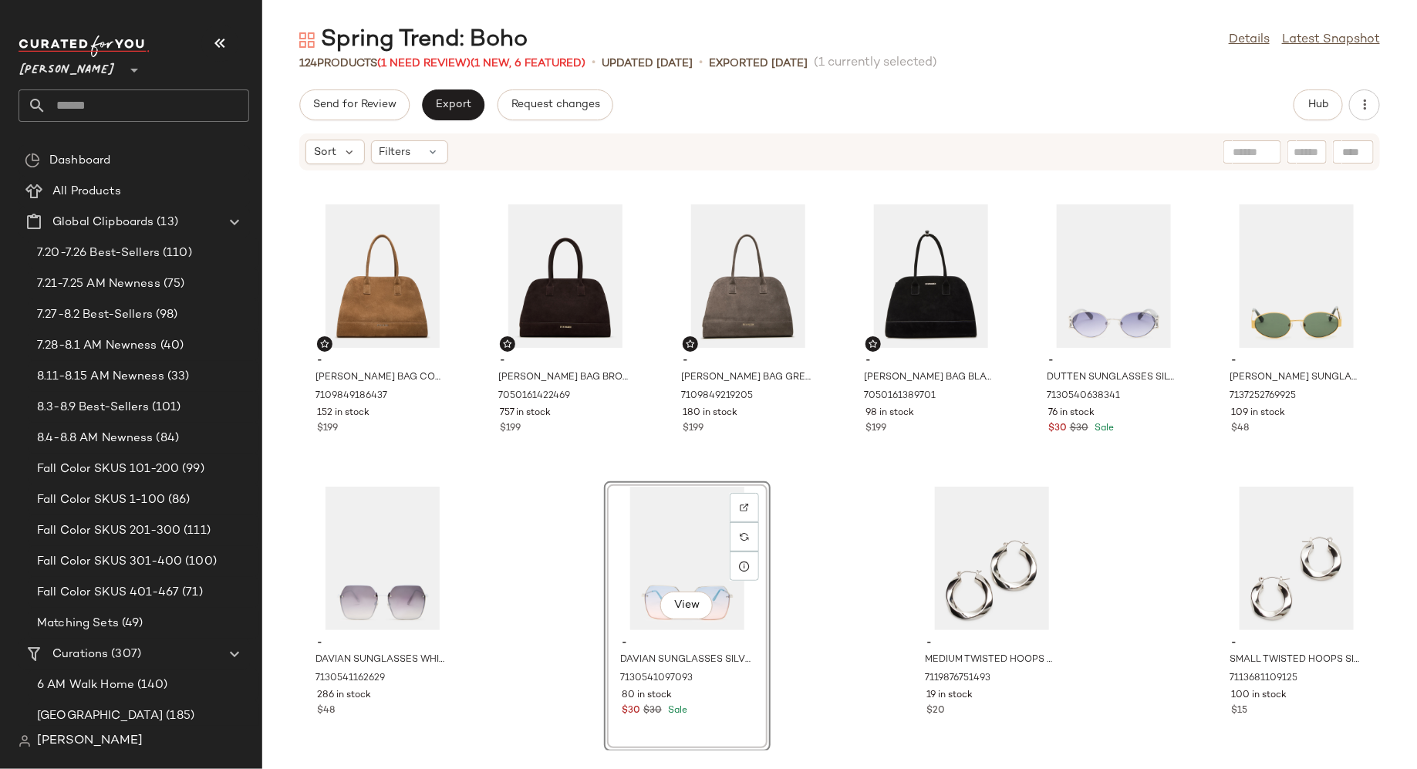
drag, startPoint x: 1243, startPoint y: 553, endPoint x: 650, endPoint y: 29, distance: 791.6
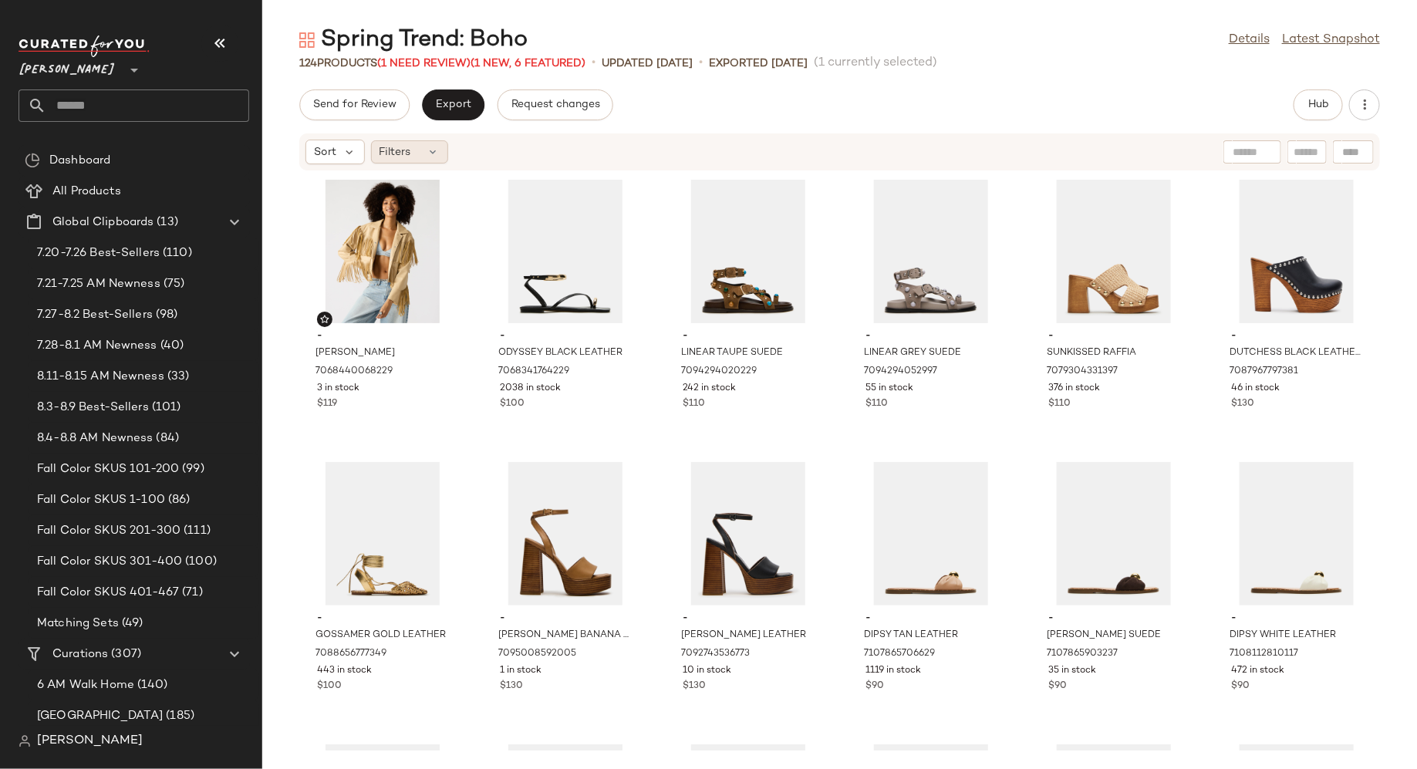
click at [421, 155] on div "Filters" at bounding box center [409, 151] width 77 height 23
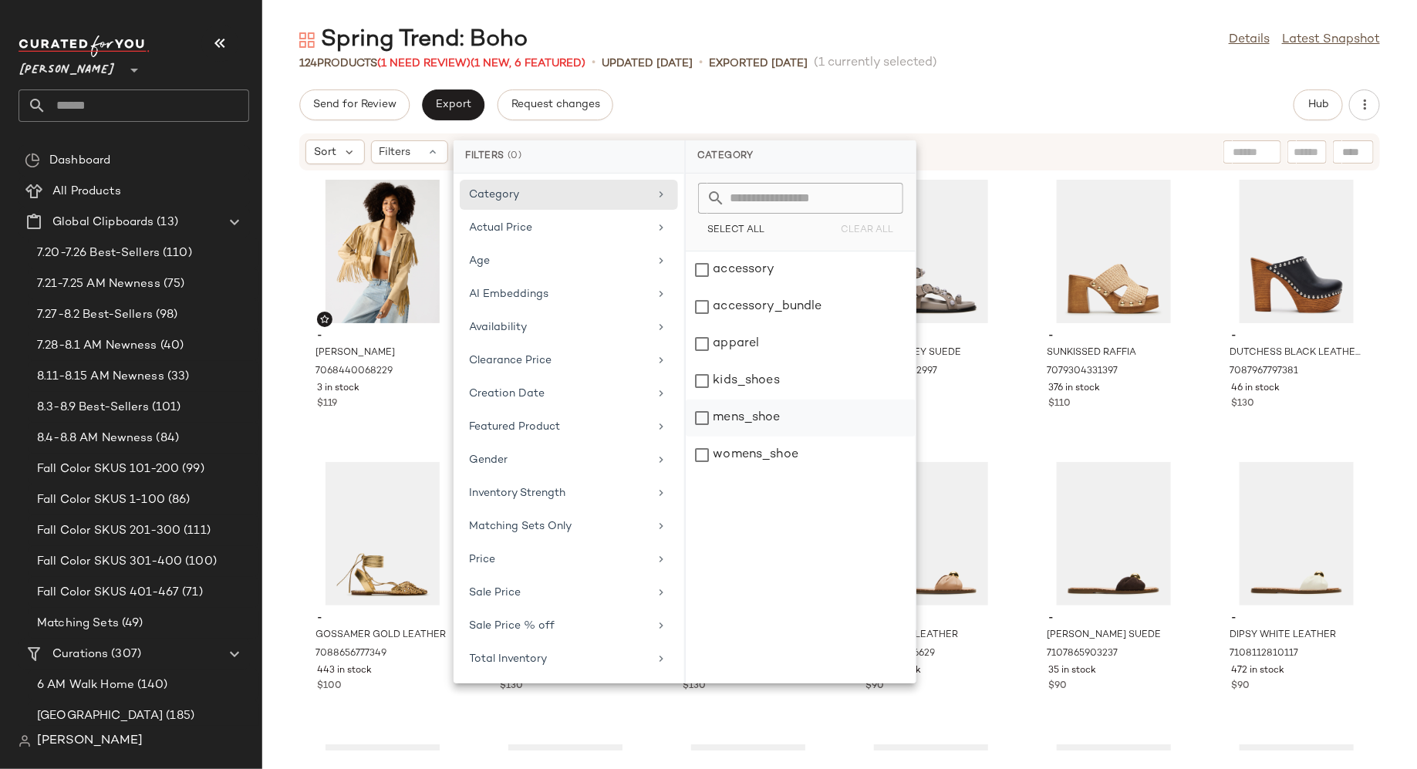
click at [705, 437] on div "mens_shoe" at bounding box center [801, 455] width 230 height 37
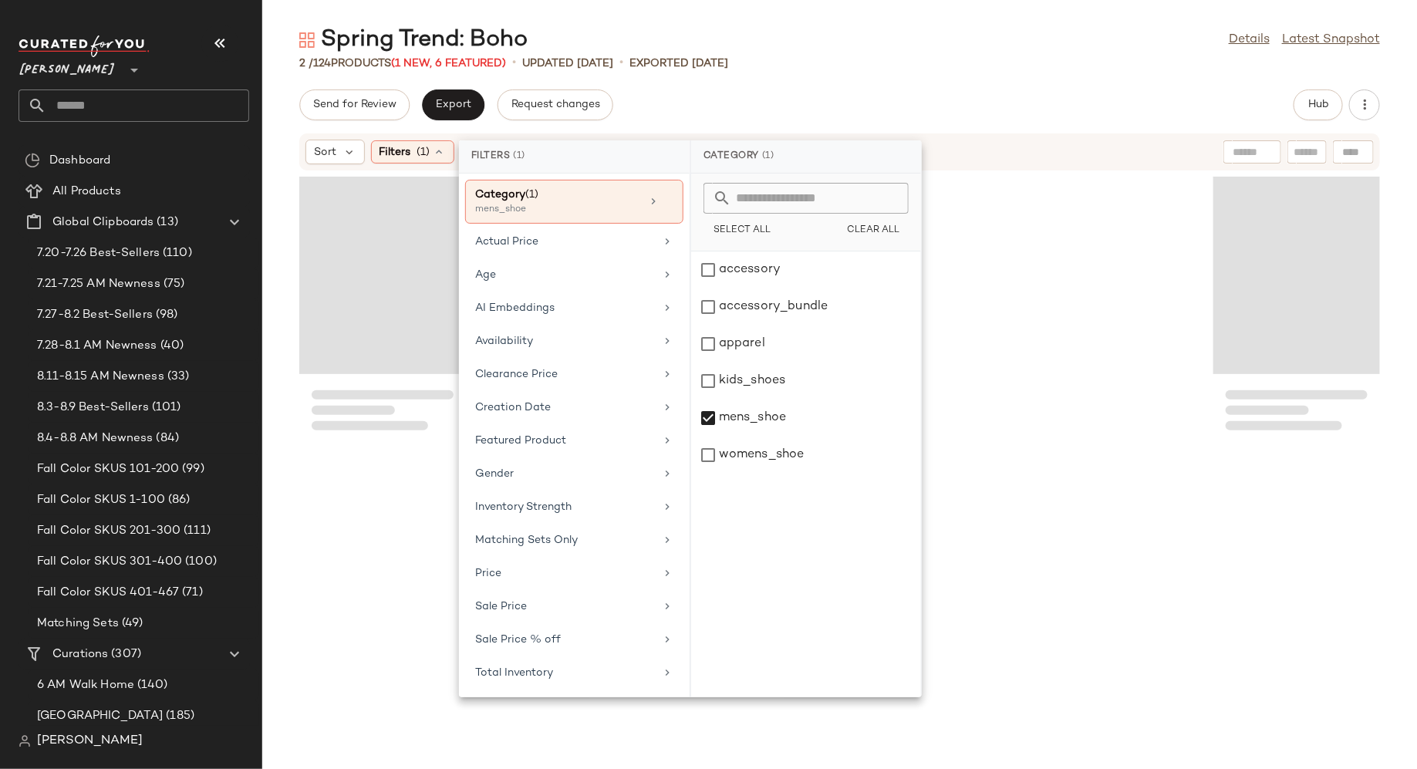
click at [295, 427] on div at bounding box center [839, 460] width 1155 height 579
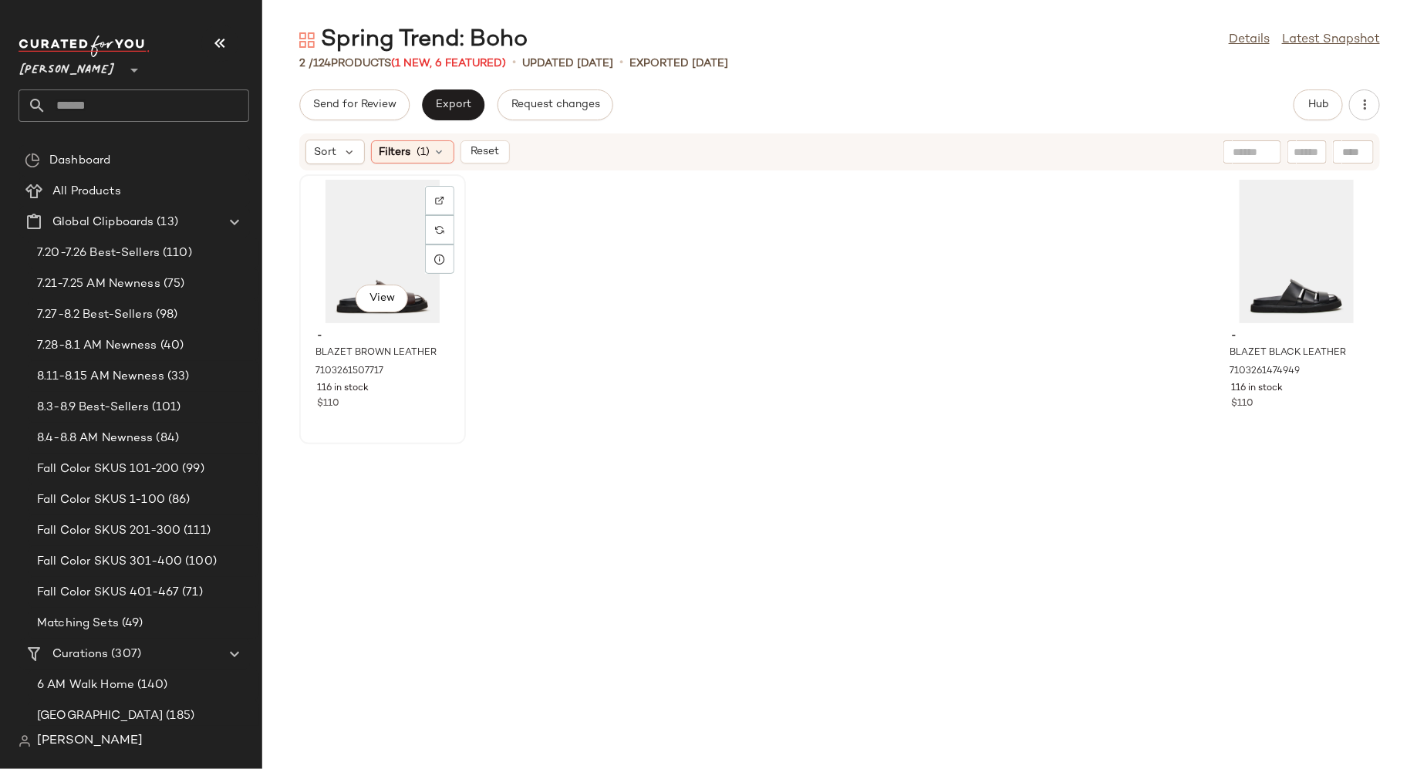
click at [387, 239] on div "View" at bounding box center [383, 252] width 156 height 144
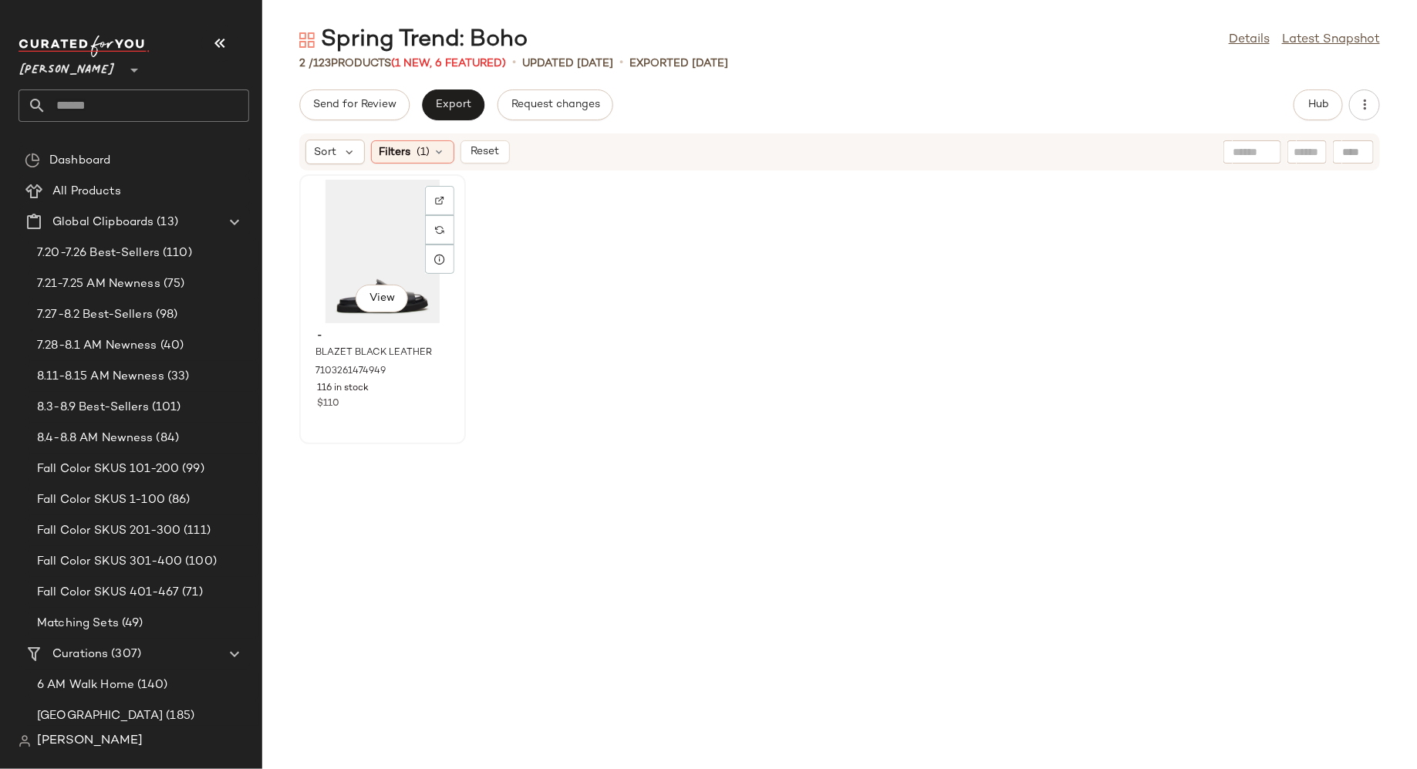
click at [391, 258] on div "View" at bounding box center [383, 252] width 156 height 144
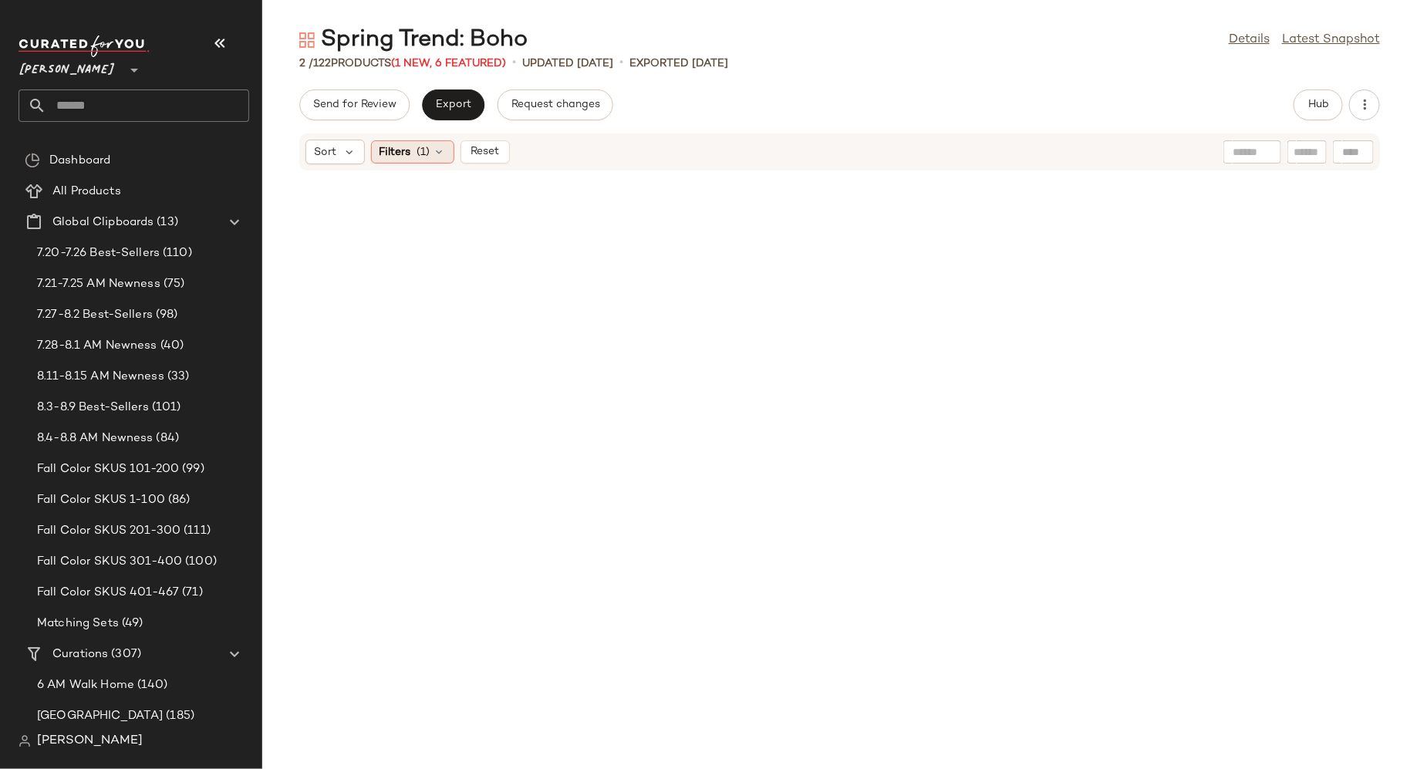
click at [446, 147] on div "Filters (1)" at bounding box center [412, 151] width 83 height 23
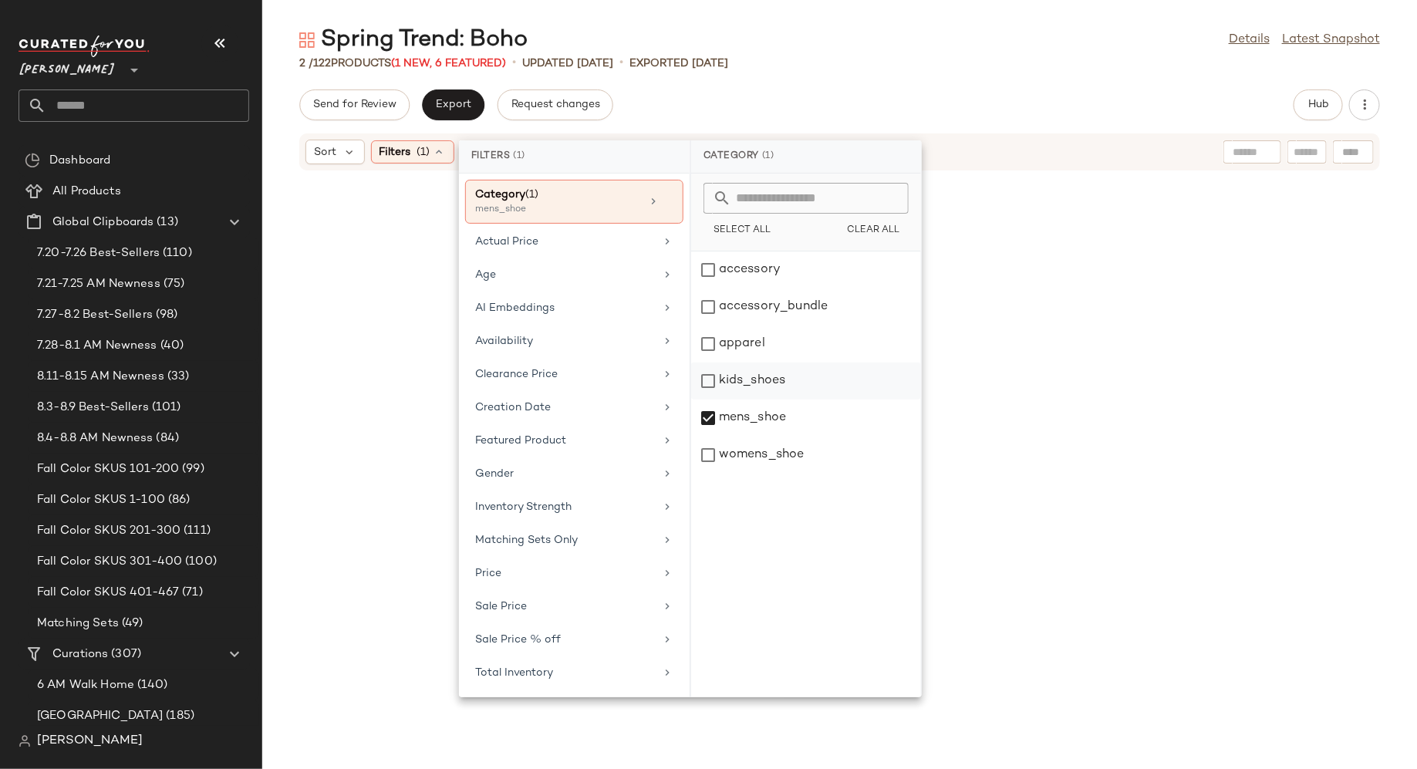
click at [714, 400] on div "kids_shoes" at bounding box center [806, 418] width 230 height 37
click at [707, 437] on div "mens_shoe" at bounding box center [806, 455] width 230 height 37
click at [1056, 274] on div at bounding box center [839, 460] width 1155 height 579
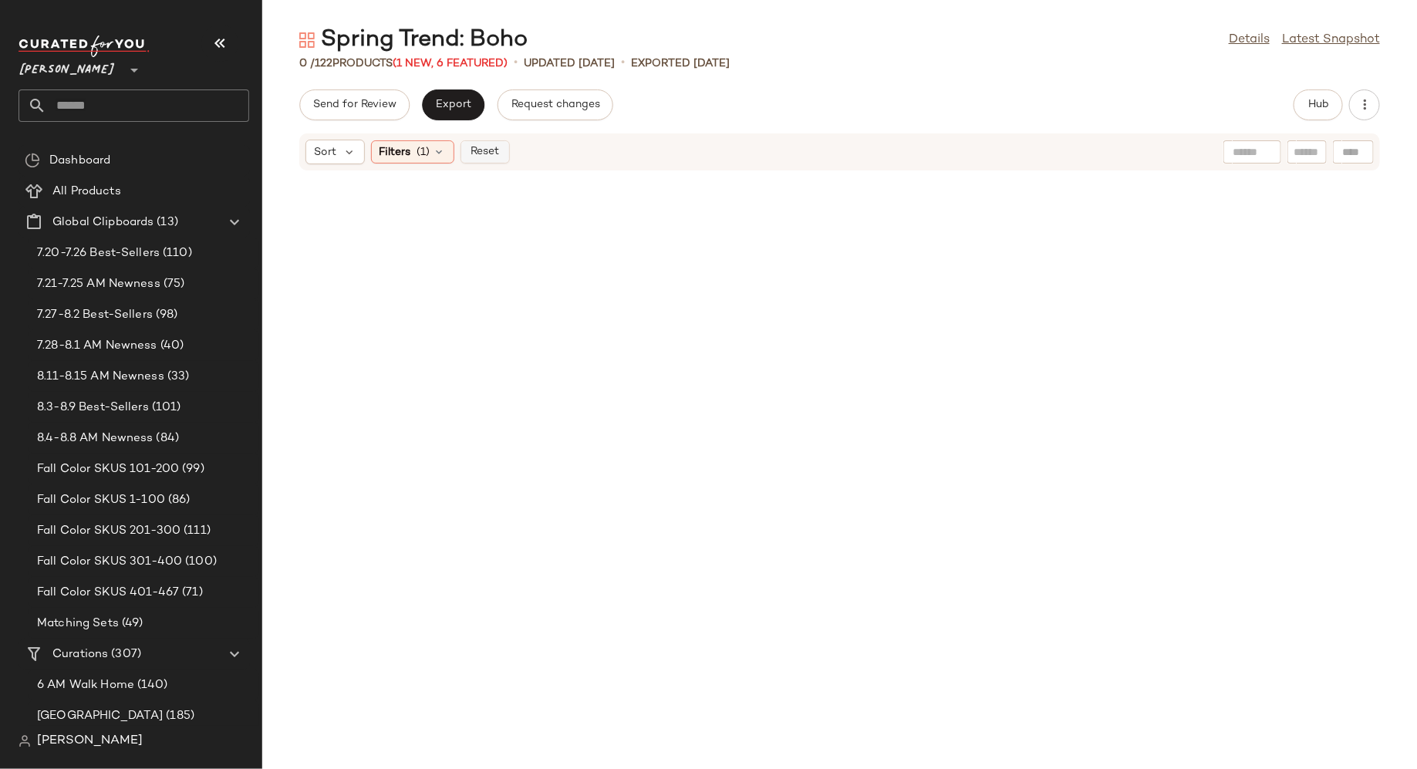
click at [478, 162] on button "Reset" at bounding box center [485, 151] width 49 height 23
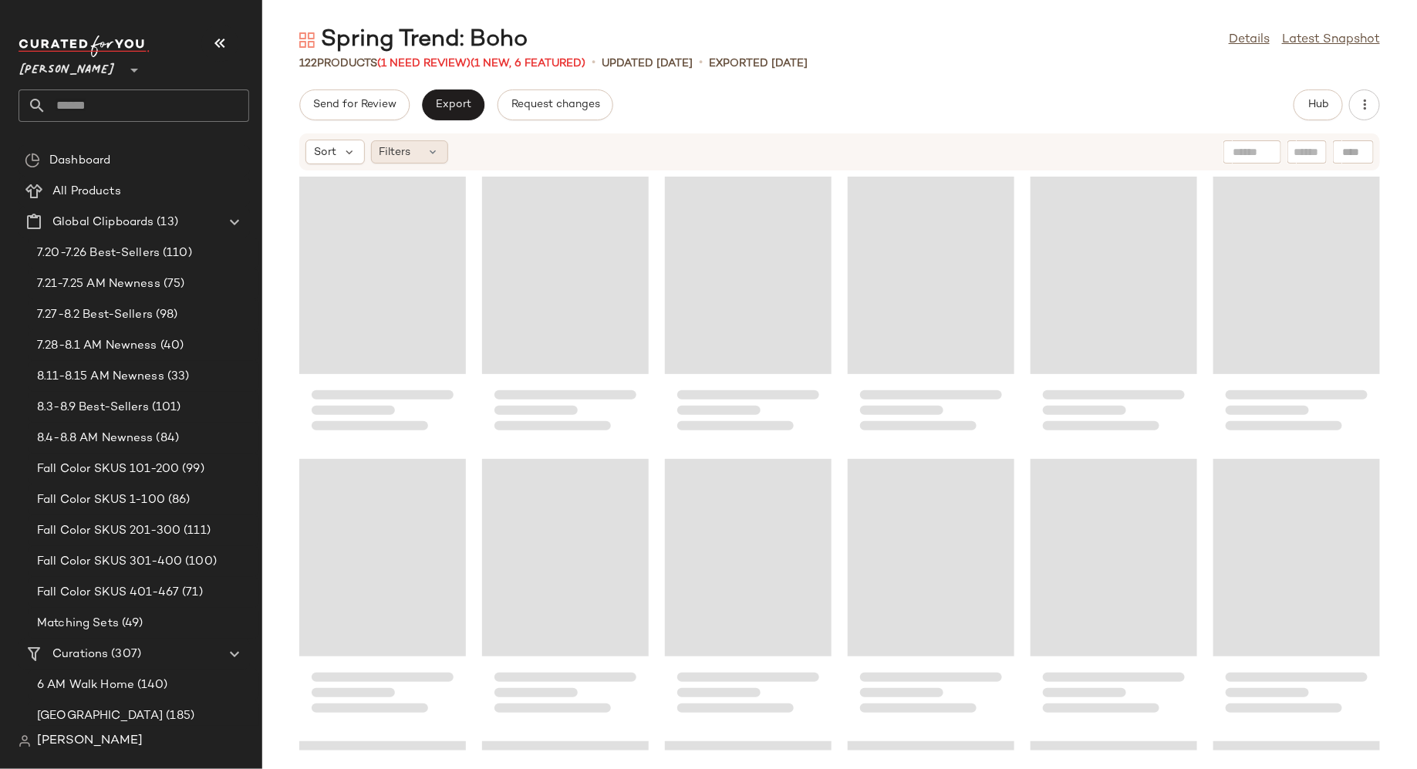
click at [431, 147] on icon at bounding box center [433, 152] width 12 height 12
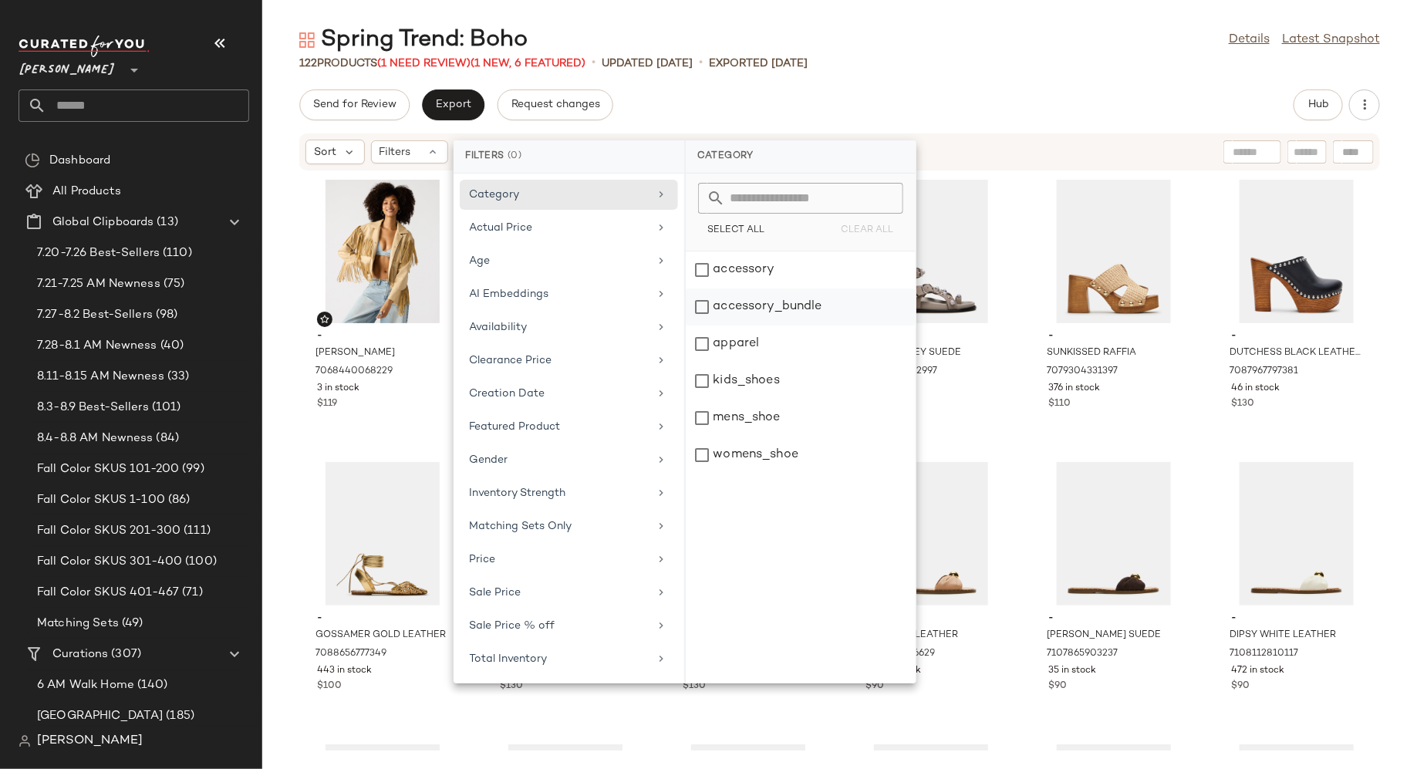
click at [704, 326] on div "accessory_bundle" at bounding box center [801, 344] width 230 height 37
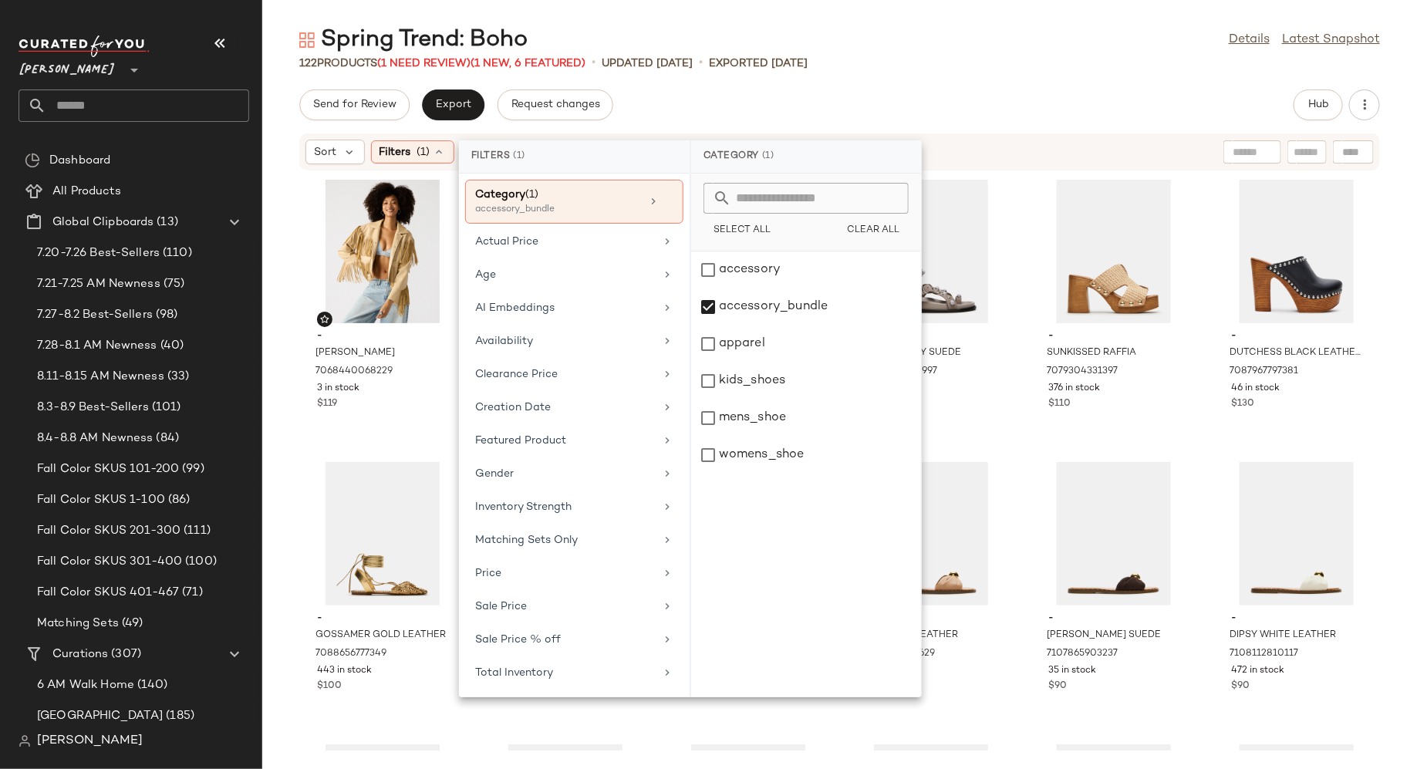
click at [288, 319] on div "- [PERSON_NAME] TAN 7068440068229 3 in stock $119 - ODYSSEY BLACK LEATHER 70683…" at bounding box center [839, 460] width 1155 height 579
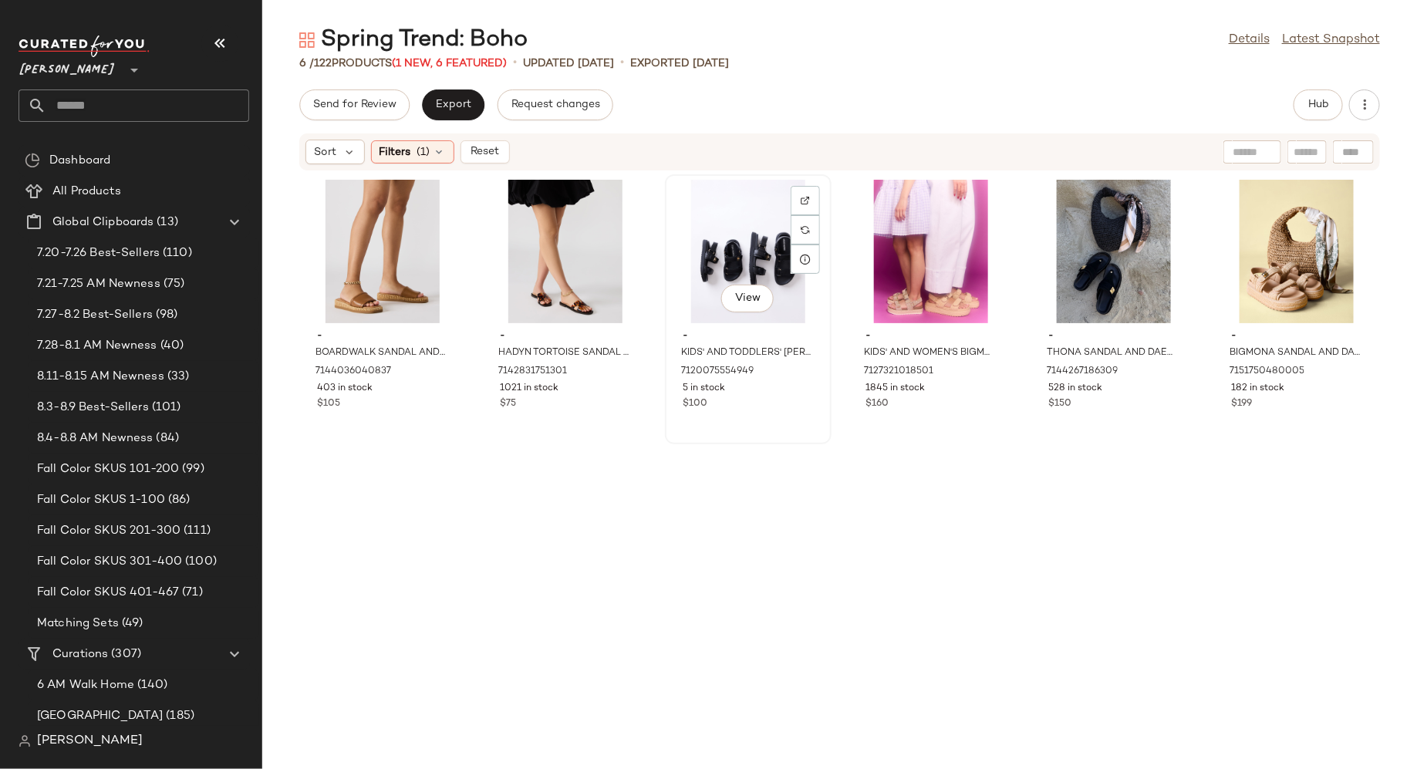
click at [728, 237] on div "View" at bounding box center [749, 252] width 156 height 144
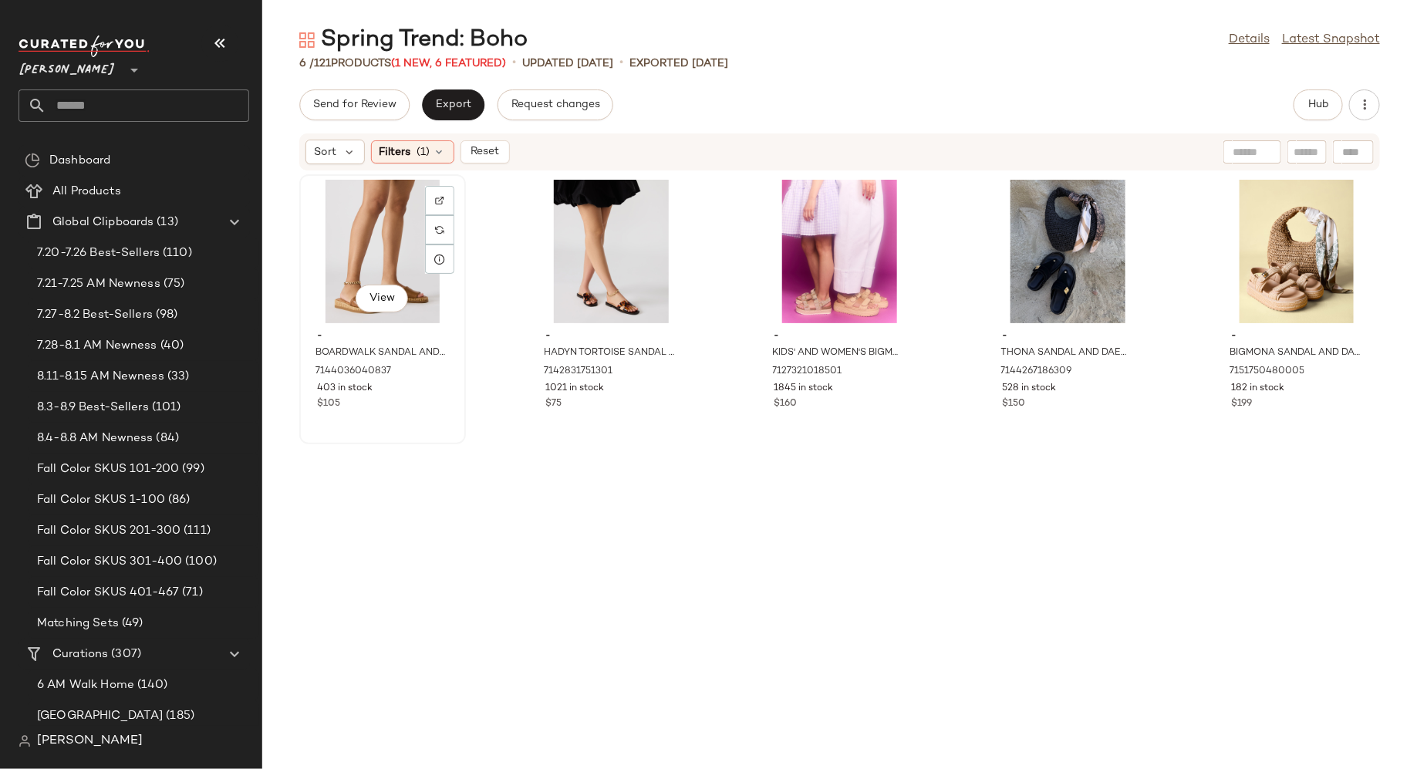
click at [373, 235] on div "View" at bounding box center [383, 252] width 156 height 144
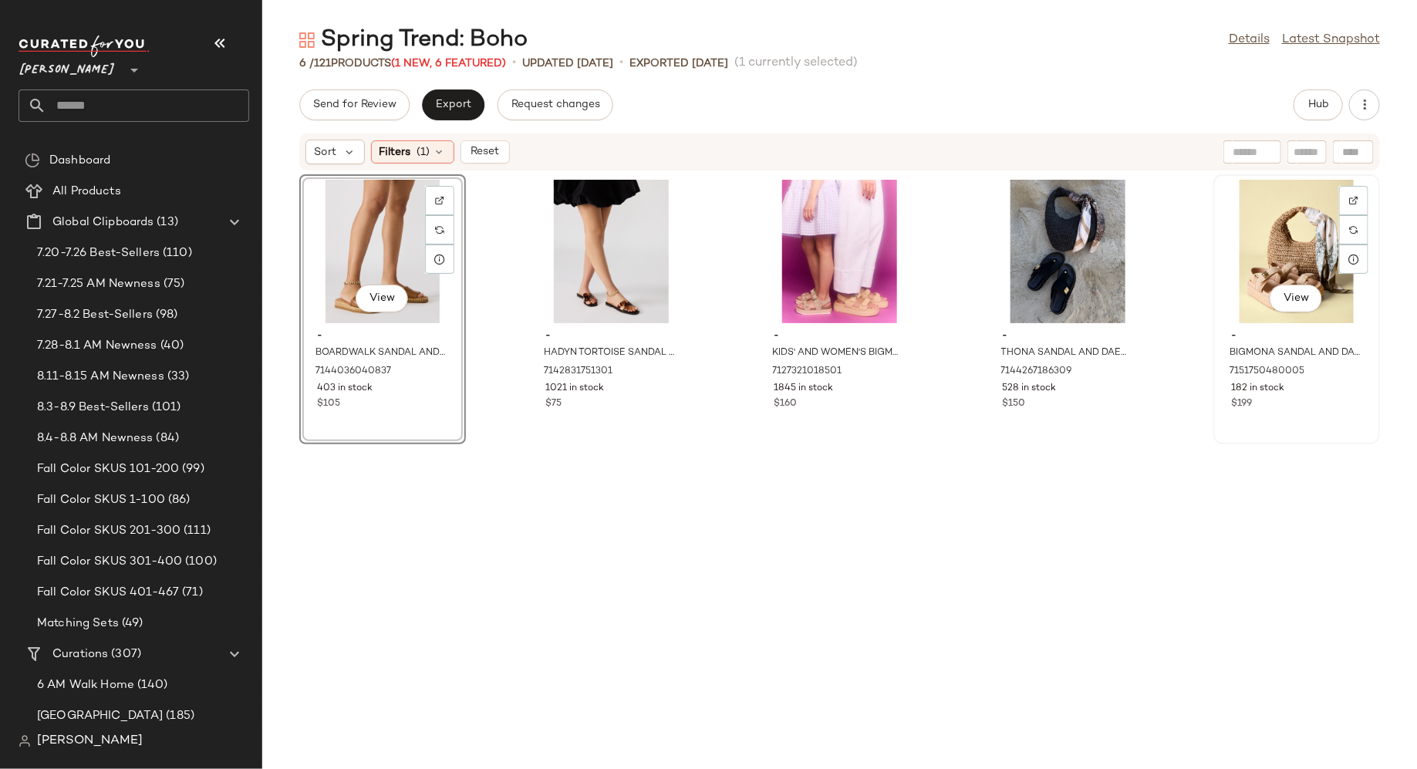
click at [1273, 251] on div "View" at bounding box center [1297, 252] width 156 height 144
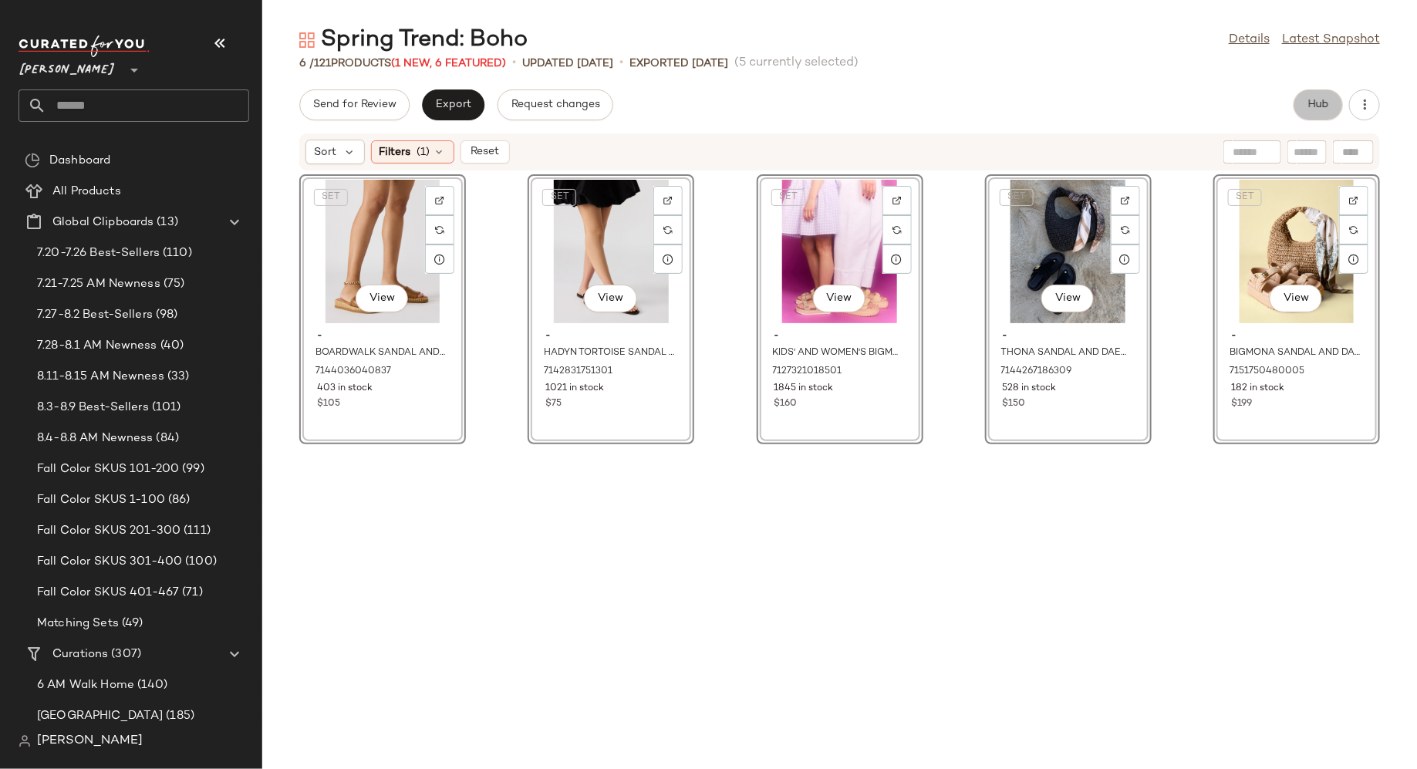
click at [1325, 104] on span "Hub" at bounding box center [1319, 105] width 22 height 12
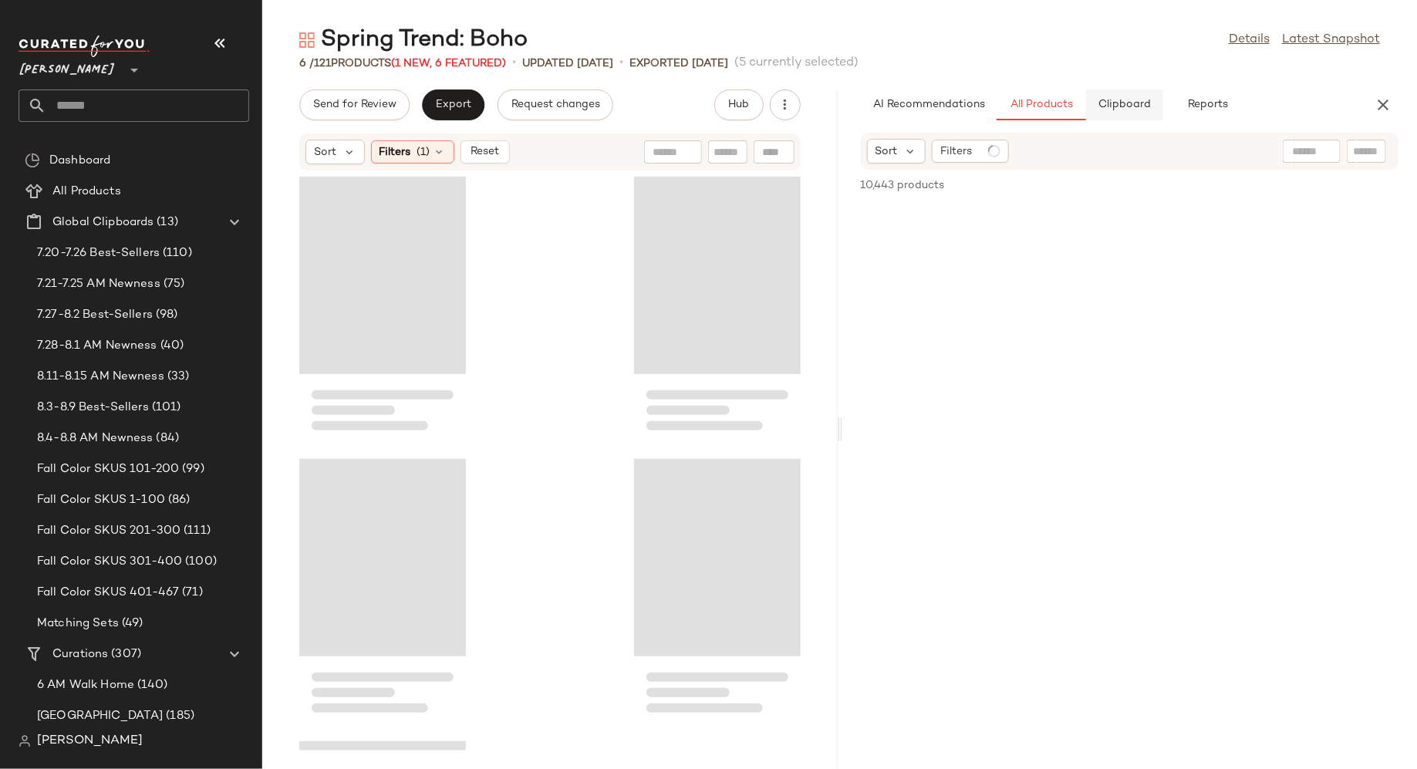
scroll to position [270, 0]
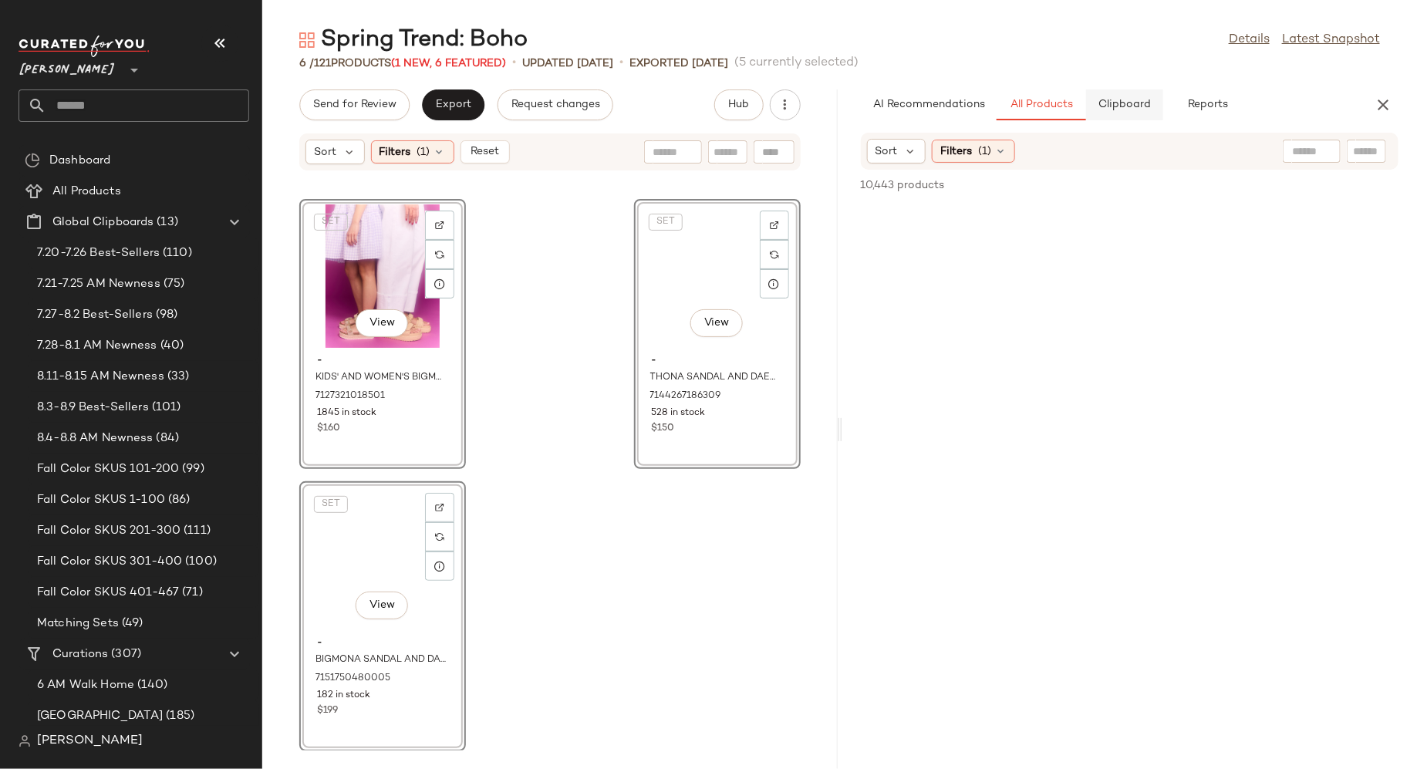
click at [1126, 116] on button "Clipboard" at bounding box center [1124, 105] width 77 height 31
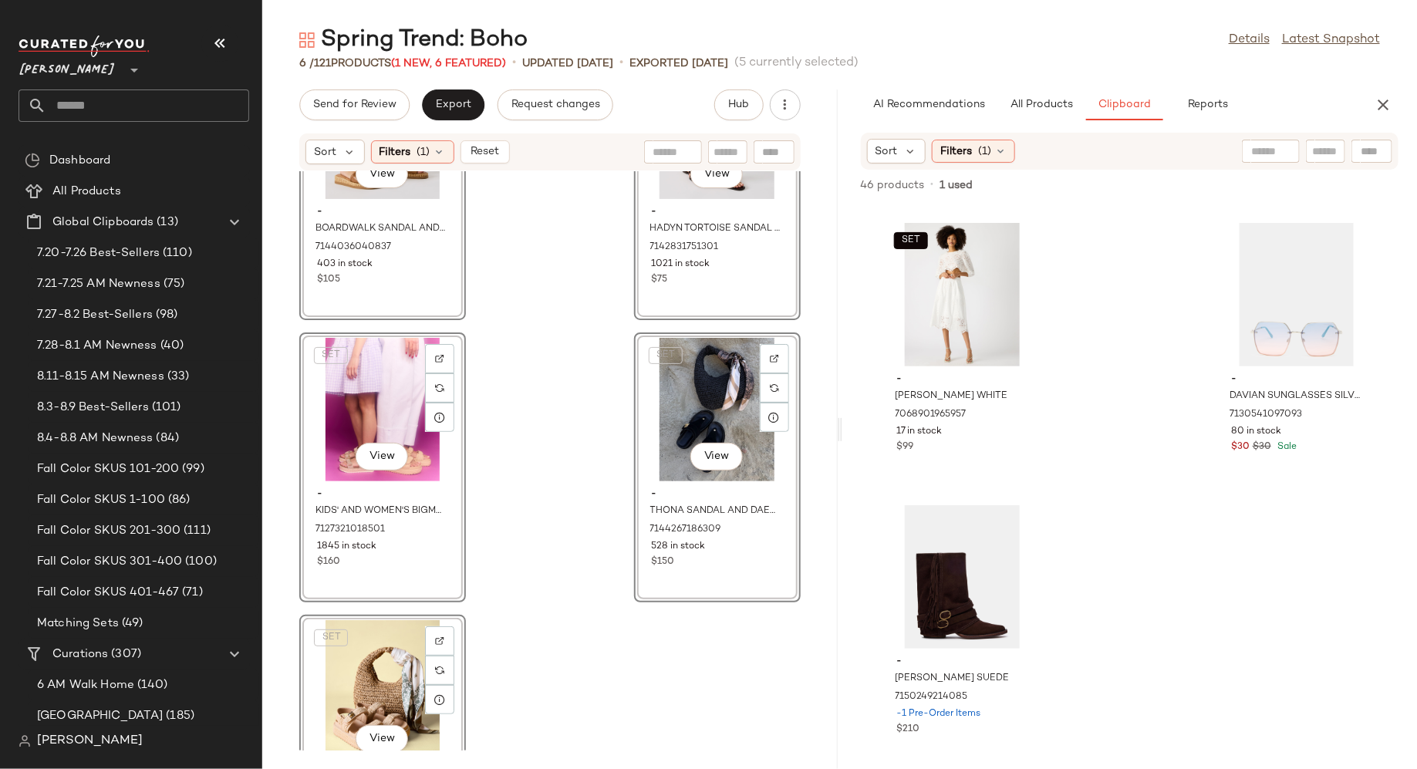
scroll to position [0, 0]
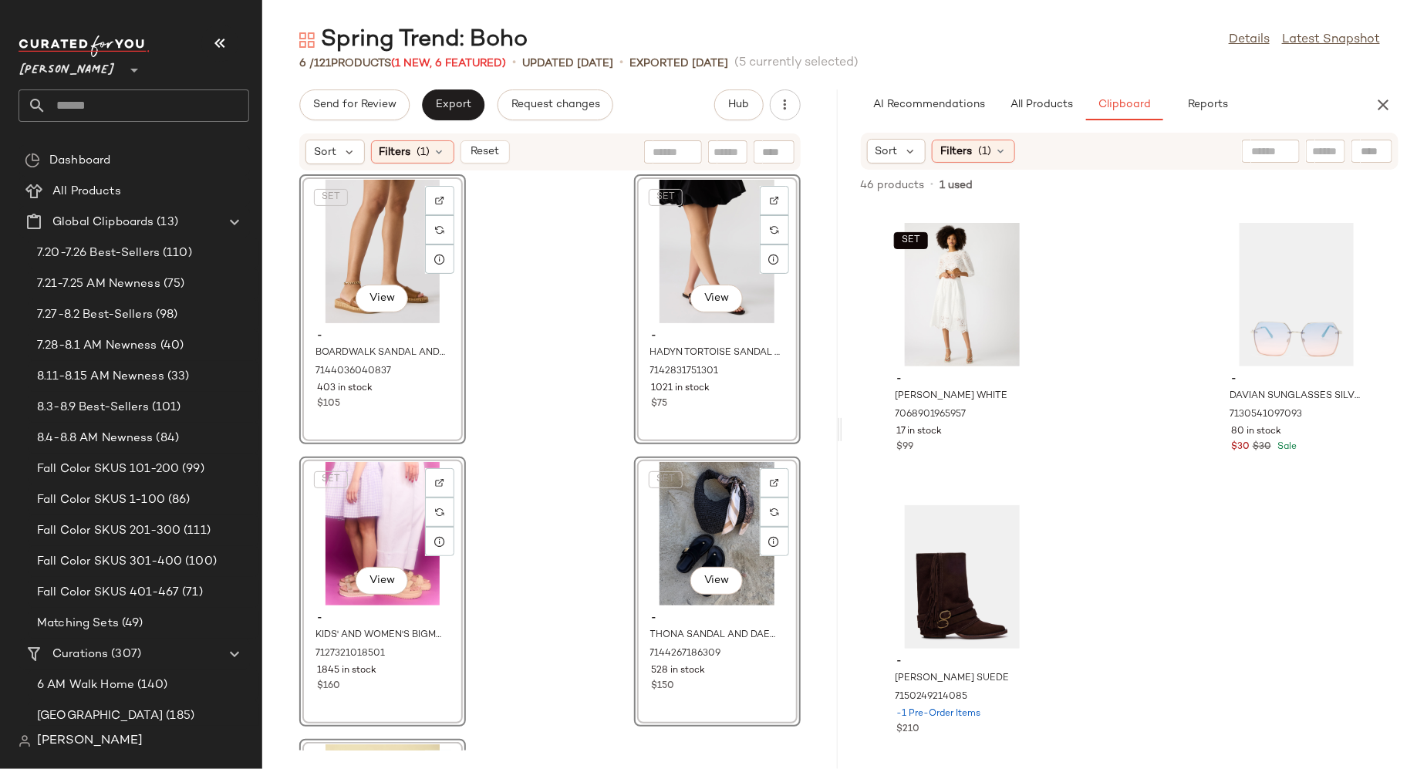
click at [380, 216] on div "SET View" at bounding box center [383, 252] width 156 height 144
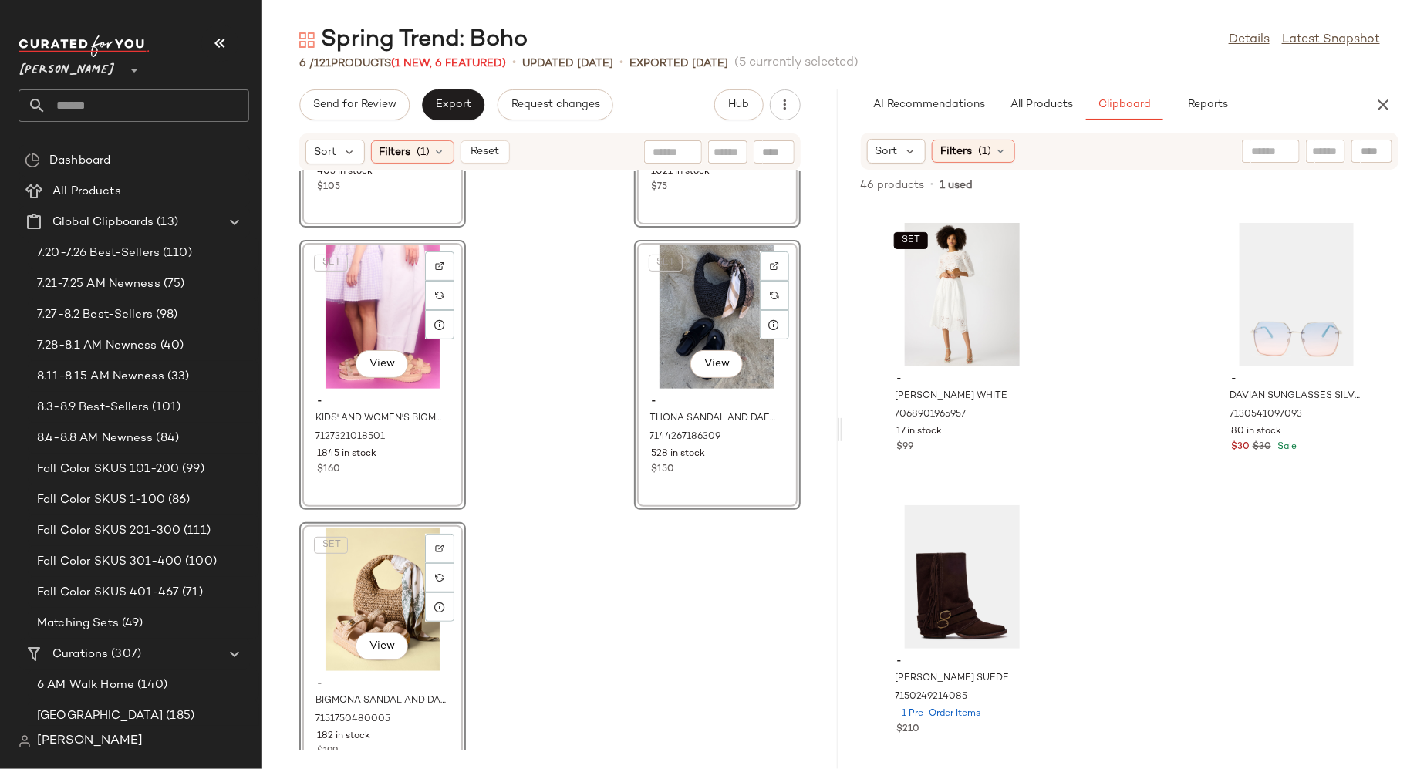
scroll to position [258, 0]
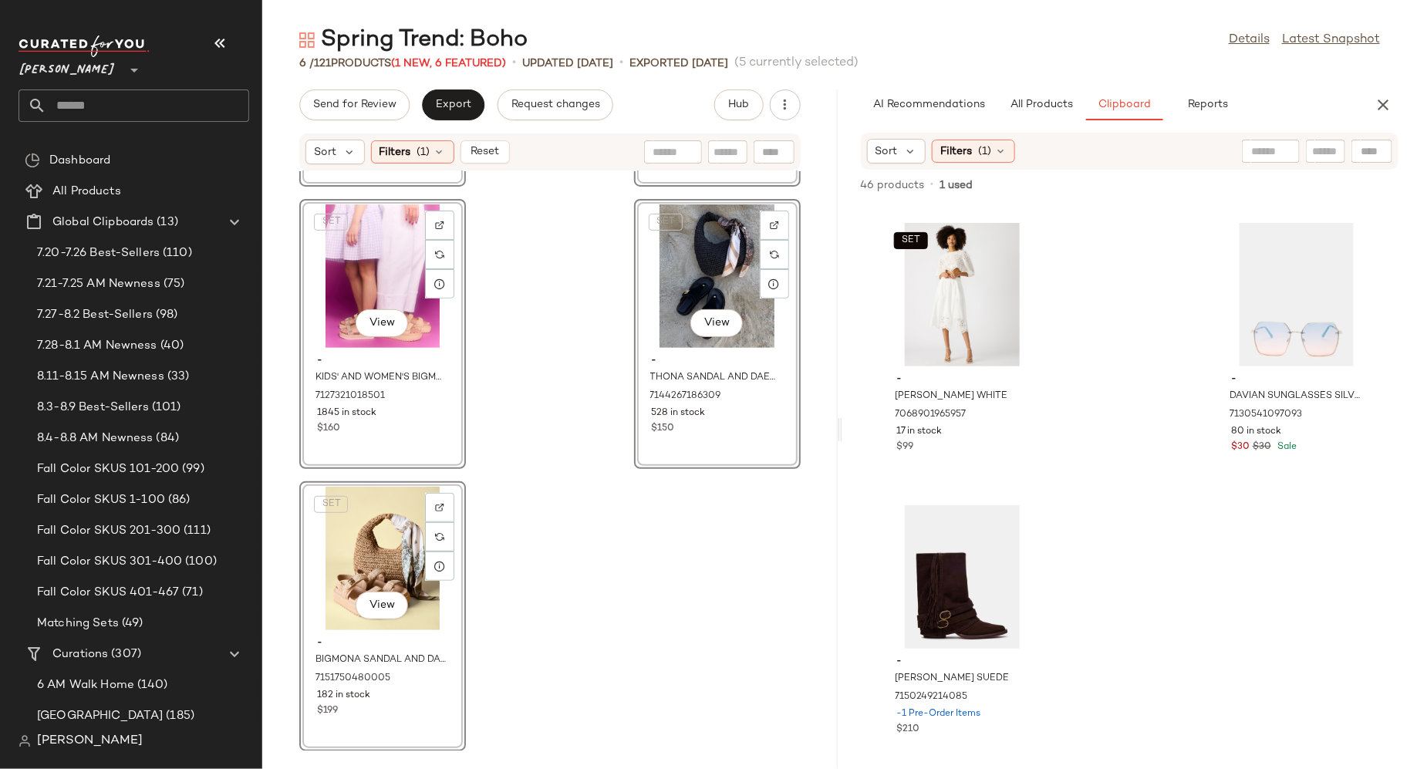
click at [385, 532] on div "SET View" at bounding box center [383, 559] width 156 height 144
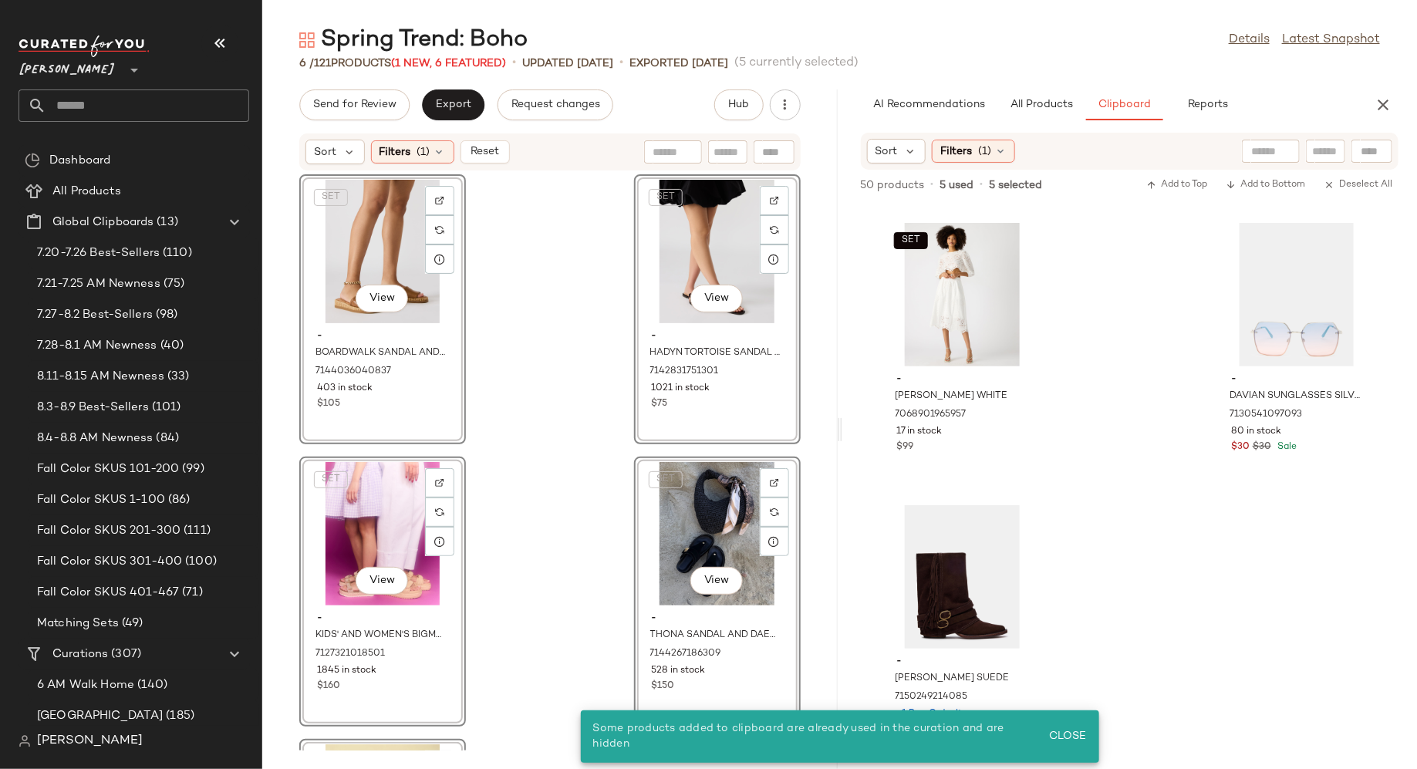
click at [413, 395] on div "SET View - BOARDWALK SANDAL AND ANKLET BUNDLE 7144036040837 403 in stock $105" at bounding box center [382, 309] width 167 height 270
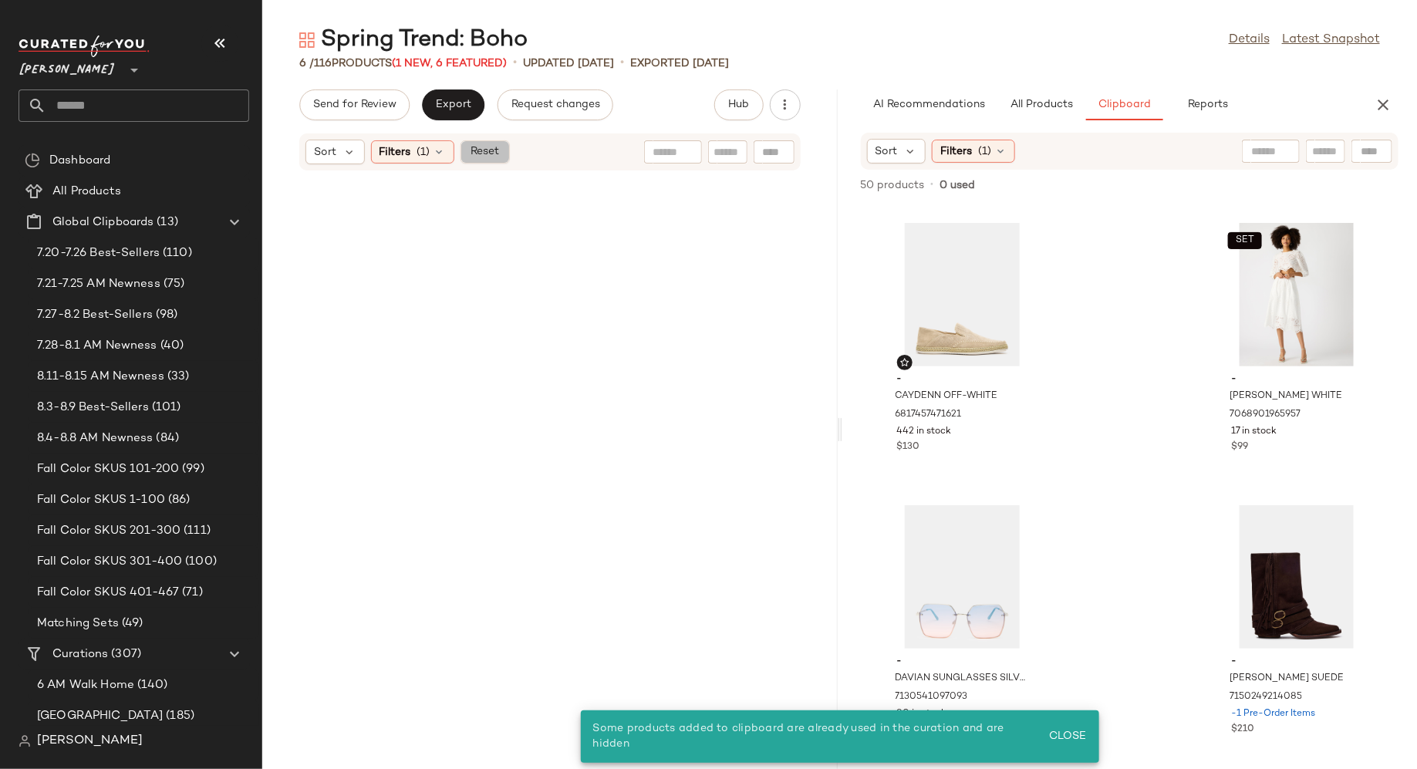
click at [493, 149] on span "Reset" at bounding box center [484, 152] width 29 height 12
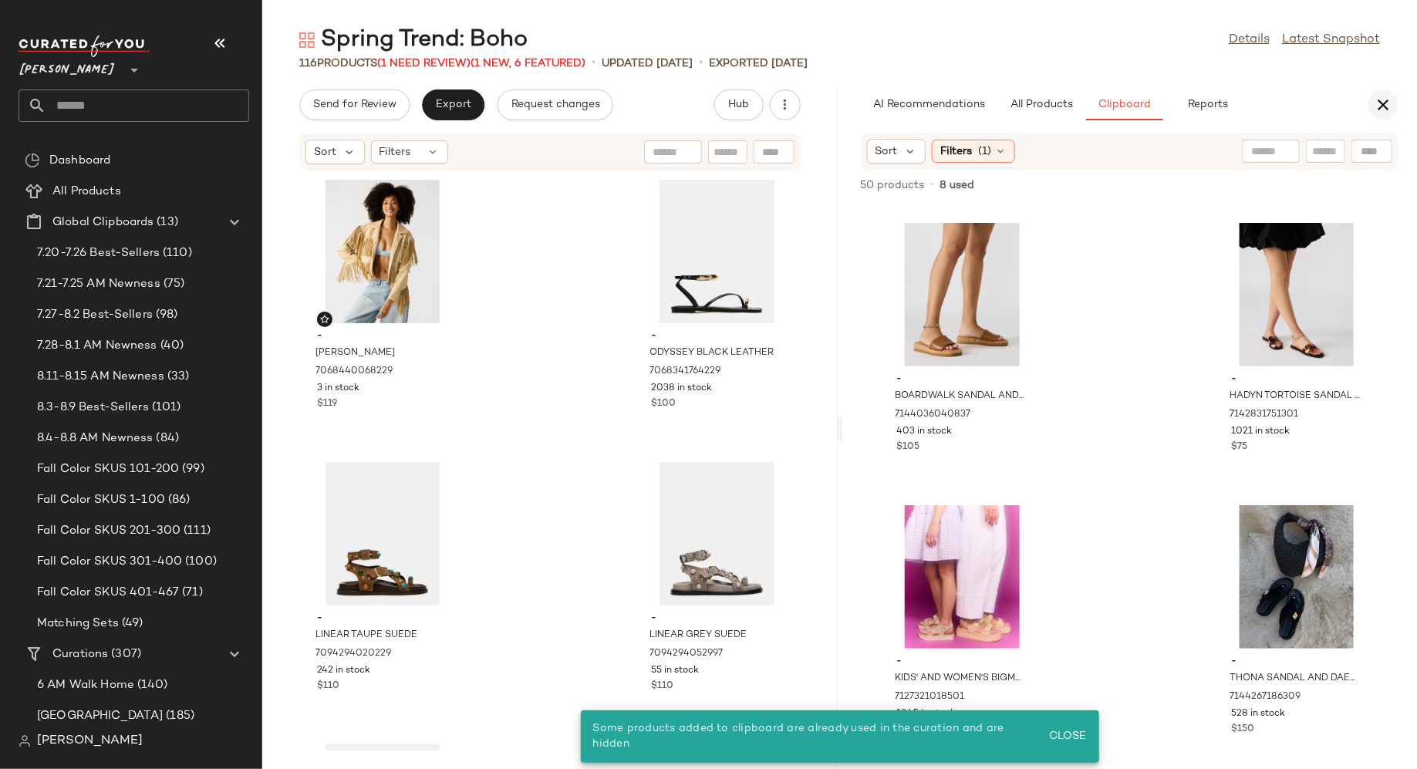
click at [1383, 109] on icon "button" at bounding box center [1383, 105] width 19 height 19
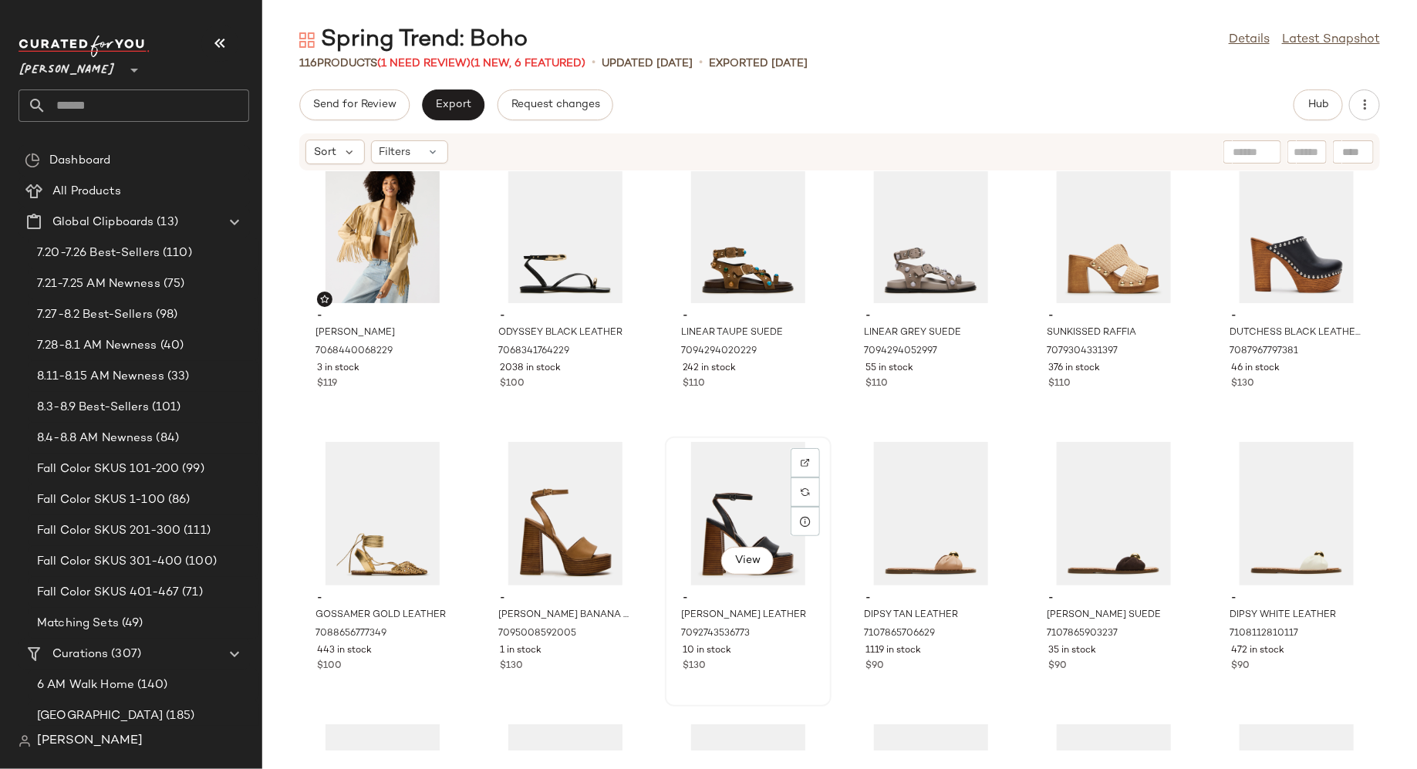
scroll to position [0, 0]
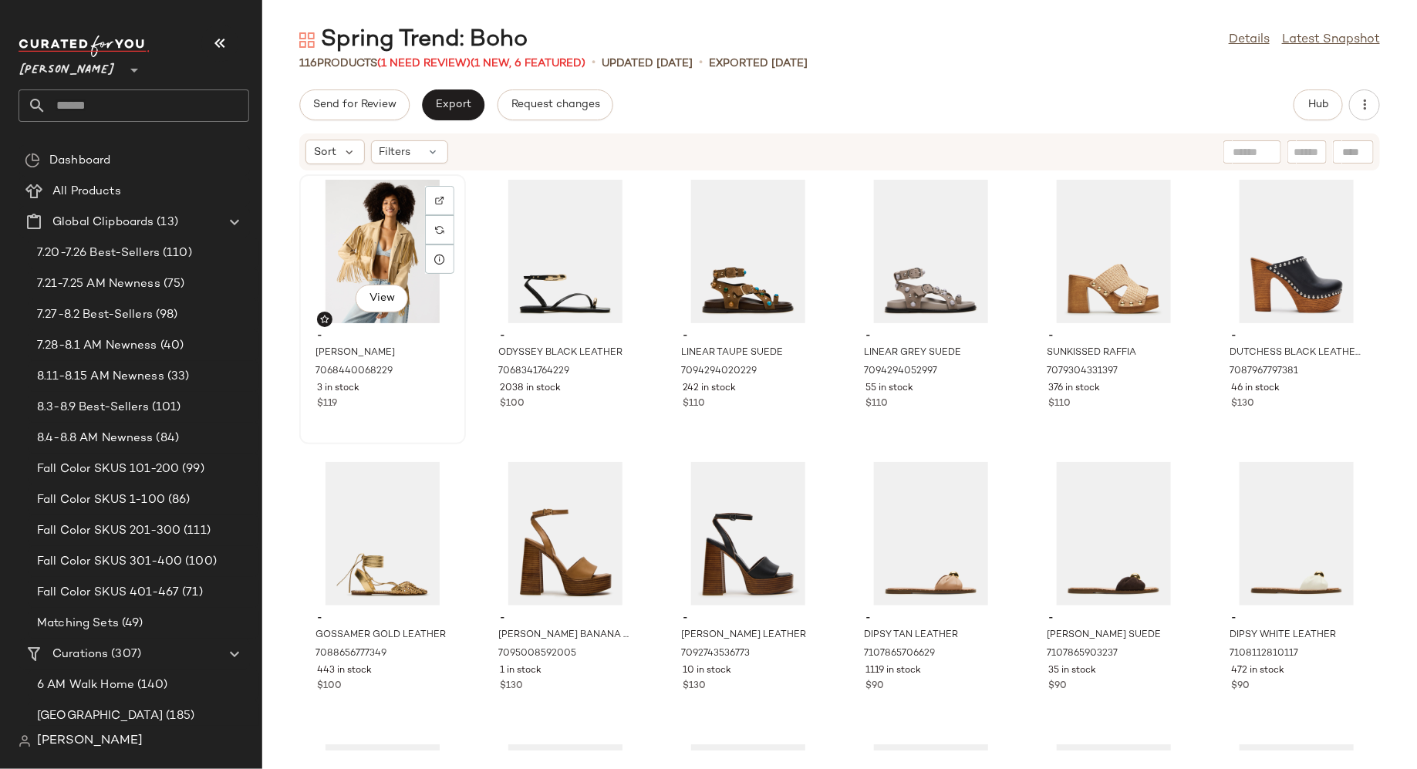
click at [417, 403] on div "$119" at bounding box center [382, 404] width 131 height 14
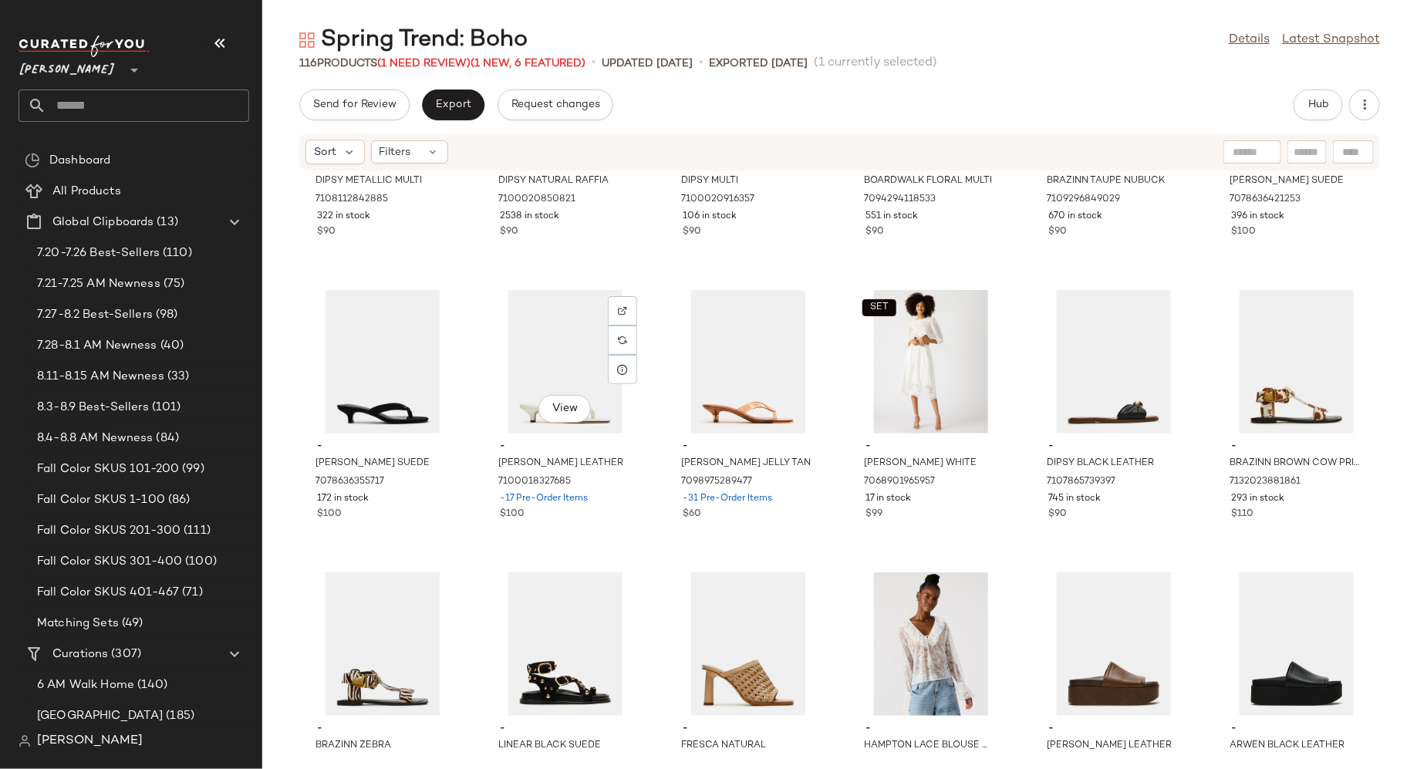
scroll to position [762, 0]
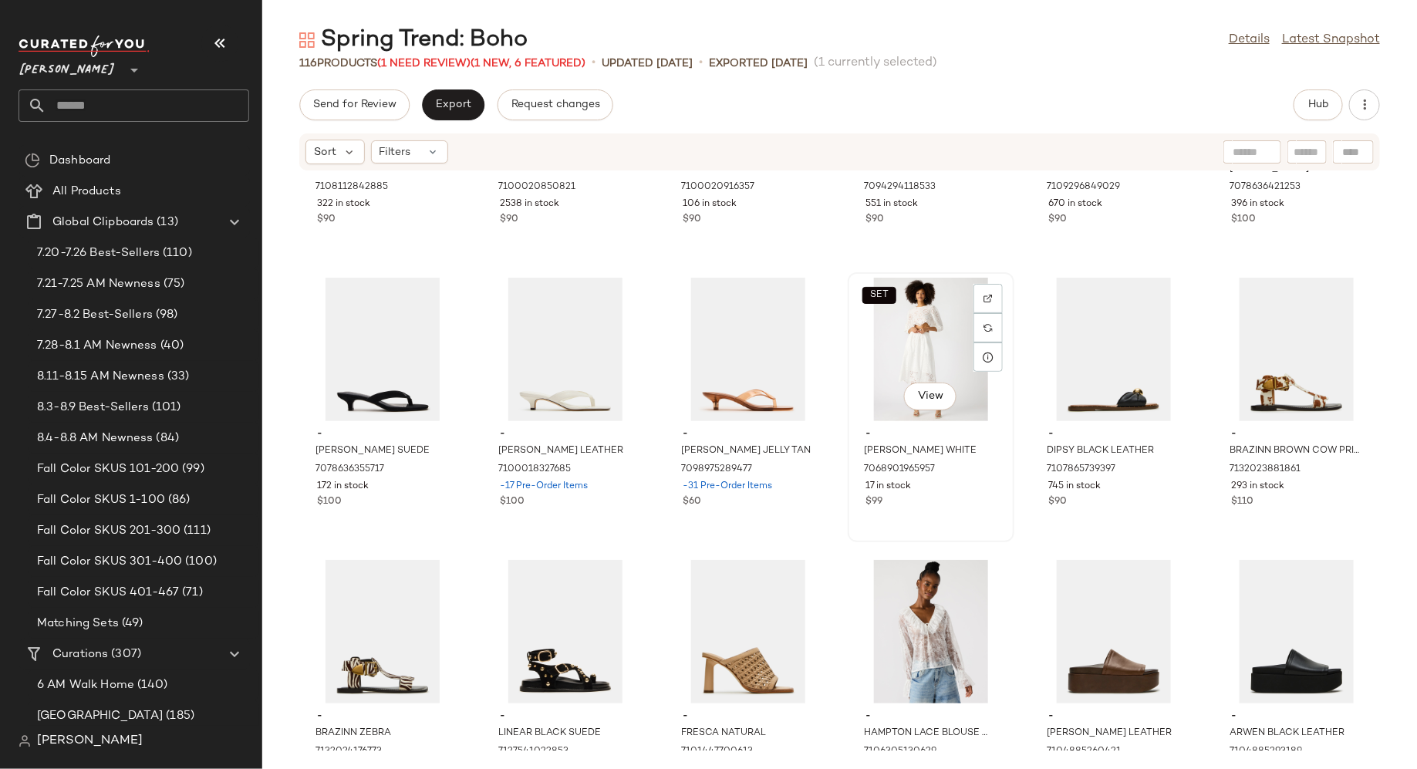
click at [961, 502] on div "$99" at bounding box center [931, 502] width 131 height 14
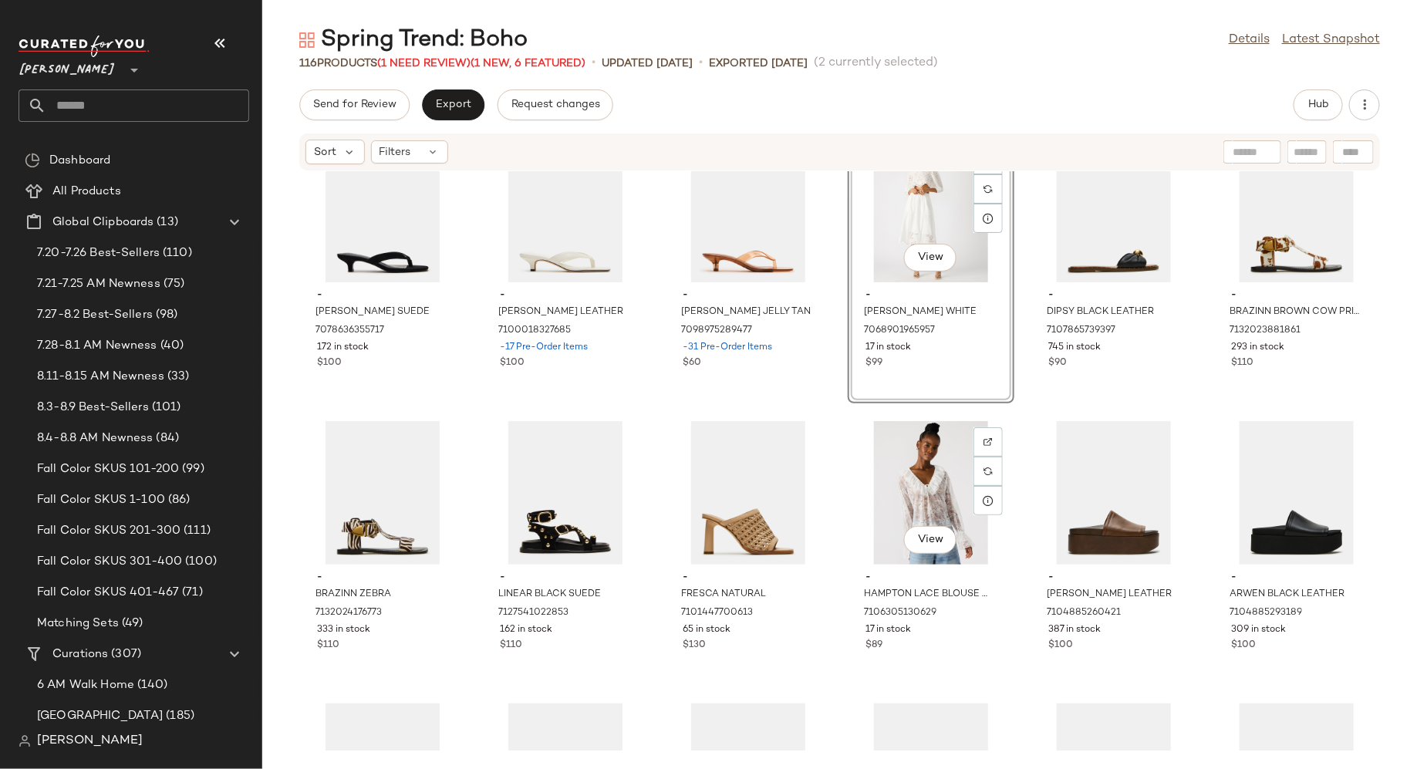
scroll to position [1029, 0]
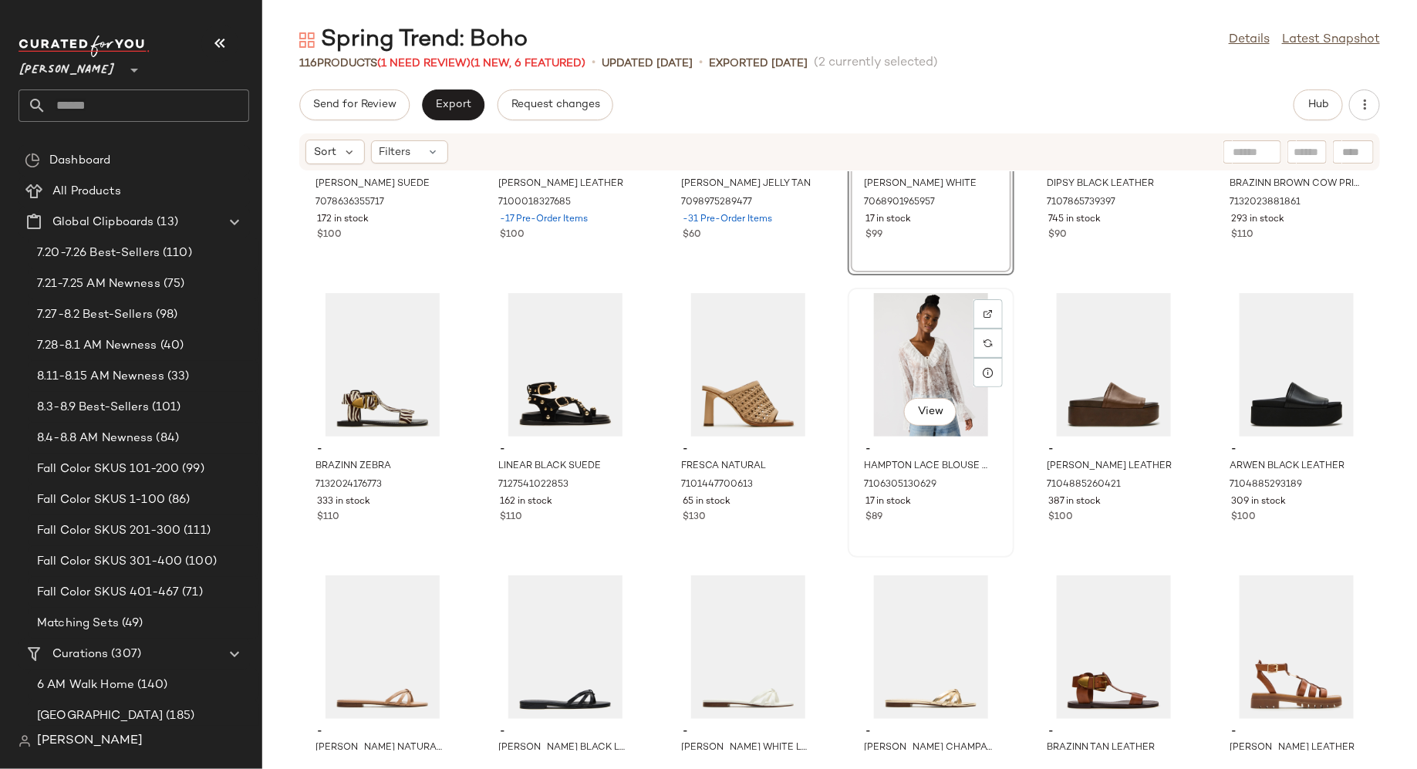
click at [968, 524] on div "- HAMPTON LACE BLOUSE WHITE 7106305130629 17 in stock $89" at bounding box center [931, 482] width 156 height 90
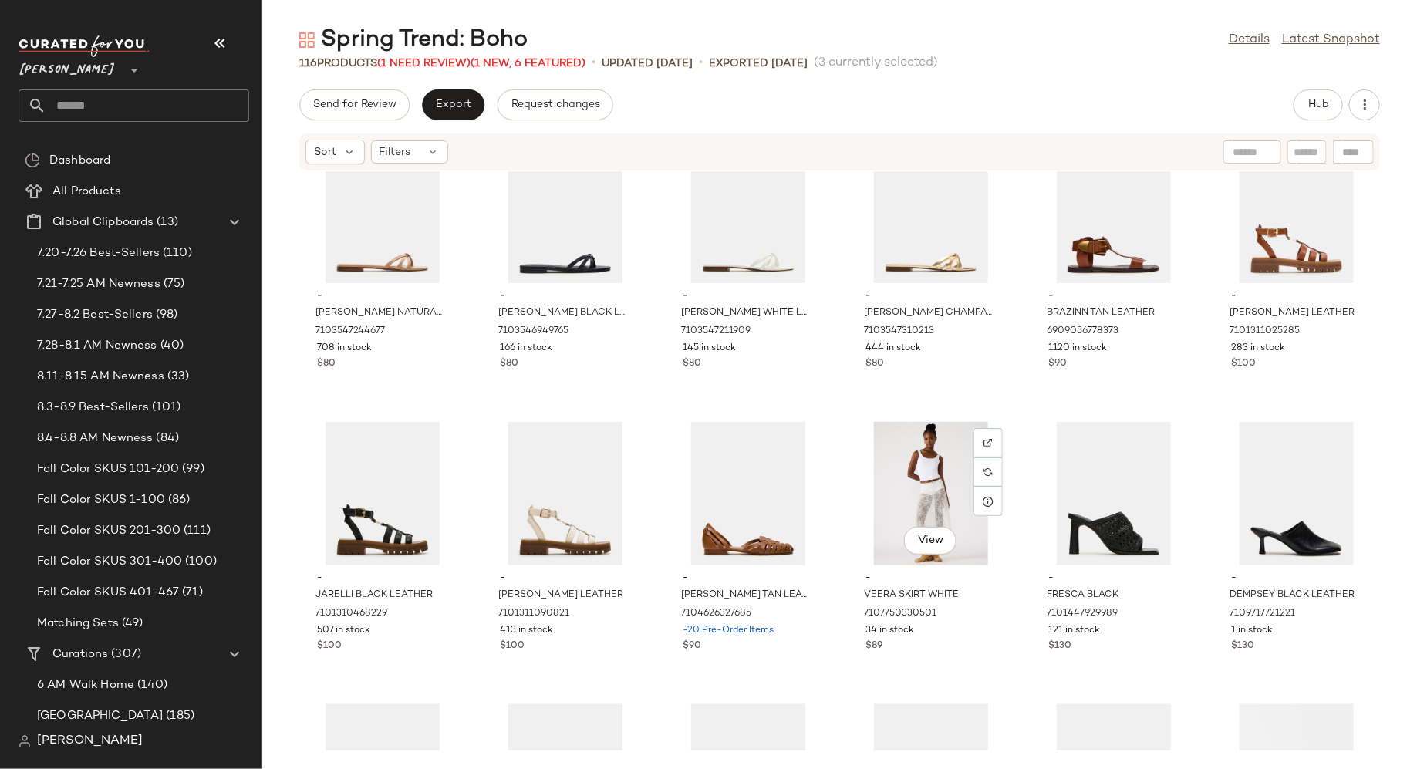
scroll to position [1525, 0]
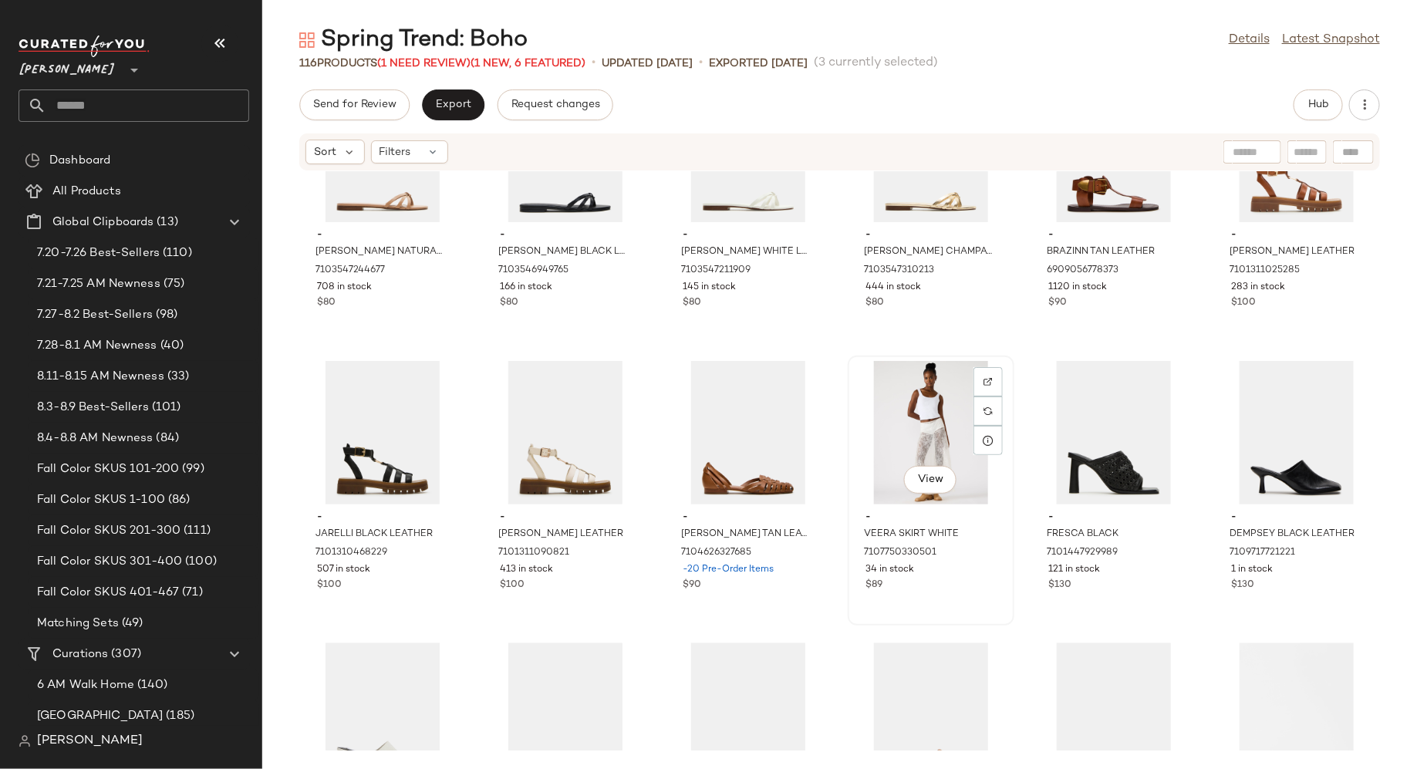
click at [967, 590] on div "$89" at bounding box center [931, 586] width 131 height 14
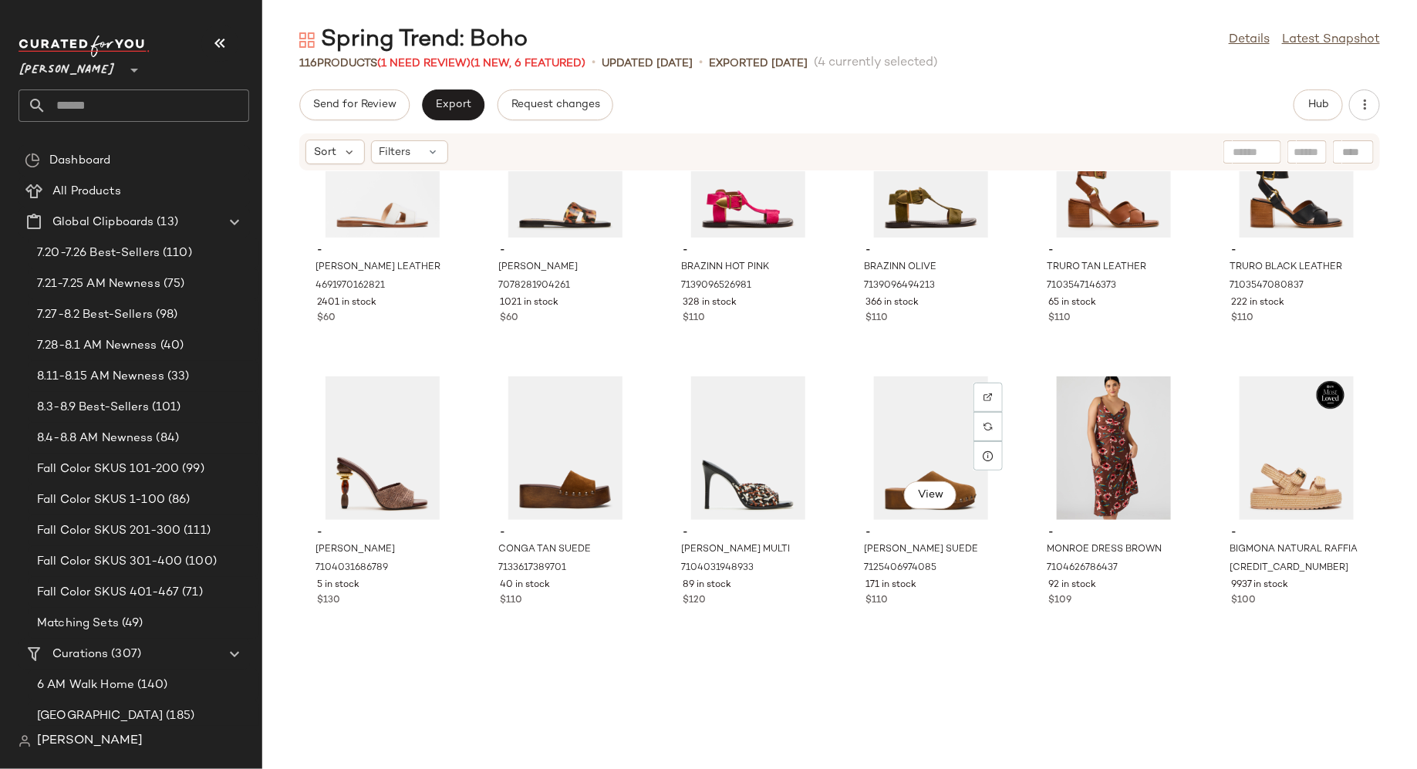
scroll to position [2409, 0]
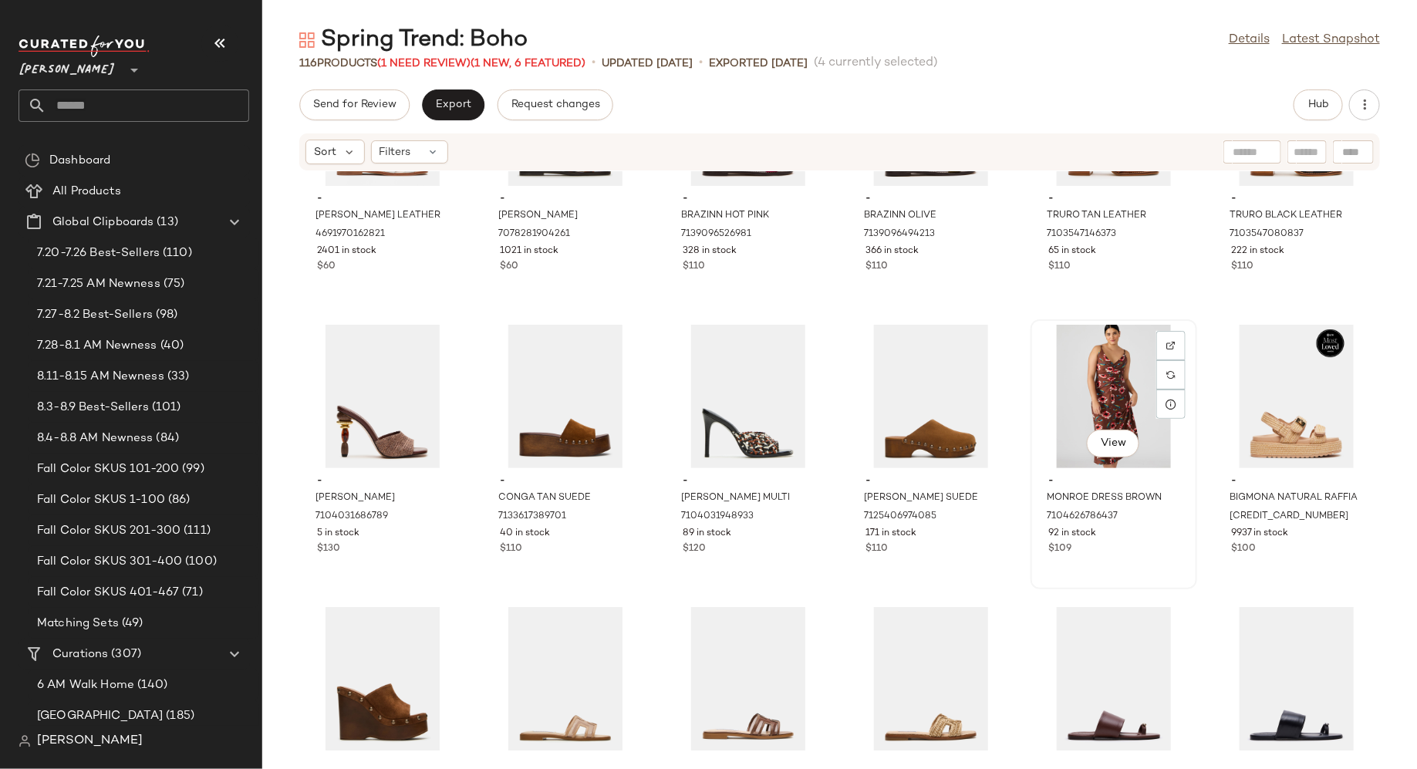
click at [1107, 563] on div "View - MONROE DRESS BROWN 7104626786437 92 in stock $109" at bounding box center [1114, 454] width 164 height 267
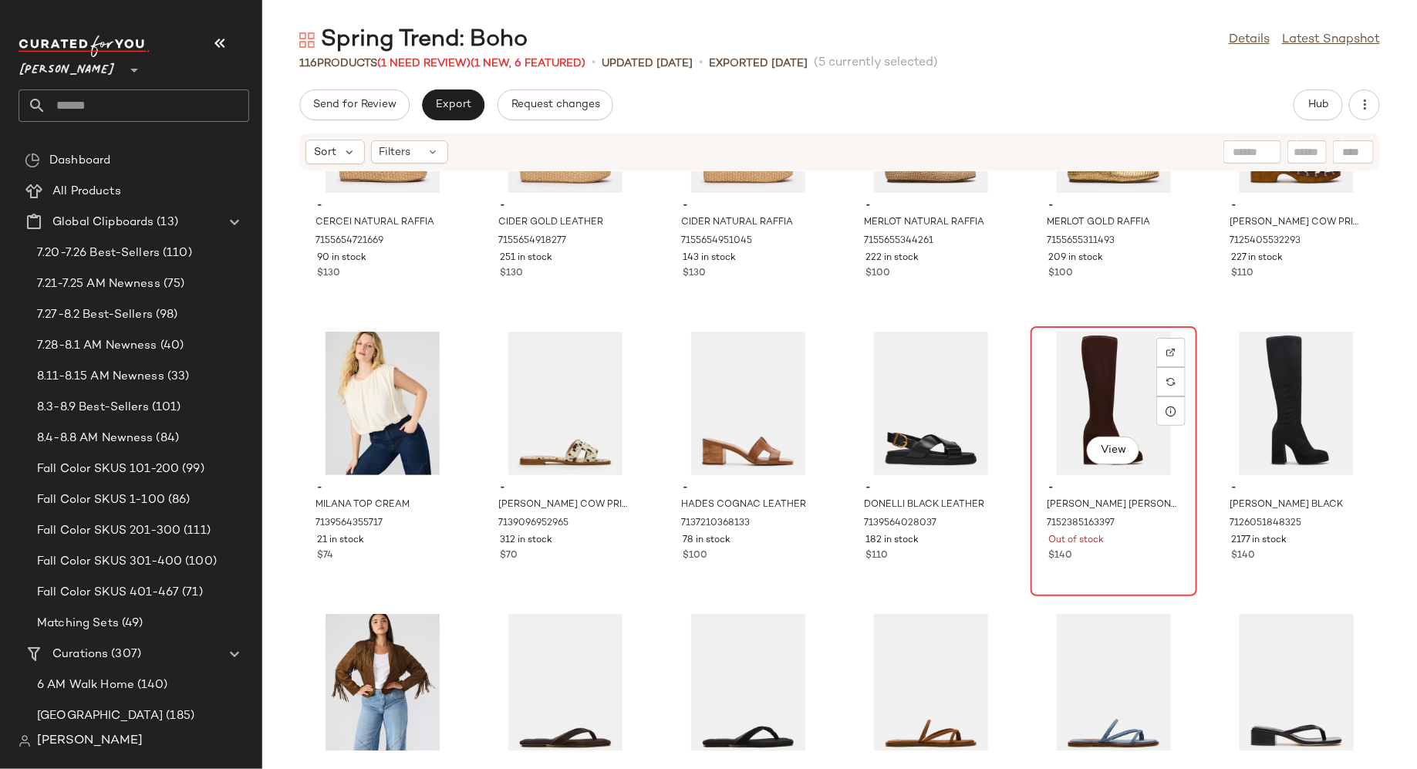
scroll to position [3620, 0]
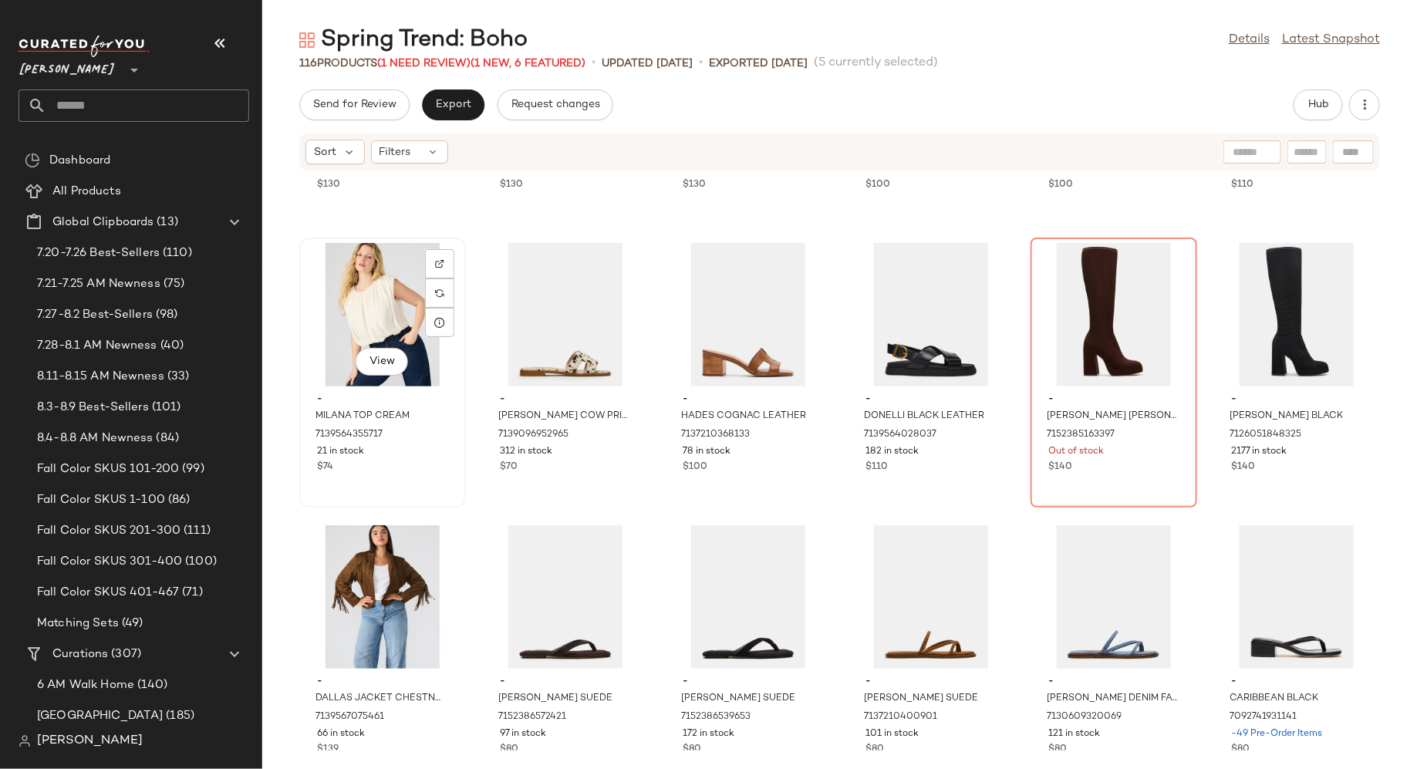
click at [434, 465] on div "$74" at bounding box center [382, 468] width 131 height 14
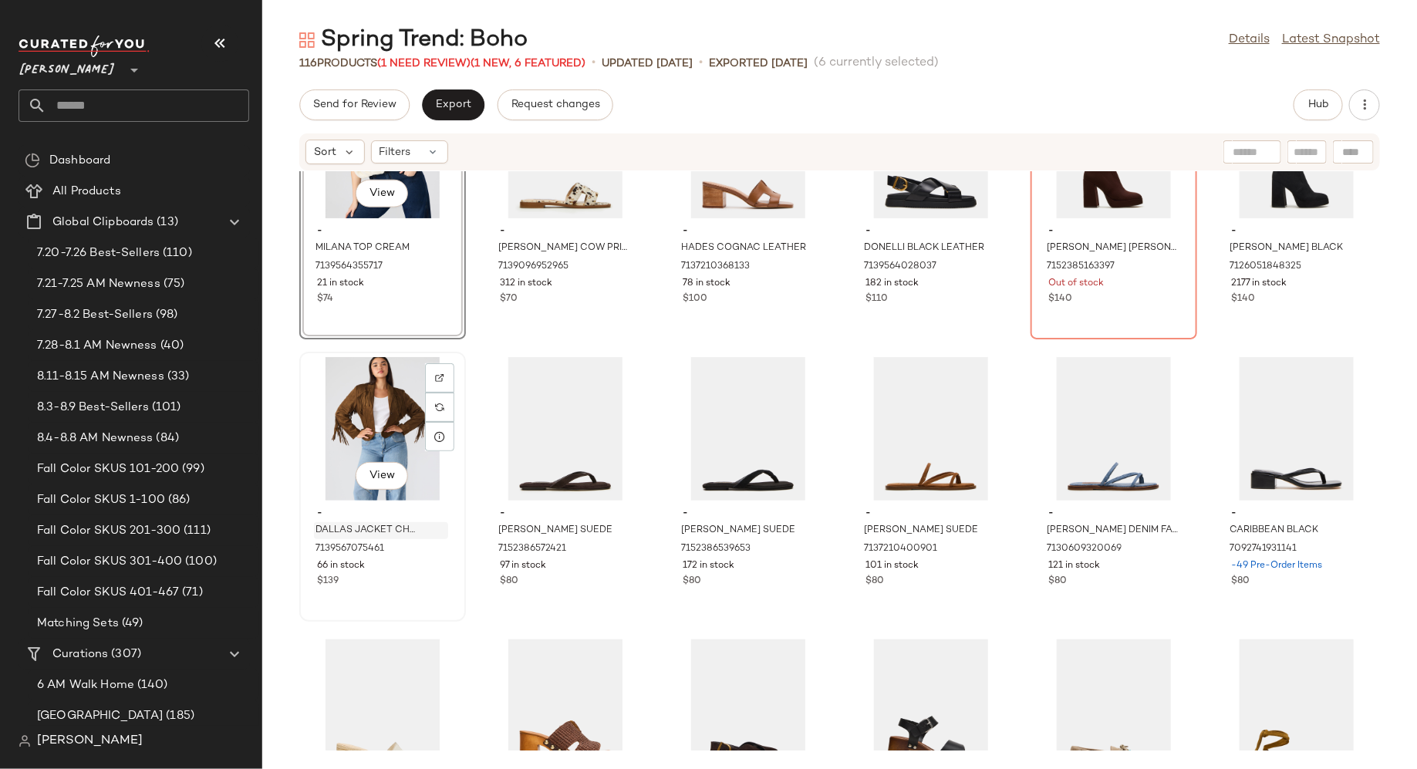
scroll to position [3828, 0]
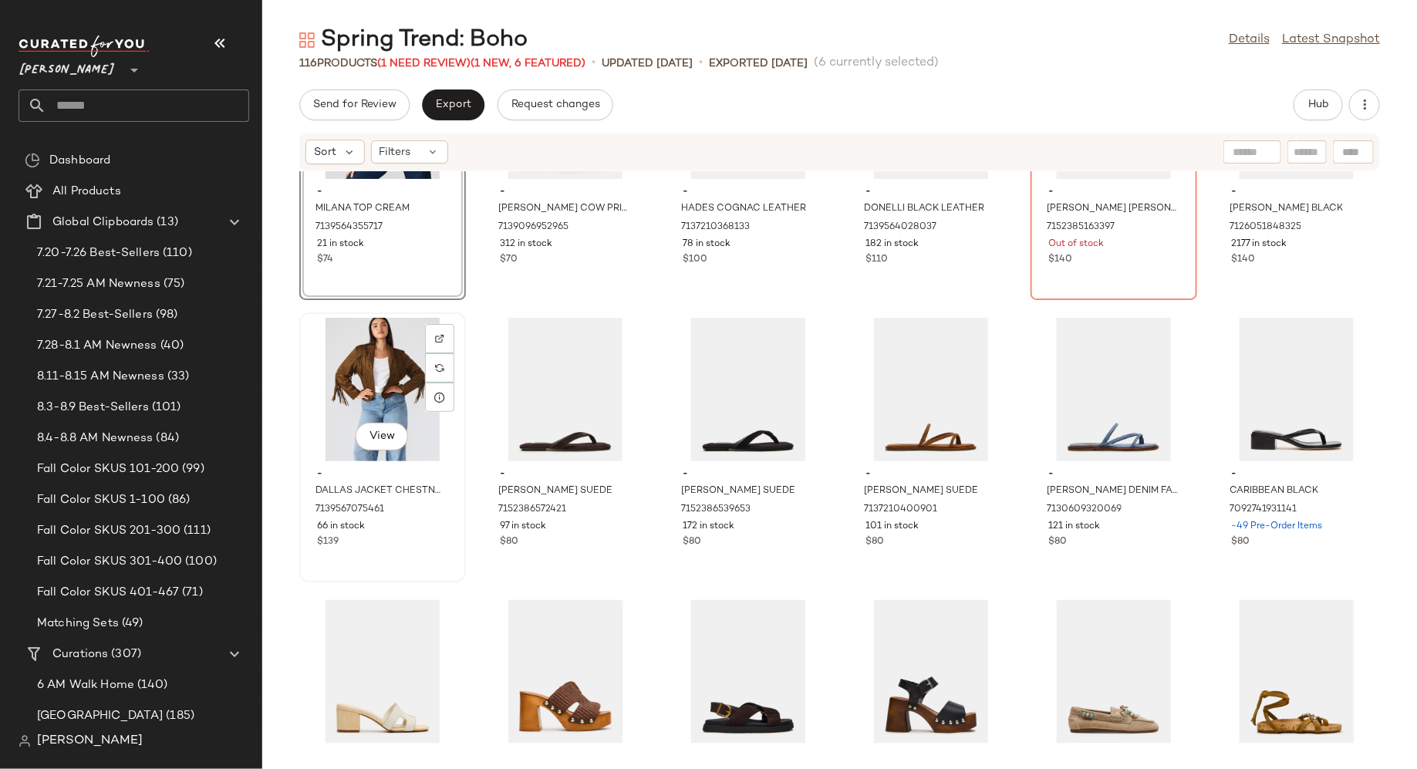
click at [425, 559] on div "View - DALLAS JACKET CHESTNUT 7139567075461 66 in stock $139" at bounding box center [383, 447] width 164 height 267
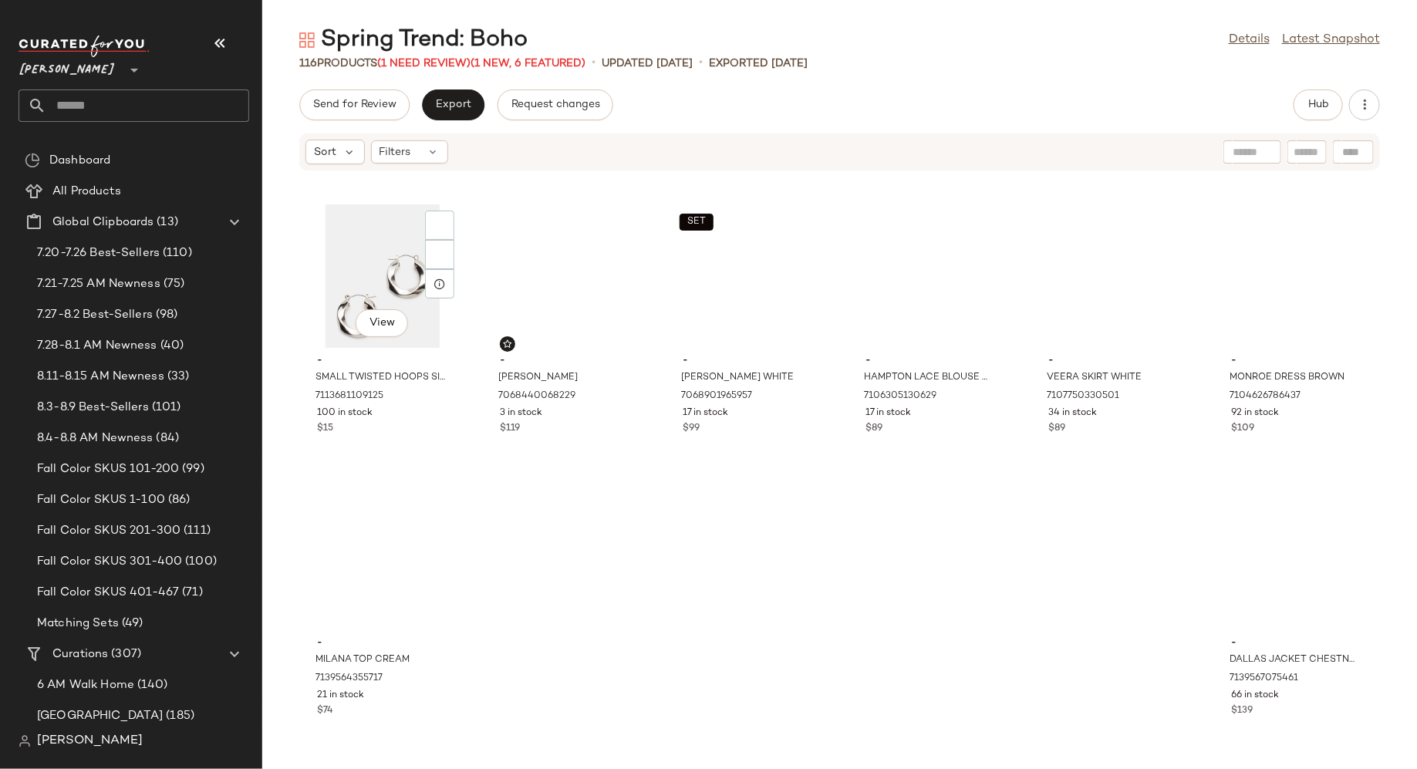
scroll to position [4789, 0]
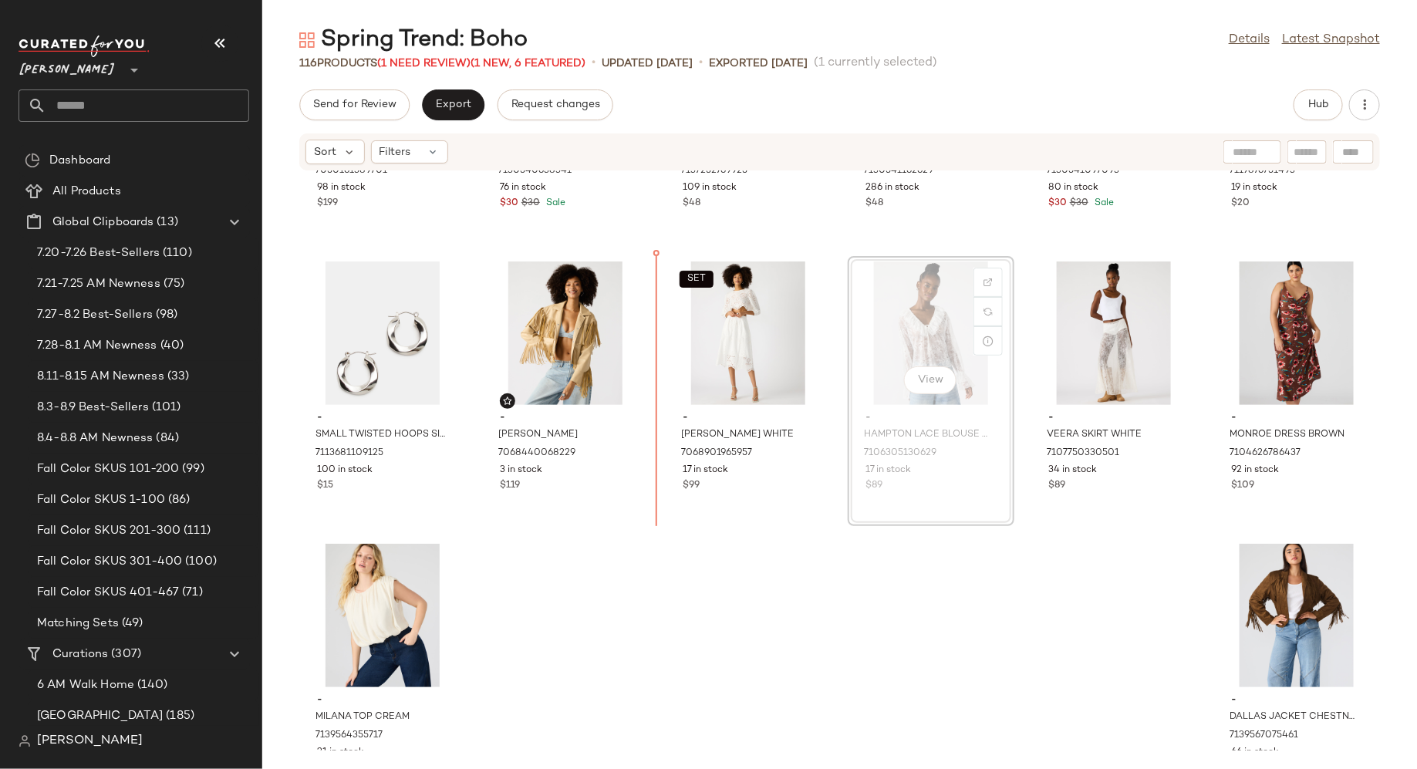
scroll to position [5061, 0]
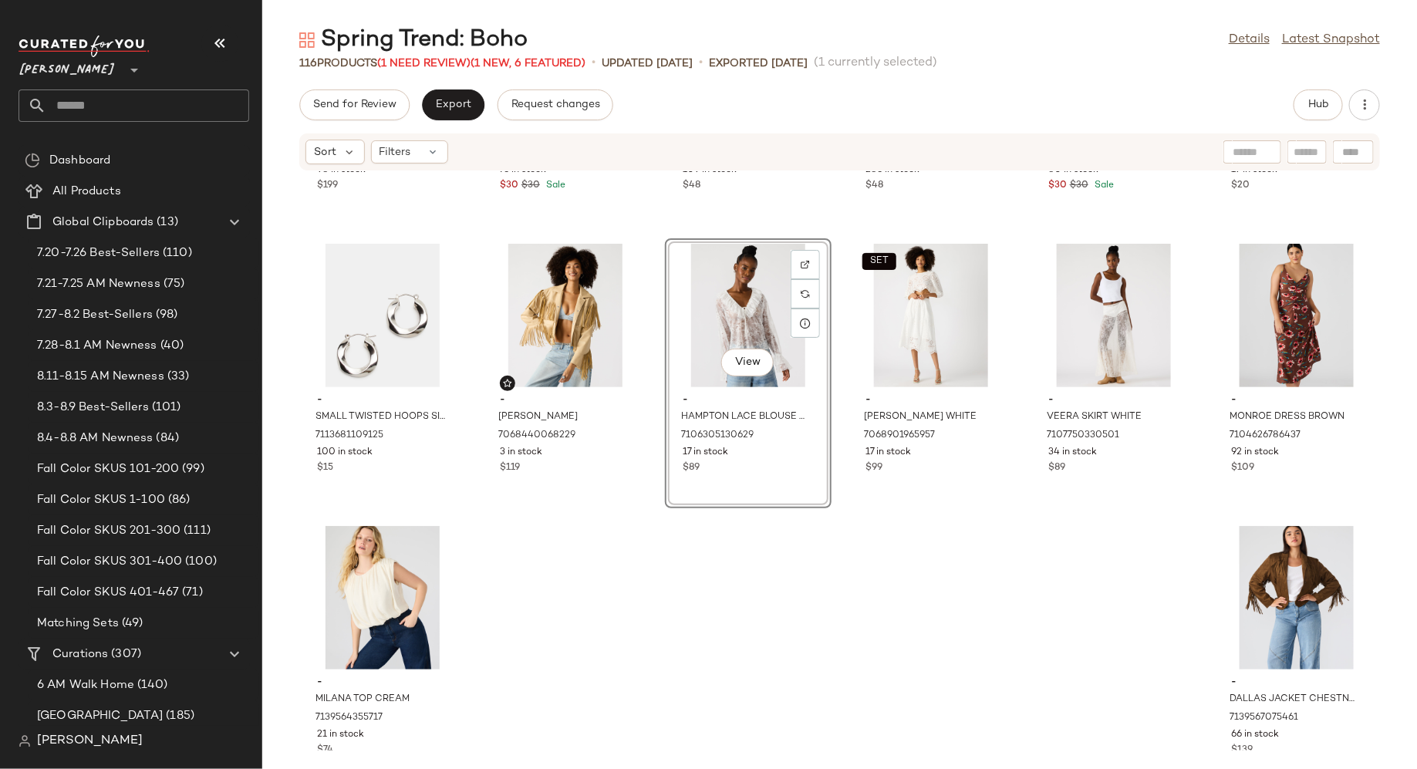
scroll to position [5024, 0]
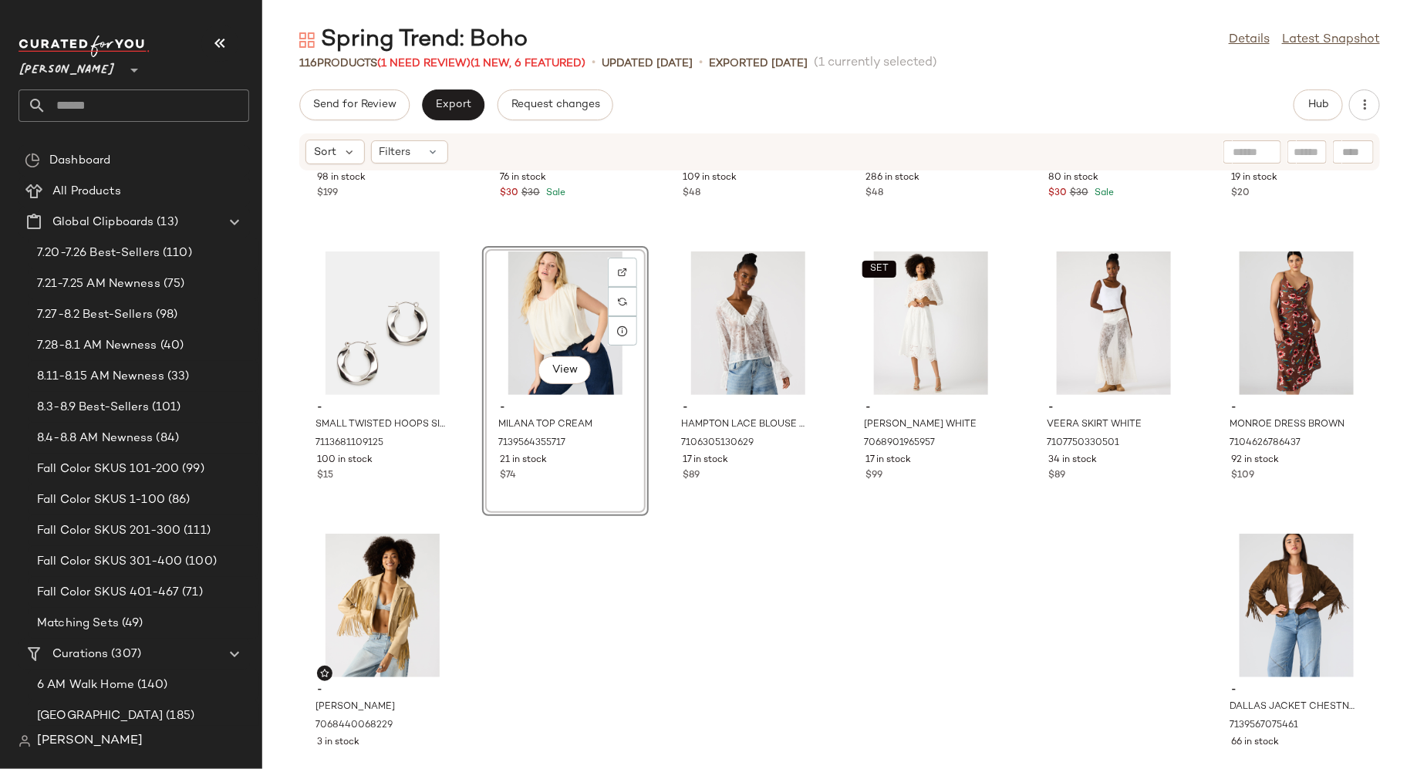
scroll to position [5071, 0]
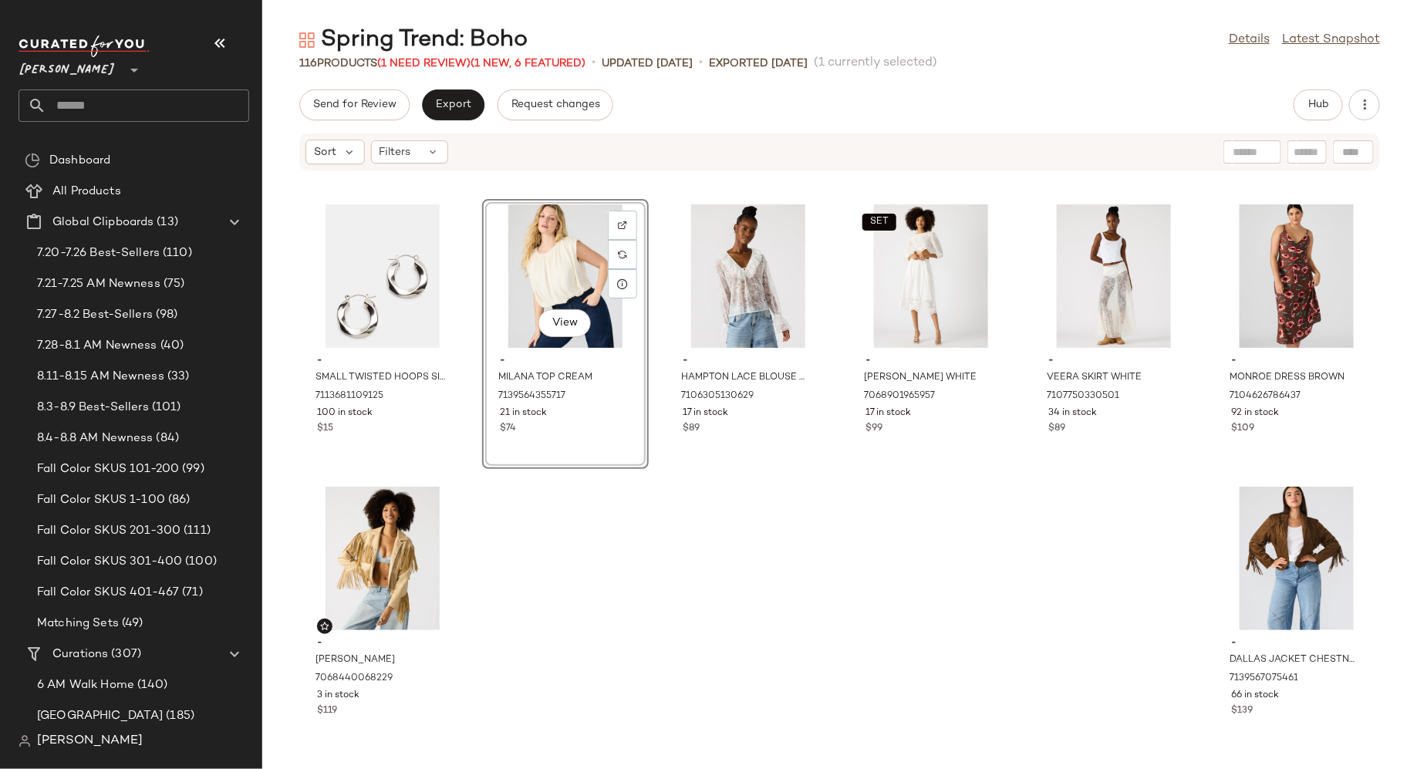
click at [596, 599] on div "- [PERSON_NAME] BAG BLACK SUEDE 7050161389701 98 in stock $199 - DUTTEN SUNGLAS…" at bounding box center [839, 460] width 1155 height 579
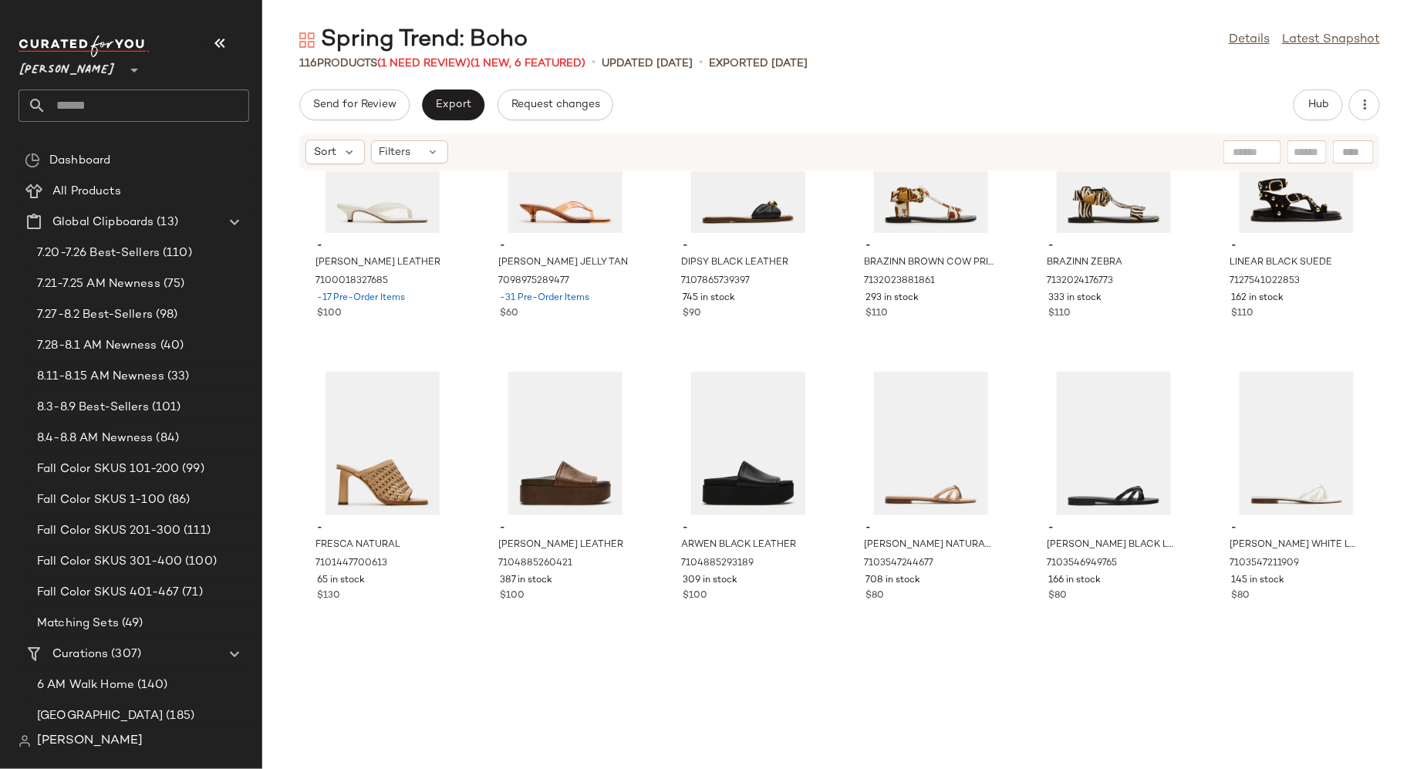
scroll to position [0, 0]
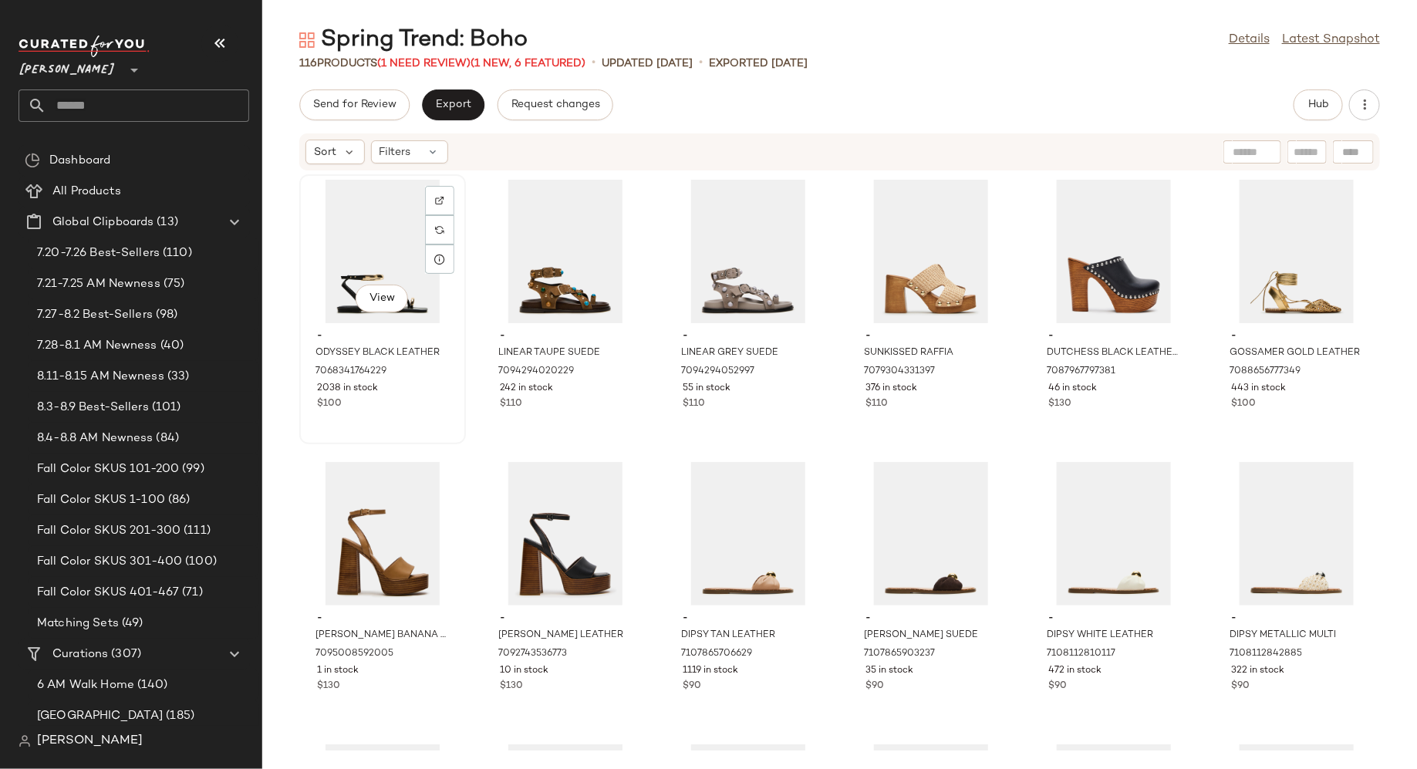
click at [462, 421] on div "View - ODYSSEY BLACK LEATHER 7068341764229 2038 in stock $100" at bounding box center [383, 309] width 164 height 267
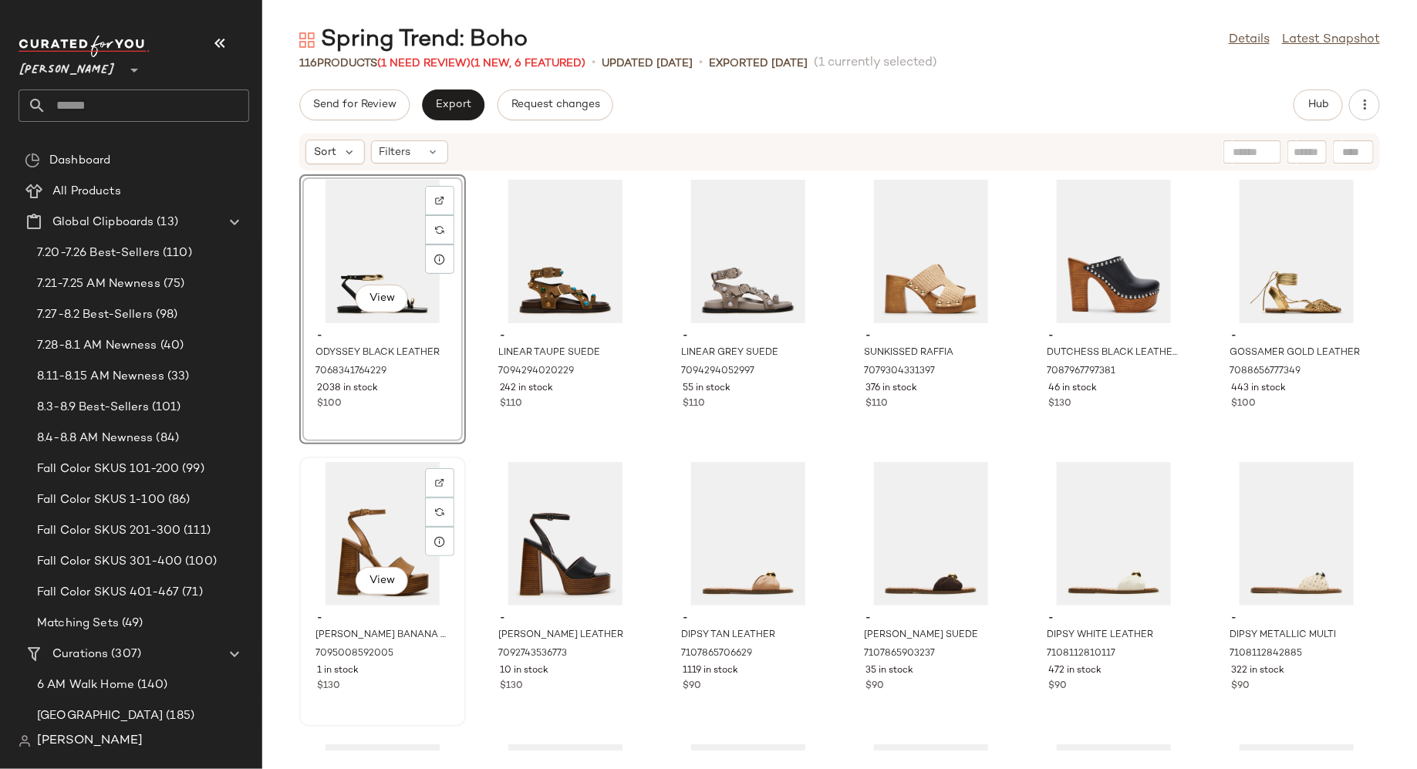
click at [465, 511] on div "View - [PERSON_NAME] BANANA LEATHER 7095008592005 1 in stock $130" at bounding box center [382, 592] width 167 height 270
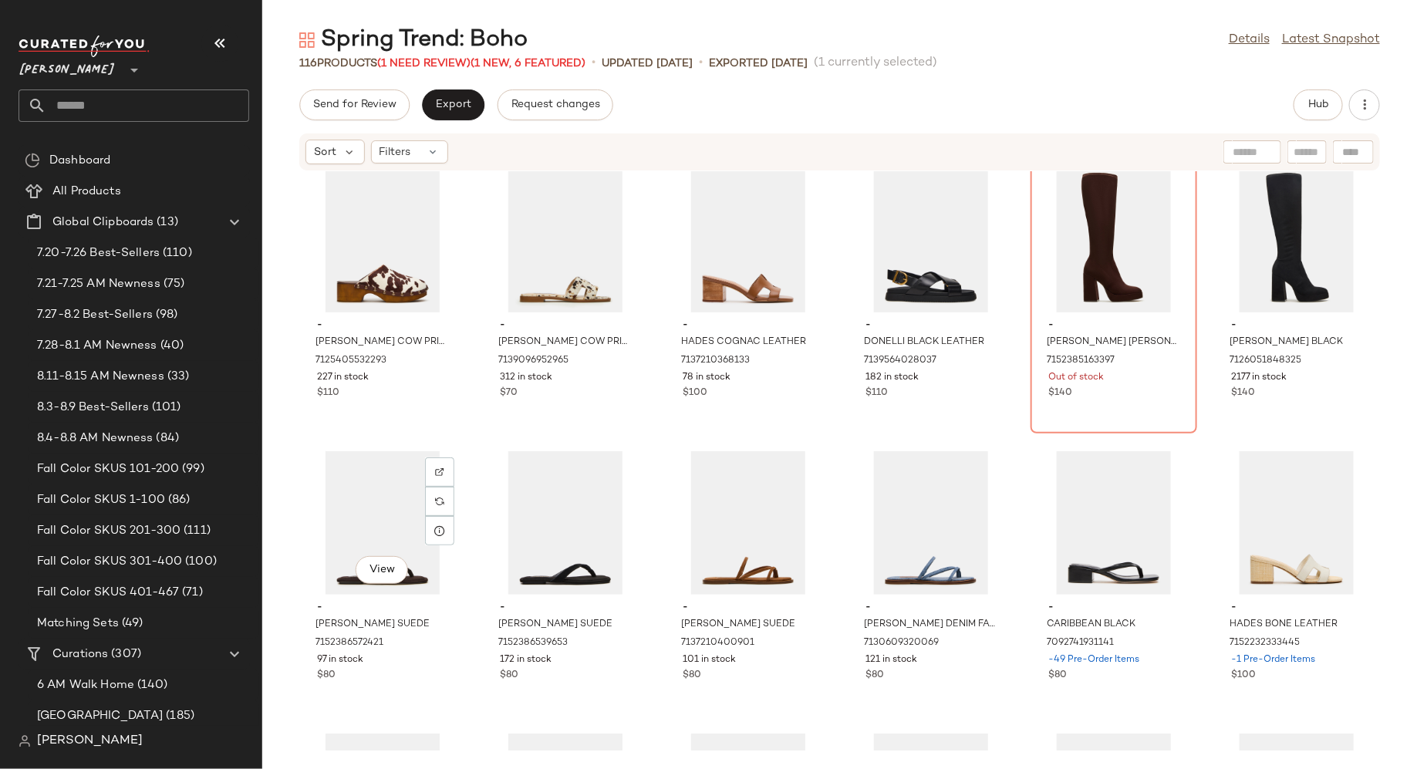
scroll to position [3435, 0]
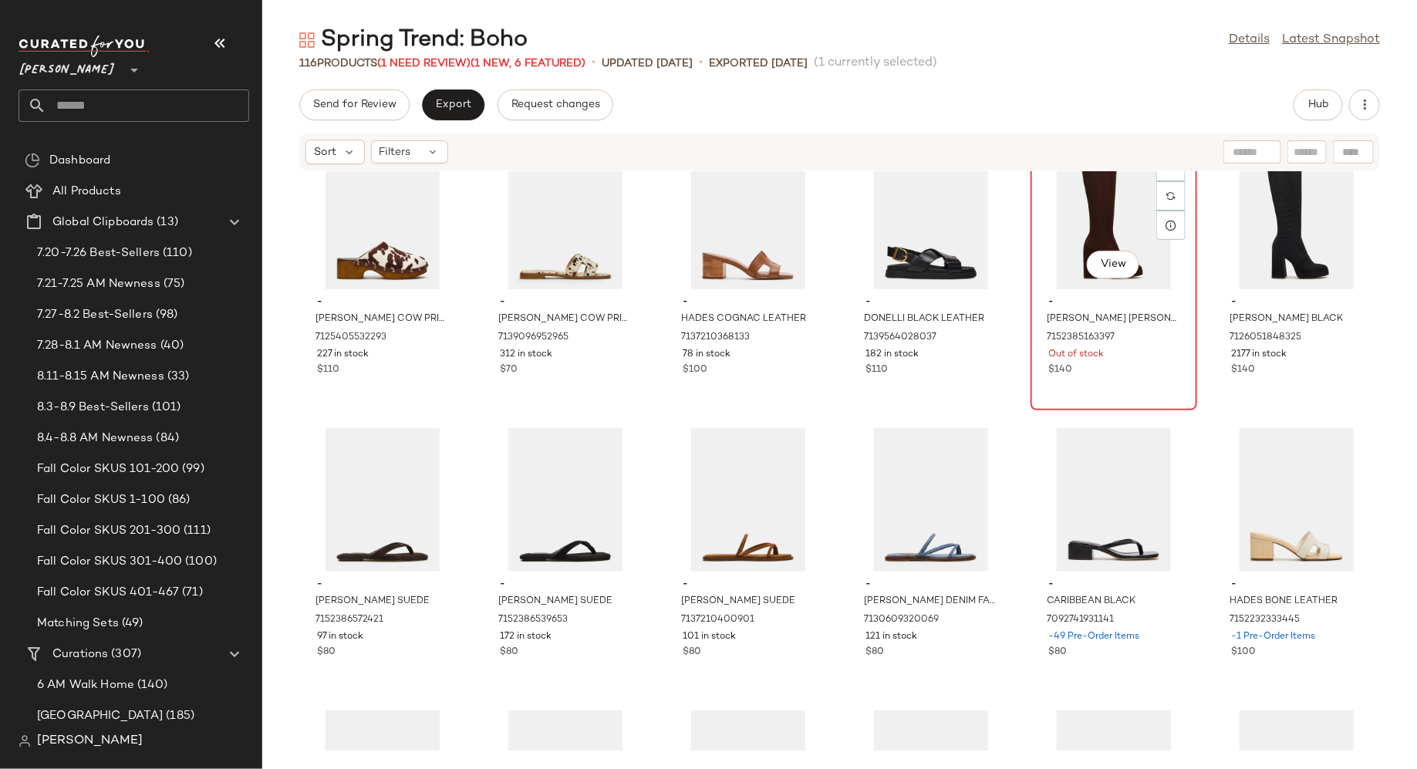
click at [1140, 386] on div "View - [PERSON_NAME] BROWN 7152385163397 Out of stock $140" at bounding box center [1114, 275] width 164 height 267
click at [1285, 391] on div "View - [PERSON_NAME] BLACK 7126051848325 2177 in stock $140" at bounding box center [1297, 275] width 164 height 267
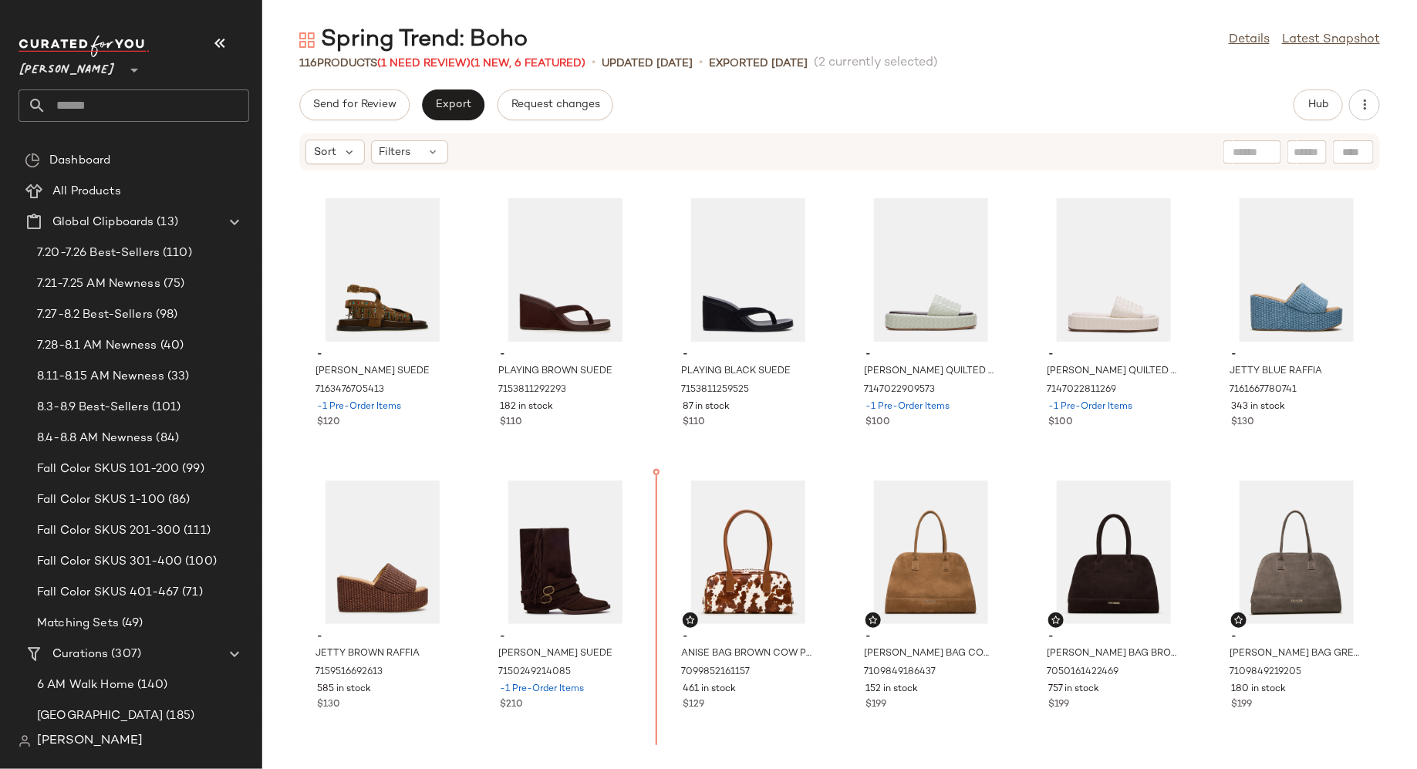
scroll to position [4232, 0]
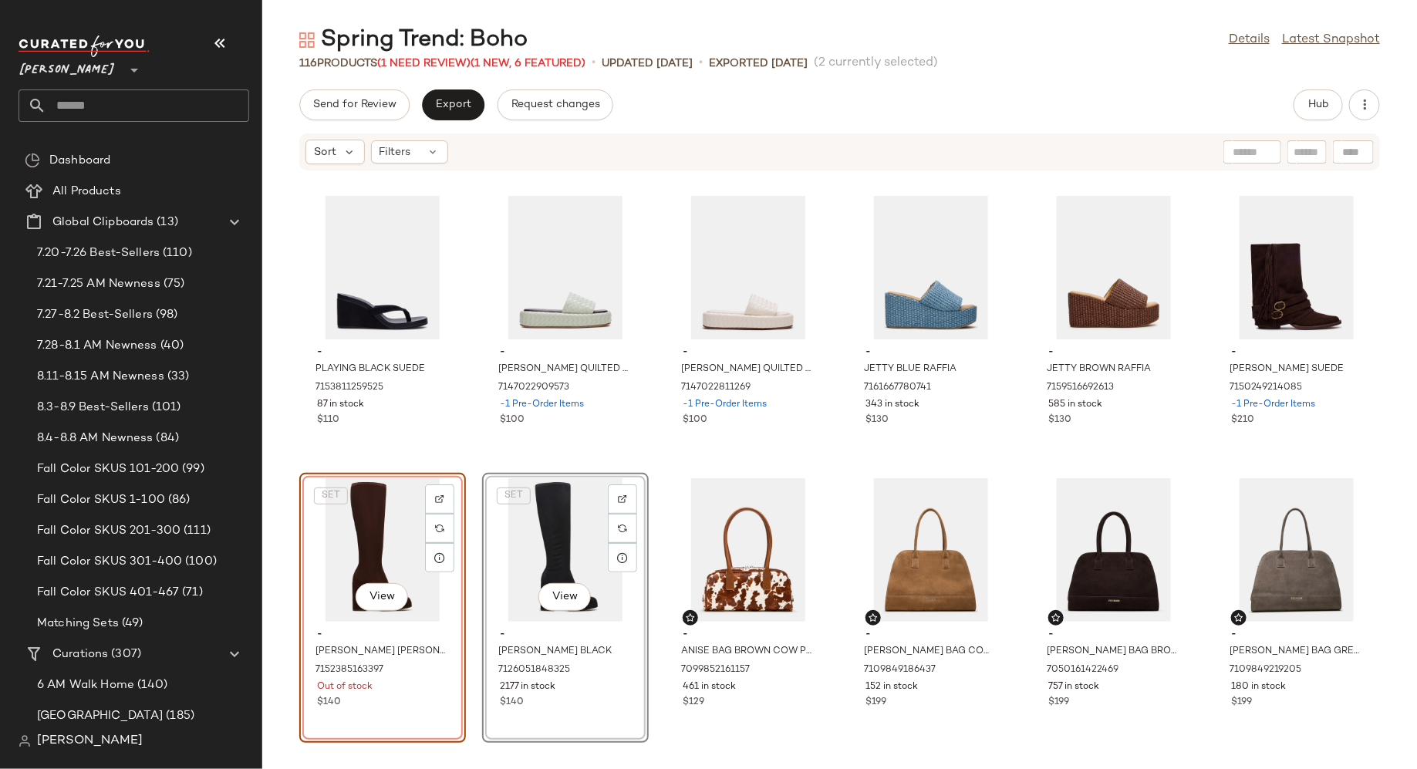
click at [657, 610] on div "- JEMMA BLACK LEATHER 7155655245957 200 in stock $120 - SAG BEADS SAND SUEDE 71…" at bounding box center [839, 460] width 1155 height 579
